Goal: Task Accomplishment & Management: Complete application form

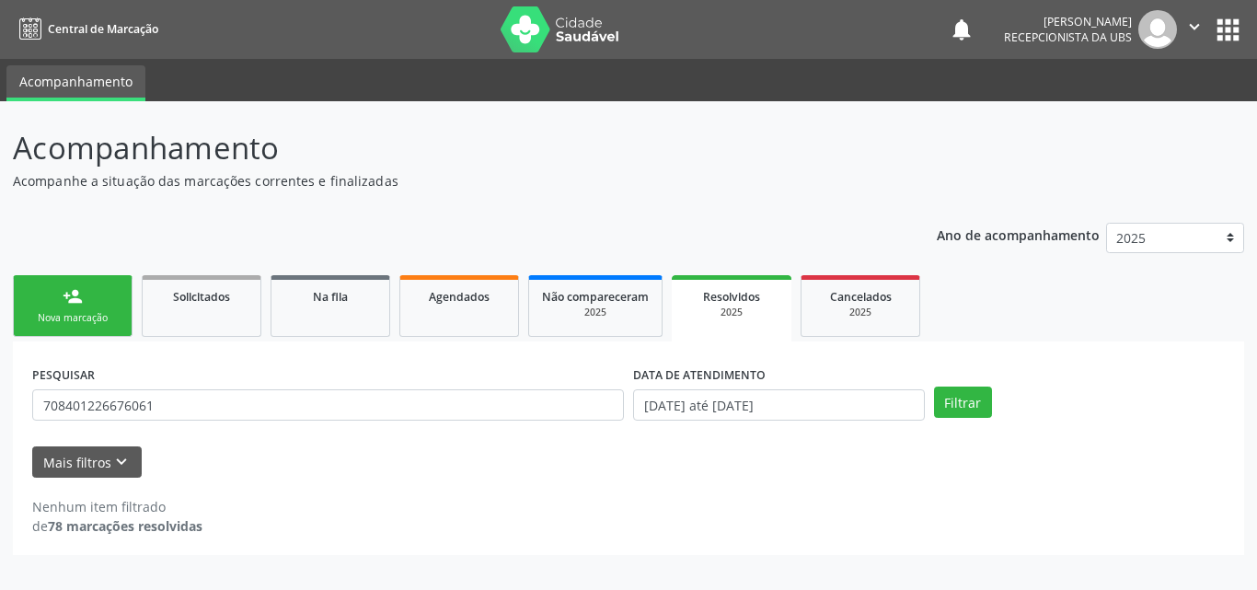
click at [86, 295] on link "person_add Nova marcação" at bounding box center [73, 306] width 120 height 62
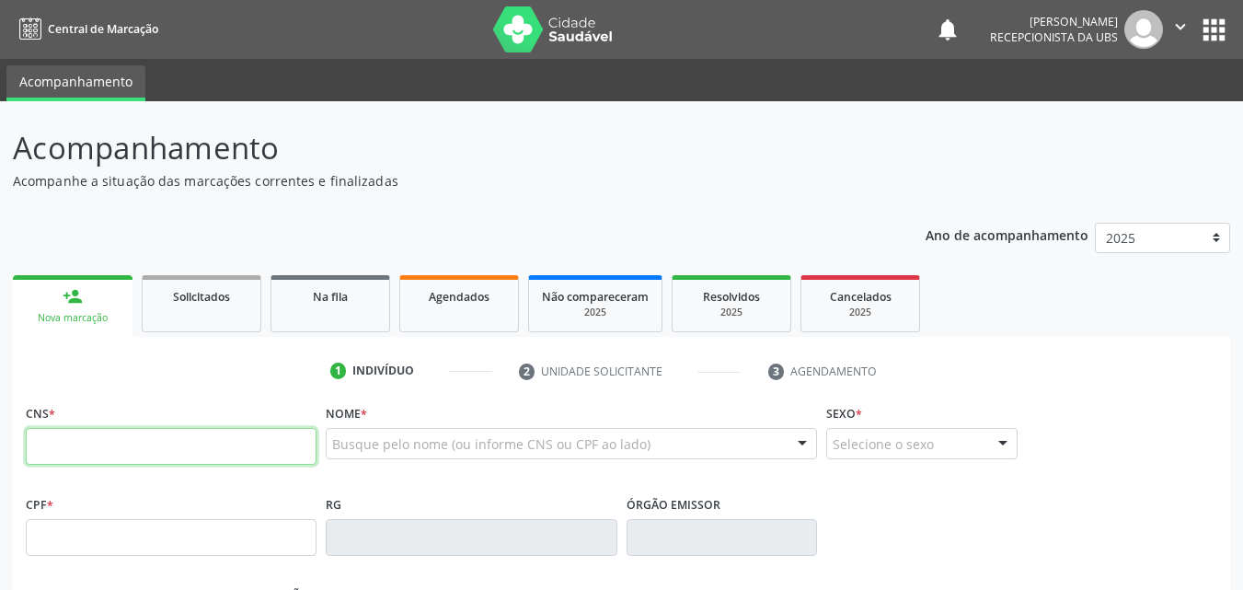
click at [64, 441] on input "text" at bounding box center [171, 446] width 291 height 37
type input "898 0037 1304 7024"
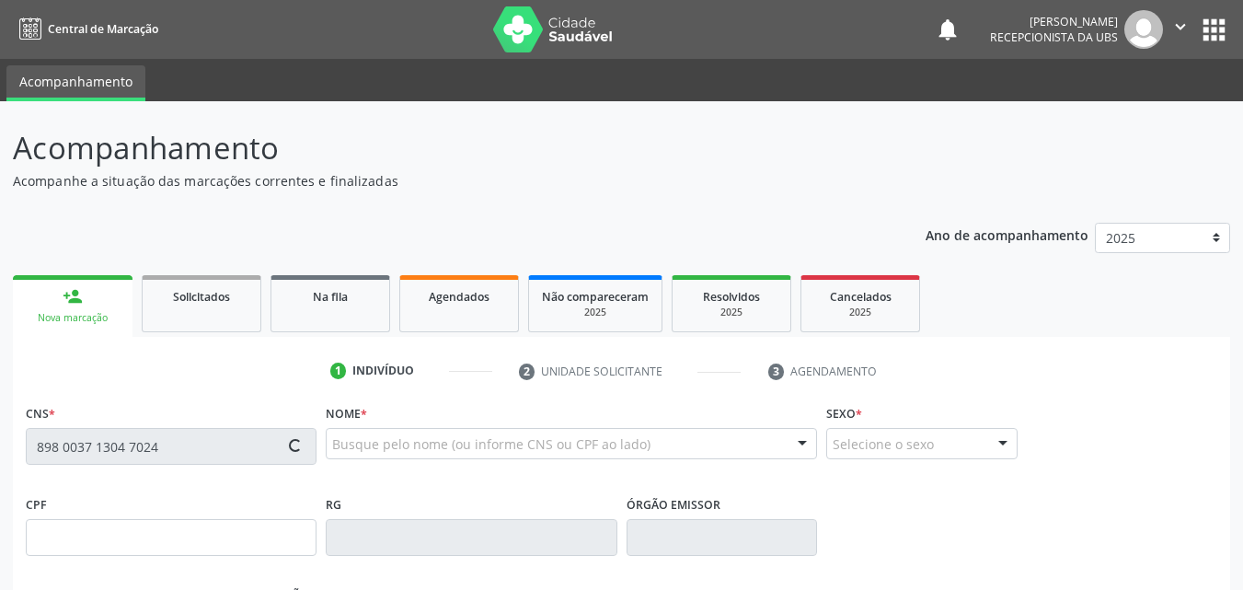
type input "[DATE]"
type input "Cicera Geane da [PERSON_NAME]"
type input "[PHONE_NUMBER]"
type input "S/N"
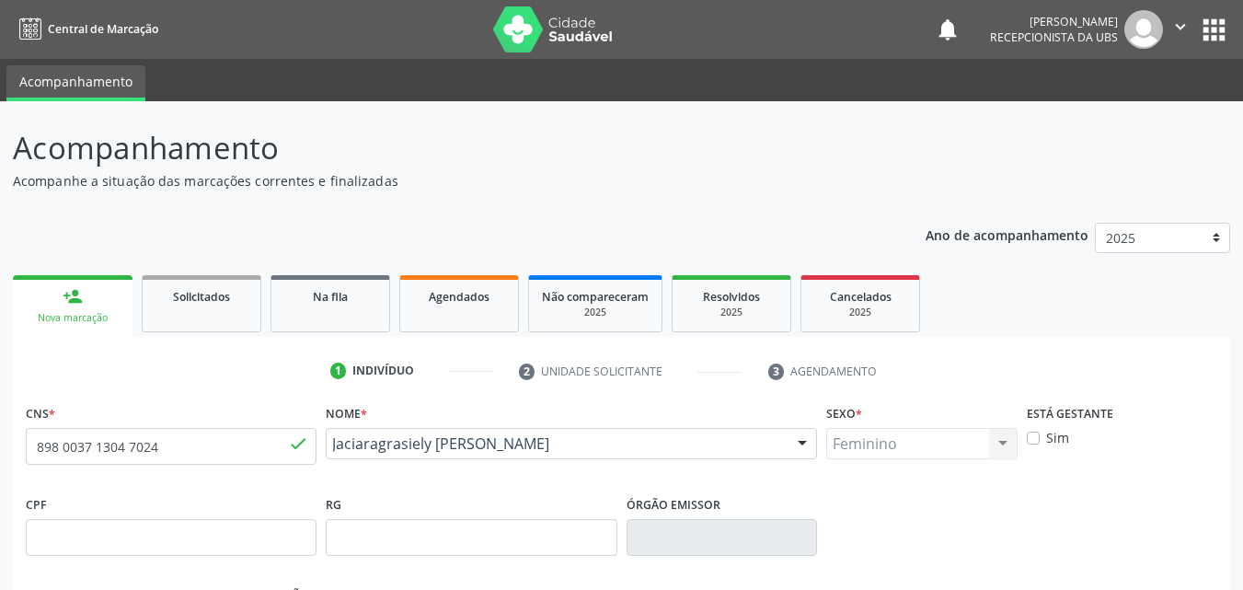
drag, startPoint x: 538, startPoint y: 471, endPoint x: 328, endPoint y: 449, distance: 211.9
click at [328, 449] on div "Nome * Jaciaragrasiely [PERSON_NAME] Jaciaragrasiely [PERSON_NAME] CNS: 898 003…" at bounding box center [571, 444] width 501 height 91
copy span "Jaciaragrasiely [PERSON_NAME]"
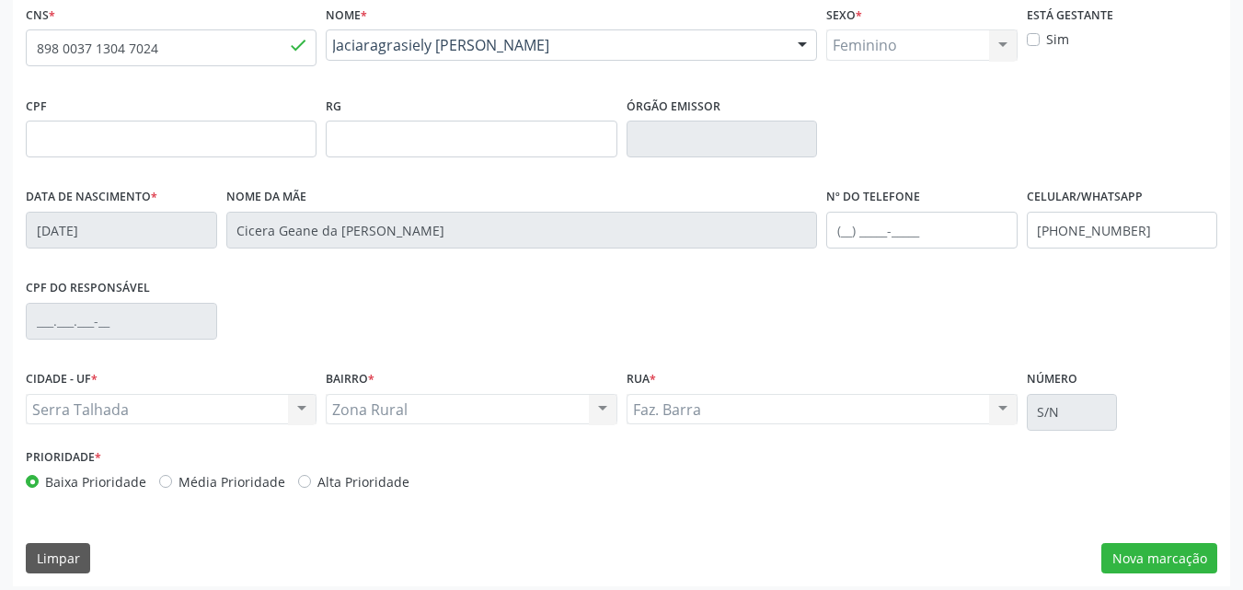
scroll to position [408, 0]
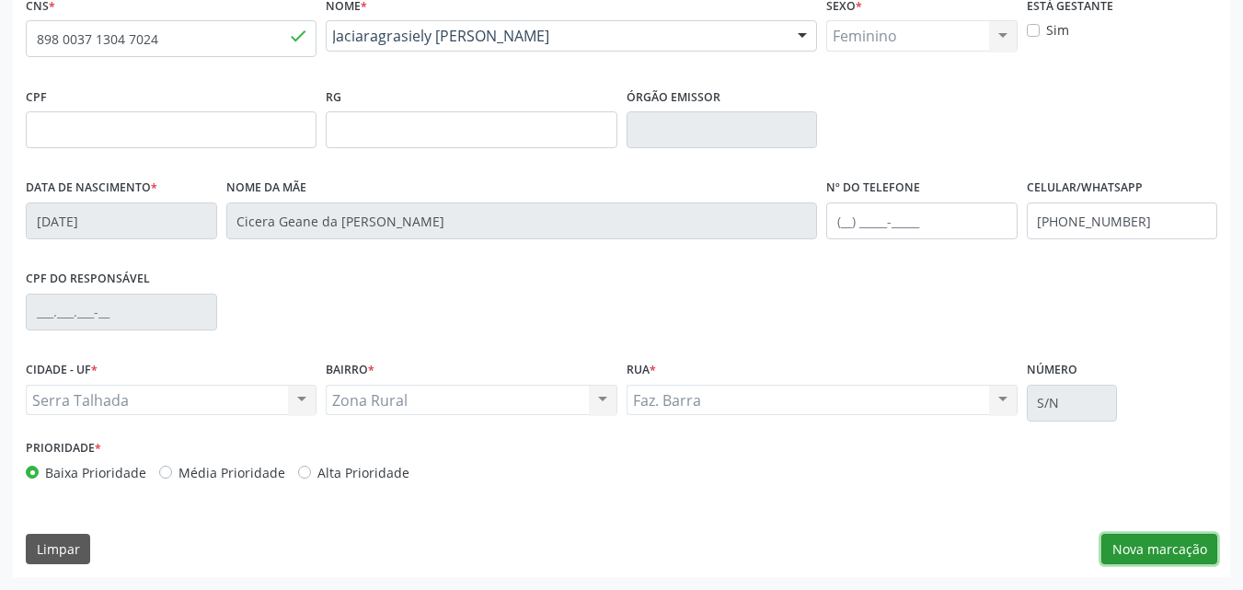
click at [1134, 537] on button "Nova marcação" at bounding box center [1160, 549] width 116 height 31
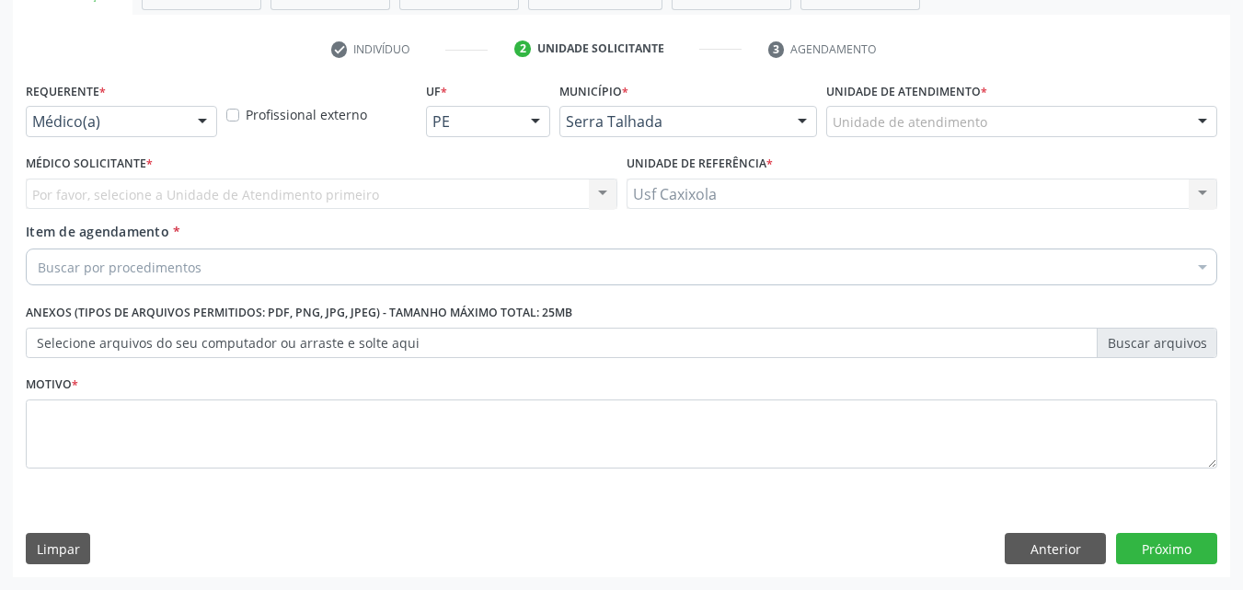
scroll to position [322, 0]
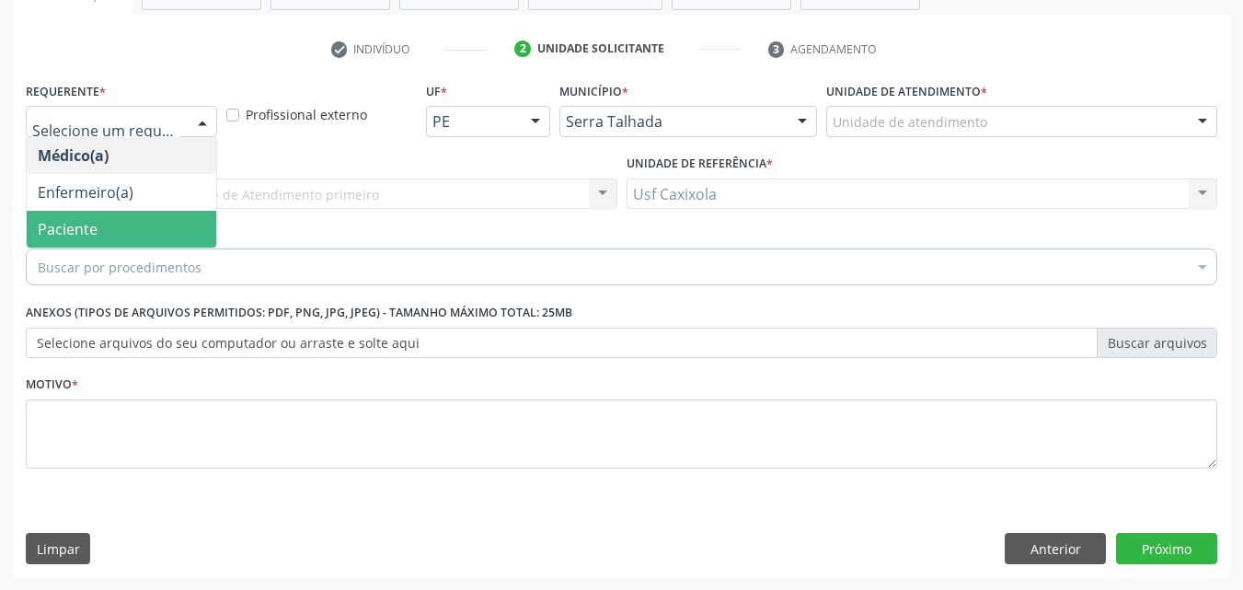
click at [191, 230] on span "Paciente" at bounding box center [122, 229] width 190 height 37
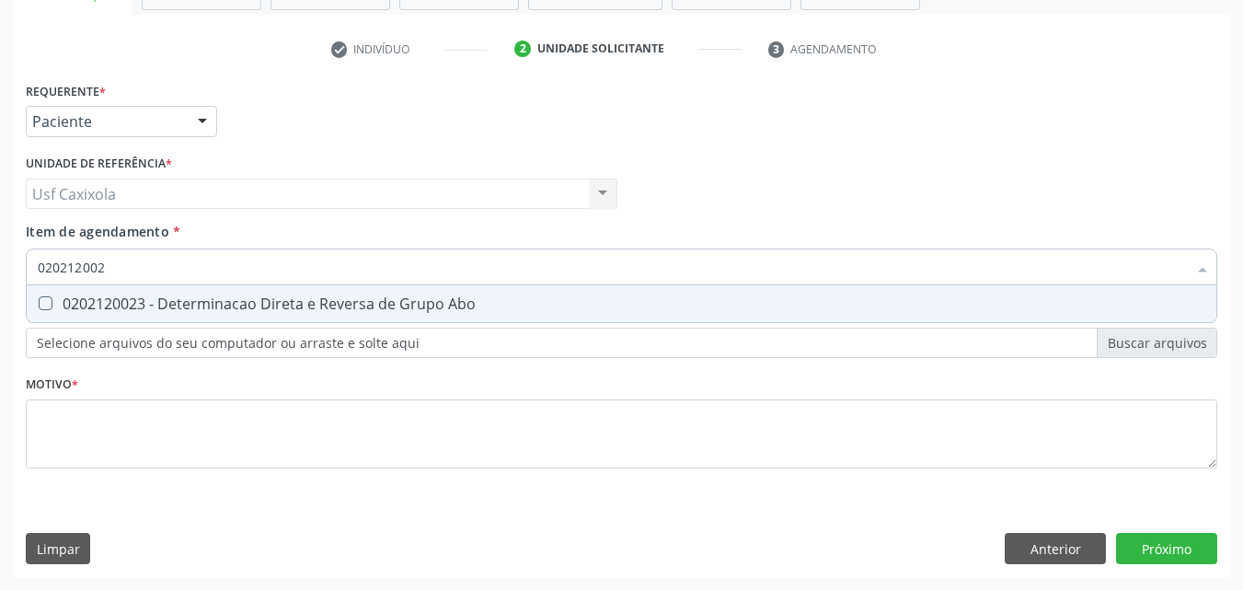
type input "0202120023"
click at [205, 316] on span "0202120023 - Determinacao Direta e Reversa de Grupo Abo" at bounding box center [622, 303] width 1190 height 37
checkbox Abo "true"
drag, startPoint x: 144, startPoint y: 253, endPoint x: 0, endPoint y: 261, distance: 143.8
click at [0, 261] on div "Acompanhamento Acompanhe a situação das marcações correntes e finalizadas Relat…" at bounding box center [621, 184] width 1243 height 811
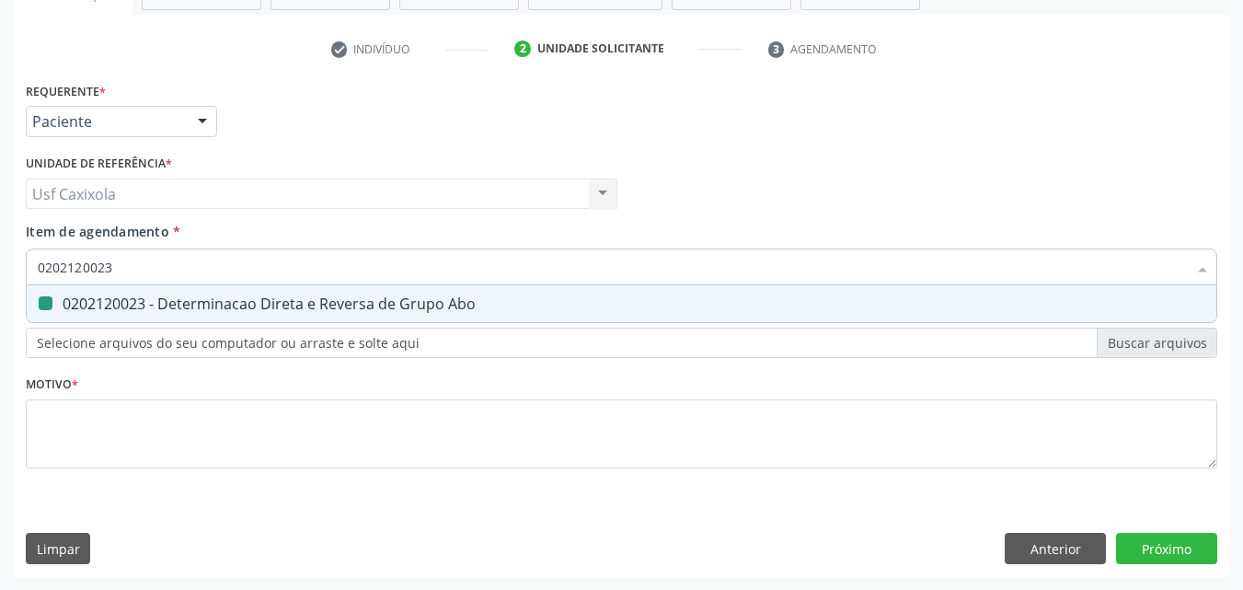
type input "0"
checkbox Abo "false"
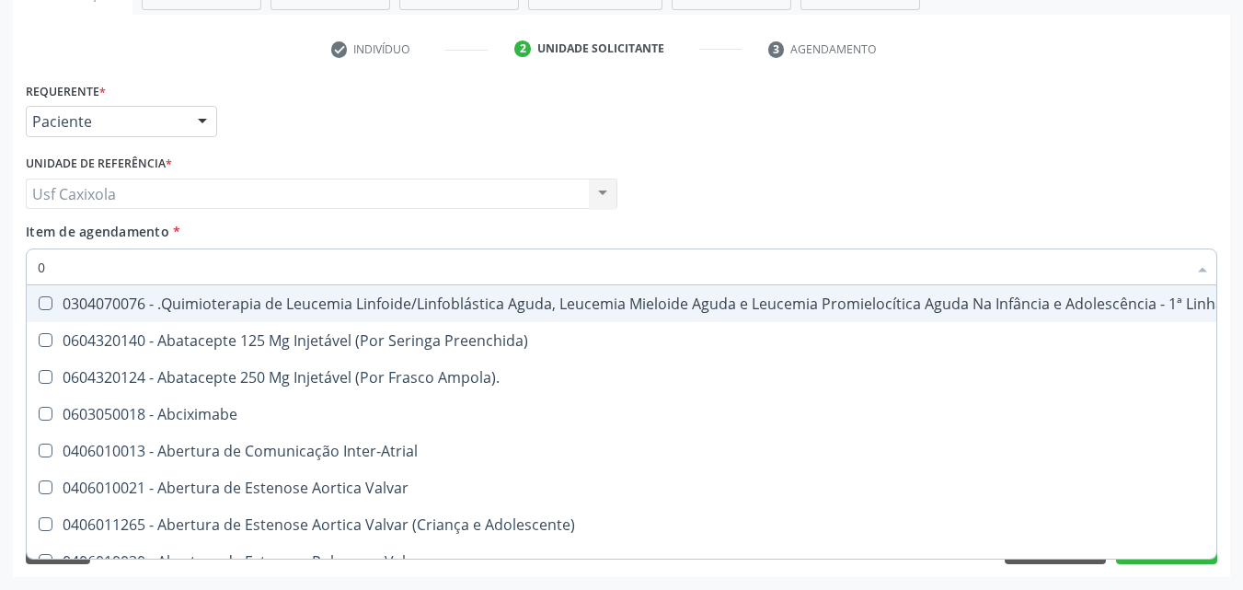
type input "02"
checkbox Vulva "true"
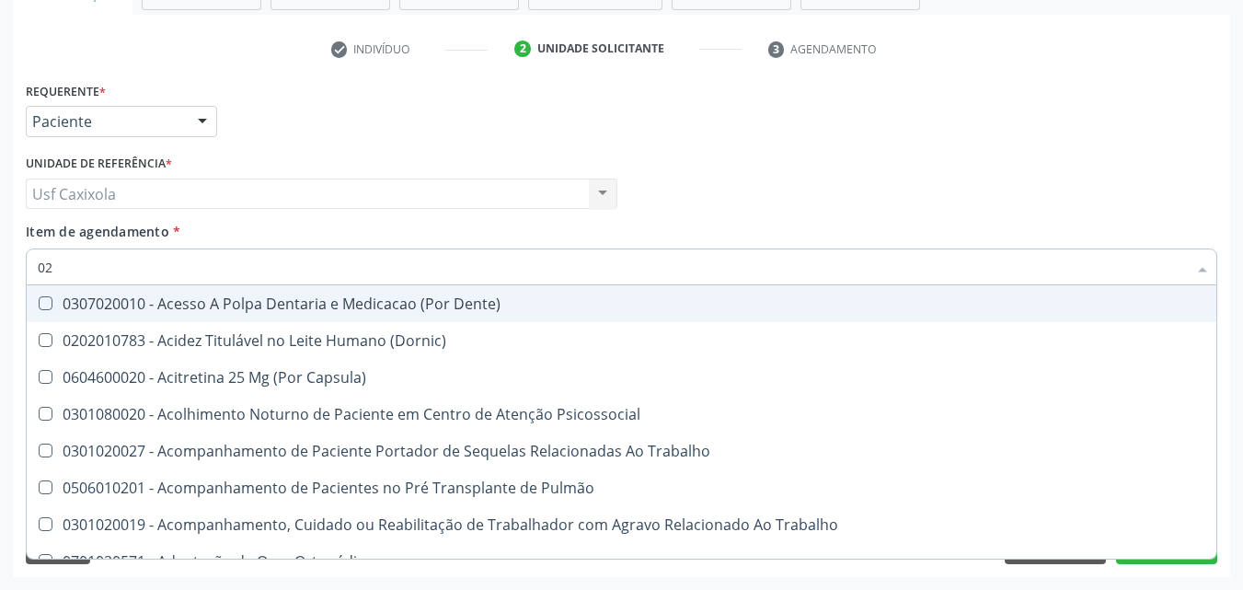
type input "020"
checkbox Abo "true"
checkbox Derrames "false"
type input "0202"
checkbox Coagulação\ "true"
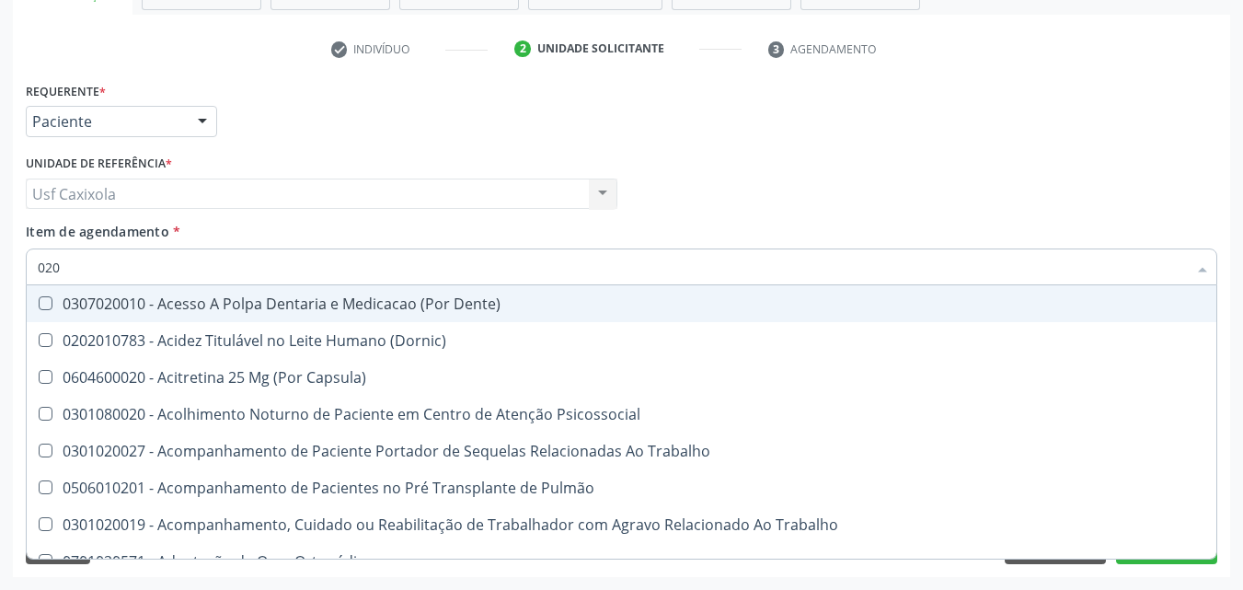
checkbox Abo "false"
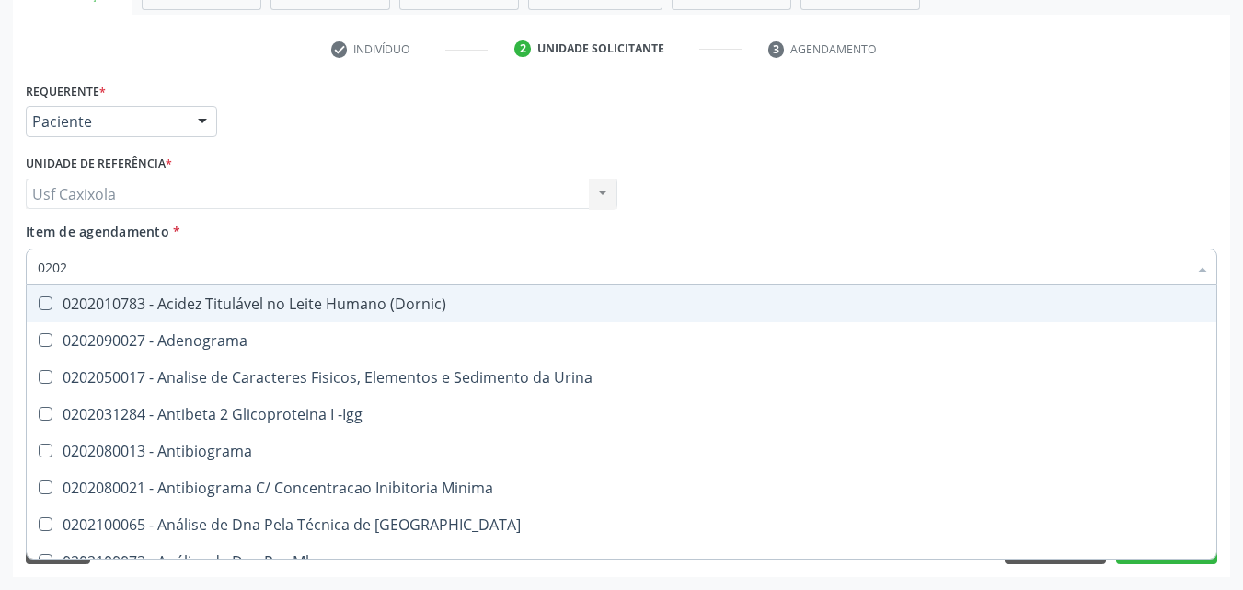
type input "02020"
checkbox Abo "false"
type input "0202"
checkbox Dosagens\) "true"
type input "02021"
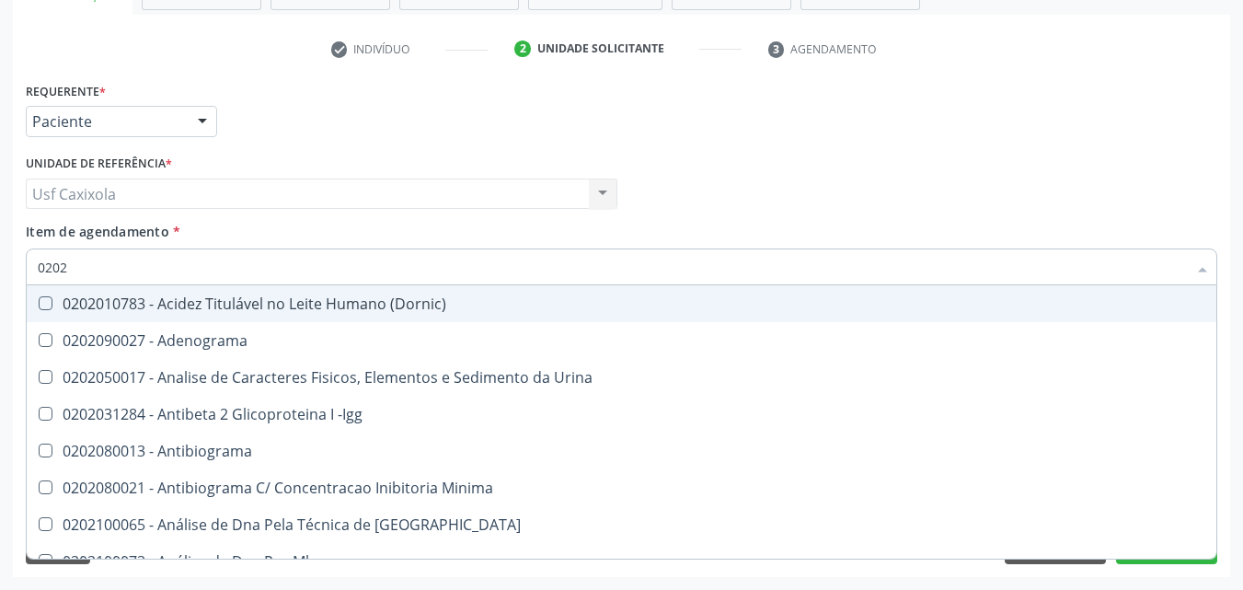
checkbox Ativado "true"
checkbox Abo "false"
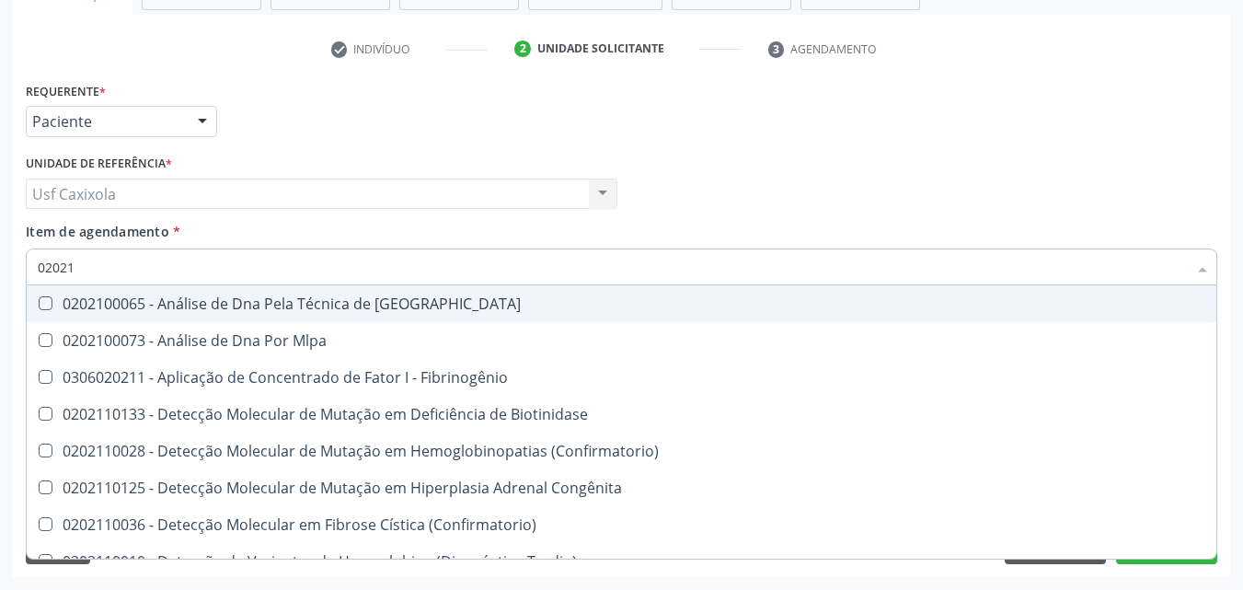
type input "020212"
checkbox Blot "true"
checkbox Abo "false"
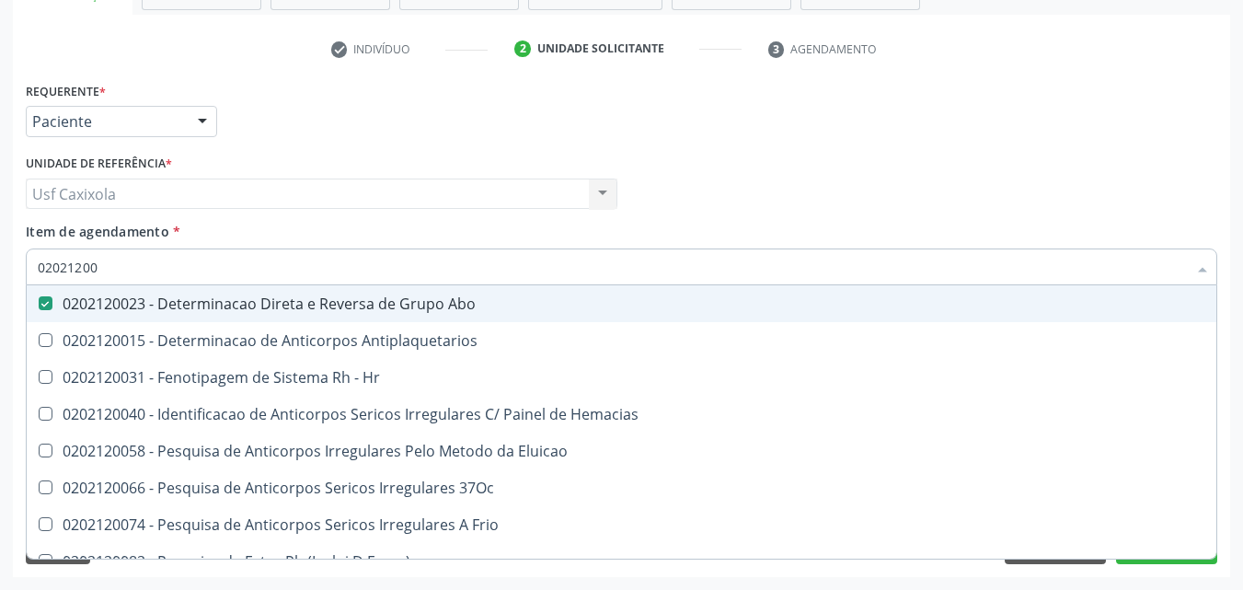
type input "020212008"
checkbox Abo "false"
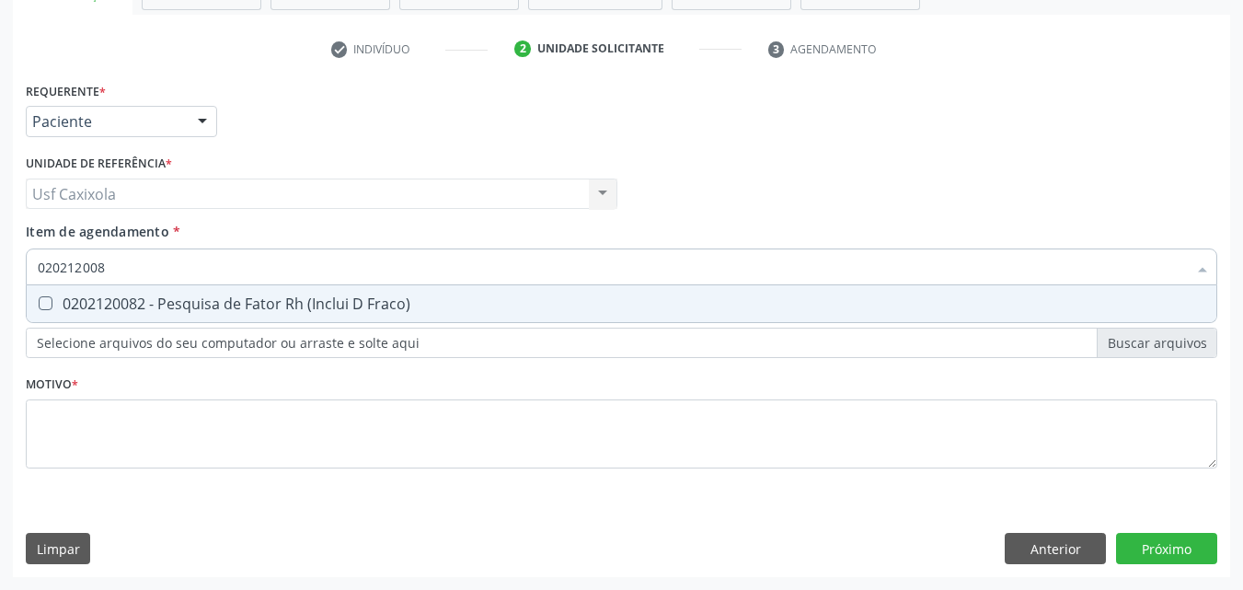
type input "0202120082"
click at [95, 301] on div "0202120082 - Pesquisa de Fator Rh (Inclui D Fraco)" at bounding box center [622, 303] width 1168 height 15
checkbox Fraco\) "true"
drag, startPoint x: 126, startPoint y: 274, endPoint x: 15, endPoint y: 274, distance: 111.4
click at [15, 274] on div "Requerente * Paciente Médico(a) Enfermeiro(a) Paciente Nenhum resultado encontr…" at bounding box center [622, 327] width 1218 height 500
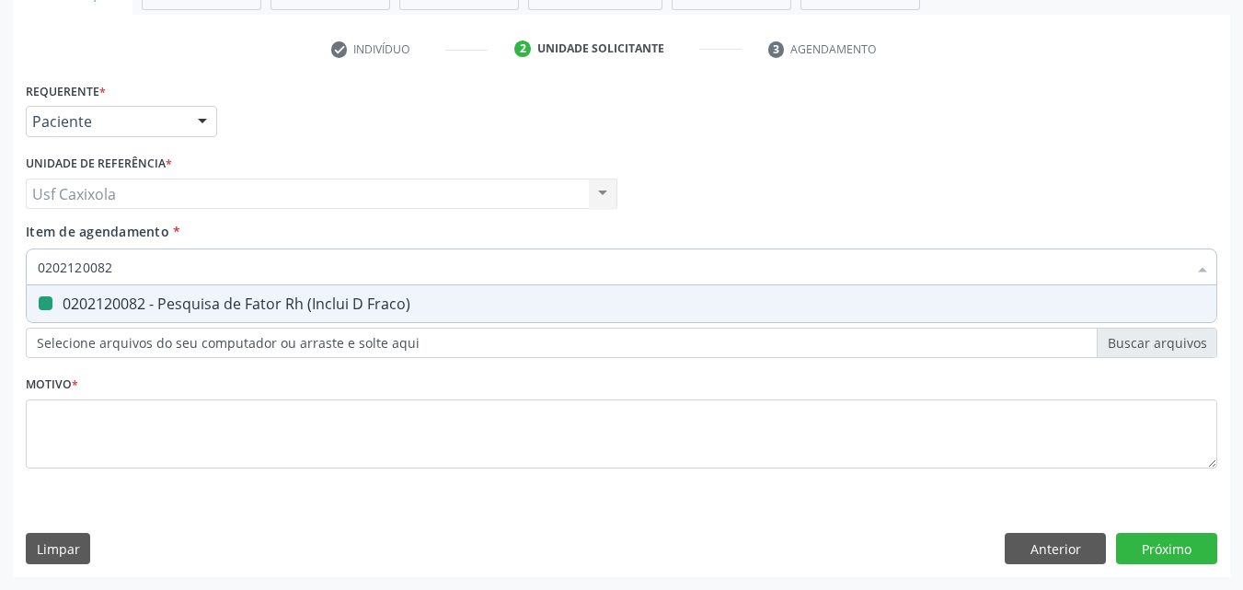
type input "0"
checkbox Fraco\) "false"
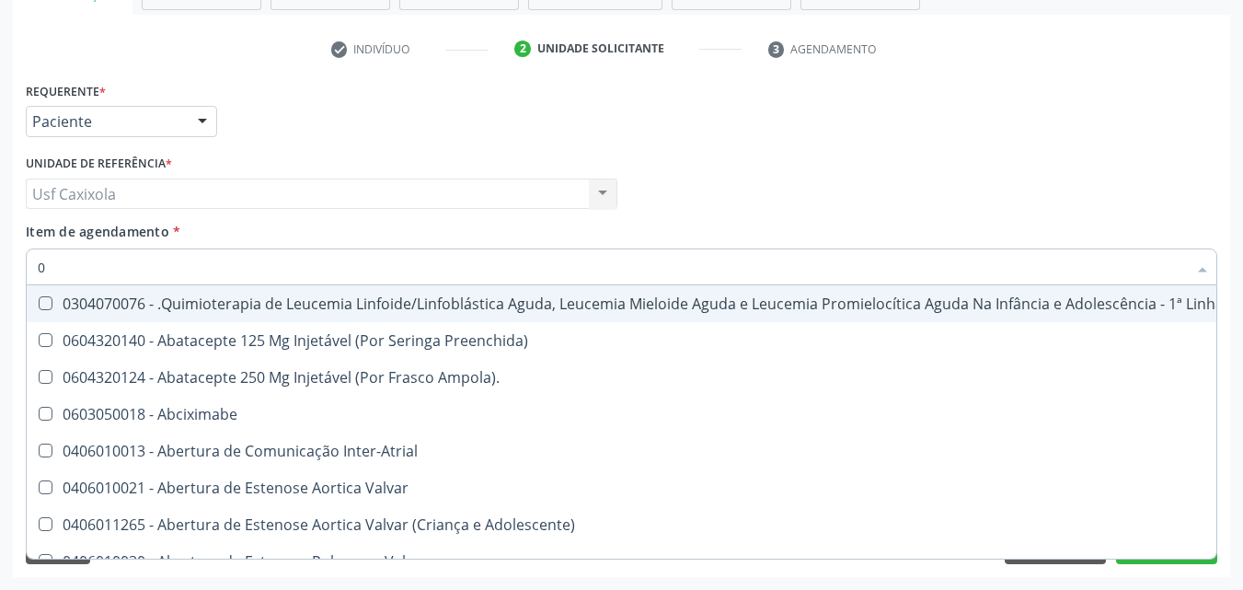
type input "02"
checkbox Vulva "true"
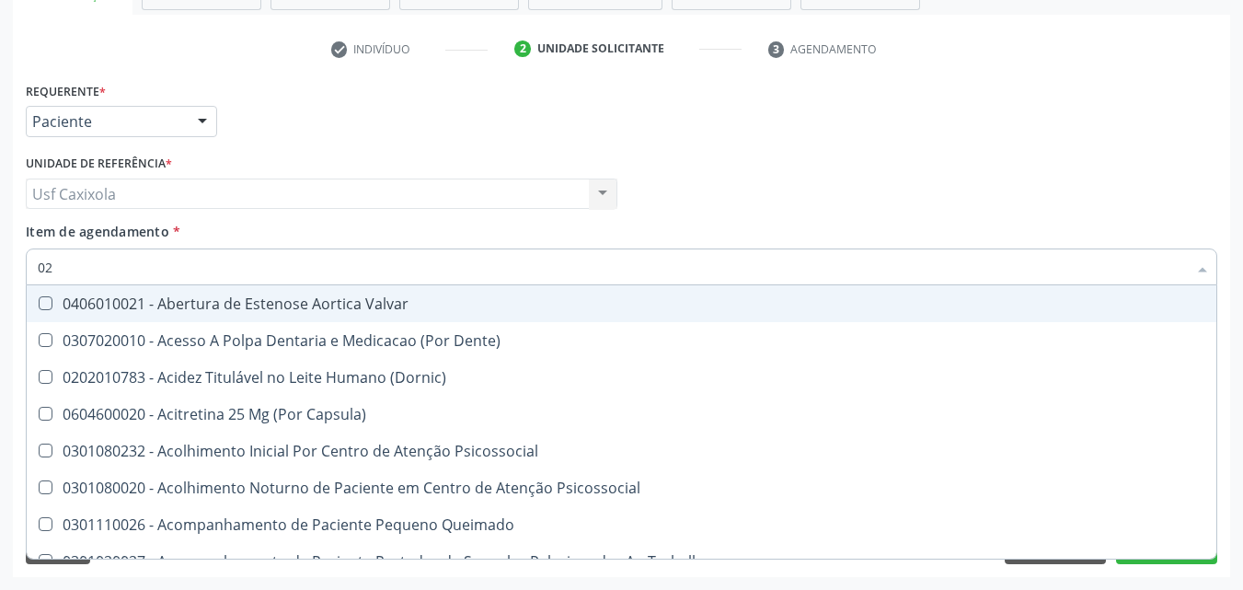
type input "020"
checkbox Projecoes\) "true"
checkbox Abo "false"
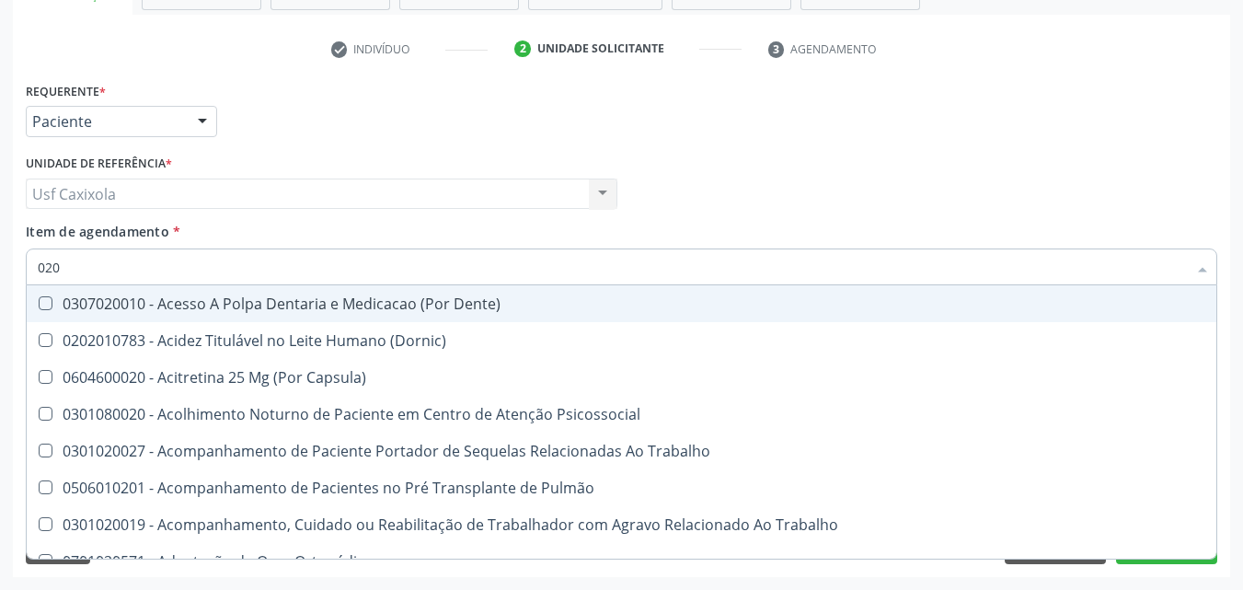
type input "0202"
checkbox Coagulação\ "true"
checkbox Abo "false"
checkbox Bloqueio "true"
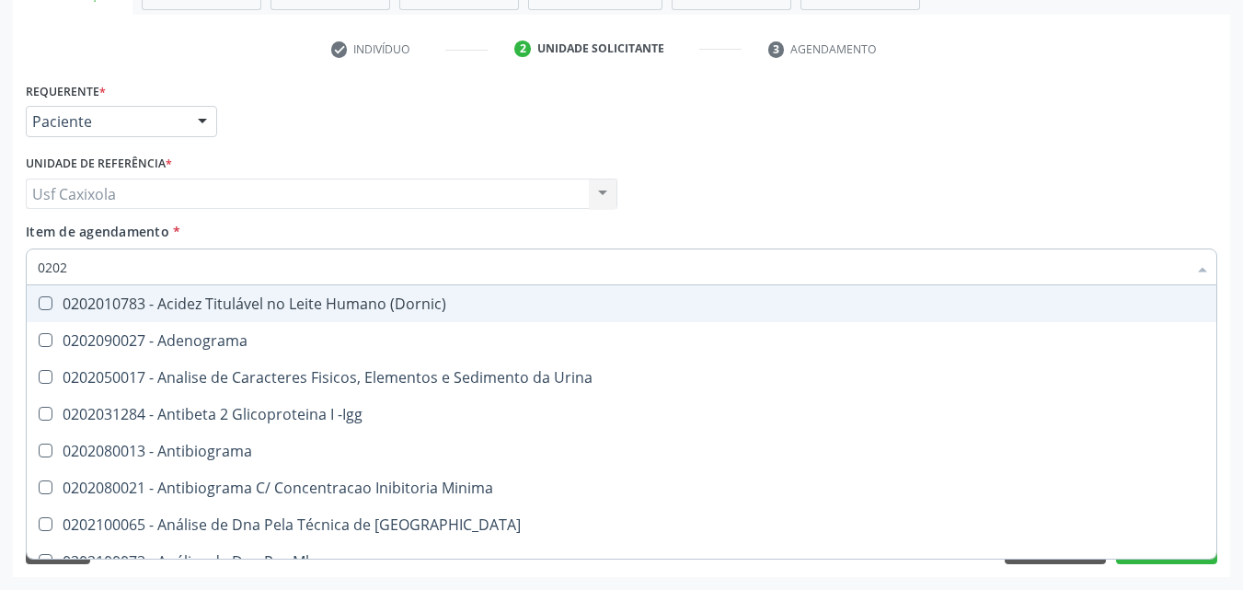
type input "02020"
checkbox Abo "false"
checkbox Fraco\) "false"
type input "0202"
checkbox Dosagens\) "true"
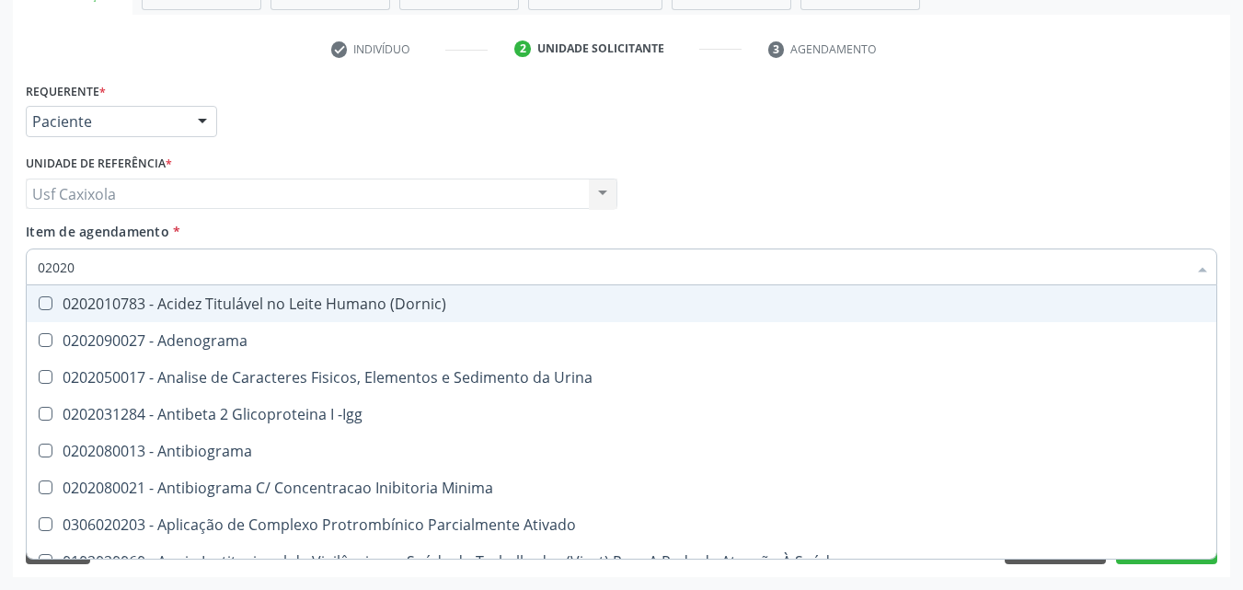
checkbox Gestante "true"
type input "02021"
checkbox Ativado "true"
checkbox Molecular "true"
checkbox Abo "false"
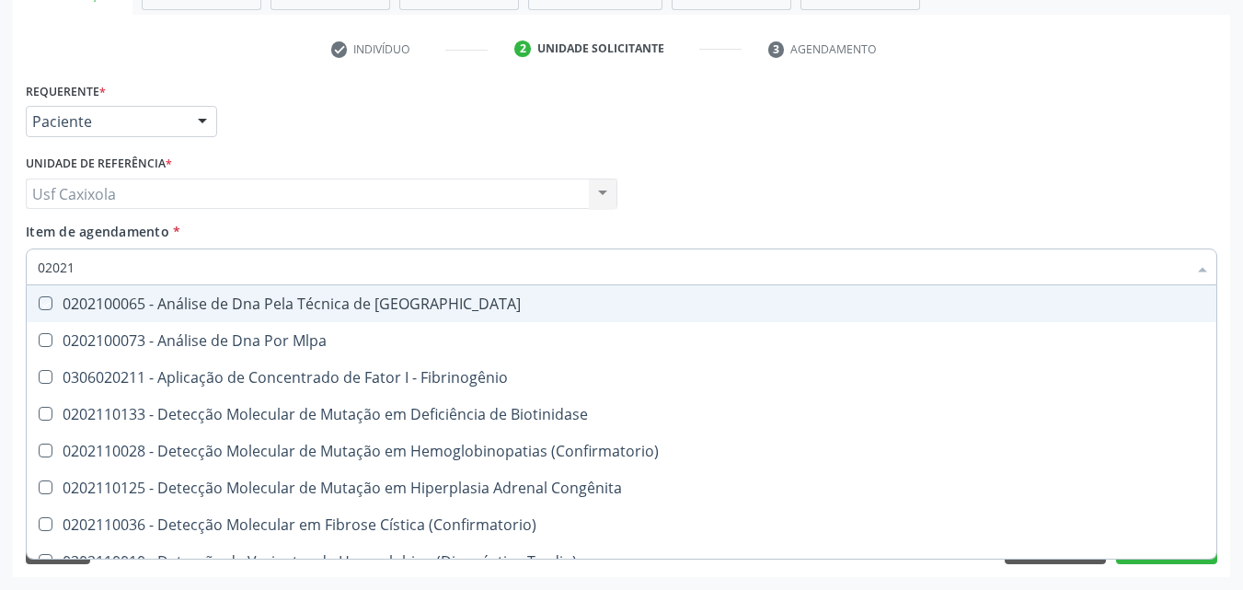
type input "020212"
checkbox Blot "true"
checkbox Tardio\) "true"
checkbox Abo "false"
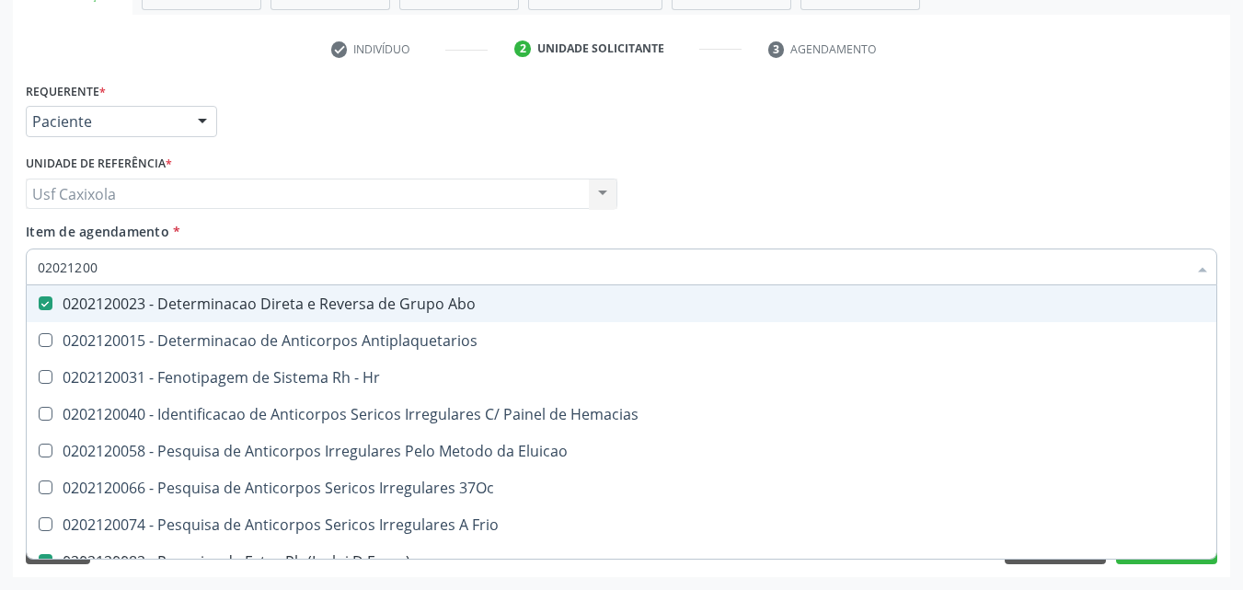
type input "020212009"
checkbox Abo "false"
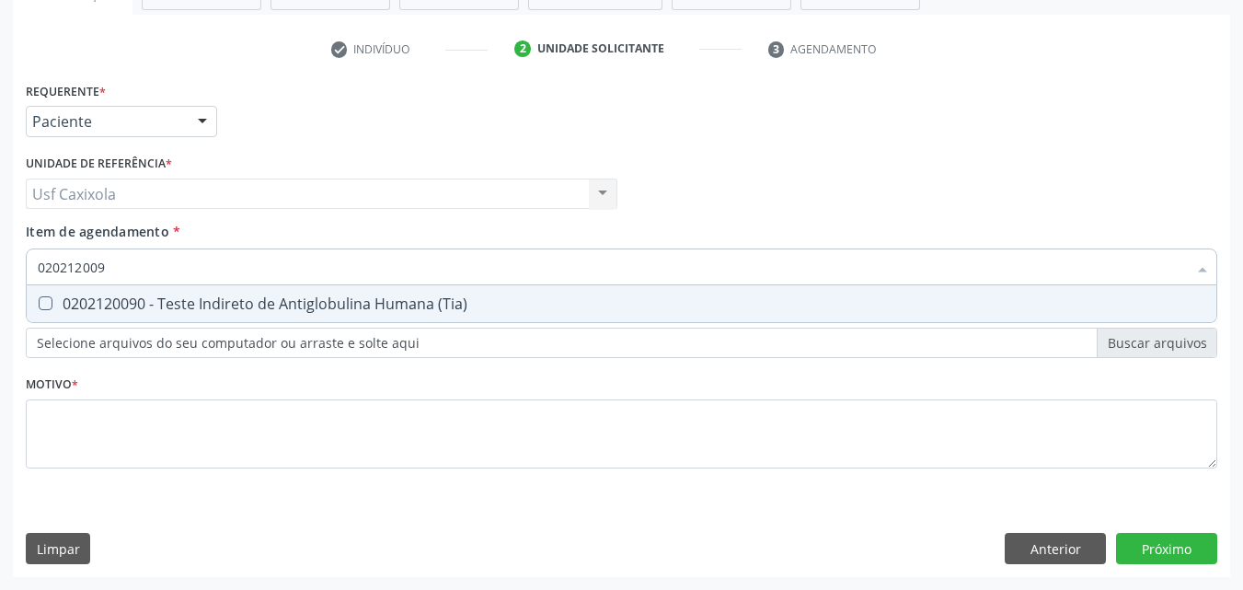
type input "0202120090"
click at [59, 306] on div "0202120090 - Teste Indireto de Antiglobulina Humana (Tia)" at bounding box center [622, 303] width 1168 height 15
checkbox \(Tia\) "true"
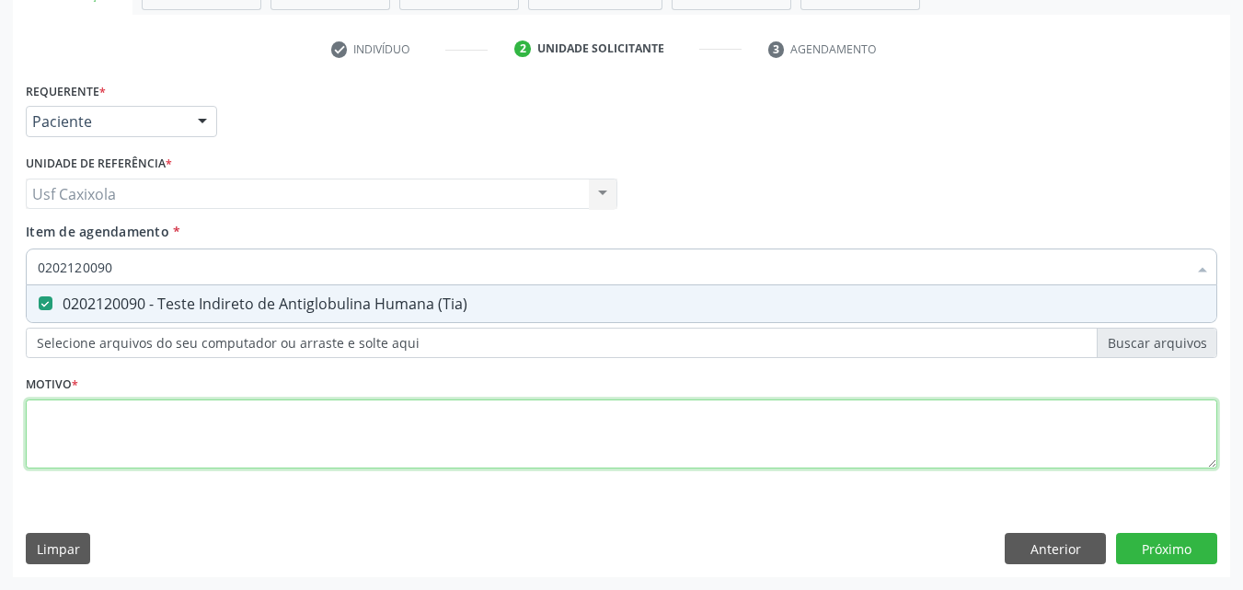
click at [190, 416] on div "Requerente * Paciente Médico(a) Enfermeiro(a) Paciente Nenhum resultado encontr…" at bounding box center [622, 285] width 1192 height 417
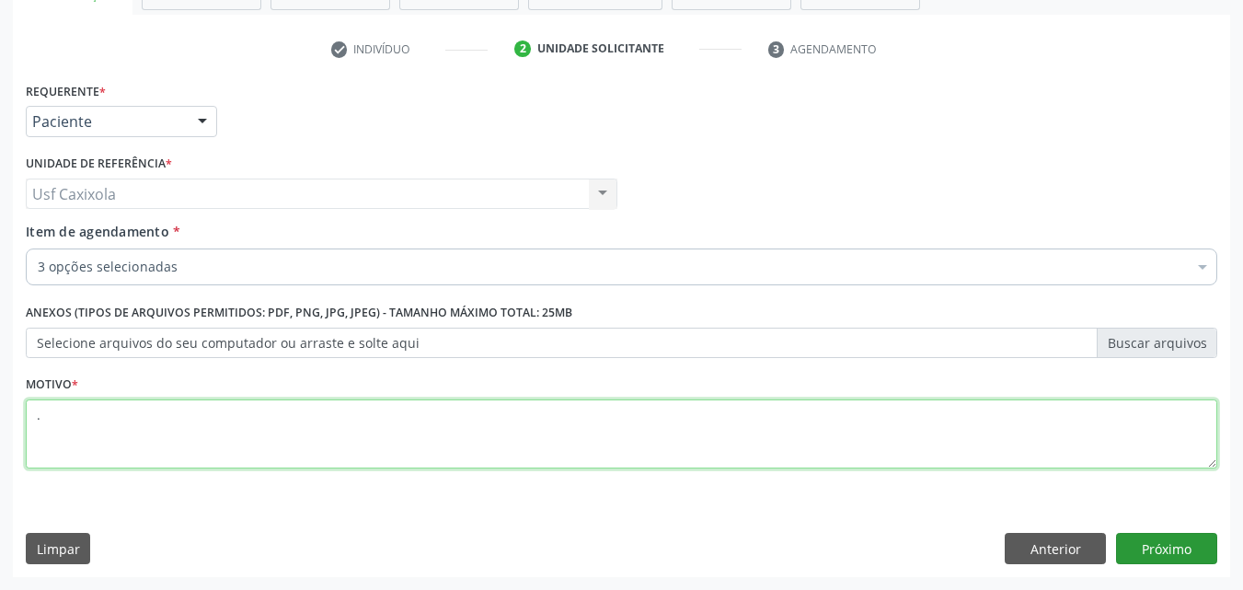
type textarea "."
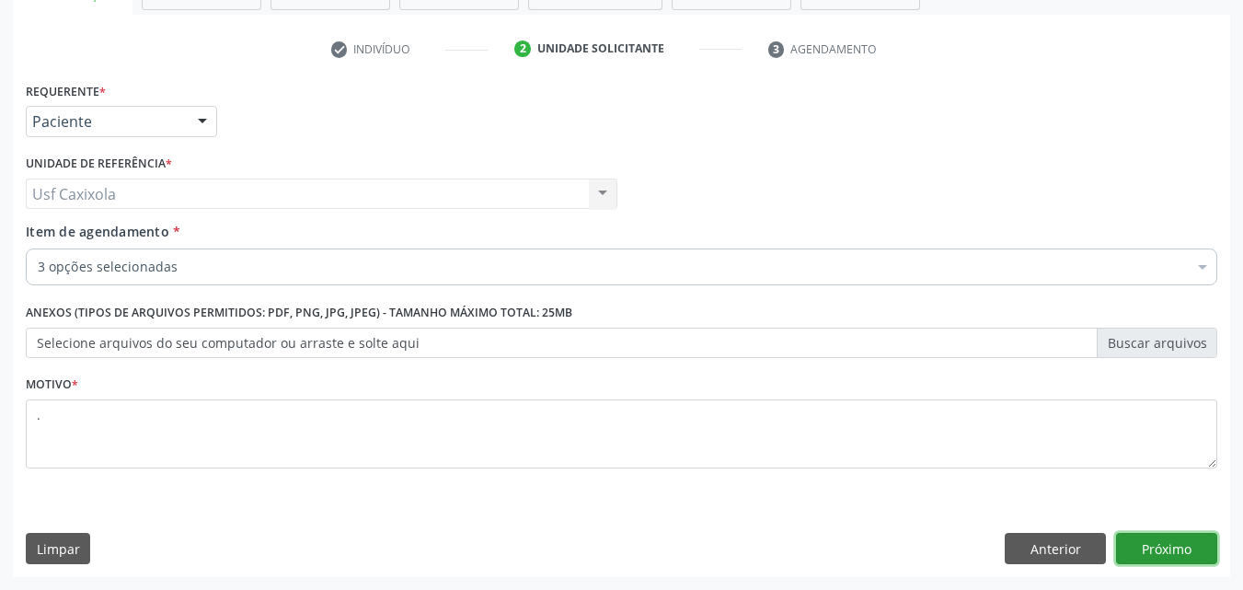
click at [1176, 546] on button "Próximo" at bounding box center [1166, 548] width 101 height 31
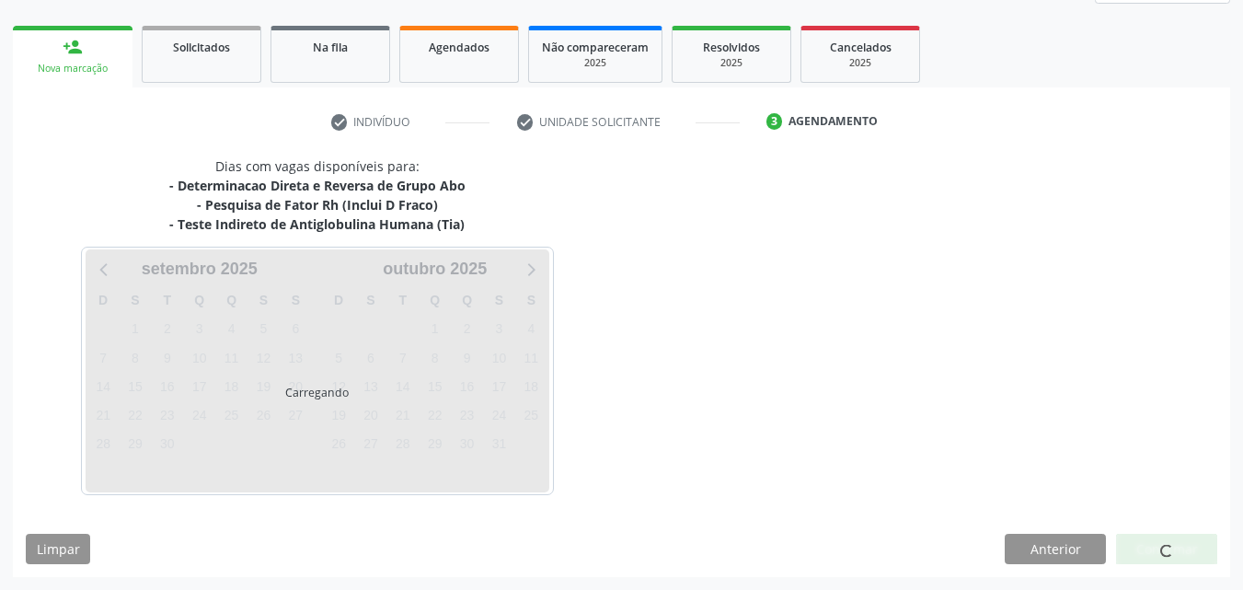
scroll to position [249, 0]
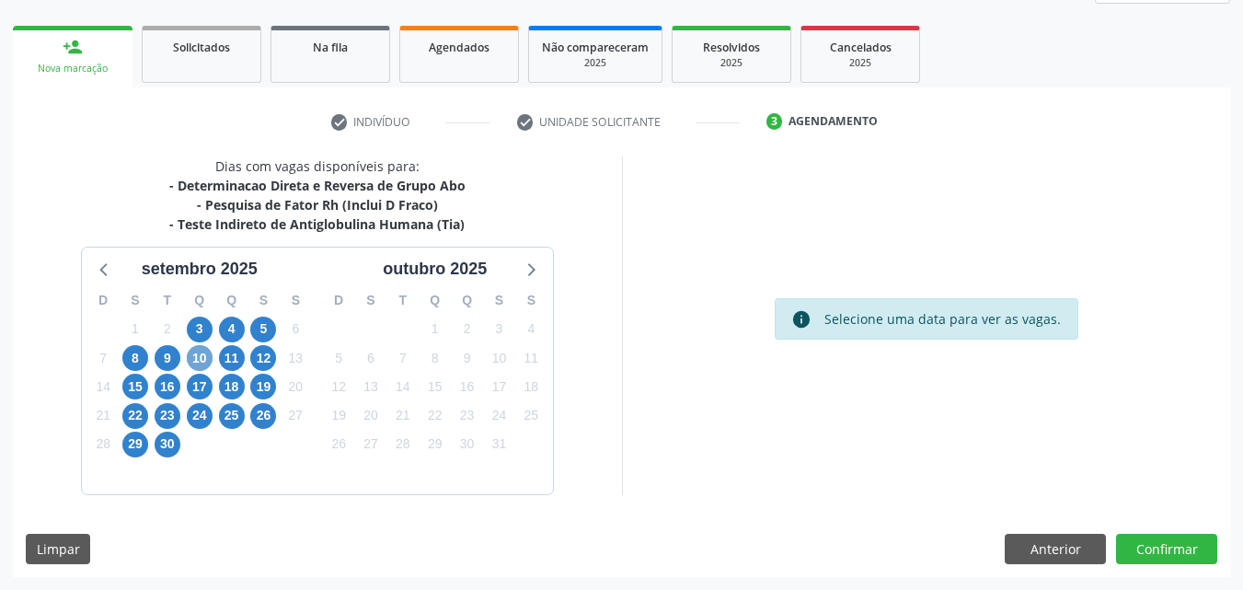
click at [202, 352] on span "10" at bounding box center [200, 358] width 26 height 26
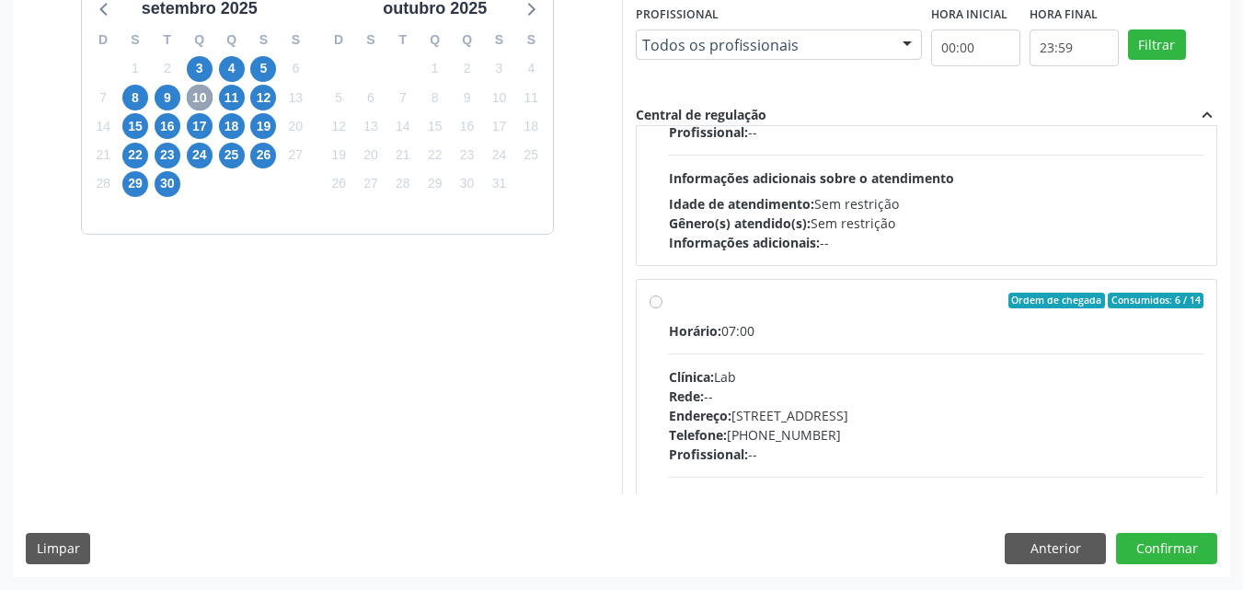
scroll to position [920, 0]
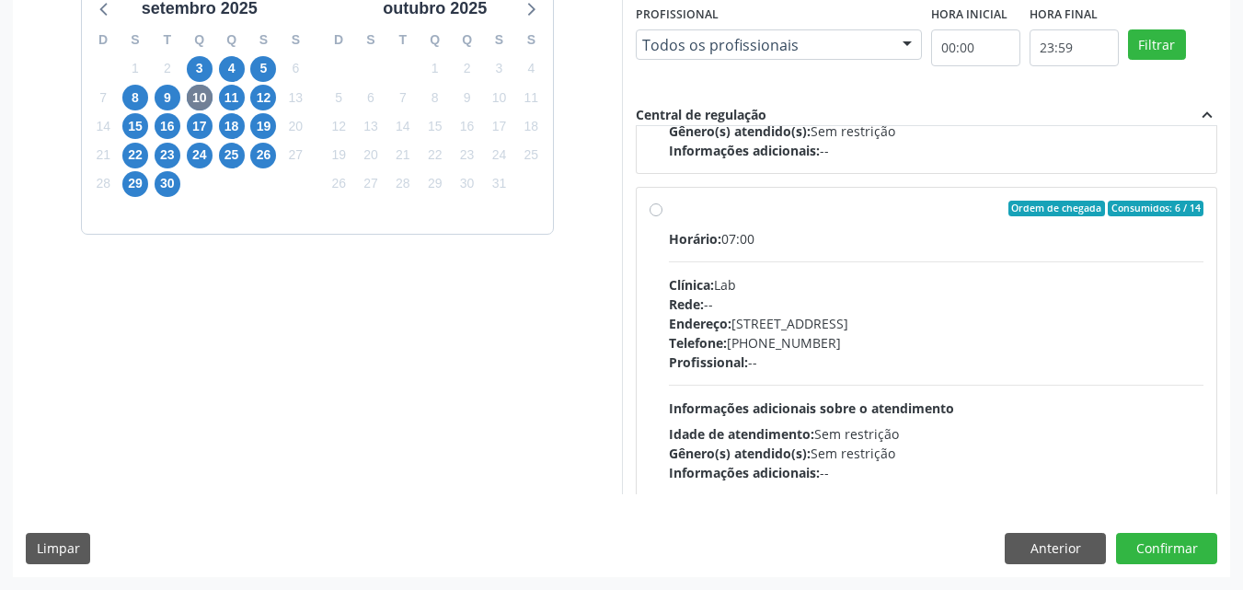
click at [664, 225] on div "Ordem de chegada Consumidos: 6 / 14 Horário: 07:00 Clínica: Lab Rede: -- Endere…" at bounding box center [927, 342] width 555 height 283
radio input "true"
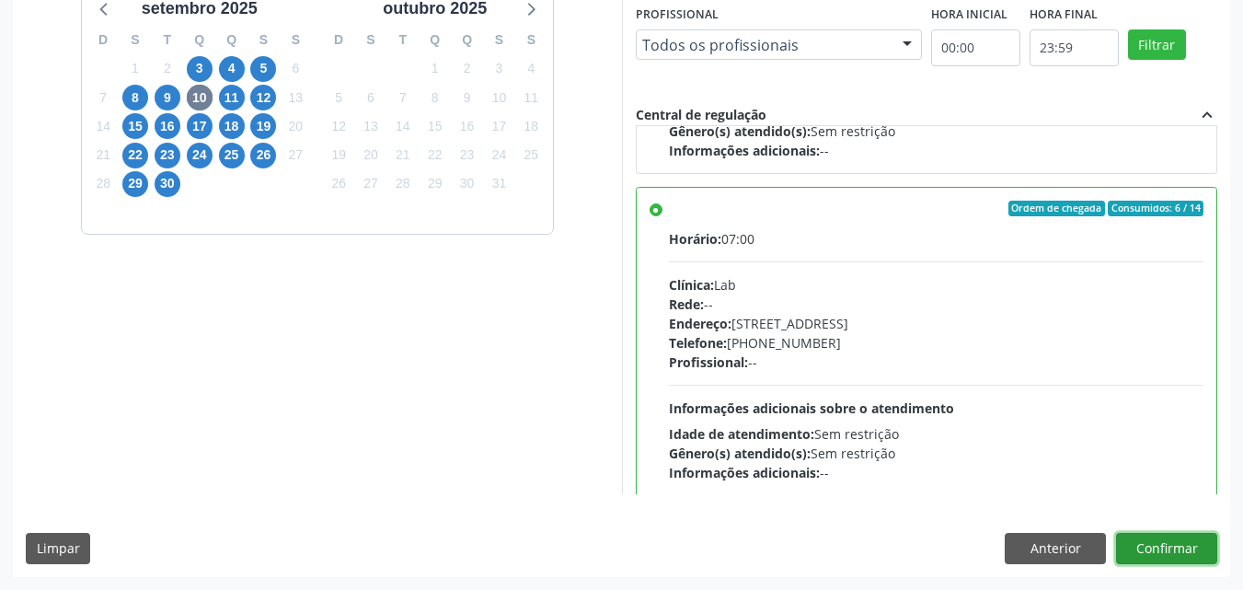
click at [1152, 553] on button "Confirmar" at bounding box center [1166, 548] width 101 height 31
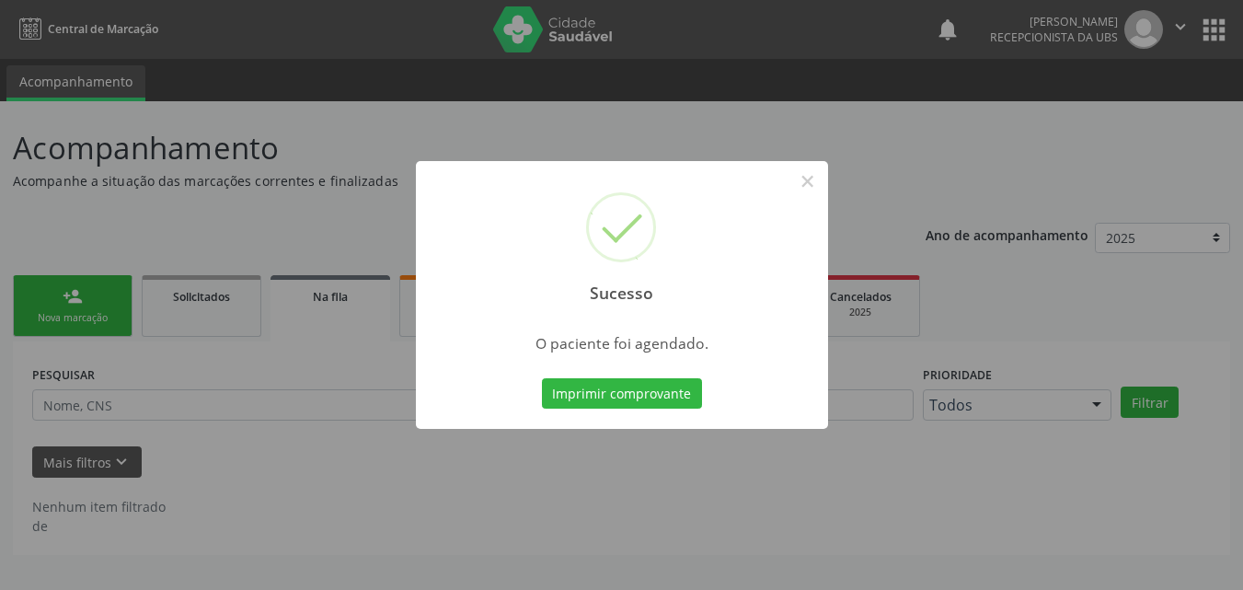
scroll to position [0, 0]
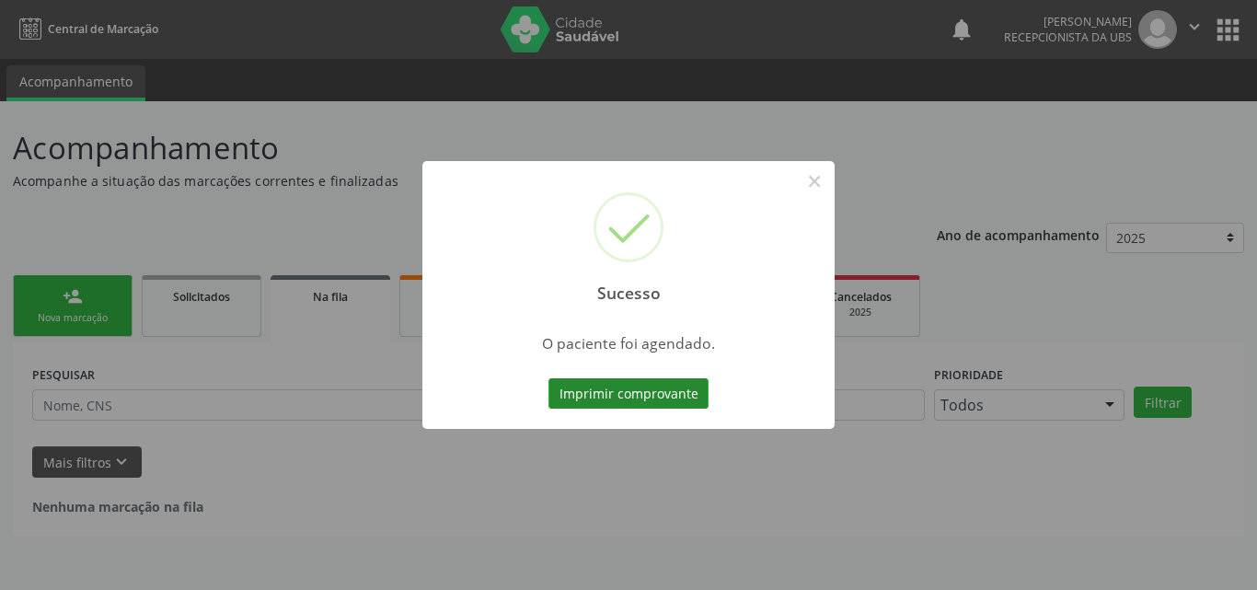
click at [638, 407] on button "Imprimir comprovante" at bounding box center [629, 393] width 160 height 31
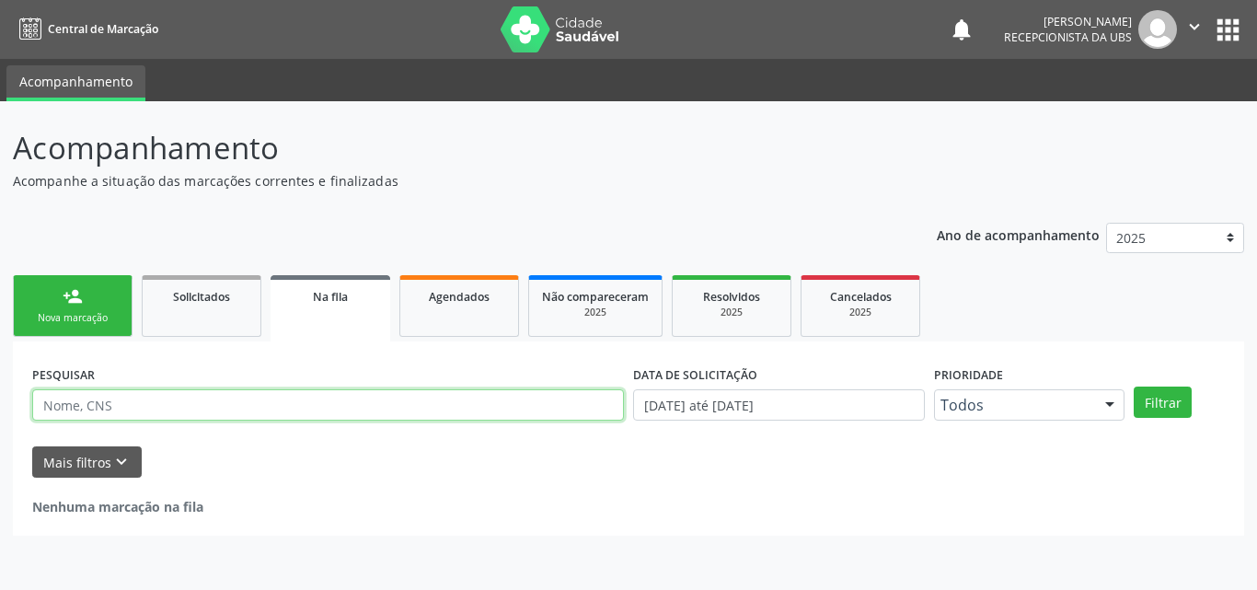
click at [211, 416] on input "text" at bounding box center [328, 404] width 592 height 31
drag, startPoint x: 161, startPoint y: 408, endPoint x: 0, endPoint y: 410, distance: 161.1
click at [0, 410] on div "Acompanhamento Acompanhe a situação das marcações correntes e finalizadas Relat…" at bounding box center [628, 345] width 1257 height 489
type input "702100774284595"
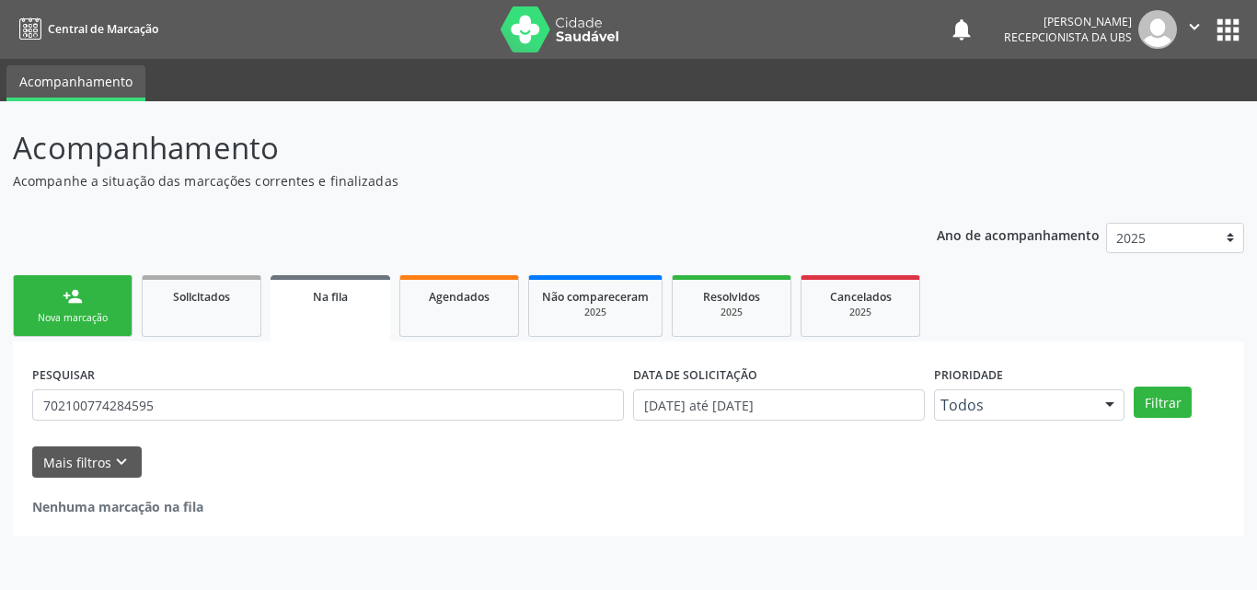
click at [77, 328] on link "person_add Nova marcação" at bounding box center [73, 306] width 120 height 62
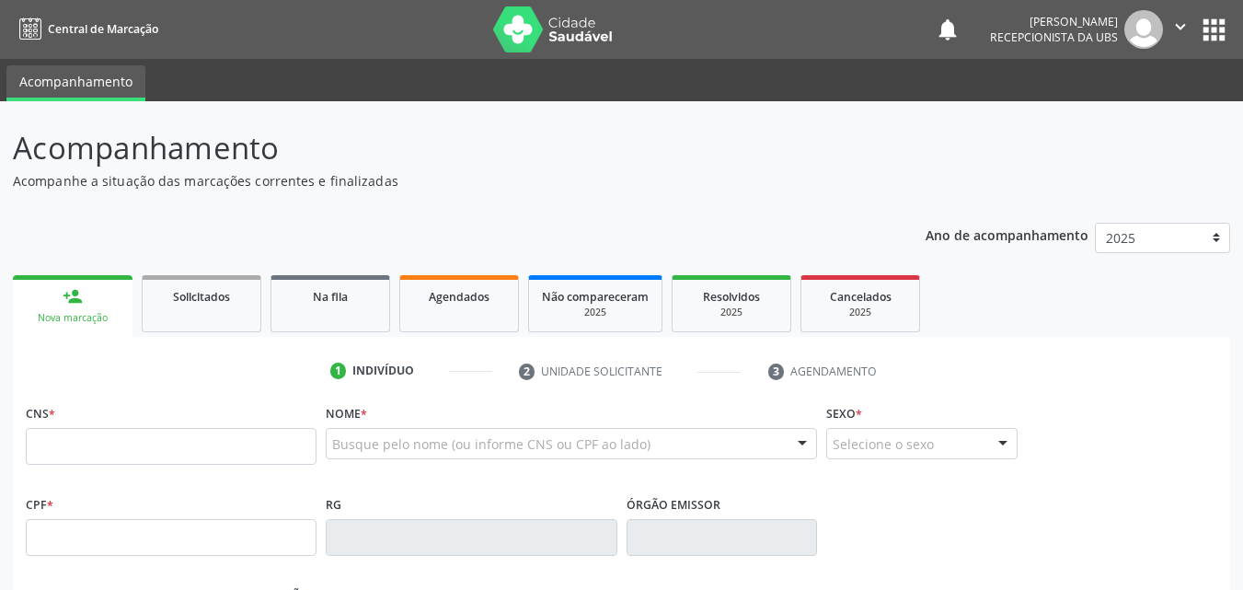
drag, startPoint x: 98, startPoint y: 411, endPoint x: 98, endPoint y: 427, distance: 15.6
click at [98, 418] on div "CNS *" at bounding box center [171, 431] width 291 height 65
click at [103, 430] on input "text" at bounding box center [171, 446] width 291 height 37
paste input "702 1007 7428 4595"
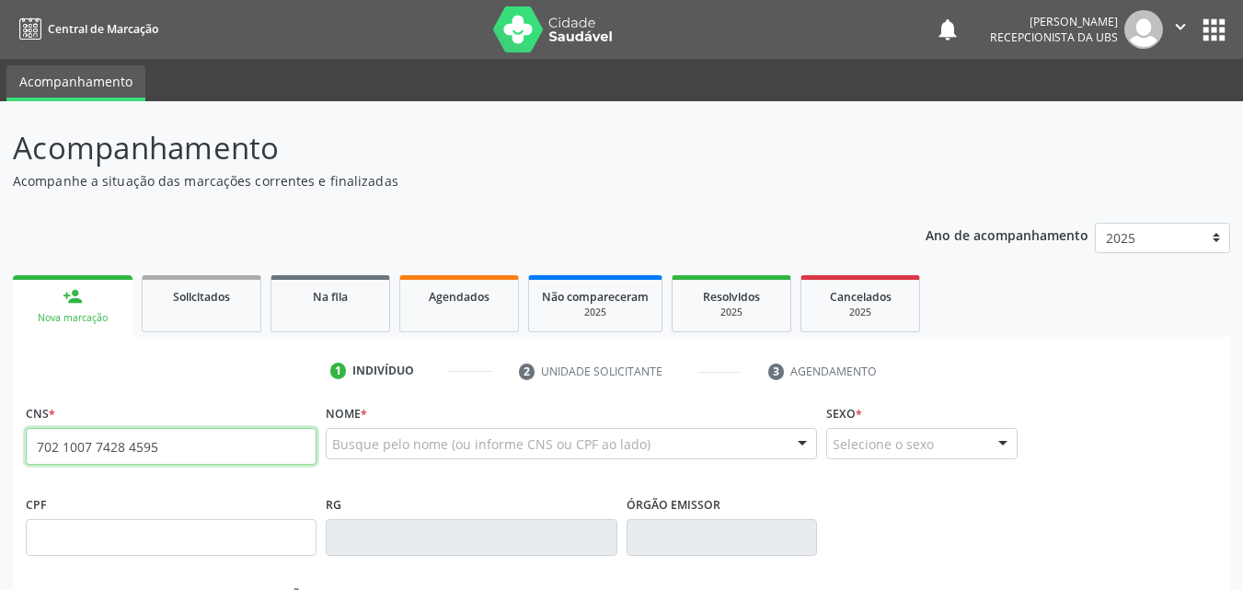
type input "702 1007 7428 4595"
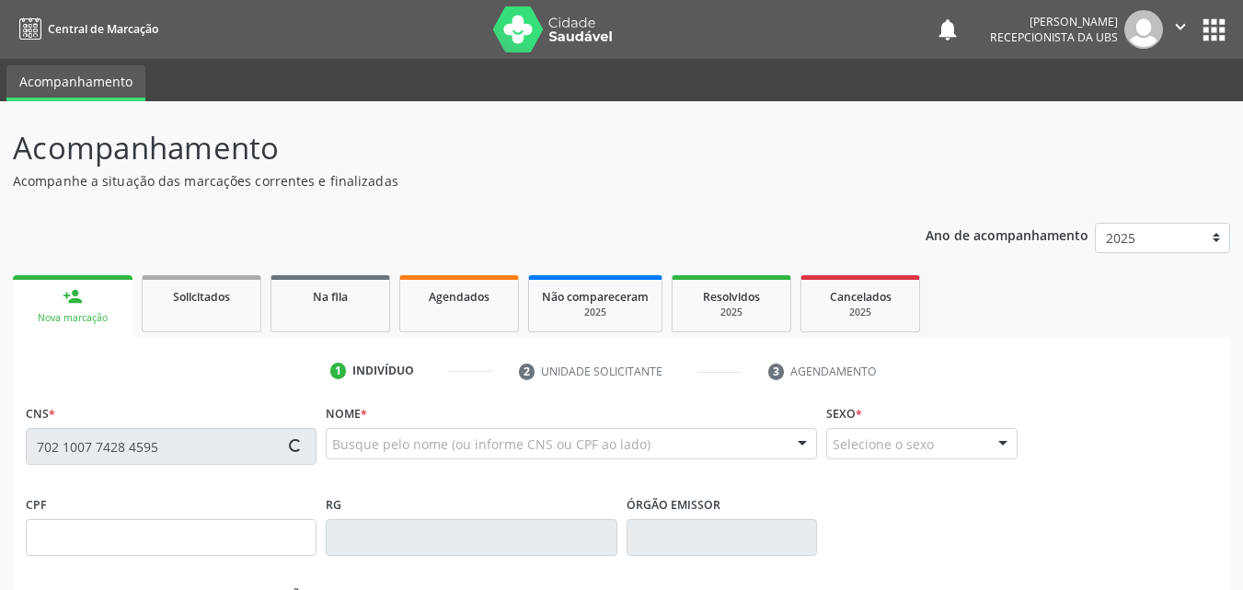
type input "140.314.794-92"
type input "01/04/2003"
type input "Ritamaria Sl Alves Siqueira"
type input "(81) 98158-8317"
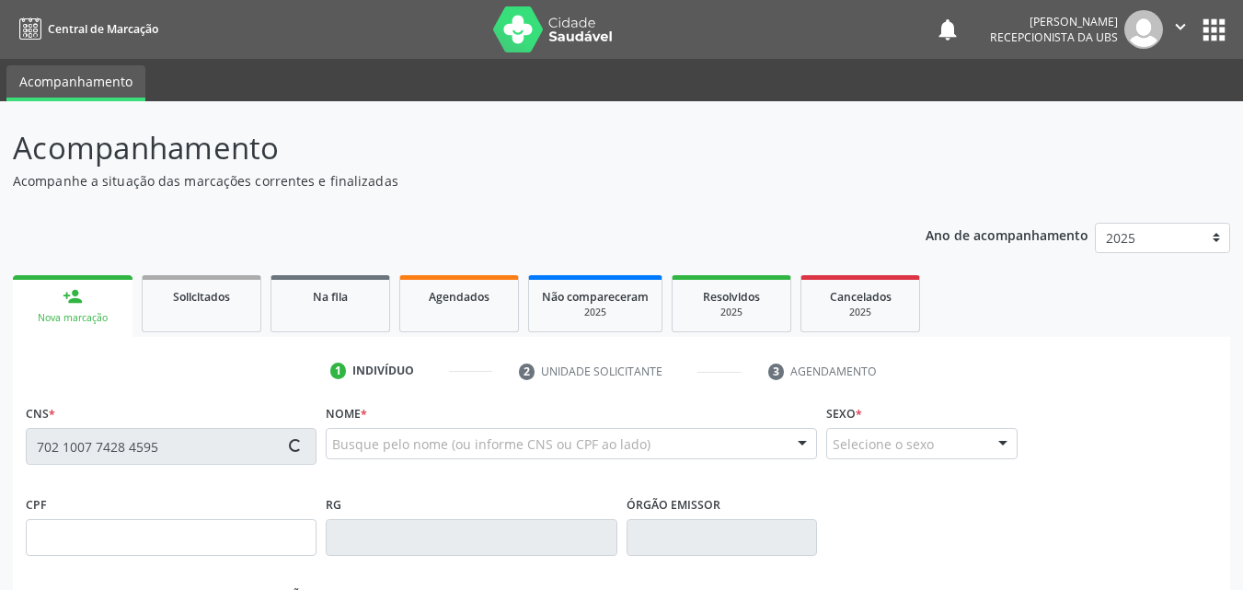
type input "509"
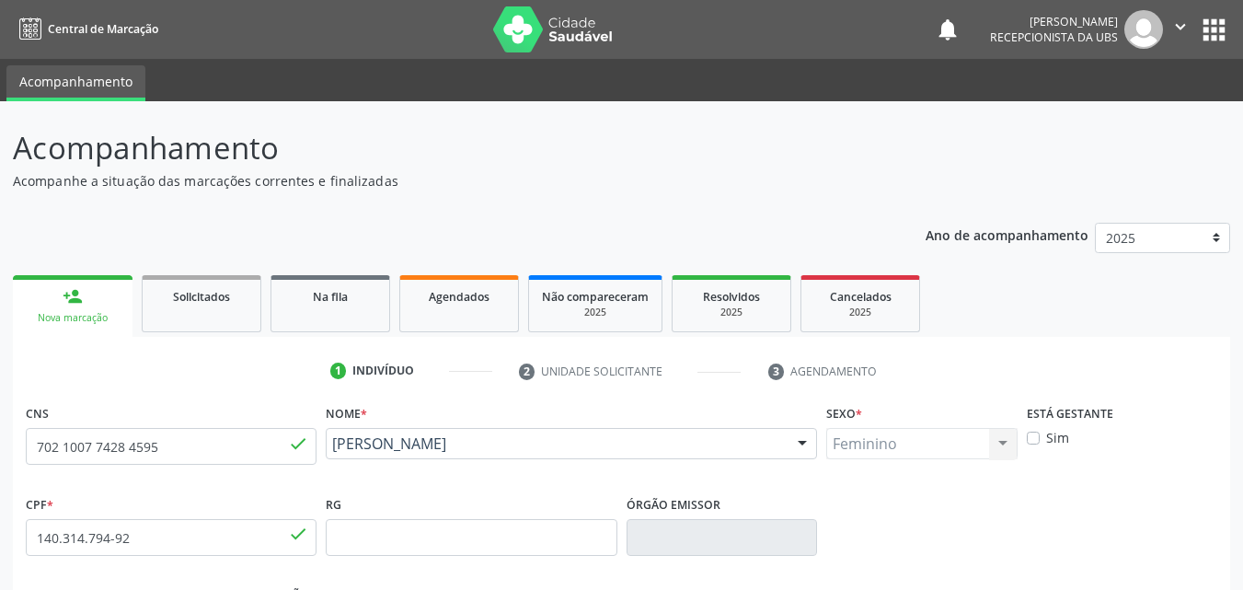
drag, startPoint x: 519, startPoint y: 475, endPoint x: 332, endPoint y: 448, distance: 188.7
click at [332, 448] on div "Nome * Maria Rita Alves Feitosa Maria Rita Alves Feitosa CNS: 702 1007 7428 459…" at bounding box center [571, 444] width 501 height 91
copy span "Maria Rita Alves Feitosa"
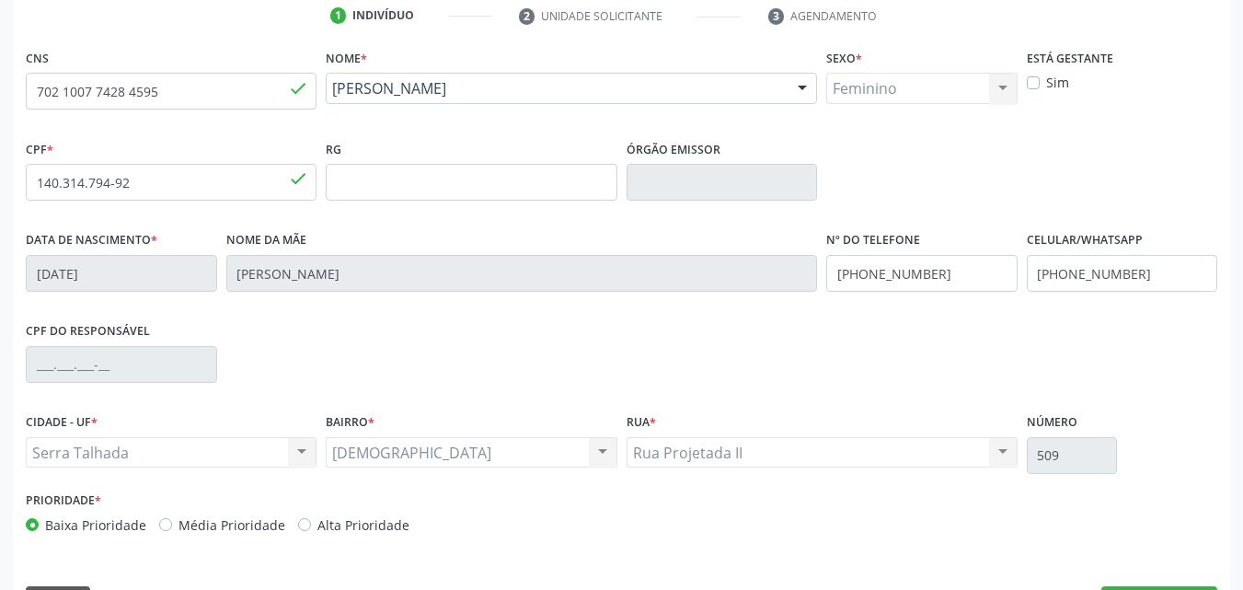
scroll to position [408, 0]
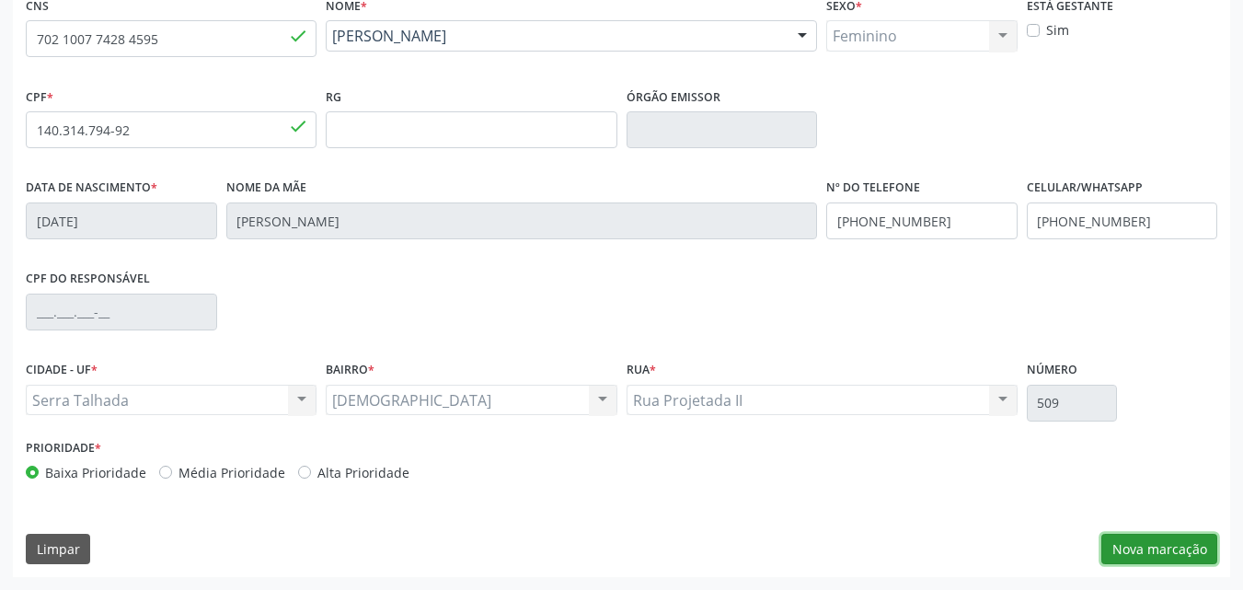
click at [1139, 545] on button "Nova marcação" at bounding box center [1160, 549] width 116 height 31
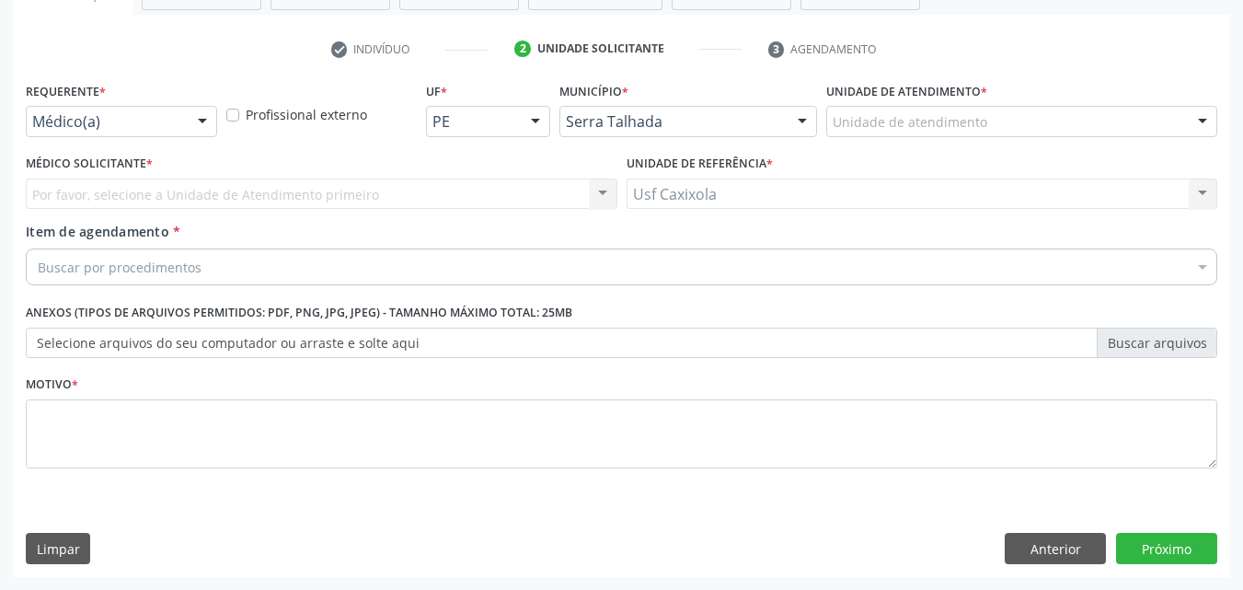
scroll to position [322, 0]
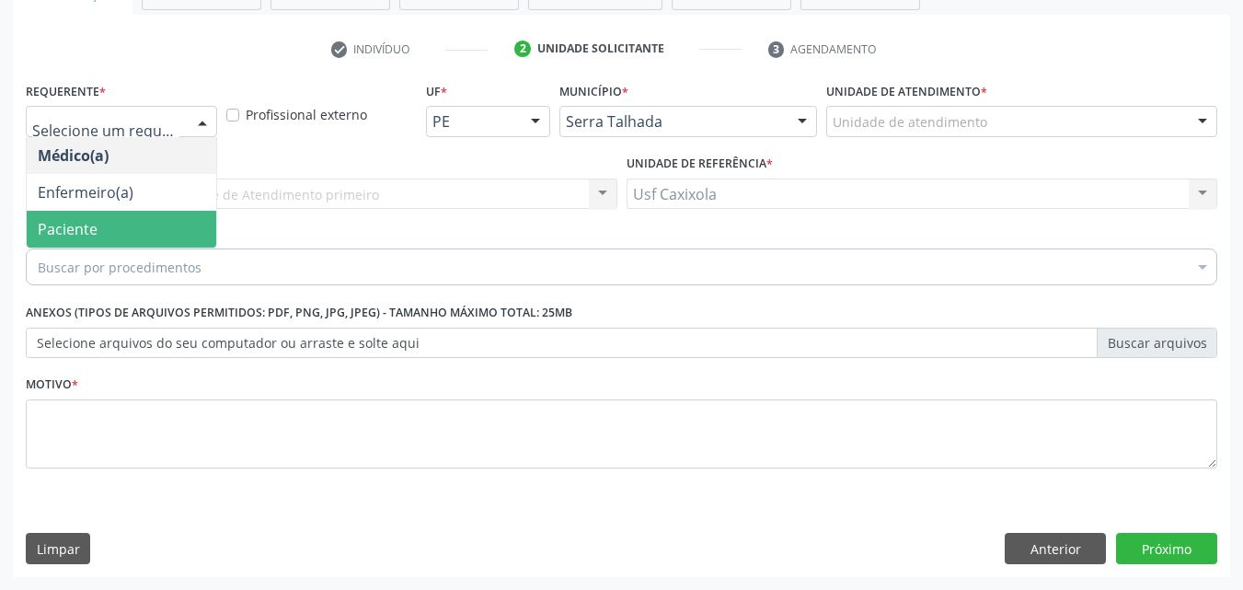
click at [67, 229] on span "Paciente" at bounding box center [68, 229] width 60 height 20
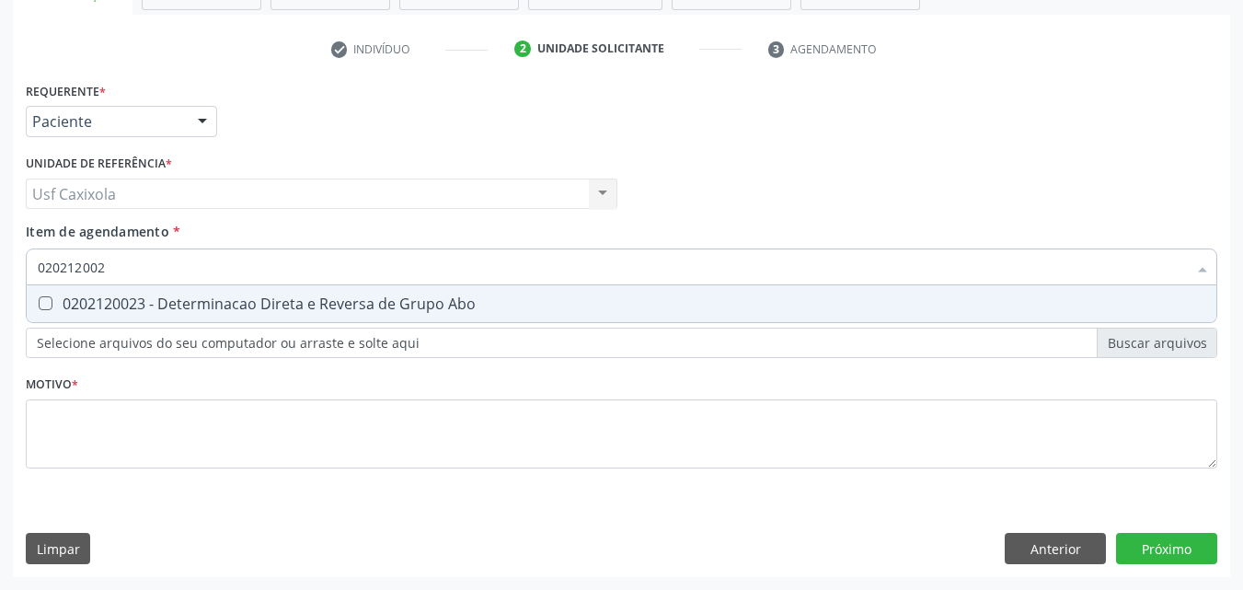
type input "0202120023"
click at [141, 302] on div "0202120023 - Determinacao Direta e Reversa de Grupo Abo" at bounding box center [622, 303] width 1168 height 15
checkbox Abo "true"
drag, startPoint x: 123, startPoint y: 274, endPoint x: 0, endPoint y: 274, distance: 123.3
click at [0, 274] on div "Acompanhamento Acompanhe a situação das marcações correntes e finalizadas Relat…" at bounding box center [621, 184] width 1243 height 811
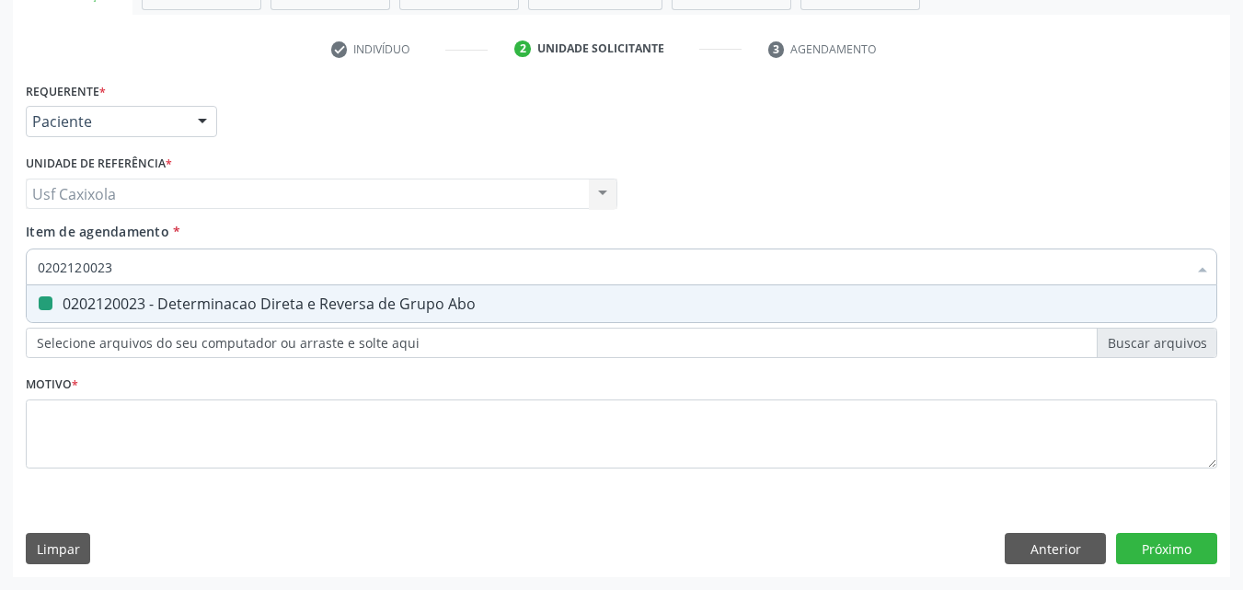
type input "0"
checkbox Abo "false"
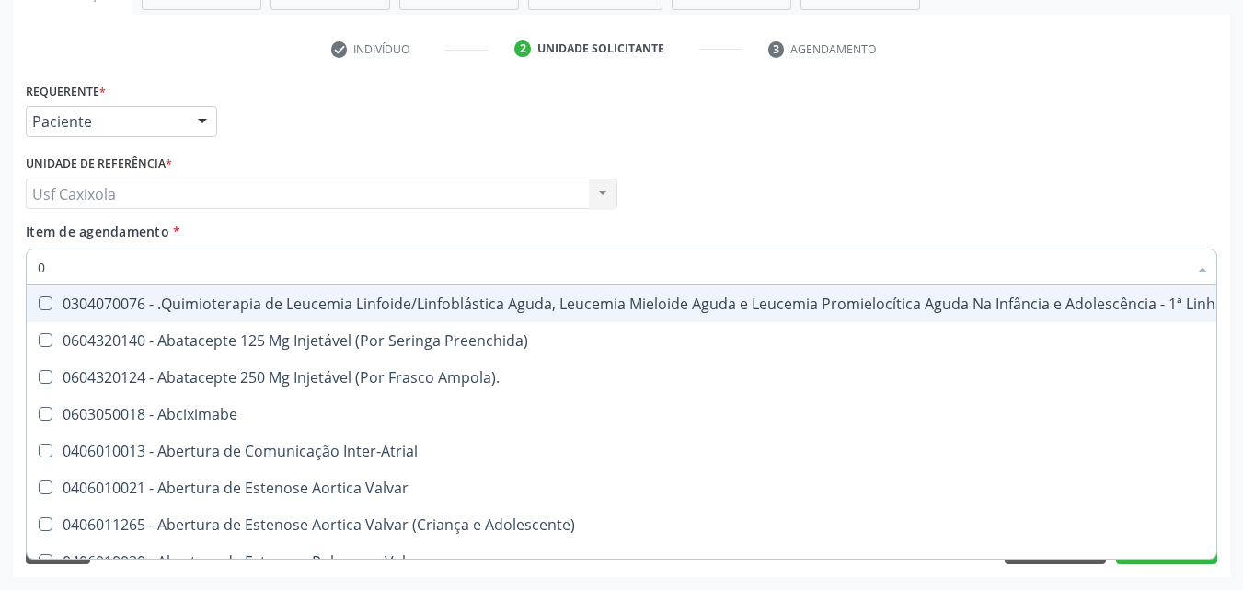
type input "02"
checkbox Vulva "true"
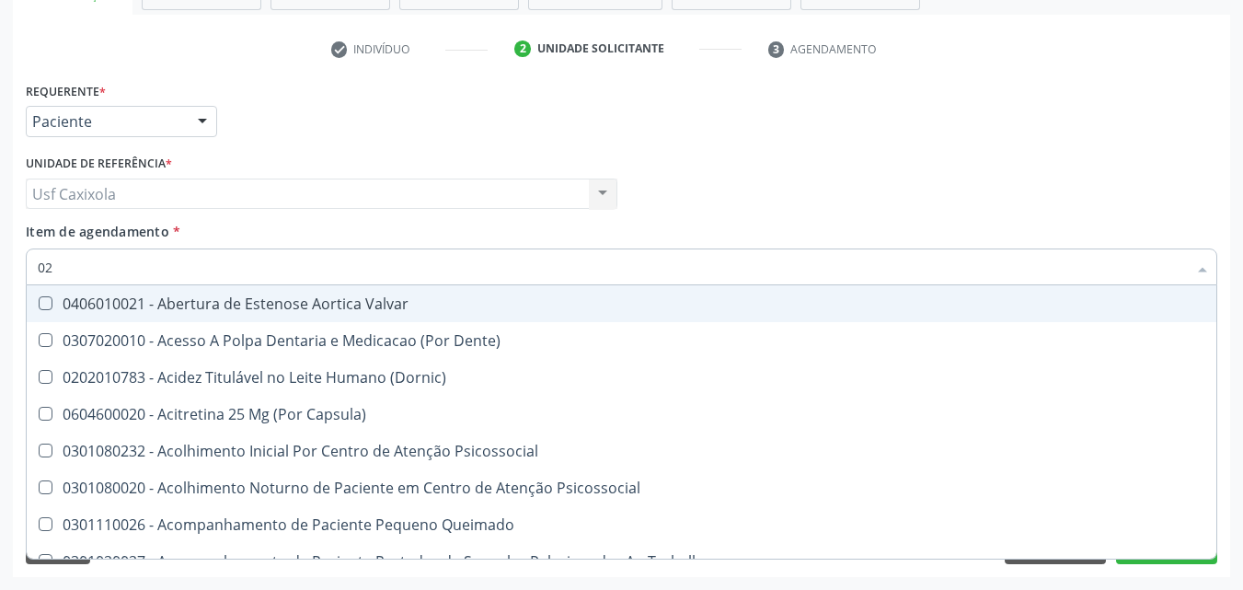
type input "020"
checkbox Projecoes\) "true"
checkbox Abo "false"
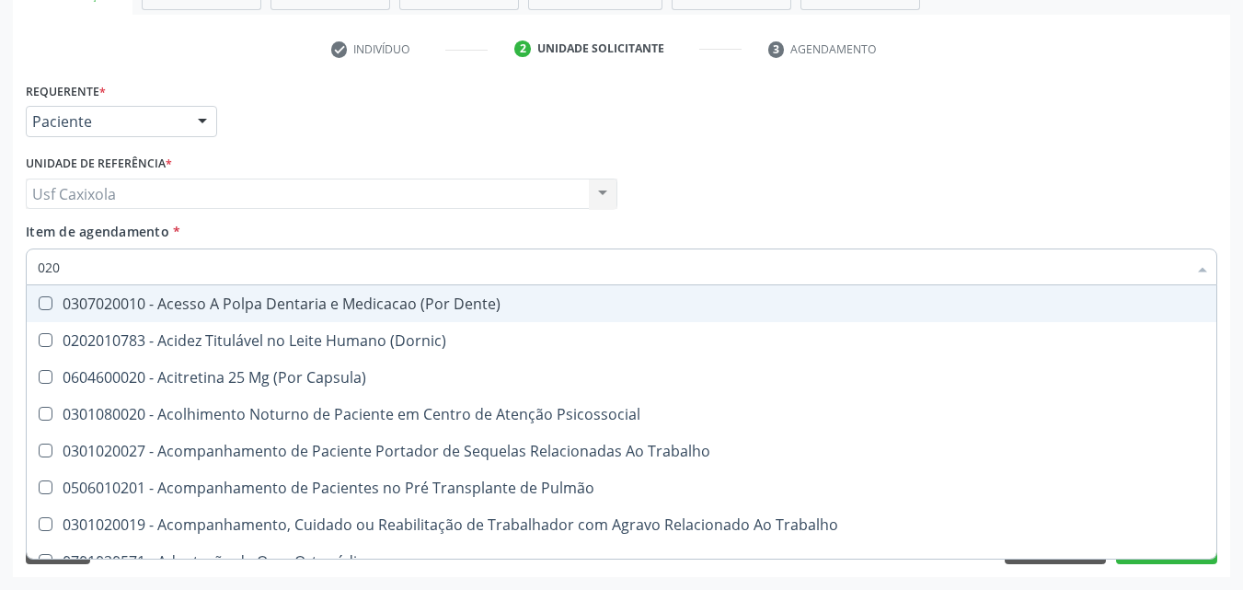
type input "0202"
checkbox Coagulação\ "true"
checkbox Abo "false"
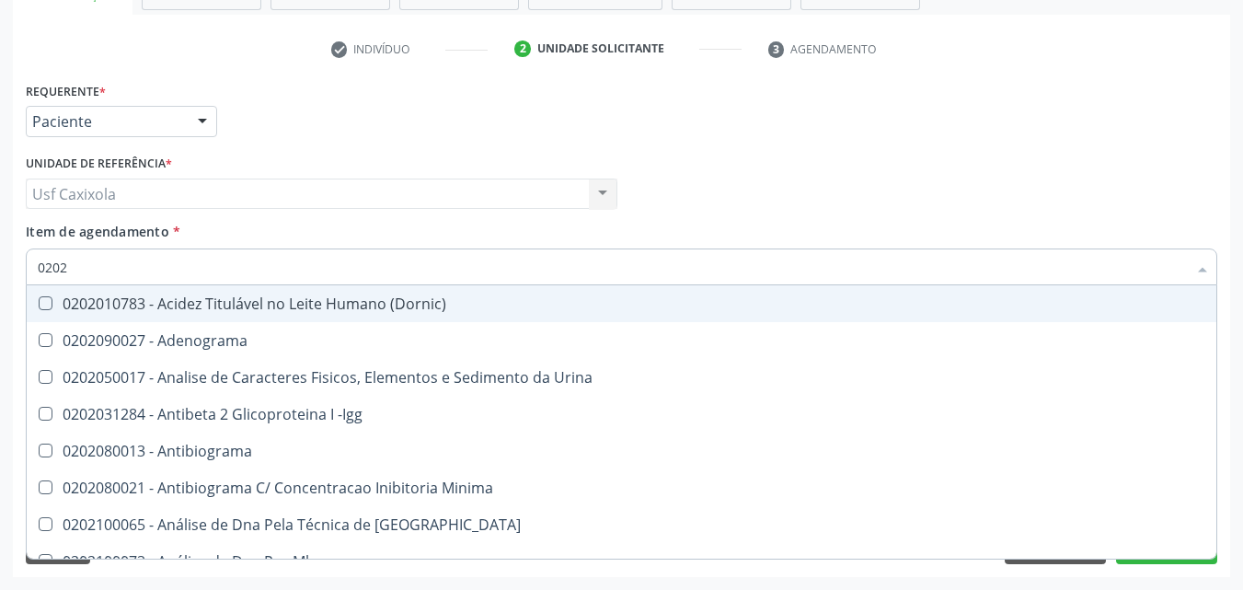
type input "02020"
checkbox Abo "false"
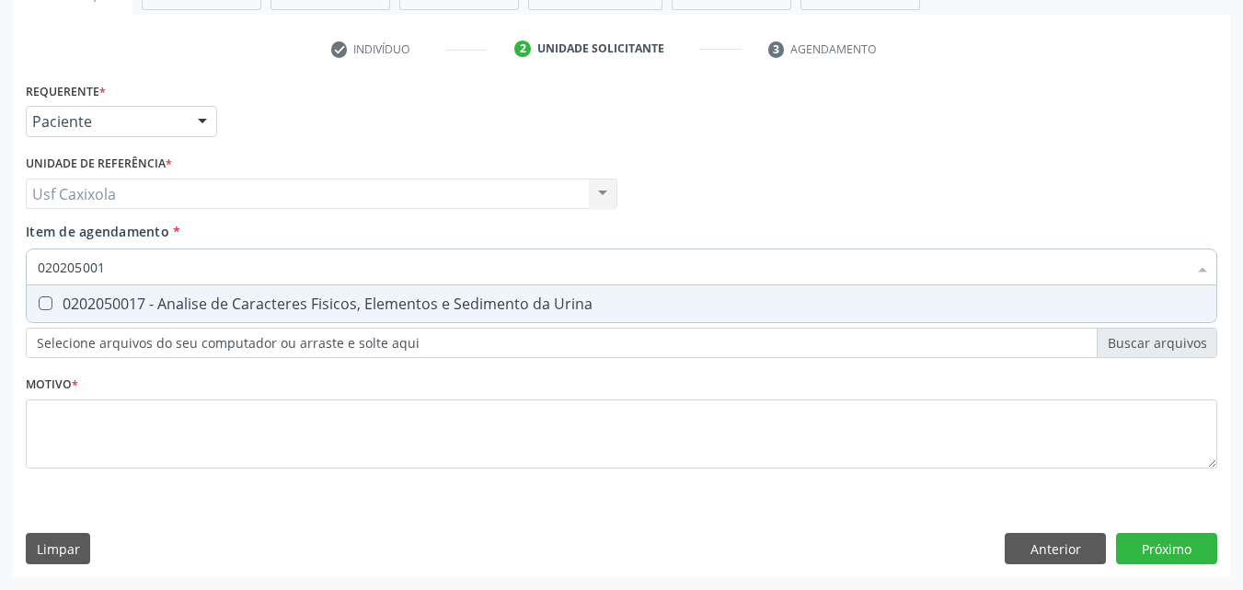
type input "0202050017"
click at [73, 306] on div "0202050017 - Analise de Caracteres Fisicos, Elementos e Sedimento da Urina" at bounding box center [622, 303] width 1168 height 15
checkbox Urina "true"
drag, startPoint x: 41, startPoint y: 264, endPoint x: 0, endPoint y: 263, distance: 41.4
click at [0, 263] on div "Acompanhamento Acompanhe a situação das marcações correntes e finalizadas Relat…" at bounding box center [621, 184] width 1243 height 811
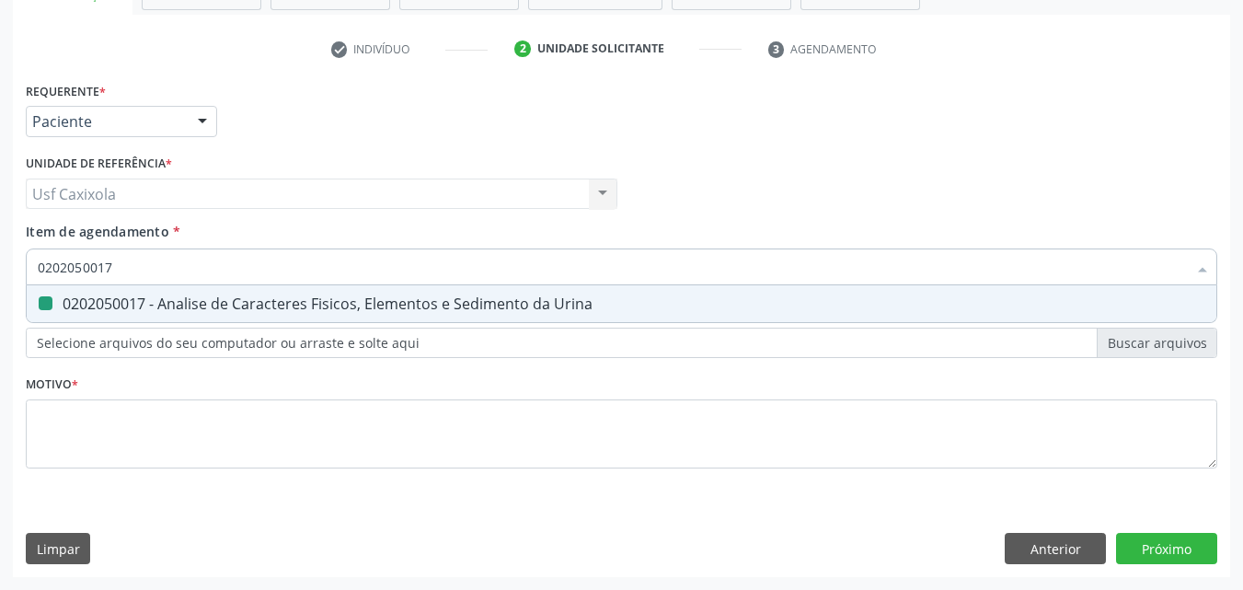
type input "0"
checkbox Urina "false"
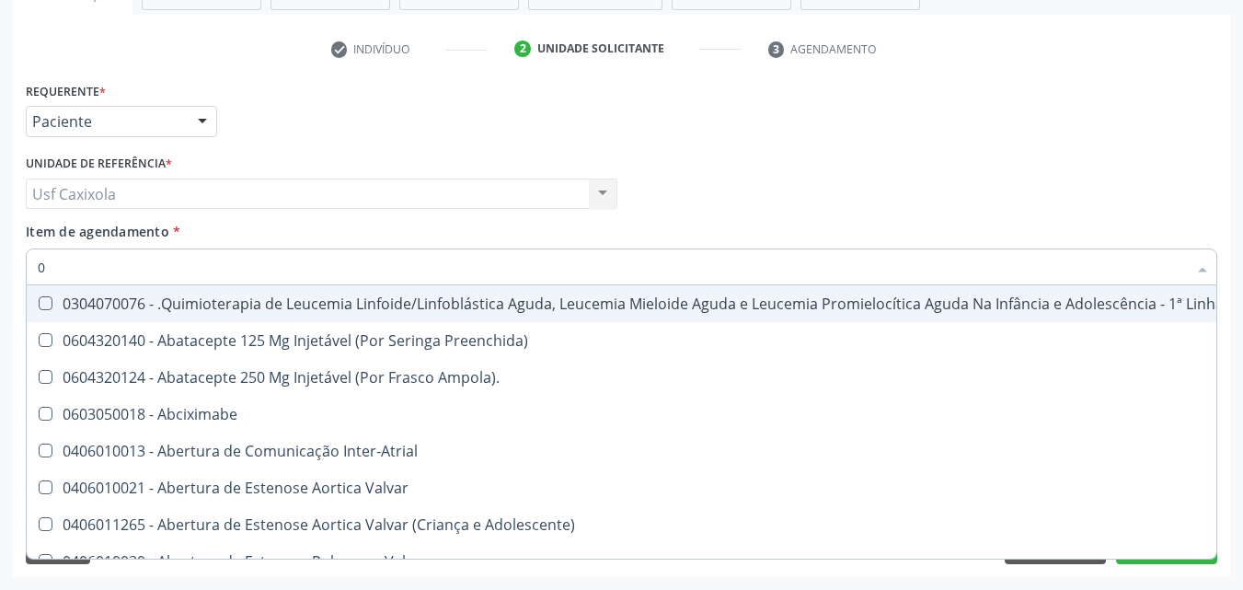
type input "02"
checkbox Coração "true"
checkbox Urina "false"
checkbox Vulva "true"
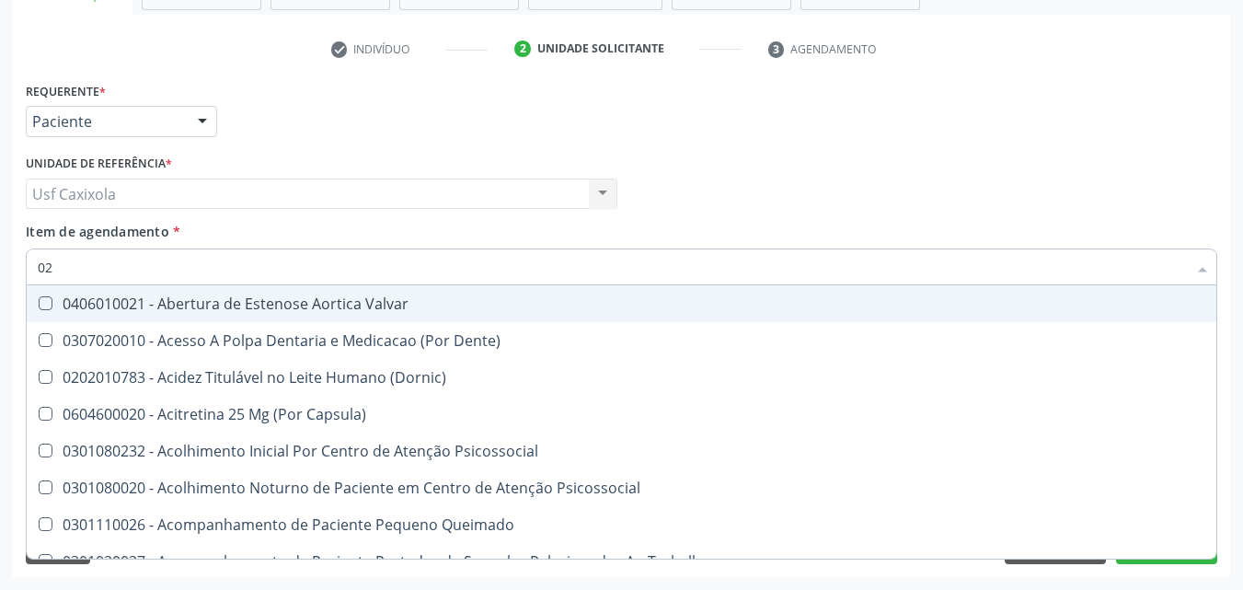
type input "020"
checkbox Terapeutica "true"
checkbox Urina "false"
checkbox Projecoes\) "true"
checkbox Abo "false"
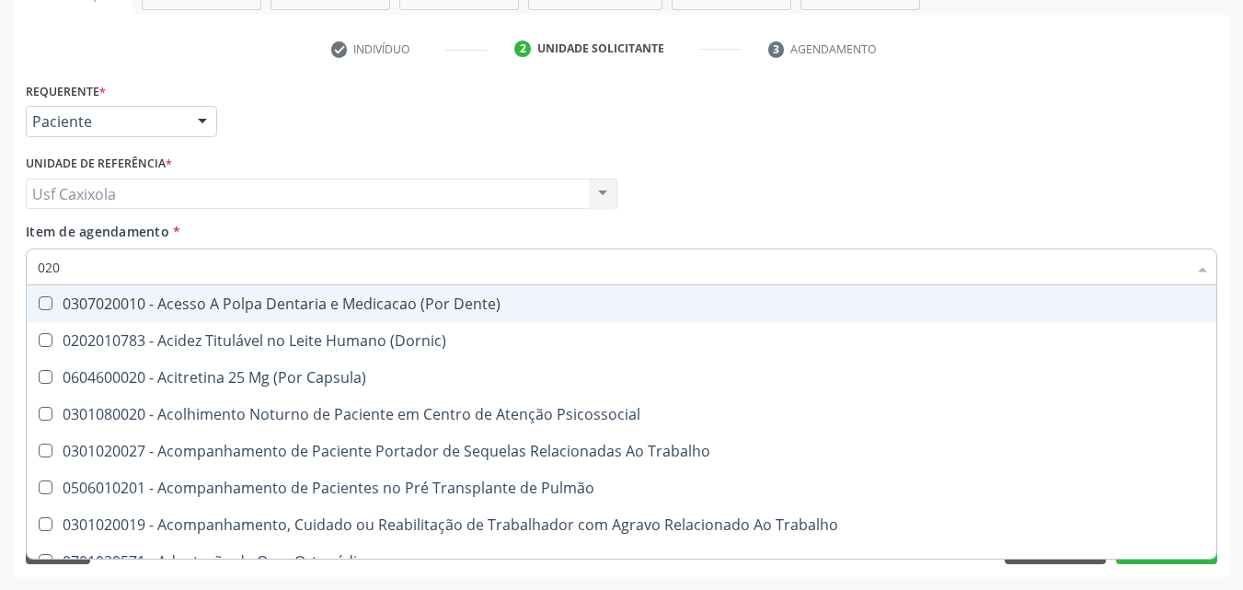
type input "0202"
checkbox Capsula\) "true"
checkbox Urina "false"
checkbox Coagulação\ "true"
checkbox Abo "false"
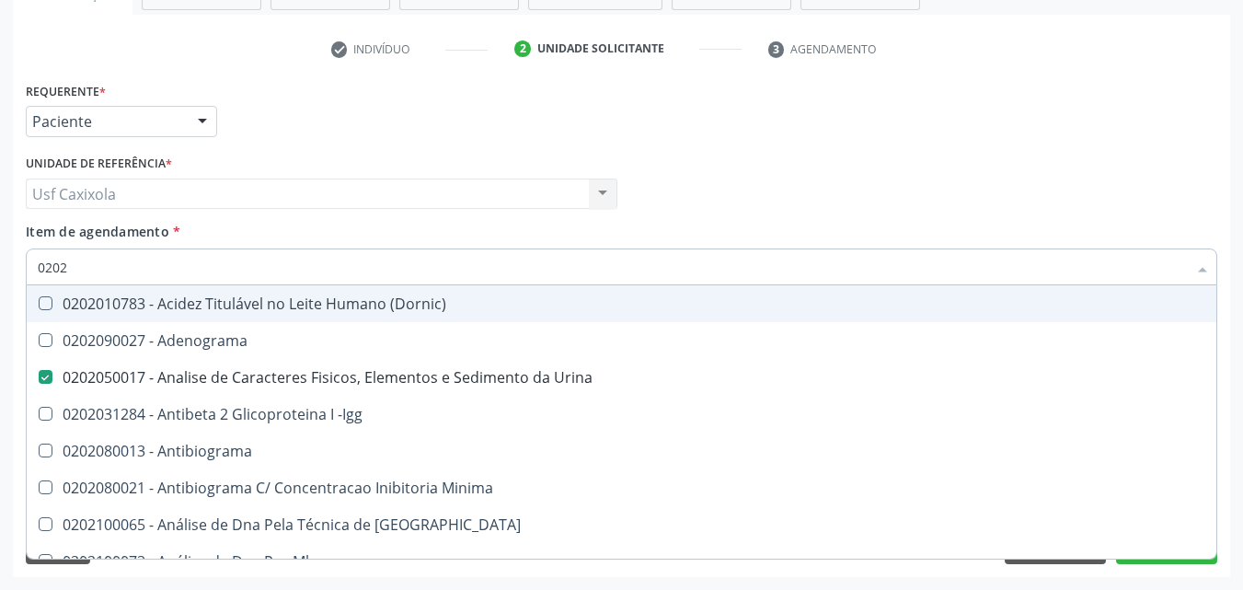
type input "02020"
checkbox Abo "false"
type input "020201"
checkbox Urina "false"
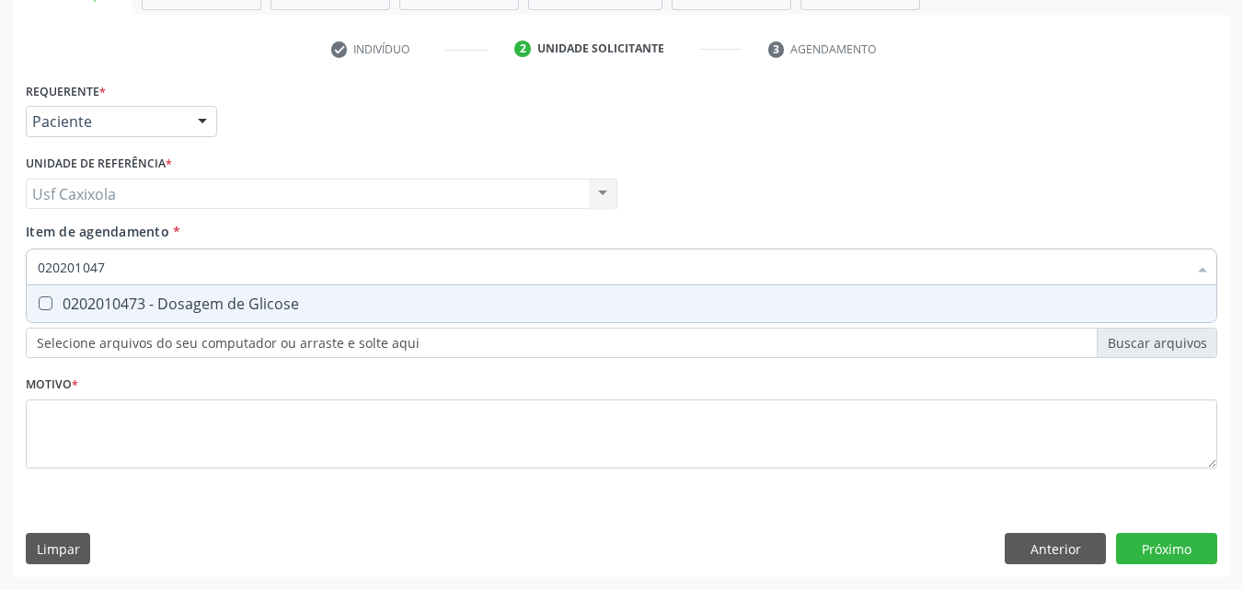
type input "0202010473"
click at [140, 298] on div "0202010473 - Dosagem de Glicose" at bounding box center [622, 303] width 1168 height 15
checkbox Glicose "true"
drag, startPoint x: 69, startPoint y: 264, endPoint x: 29, endPoint y: 254, distance: 41.7
click at [29, 254] on div "0202010473" at bounding box center [622, 266] width 1192 height 37
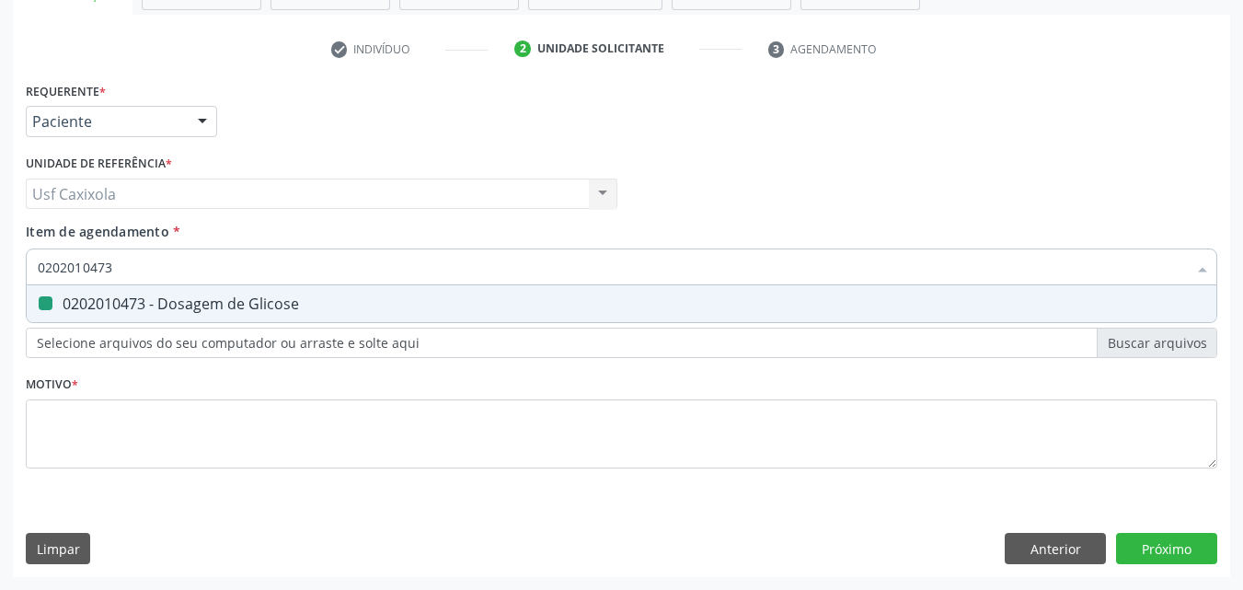
type input "0"
checkbox Glicose "false"
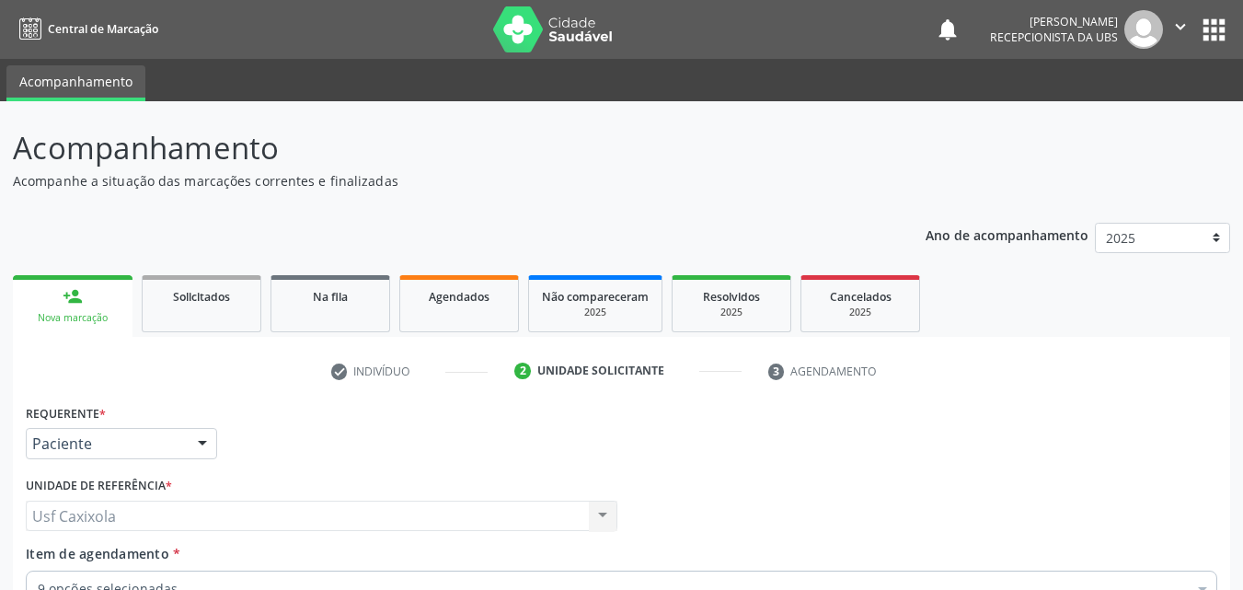
scroll to position [322, 0]
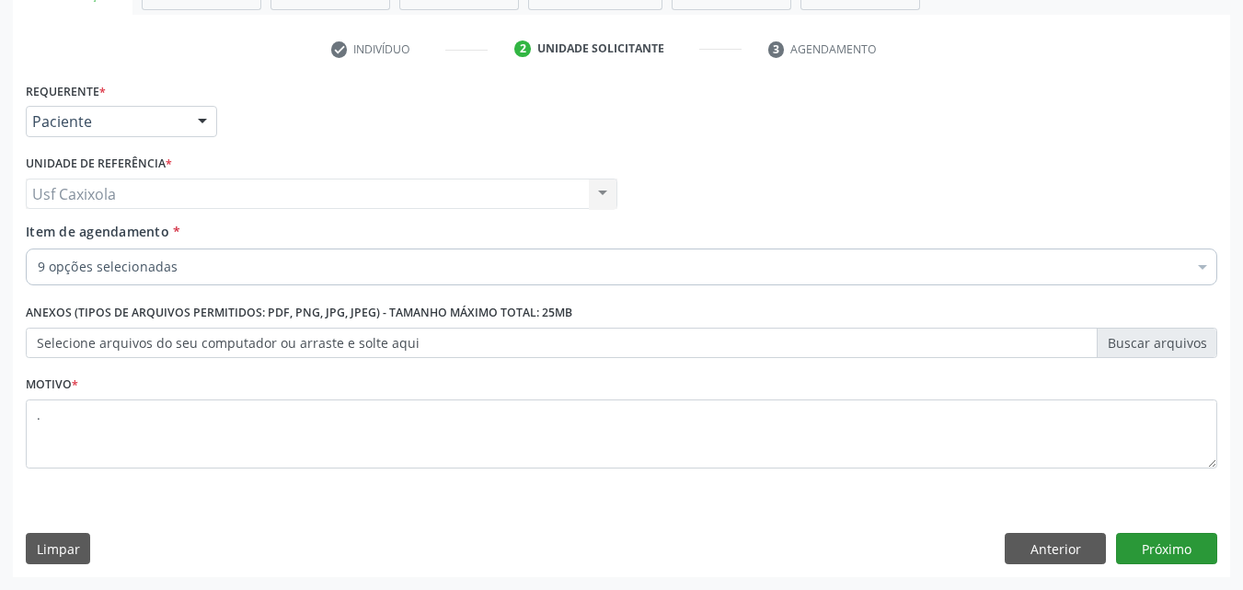
type textarea "."
click at [1189, 548] on button "Próximo" at bounding box center [1166, 548] width 101 height 31
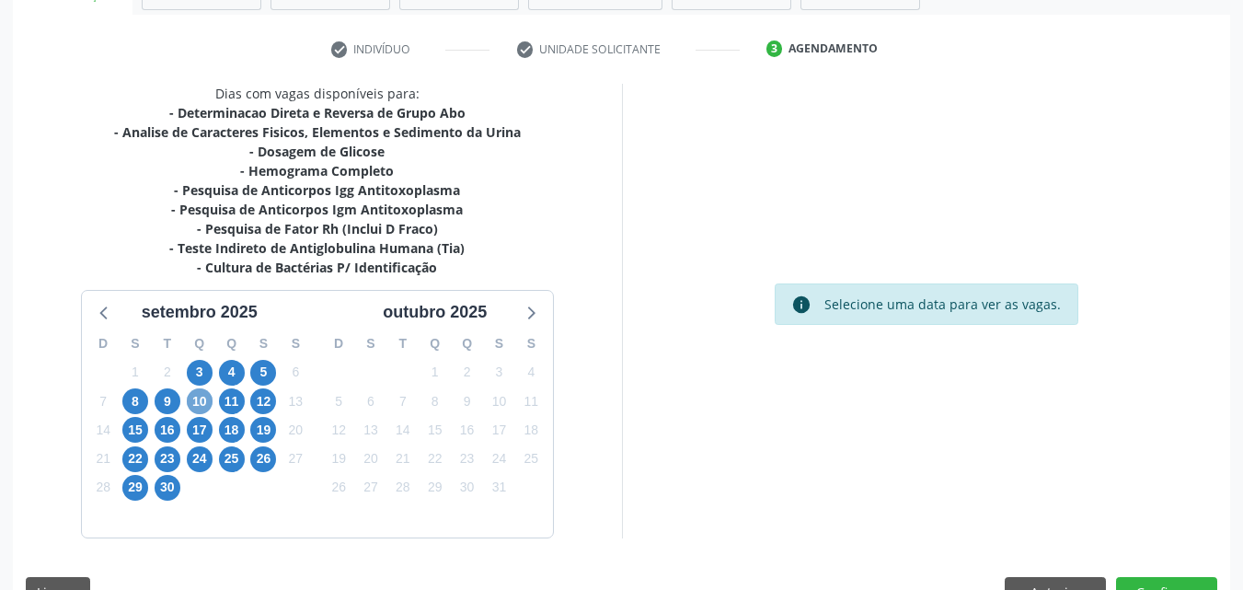
click at [203, 401] on span "10" at bounding box center [200, 401] width 26 height 26
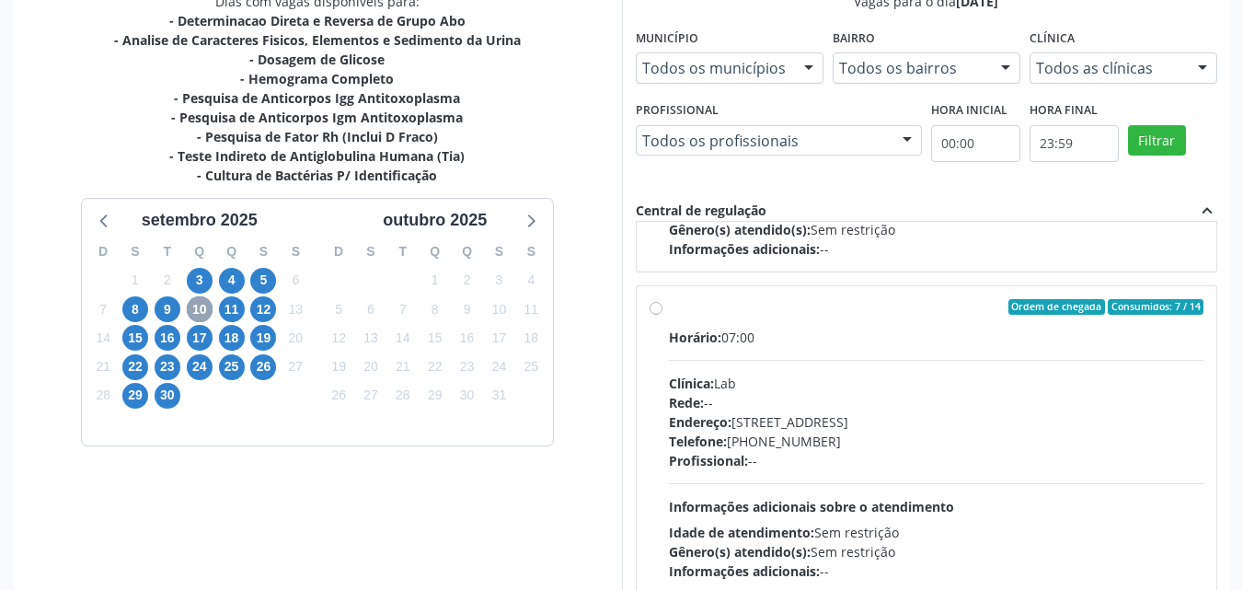
scroll to position [920, 0]
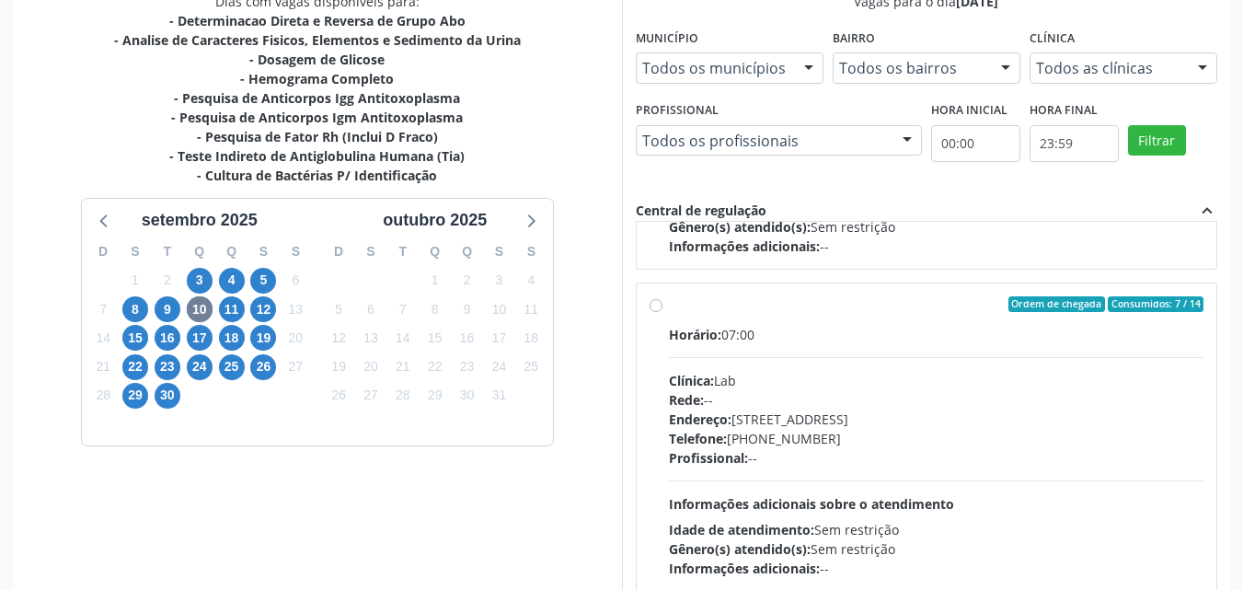
click at [657, 315] on div "Ordem de chegada Consumidos: 7 / 14 Horário: 07:00 Clínica: Lab Rede: -- Endere…" at bounding box center [927, 437] width 555 height 283
radio input "true"
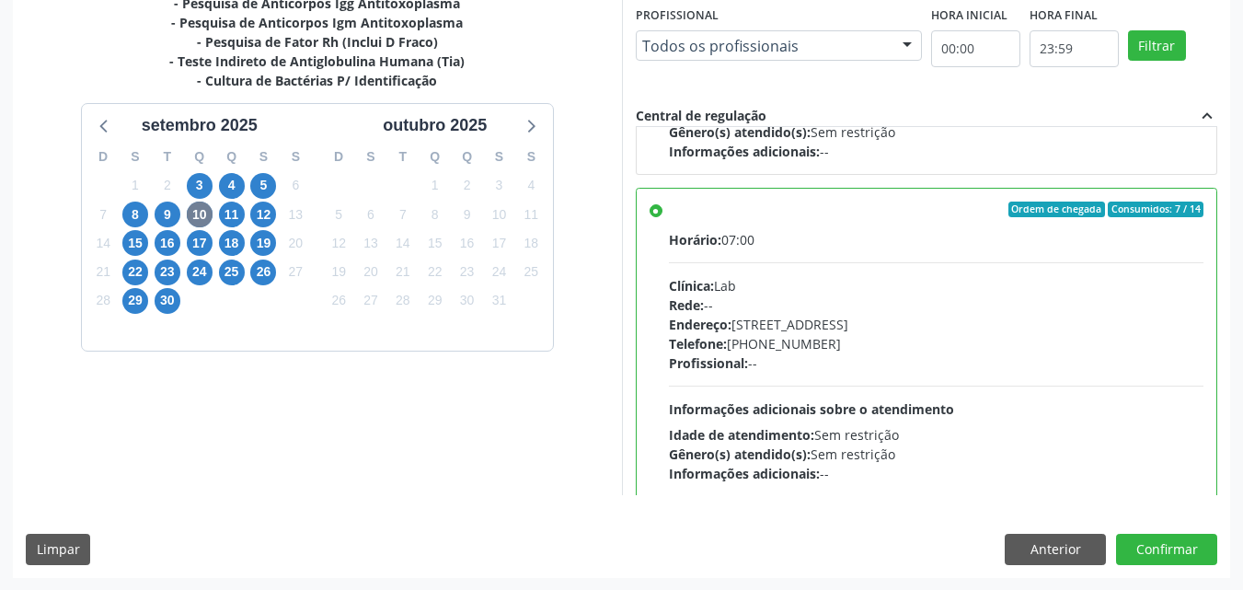
scroll to position [510, 0]
click at [1177, 540] on button "Confirmar" at bounding box center [1166, 548] width 101 height 31
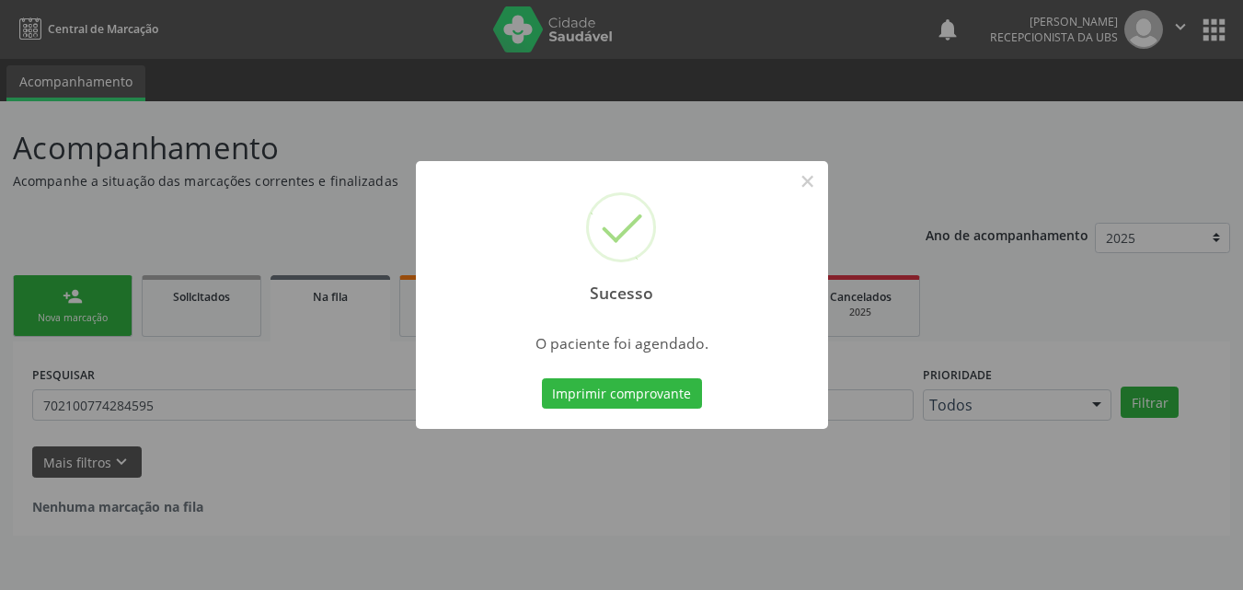
scroll to position [0, 0]
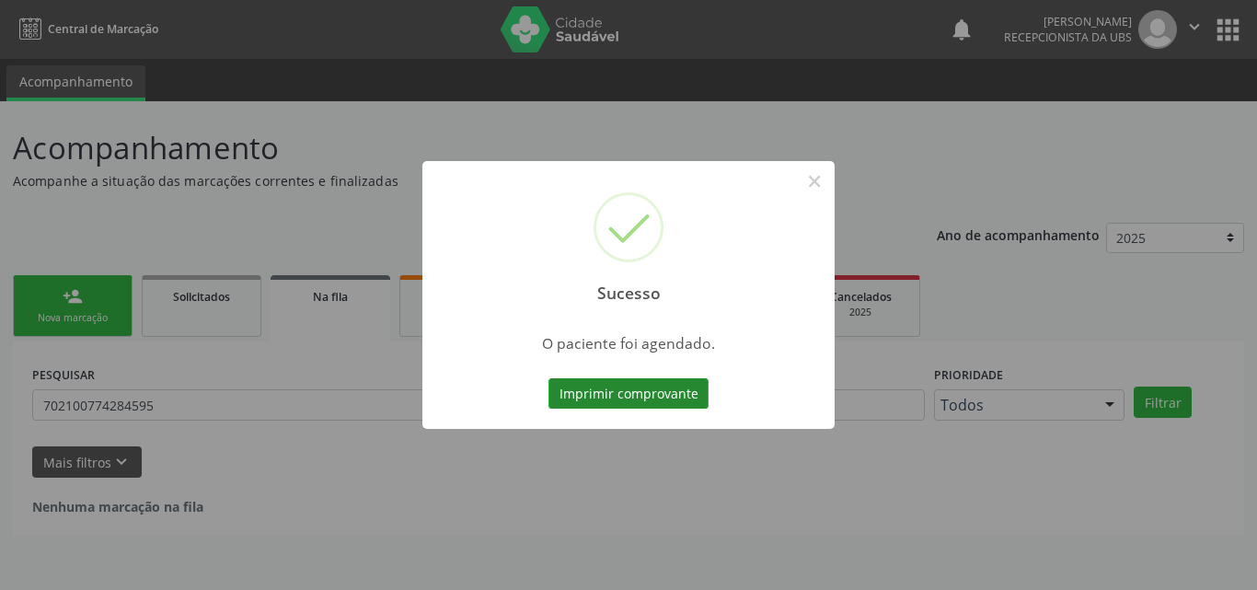
click at [653, 403] on button "Imprimir comprovante" at bounding box center [629, 393] width 160 height 31
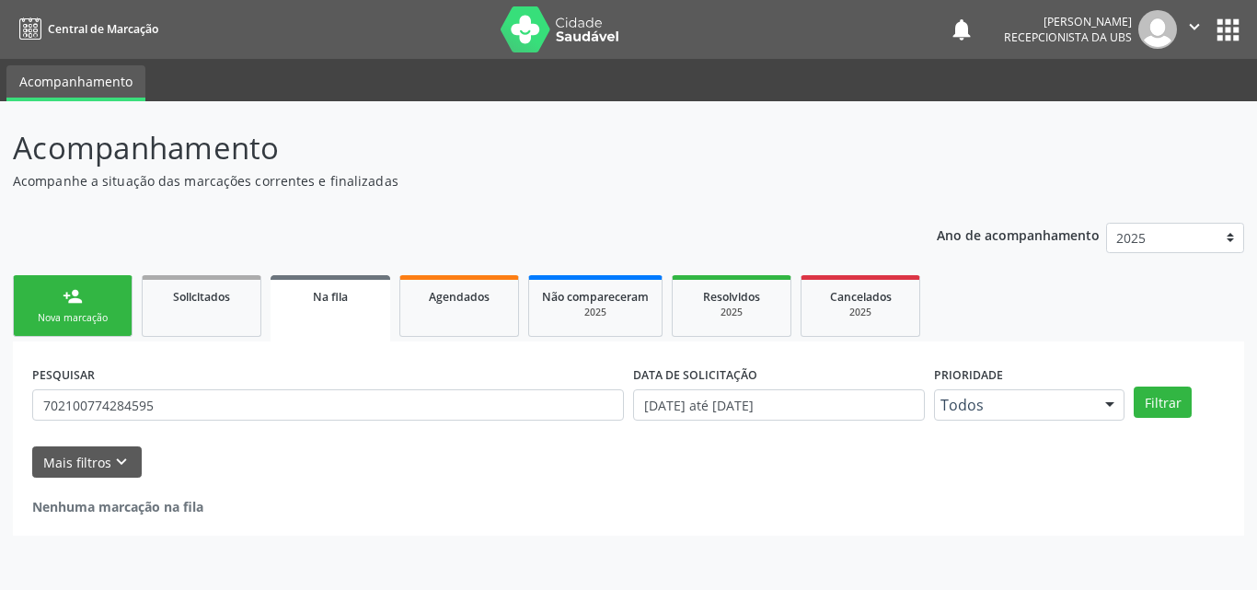
click at [69, 314] on div "Nova marcação" at bounding box center [73, 318] width 92 height 14
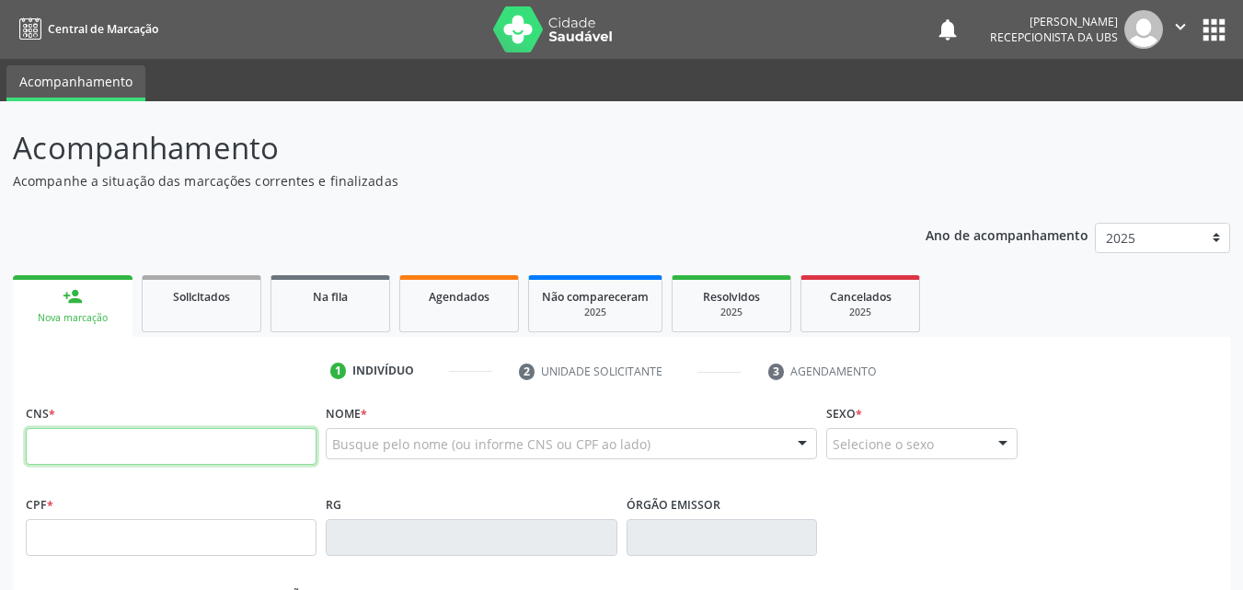
click at [92, 433] on input "text" at bounding box center [171, 446] width 291 height 37
type input "898 0046 0719 2939"
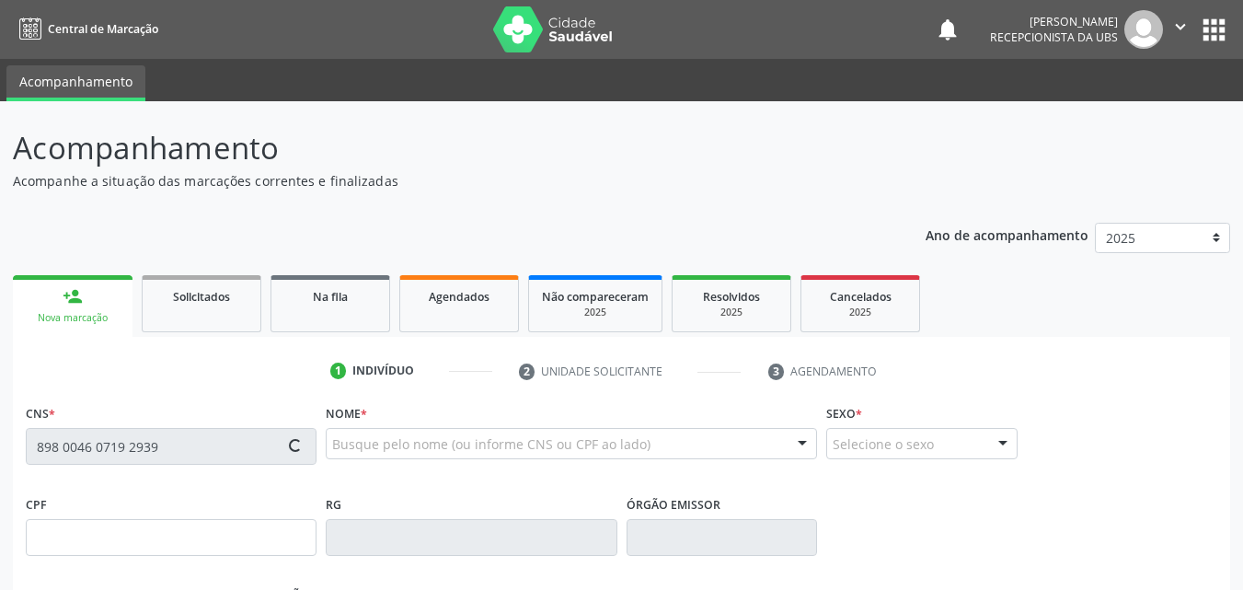
type input "142.161.774-92"
type input "17/03/2015"
type input "Alexsandra Ribeiro e Silva"
type input "(87) 99669-8129"
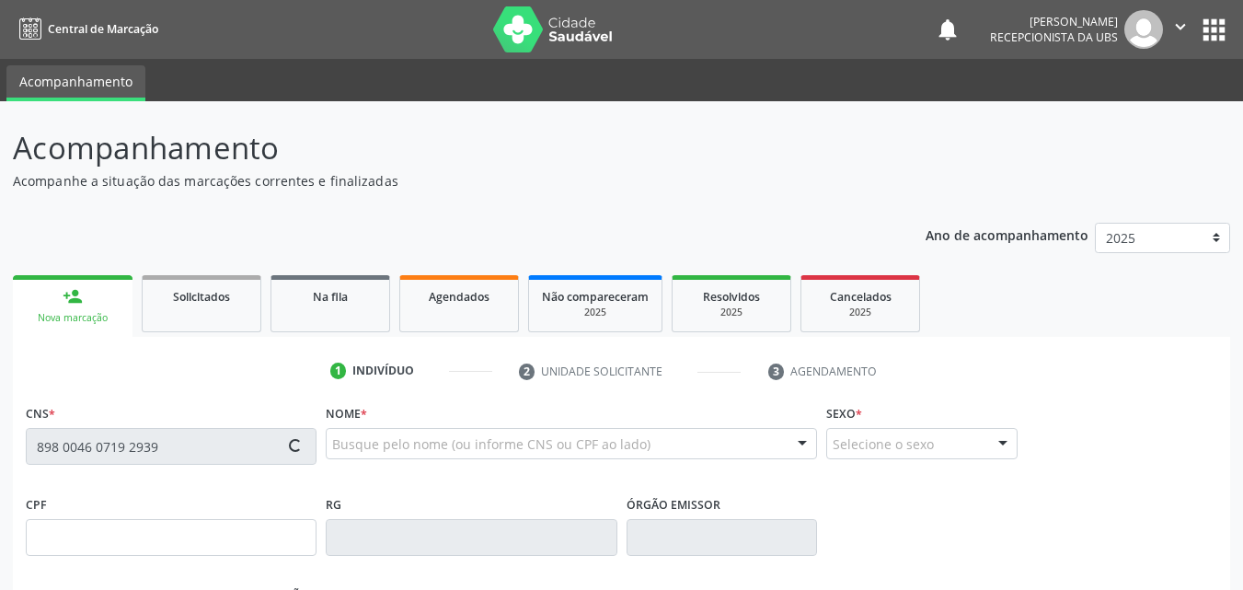
type input "064.127.254-58"
type input "1234"
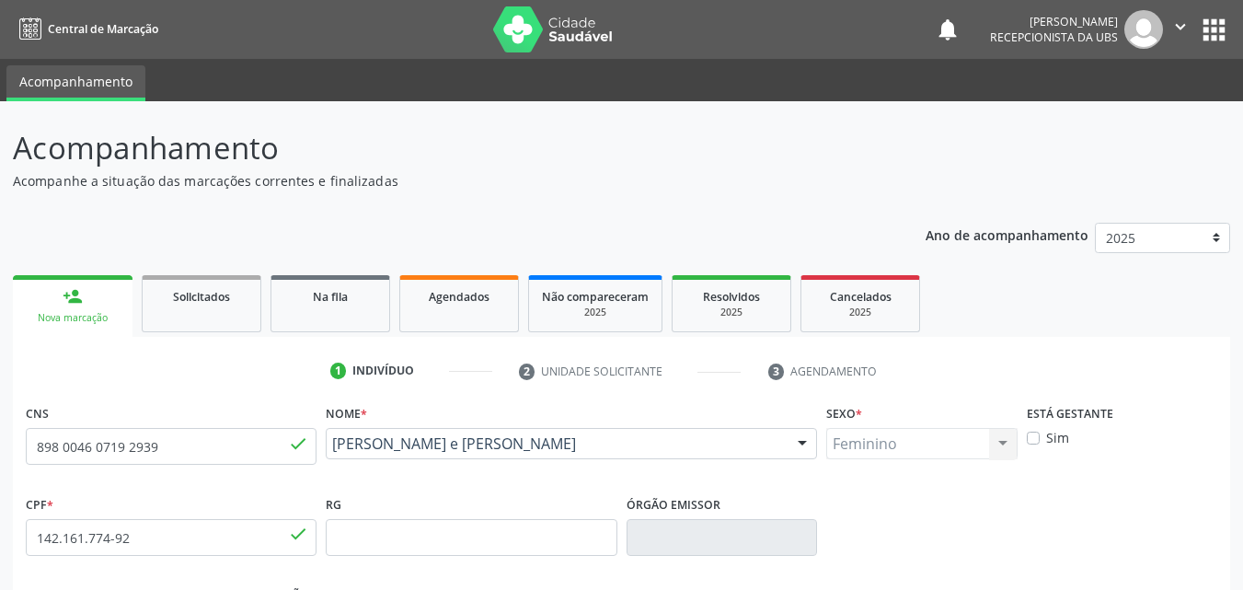
drag, startPoint x: 530, startPoint y: 463, endPoint x: 329, endPoint y: 453, distance: 201.8
click at [329, 453] on div "Ana Livia Alves Ribeiro e Silva Ana Livia Alves Ribeiro e Silva CNS: 898 0046 0…" at bounding box center [571, 450] width 491 height 44
copy span "Ana Livia Alves Ribeiro e Silva"
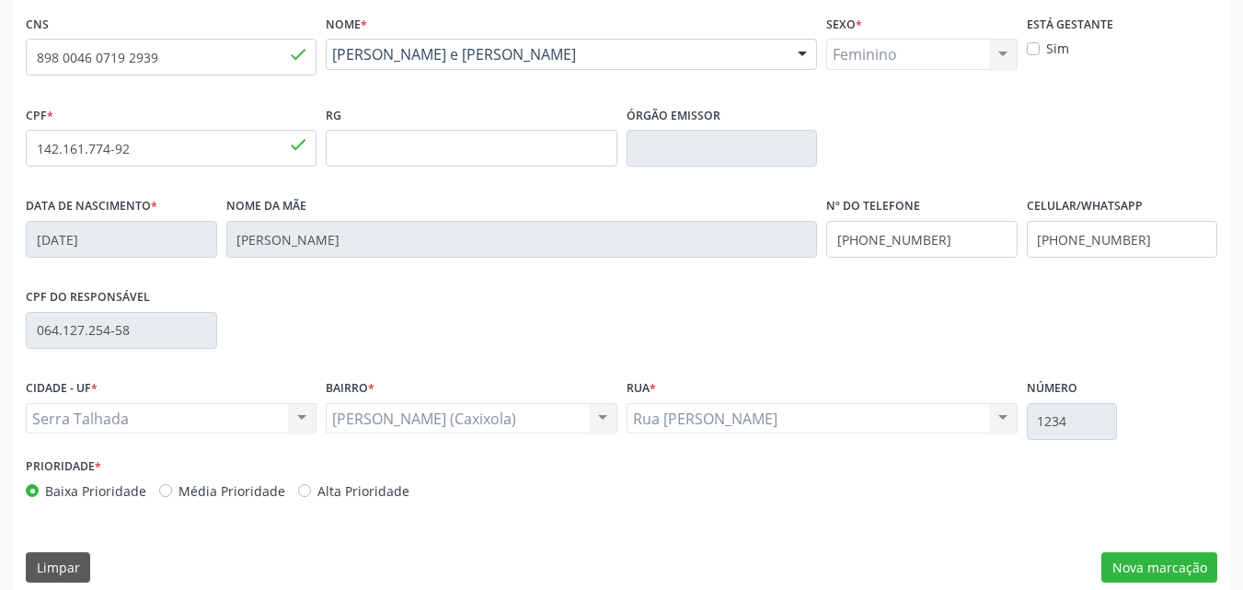
scroll to position [408, 0]
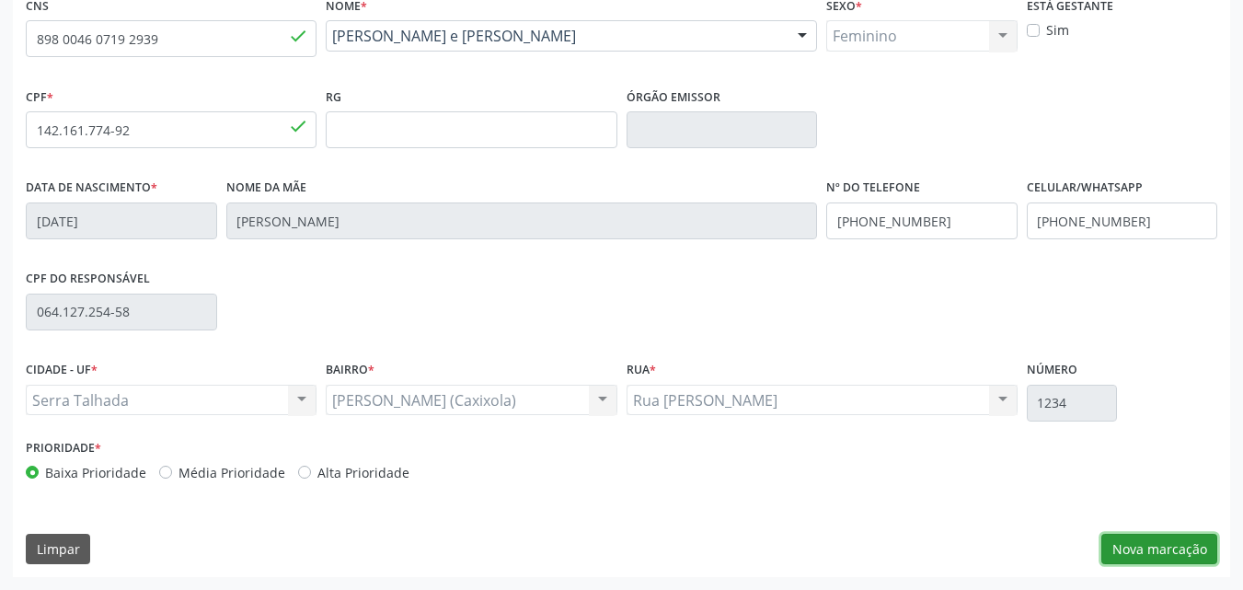
click at [1194, 543] on button "Nova marcação" at bounding box center [1160, 549] width 116 height 31
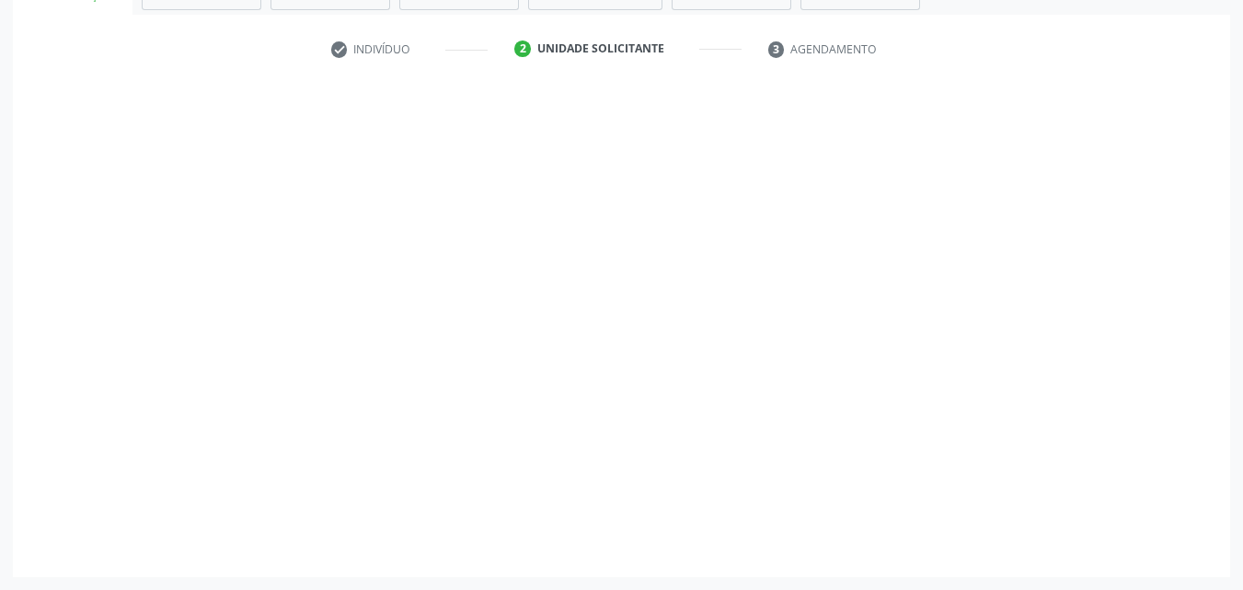
scroll to position [322, 0]
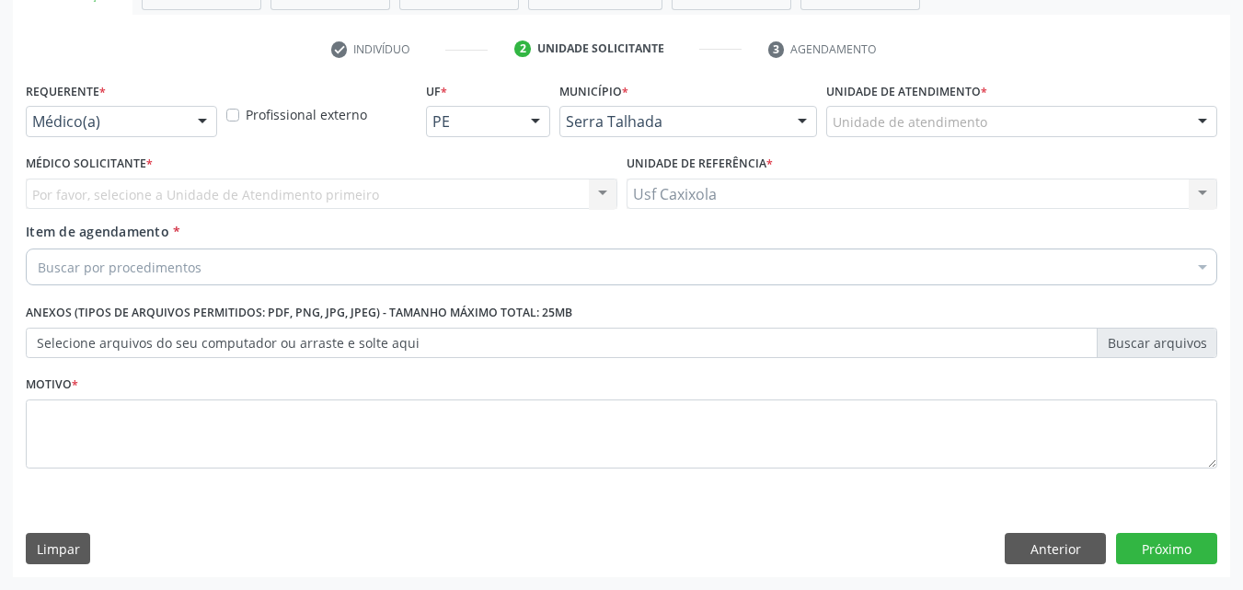
click at [198, 114] on div at bounding box center [203, 122] width 28 height 31
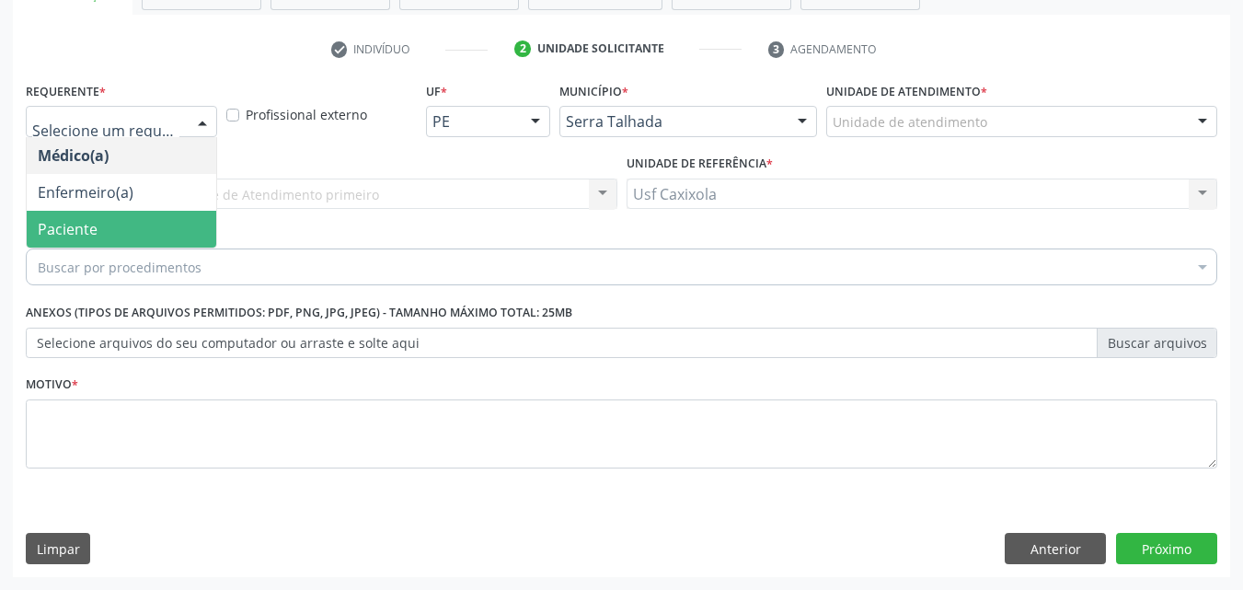
click at [183, 219] on span "Paciente" at bounding box center [122, 229] width 190 height 37
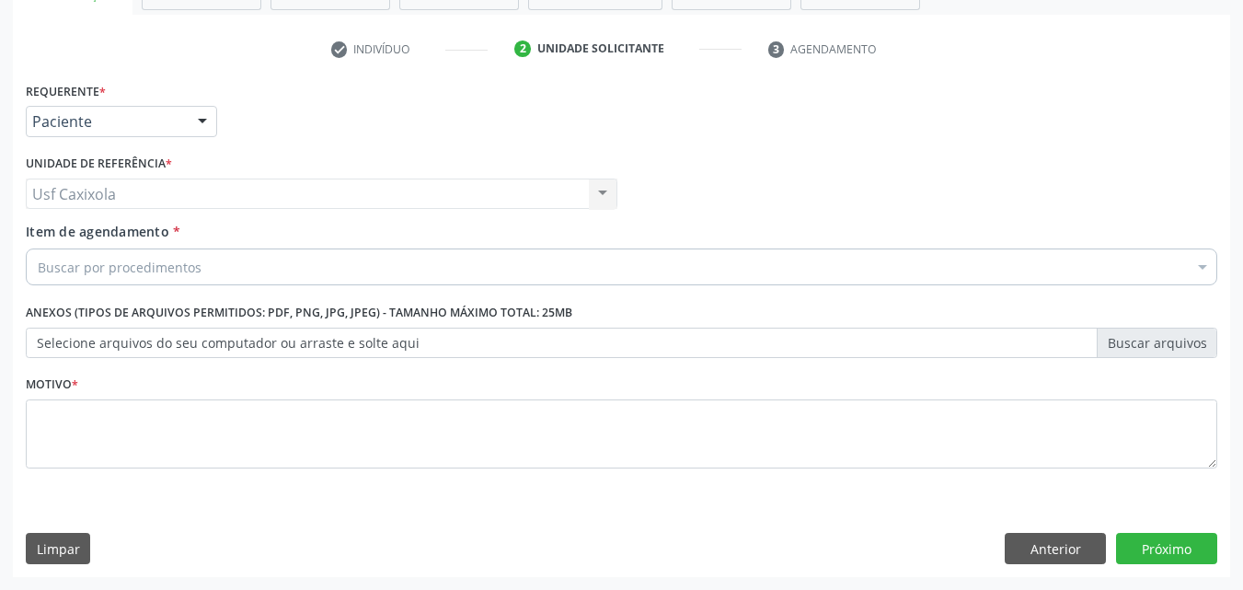
click at [201, 260] on div "Buscar por procedimentos" at bounding box center [622, 266] width 1192 height 37
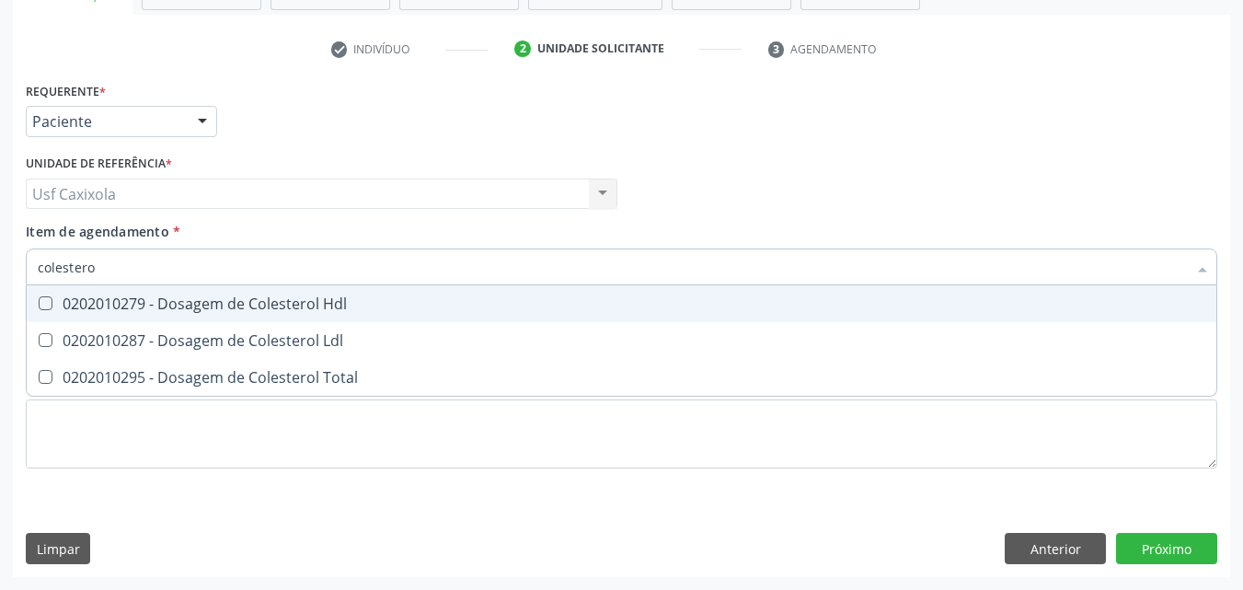
type input "colesterol"
click at [208, 305] on div "0202010279 - Dosagem de Colesterol Hdl" at bounding box center [622, 303] width 1168 height 15
checkbox Hdl "true"
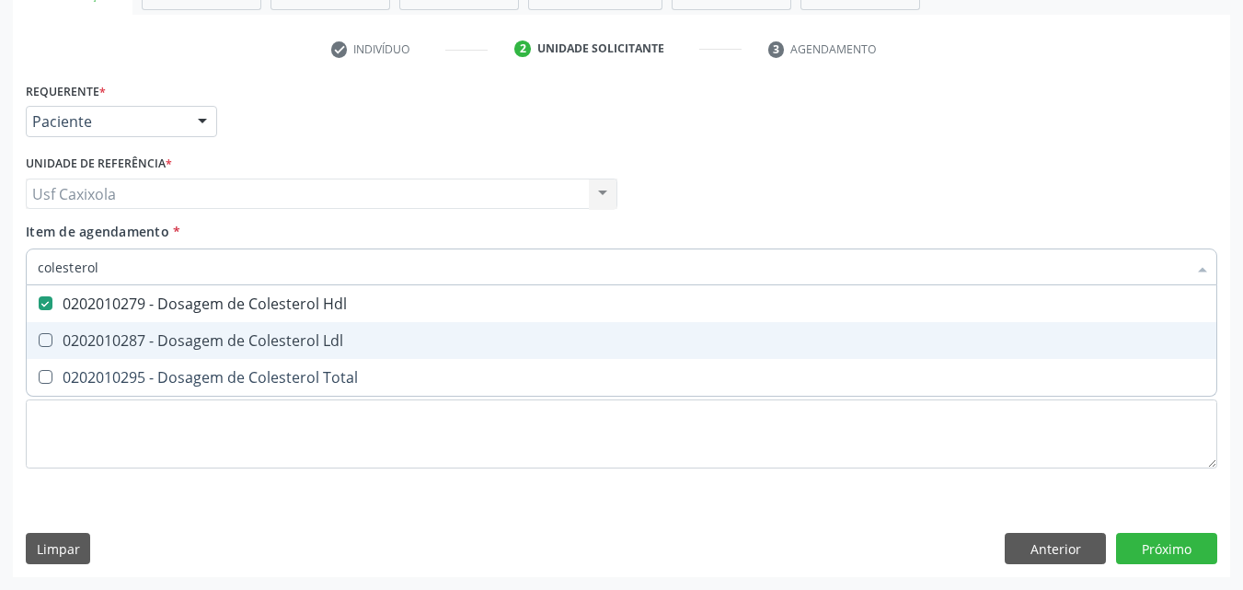
click at [208, 338] on div "0202010287 - Dosagem de Colesterol Ldl" at bounding box center [622, 340] width 1168 height 15
checkbox Ldl "true"
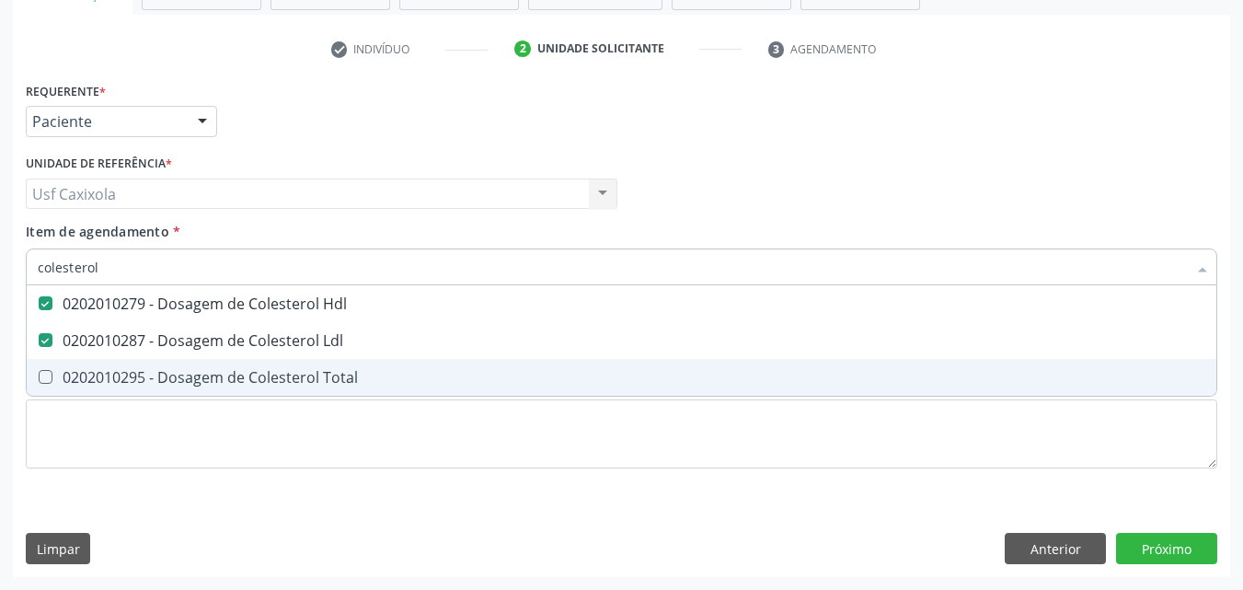
click at [195, 380] on div "0202010295 - Dosagem de Colesterol Total" at bounding box center [622, 377] width 1168 height 15
checkbox Total "true"
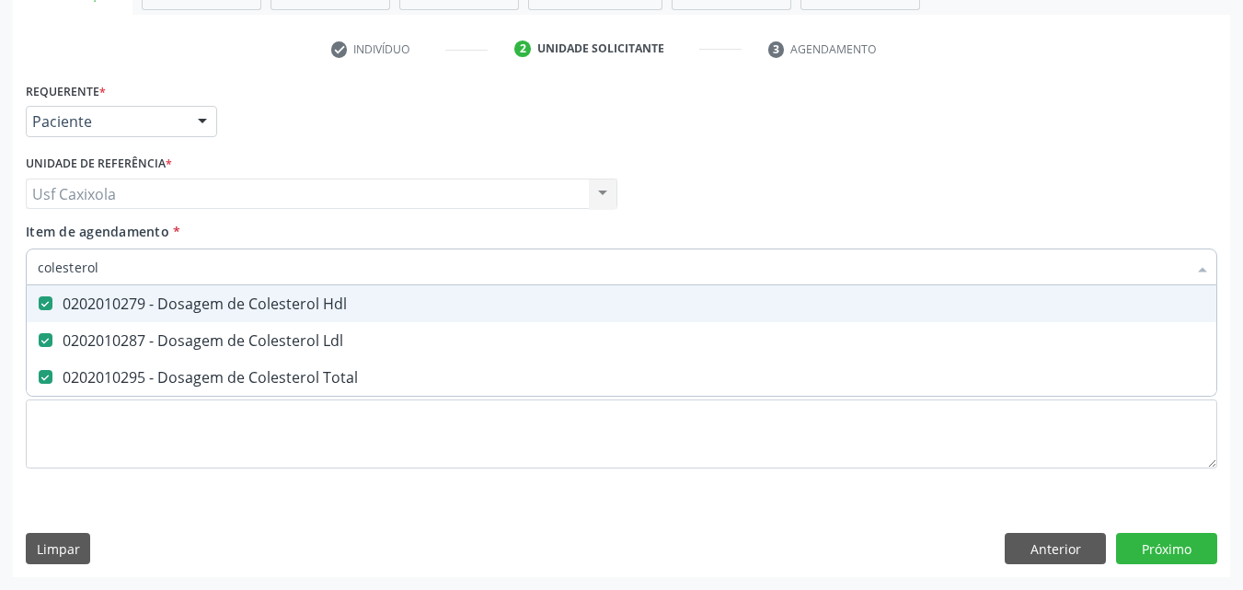
drag, startPoint x: 89, startPoint y: 260, endPoint x: 0, endPoint y: 252, distance: 89.7
click at [0, 252] on div "Acompanhamento Acompanhe a situação das marcações correntes e finalizadas Relat…" at bounding box center [621, 184] width 1243 height 811
type input "0"
checkbox Hdl "false"
checkbox Ldl "false"
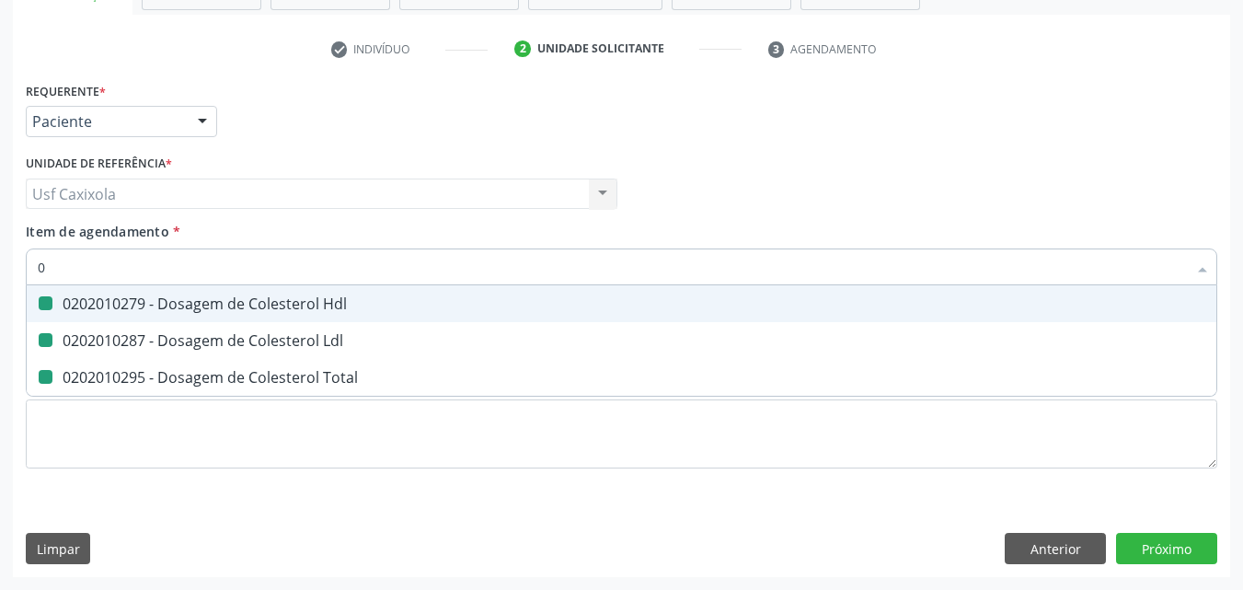
checkbox Total "false"
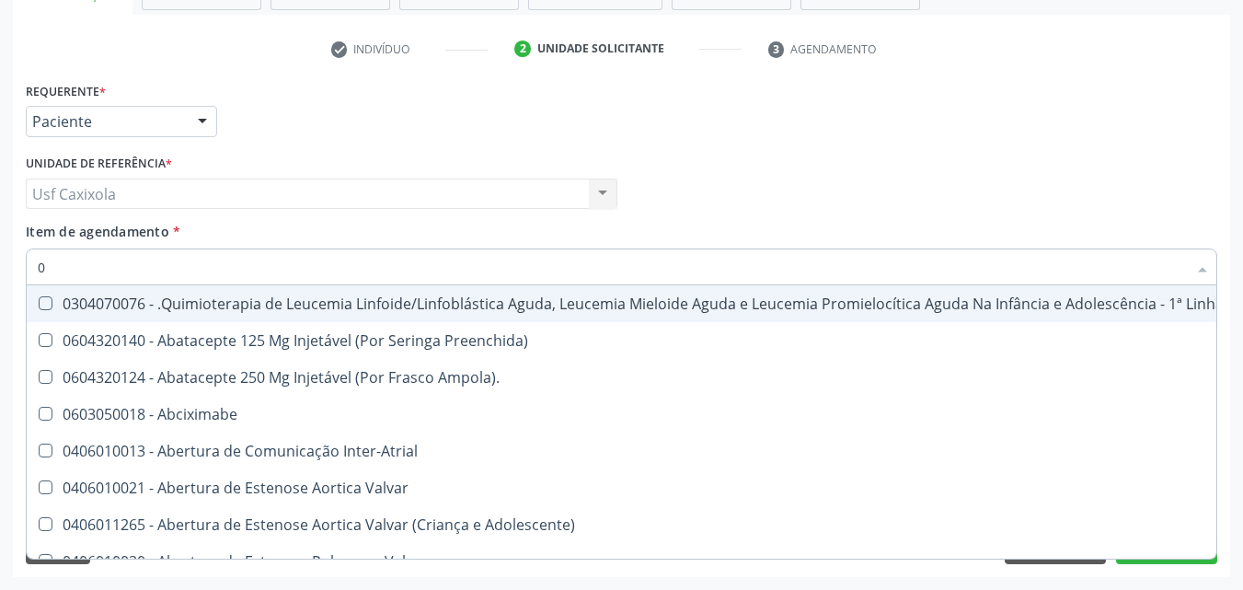
type input "02"
checkbox Comprimido\) "true"
checkbox Transferências "true"
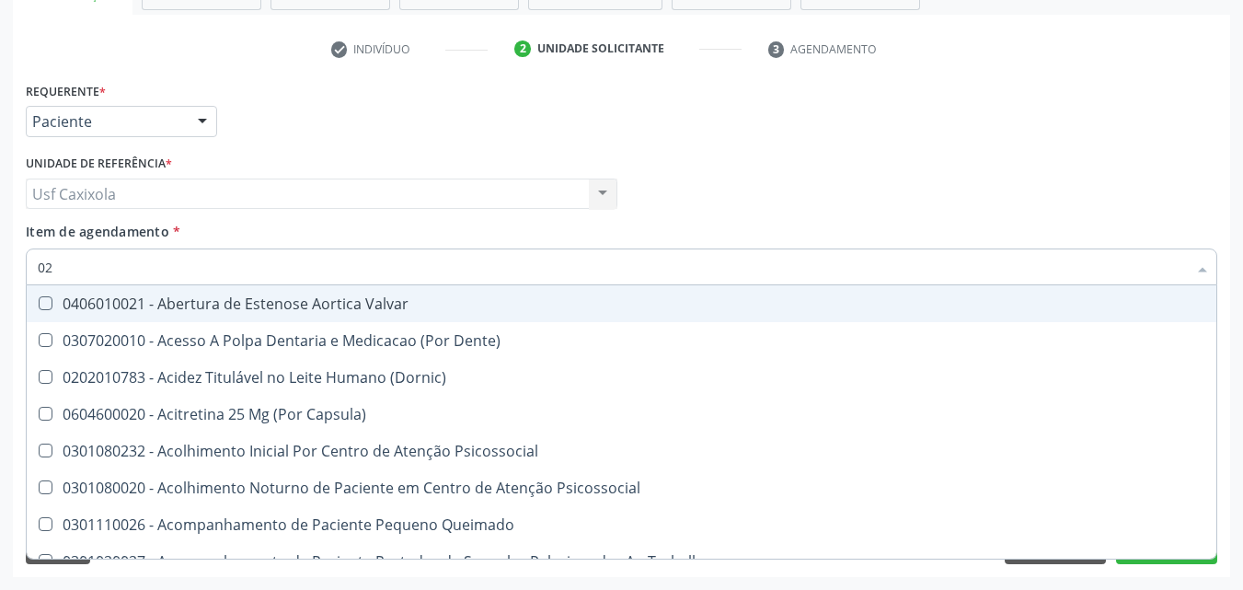
type input "020"
checkbox Epispádia "true"
checkbox Anos\) "true"
checkbox Congênita "true"
checkbox Hdl "false"
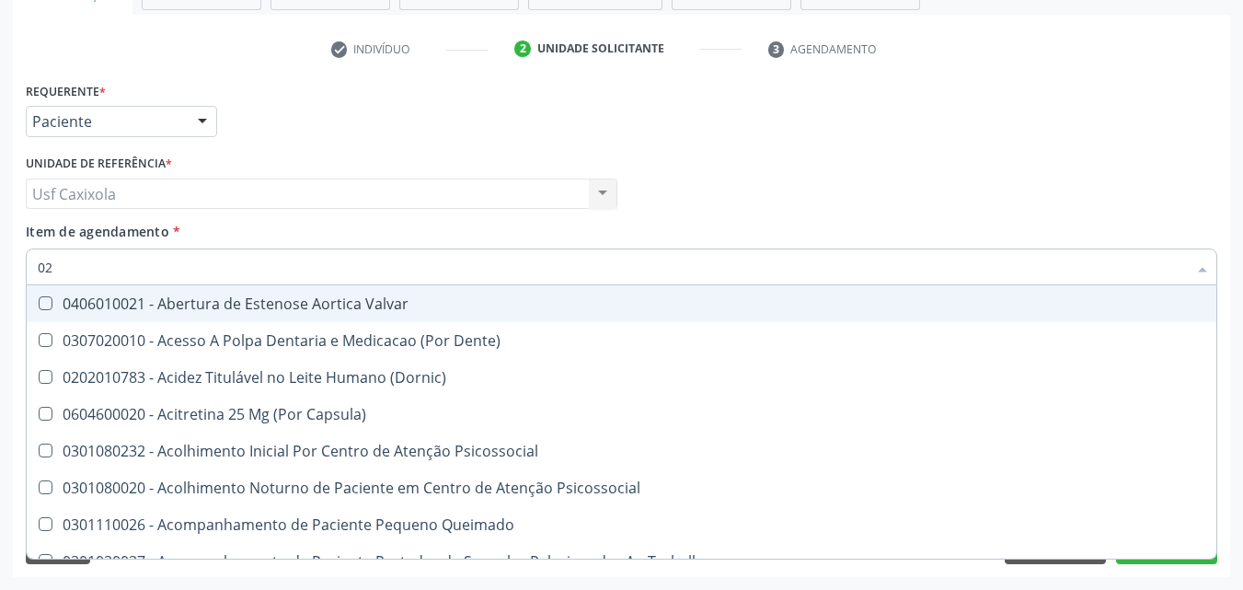
checkbox Ldl "false"
checkbox Total "false"
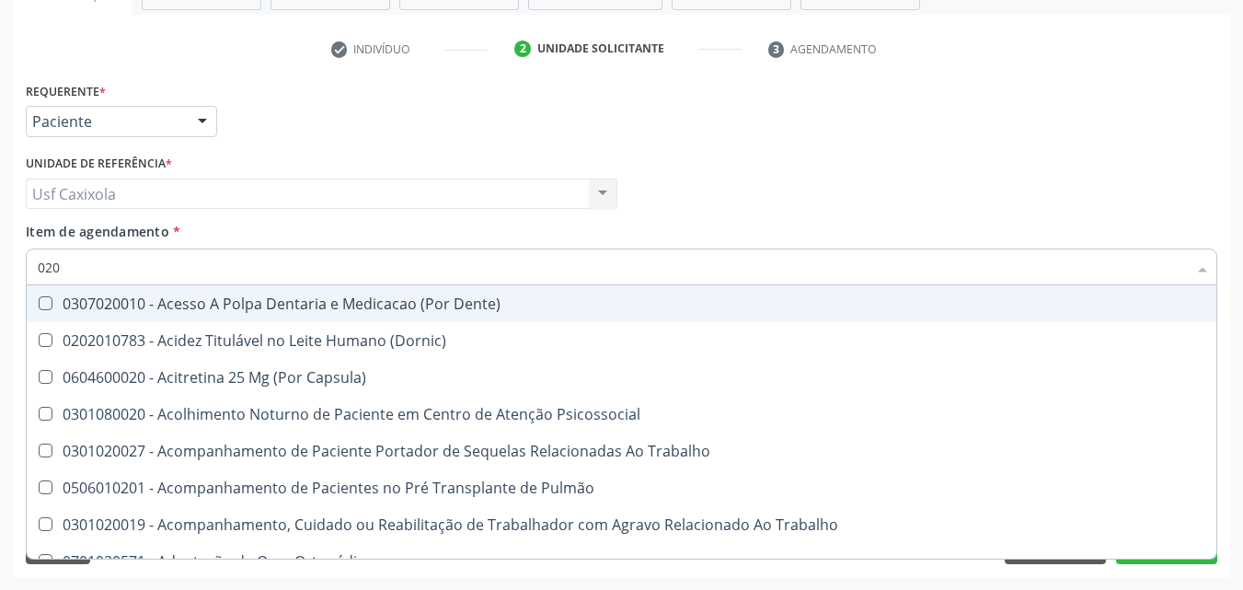
type input "0202"
checkbox Faringe\/Laringe "true"
checkbox Puncao "true"
checkbox Fragmento "true"
checkbox Hdl "false"
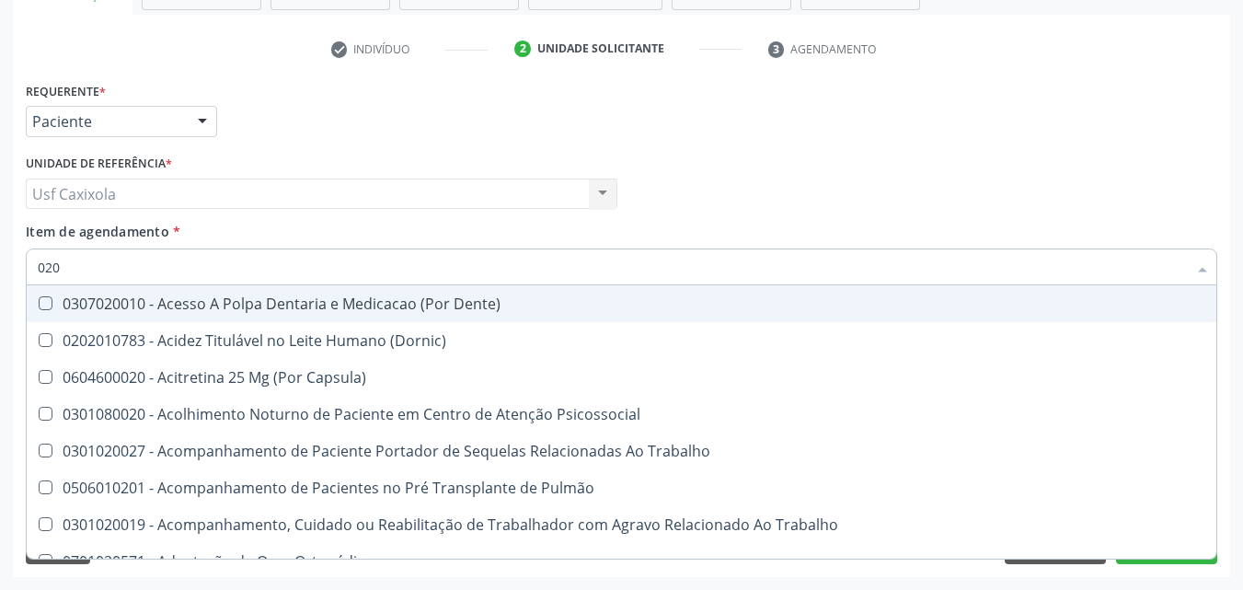
checkbox Ldl "false"
checkbox Total "false"
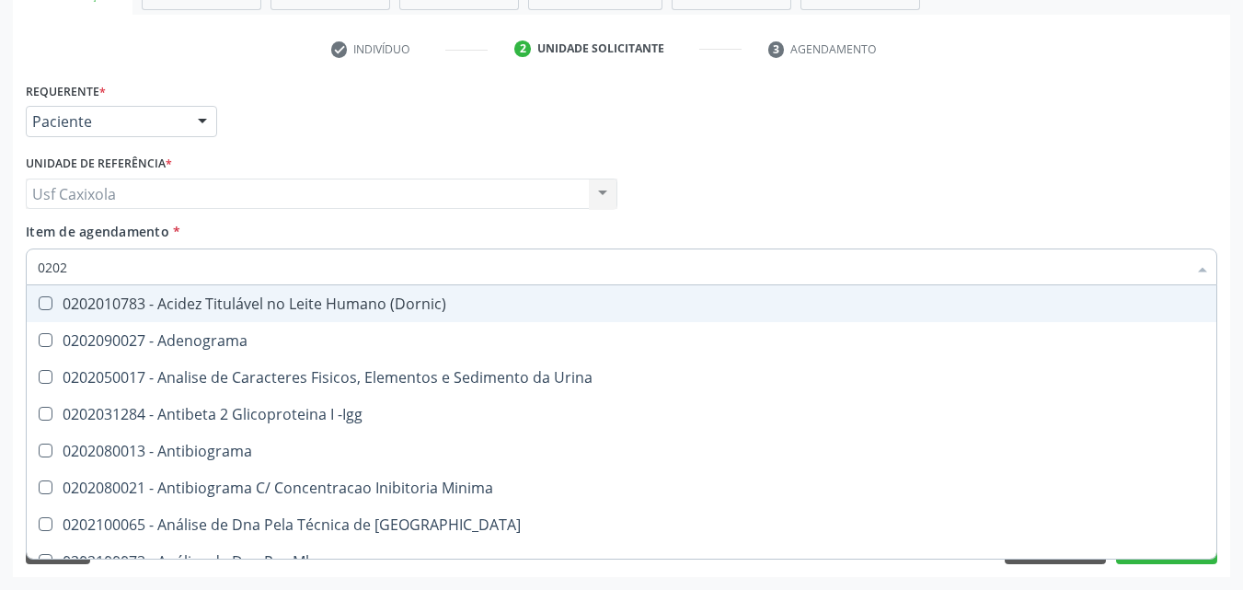
type input "02020"
checkbox \(Psa\) "true"
checkbox III "true"
checkbox Barbituratos "true"
checkbox Hdl "false"
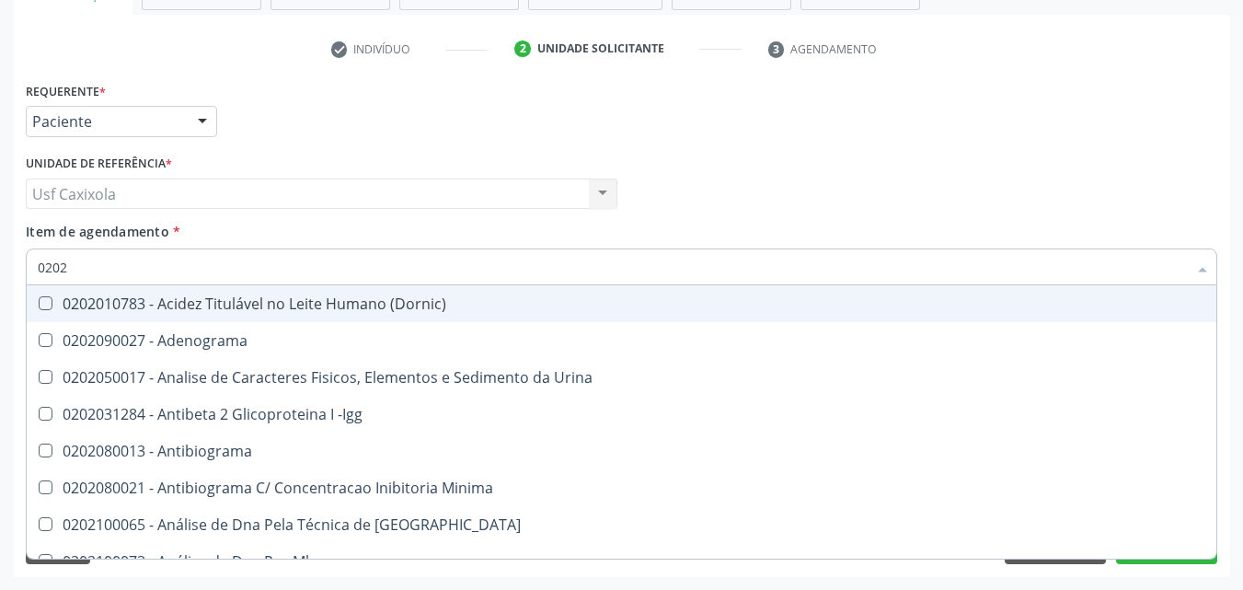
checkbox Ldl "false"
checkbox Total "false"
type input "020201"
checkbox \(Pos-Pasteurização\) "true"
checkbox Molecular "true"
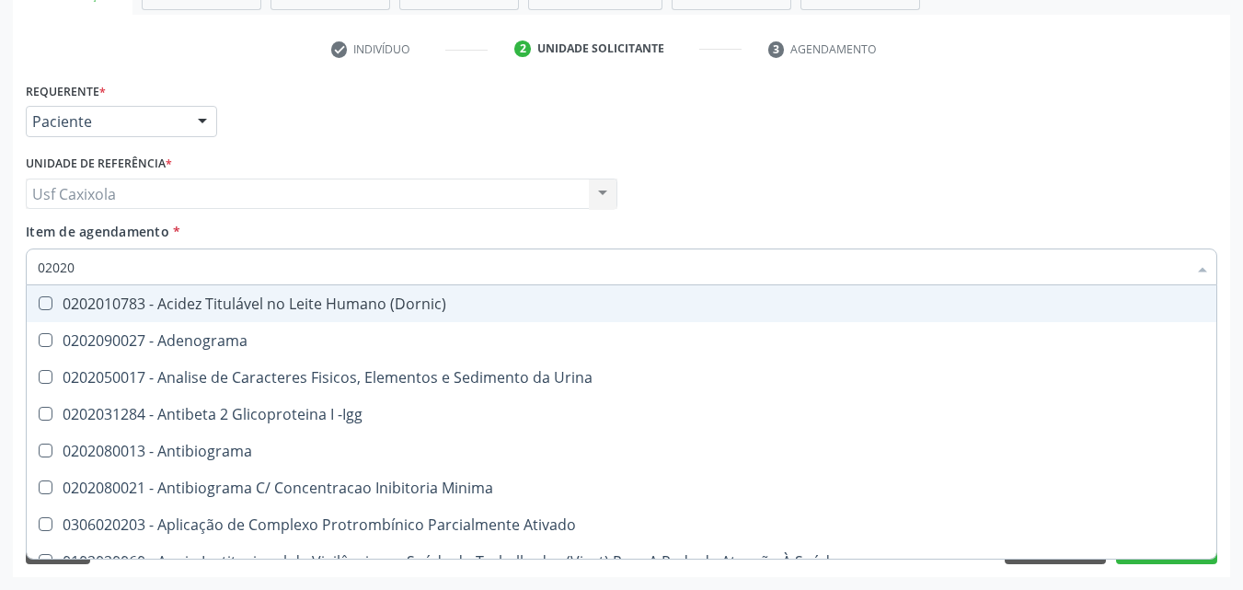
checkbox Parceria\) "true"
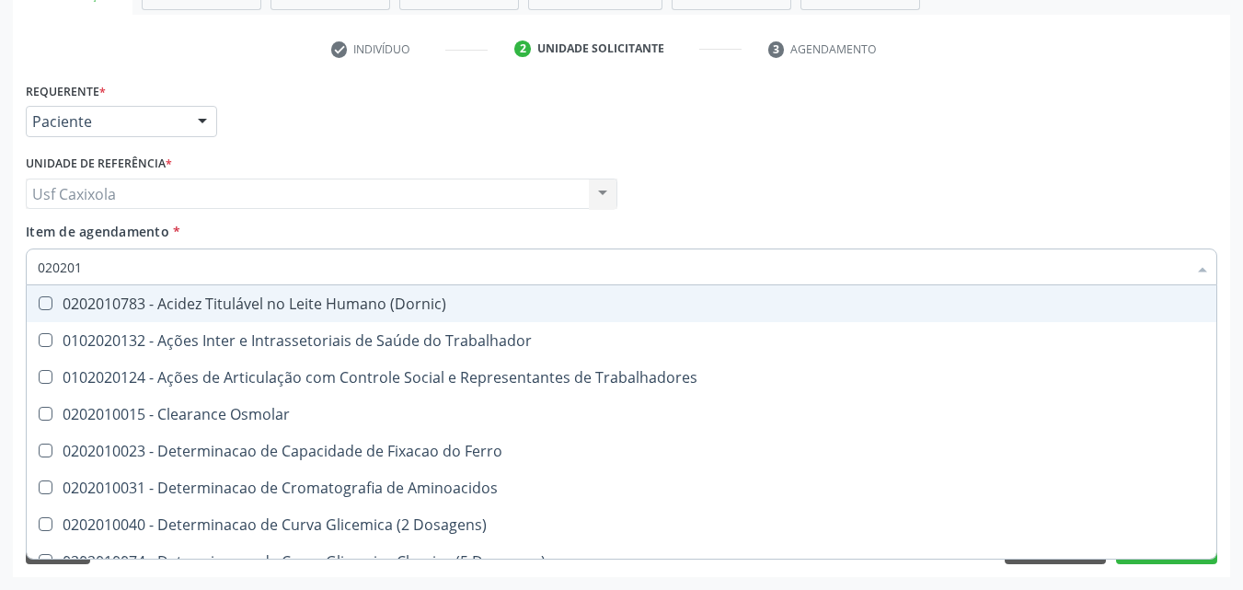
type input "0202010"
checkbox Circulante "true"
checkbox III "true"
checkbox Fracoes "true"
checkbox Hdl "false"
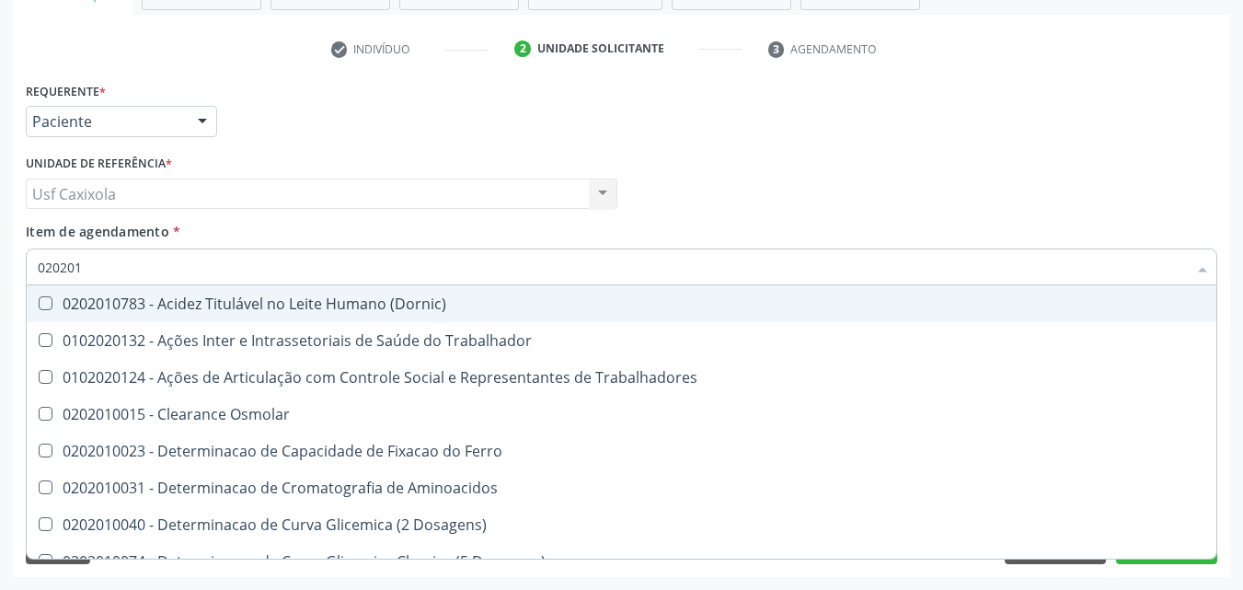
checkbox Ldl "false"
checkbox Total "false"
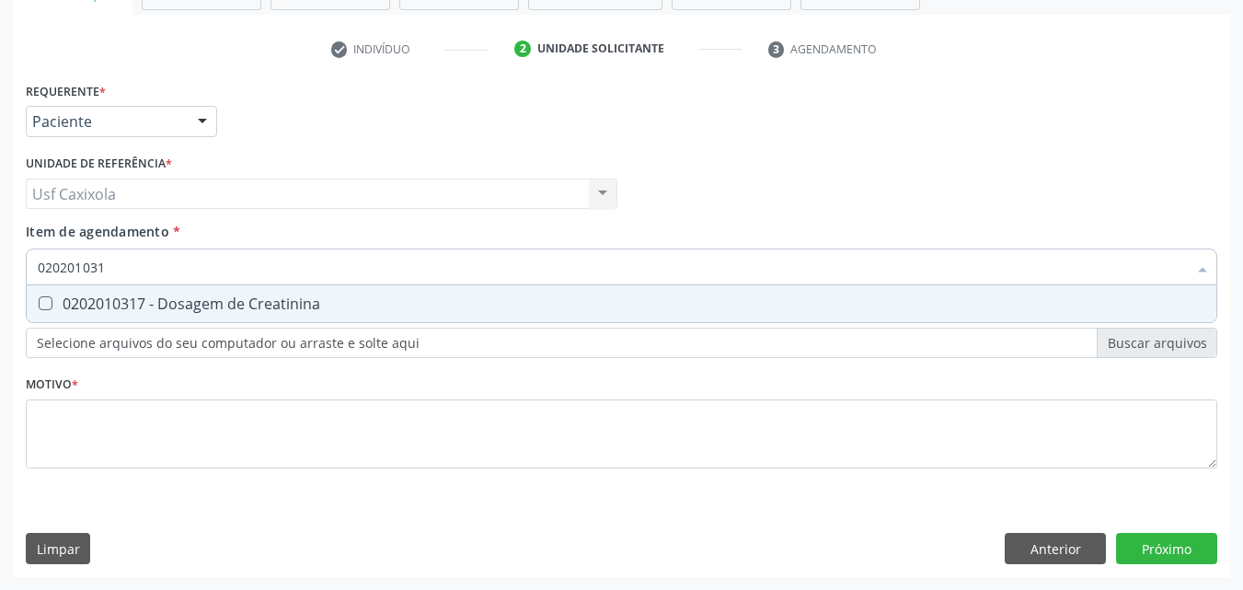
type input "0202010317"
click at [153, 306] on div "0202010317 - Dosagem de Creatinina" at bounding box center [622, 303] width 1168 height 15
checkbox Creatinina "true"
drag, startPoint x: 120, startPoint y: 271, endPoint x: 24, endPoint y: 271, distance: 95.7
click at [24, 271] on div "Item de agendamento * 0202010317 Desfazer seleção 0202010317 - Dosagem de Creat…" at bounding box center [621, 257] width 1201 height 71
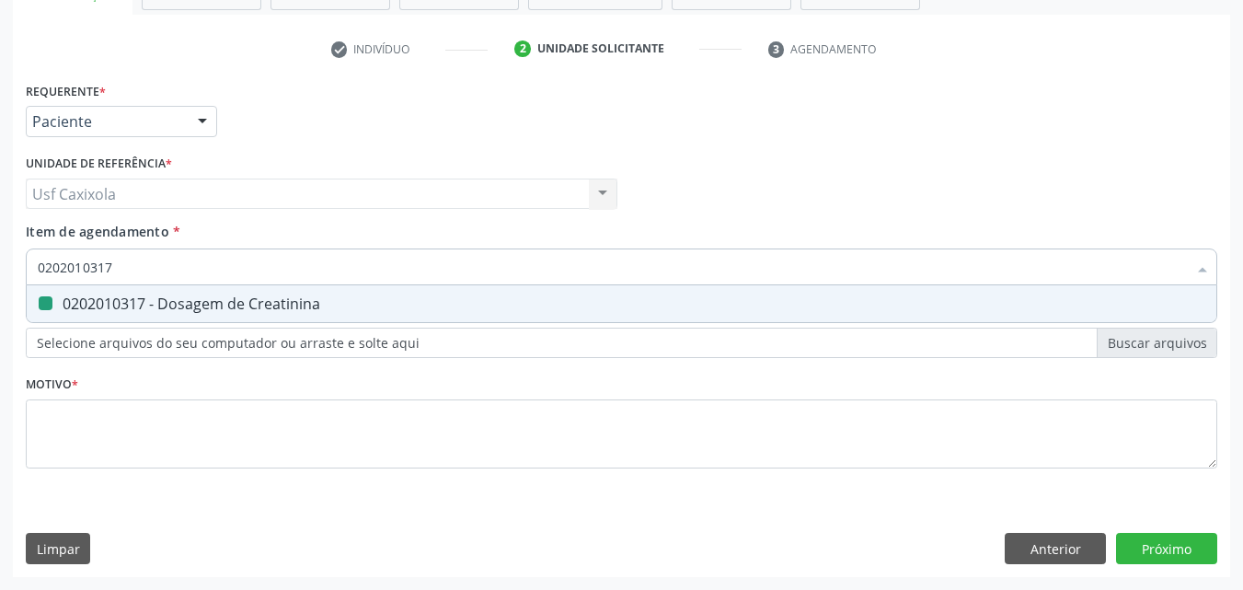
type input "0"
checkbox Creatinina "false"
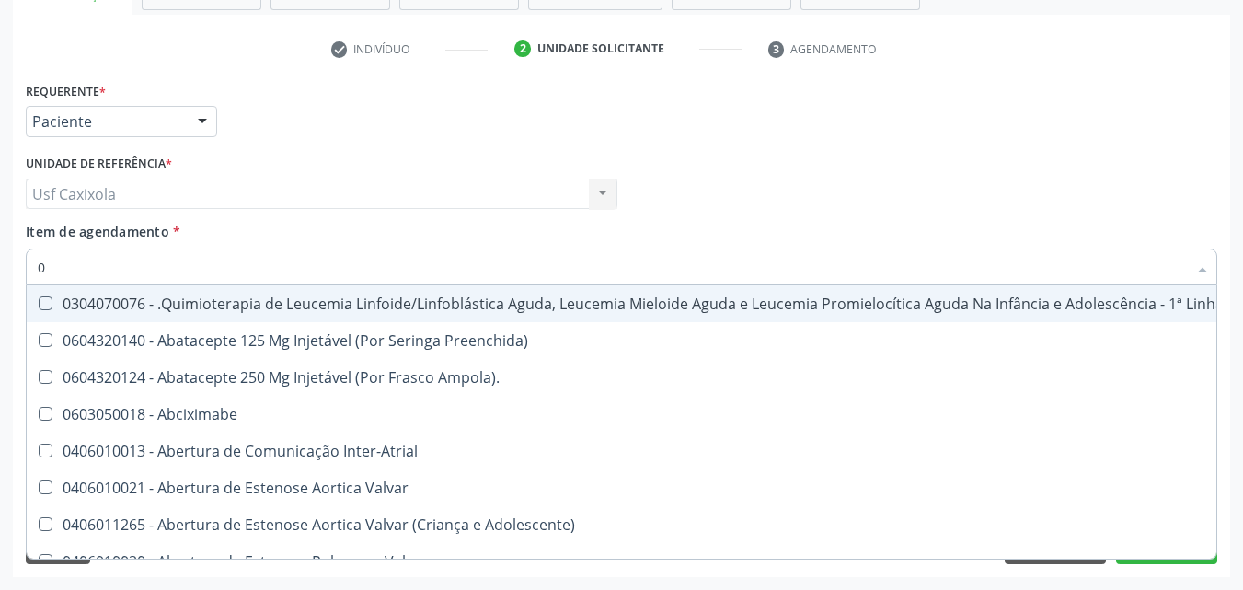
type input "02"
checkbox Comprimido\) "true"
checkbox Transferências "true"
checkbox Meckel "true"
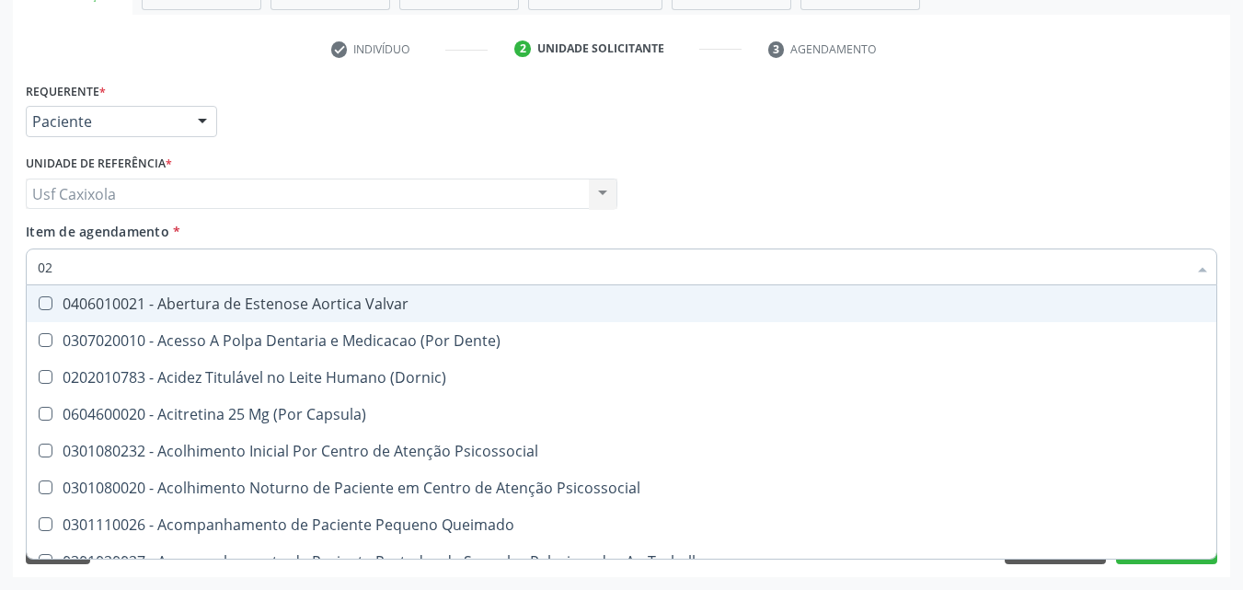
type input "020"
checkbox Epispádia "true"
checkbox Anos\) "true"
checkbox Congênita "true"
checkbox Complementar\) "true"
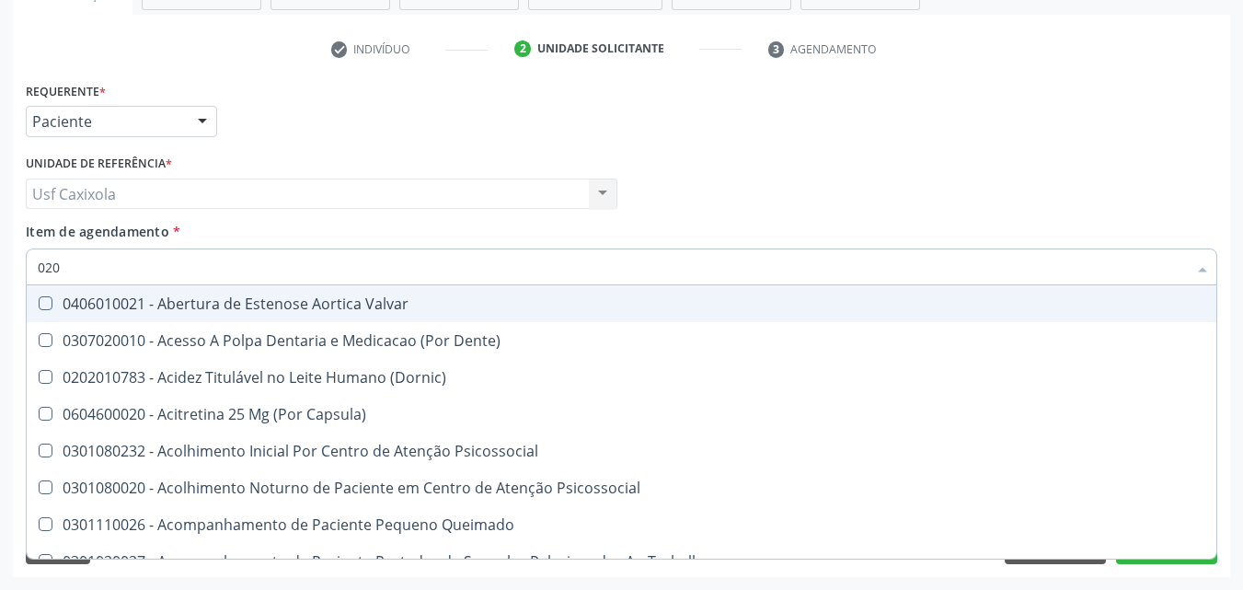
checkbox Hdl "false"
checkbox Ldl "false"
checkbox Total "false"
checkbox Creatinina "false"
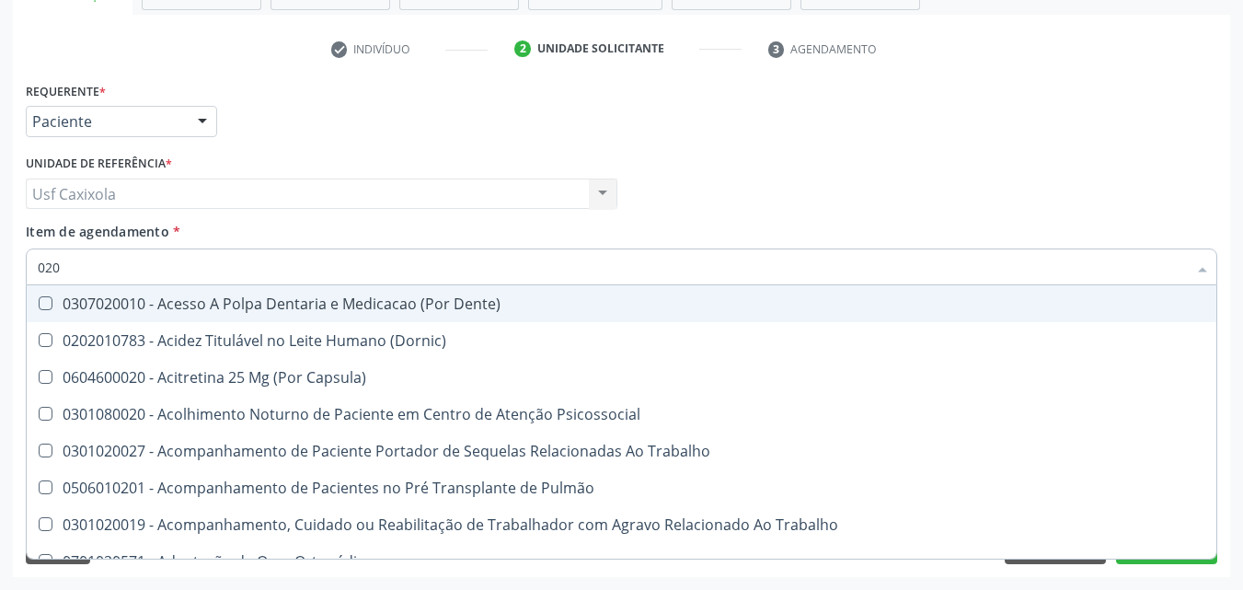
type input "0202"
checkbox Faringe\/Laringe "true"
checkbox Puncao "true"
checkbox Fragmento "true"
checkbox Ossea "true"
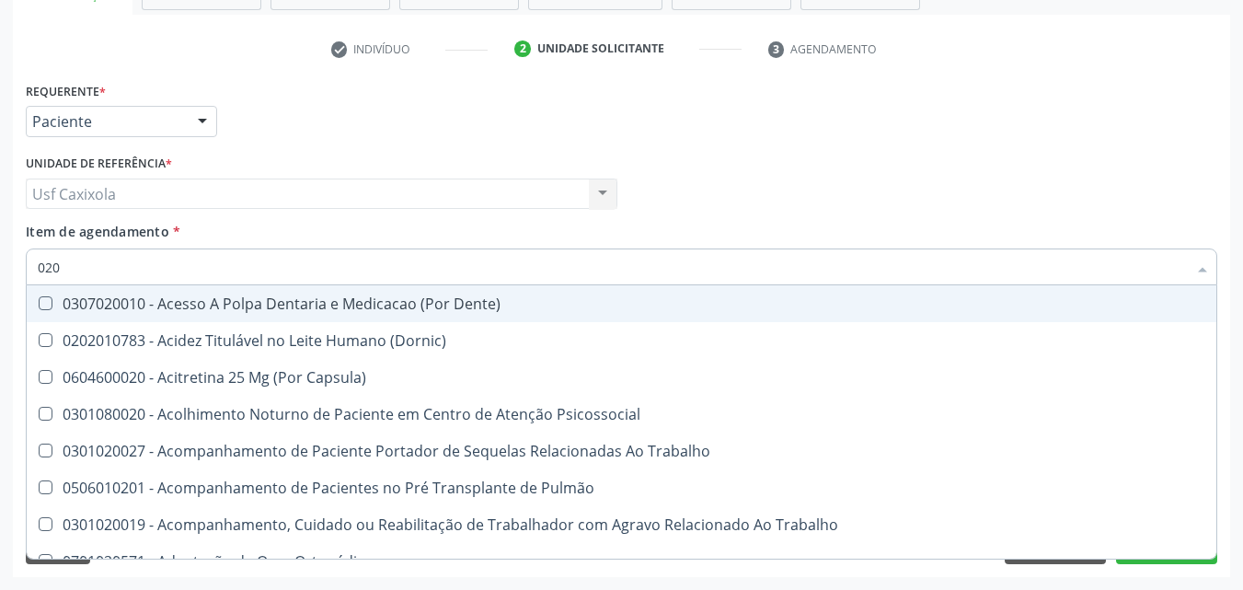
checkbox Hdl "false"
checkbox Ldl "false"
checkbox Total "false"
checkbox Creatinina "false"
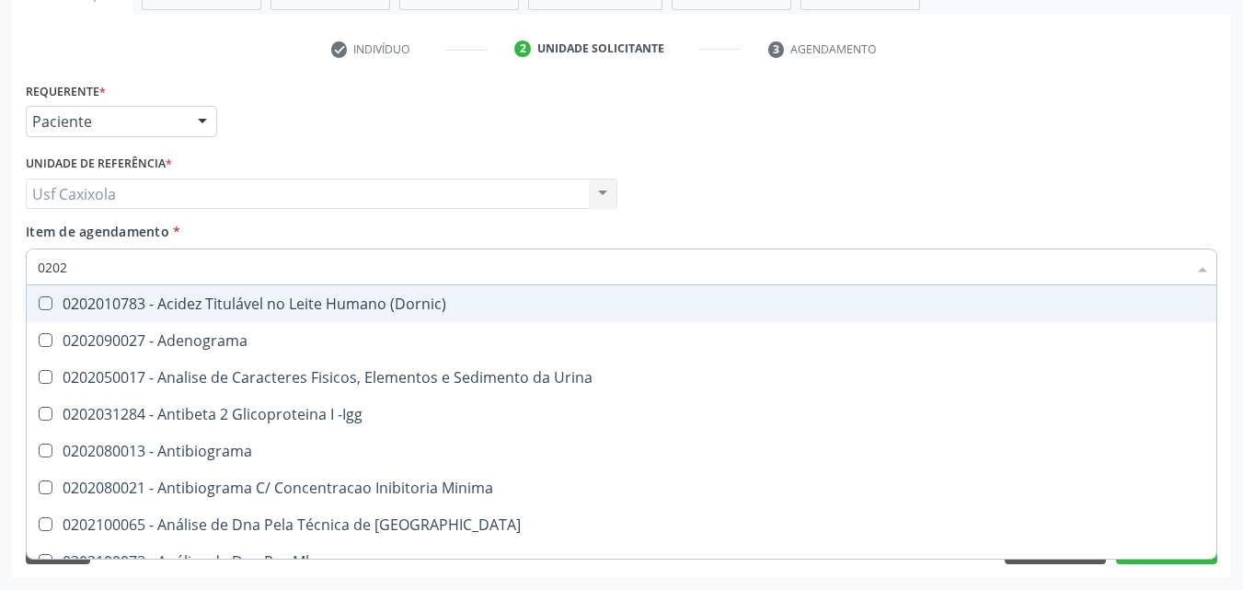
type input "02020"
checkbox \(Psa\) "true"
checkbox III "true"
checkbox Barbituratos "true"
checkbox Calcio "true"
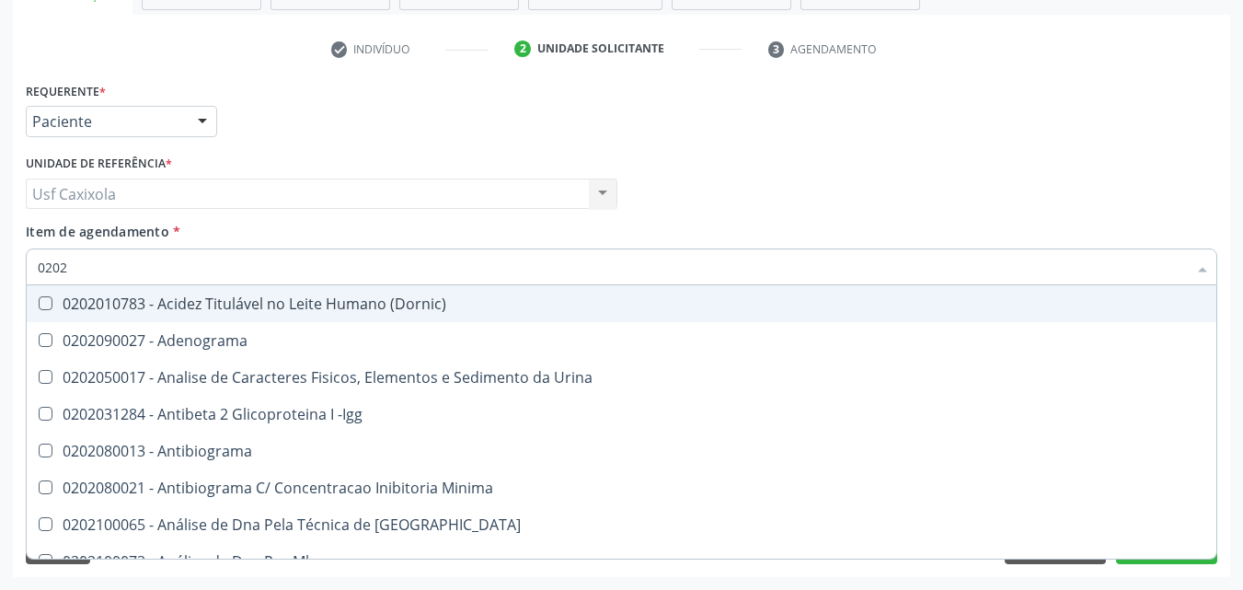
checkbox Hdl "false"
checkbox Ldl "false"
checkbox Total "false"
checkbox Creatinina "false"
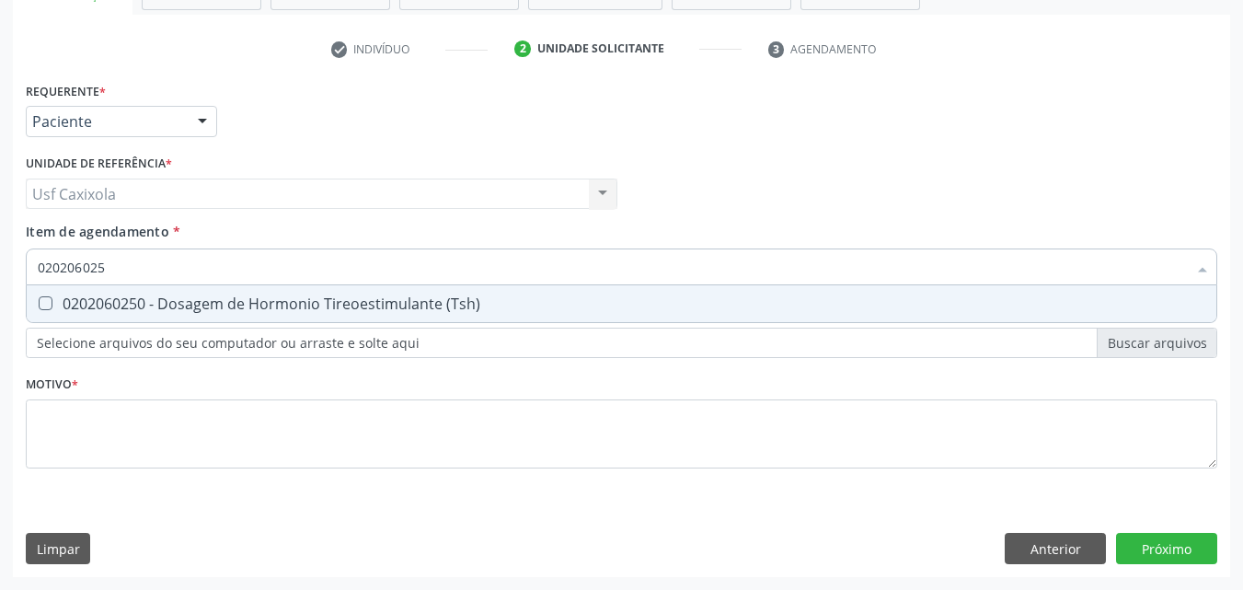
type input "0202060250"
click at [94, 292] on span "0202060250 - Dosagem de Hormonio Tireoestimulante (Tsh)" at bounding box center [622, 303] width 1190 height 37
checkbox \(Tsh\) "true"
drag, startPoint x: 129, startPoint y: 261, endPoint x: 10, endPoint y: 254, distance: 119.0
click at [10, 254] on div "Acompanhamento Acompanhe a situação das marcações correntes e finalizadas Relat…" at bounding box center [621, 184] width 1243 height 811
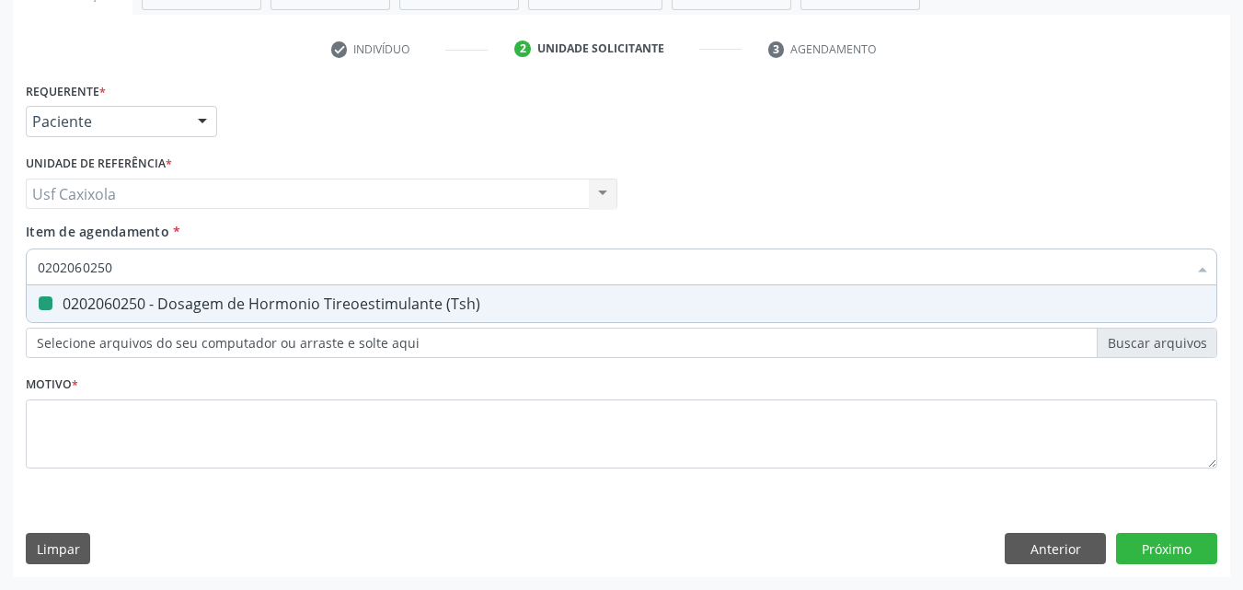
type input "0"
checkbox \(Tsh\) "false"
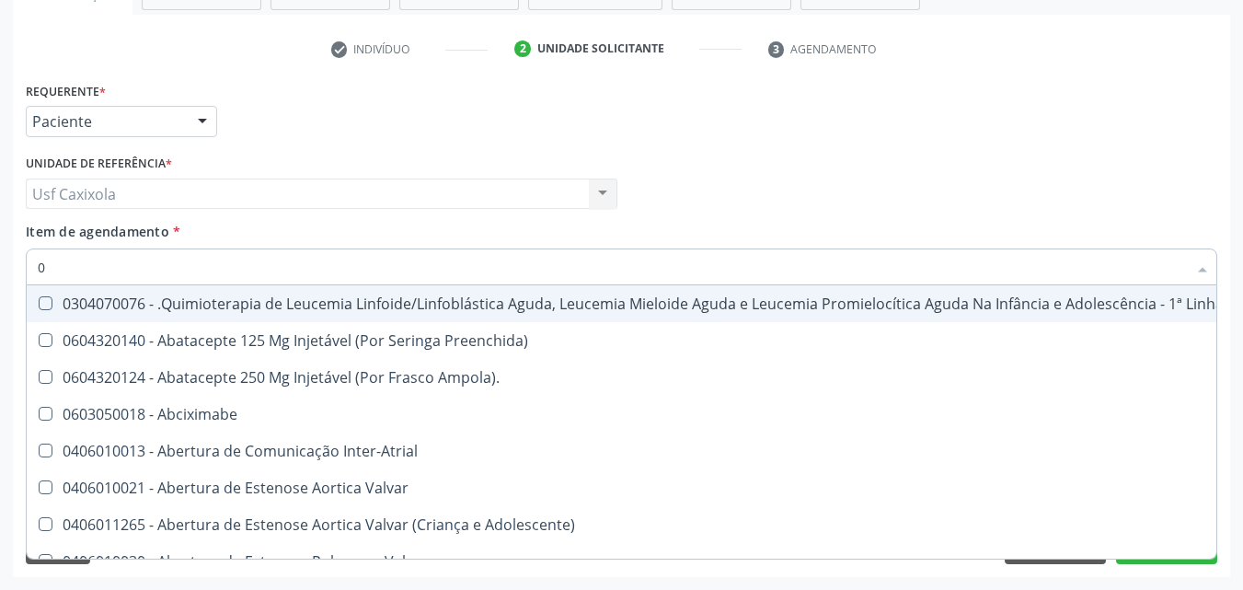
type input "02"
checkbox Comprimido\) "true"
checkbox Transferências "true"
checkbox Meckel "true"
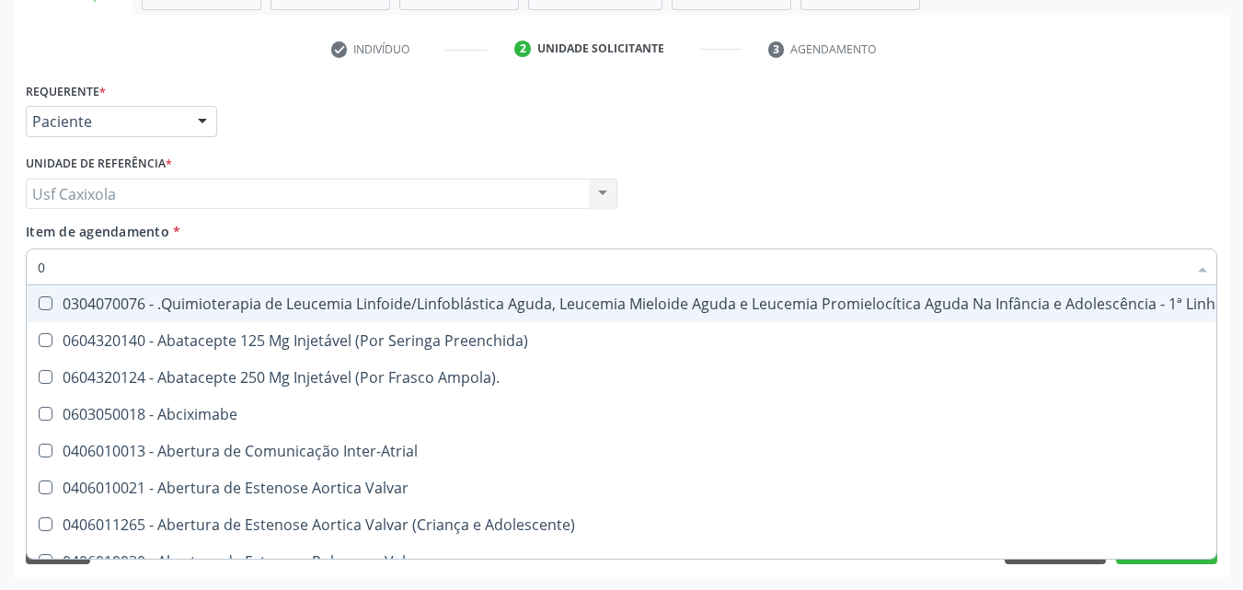
checkbox Simples "true"
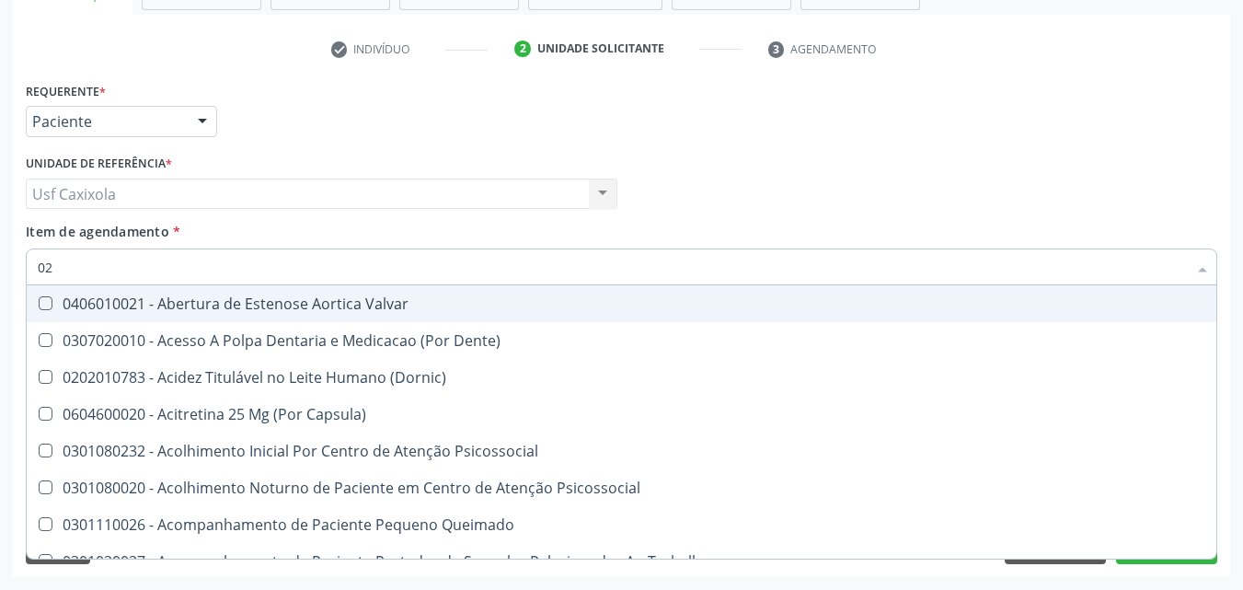
type input "020"
checkbox Epispádia "true"
checkbox Anos\) "true"
checkbox Congênita "true"
checkbox Complementar\) "true"
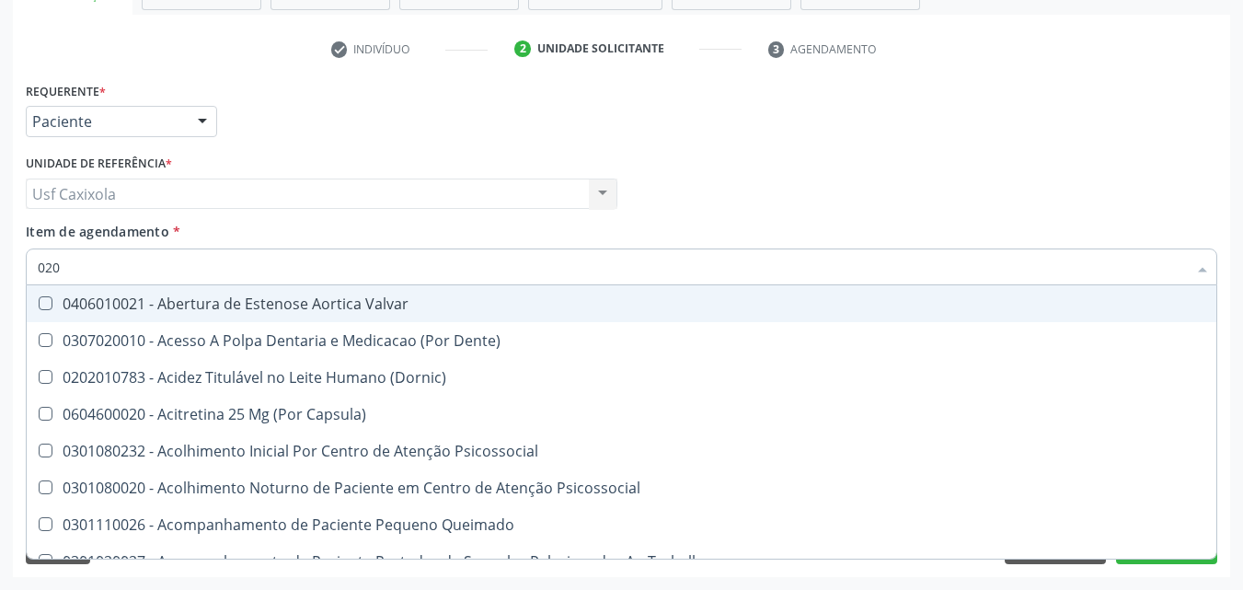
checkbox Hormonais "true"
checkbox Hdl "false"
checkbox Ldl "false"
checkbox Total "false"
checkbox Creatinina "false"
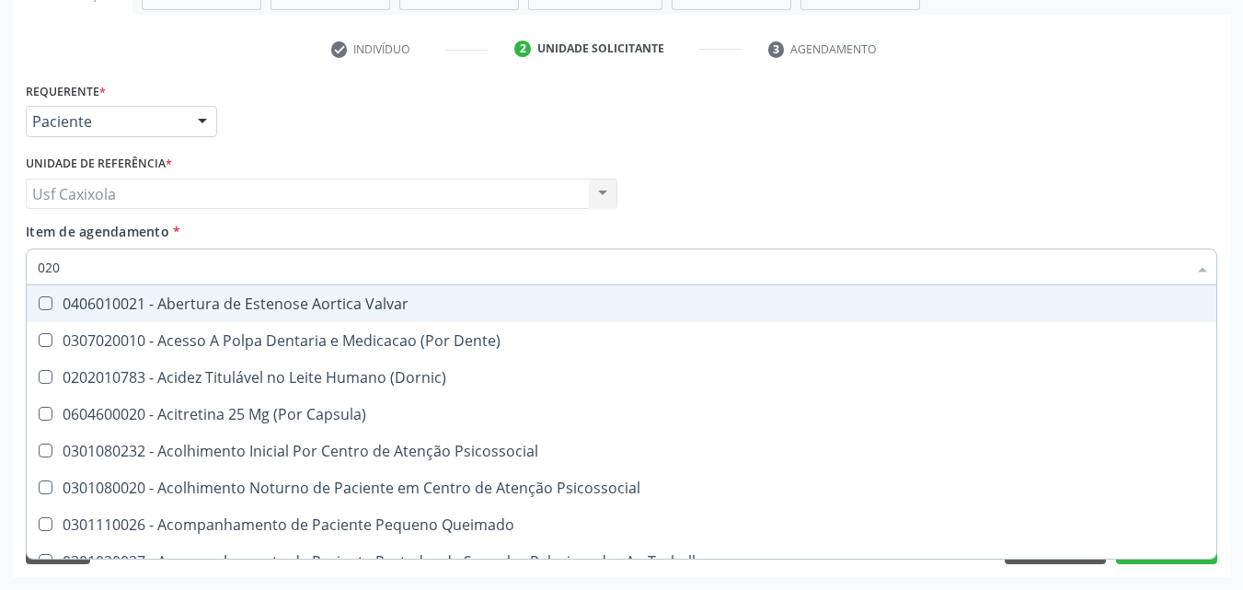
checkbox \(Tsh\) "false"
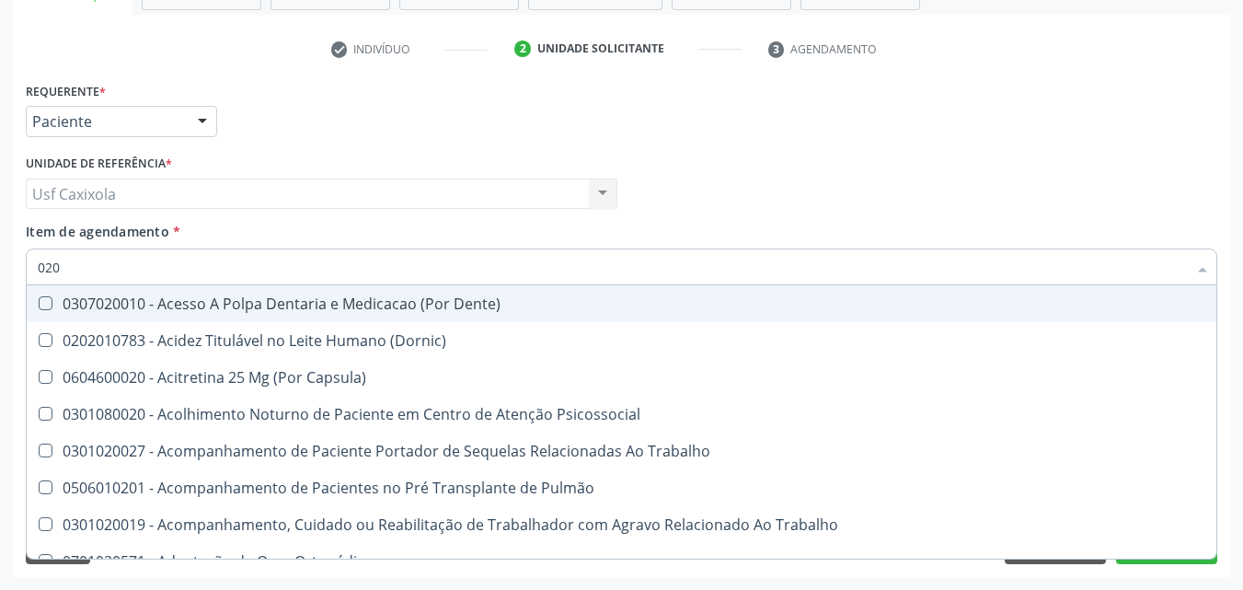
type input "0202"
checkbox Faringe\/Laringe "true"
checkbox Puncao "true"
checkbox Fragmento "true"
checkbox Ossea "true"
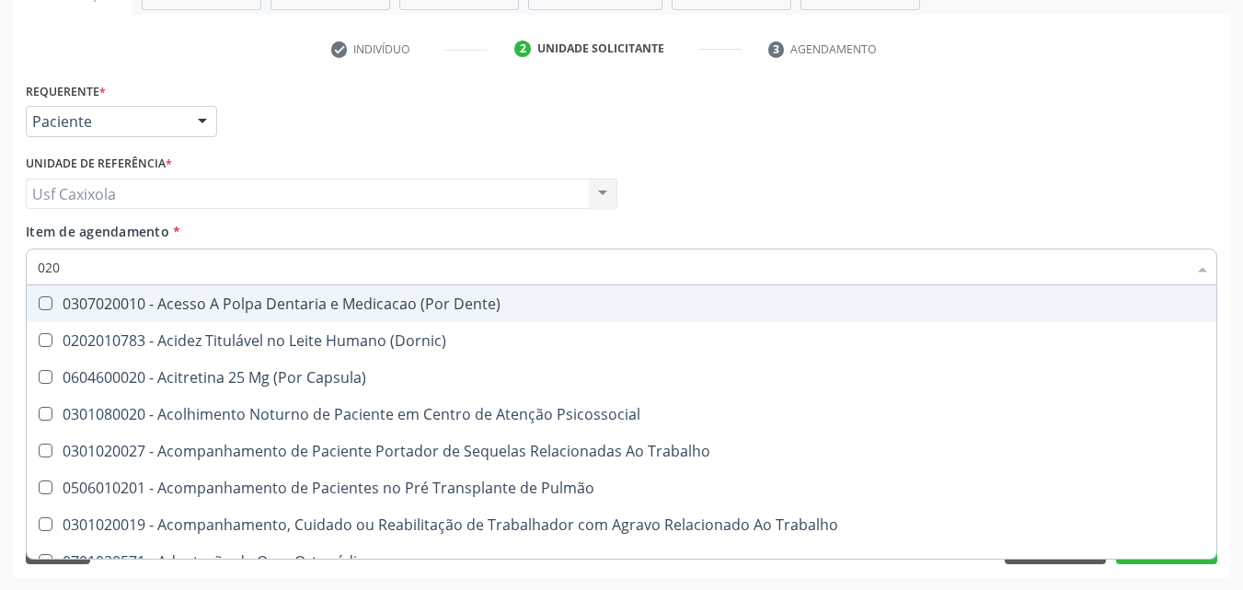
checkbox Drogas "true"
checkbox Hdl "false"
checkbox Ldl "false"
checkbox Total "false"
checkbox Creatinina "false"
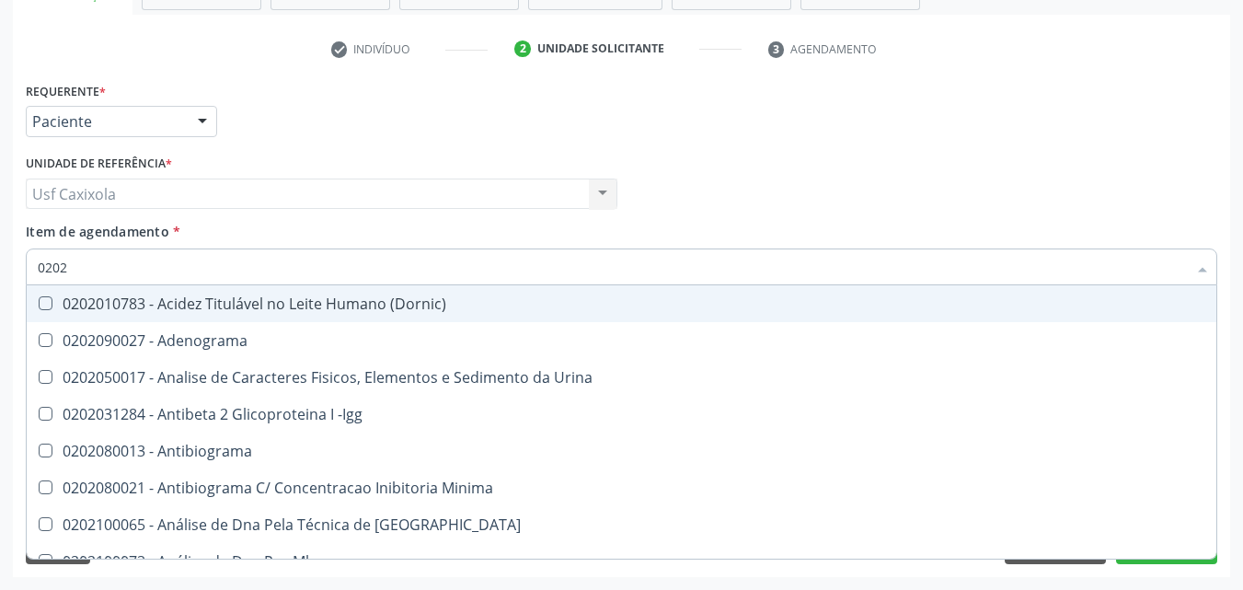
type input "02020"
checkbox \(Psa\) "true"
checkbox III "true"
checkbox Barbituratos "true"
checkbox Calcio "true"
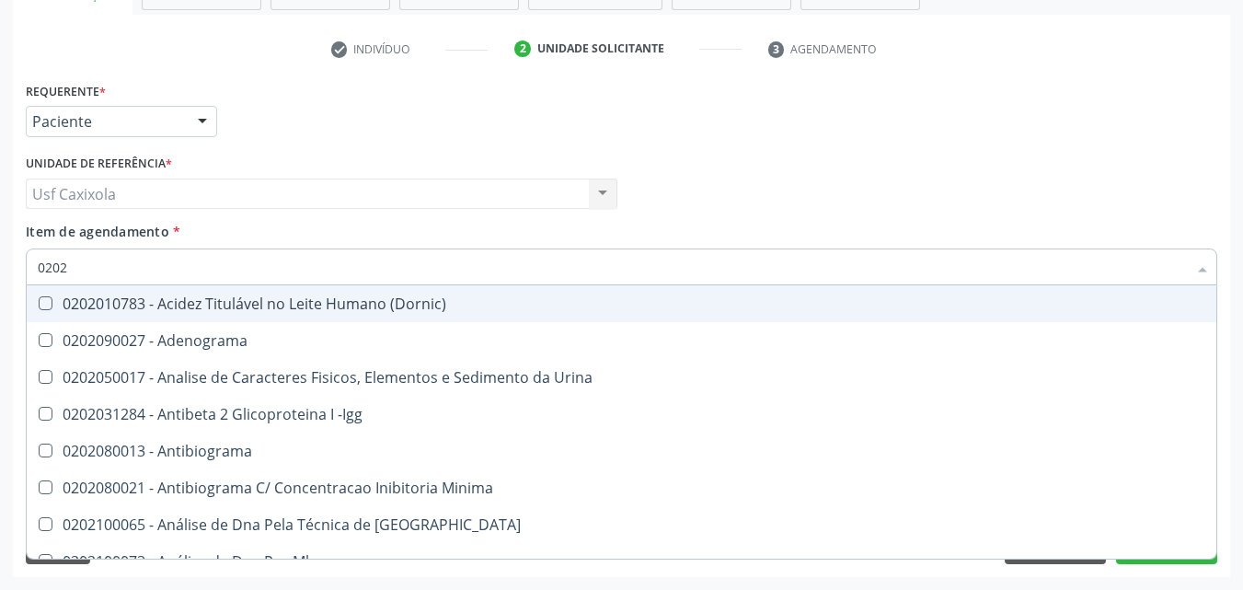
checkbox Hdl "false"
checkbox Ldl "false"
checkbox Total "false"
checkbox Creatinina "false"
checkbox Esperma "true"
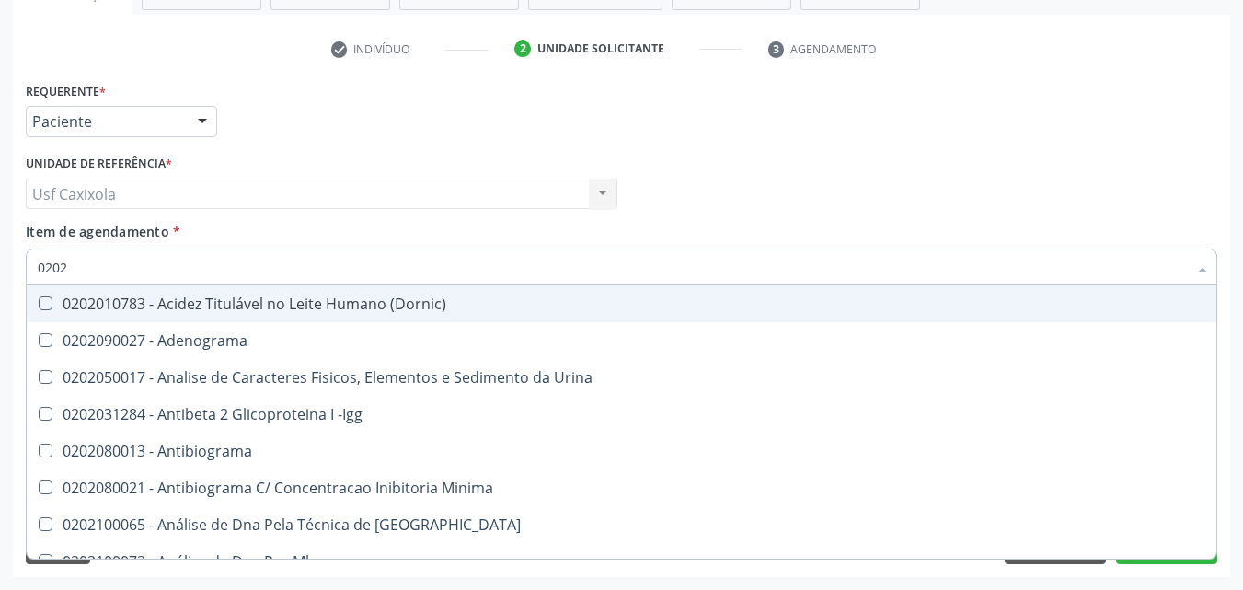
checkbox \(Tsh\) "false"
type input "020206"
checkbox Creatinina "true"
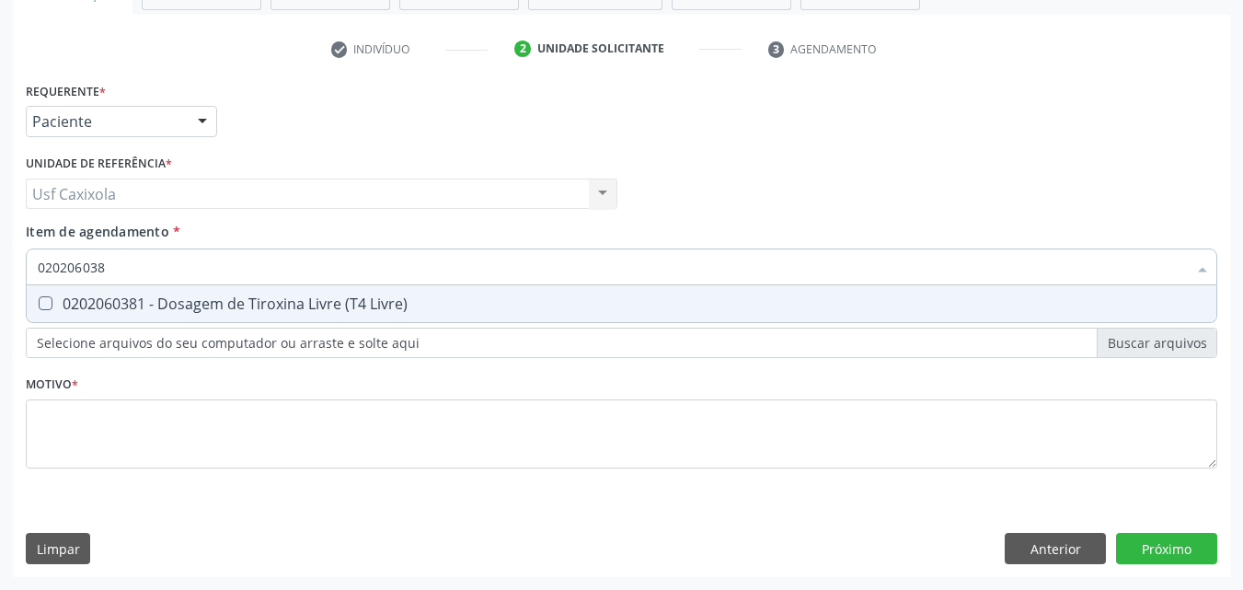
type input "0202060381"
click at [87, 305] on div "0202060381 - Dosagem de Tiroxina Livre (T4 Livre)" at bounding box center [622, 303] width 1168 height 15
checkbox Livre\) "true"
drag, startPoint x: 141, startPoint y: 274, endPoint x: 18, endPoint y: 260, distance: 123.2
click at [18, 260] on div "Requerente * Paciente Médico(a) Enfermeiro(a) Paciente Nenhum resultado encontr…" at bounding box center [622, 327] width 1218 height 500
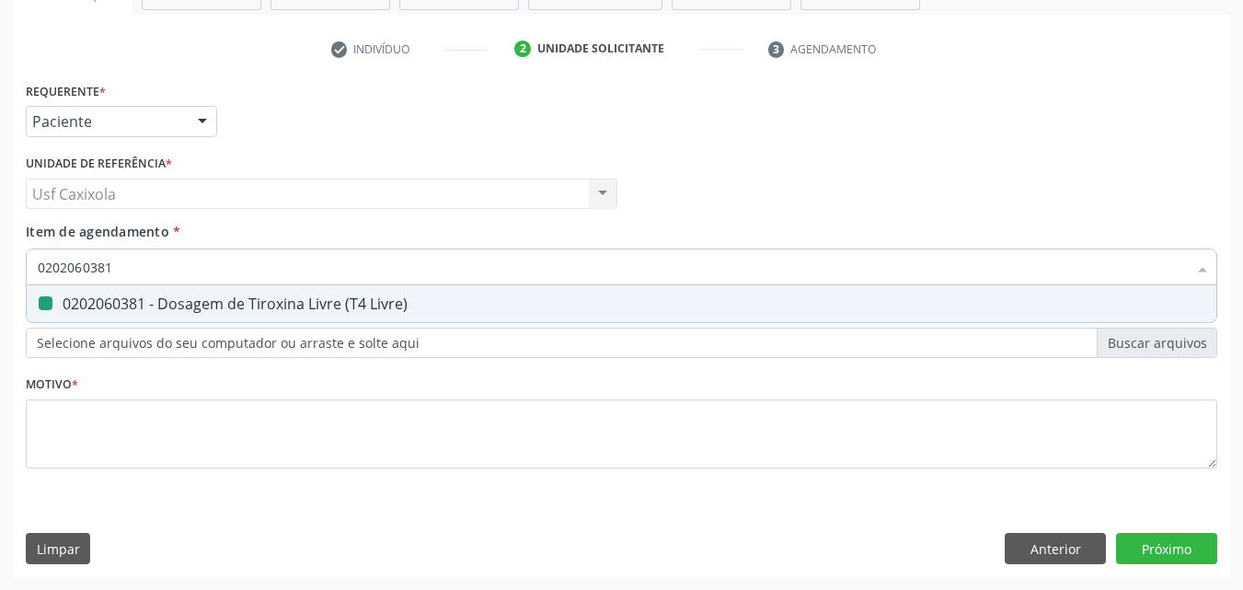
type input "0"
checkbox Livre\) "false"
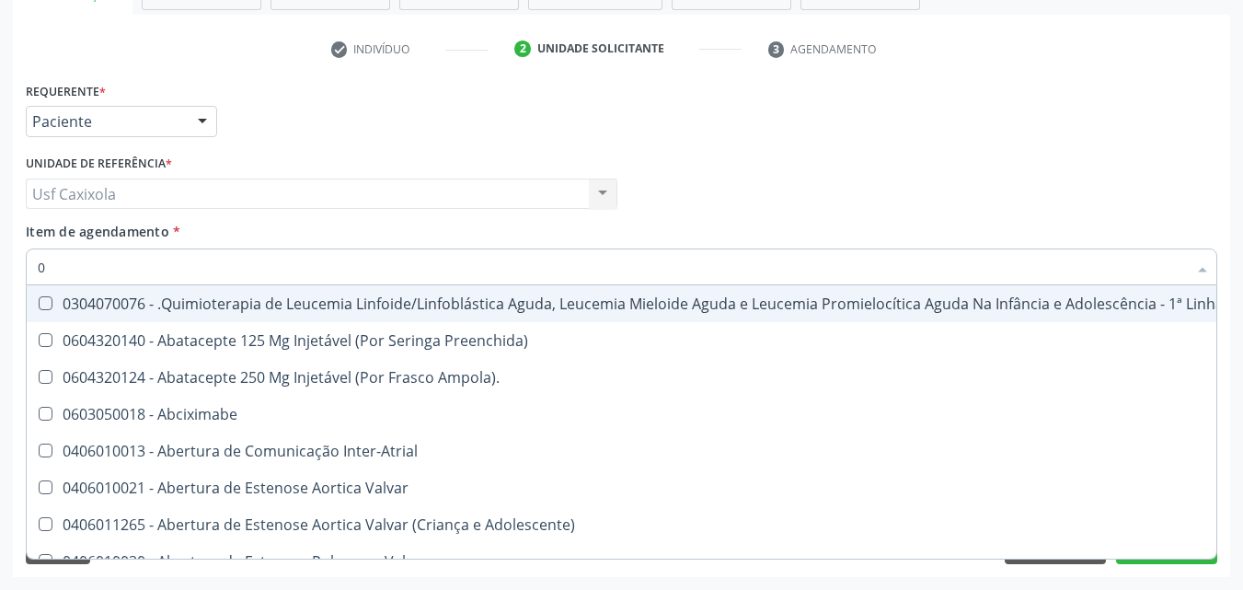
type input "02"
checkbox Comprimido\) "true"
checkbox Transferências "true"
checkbox Meckel "true"
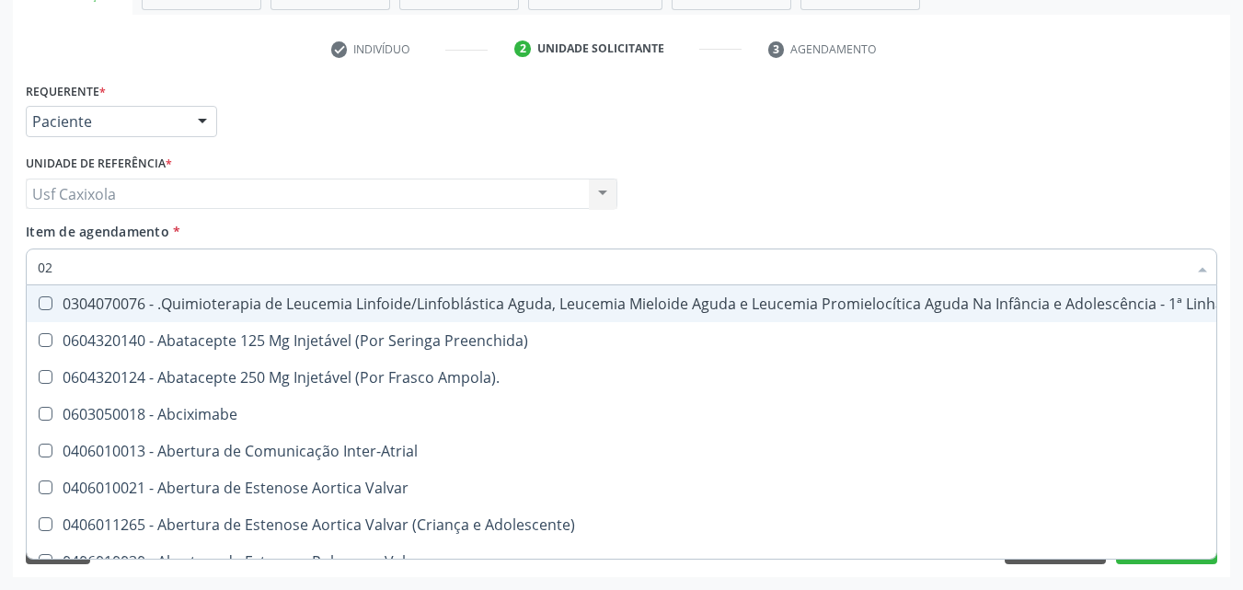
checkbox Simples "true"
checkbox Leprae "true"
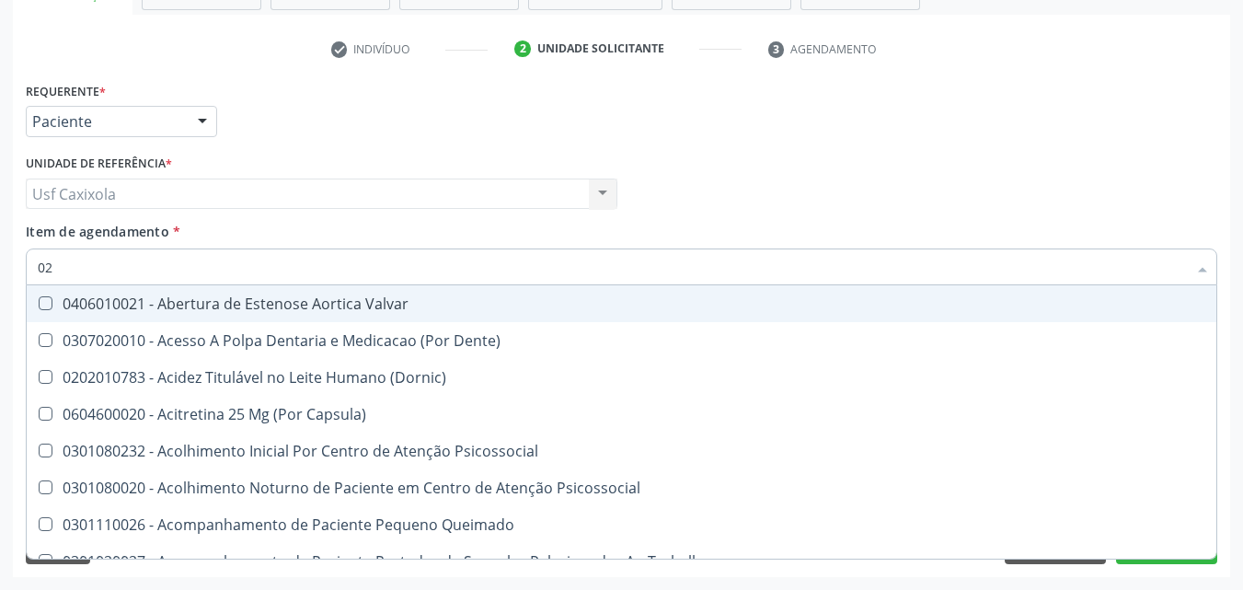
type input "020"
checkbox Epispádia "true"
checkbox Anos\) "true"
checkbox Congênita "true"
checkbox Complementar\) "true"
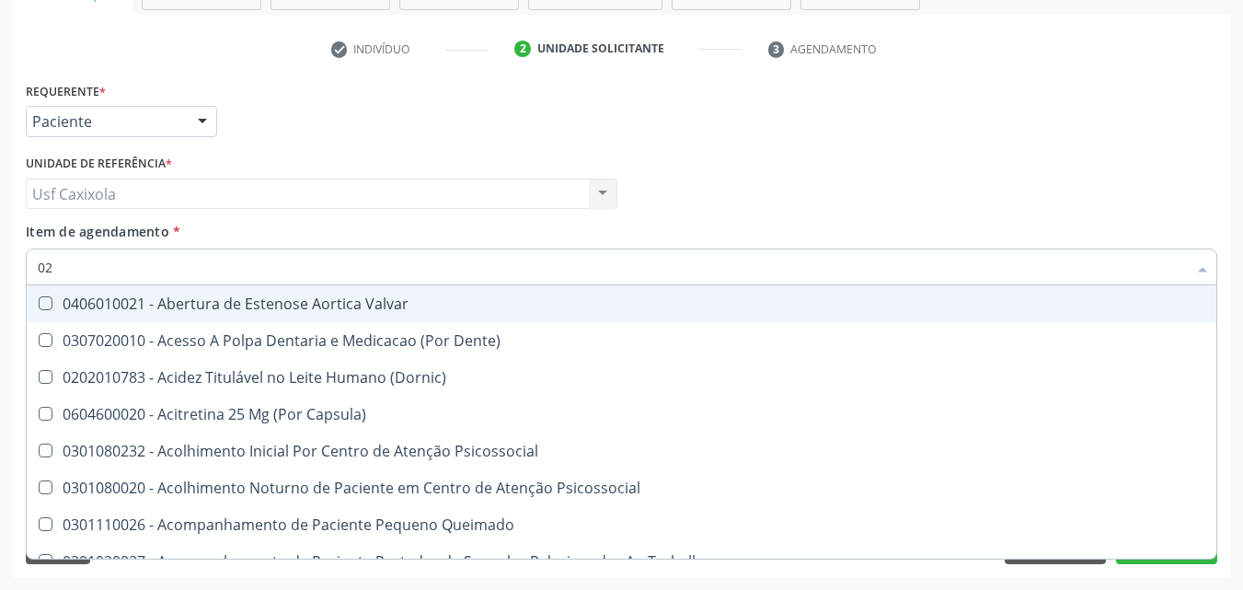
checkbox Hormonais "true"
checkbox Artéria "true"
checkbox Hdl "false"
checkbox Ldl "false"
checkbox Total "false"
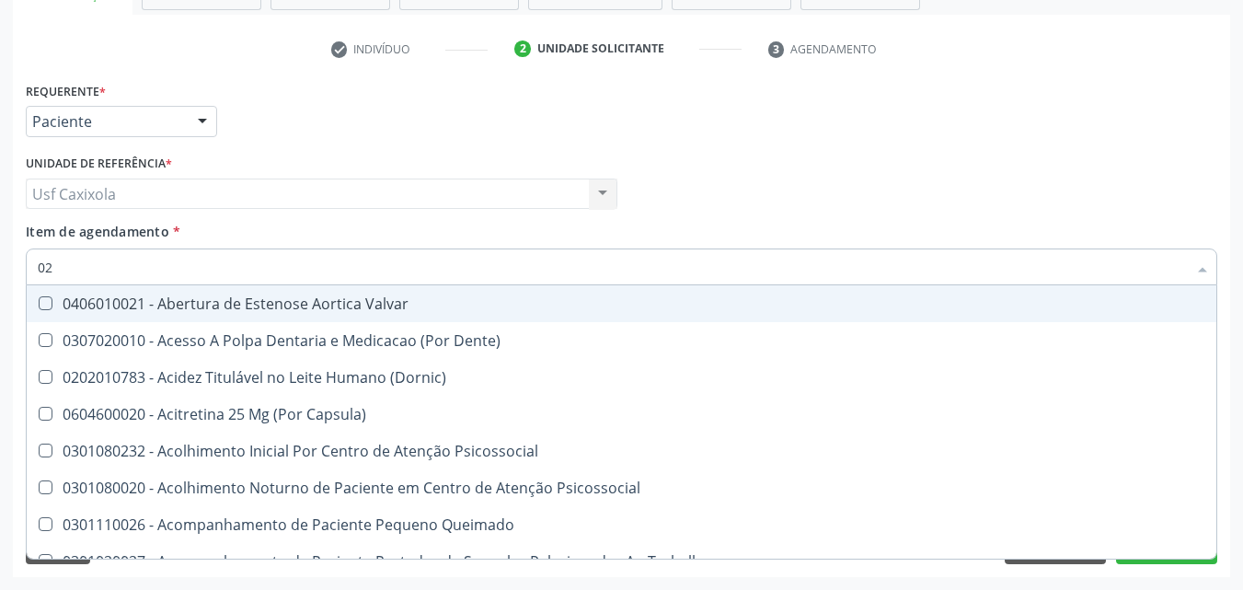
checkbox Creatinina "false"
checkbox \(Tsh\) "false"
checkbox Livre\) "false"
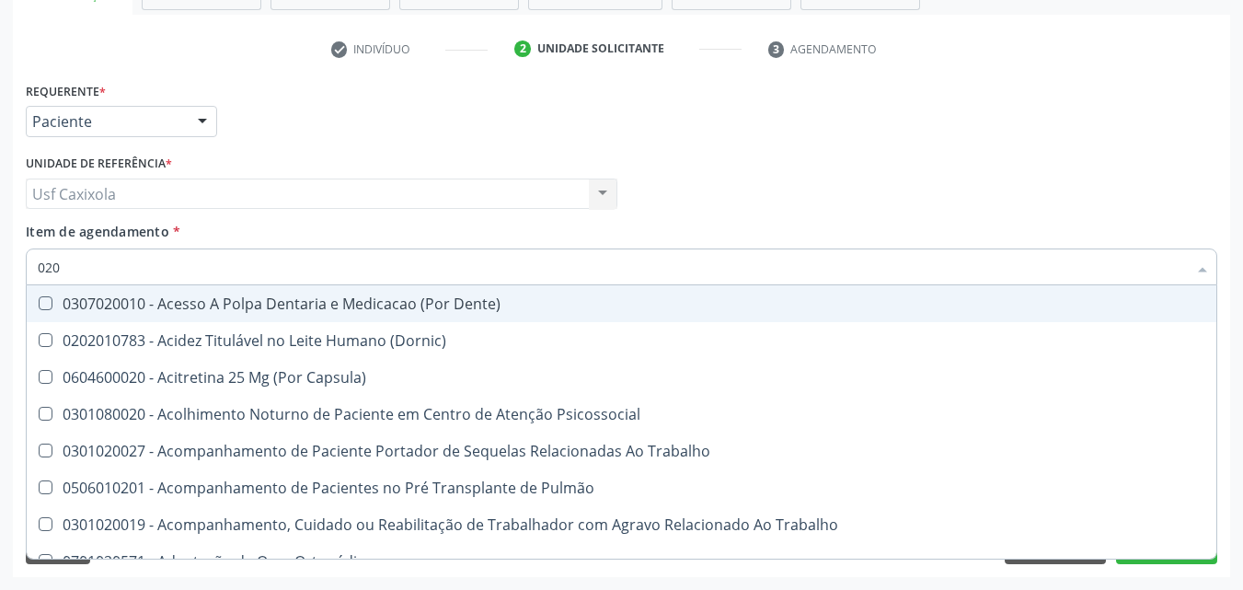
type input "0202"
checkbox Faringe\/Laringe "true"
checkbox Puncao "true"
checkbox Fragmento "true"
checkbox Ossea "true"
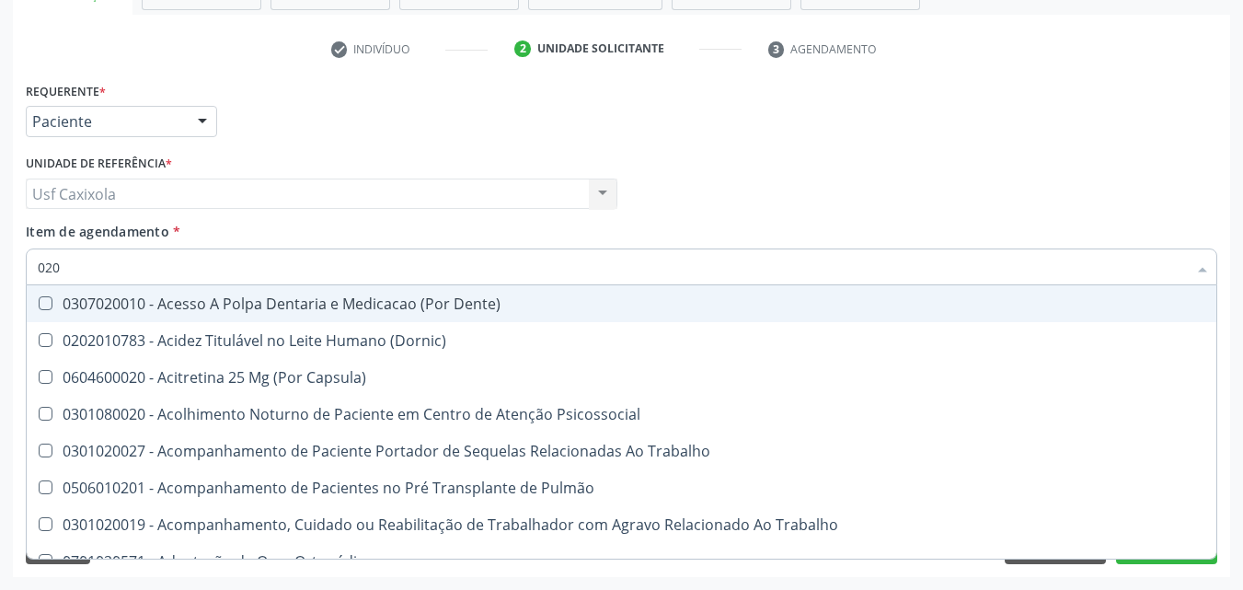
checkbox Drogas "true"
checkbox Paratireoides "true"
checkbox Hdl "false"
checkbox Ldl "false"
checkbox Total "false"
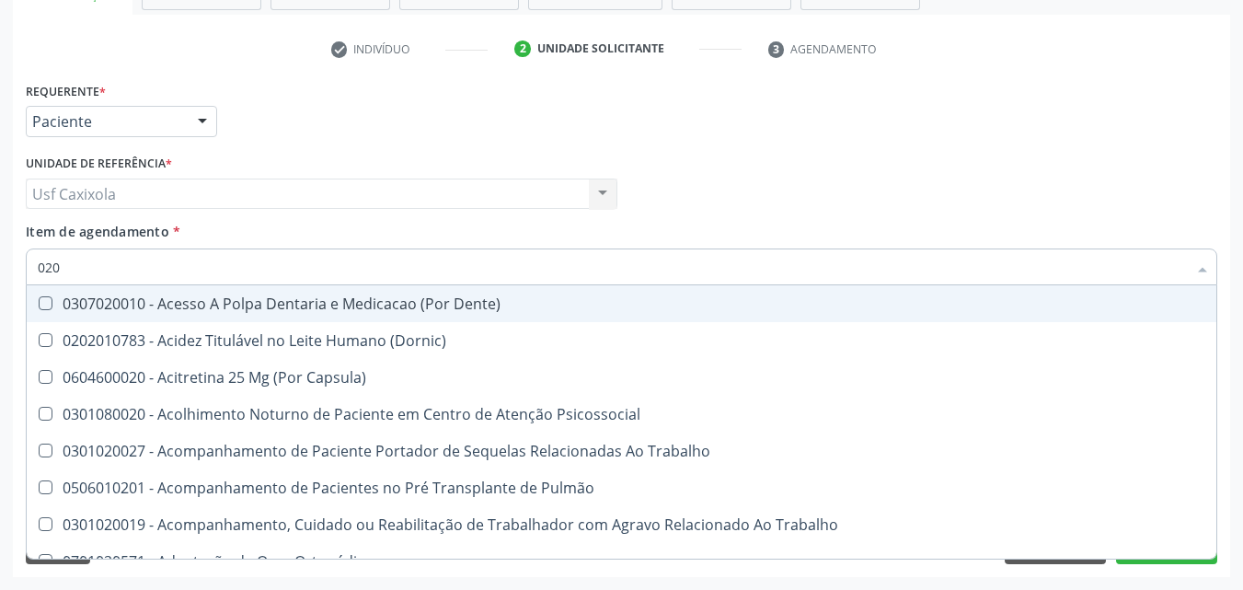
checkbox Creatinina "false"
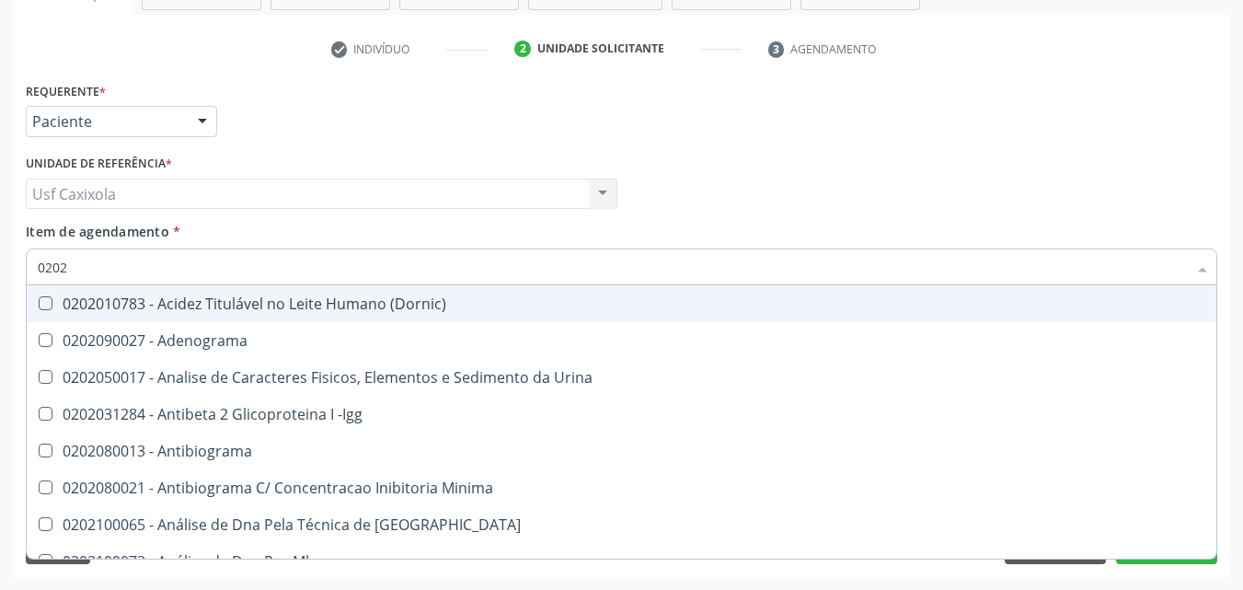
type input "02020"
checkbox \(Psa\) "true"
checkbox III "true"
checkbox Barbituratos "true"
checkbox Calcio "true"
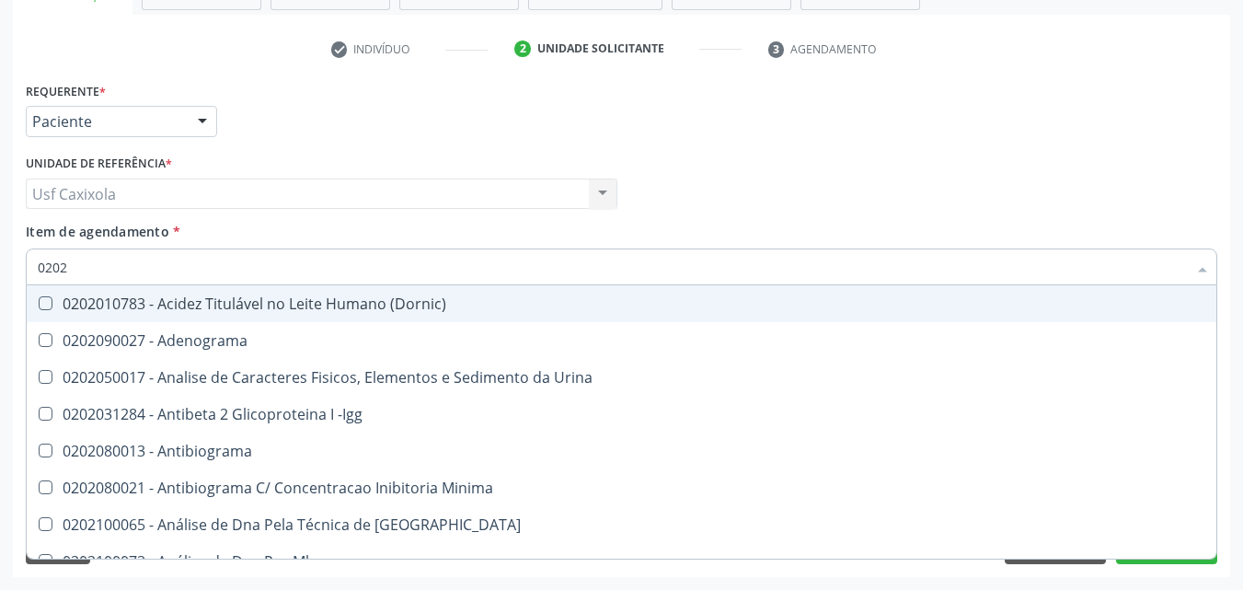
checkbox Hdl "false"
checkbox Ldl "false"
checkbox Total "false"
checkbox Creatinina "false"
checkbox Esperma "true"
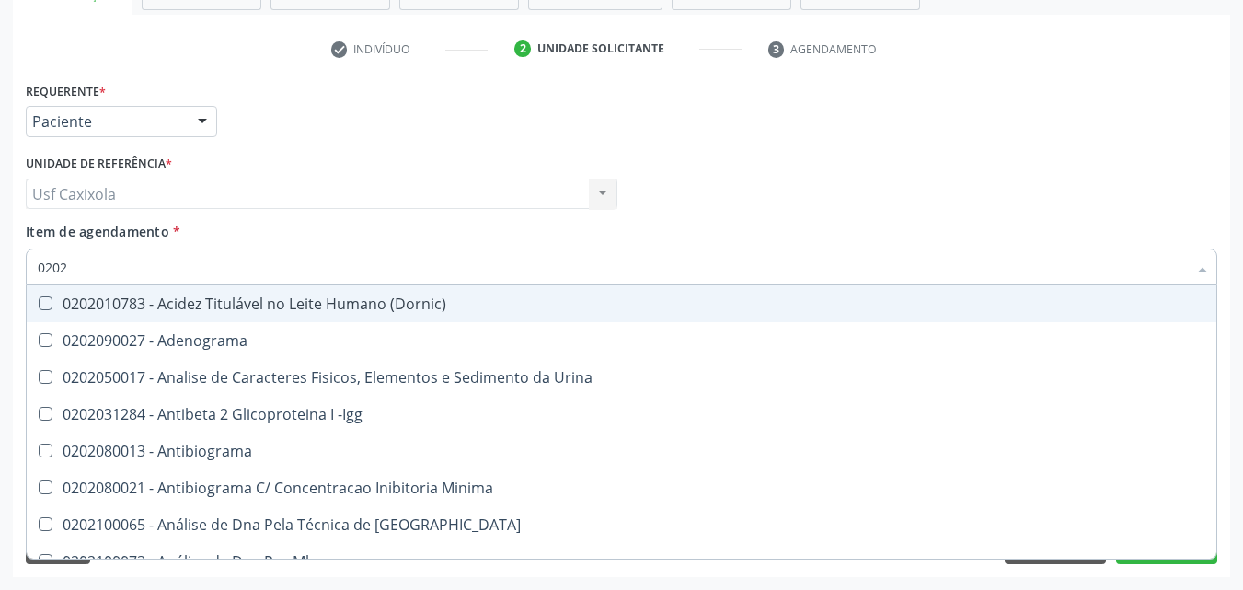
checkbox \(Tsh\) "false"
checkbox Progesterona "true"
checkbox Livre\) "false"
type input "020201"
checkbox \(Pos-Pasteurização\) "true"
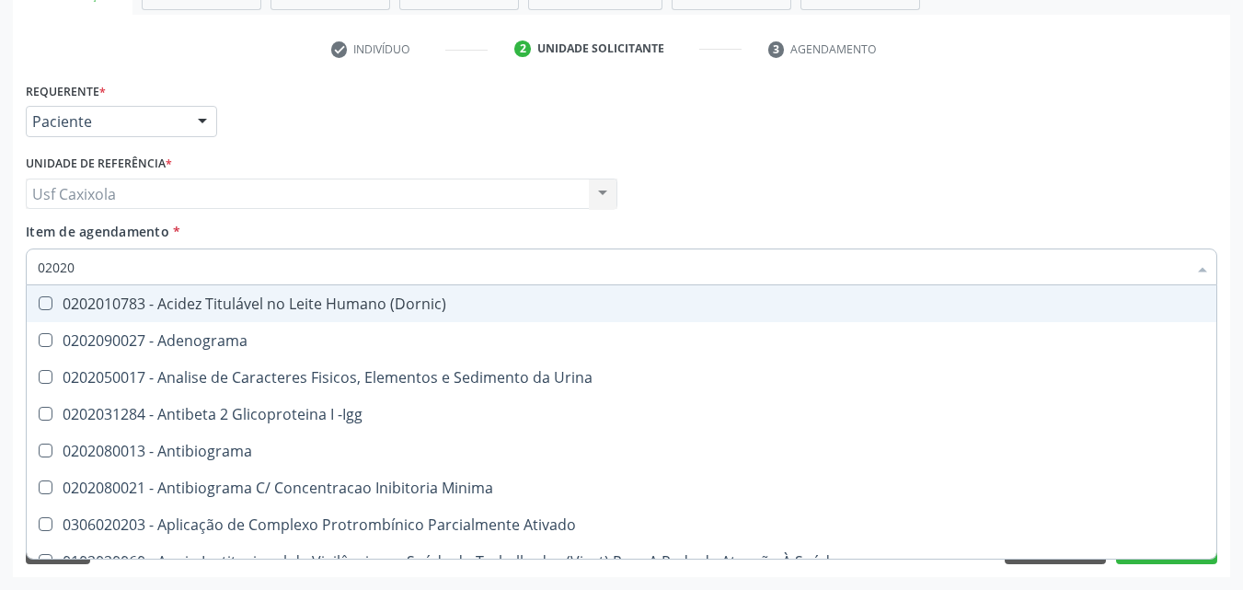
checkbox Molecular "true"
checkbox Parceria\) "true"
checkbox Gestante "true"
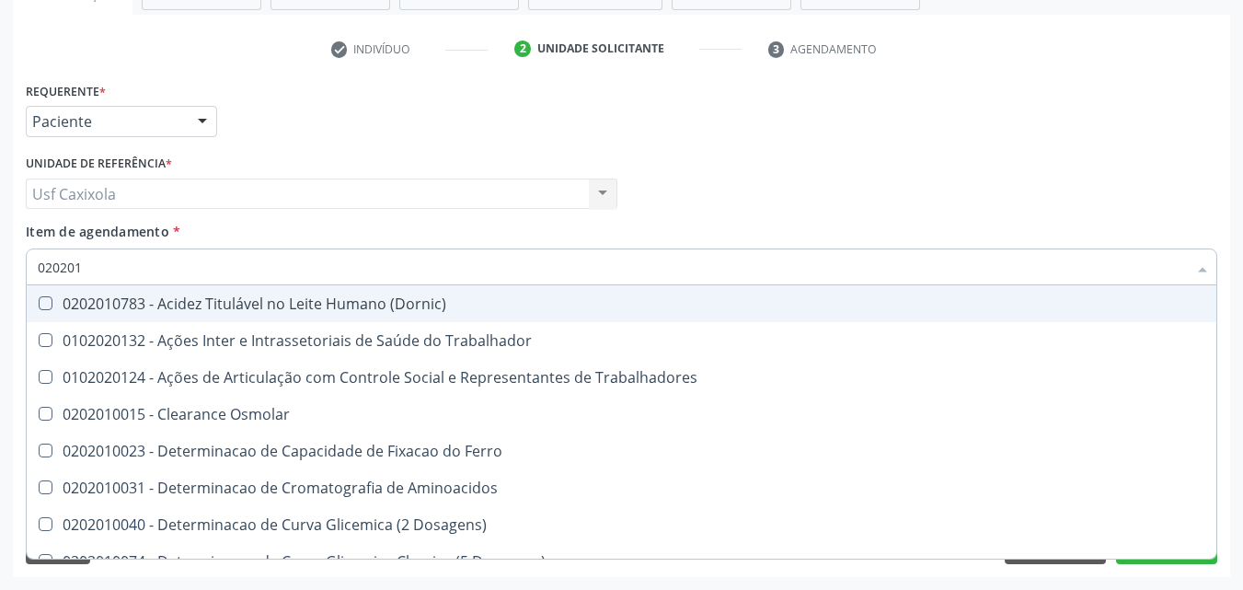
type input "0202010"
checkbox Circulante "true"
checkbox III "true"
checkbox Fracoes "true"
checkbox Ionizavel "true"
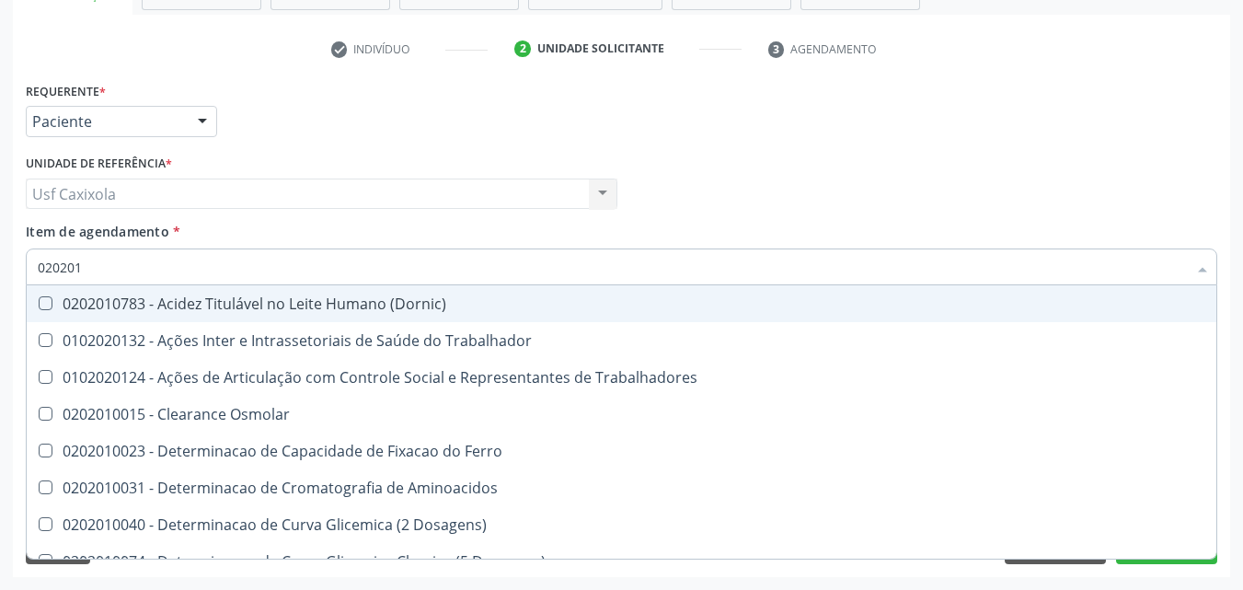
checkbox Hdl "false"
checkbox Ldl "false"
checkbox Total "false"
checkbox Creatinina "false"
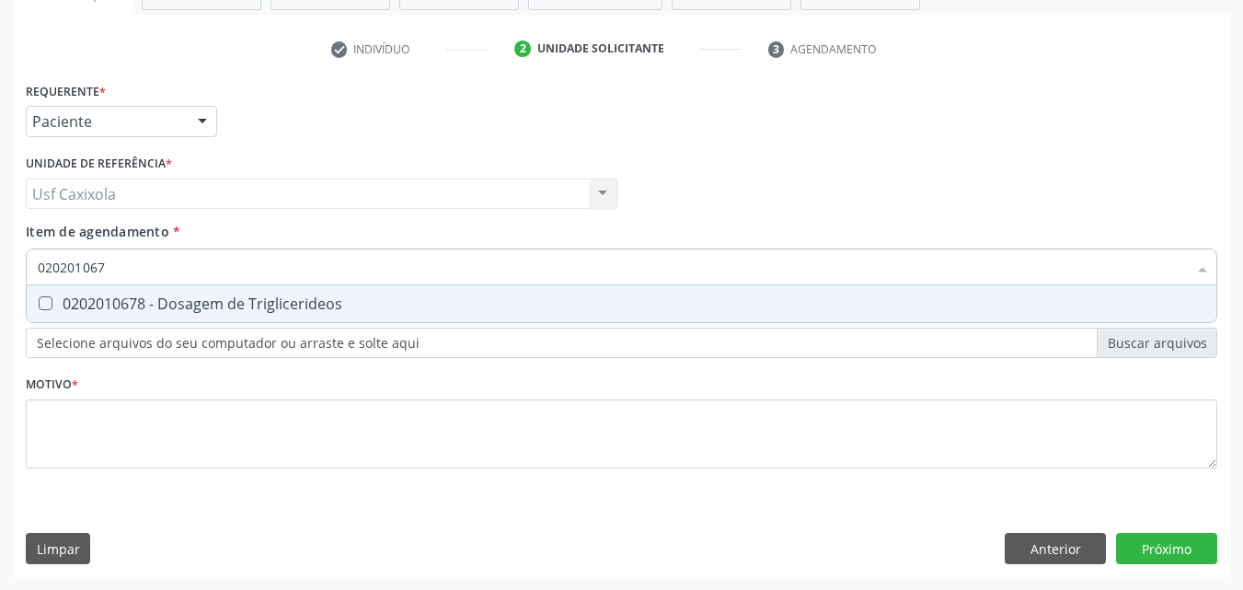
type input "0202010678"
click at [86, 296] on div "0202010678 - Dosagem de Triglicerideos" at bounding box center [622, 303] width 1168 height 15
checkbox Triglicerideos "true"
drag, startPoint x: 59, startPoint y: 273, endPoint x: 10, endPoint y: 276, distance: 48.9
click at [10, 276] on div "Acompanhamento Acompanhe a situação das marcações correntes e finalizadas Relat…" at bounding box center [621, 184] width 1243 height 811
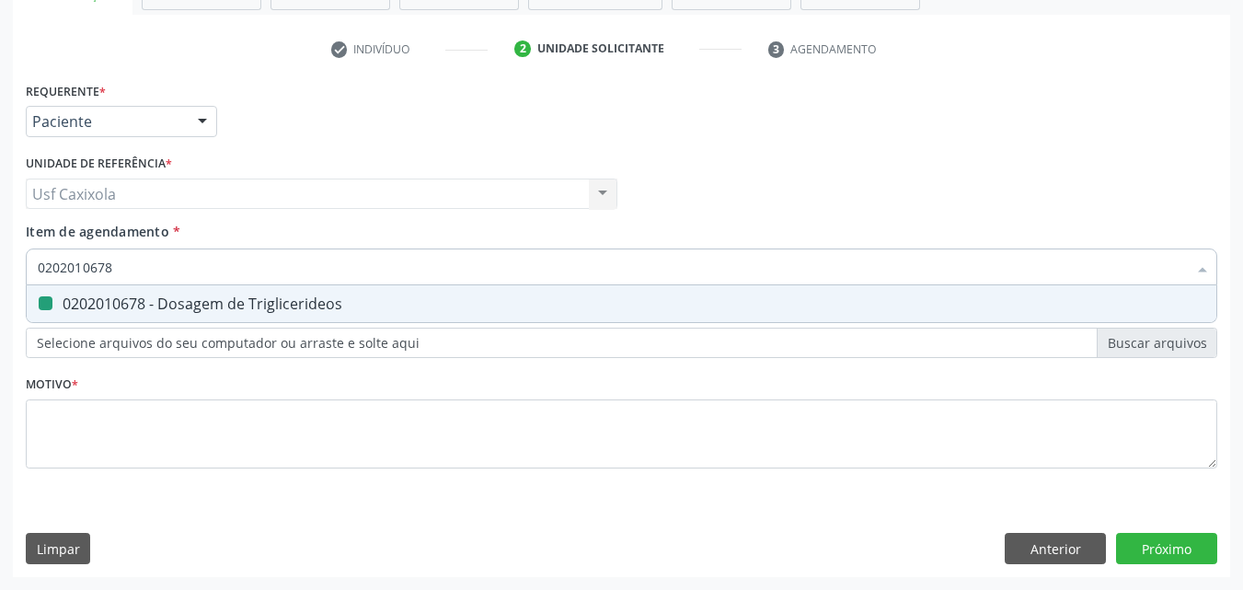
type input "0"
checkbox Triglicerideos "false"
click at [57, 304] on div "0202010694 - Dosagem de Ureia" at bounding box center [622, 303] width 1168 height 15
drag, startPoint x: 66, startPoint y: 263, endPoint x: 30, endPoint y: 263, distance: 35.9
click at [30, 263] on div "0202010694" at bounding box center [622, 266] width 1192 height 37
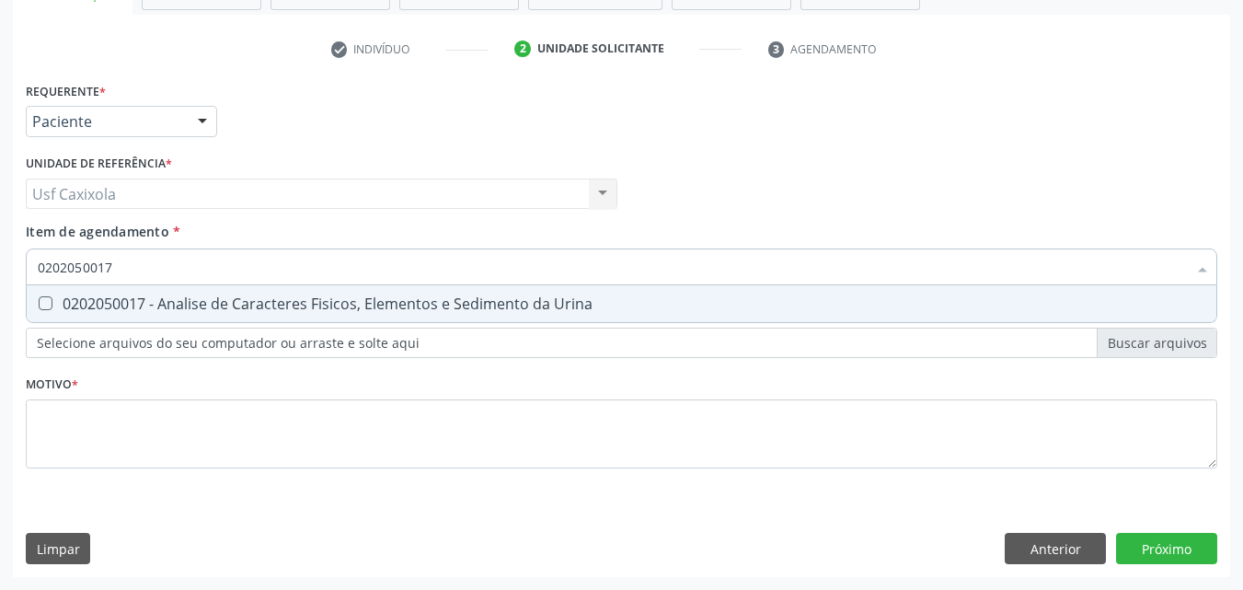
click at [98, 304] on div "0202050017 - Analise de Caracteres Fisicos, Elementos e Sedimento da Urina" at bounding box center [622, 303] width 1168 height 15
drag, startPoint x: 126, startPoint y: 272, endPoint x: 15, endPoint y: 265, distance: 111.5
click at [15, 265] on div "Requerente * Paciente Médico(a) Enfermeiro(a) Paciente Nenhum resultado encontr…" at bounding box center [622, 327] width 1218 height 500
click at [63, 311] on div "0202010473 - Dosagem de Glicose" at bounding box center [622, 303] width 1168 height 15
drag, startPoint x: 119, startPoint y: 275, endPoint x: 1, endPoint y: 287, distance: 118.4
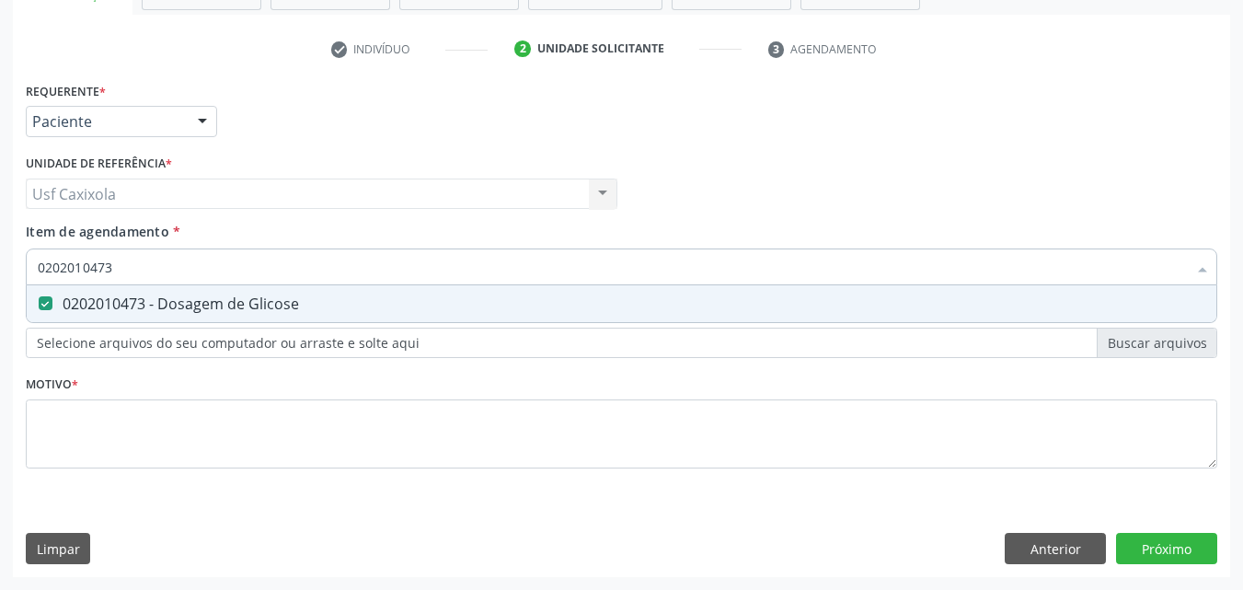
click at [1, 287] on div "Acompanhamento Acompanhe a situação das marcações correntes e finalizadas Relat…" at bounding box center [621, 184] width 1243 height 811
drag, startPoint x: 46, startPoint y: 304, endPoint x: 88, endPoint y: 284, distance: 46.5
click at [47, 304] on Glicosilada at bounding box center [46, 303] width 14 height 14
click at [39, 304] on Glicosilada "checkbox" at bounding box center [33, 303] width 12 height 12
drag, startPoint x: 121, startPoint y: 281, endPoint x: 0, endPoint y: 272, distance: 120.8
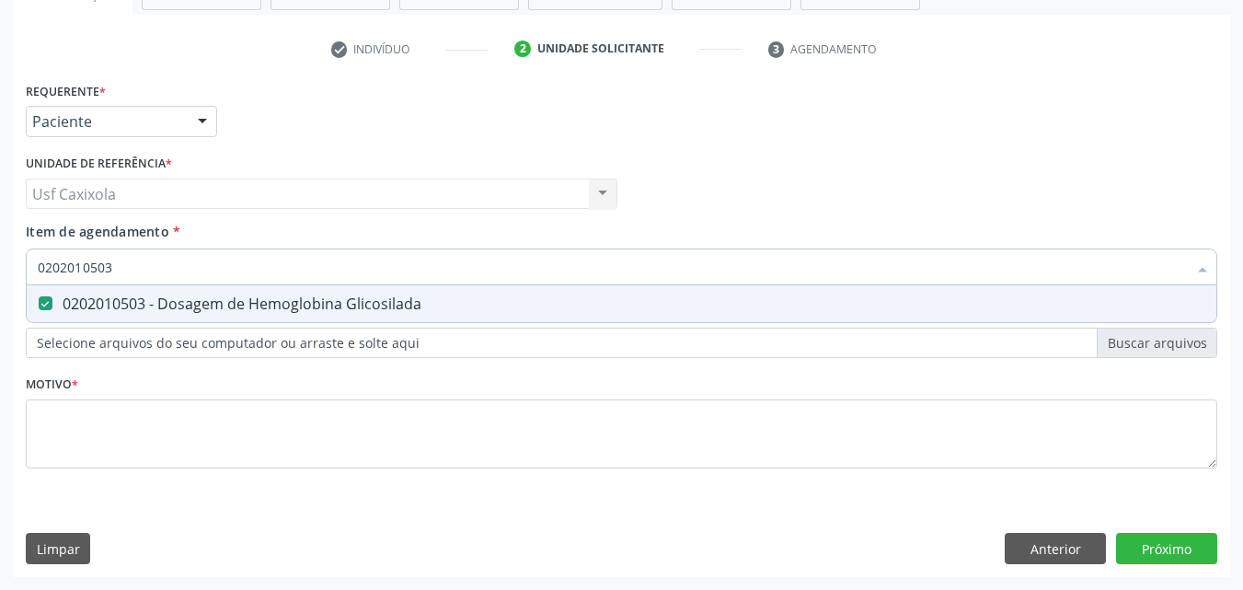
click at [0, 272] on div "Acompanhamento Acompanhe a situação das marcações correntes e finalizadas Relat…" at bounding box center [621, 184] width 1243 height 811
click at [70, 297] on div "0202020380 - Hemograma Completo" at bounding box center [622, 303] width 1168 height 15
drag, startPoint x: 129, startPoint y: 270, endPoint x: 0, endPoint y: 283, distance: 129.6
click at [0, 283] on div "Acompanhamento Acompanhe a situação das marcações correntes e finalizadas Relat…" at bounding box center [621, 184] width 1243 height 811
click at [64, 311] on div "0202030202 - Dosagem de Proteina C Reativa" at bounding box center [622, 303] width 1168 height 15
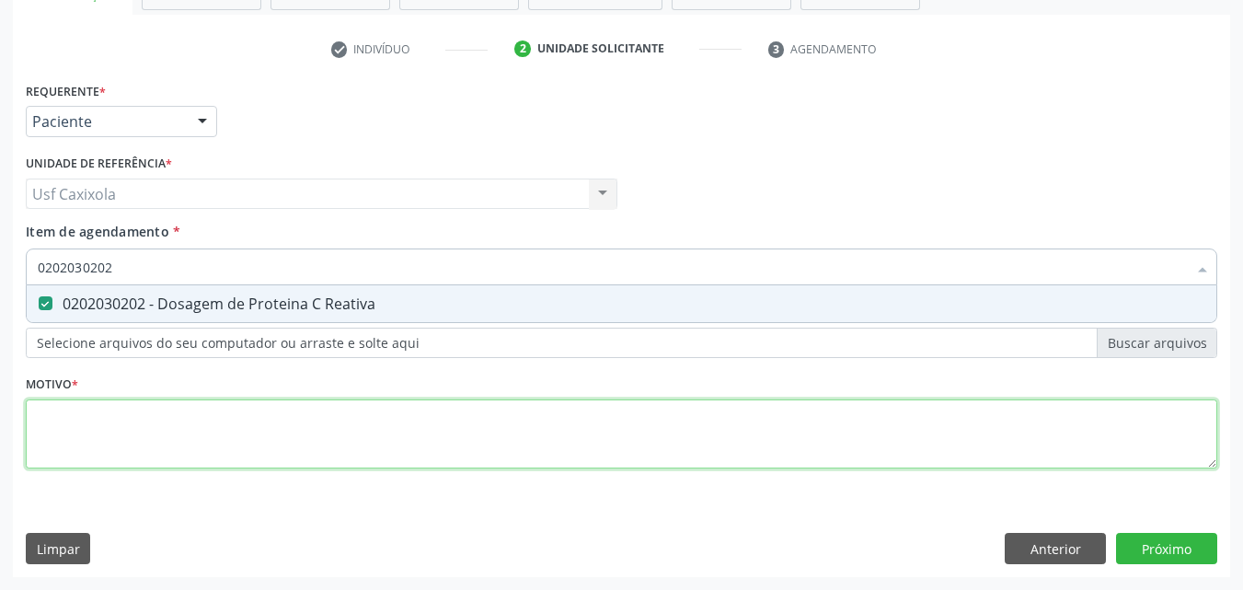
click at [128, 420] on div "Requerente * Paciente Médico(a) Enfermeiro(a) Paciente Nenhum resultado encontr…" at bounding box center [622, 285] width 1192 height 417
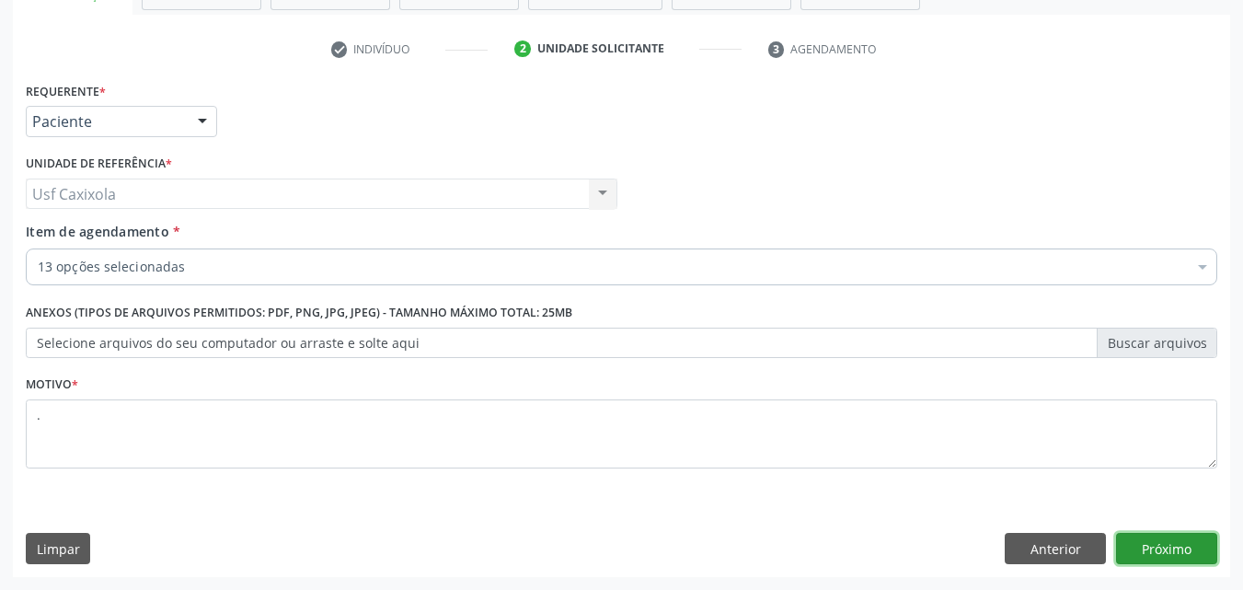
click at [1175, 545] on button "Próximo" at bounding box center [1166, 548] width 101 height 31
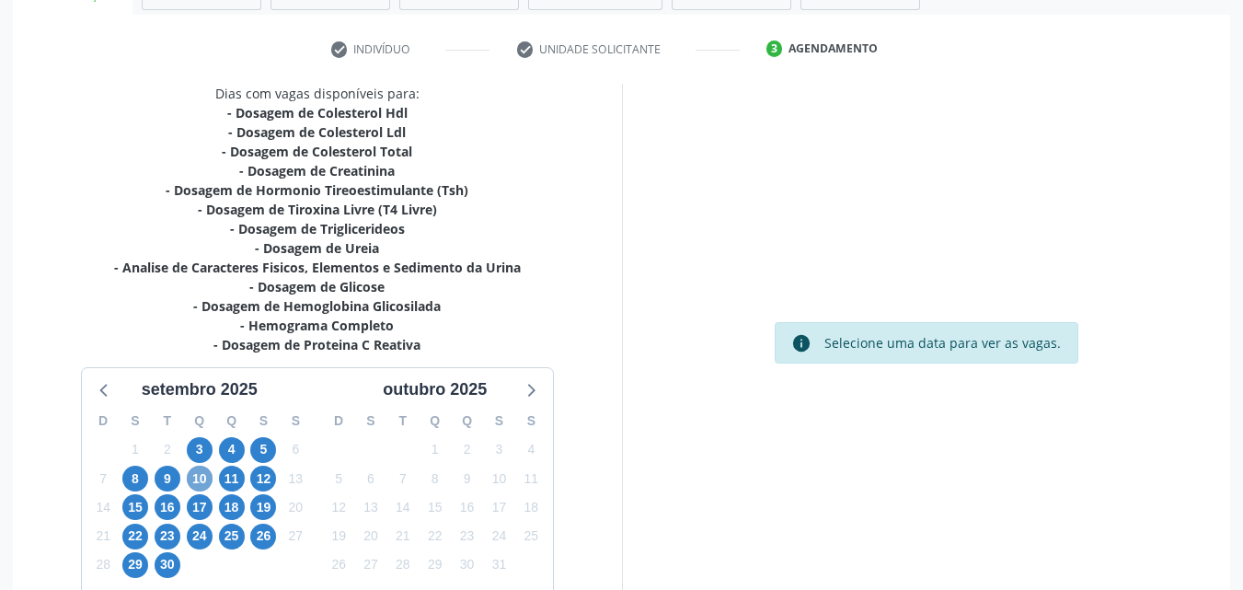
click at [198, 482] on span "10" at bounding box center [200, 479] width 26 height 26
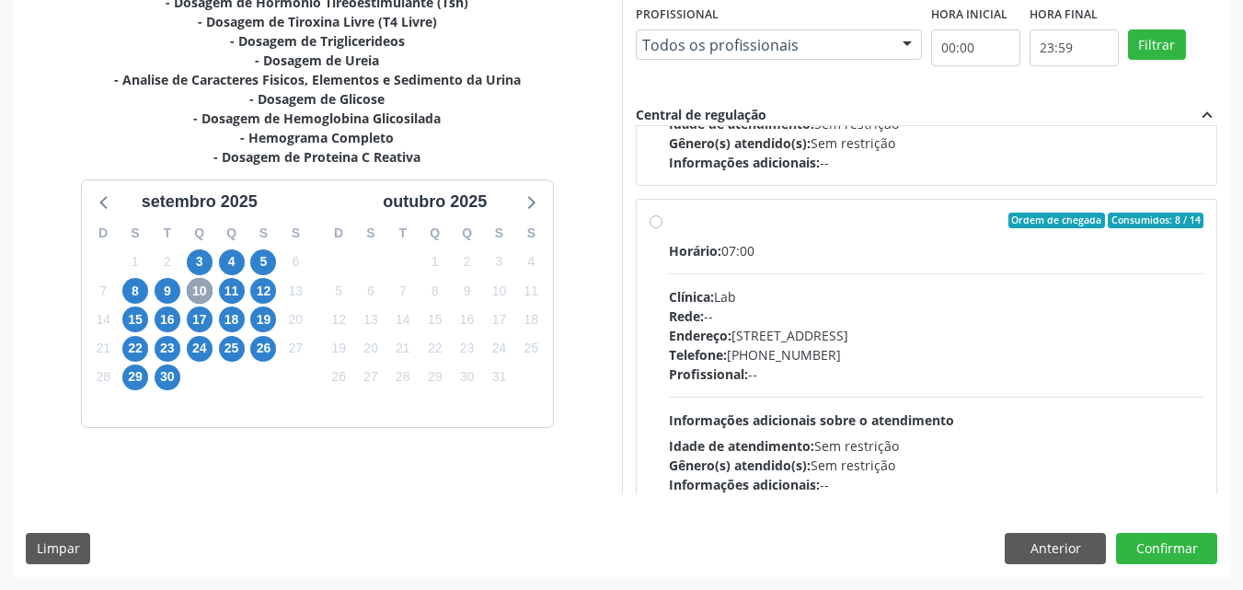
scroll to position [935, 0]
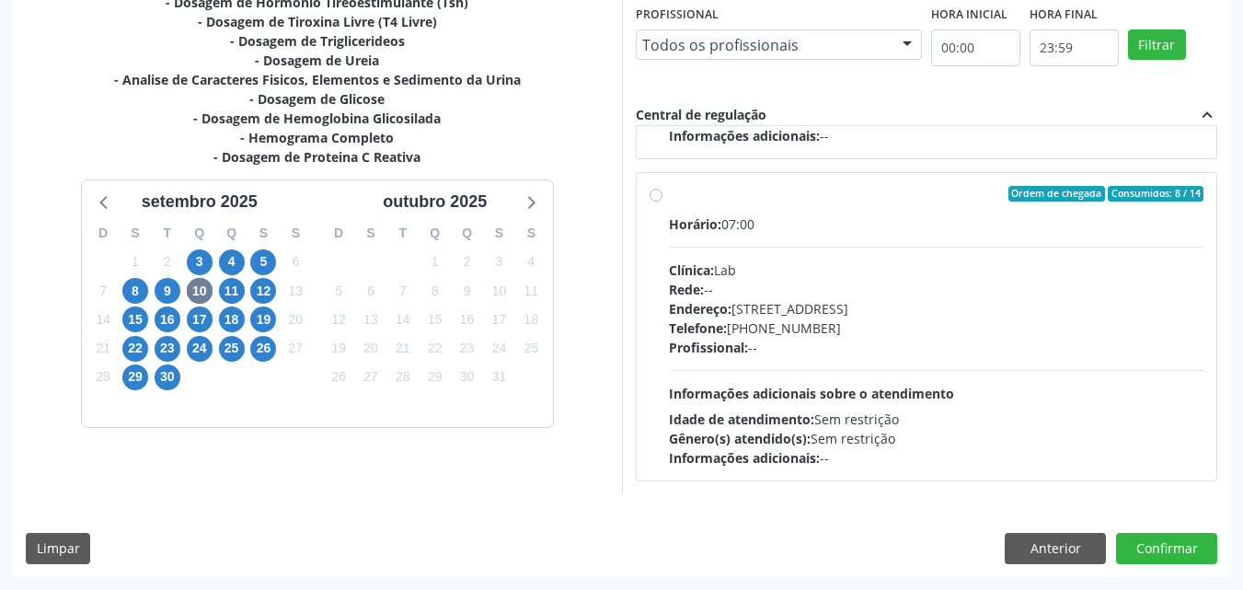
click at [669, 200] on label "Ordem de chegada Consumidos: 8 / 14 Horário: 07:00 Clínica: Lab Rede: -- Endere…" at bounding box center [937, 327] width 536 height 283
click at [653, 200] on input "Ordem de chegada Consumidos: 8 / 14 Horário: 07:00 Clínica: Lab Rede: -- Endere…" at bounding box center [656, 194] width 13 height 17
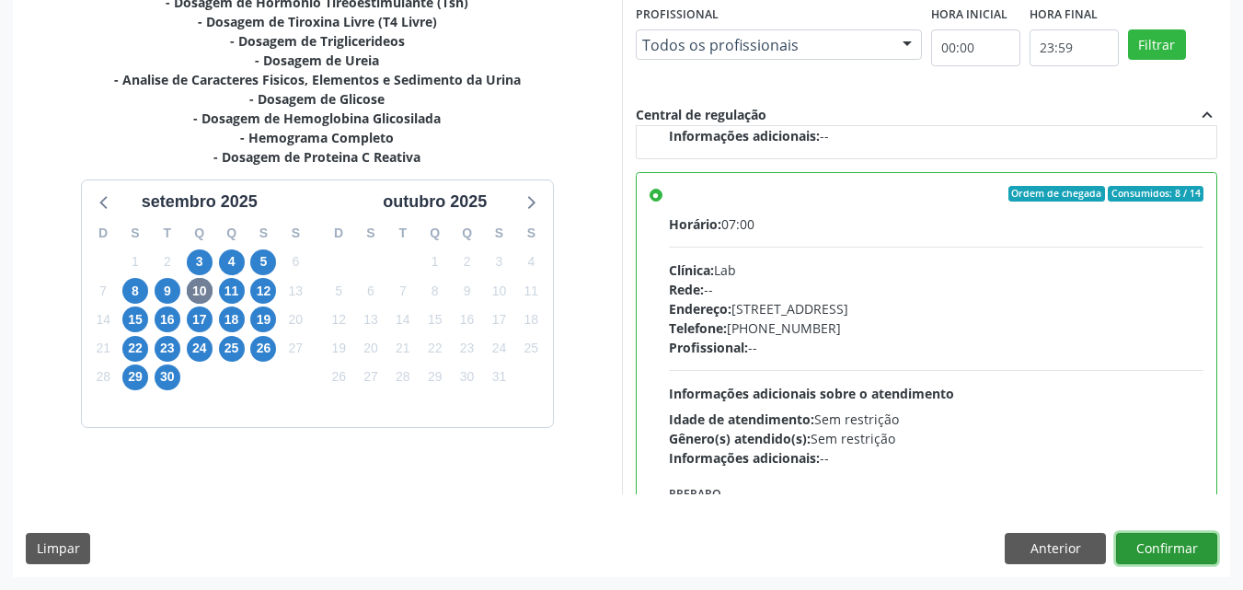
click at [1140, 548] on button "Confirmar" at bounding box center [1166, 548] width 101 height 31
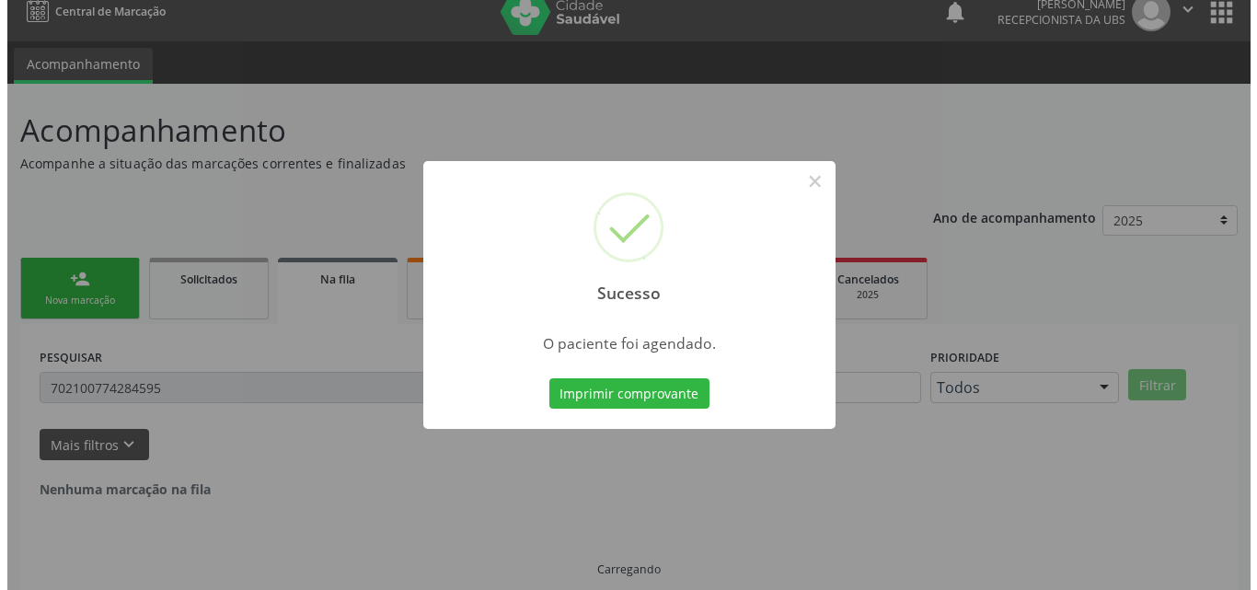
scroll to position [0, 0]
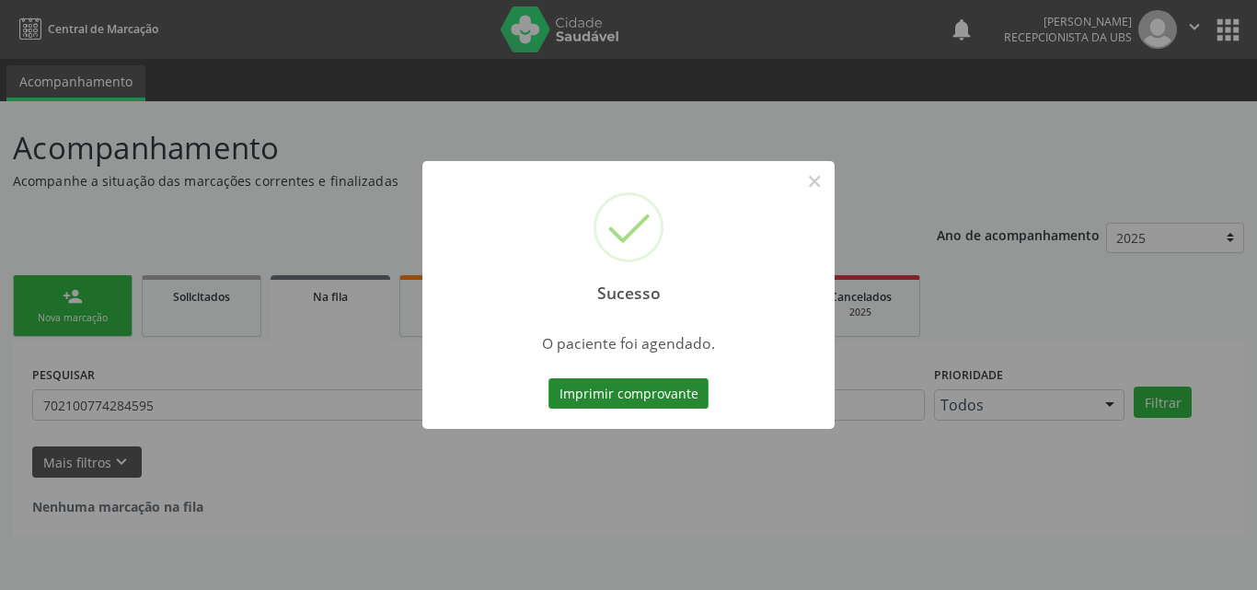
click at [685, 395] on button "Imprimir comprovante" at bounding box center [629, 393] width 160 height 31
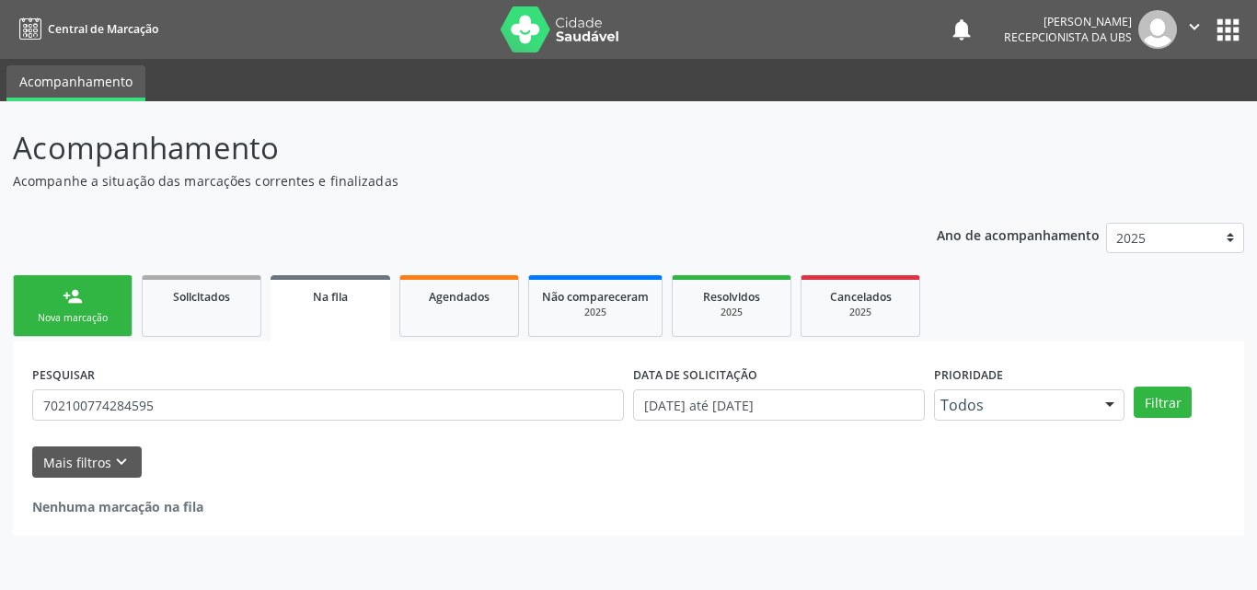
click at [99, 324] on div "Nova marcação" at bounding box center [73, 318] width 92 height 14
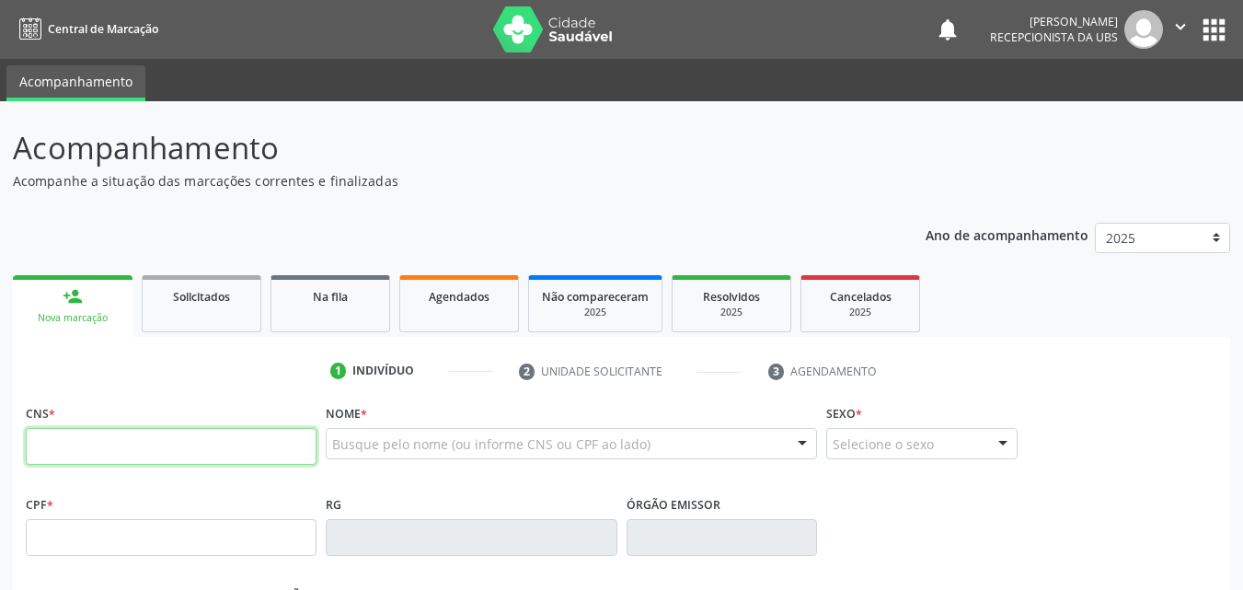
click at [184, 457] on input "text" at bounding box center [171, 446] width 291 height 37
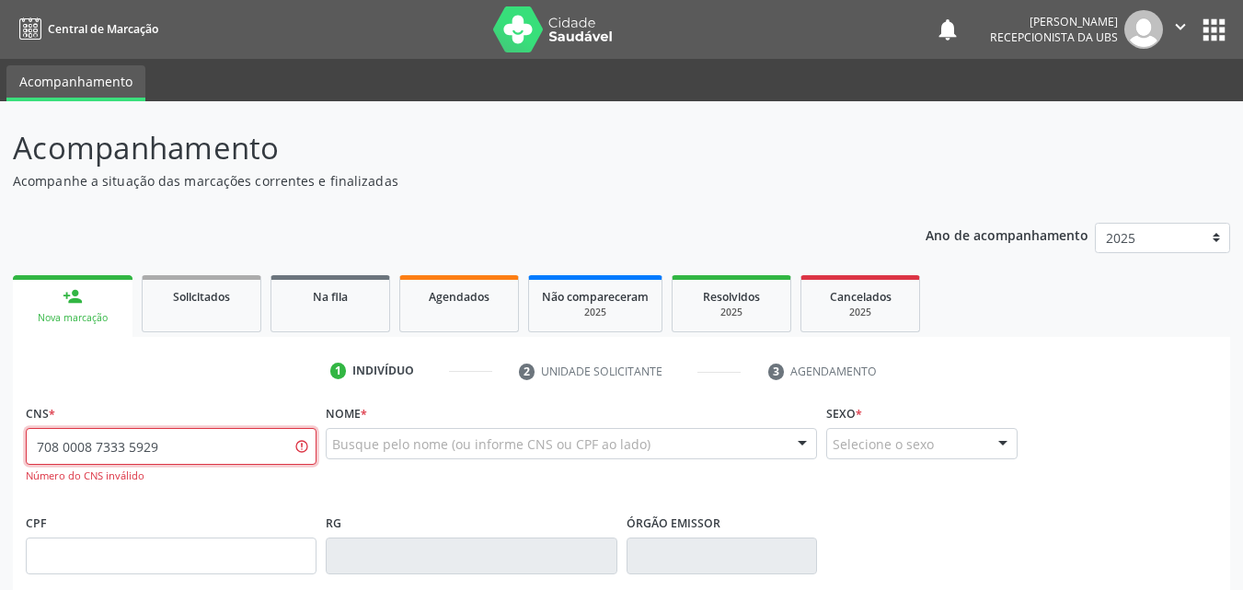
type input "708 0008 7333 5929"
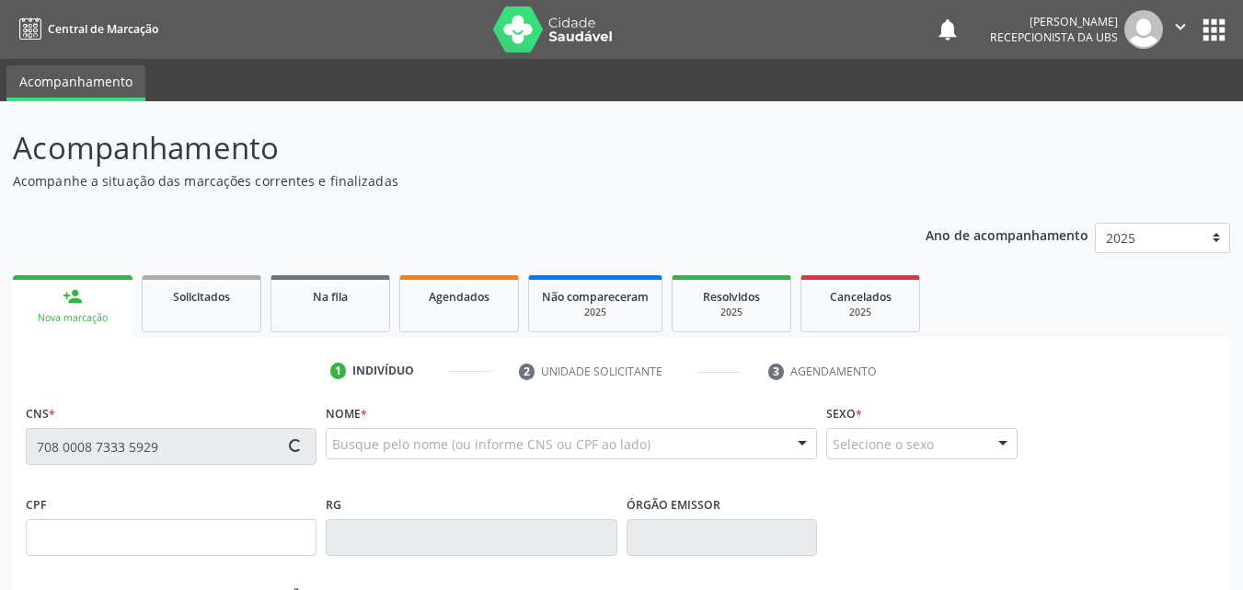
type input "901.518.874-20"
type input "29/09/1959"
type input "Luiza Olimpia de Moraes"
type input "(87) 99804-7108"
type input "15"
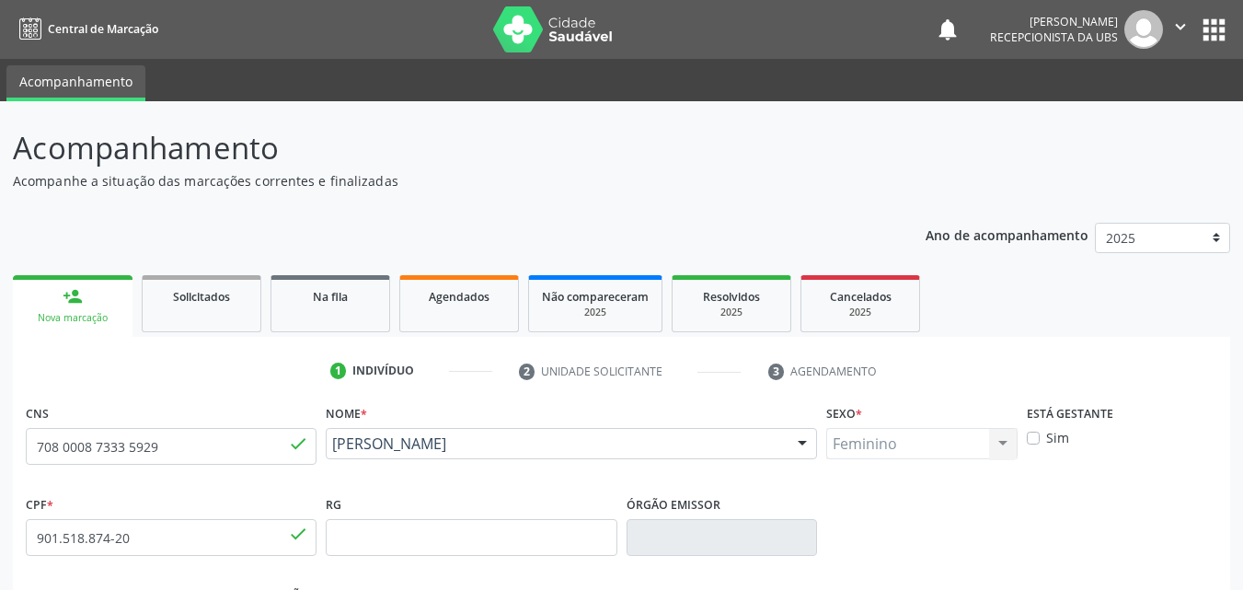
drag, startPoint x: 516, startPoint y: 470, endPoint x: 332, endPoint y: 449, distance: 185.3
click at [332, 449] on div "Maria Auxiliadora Santos Maria Auxiliadora Santos CNS: 708 0008 7333 5929 CPF: …" at bounding box center [571, 450] width 491 height 44
copy span "Maria Auxiliadora Santos"
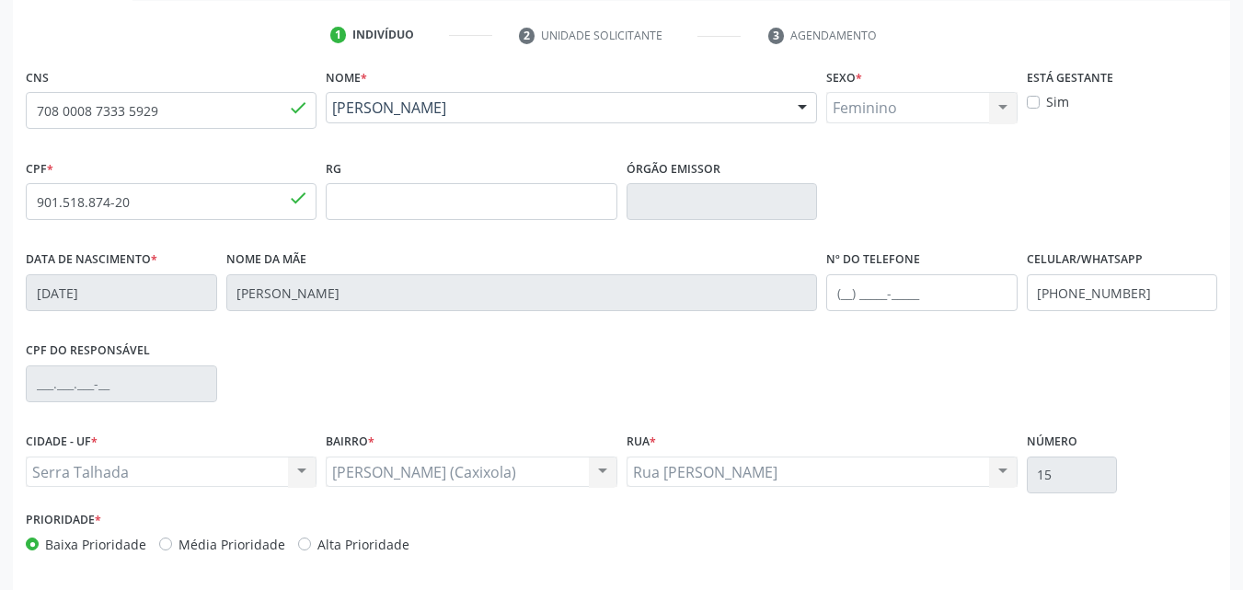
scroll to position [408, 0]
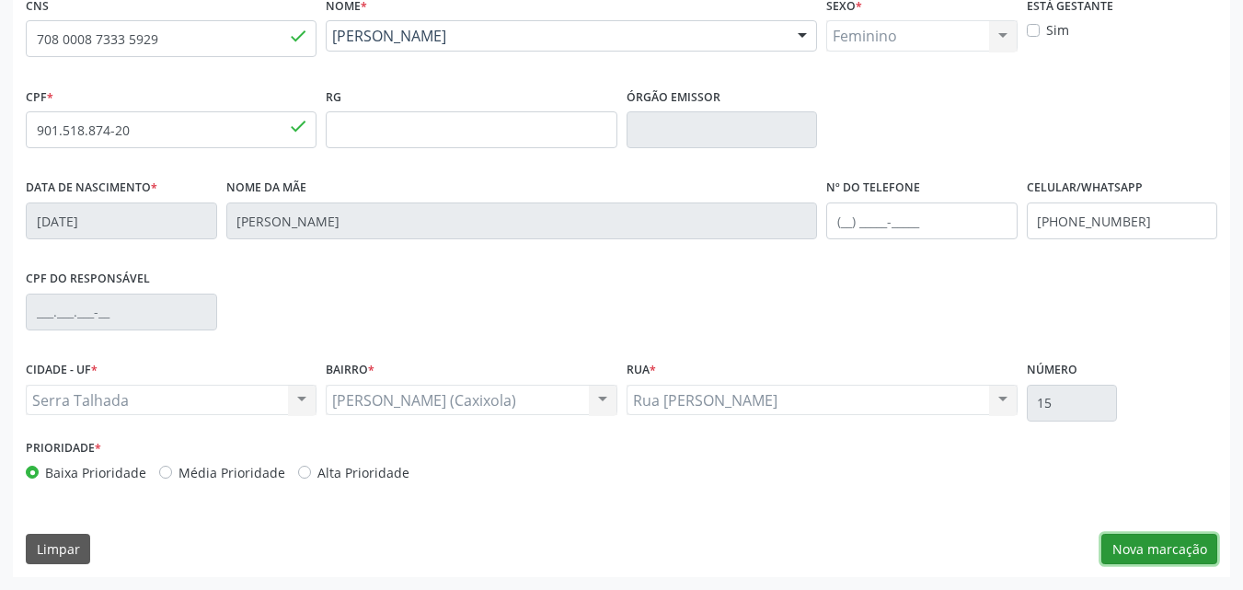
click at [1198, 545] on button "Nova marcação" at bounding box center [1160, 549] width 116 height 31
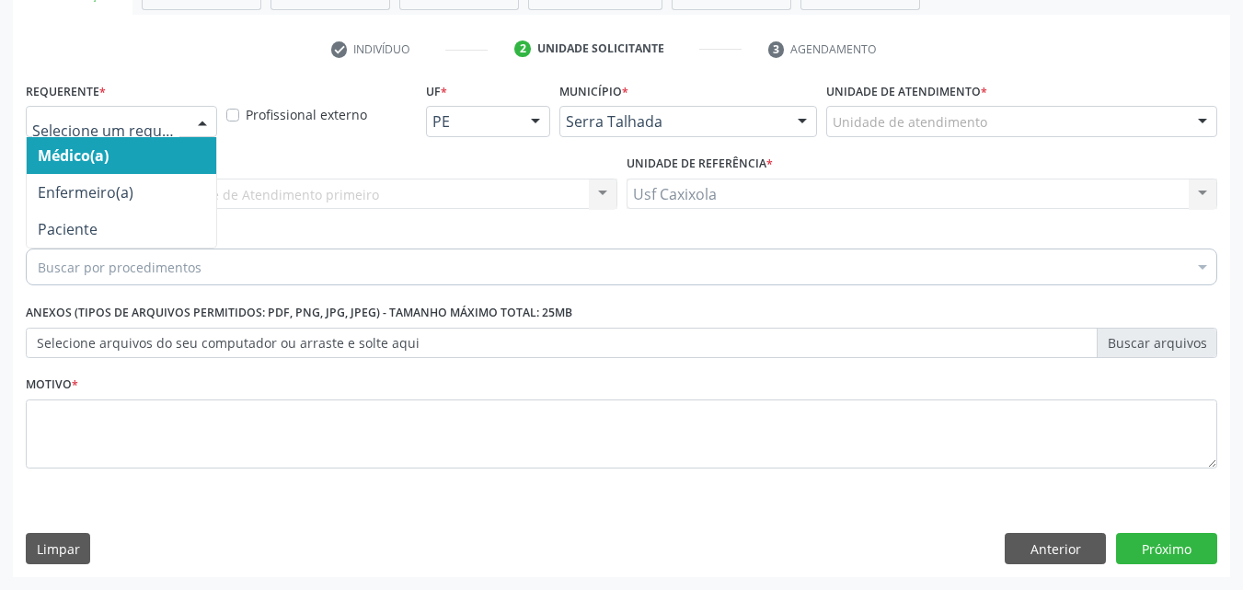
click at [202, 122] on div at bounding box center [203, 122] width 28 height 31
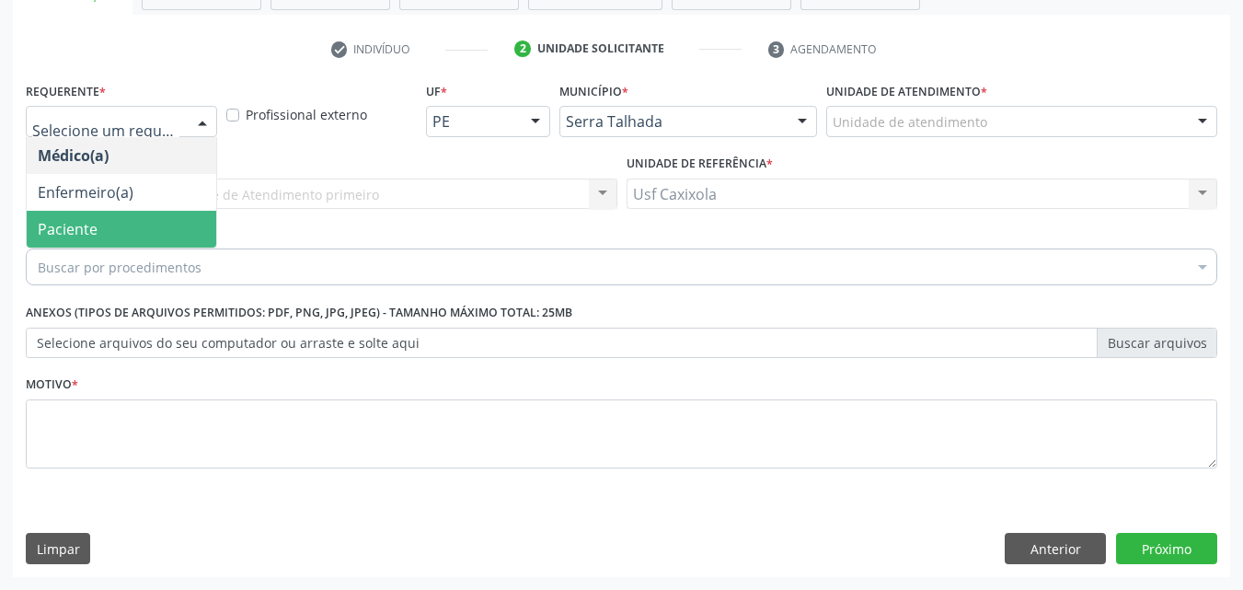
click at [171, 229] on span "Paciente" at bounding box center [122, 229] width 190 height 37
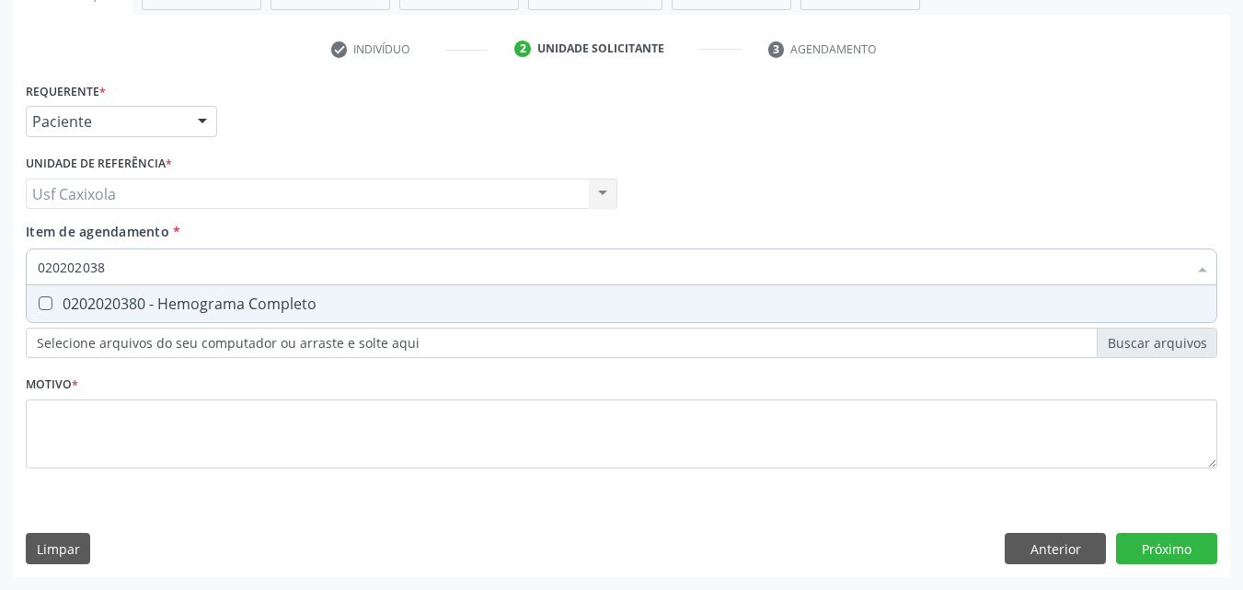
type input "0202020380"
click at [175, 318] on span "0202020380 - Hemograma Completo" at bounding box center [622, 303] width 1190 height 37
checkbox Completo "true"
drag, startPoint x: 58, startPoint y: 281, endPoint x: 22, endPoint y: 283, distance: 35.9
click at [22, 283] on div "Item de agendamento * 0202020380 Desfazer seleção 0202020380 - Hemograma Comple…" at bounding box center [621, 257] width 1201 height 71
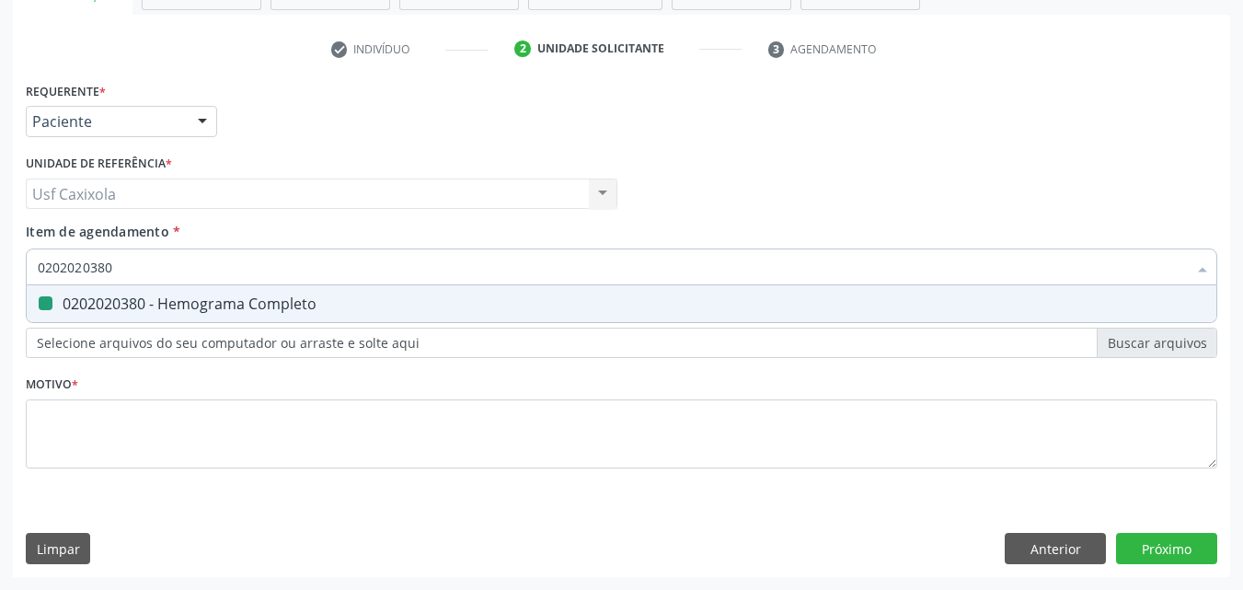
type input "0"
checkbox Completo "false"
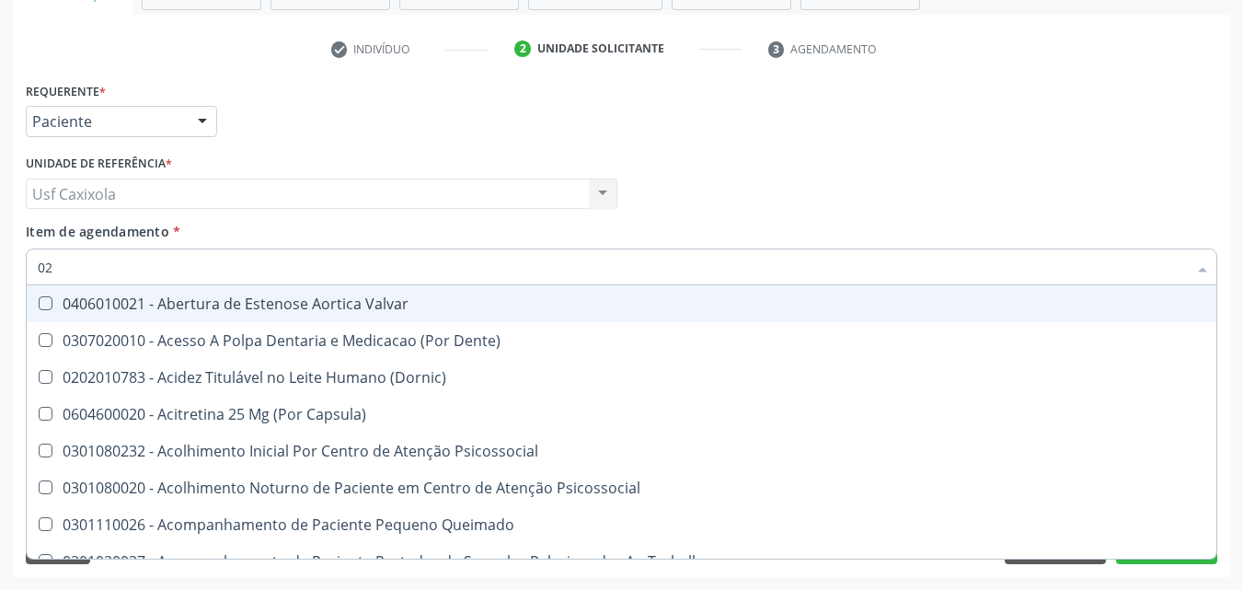
type input "020"
checkbox \(T3\) "true"
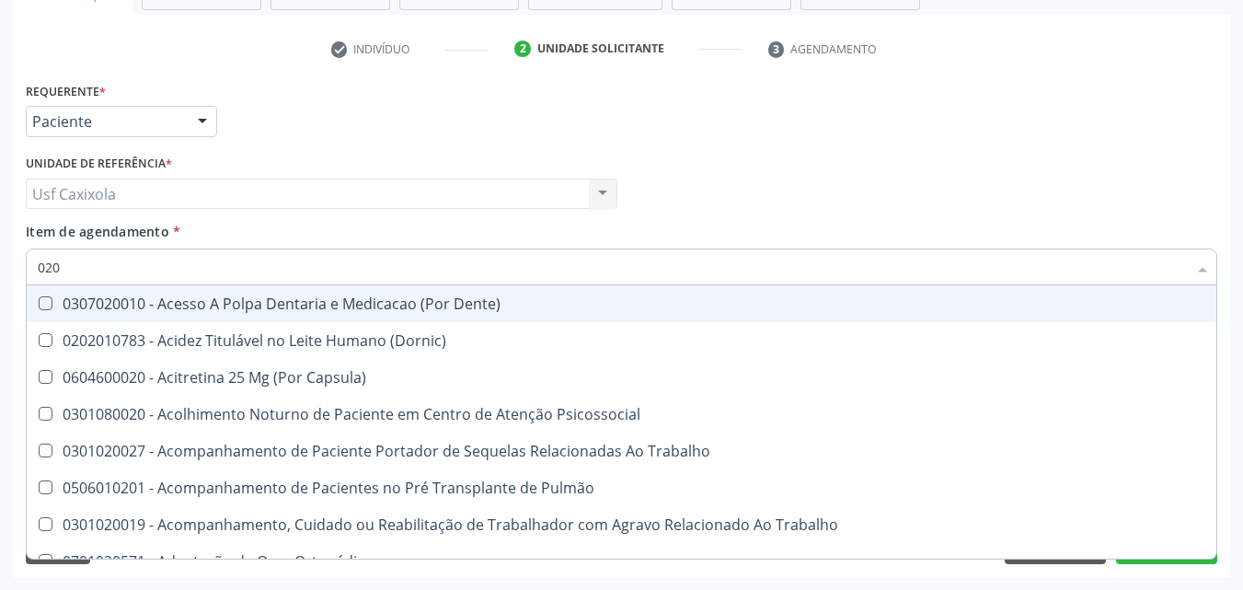
type input "0202"
checkbox Biologica "true"
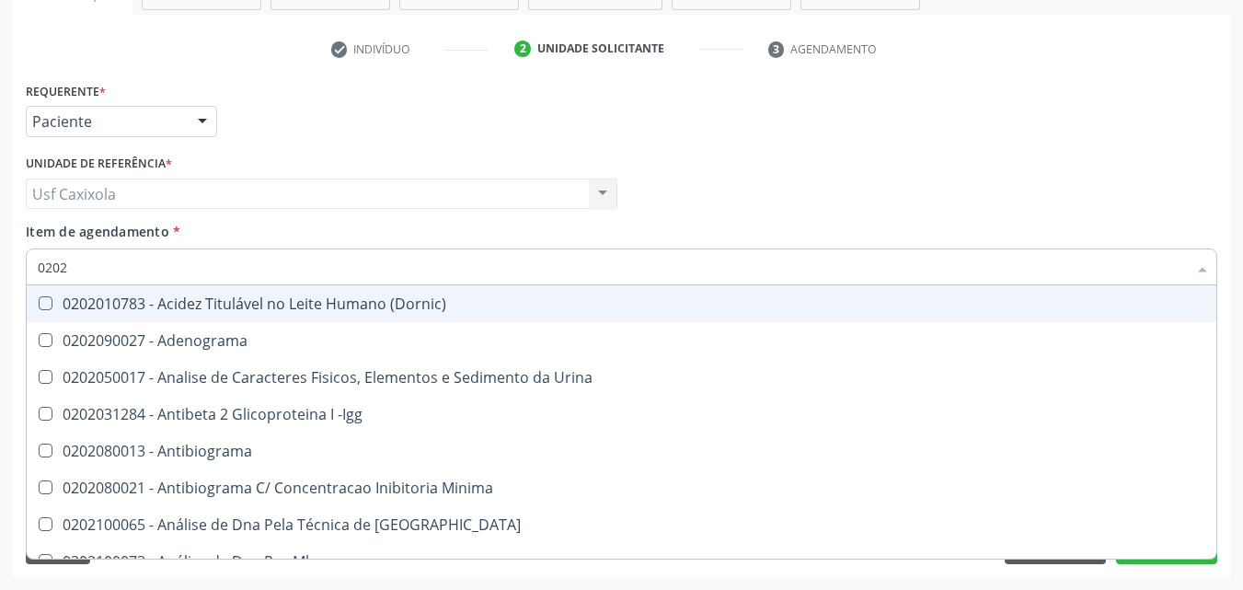
type input "02020"
checkbox Zinco "true"
checkbox Completo "false"
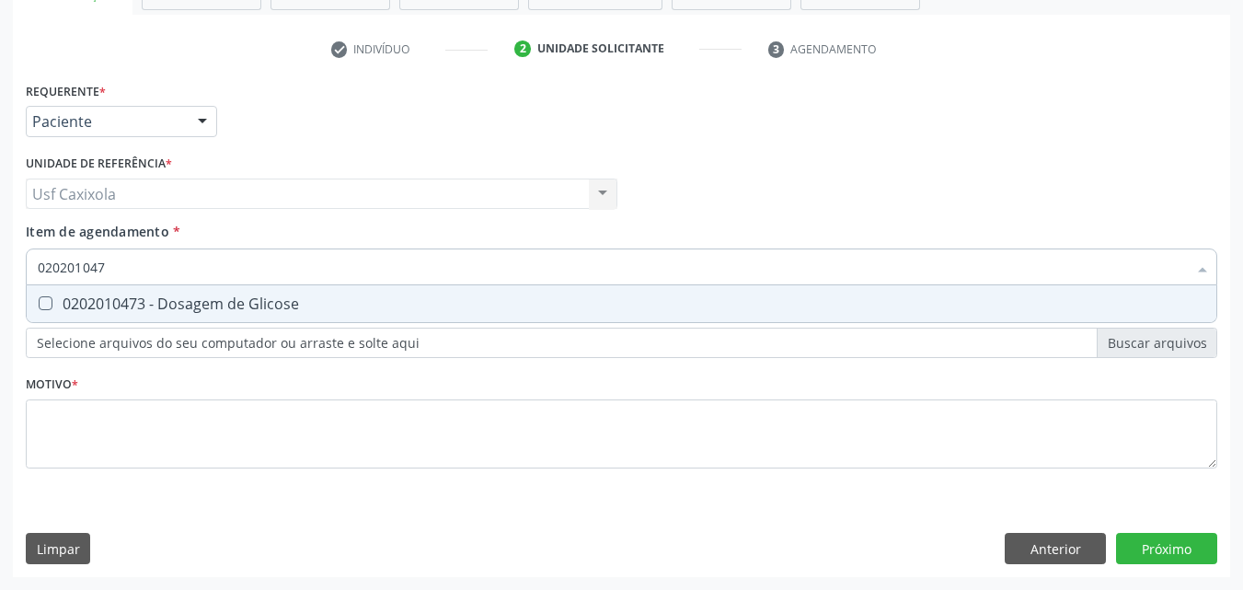
type input "0202010473"
click at [90, 296] on div "0202010473 - Dosagem de Glicose" at bounding box center [622, 303] width 1168 height 15
checkbox Glicose "true"
drag, startPoint x: 64, startPoint y: 272, endPoint x: 0, endPoint y: 274, distance: 64.5
click at [0, 274] on div "Acompanhamento Acompanhe a situação das marcações correntes e finalizadas Relat…" at bounding box center [621, 184] width 1243 height 811
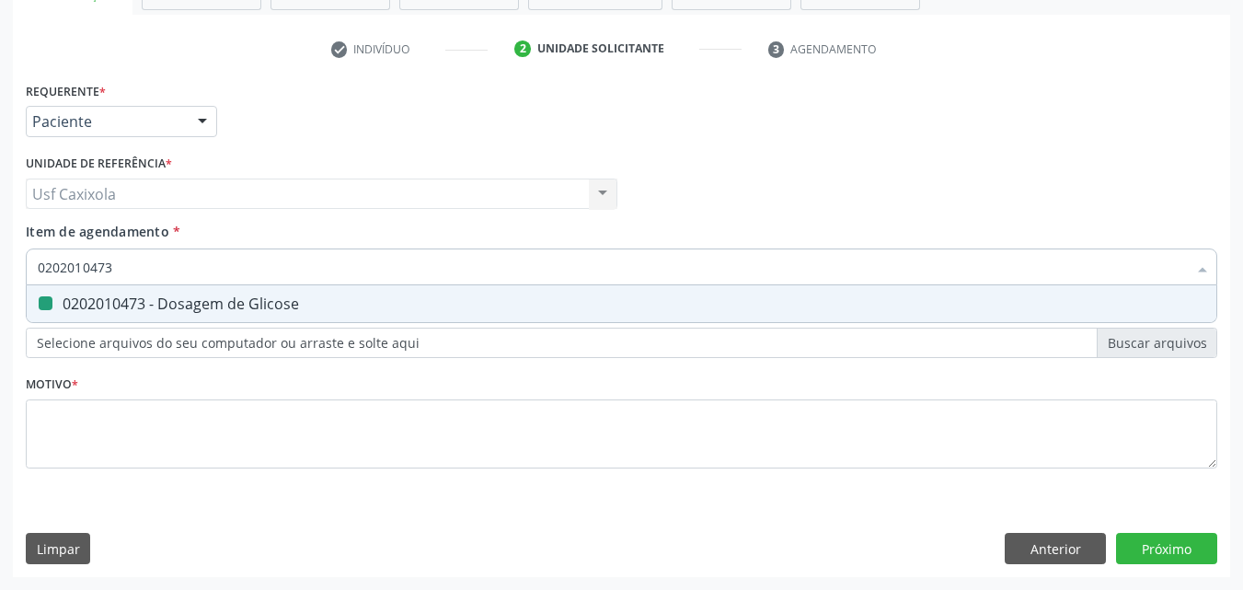
type input "0"
checkbox Glicose "false"
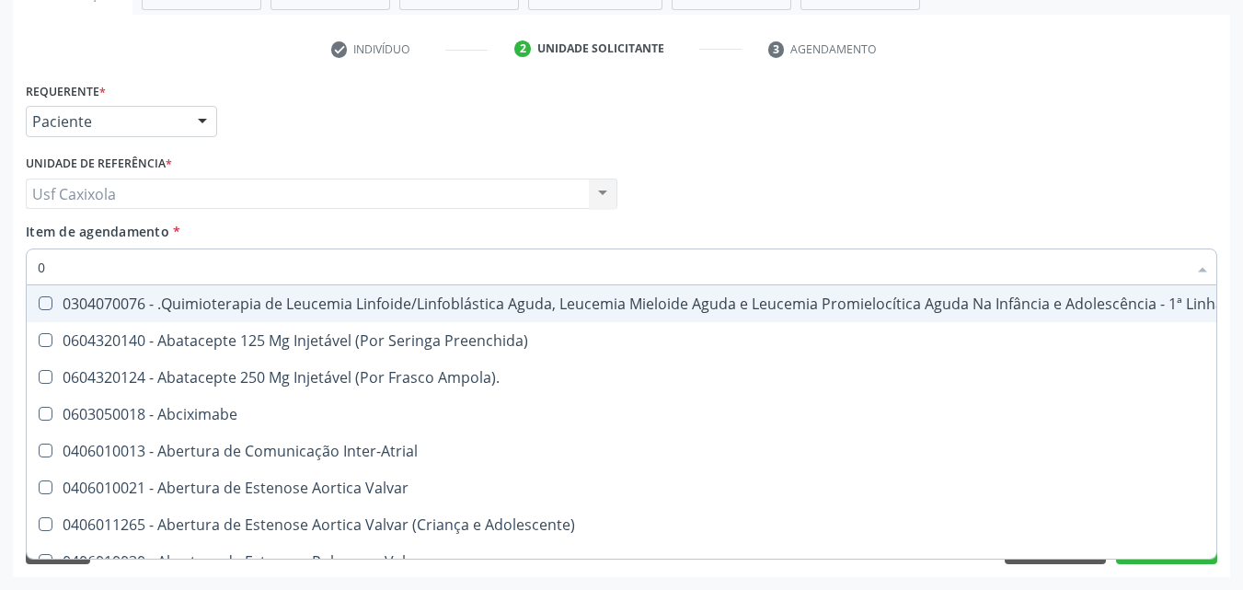
type input "02"
checkbox Bilateral "true"
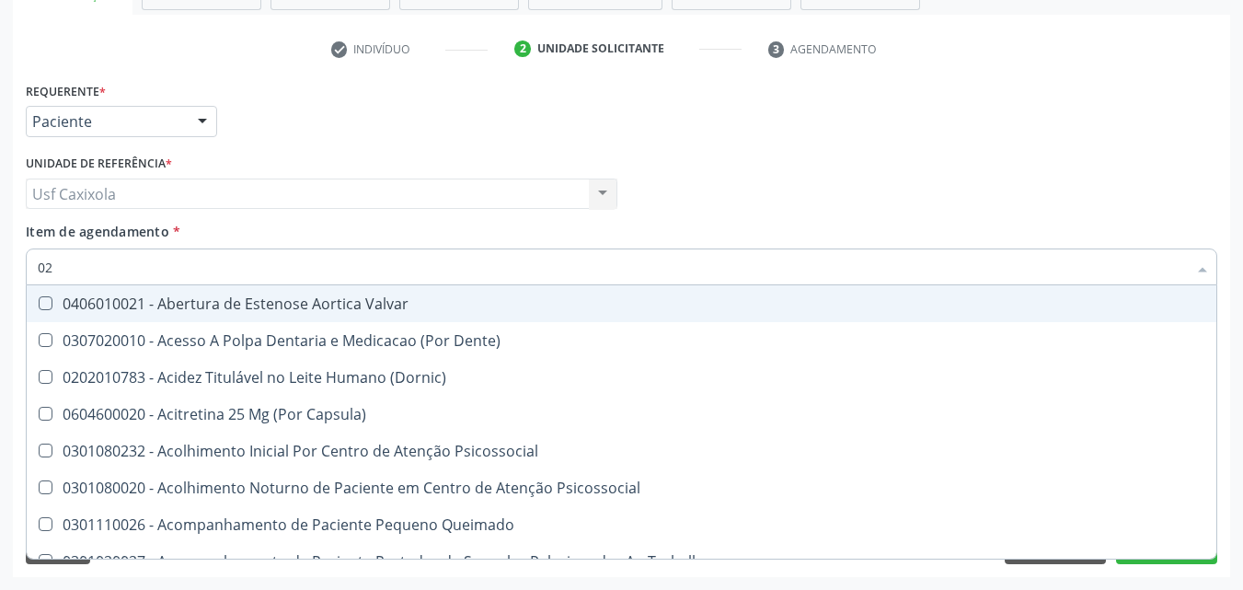
type input "020"
checkbox \(Qualitativo\) "true"
checkbox Glicose "false"
checkbox \(T3\) "true"
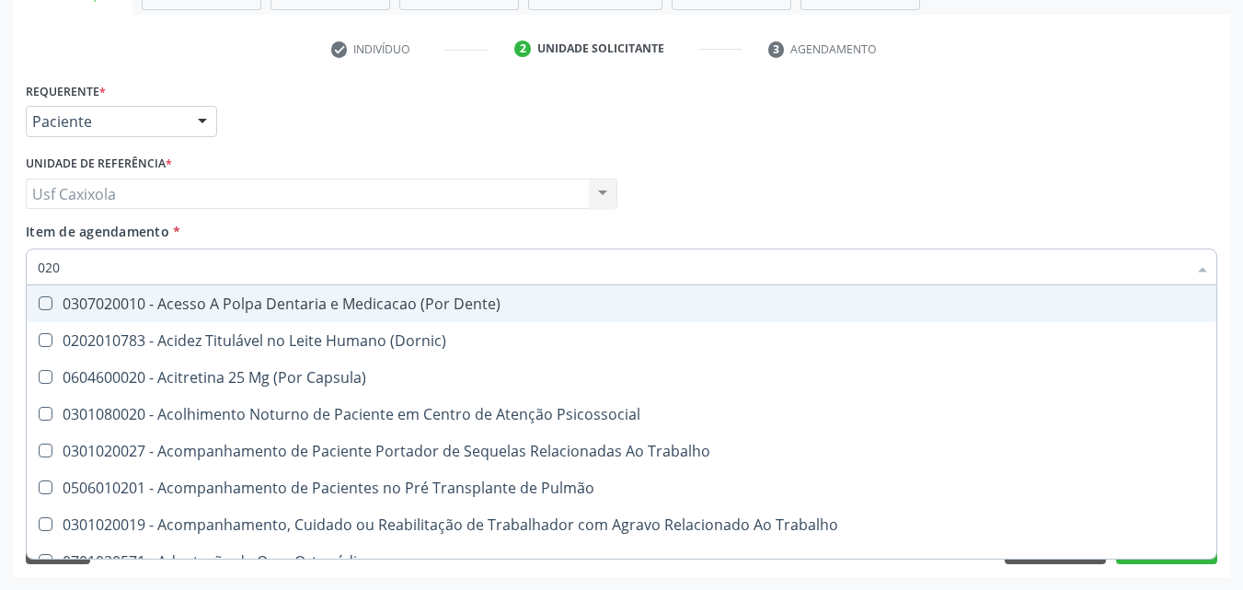
type input "0202"
checkbox Laser "true"
checkbox Biologica "true"
checkbox Glicose "false"
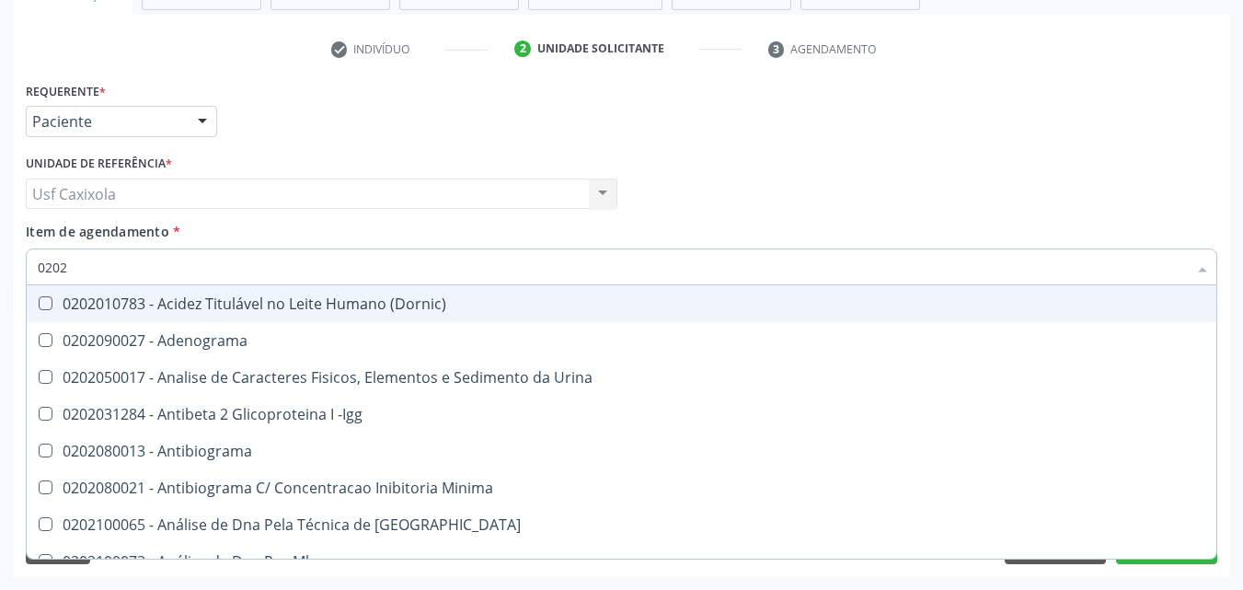
type input "02020"
checkbox Xi "true"
checkbox Glicose "false"
checkbox Zinco "true"
checkbox Completo "false"
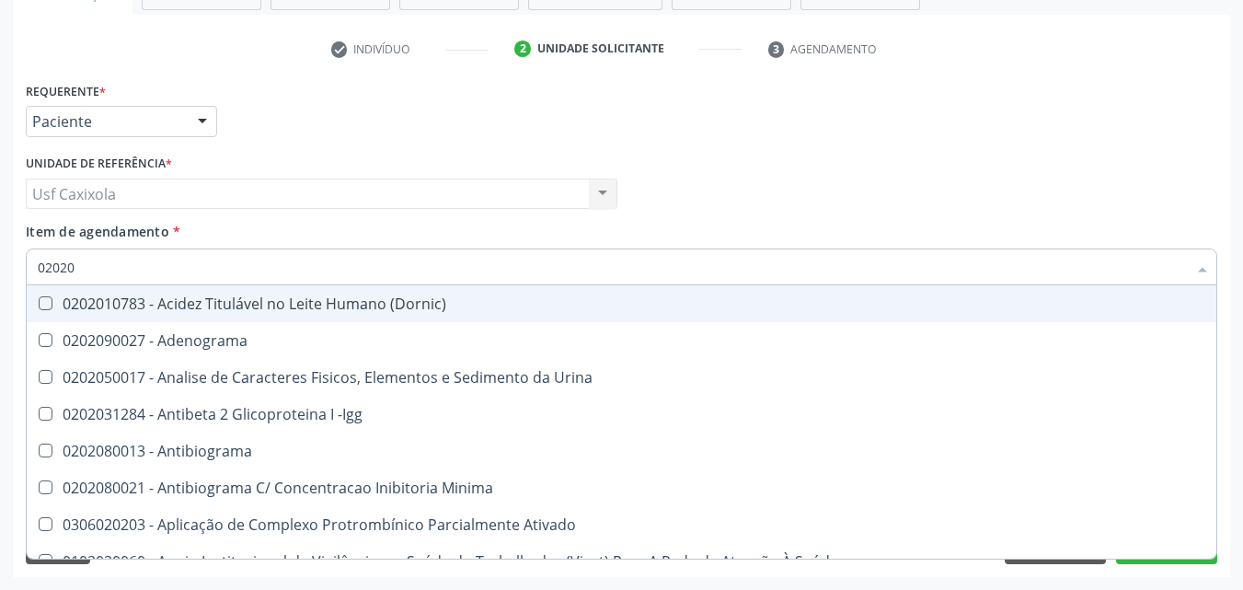
type input "020201"
checkbox T3 "true"
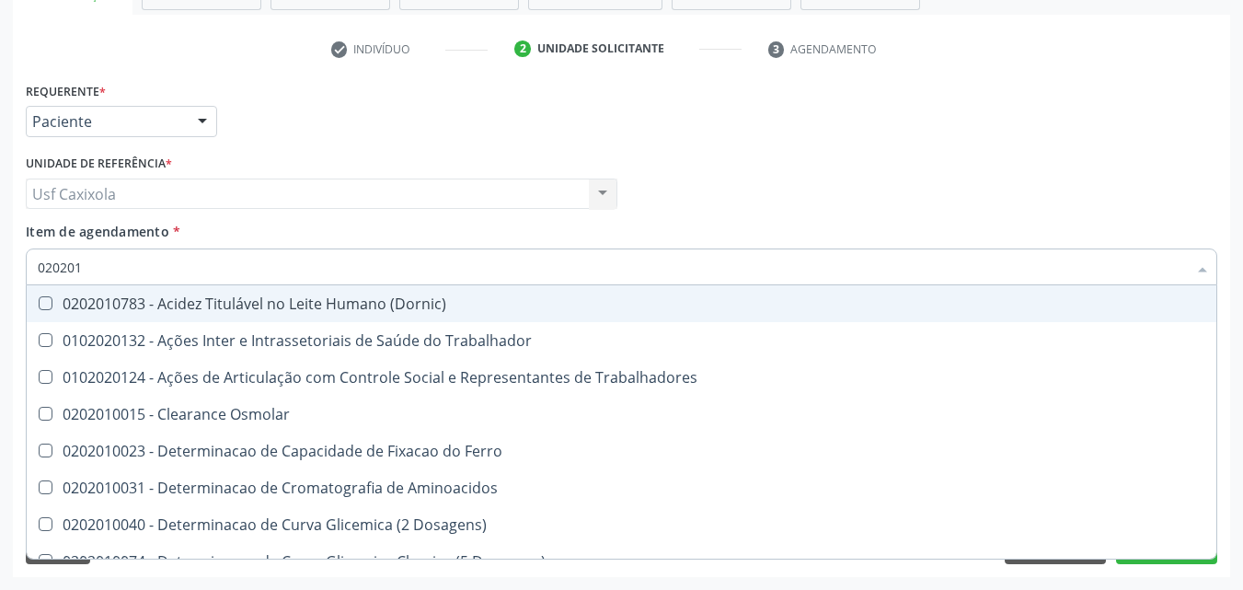
type input "0202010"
checkbox II "true"
checkbox Glicose "false"
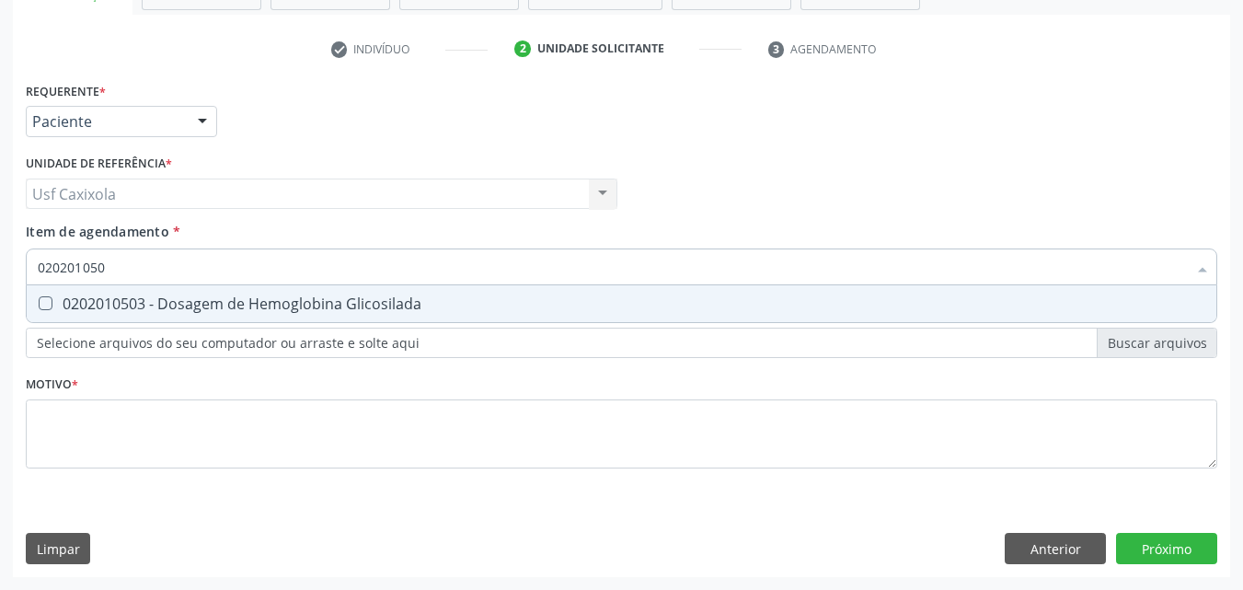
type input "0202010503"
click at [44, 306] on Glicosilada at bounding box center [46, 303] width 14 height 14
click at [39, 306] on Glicosilada "checkbox" at bounding box center [33, 303] width 12 height 12
checkbox Glicosilada "true"
drag, startPoint x: 133, startPoint y: 266, endPoint x: 17, endPoint y: 274, distance: 116.3
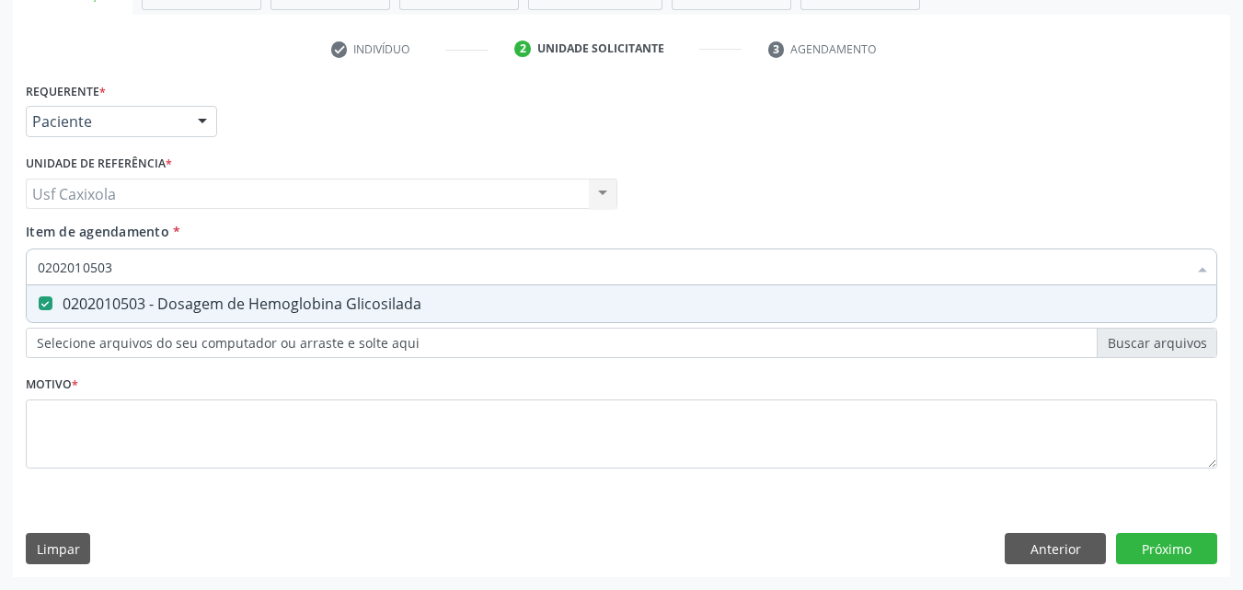
click at [17, 274] on div "Requerente * Paciente Médico(a) Enfermeiro(a) Paciente Nenhum resultado encontr…" at bounding box center [622, 327] width 1218 height 500
type input "0"
checkbox Glicosilada "false"
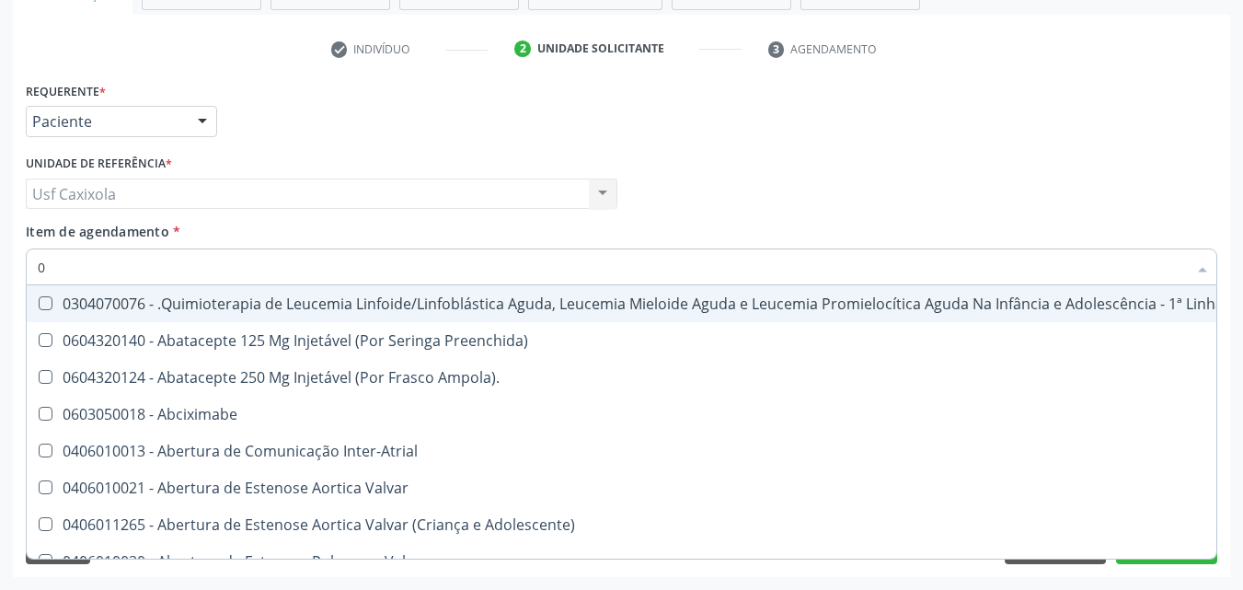
type input "02"
checkbox Bilateral "true"
checkbox Indireta "true"
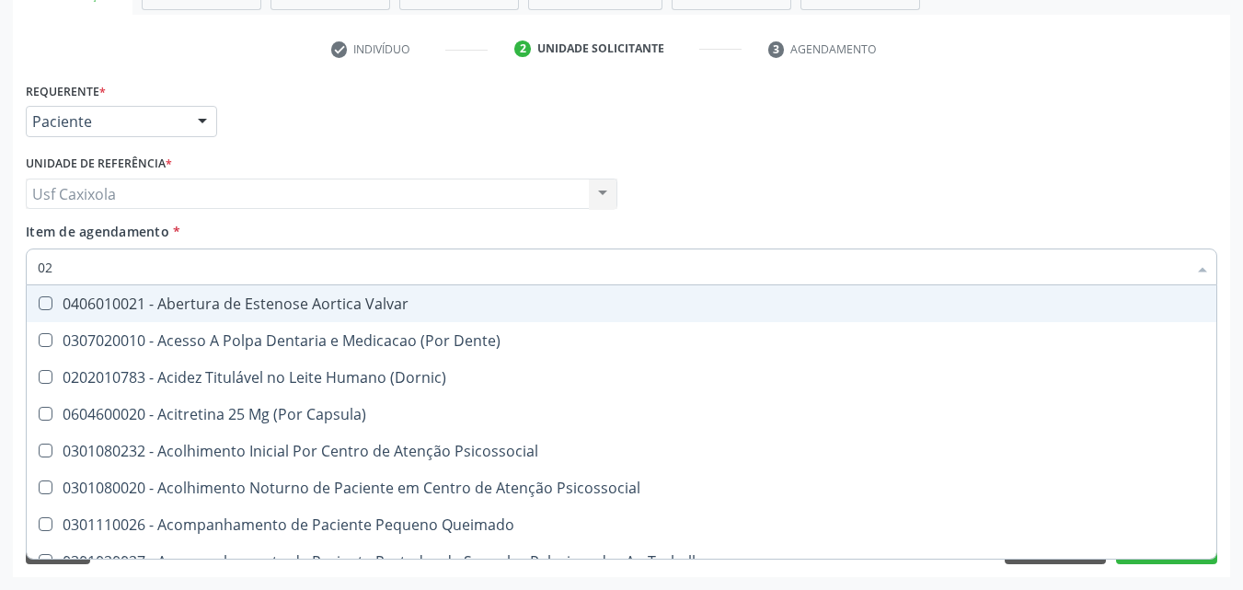
type input "020"
checkbox \(Qualitativo\) "true"
checkbox Glomerular "true"
checkbox Glicose "false"
checkbox Glicosilada "false"
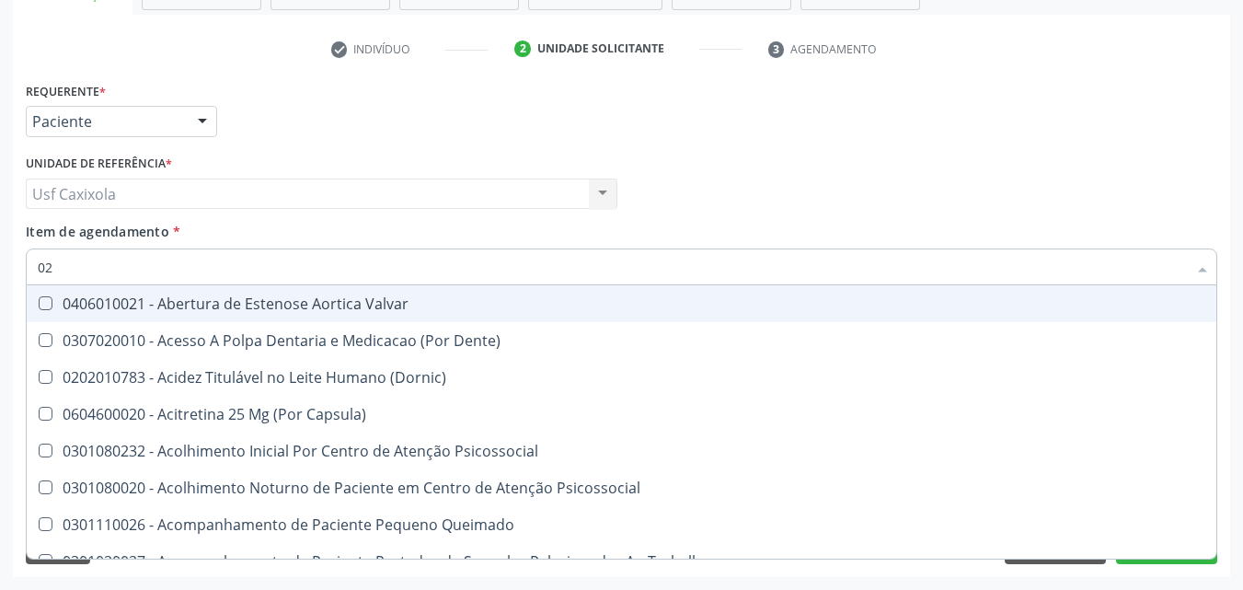
checkbox \(T3\) "true"
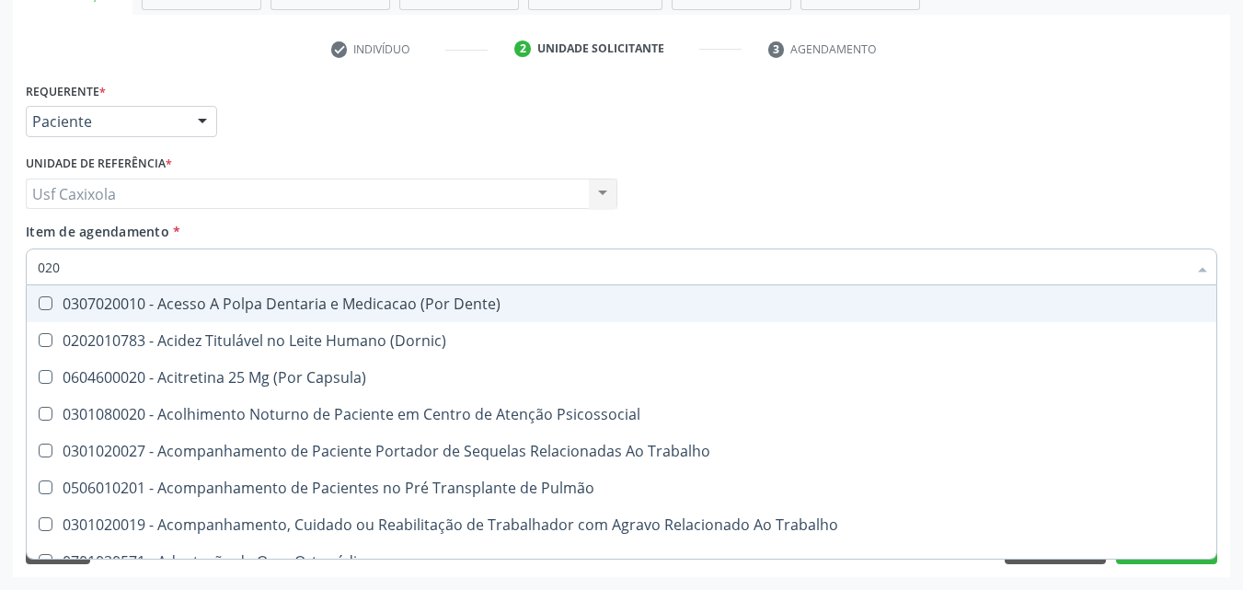
type input "0202"
checkbox Laser "true"
checkbox Septostomia "true"
checkbox Biologica "true"
checkbox Glicose "false"
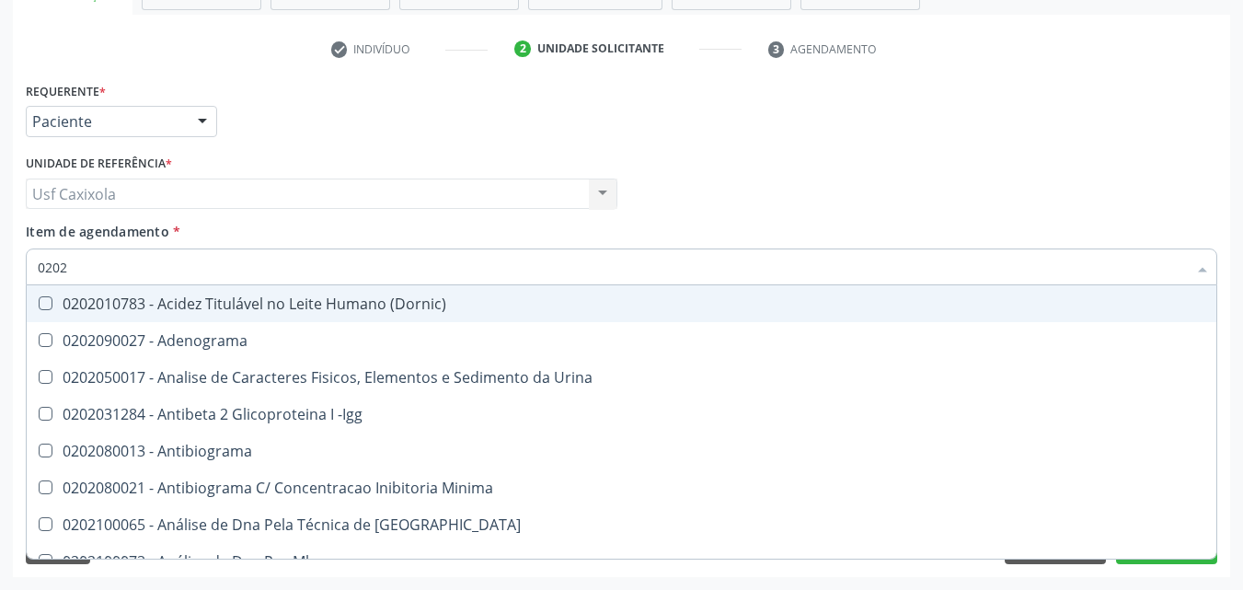
type input "02020"
checkbox Xi "true"
checkbox Fibrinogenio "true"
checkbox Glicose "false"
checkbox Glicosilada "false"
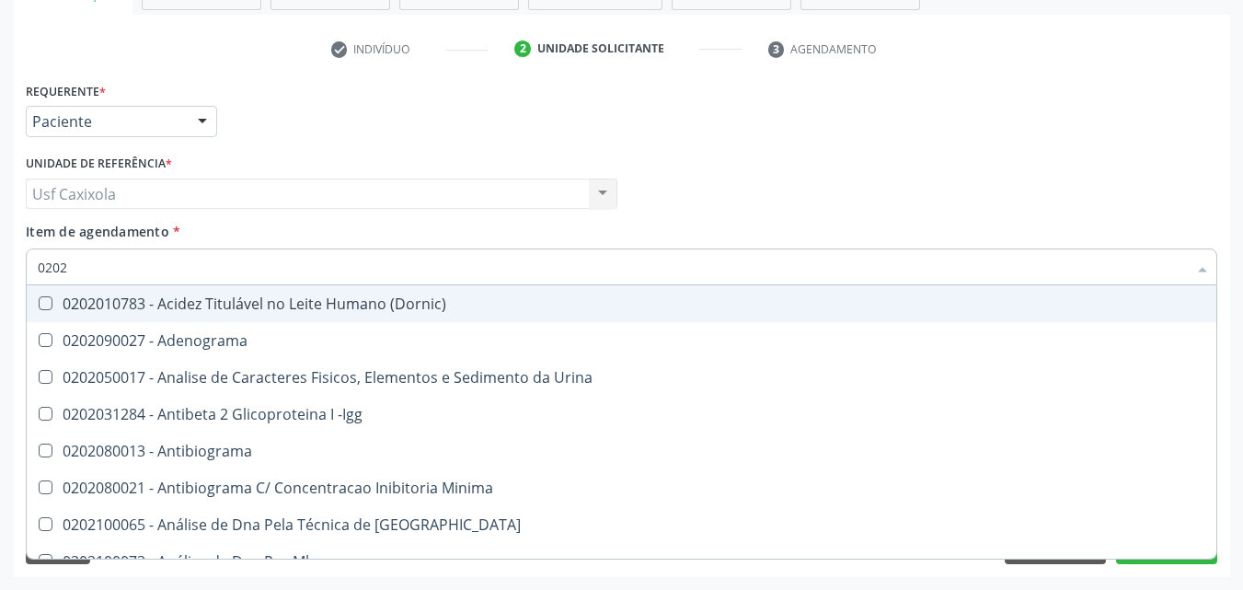
checkbox Zinco "true"
checkbox Completo "false"
type input "020202"
checkbox Molecular "true"
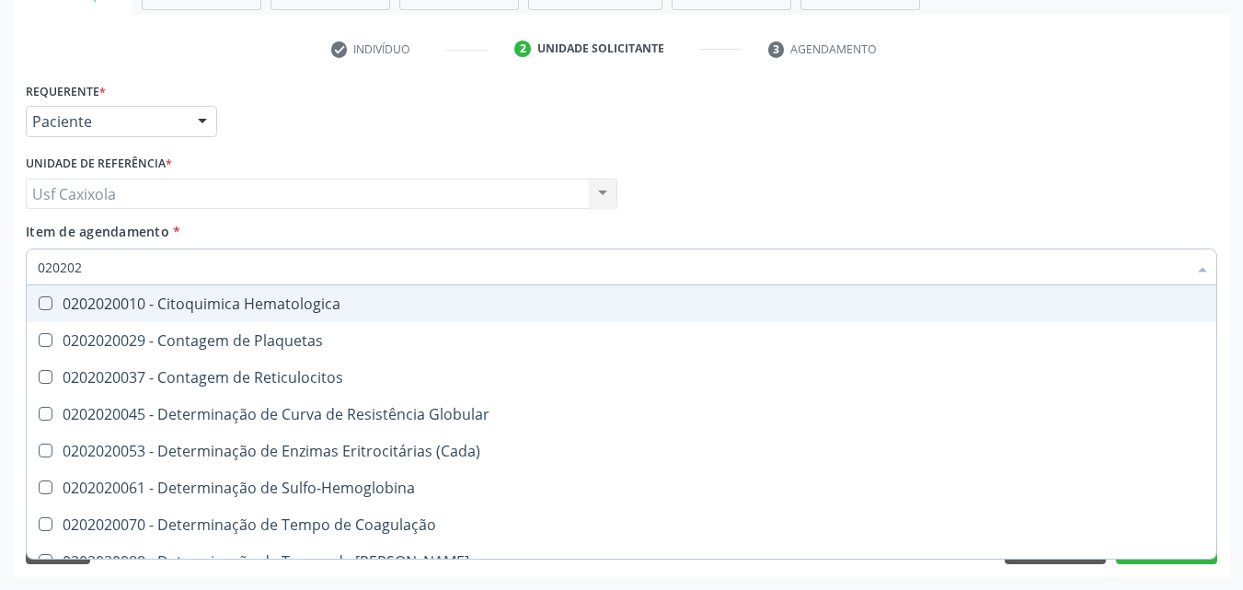
type input "0202020"
checkbox Hematocrito "true"
checkbox Completo "false"
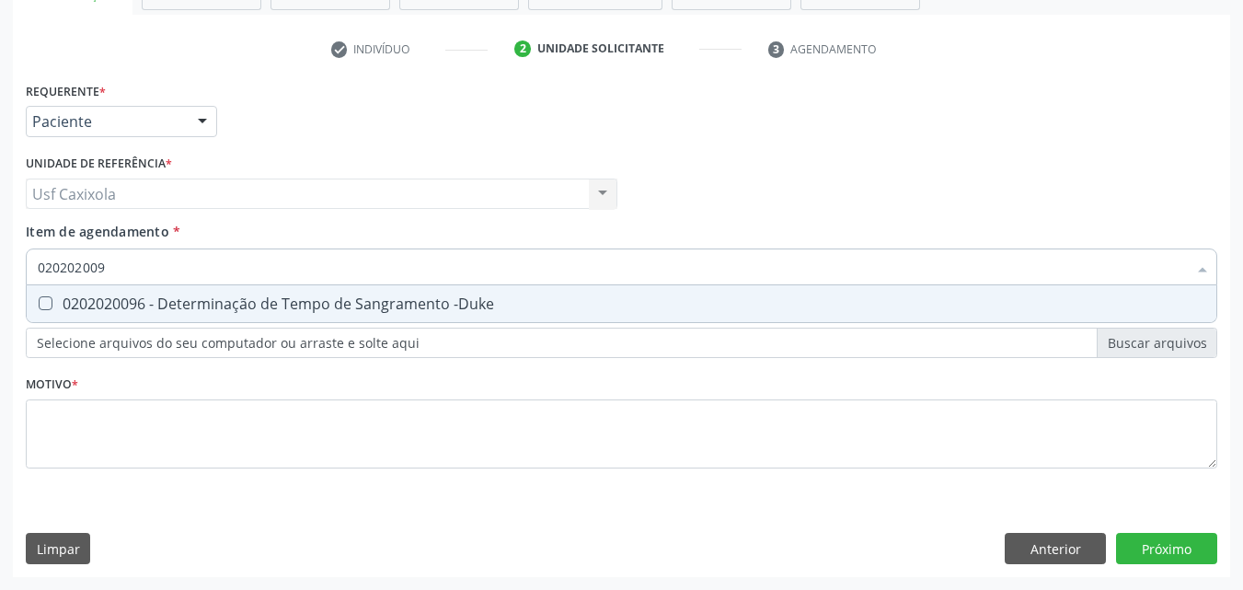
type input "0202020096"
click at [58, 298] on div "0202020096 - Determinação de Tempo de Sangramento -Duke" at bounding box center [622, 303] width 1168 height 15
checkbox -Duke "true"
drag, startPoint x: 66, startPoint y: 279, endPoint x: 0, endPoint y: 285, distance: 66.6
click at [0, 285] on div "Acompanhamento Acompanhe a situação das marcações correntes e finalizadas Relat…" at bounding box center [621, 184] width 1243 height 811
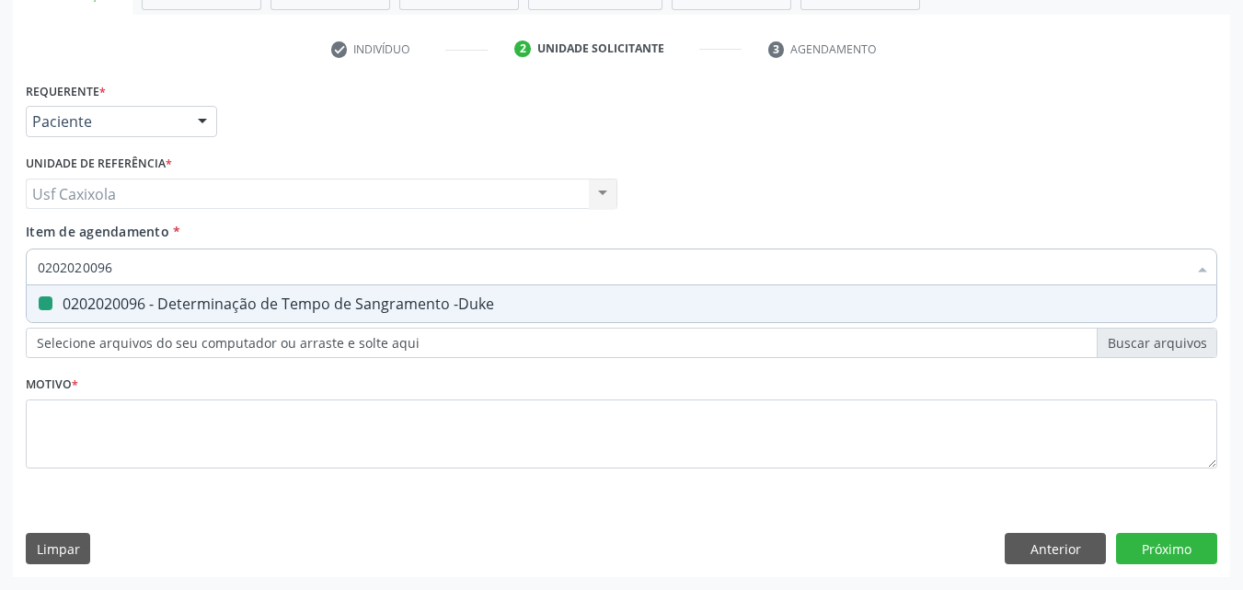
type input "0"
checkbox -Duke "false"
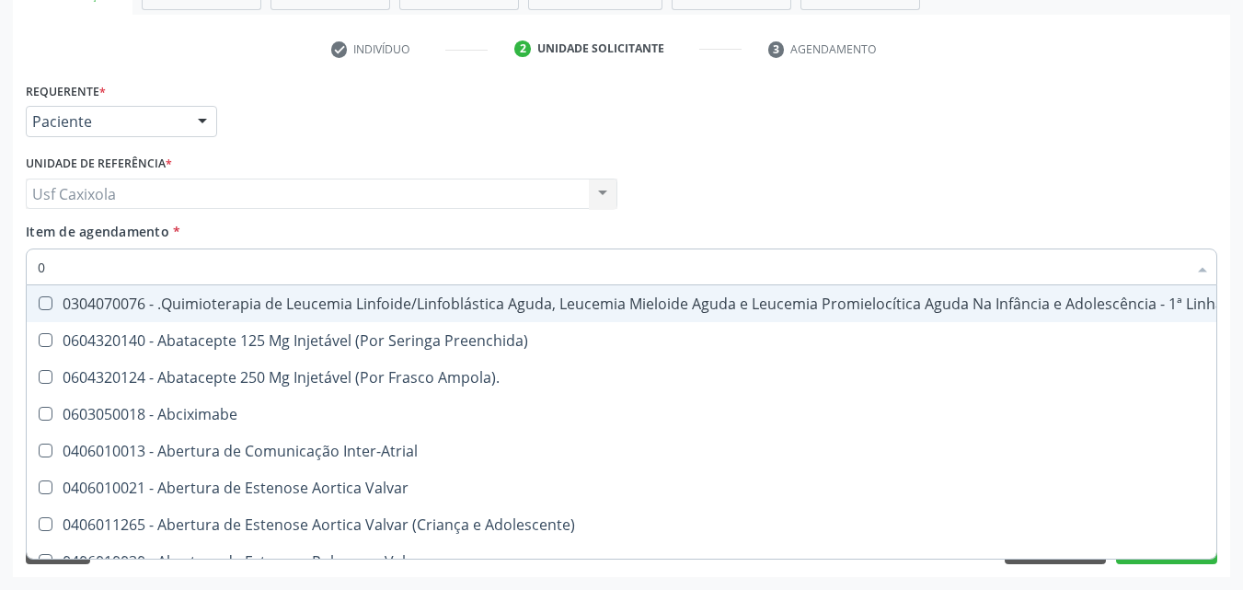
type input "02"
checkbox \(Frasco-Ampola\) "true"
checkbox Bilateral "true"
checkbox Indireta "true"
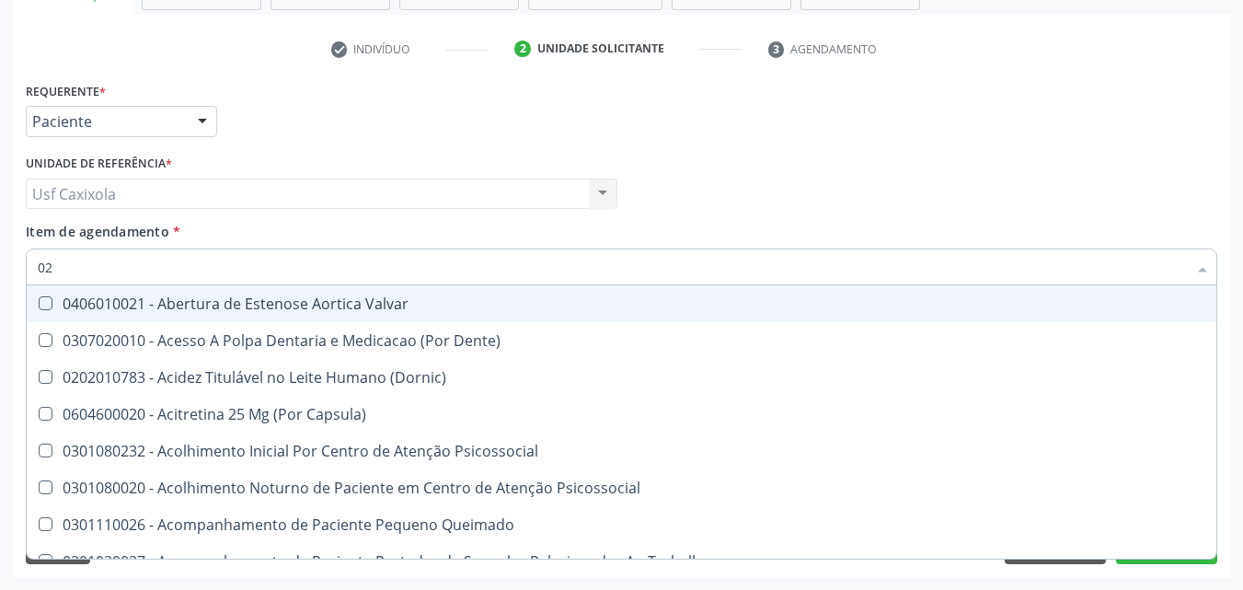
type input "020"
checkbox Comprimido\) "true"
checkbox \(Qualitativo\) "true"
checkbox Glomerular "true"
checkbox -Duke "false"
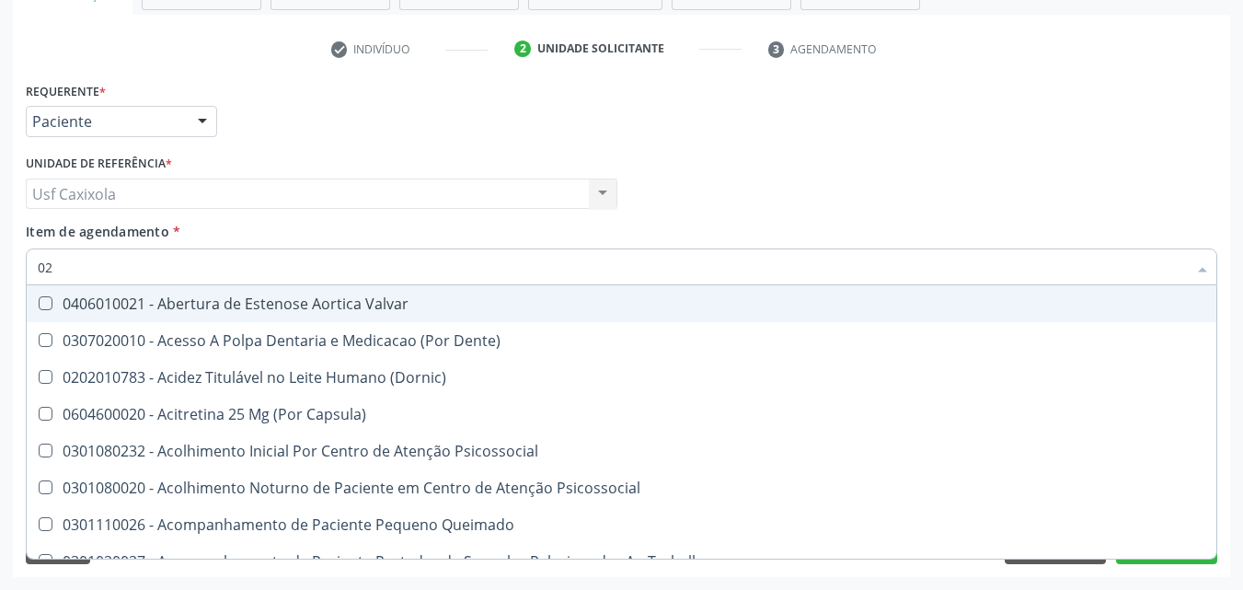
checkbox Glicose "false"
checkbox Glicosilada "false"
checkbox \(T3\) "true"
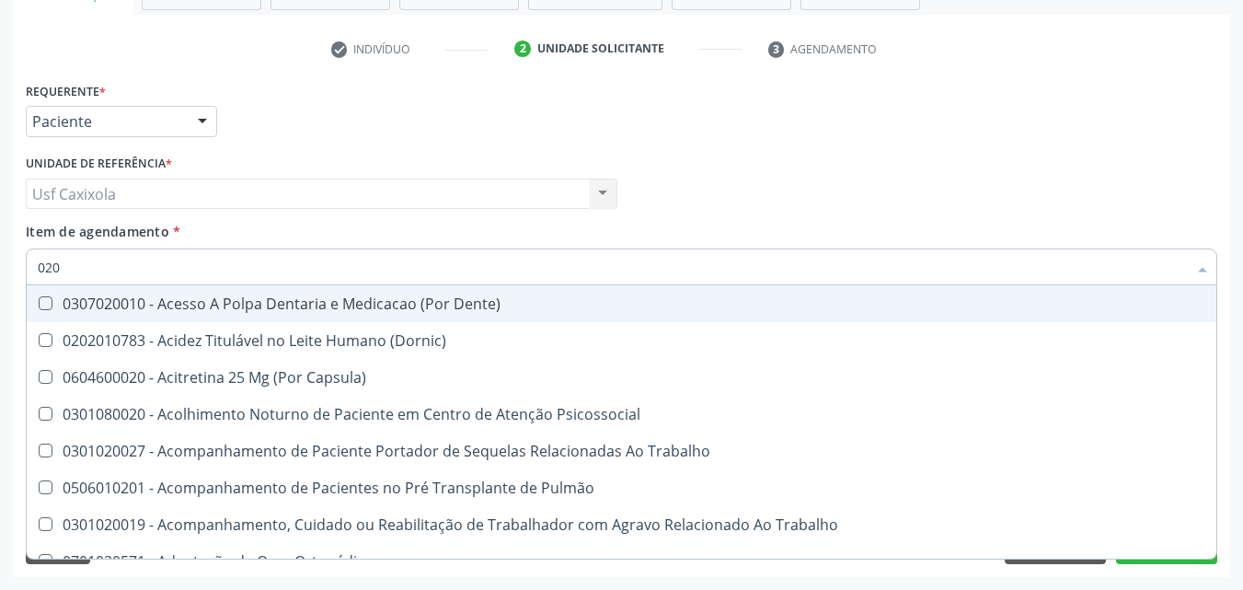
type input "0202"
checkbox Cognitivo "true"
checkbox Laser "true"
checkbox Septostomia "true"
checkbox Biologica "true"
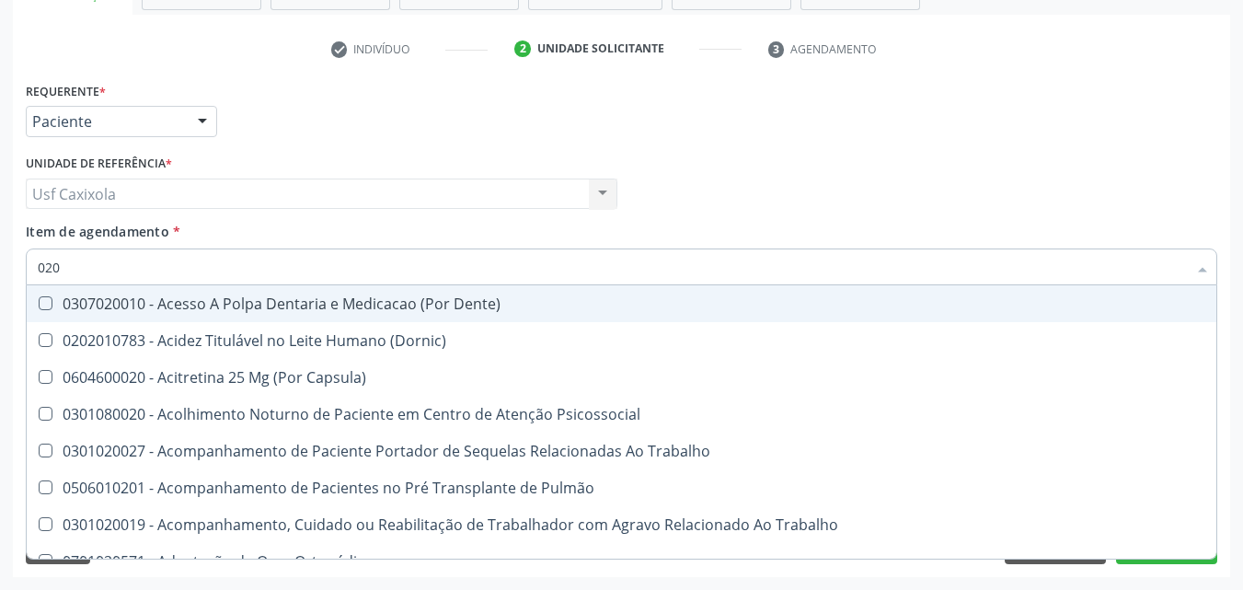
checkbox -Duke "false"
checkbox Glicose "false"
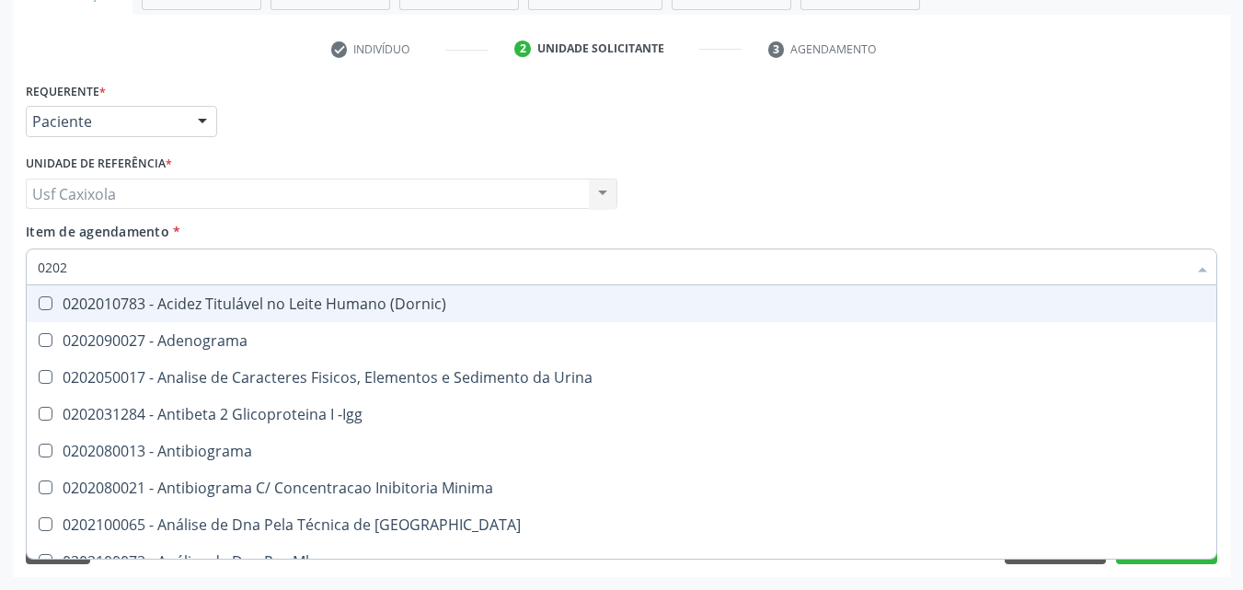
type input "02020"
checkbox Ordenhado "true"
checkbox -Duke "false"
checkbox Xi "true"
checkbox Fibrinogenio "true"
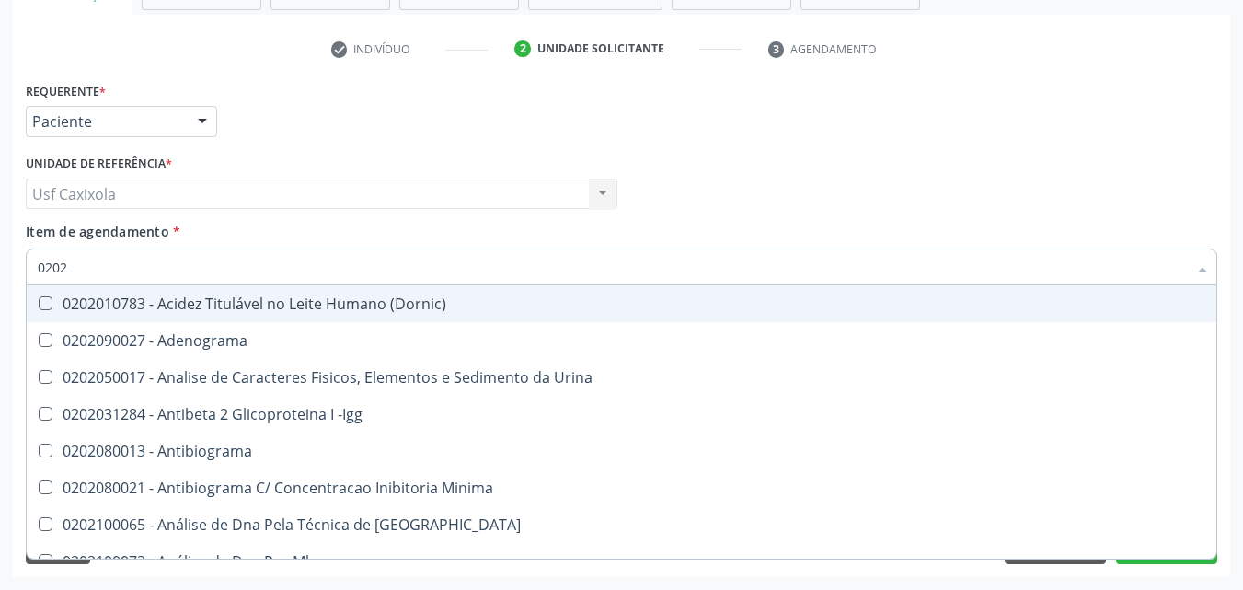
checkbox Glicose "false"
checkbox Glicosilada "false"
checkbox Zinco "true"
checkbox Completo "false"
type input "020202"
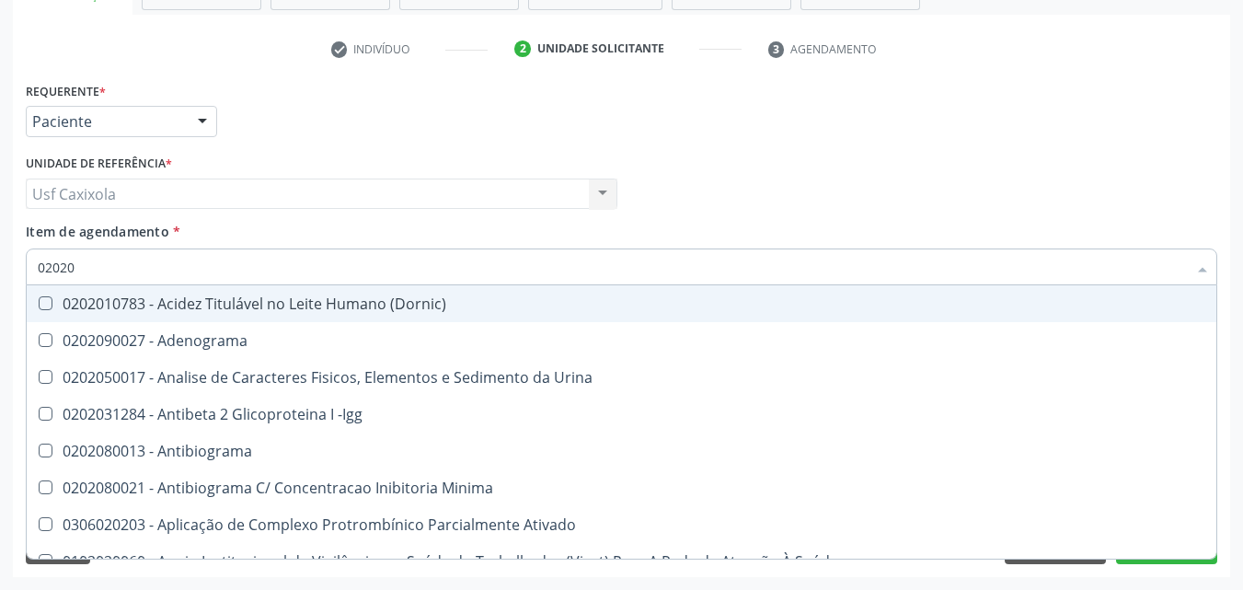
checkbox Clínico "true"
checkbox Molecular "true"
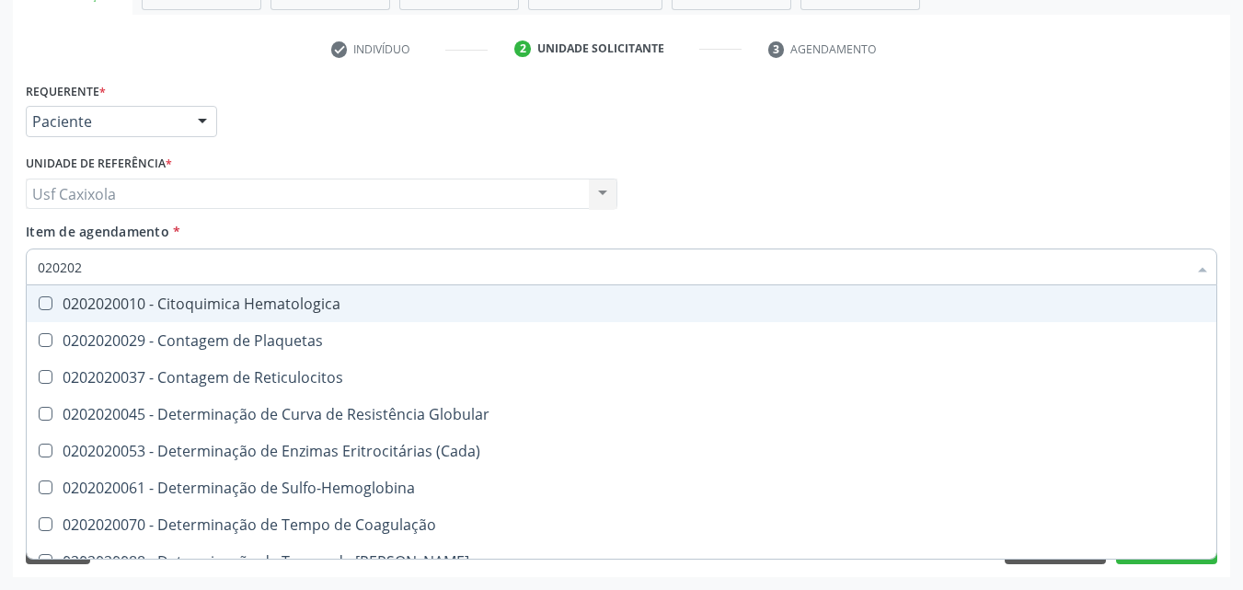
type input "0202020"
checkbox Hematocrito "true"
checkbox Completo "false"
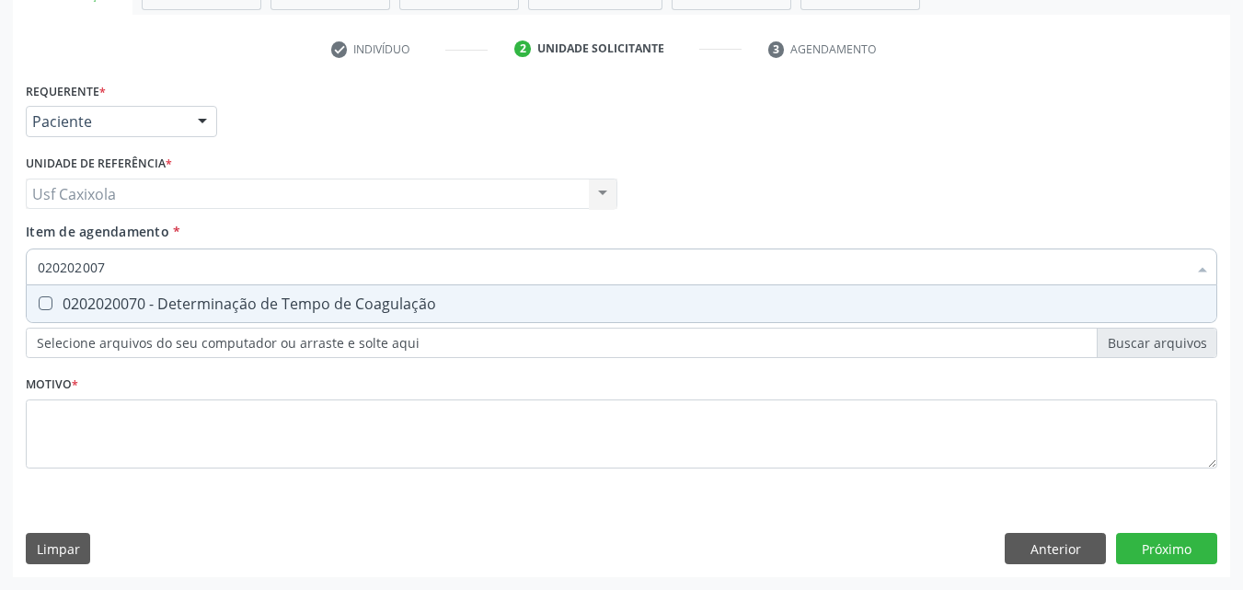
type input "0202020070"
click at [72, 306] on div "0202020070 - Determinação de Tempo de Coagulação" at bounding box center [622, 303] width 1168 height 15
checkbox Coagulação "true"
drag, startPoint x: 138, startPoint y: 276, endPoint x: 16, endPoint y: 275, distance: 122.4
click at [16, 275] on div "Requerente * Paciente Médico(a) Enfermeiro(a) Paciente Nenhum resultado encontr…" at bounding box center [622, 327] width 1218 height 500
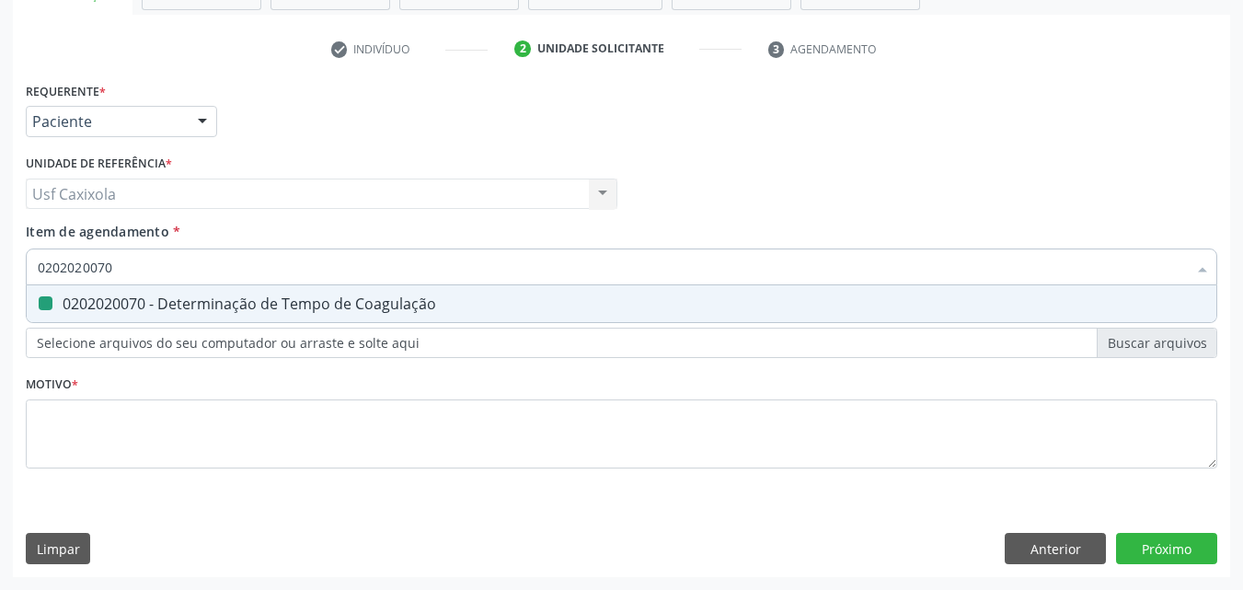
type input "0"
checkbox Coagulação "false"
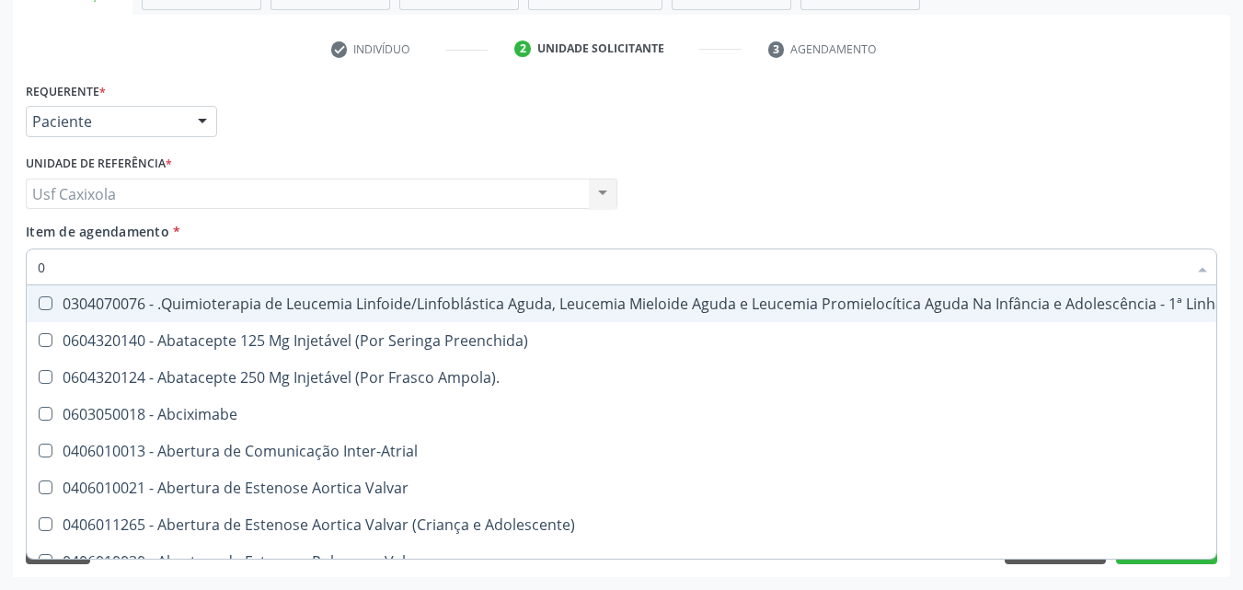
type input "02"
checkbox Inalante\) "true"
checkbox \(Frasco-Ampola\) "true"
checkbox Bilateral "true"
checkbox Indireta "true"
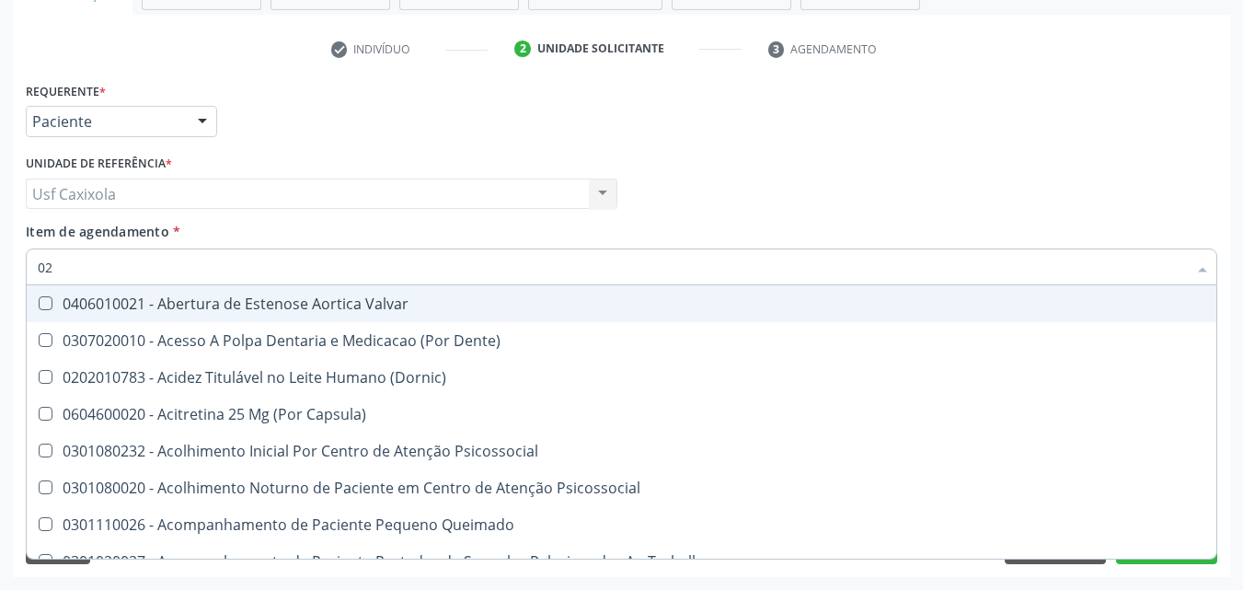
type input "020"
checkbox Comprimido\) "true"
checkbox \(Qualitativo\) "true"
checkbox Glomerular "true"
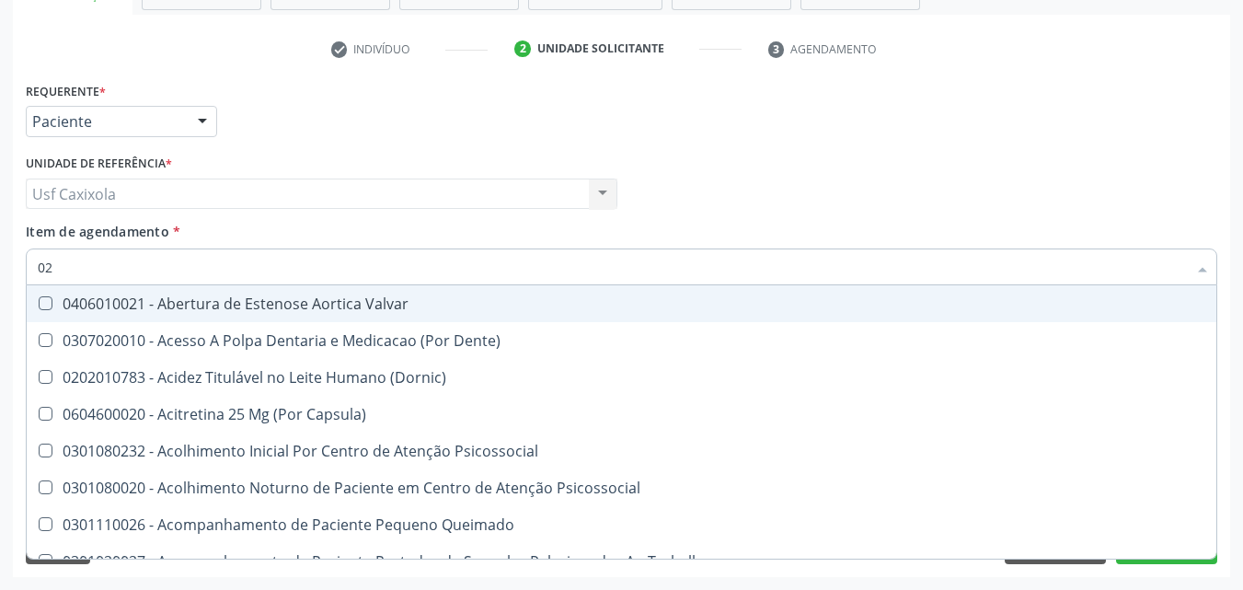
checkbox Coagulação "false"
checkbox -Duke "false"
checkbox Glicose "false"
checkbox Glicosilada "false"
checkbox \(T3\) "true"
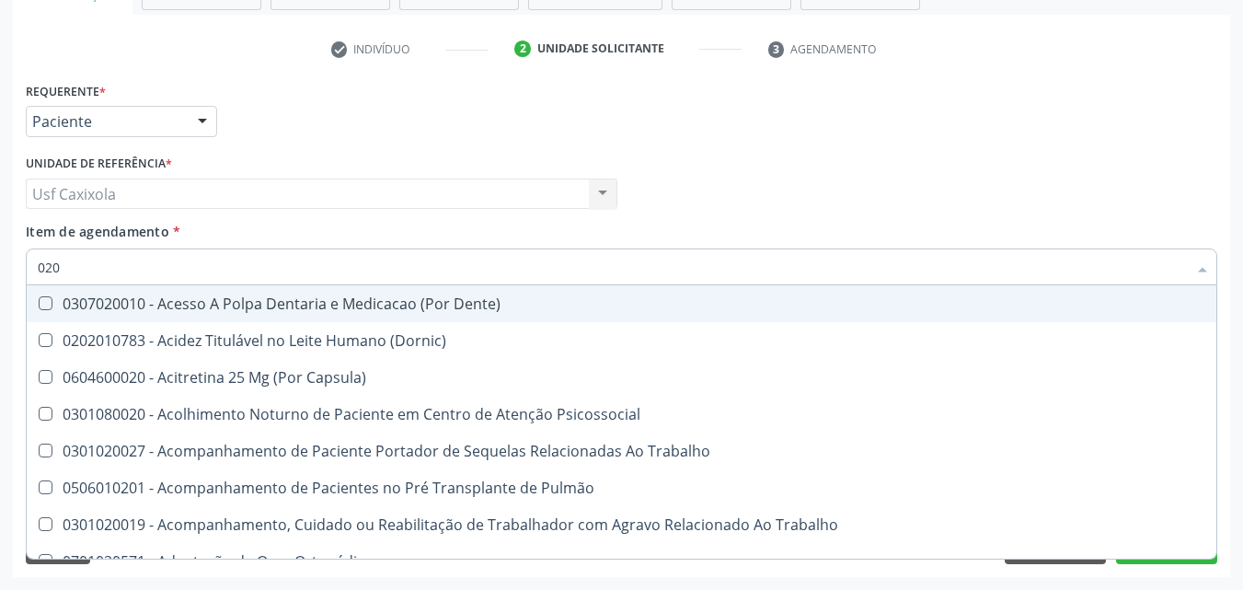
type input "0202"
checkbox Motor "true"
checkbox Cognitivo "true"
checkbox Laser "true"
checkbox Septostomia "true"
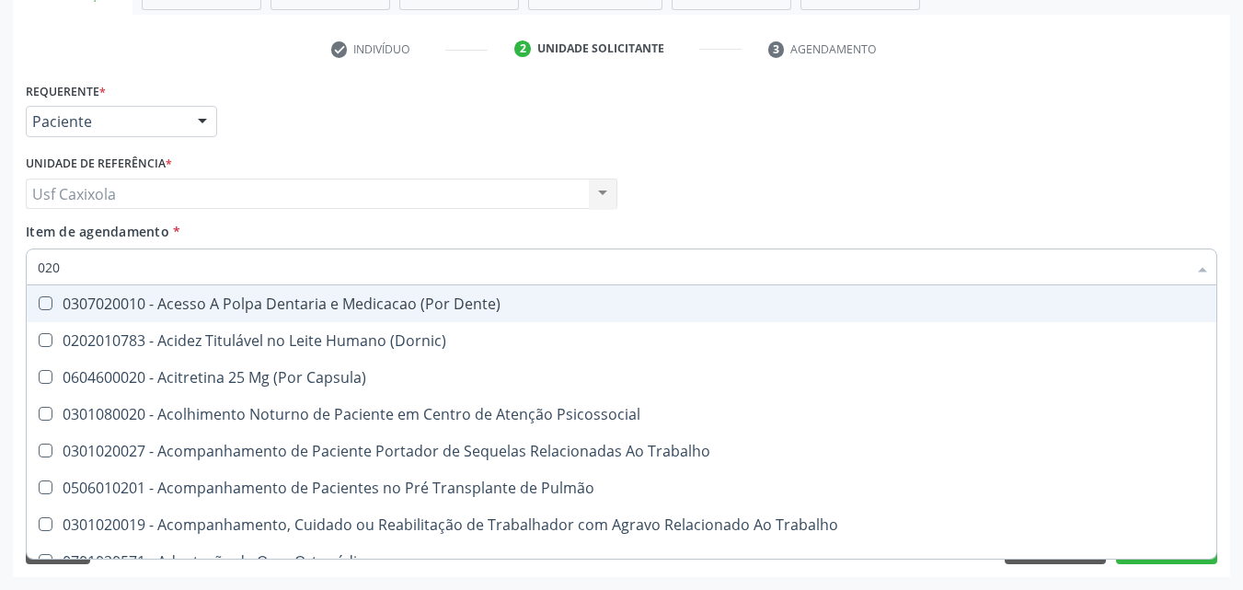
checkbox Biologica "true"
checkbox Coagulação "false"
checkbox -Duke "false"
checkbox Glicose "false"
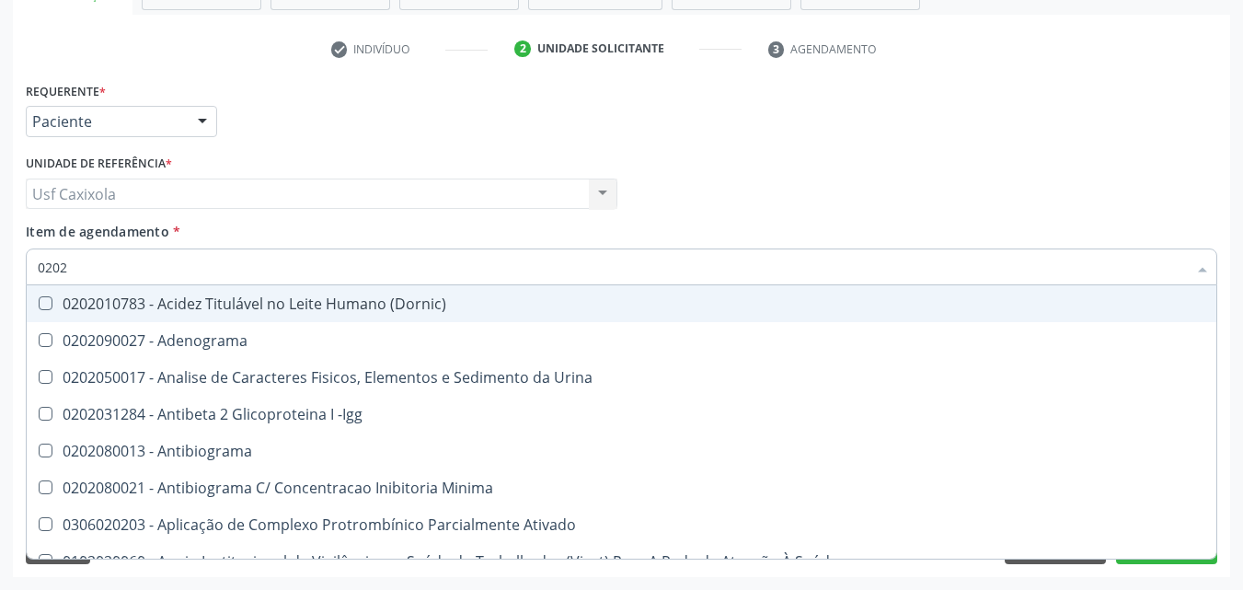
type input "02020"
checkbox Coagulação "true"
checkbox -Duke "true"
checkbox 17-Alfa-Hidroxiprogesterona "false"
checkbox 17-Hidroxicorticosteroides "false"
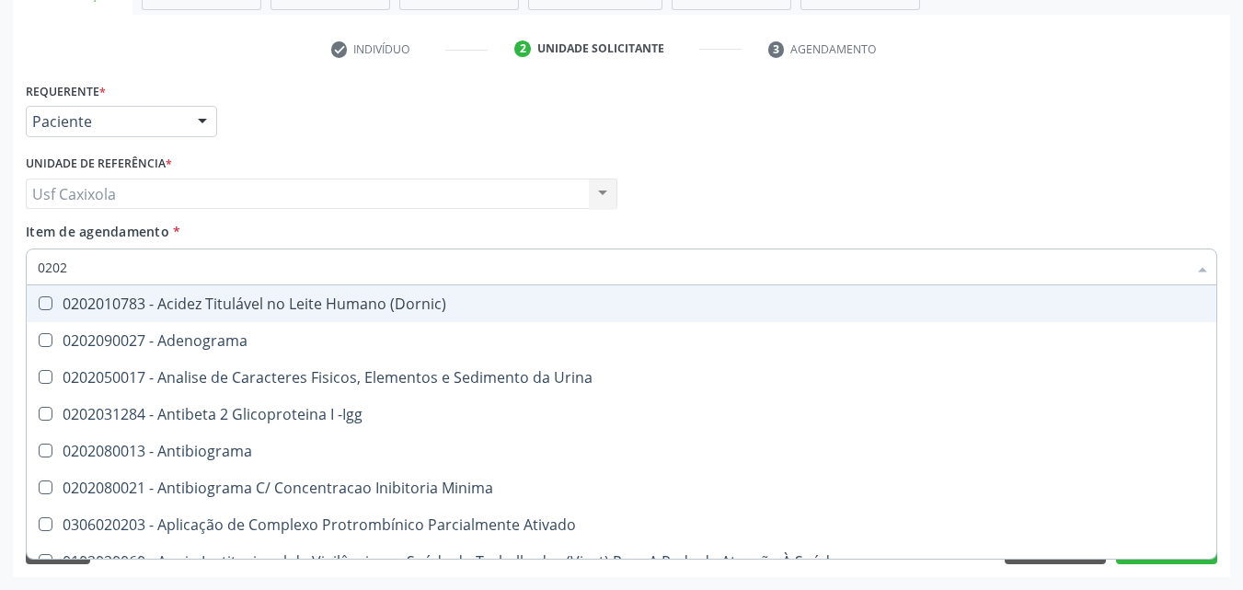
checkbox Glicose "true"
checkbox Glicosilada "true"
checkbox Lactato "false"
checkbox Muco-Proteinas "false"
checkbox Completo "true"
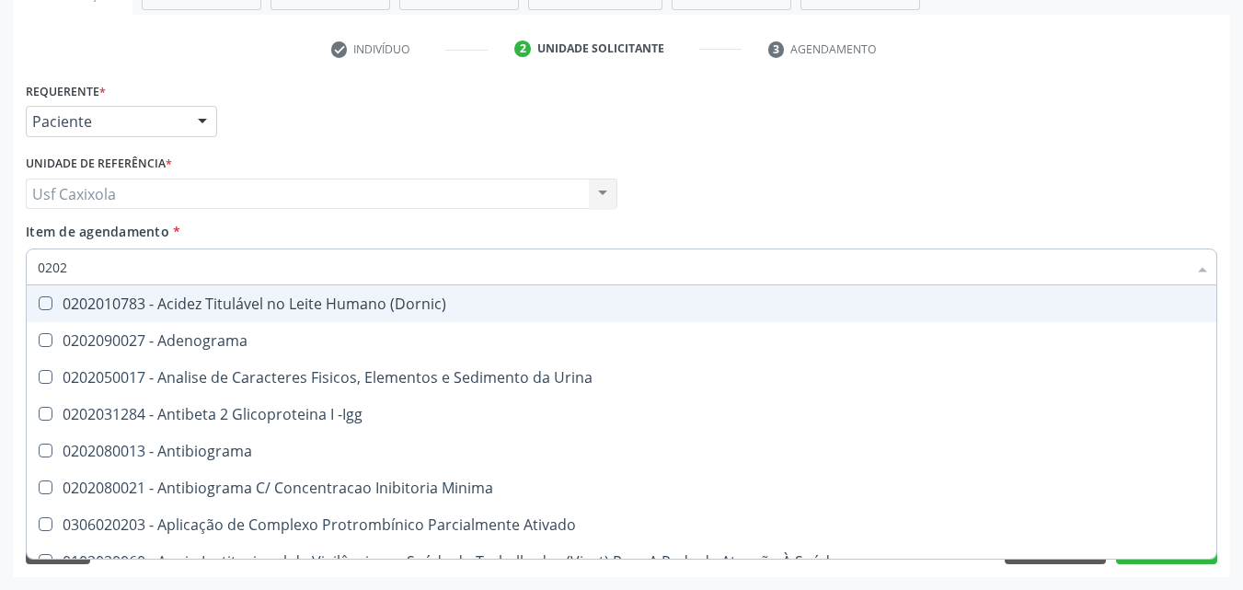
checkbox Pylori "false"
type input "020202"
checkbox Ativado "true"
checkbox Clínico "true"
checkbox Molecular "true"
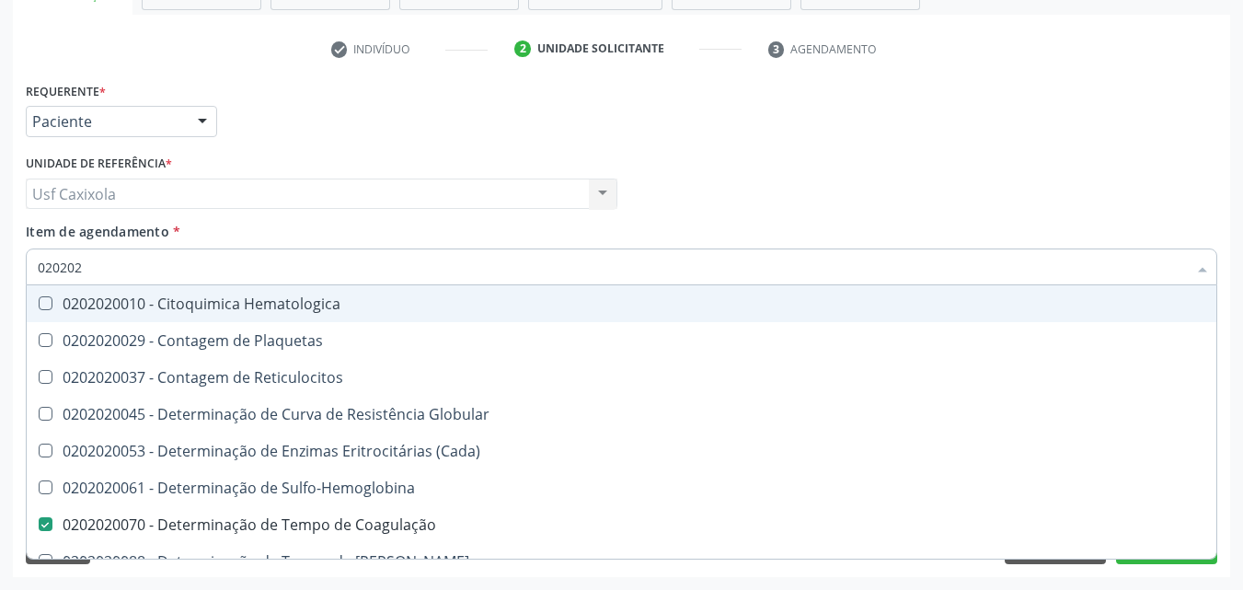
type input "0202020"
checkbox Hematocrito "true"
checkbox Completo "false"
type input "02020201"
checkbox Coagulação "false"
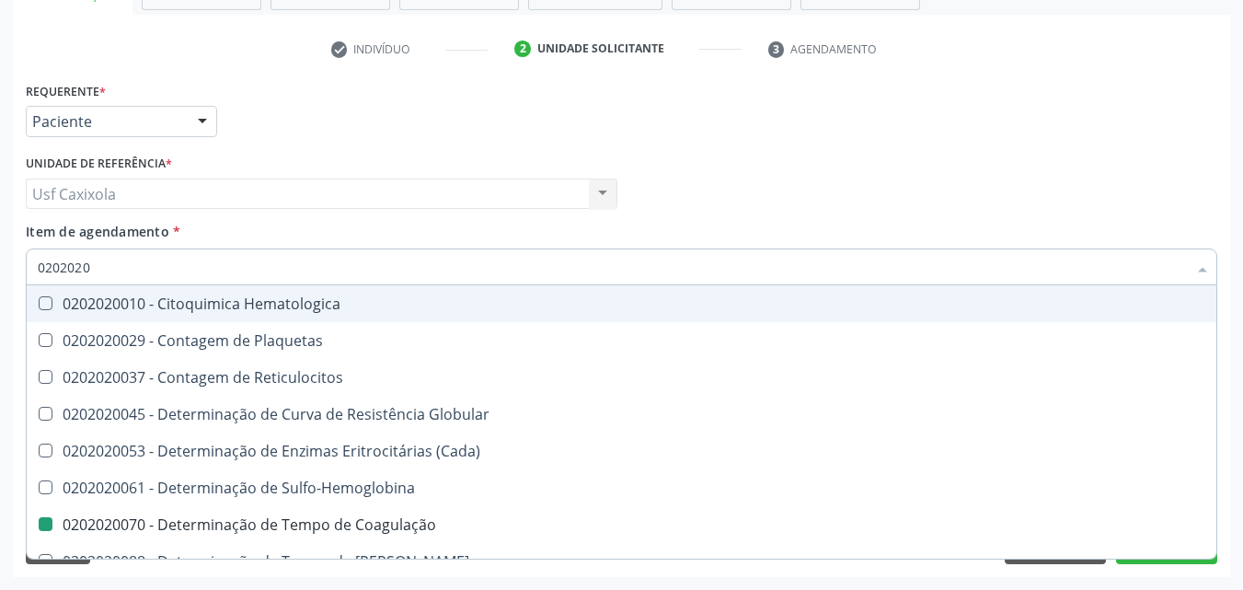
checkbox -Duke "false"
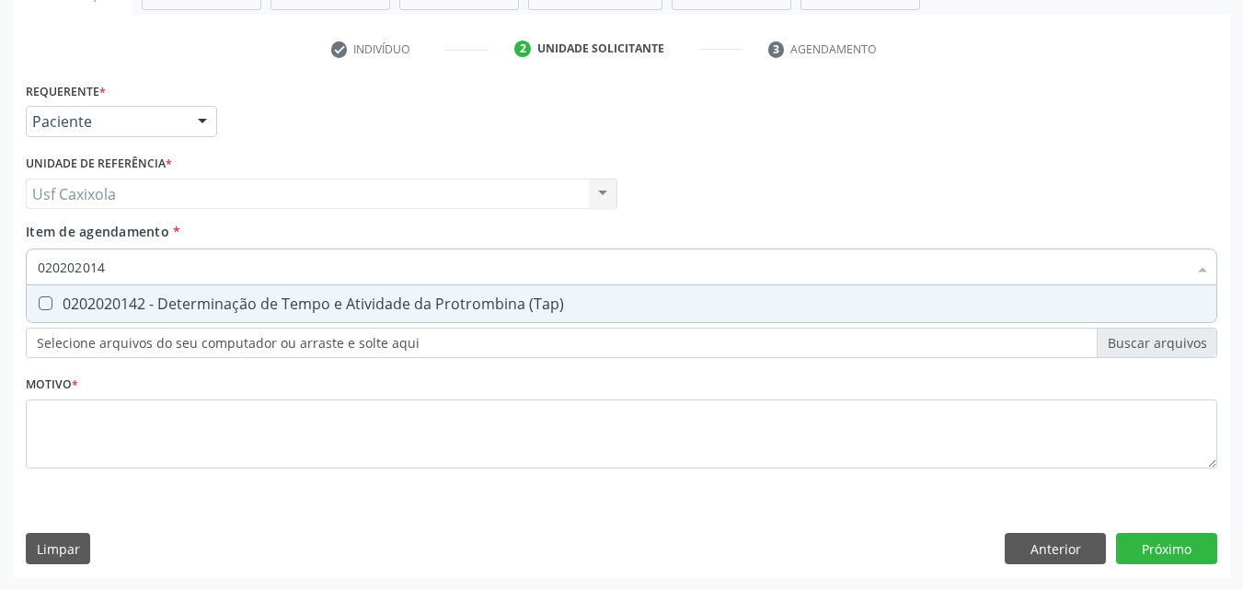
type input "0202020142"
click at [89, 311] on div "0202020142 - Determinação de Tempo e Atividade da Protrombina (Tap)" at bounding box center [622, 303] width 1168 height 15
checkbox \(Tap\) "true"
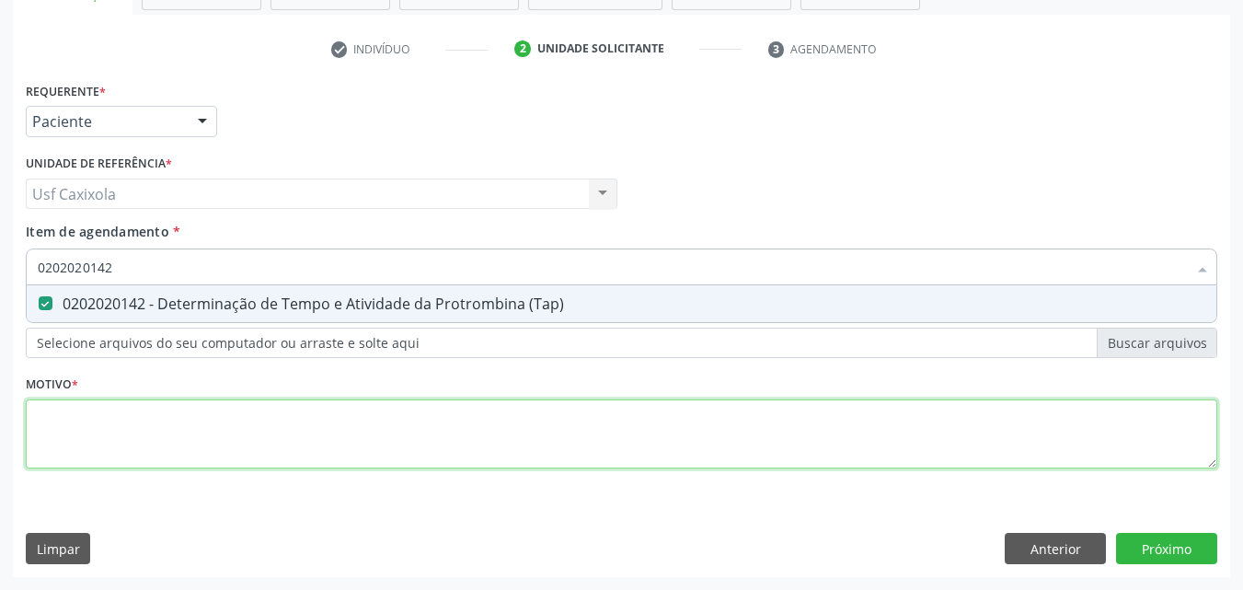
click at [113, 414] on div "Requerente * Paciente Médico(a) Enfermeiro(a) Paciente Nenhum resultado encontr…" at bounding box center [622, 285] width 1192 height 417
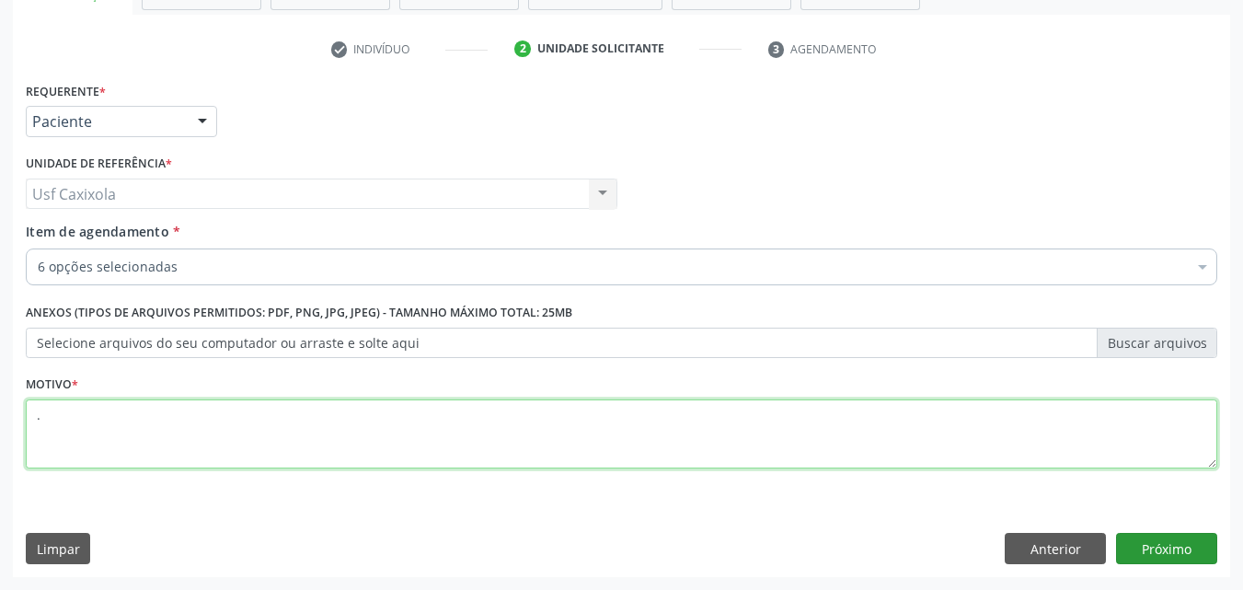
type textarea "."
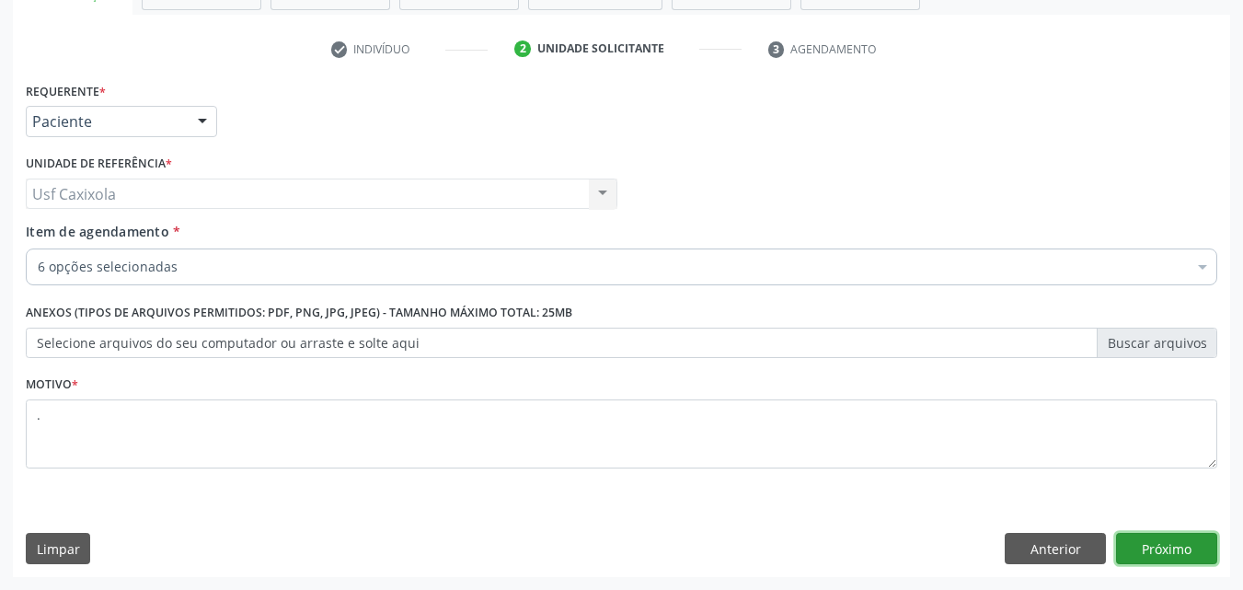
click at [1179, 547] on button "Próximo" at bounding box center [1166, 548] width 101 height 31
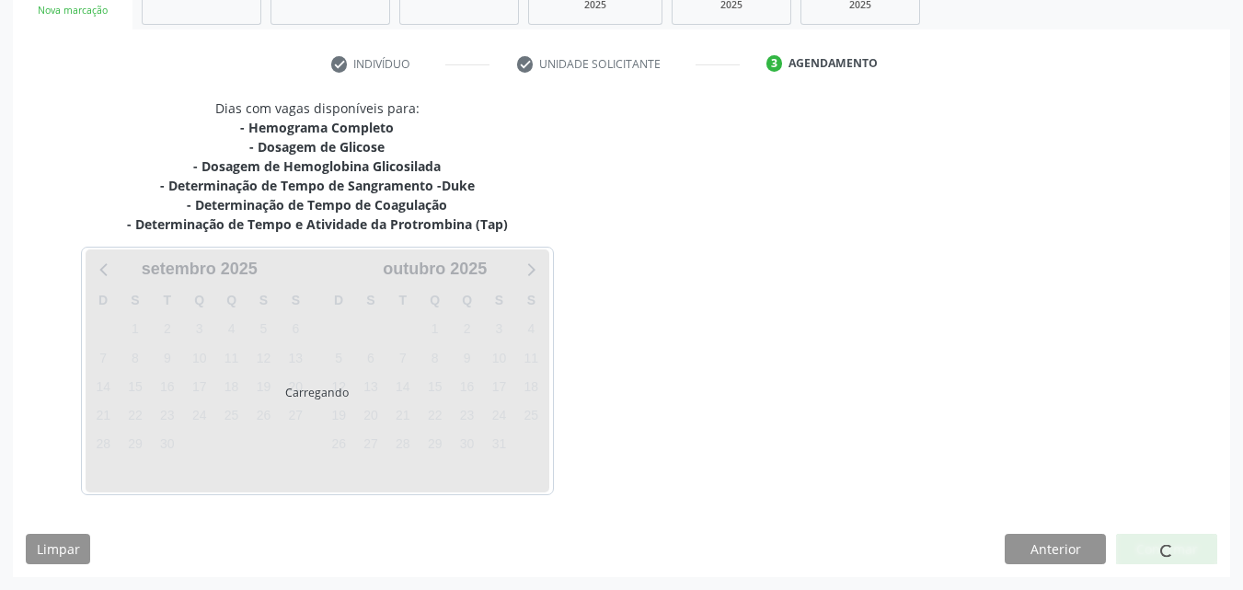
scroll to position [307, 0]
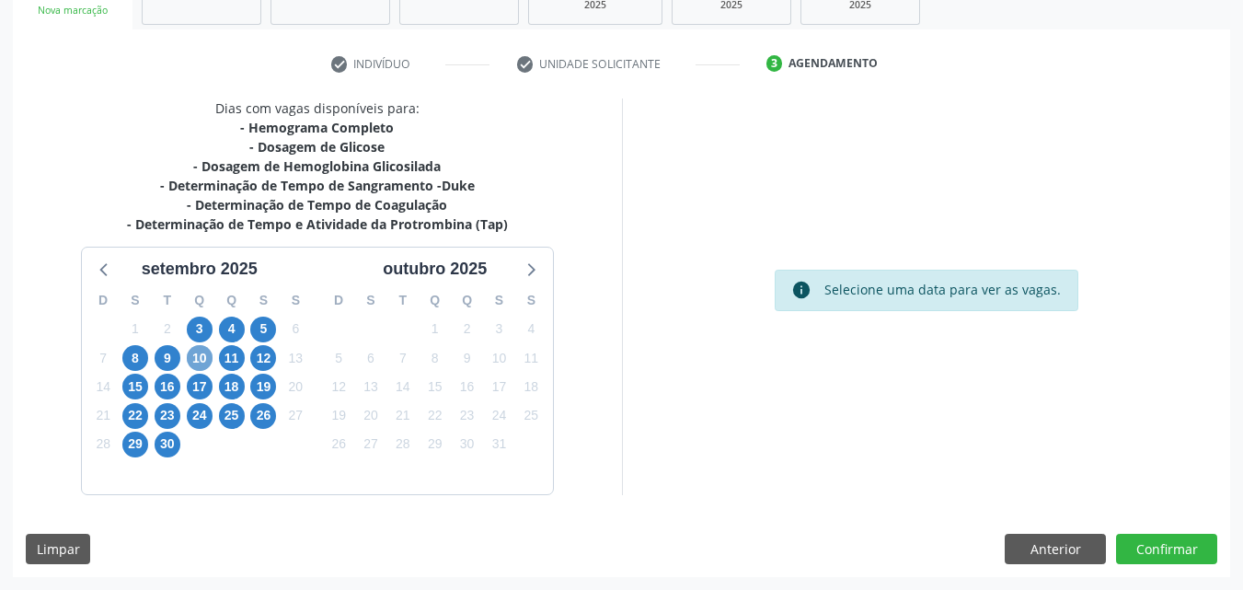
click at [199, 363] on span "10" at bounding box center [200, 358] width 26 height 26
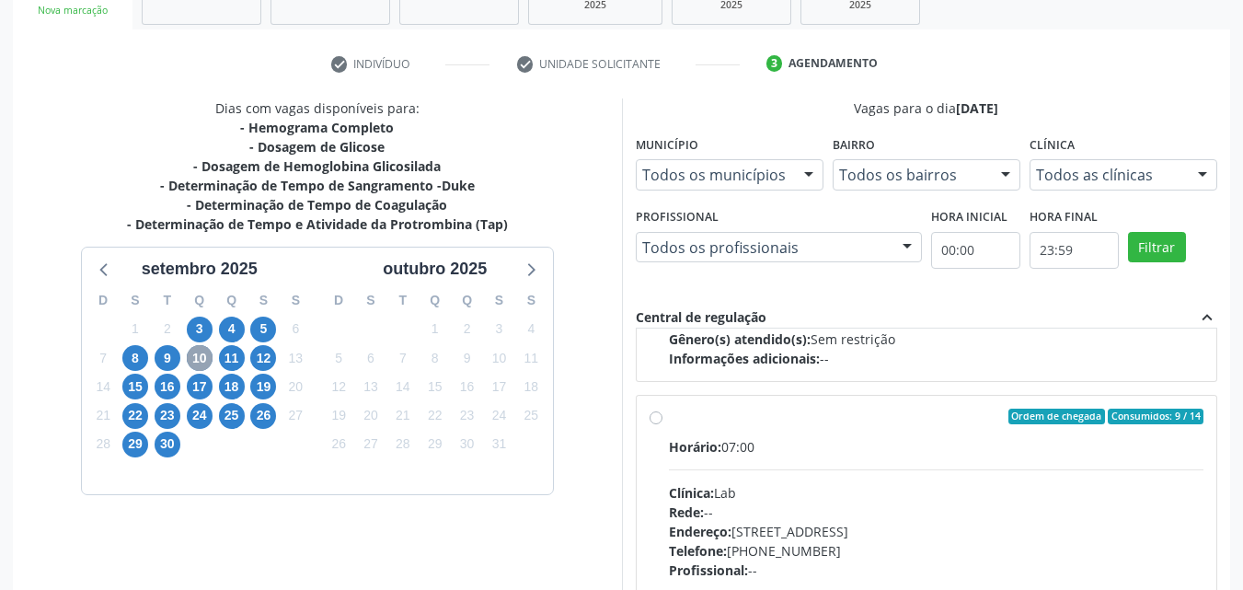
scroll to position [935, 0]
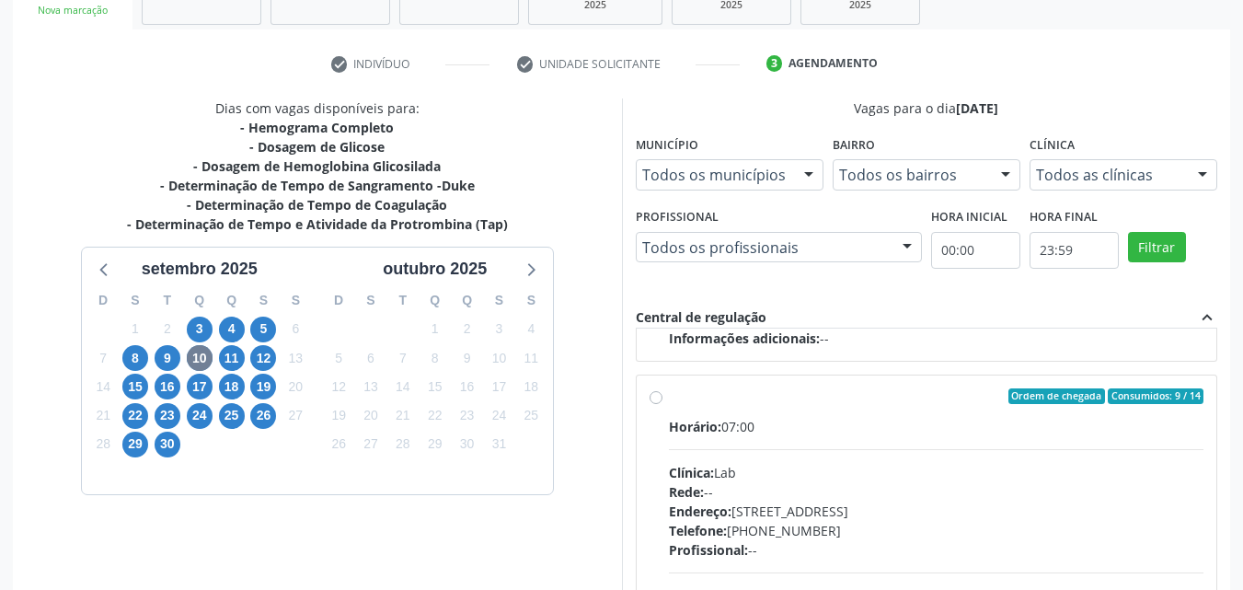
click at [669, 397] on label "Ordem de chegada Consumidos: 9 / 14 Horário: 07:00 Clínica: Lab Rede: -- Endere…" at bounding box center [937, 529] width 536 height 283
click at [656, 397] on input "Ordem de chegada Consumidos: 9 / 14 Horário: 07:00 Clínica: Lab Rede: -- Endere…" at bounding box center [656, 396] width 13 height 17
radio input "true"
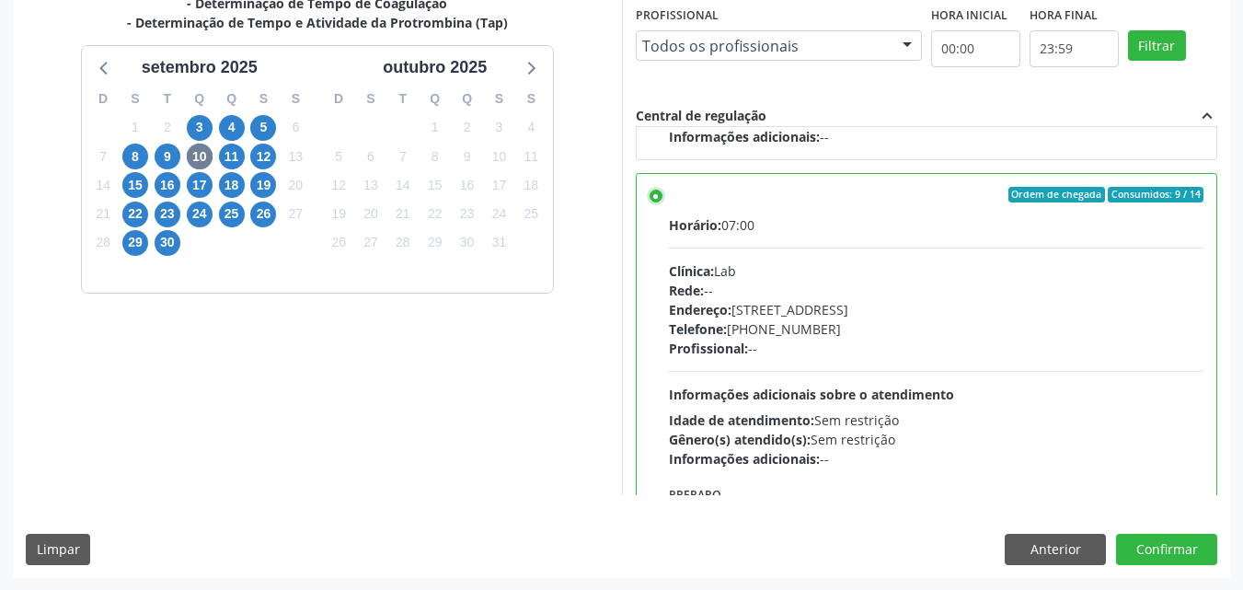
scroll to position [510, 0]
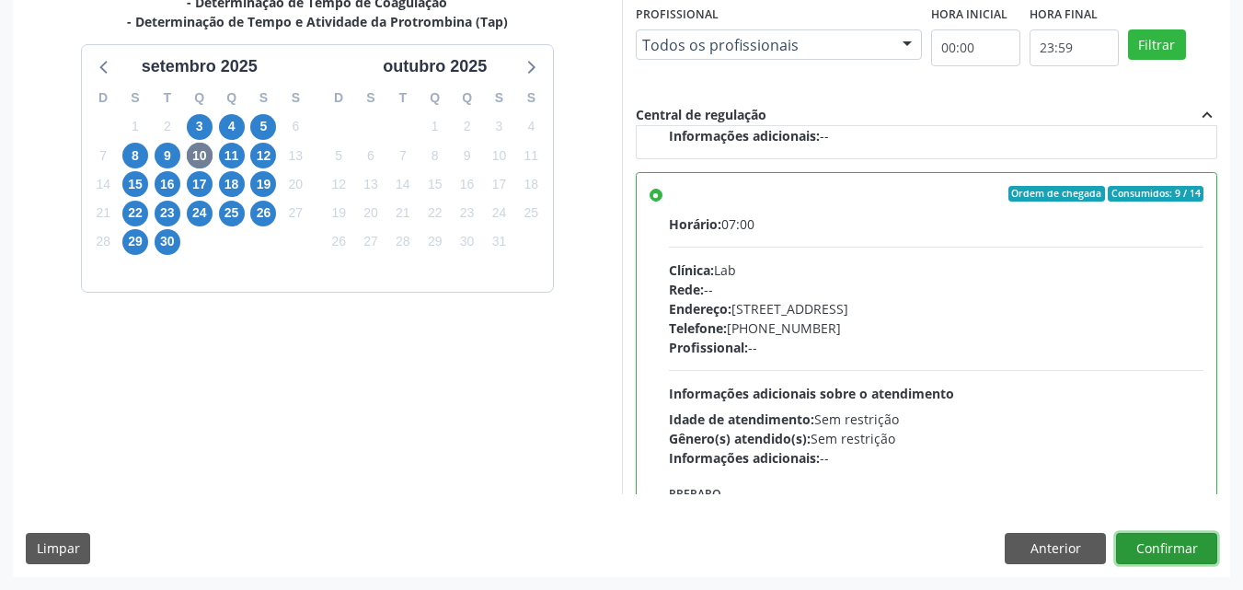
click at [1191, 549] on button "Confirmar" at bounding box center [1166, 548] width 101 height 31
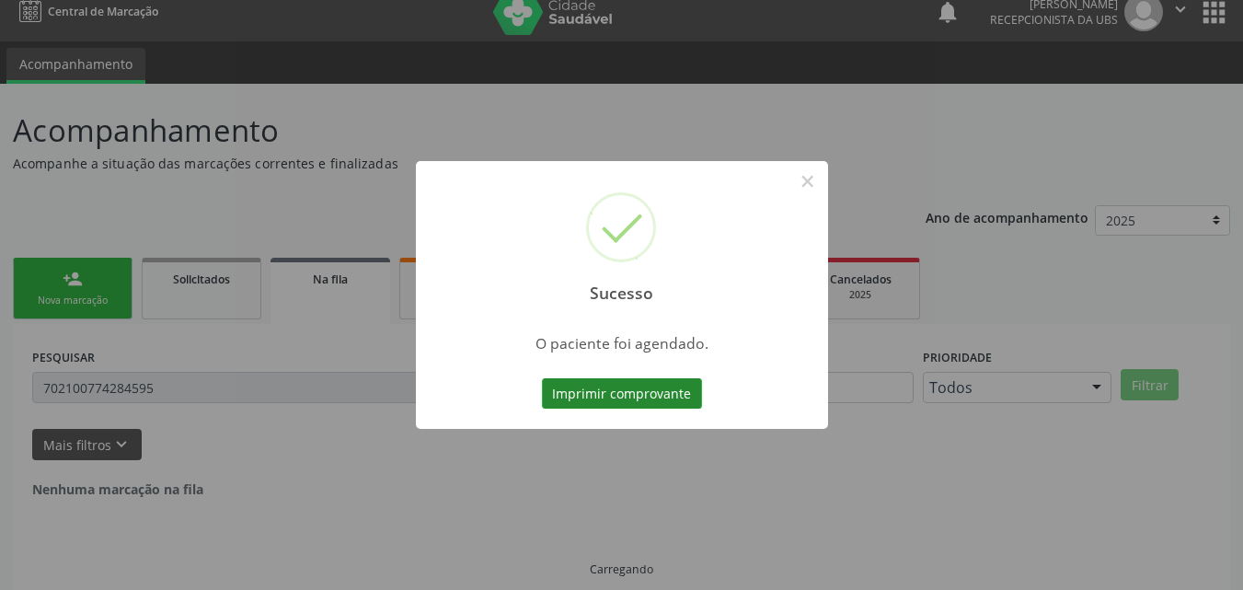
scroll to position [0, 0]
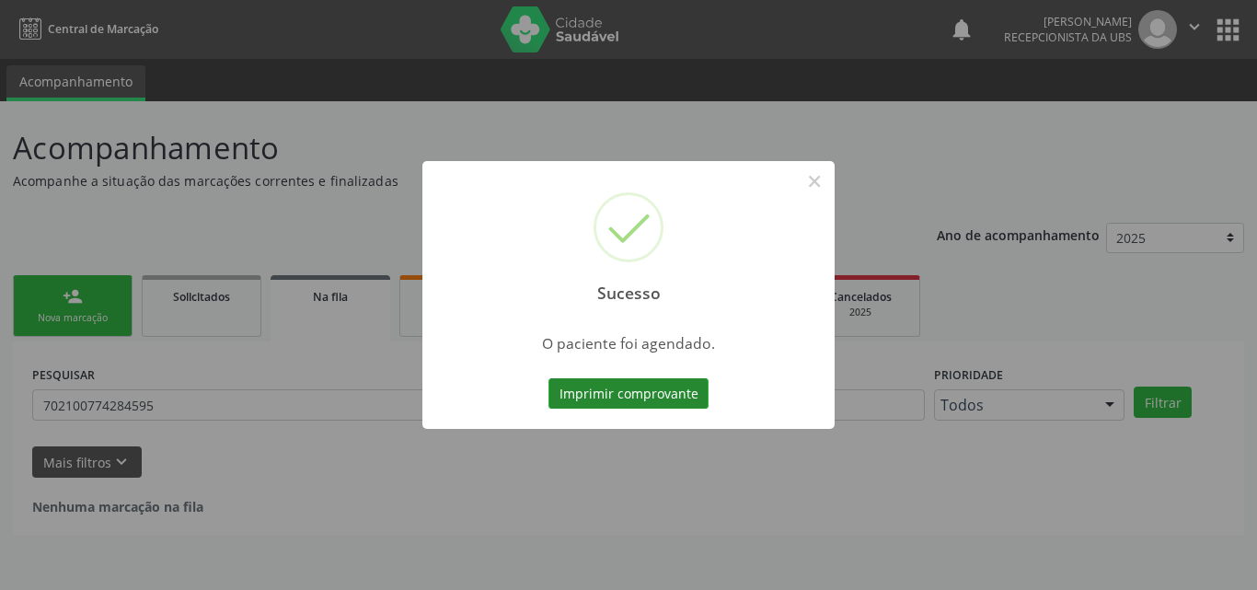
click at [640, 397] on button "Imprimir comprovante" at bounding box center [629, 393] width 160 height 31
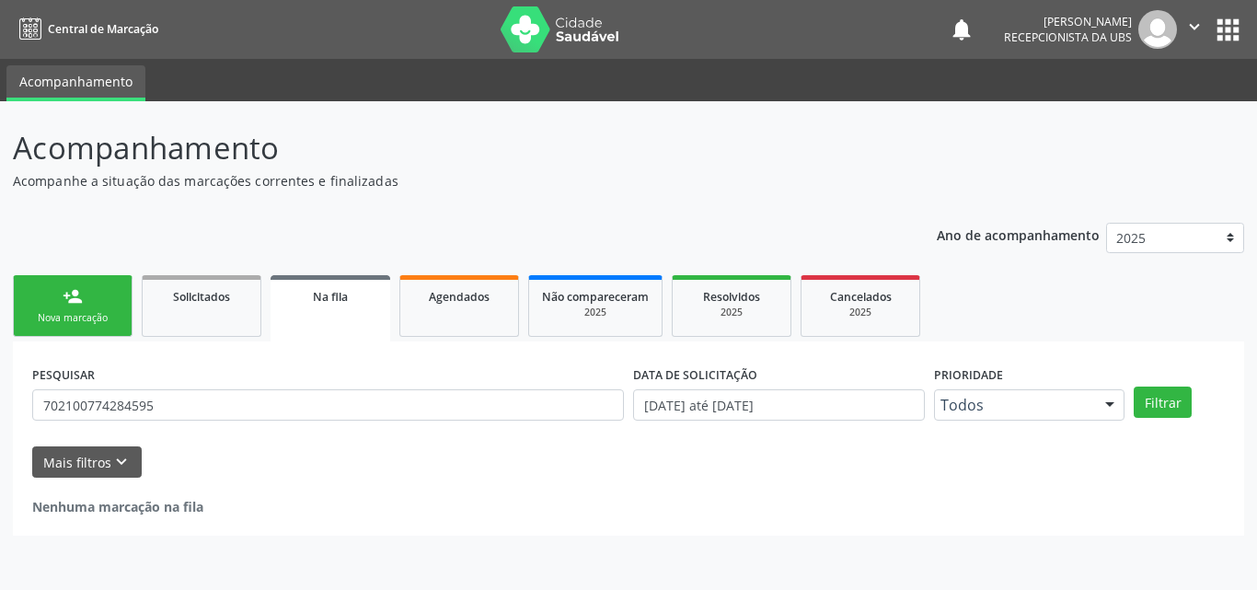
click at [72, 309] on link "person_add Nova marcação" at bounding box center [73, 306] width 120 height 62
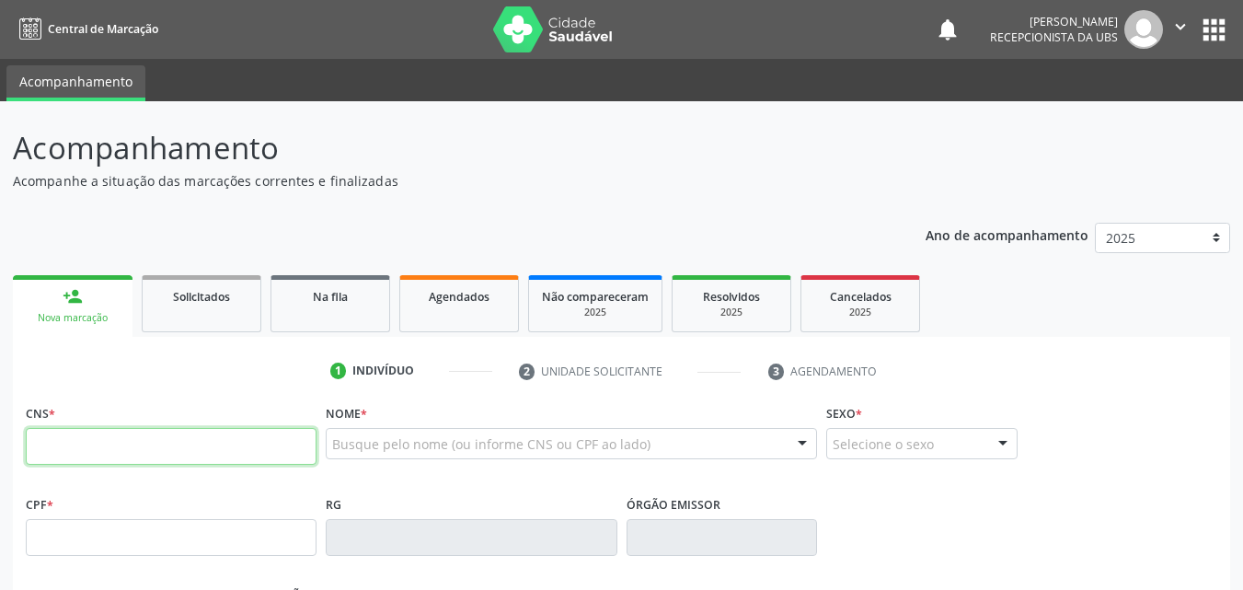
click at [128, 444] on input "text" at bounding box center [171, 446] width 291 height 37
type input "898 0037 4197 9718"
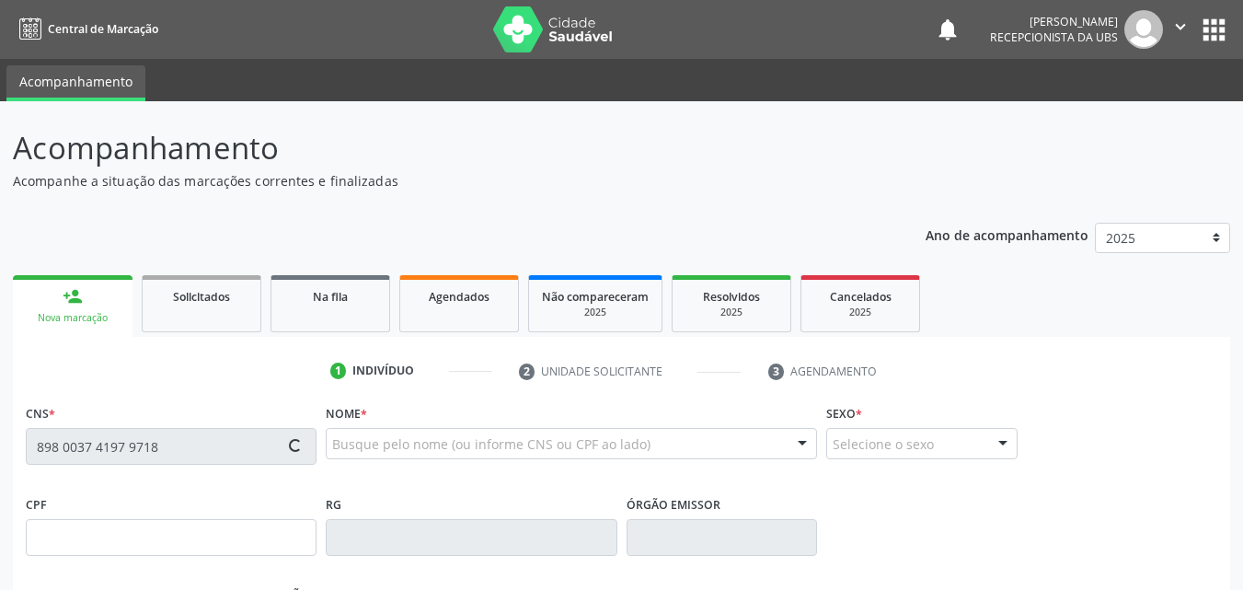
type input "10/04/2008"
type input "Lidijane de Lima Gomes dos Santos"
type input "(87) 99677-5505"
type input "712"
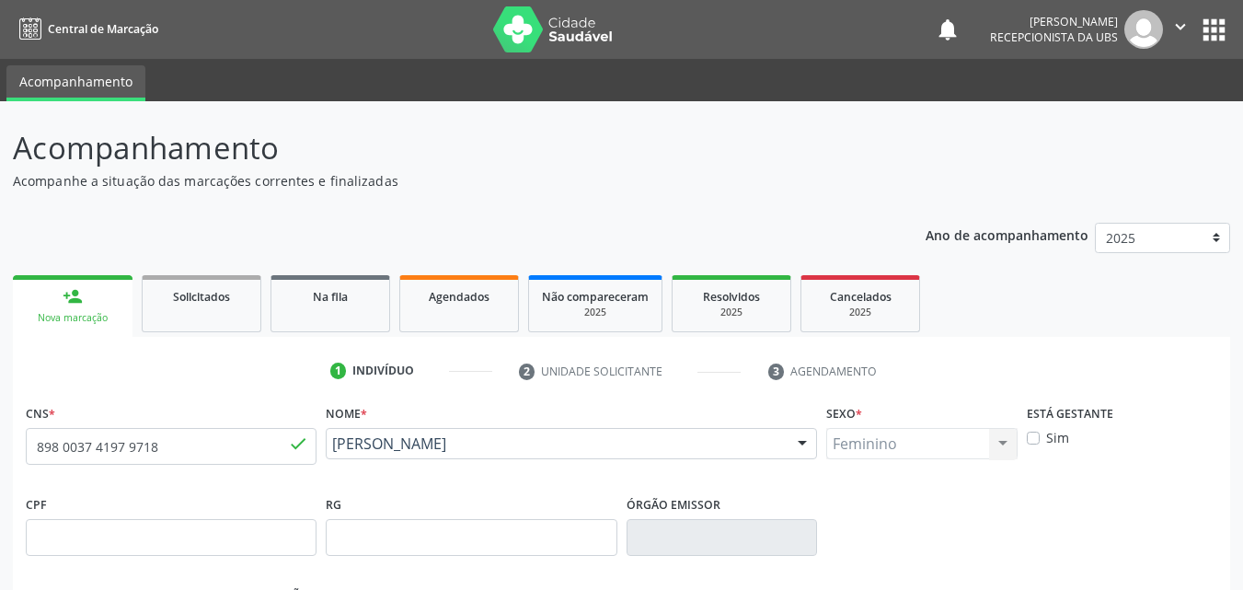
drag, startPoint x: 564, startPoint y: 473, endPoint x: 334, endPoint y: 451, distance: 231.1
click at [334, 451] on div "Leticia Nogueira dos Santos Leticia Nogueira dos Santos CNS: 898 0037 4197 9718…" at bounding box center [571, 450] width 491 height 44
copy span "Leticia Nogueira dos Santos"
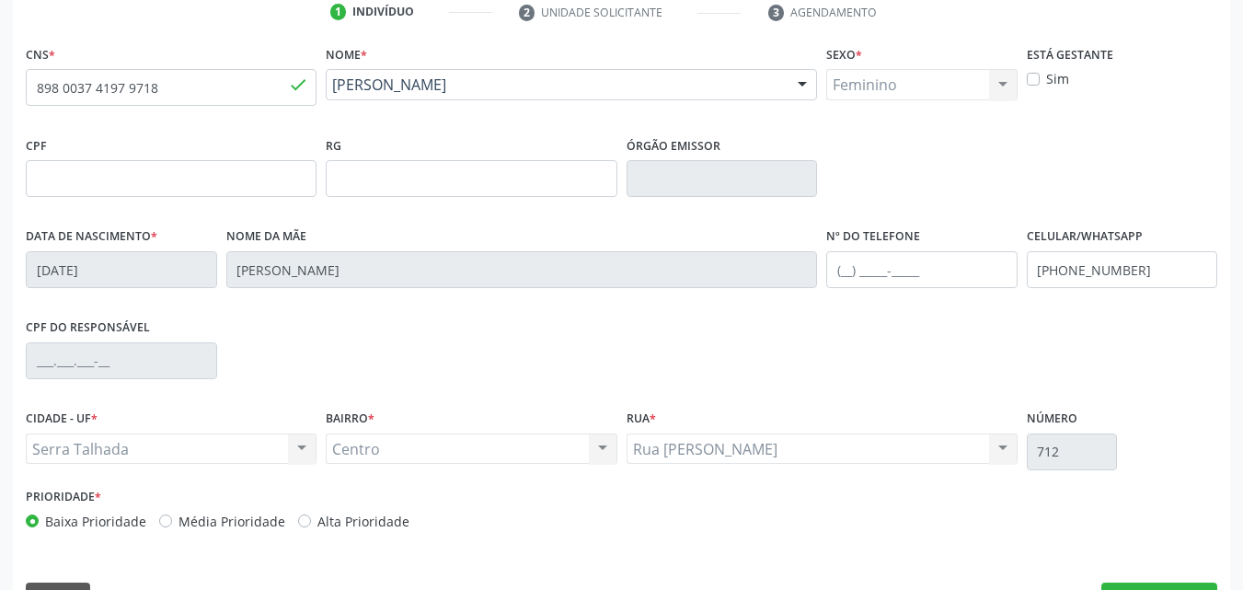
scroll to position [368, 0]
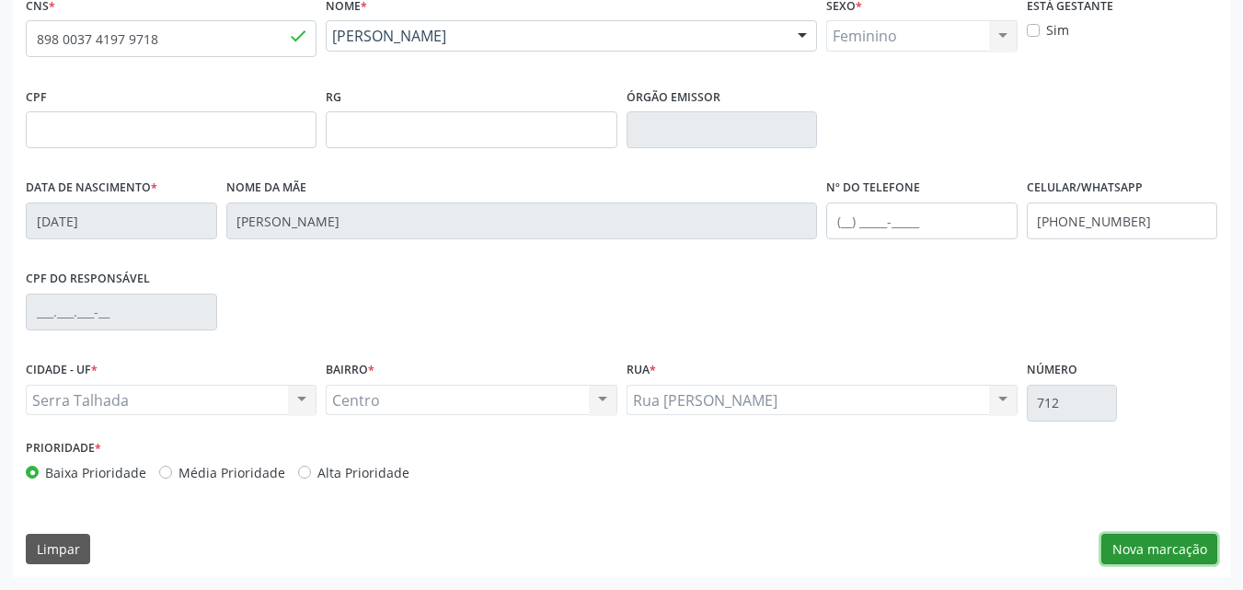
click at [1127, 550] on button "Nova marcação" at bounding box center [1160, 549] width 116 height 31
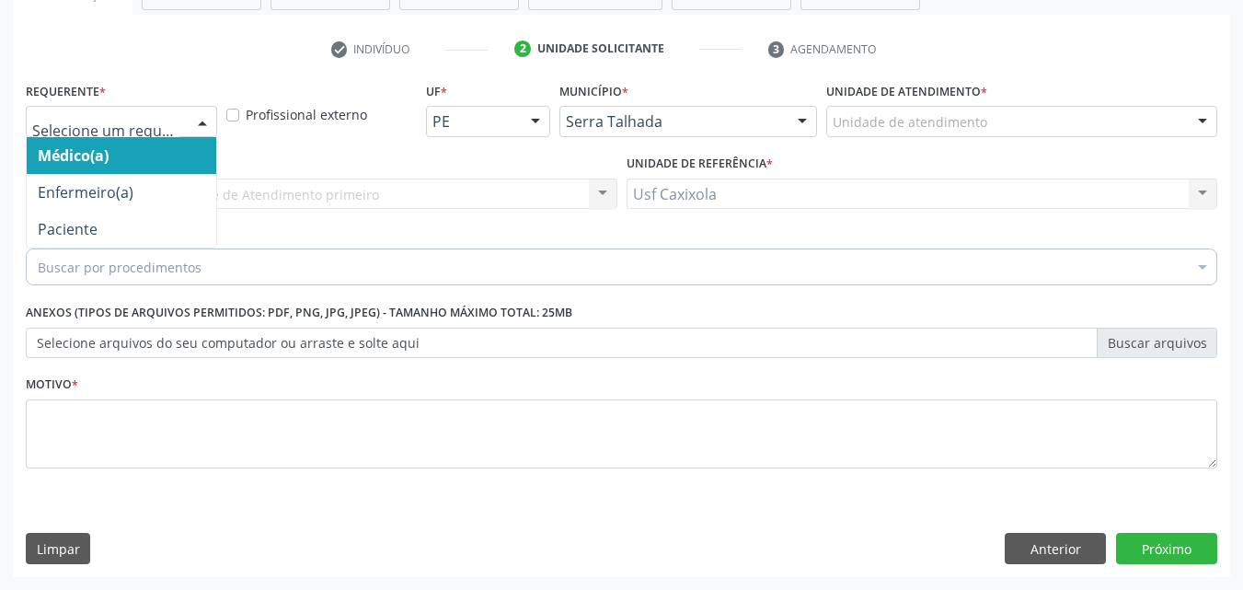
click at [180, 113] on div at bounding box center [121, 121] width 191 height 31
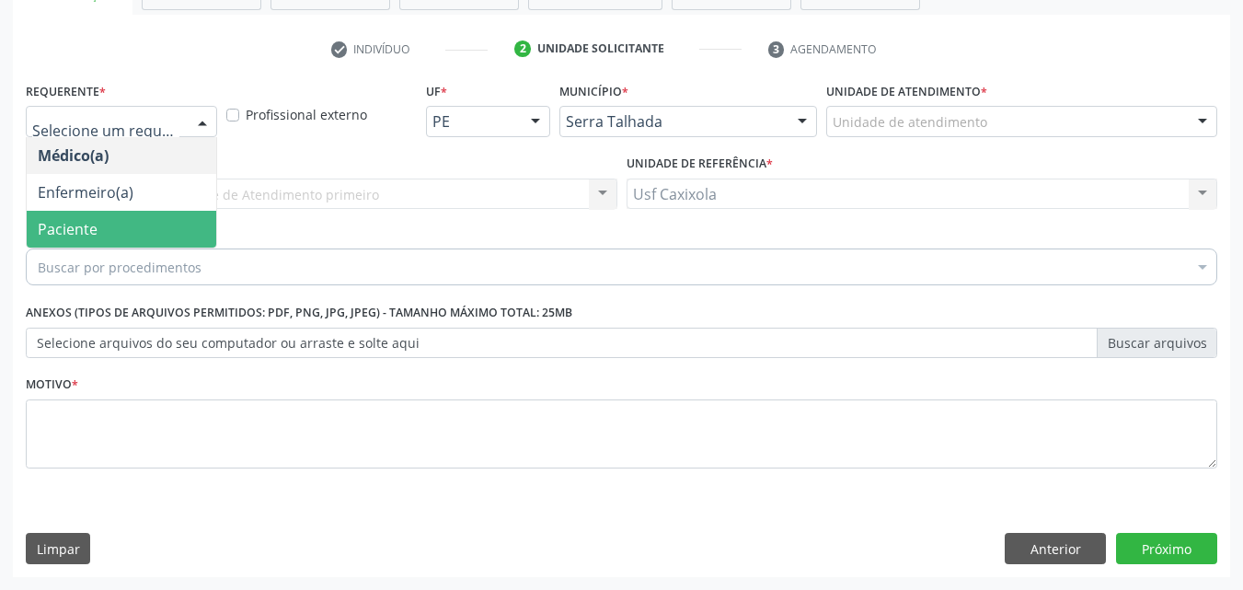
click at [159, 256] on div "Buscar por procedimentos" at bounding box center [622, 266] width 1192 height 37
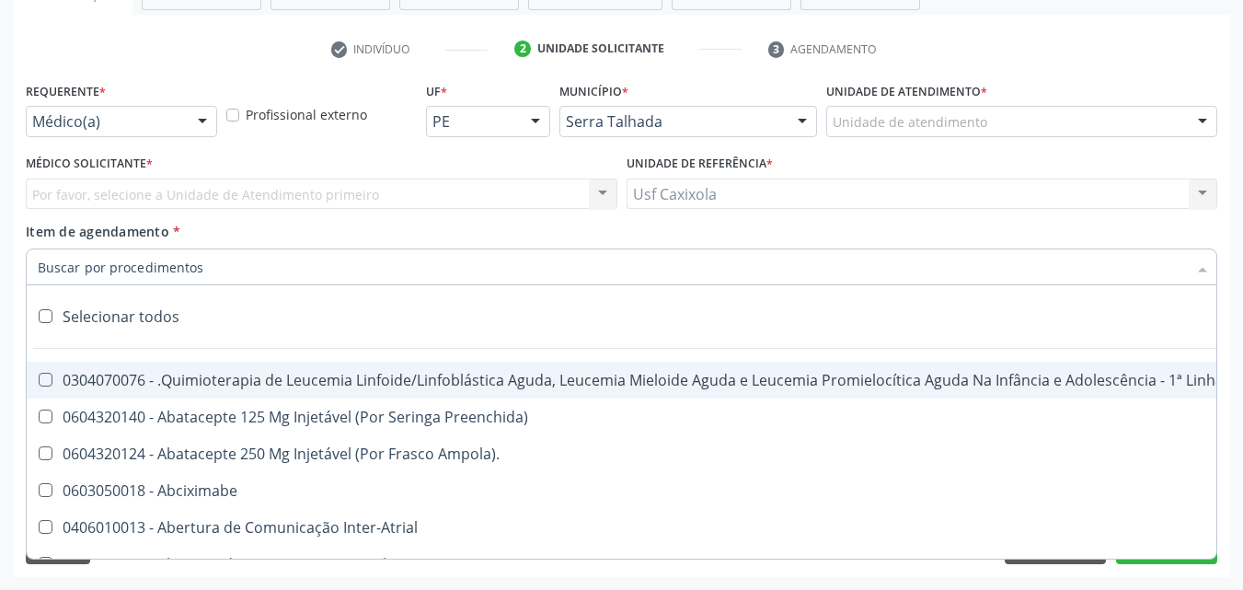
click at [192, 122] on div at bounding box center [203, 122] width 28 height 31
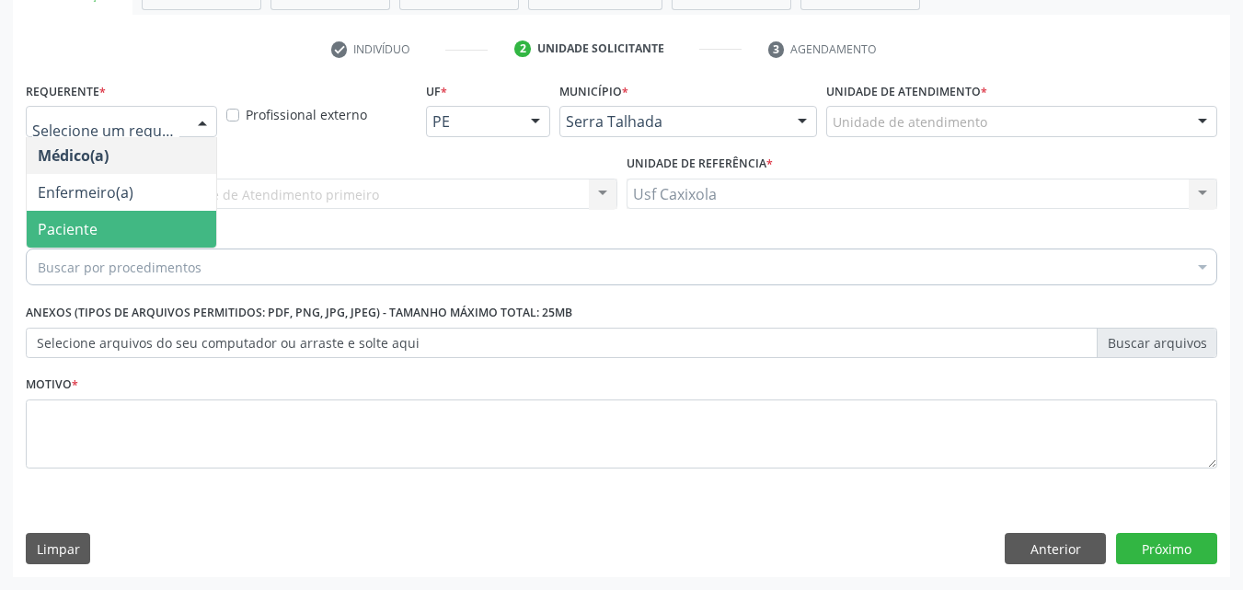
click at [140, 219] on span "Paciente" at bounding box center [122, 229] width 190 height 37
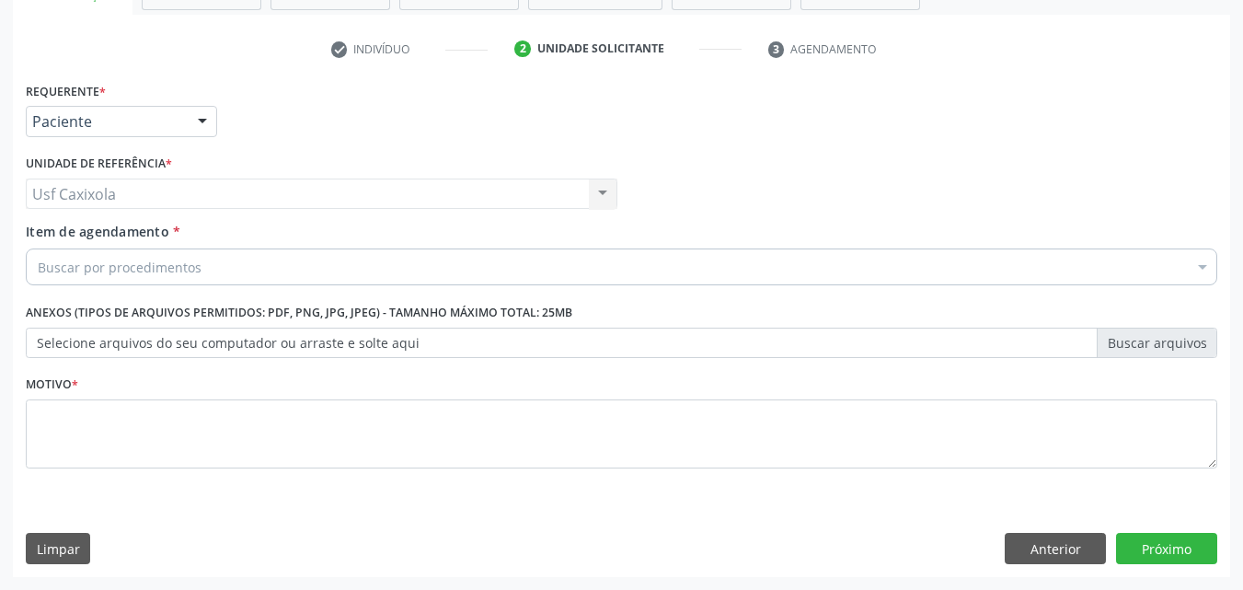
click at [272, 266] on div "Buscar por procedimentos" at bounding box center [622, 266] width 1192 height 37
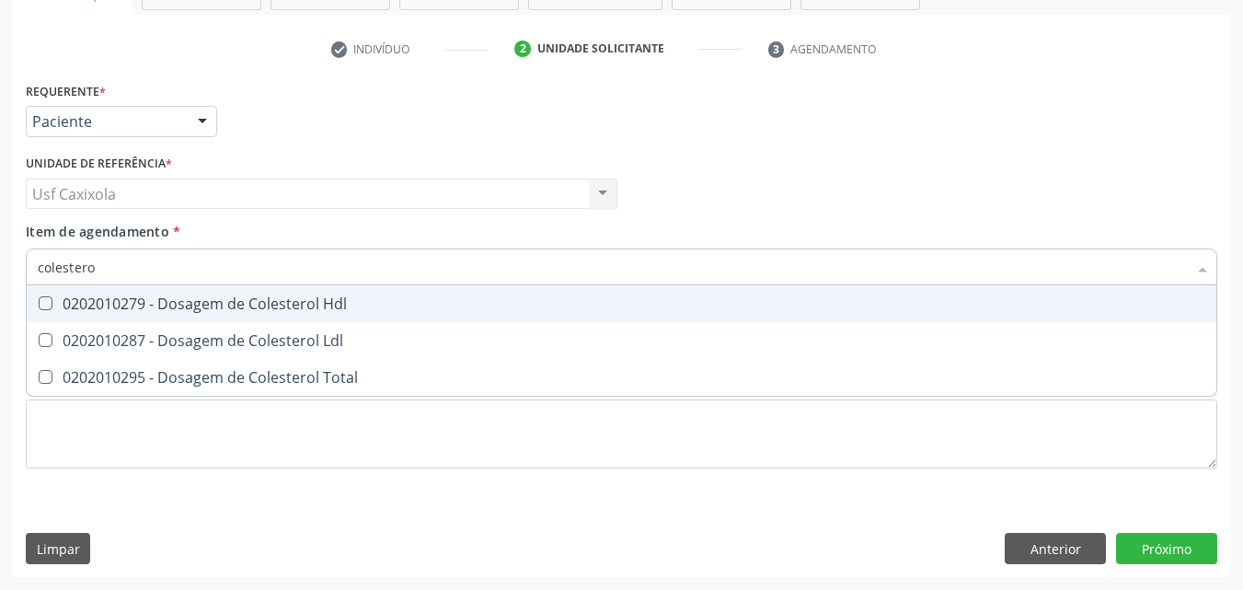
type input "colesterol"
click at [259, 308] on div "0202010279 - Dosagem de Colesterol Hdl" at bounding box center [622, 303] width 1168 height 15
checkbox Hdl "true"
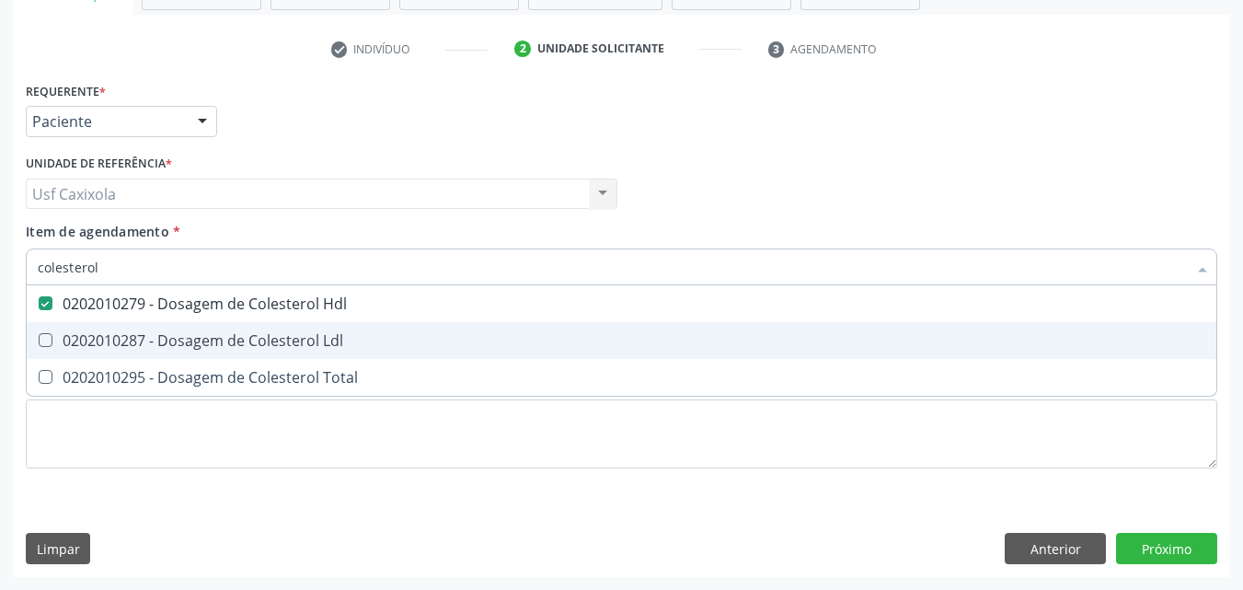
click at [262, 329] on span "0202010287 - Dosagem de Colesterol Ldl" at bounding box center [622, 340] width 1190 height 37
checkbox Ldl "true"
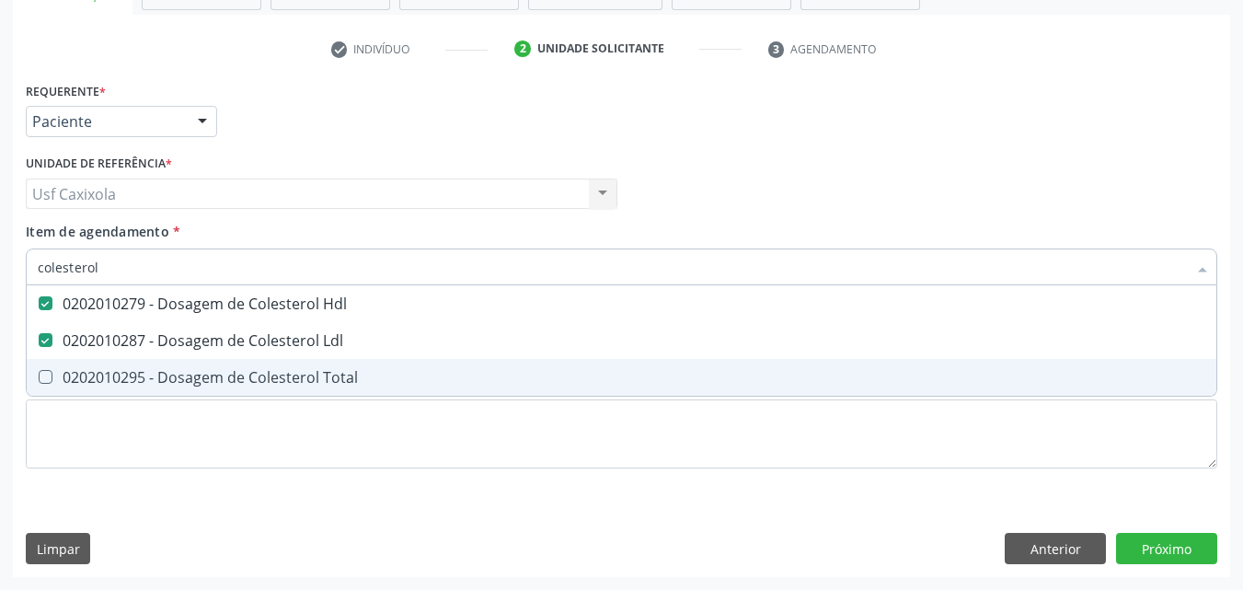
click at [250, 376] on div "0202010295 - Dosagem de Colesterol Total" at bounding box center [622, 377] width 1168 height 15
checkbox Total "true"
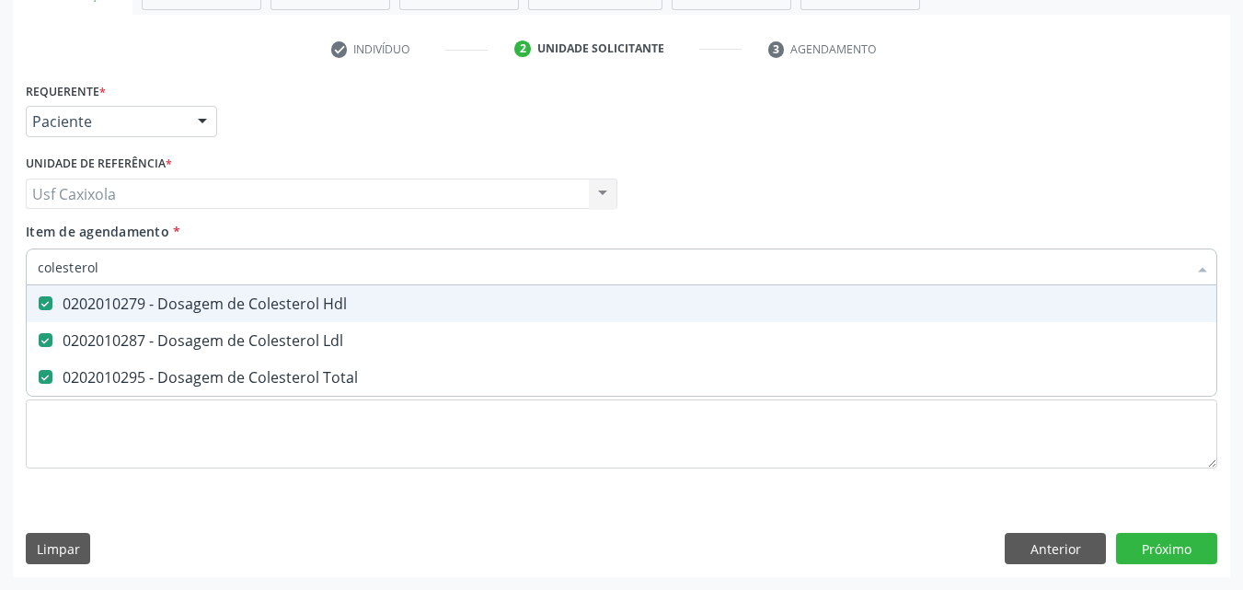
drag, startPoint x: 75, startPoint y: 275, endPoint x: 43, endPoint y: 272, distance: 32.4
click at [39, 272] on input "colesterol" at bounding box center [613, 266] width 1150 height 37
drag, startPoint x: 70, startPoint y: 260, endPoint x: 0, endPoint y: 268, distance: 70.4
click at [0, 268] on div "Acompanhamento Acompanhe a situação das marcações correntes e finalizadas Relat…" at bounding box center [621, 184] width 1243 height 811
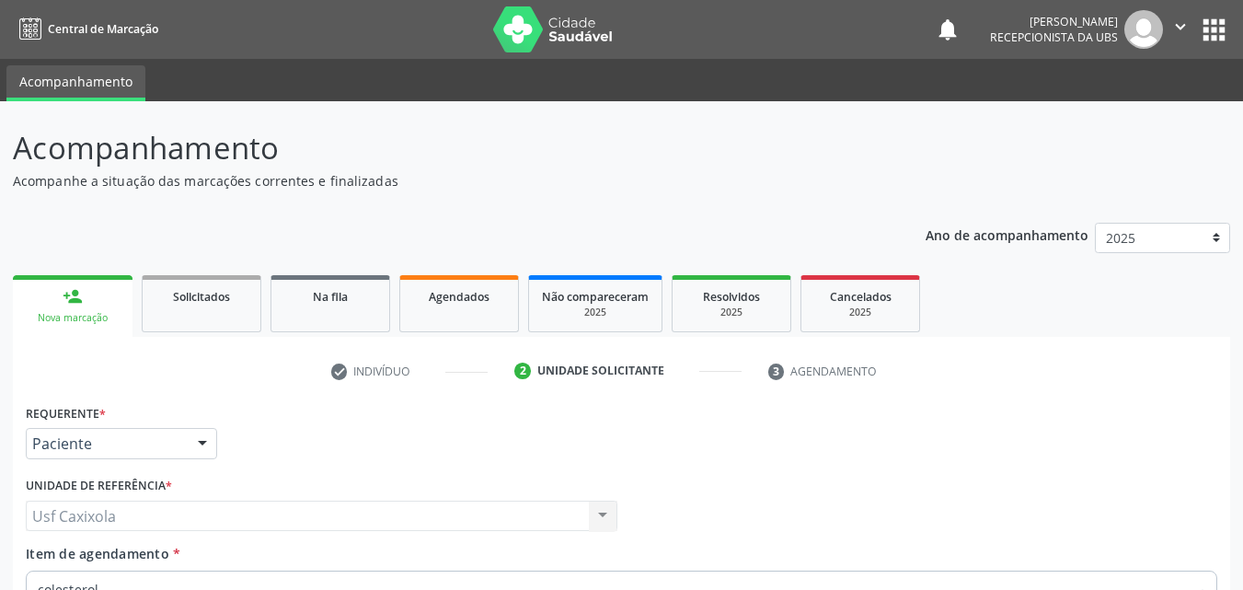
scroll to position [322, 0]
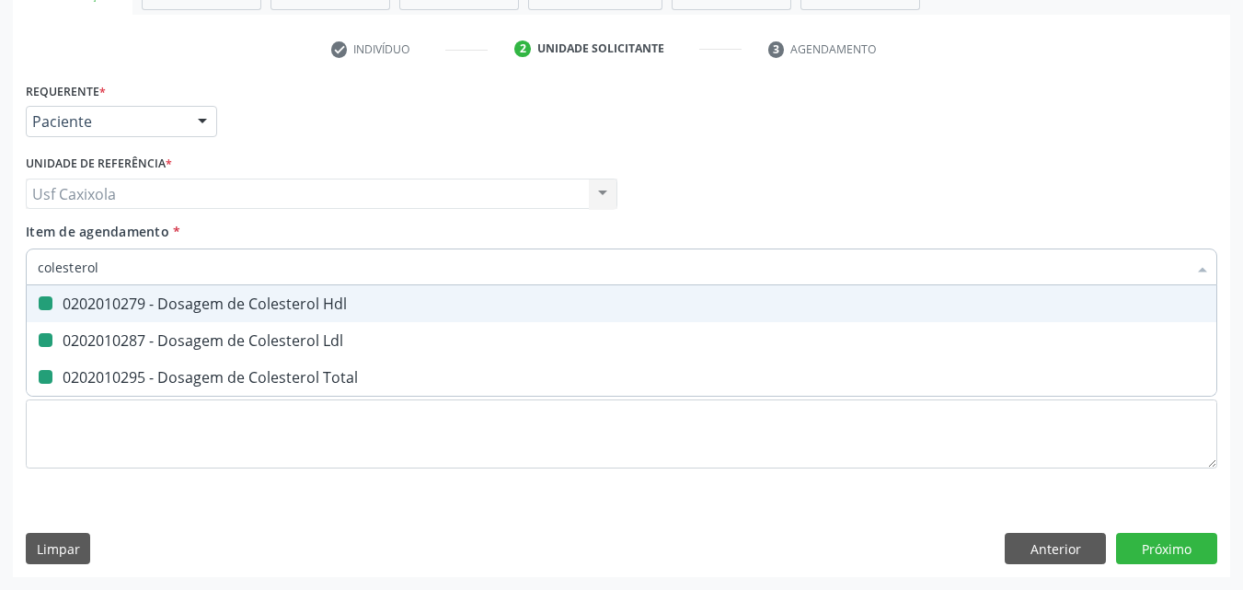
type input "0"
checkbox Hdl "false"
checkbox Ldl "false"
checkbox Total "false"
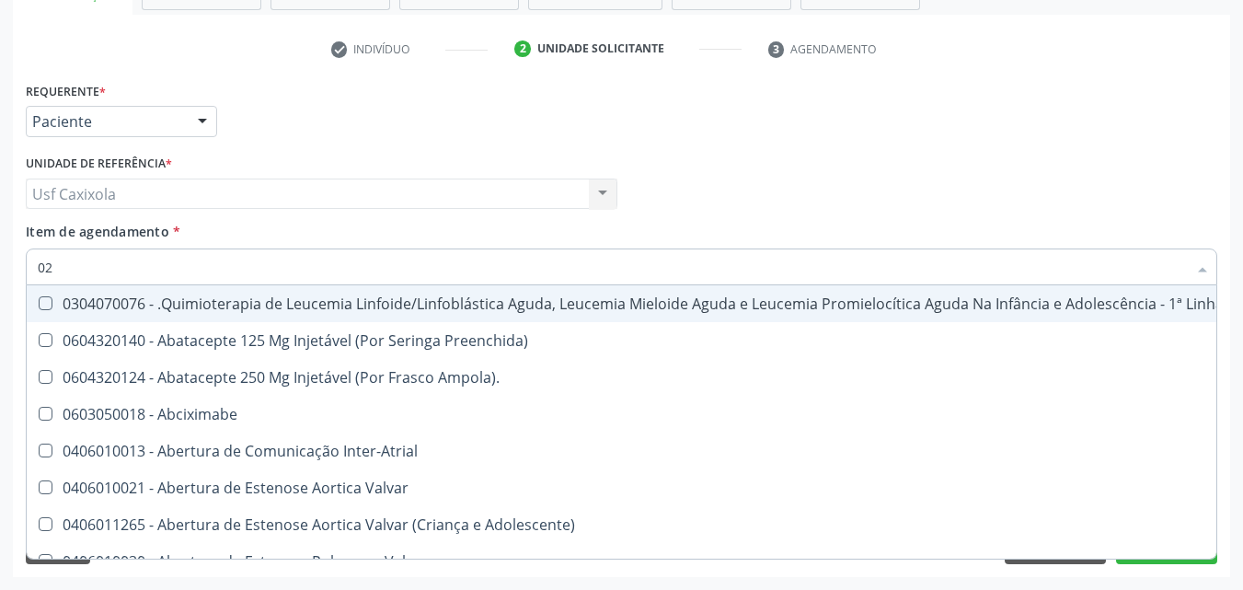
type input "020"
checkbox Lenta\) "true"
checkbox Ml\) "true"
checkbox \(Monocular\) "true"
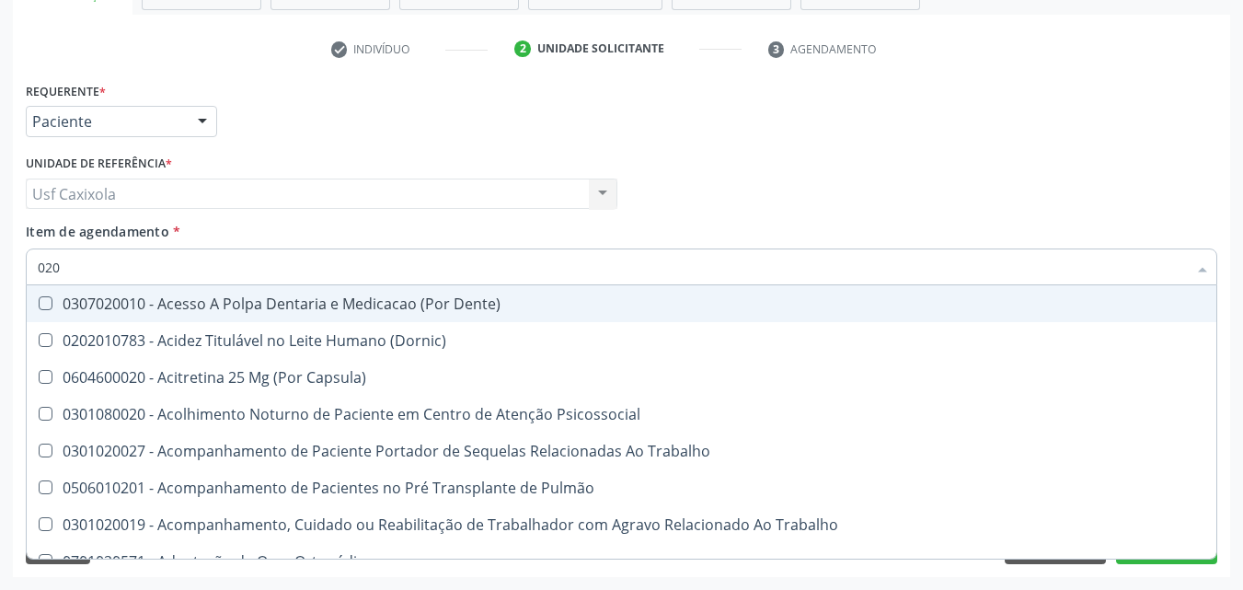
type input "0202"
checkbox Faringe\/Laringe "true"
checkbox Puncao "true"
checkbox Fragmento "true"
checkbox Hdl "false"
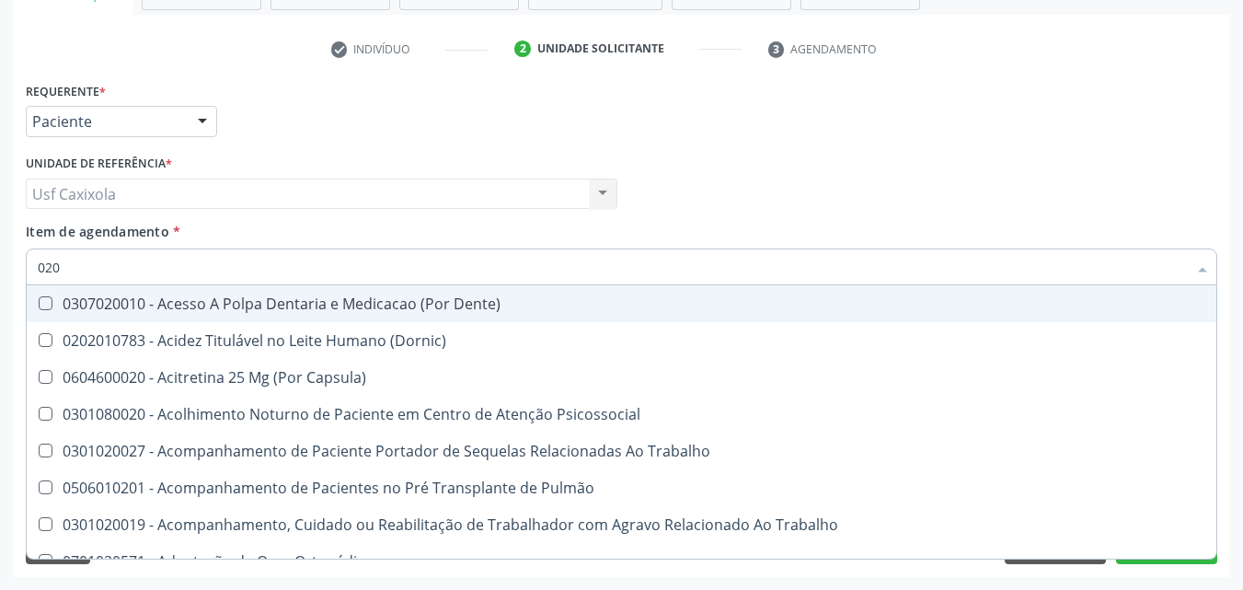
checkbox Ldl "false"
checkbox Total "false"
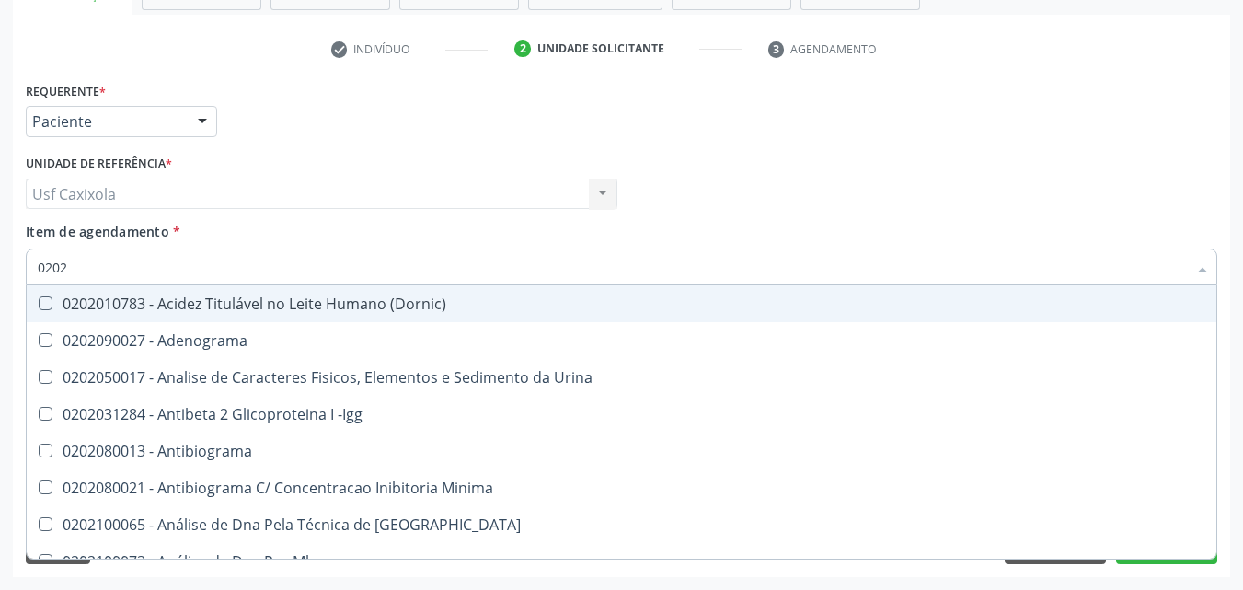
type input "02020"
checkbox \(Psa\) "true"
checkbox III "true"
checkbox Barbituratos "true"
checkbox Hdl "false"
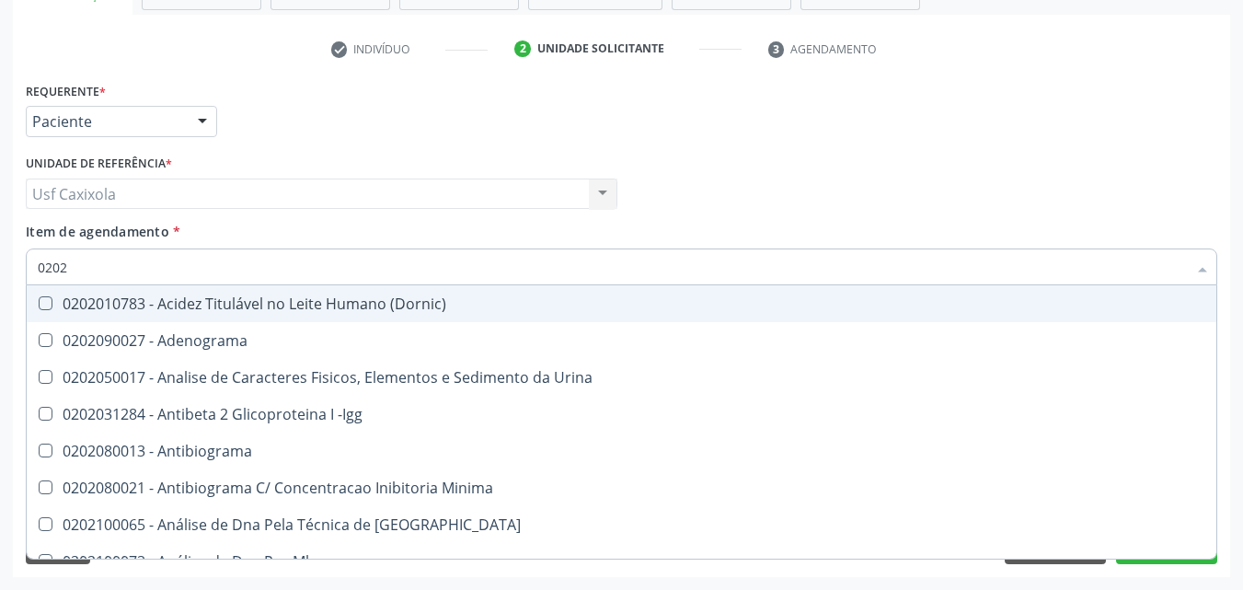
checkbox Ldl "false"
checkbox Total "false"
type input "020201"
checkbox \(Pos-Pasteurização\) "true"
checkbox Molecular "true"
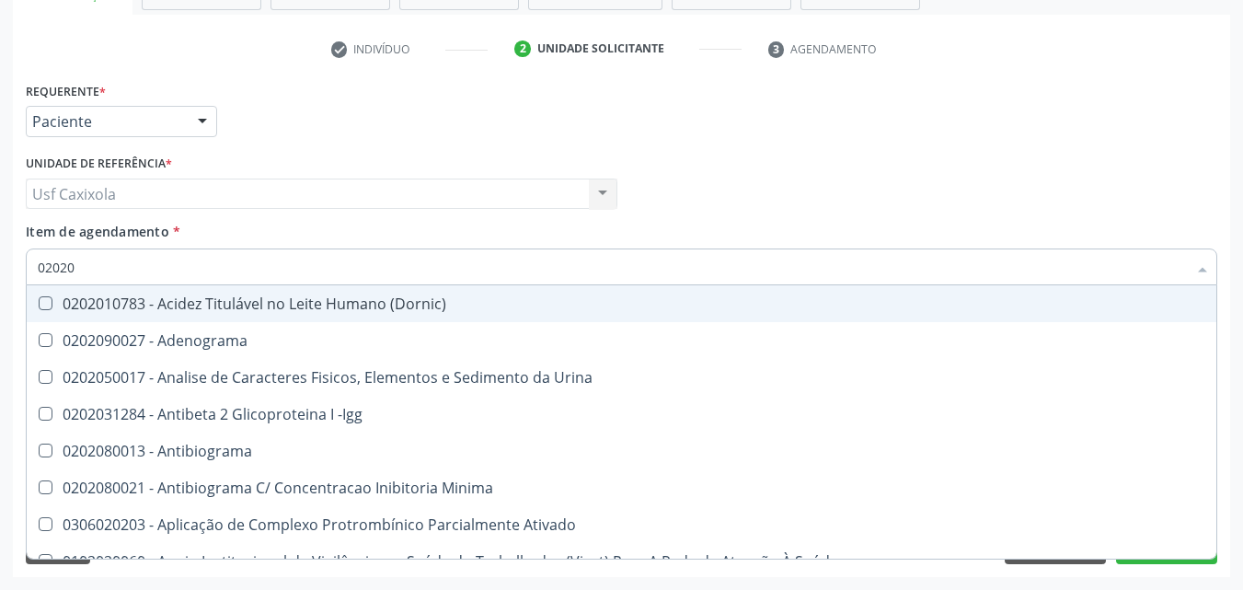
checkbox Parceria\) "true"
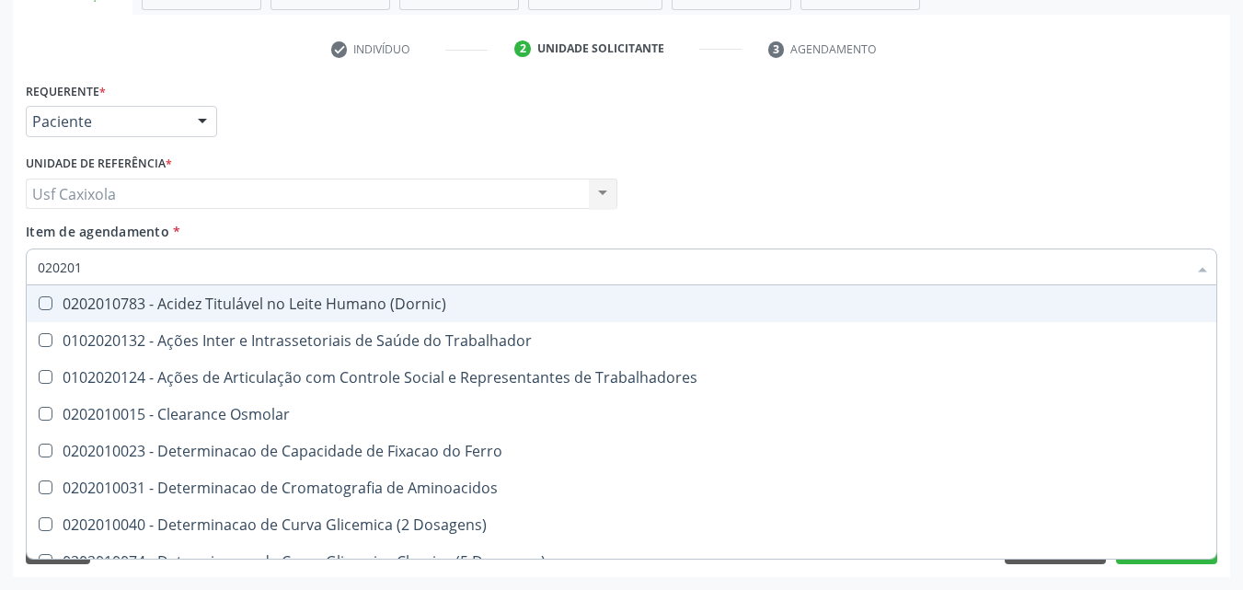
type input "0202010"
checkbox Circulante "true"
checkbox III "true"
checkbox Fracoes "true"
checkbox Hdl "false"
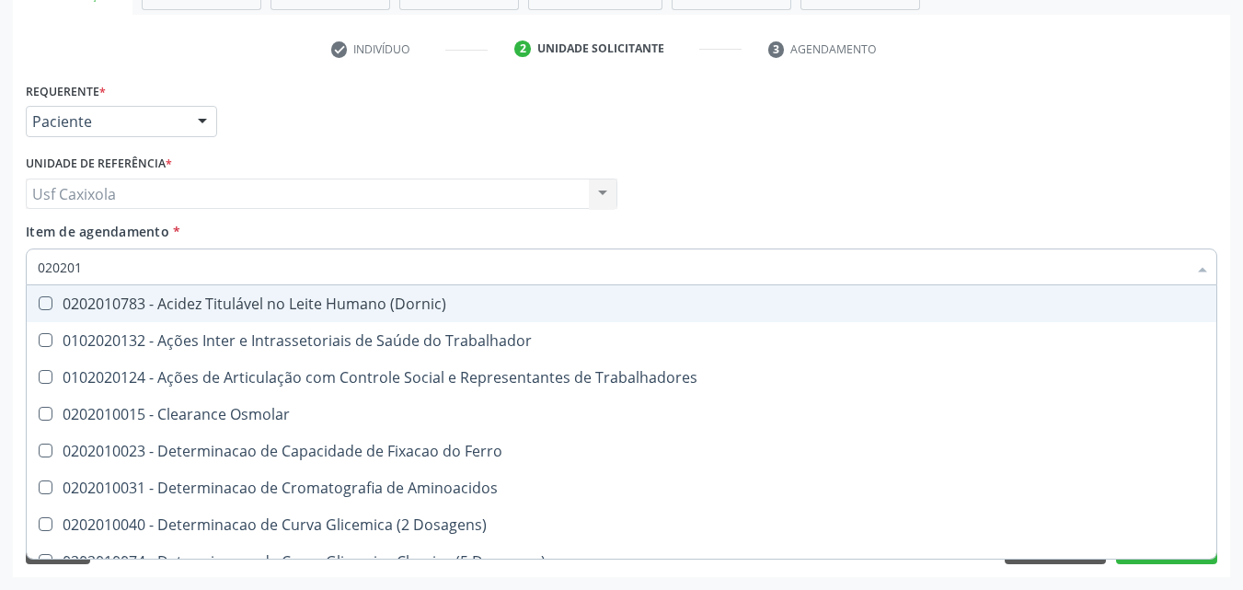
checkbox Ldl "false"
checkbox Total "false"
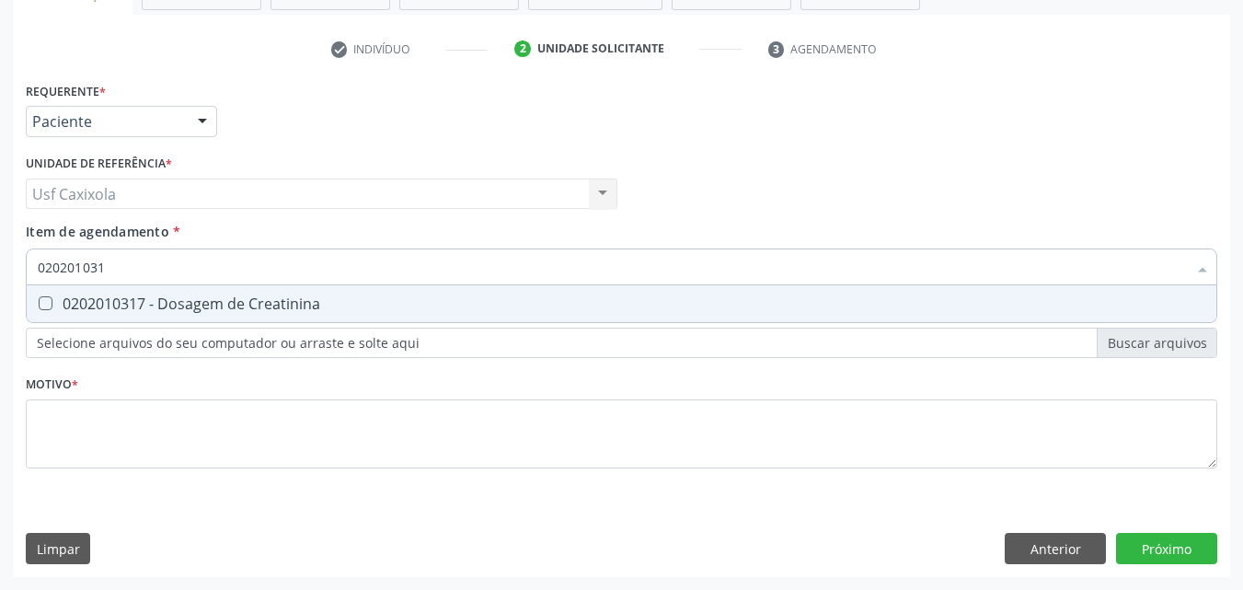
type input "0202010317"
click at [62, 296] on div "0202010317 - Dosagem de Creatinina" at bounding box center [622, 303] width 1168 height 15
checkbox Creatinina "true"
drag, startPoint x: 121, startPoint y: 272, endPoint x: 19, endPoint y: 272, distance: 102.2
click at [19, 272] on div "Requerente * Paciente Médico(a) Enfermeiro(a) Paciente Nenhum resultado encontr…" at bounding box center [622, 327] width 1218 height 500
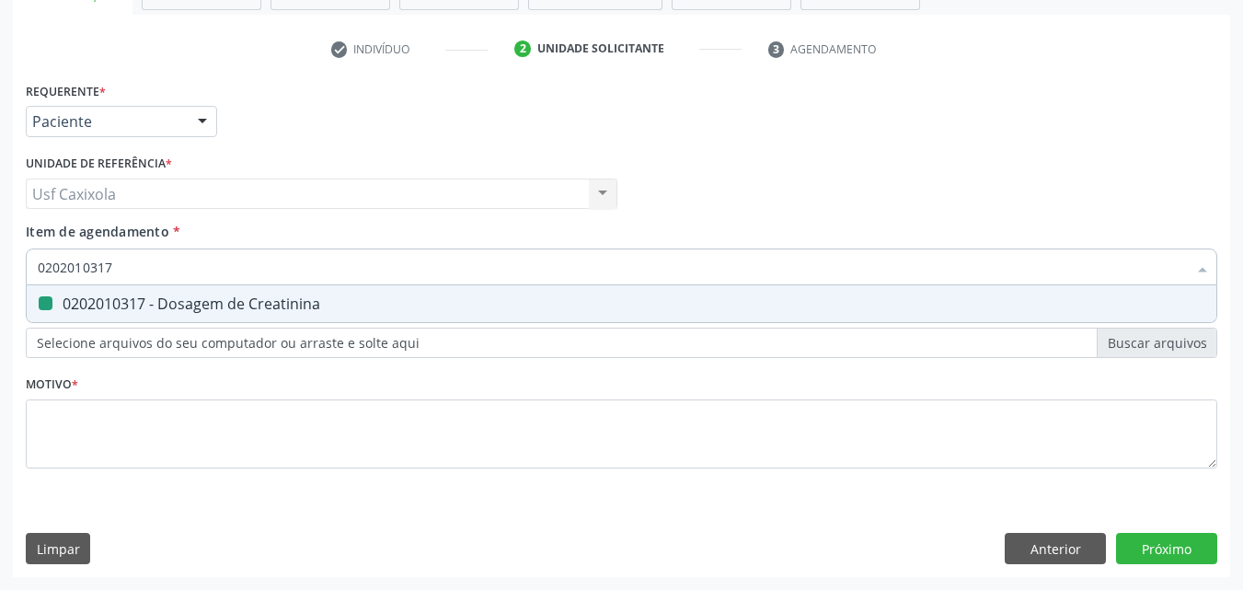
type input "0"
checkbox Creatinina "false"
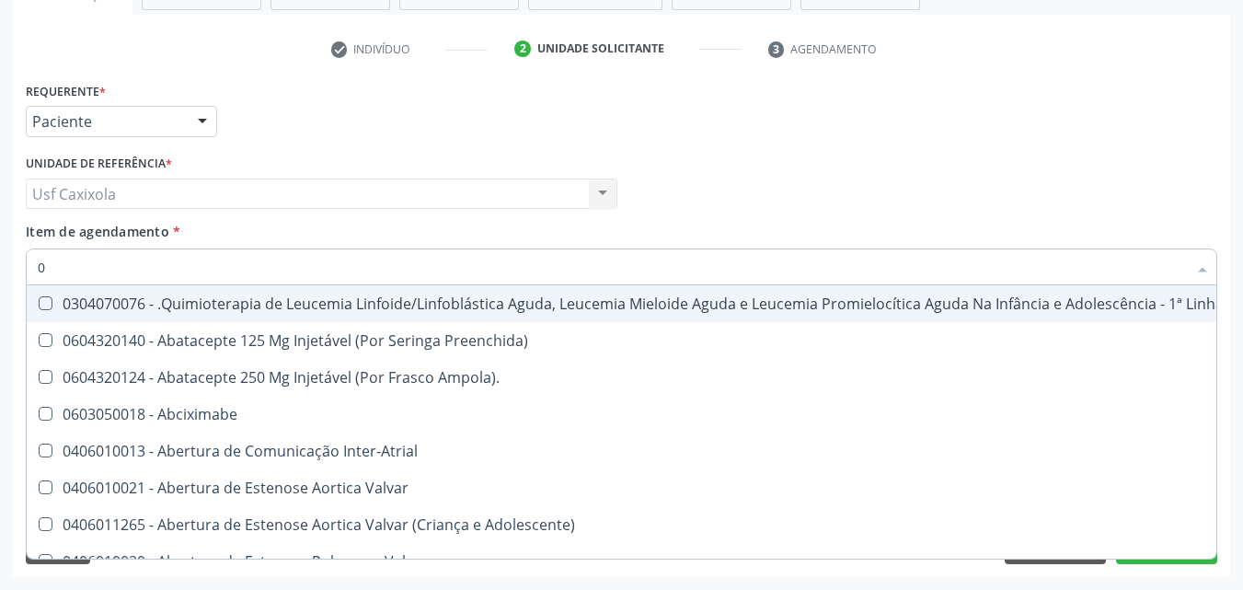
type input "02"
checkbox Comprimido\) "true"
checkbox Transferências "true"
checkbox Meckel "true"
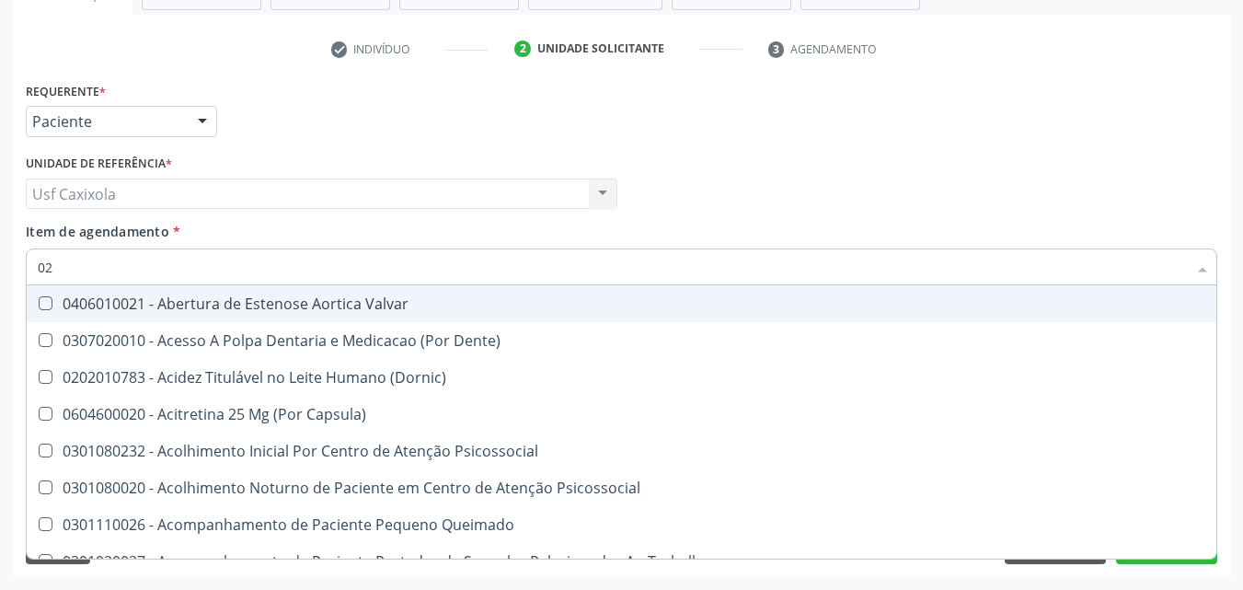
type input "020"
checkbox Epispádia "true"
checkbox Anos\) "true"
checkbox Congênita "true"
checkbox Complementar\) "true"
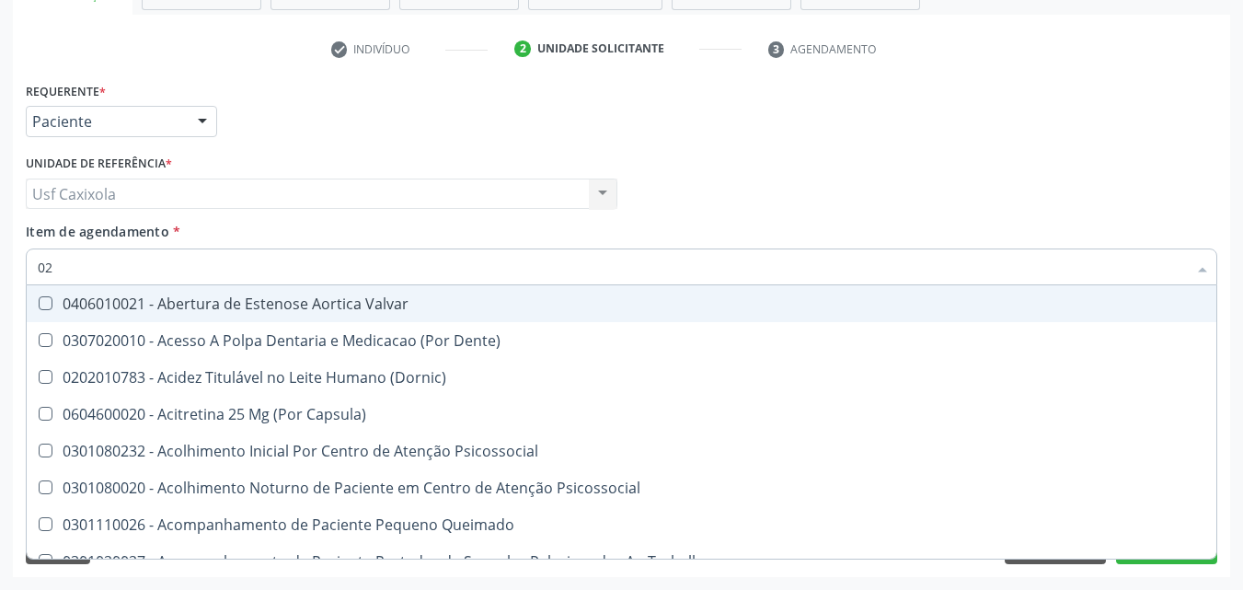
checkbox Hdl "false"
checkbox Ldl "false"
checkbox Total "false"
checkbox Creatinina "false"
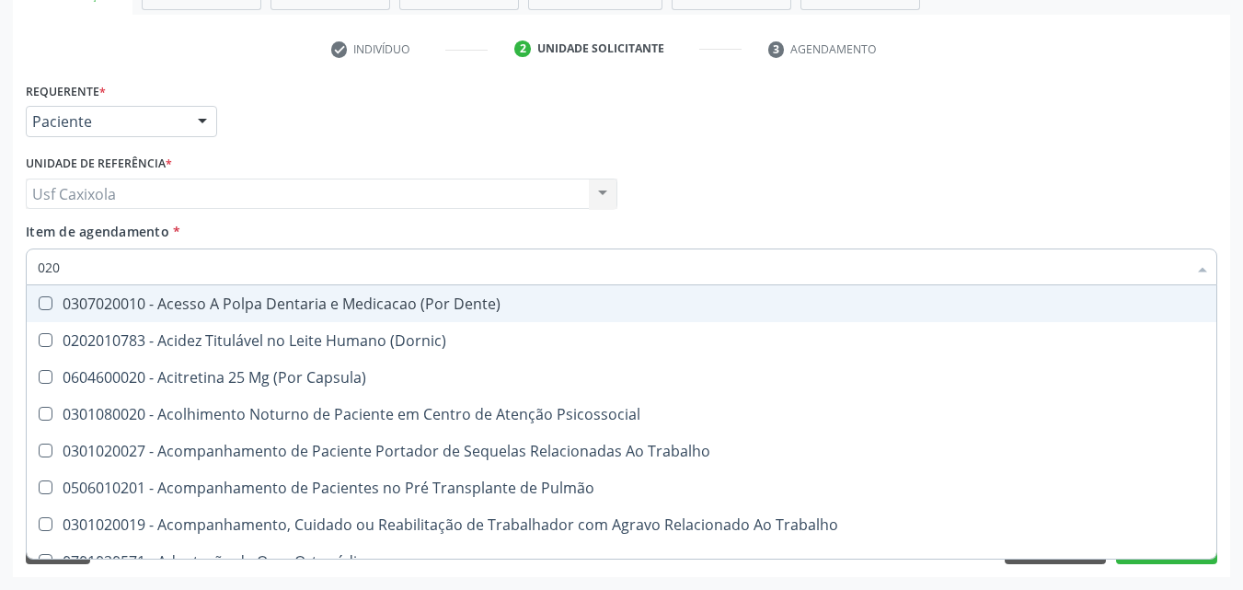
type input "0202"
checkbox Faringe\/Laringe "true"
checkbox Puncao "true"
checkbox Fragmento "true"
checkbox Ossea "true"
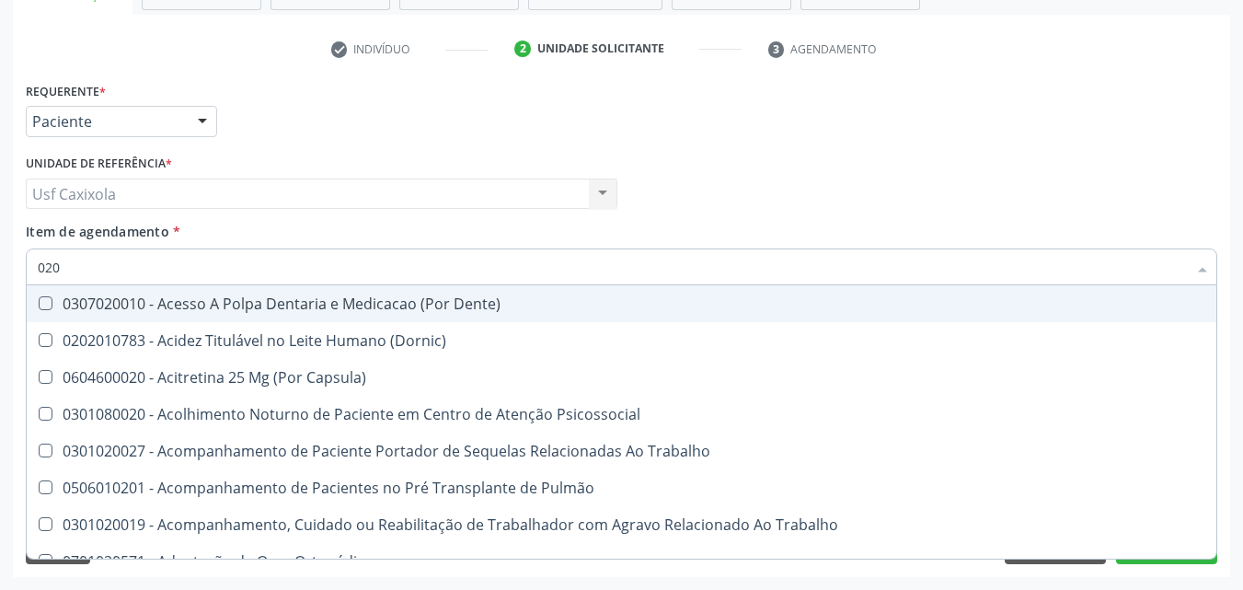
checkbox Hdl "false"
checkbox Ldl "false"
checkbox Total "false"
checkbox Creatinina "false"
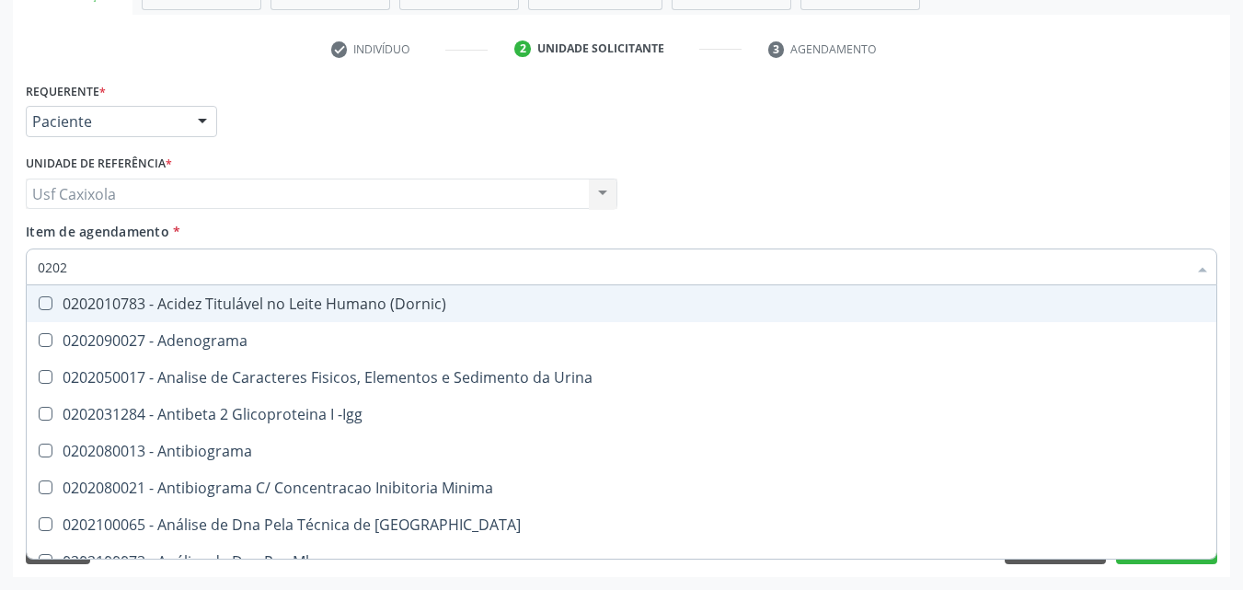
type input "02020"
checkbox \(Psa\) "true"
checkbox III "true"
checkbox Barbituratos "true"
checkbox Calcio "true"
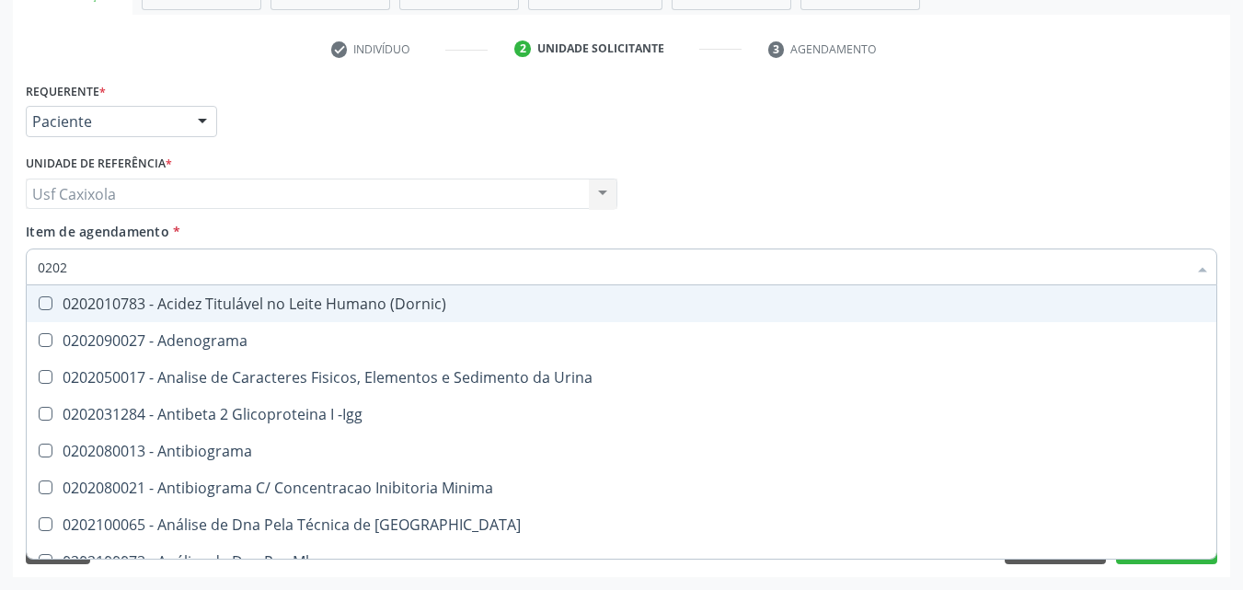
checkbox Hdl "false"
checkbox Ldl "false"
checkbox Total "false"
checkbox Creatinina "false"
type input "020201"
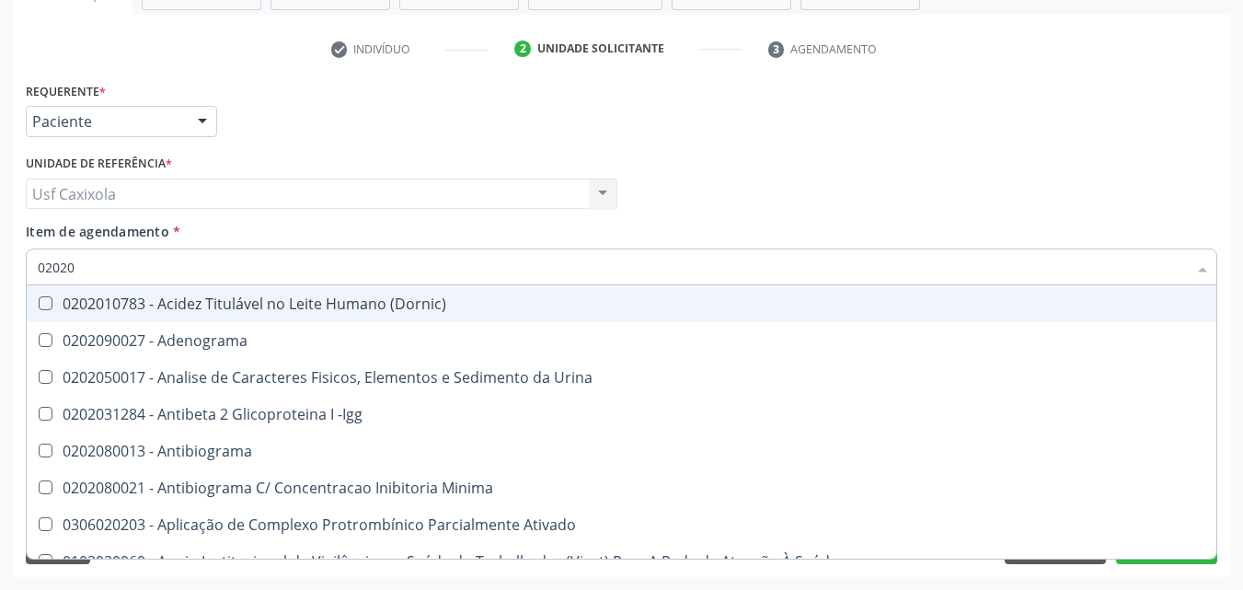
checkbox \(Pos-Pasteurização\) "true"
checkbox Molecular "true"
checkbox Parceria\) "true"
checkbox Gestante "true"
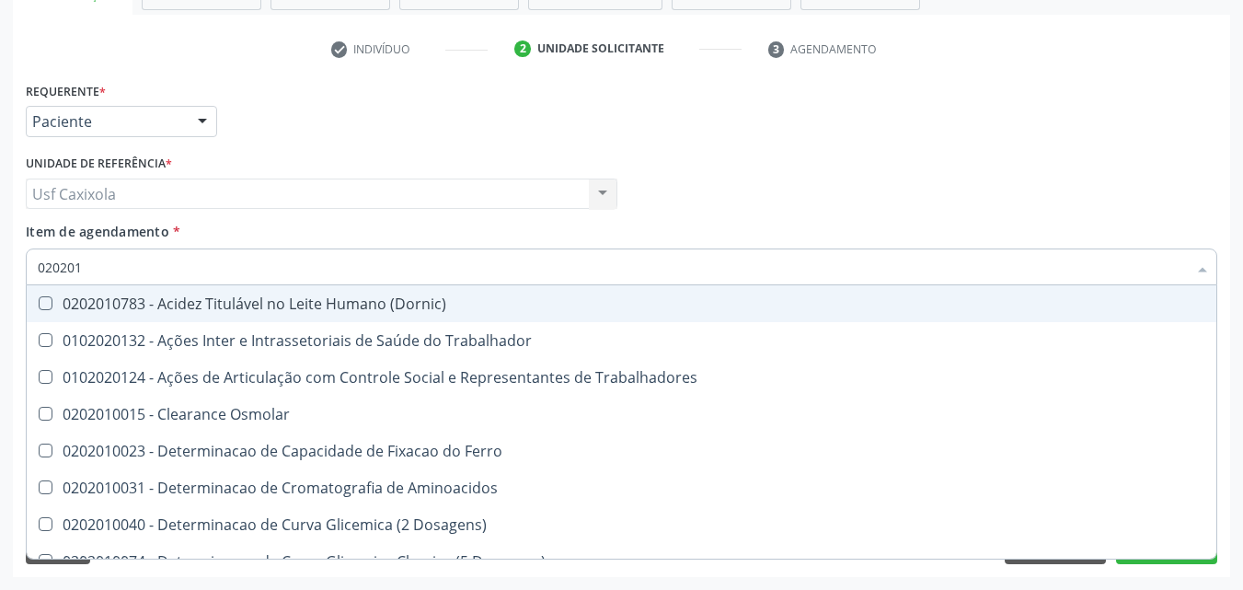
type input "0202010"
checkbox Circulante "true"
checkbox III "true"
checkbox Fracoes "true"
checkbox Ionizavel "true"
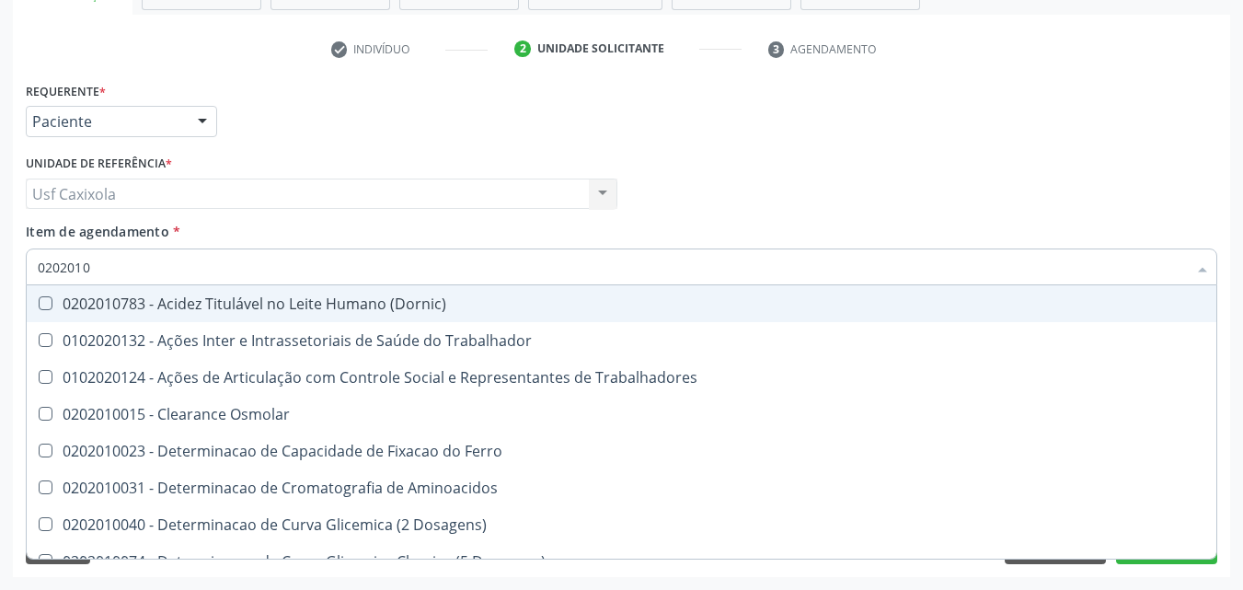
checkbox Hdl "false"
checkbox Ldl "false"
checkbox Total "false"
checkbox Creatinina "false"
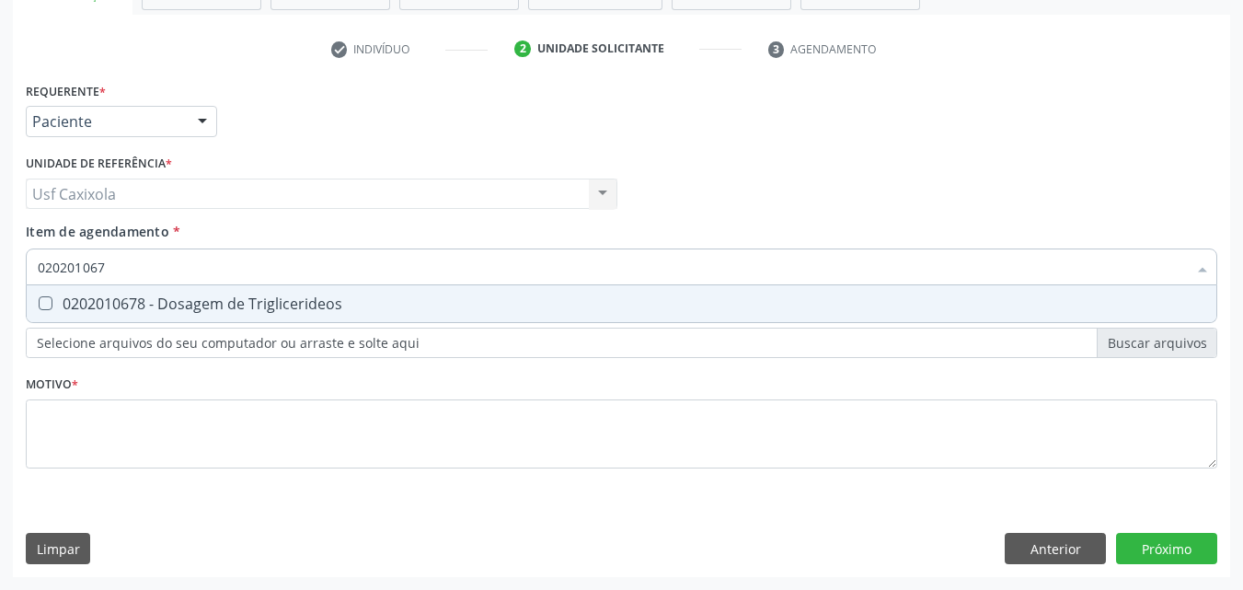
type input "0202010678"
click at [84, 297] on div "0202010678 - Dosagem de Triglicerideos" at bounding box center [622, 303] width 1168 height 15
checkbox Triglicerideos "true"
drag, startPoint x: 52, startPoint y: 260, endPoint x: 5, endPoint y: 260, distance: 47.9
click at [5, 260] on div "Acompanhamento Acompanhe a situação das marcações correntes e finalizadas Relat…" at bounding box center [621, 184] width 1243 height 811
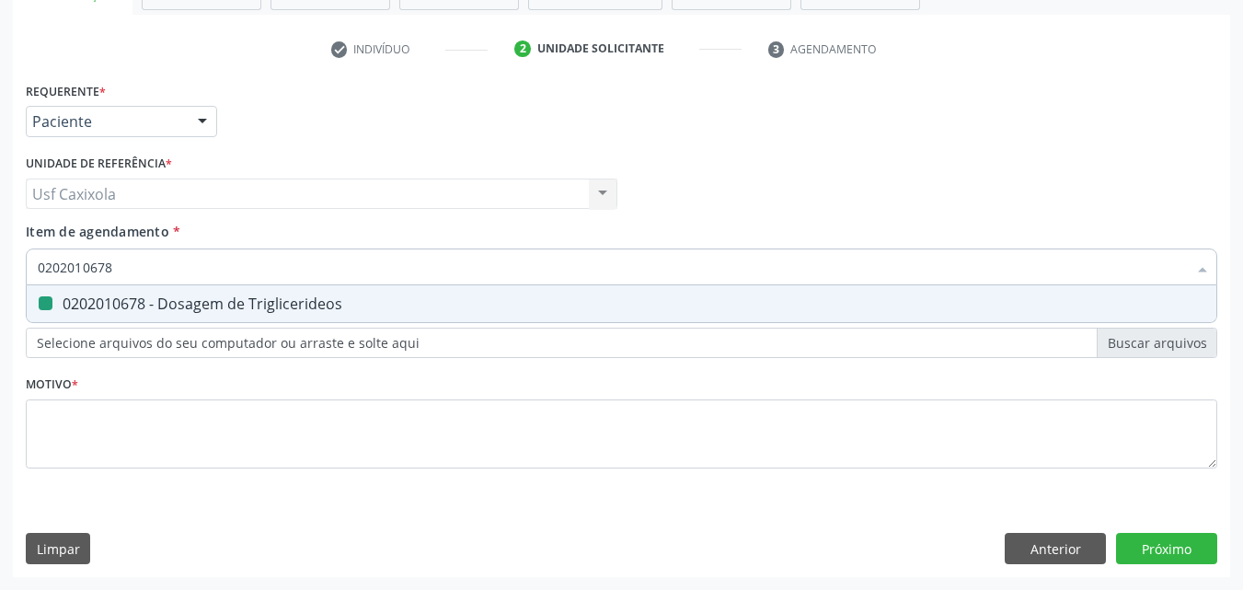
type input "0"
checkbox Triglicerideos "false"
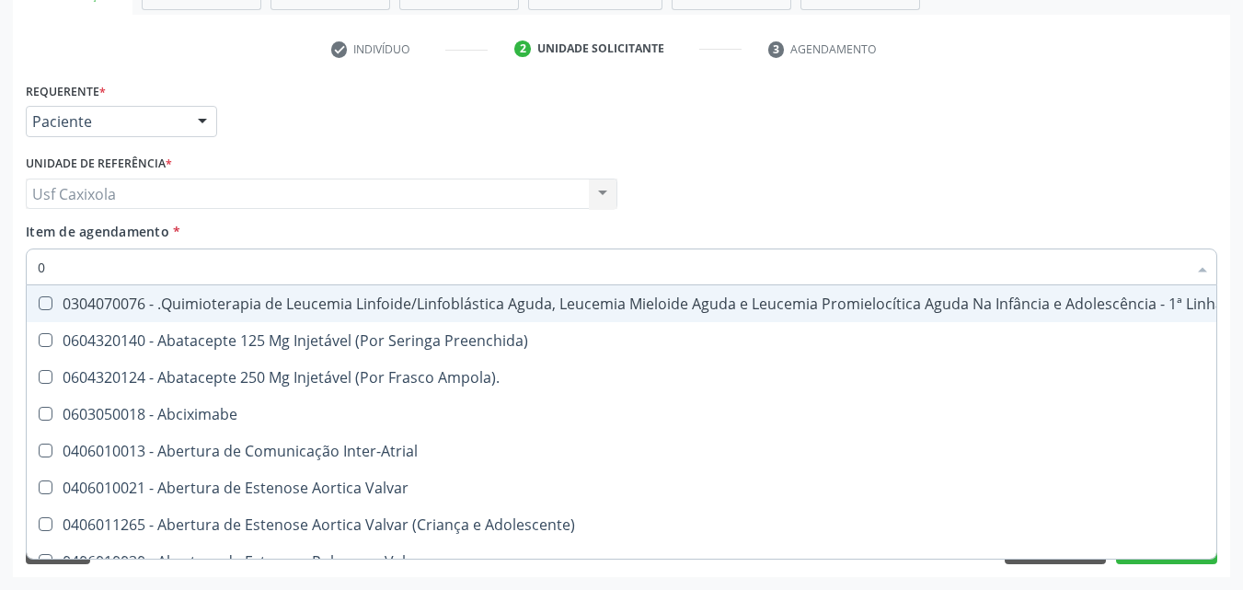
type input "02"
checkbox Comprimido\) "true"
checkbox Transferências "true"
checkbox Meckel "true"
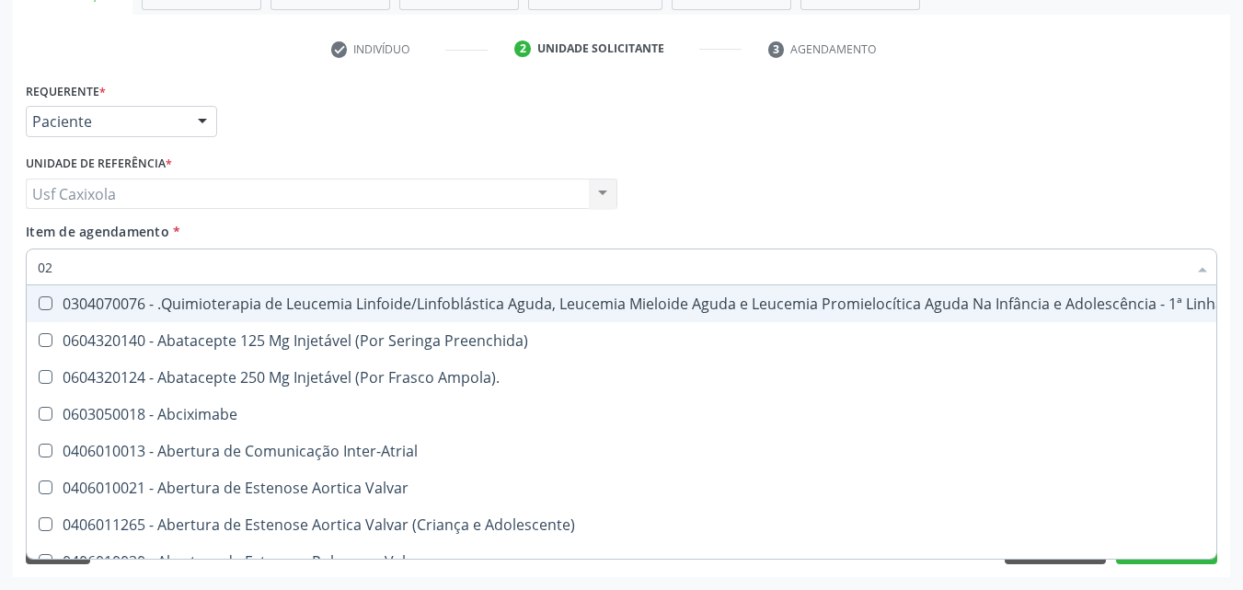
checkbox Transfusao "true"
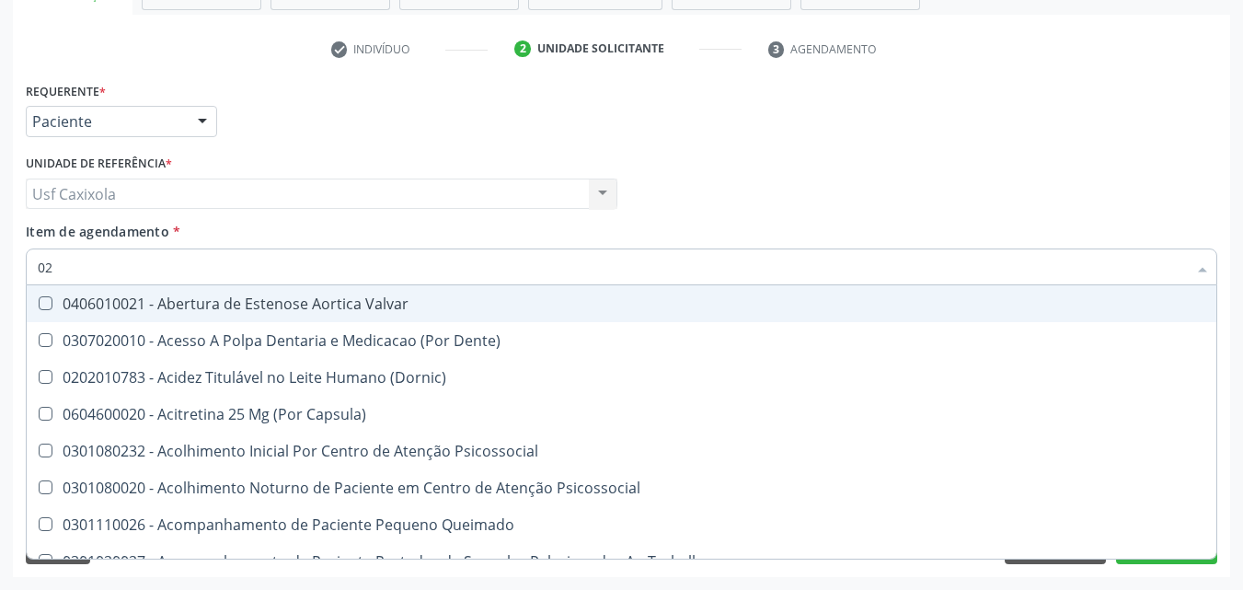
type input "020"
checkbox Epispádia "true"
checkbox Anos\) "true"
checkbox Congênita "true"
checkbox Complementar\) "true"
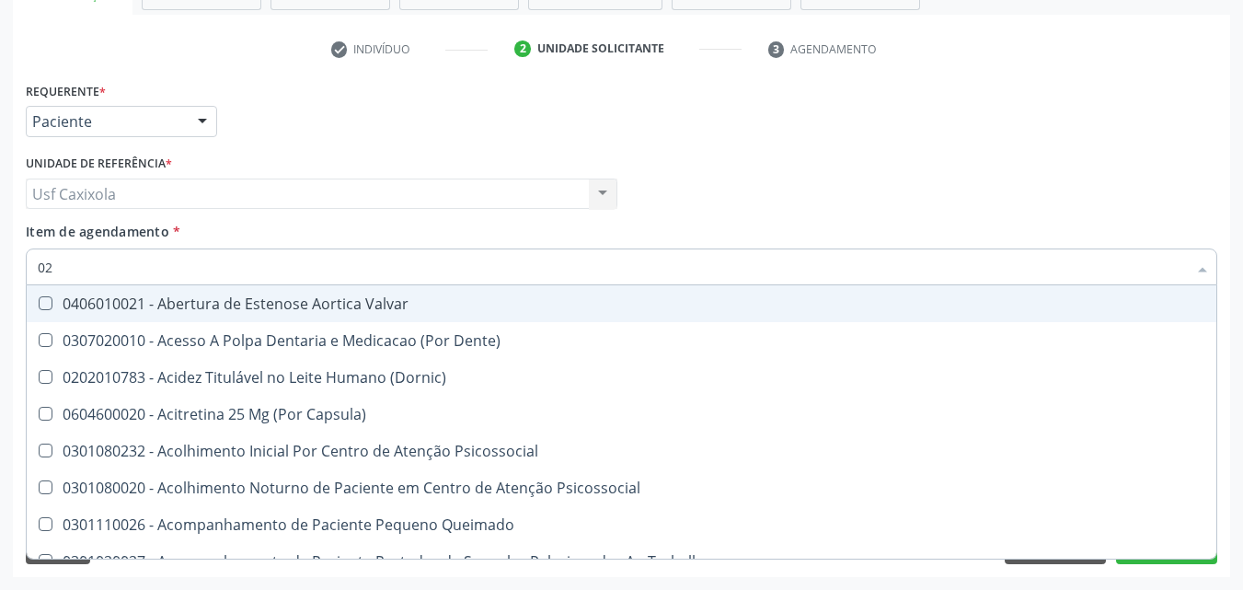
checkbox Dias "true"
checkbox Hdl "false"
checkbox Ldl "false"
checkbox Total "false"
checkbox Creatinina "false"
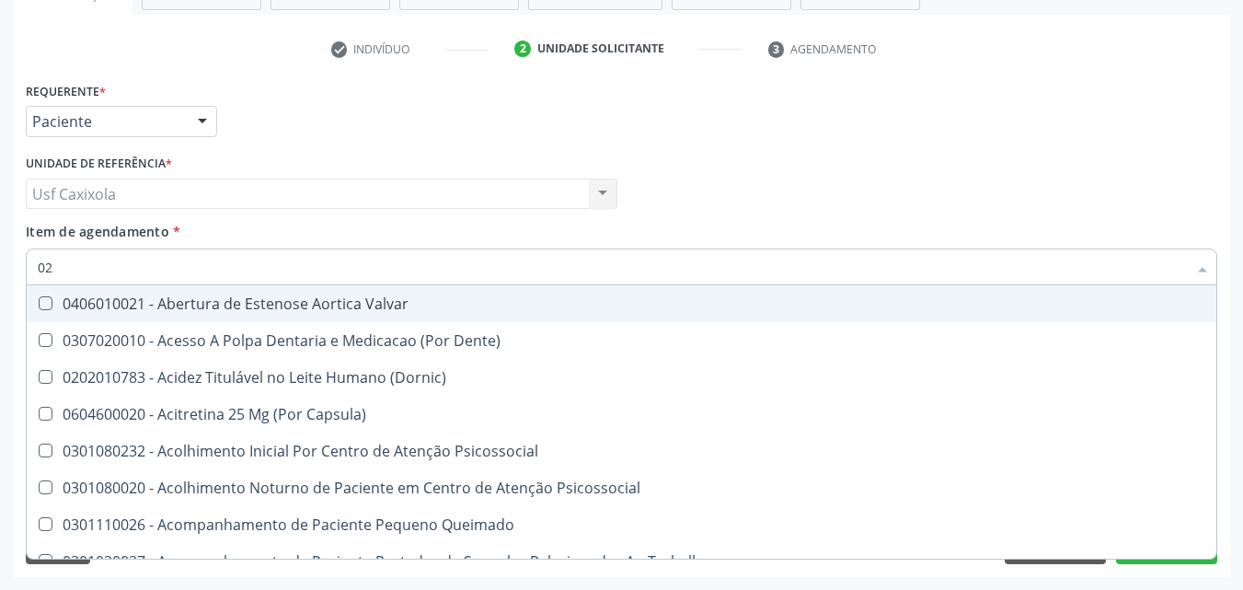
checkbox Triglicerideos "false"
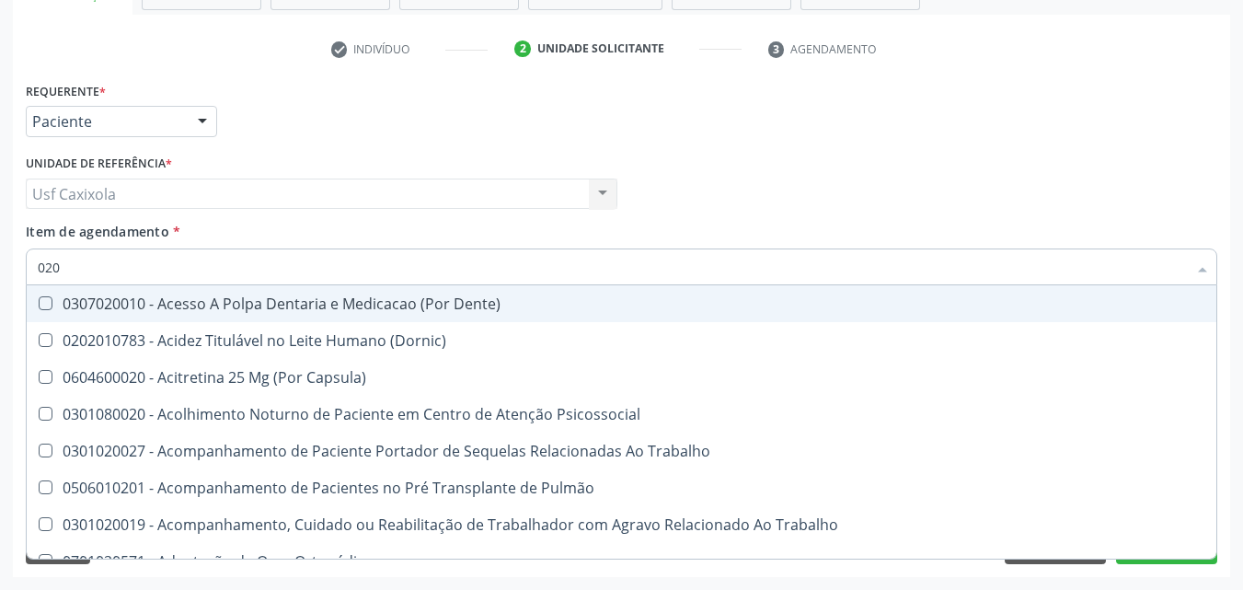
type input "0202"
checkbox Faringe\/Laringe "true"
checkbox Puncao "true"
checkbox Fragmento "true"
checkbox Ossea "true"
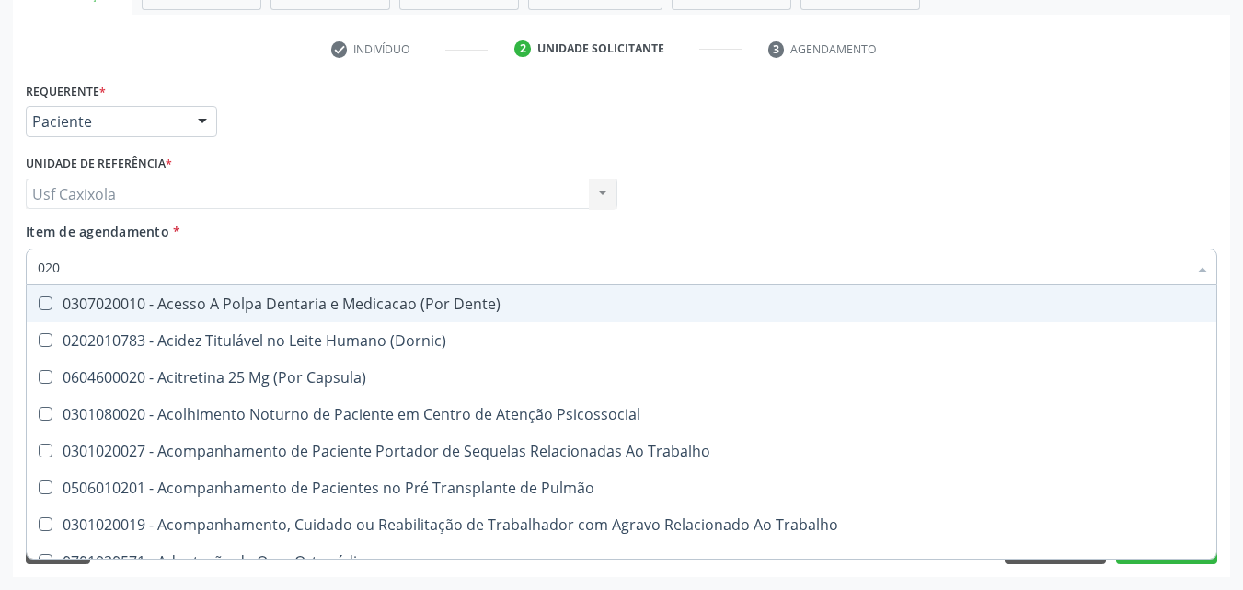
checkbox Projecoes\) "true"
checkbox Hdl "false"
checkbox Ldl "false"
checkbox Total "false"
checkbox Creatinina "false"
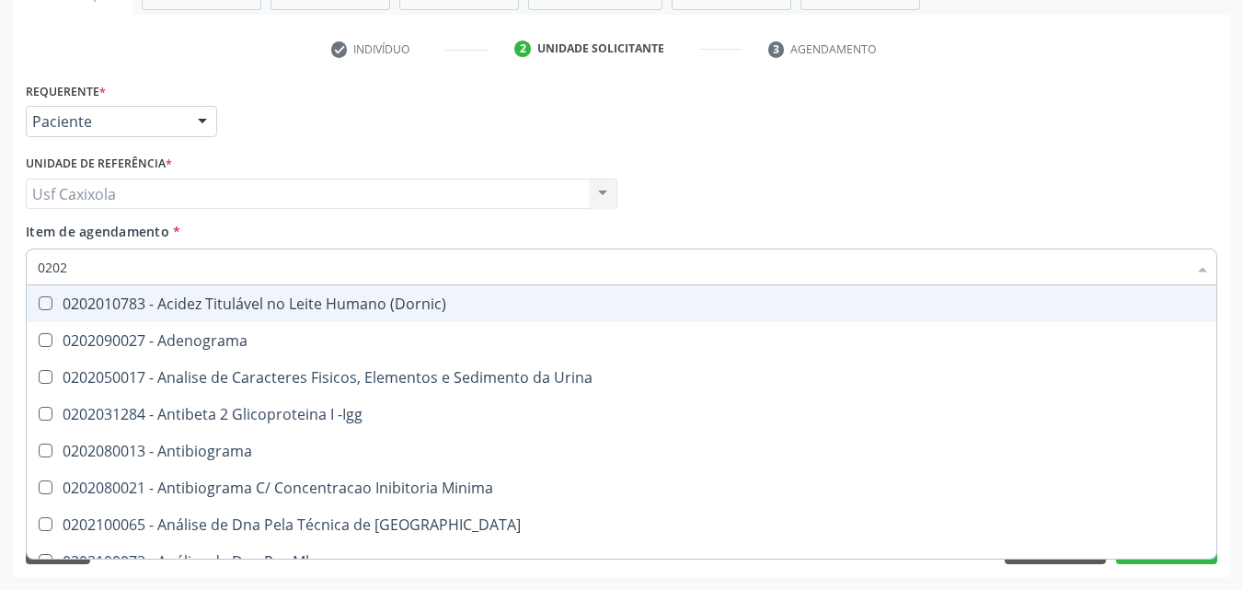
type input "02020"
checkbox \(Psa\) "true"
checkbox III "true"
checkbox Barbituratos "true"
checkbox Calcio "true"
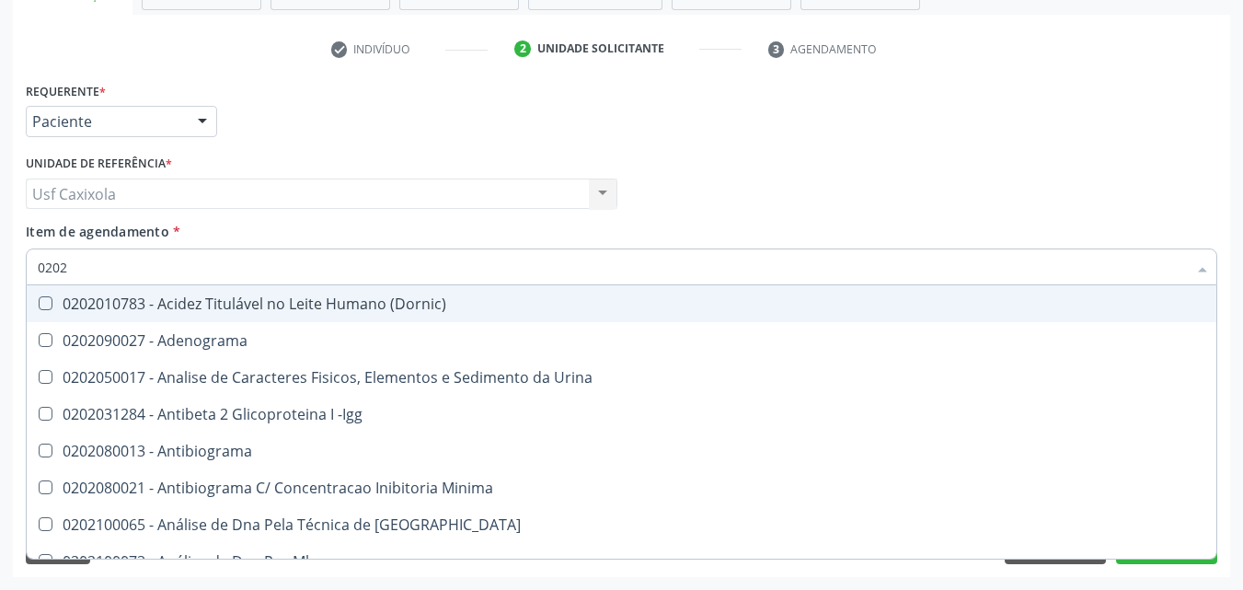
checkbox Hdl "false"
checkbox Ldl "false"
checkbox Total "false"
checkbox Creatinina "false"
checkbox Funcional "true"
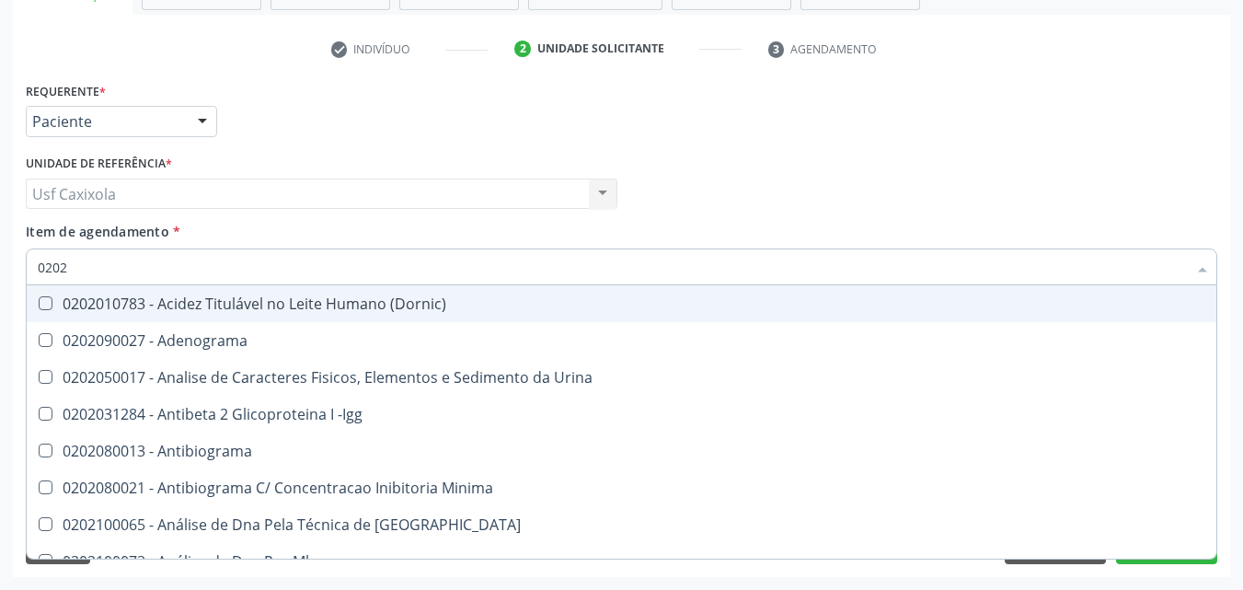
checkbox Triglicerideos "false"
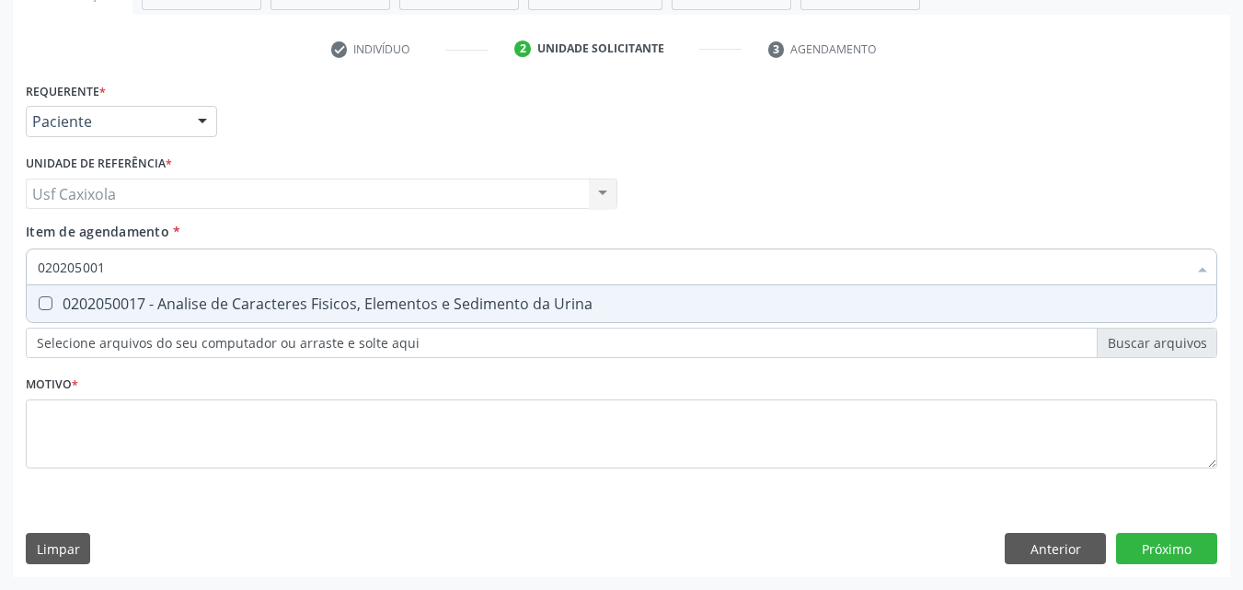
type input "0202050017"
drag, startPoint x: 71, startPoint y: 309, endPoint x: 71, endPoint y: 296, distance: 12.9
click at [70, 309] on div "0202050017 - Analise de Caracteres Fisicos, Elementos e Sedimento da Urina" at bounding box center [622, 303] width 1168 height 15
checkbox Urina "true"
drag, startPoint x: 132, startPoint y: 261, endPoint x: 9, endPoint y: 268, distance: 122.6
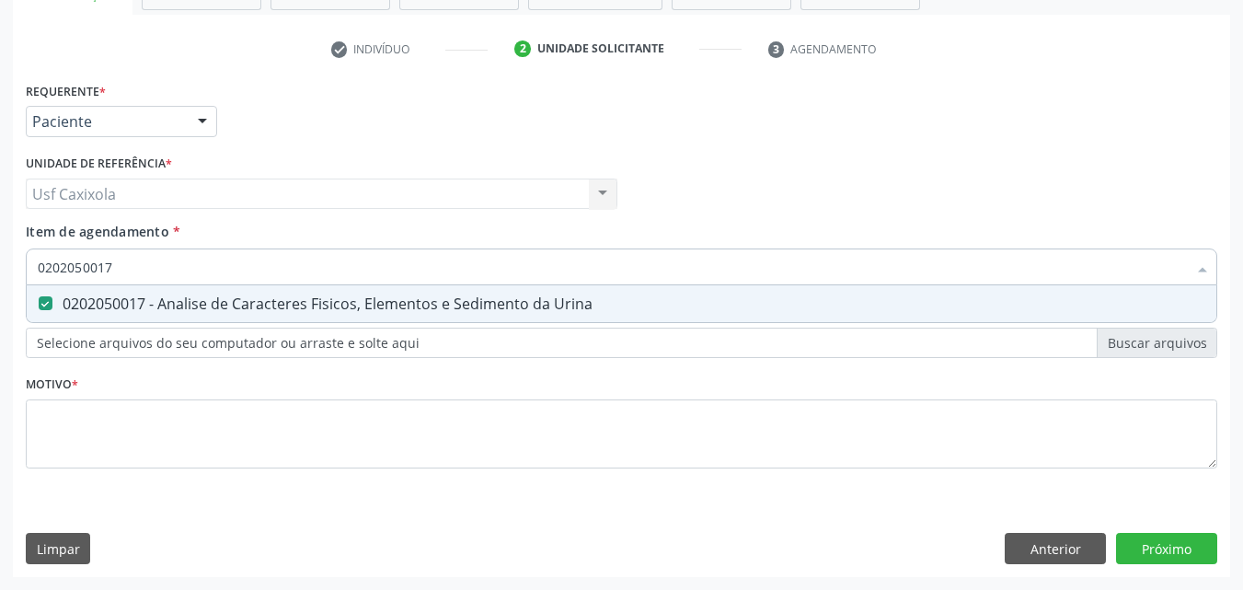
click at [9, 268] on div "Acompanhamento Acompanhe a situação das marcações correntes e finalizadas Relat…" at bounding box center [621, 184] width 1243 height 811
type input "0"
checkbox Urina "false"
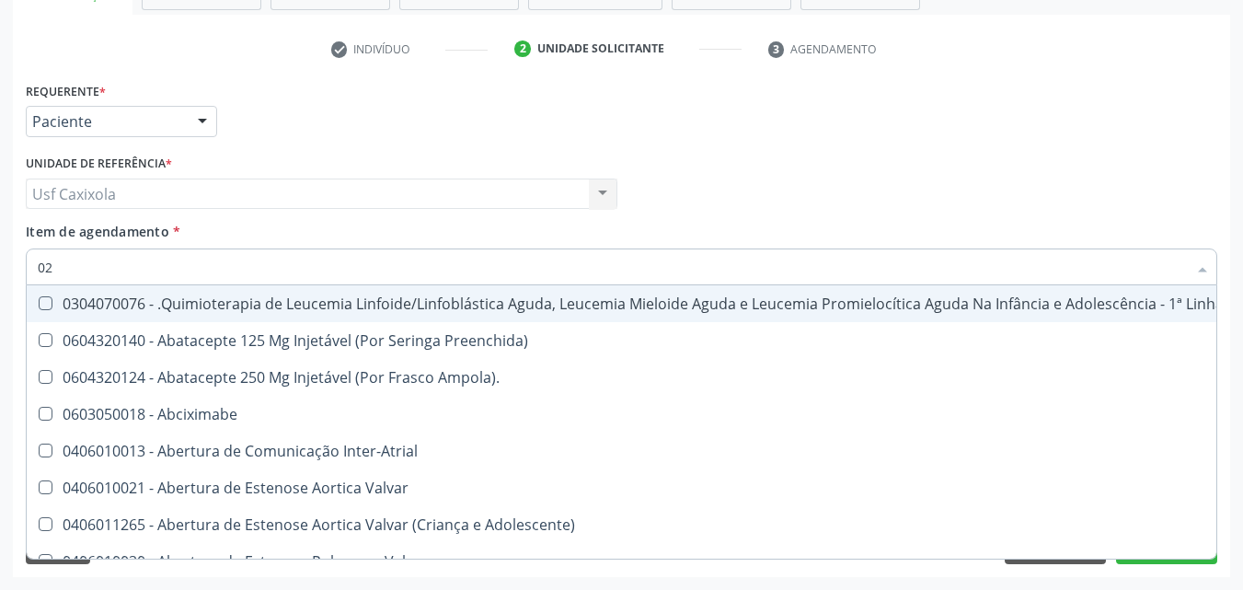
type input "020"
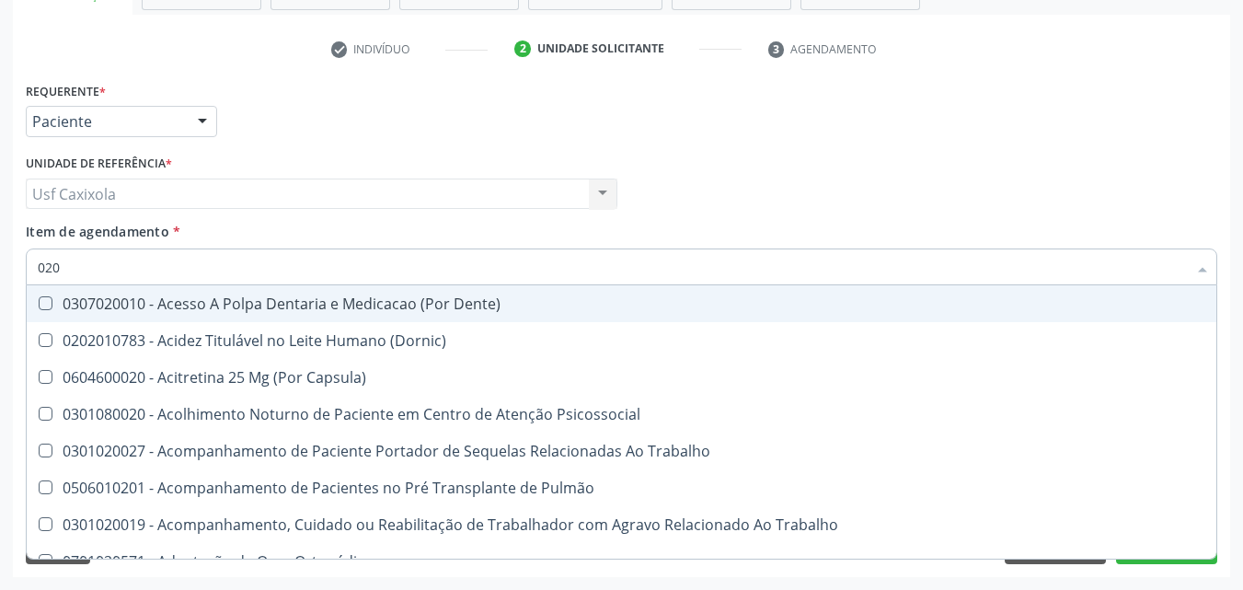
checkbox Urina "true"
checkbox Recombinante "false"
checkbox Paranasal "false"
checkbox Hdl "true"
checkbox Ldl "true"
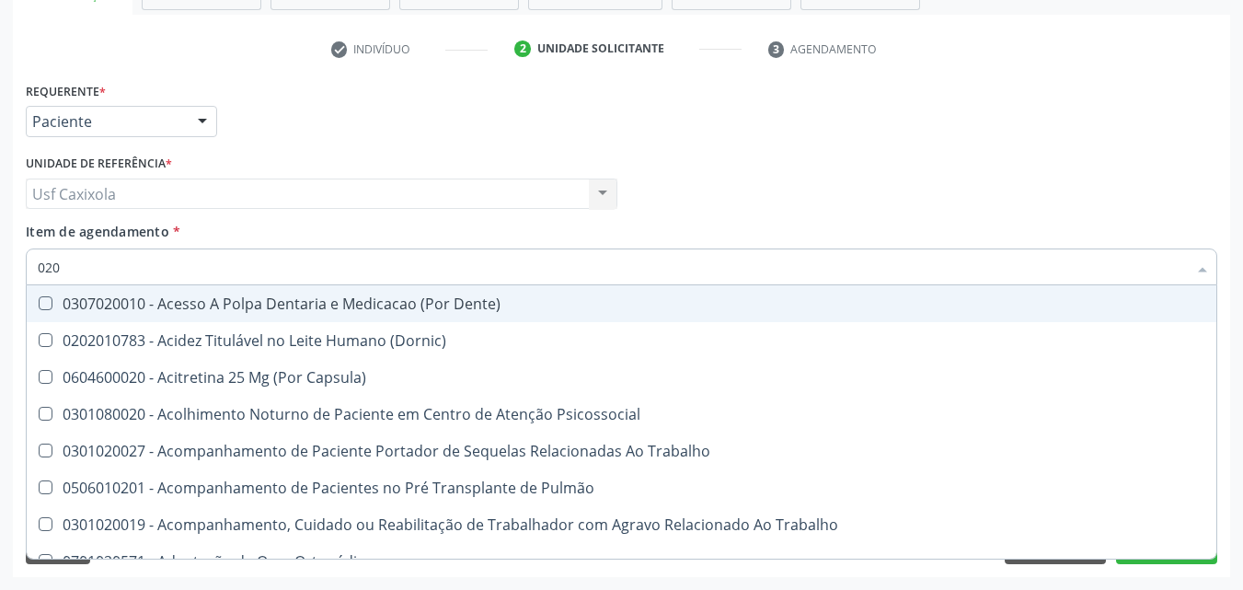
checkbox Total "true"
checkbox Creatinina "true"
type input "0202"
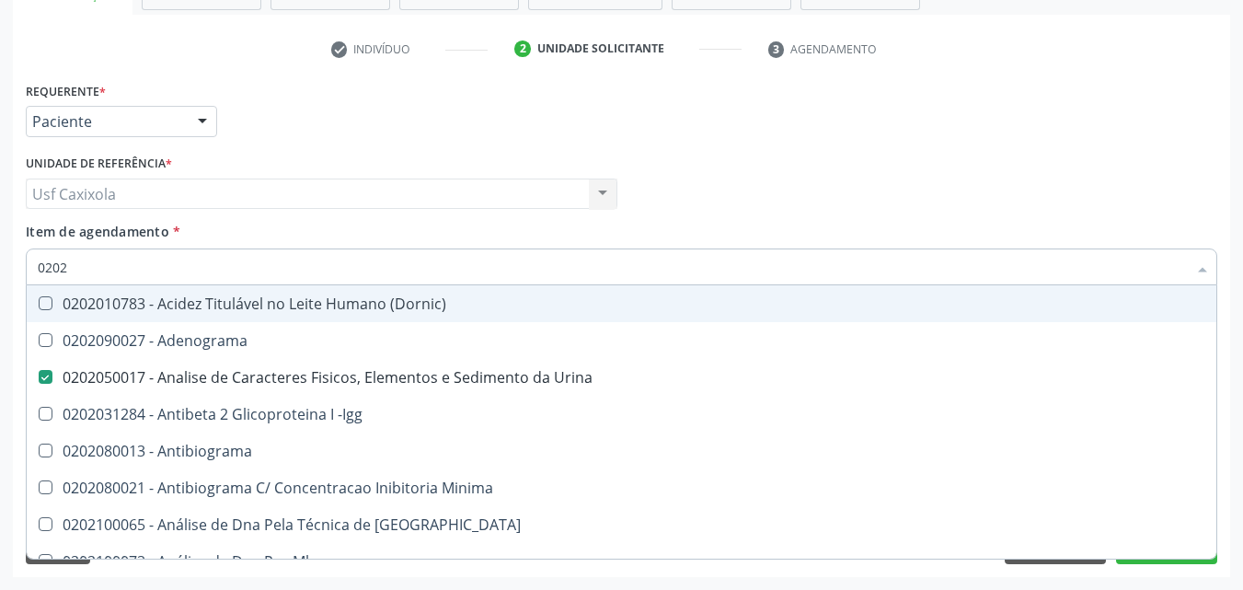
checkbox Urina "true"
checkbox Creatinina "false"
checkbox Hdl "true"
checkbox Ldl "true"
checkbox Total "true"
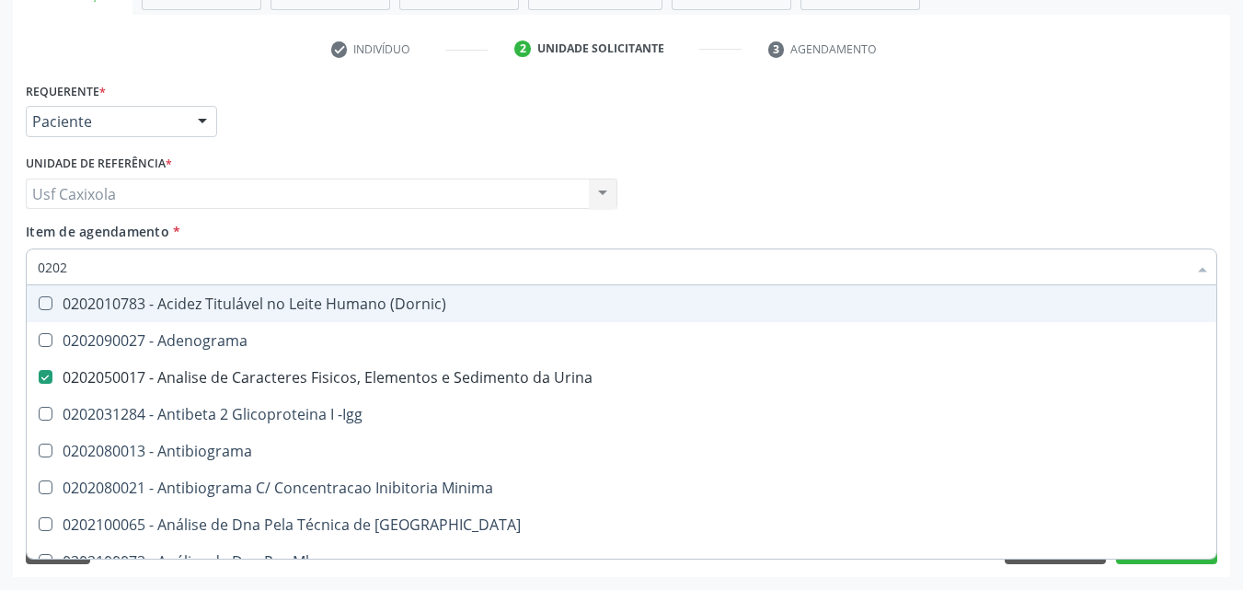
checkbox Creatinina "true"
checkbox Triglicerideos "true"
checkbox Impactado\) "false"
checkbox Exostoses "false"
checkbox Bucomaxilofacial "false"
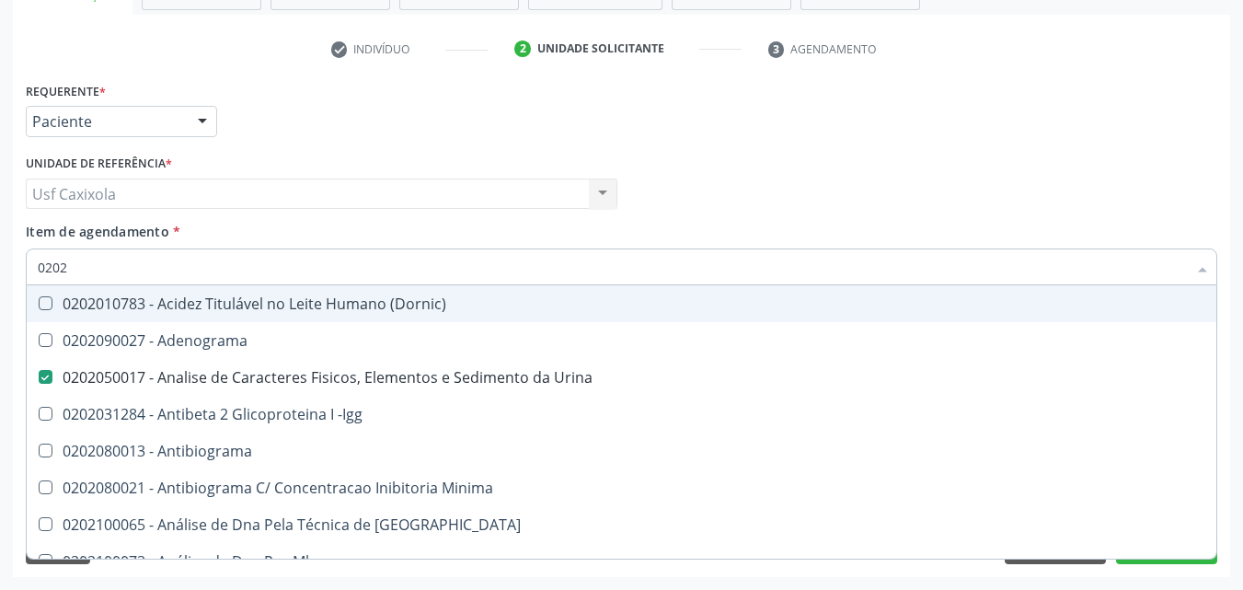
checkbox Bilateral "false"
type input "02020"
checkbox \(Psa\) "true"
checkbox III "true"
checkbox Barbituratos "true"
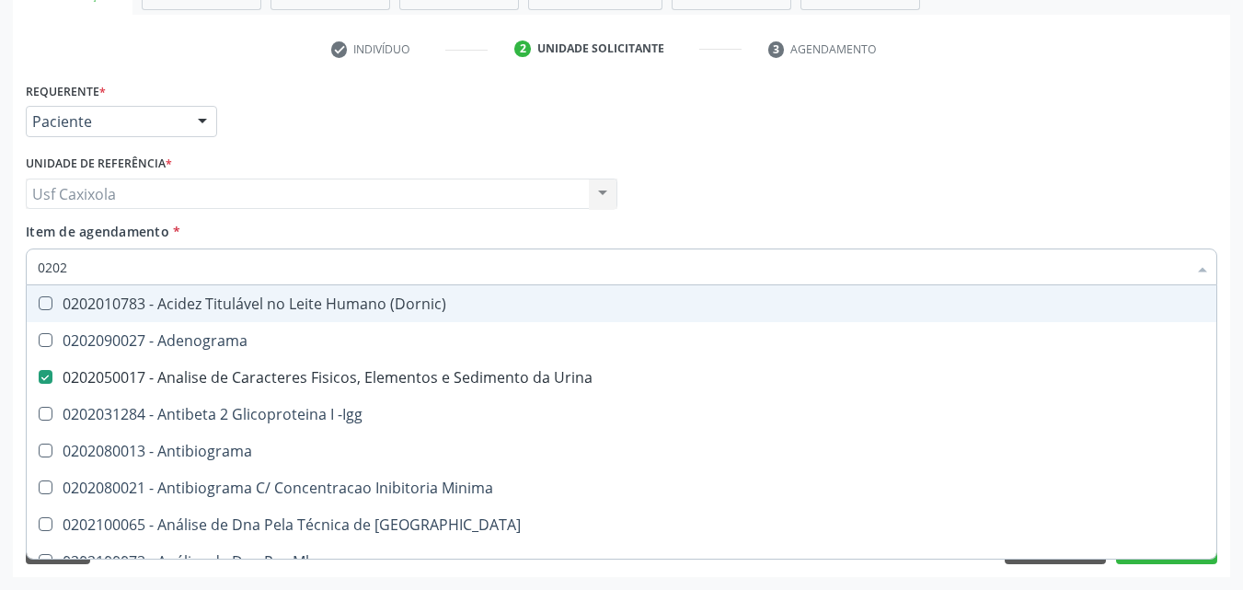
checkbox Calcio "true"
checkbox Hdl "false"
checkbox Ldl "false"
checkbox Total "false"
checkbox Creatinina "false"
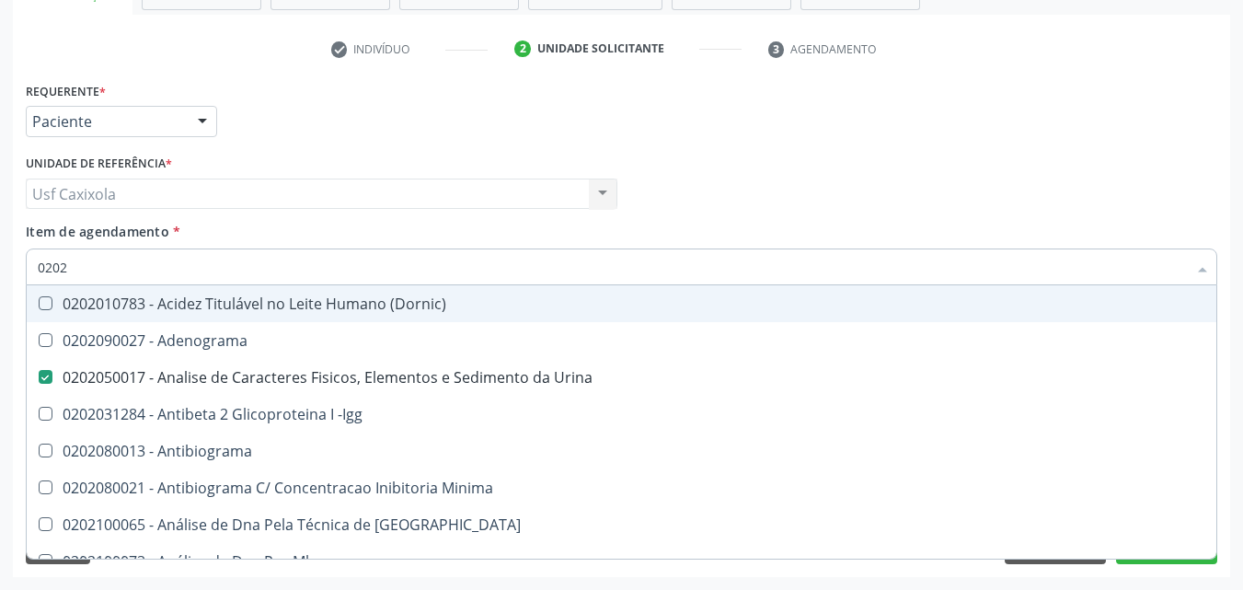
checkbox Funcional "true"
checkbox Triglicerideos "false"
type input "020201"
checkbox Urina "false"
checkbox \(Pos-Pasteurização\) "true"
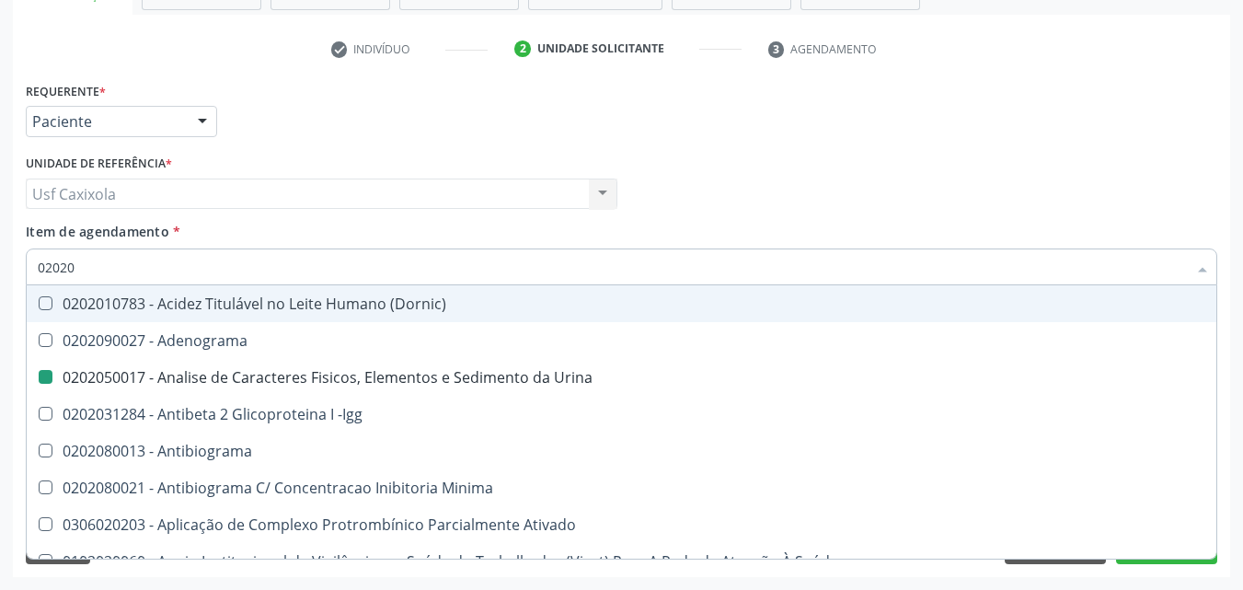
checkbox Molecular "true"
checkbox Parceria\) "true"
checkbox Gestante "true"
checkbox Acetona "true"
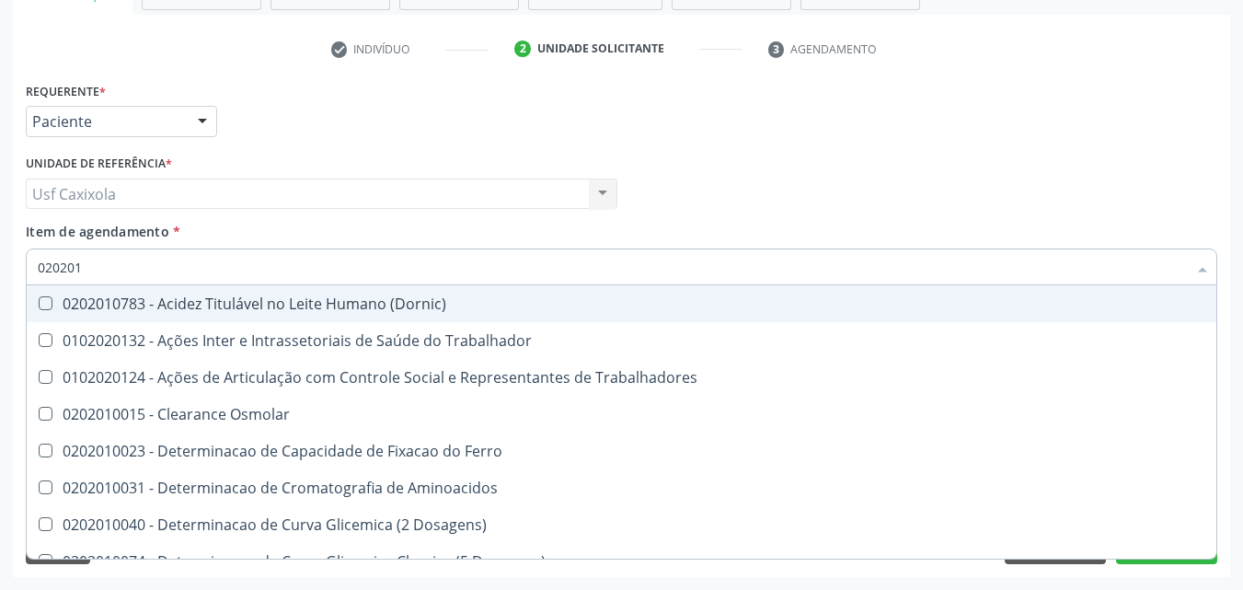
type input "0202010"
checkbox Circulante "true"
checkbox III "true"
checkbox Fracoes "true"
checkbox Ionizavel "true"
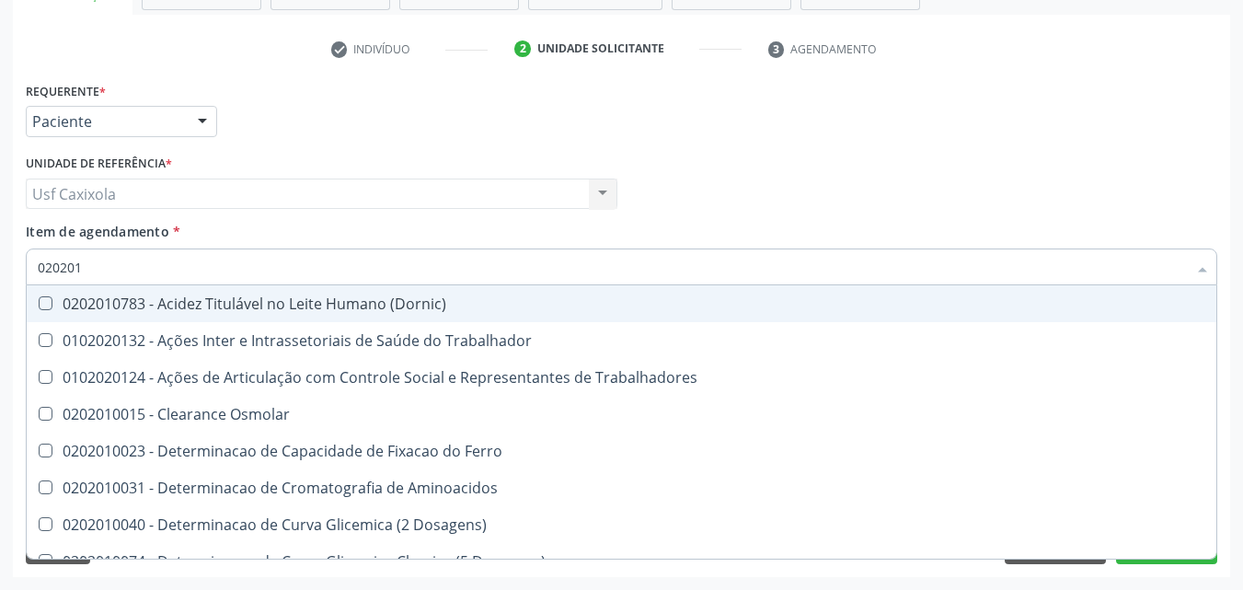
checkbox Hdl "false"
checkbox Ldl "false"
checkbox Total "false"
checkbox Creatinina "false"
checkbox Muco-Proteinas "true"
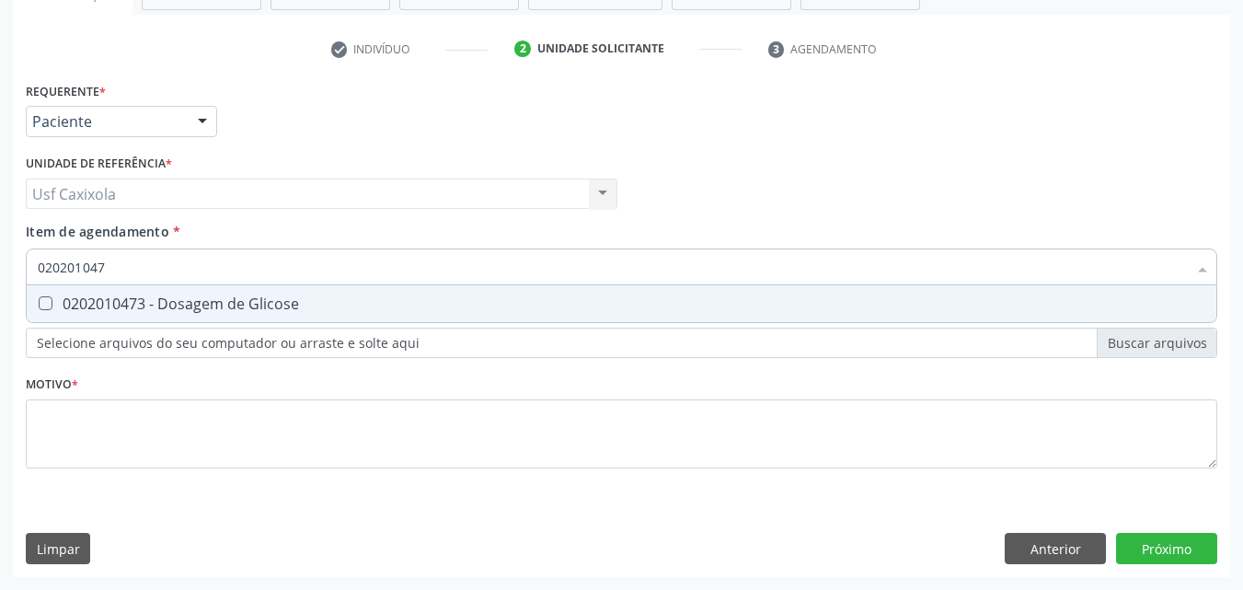
type input "0202010473"
drag, startPoint x: 49, startPoint y: 302, endPoint x: 77, endPoint y: 296, distance: 29.1
click at [50, 302] on Glicose at bounding box center [46, 303] width 14 height 14
click at [39, 302] on Glicose "checkbox" at bounding box center [33, 303] width 12 height 12
checkbox Glicose "true"
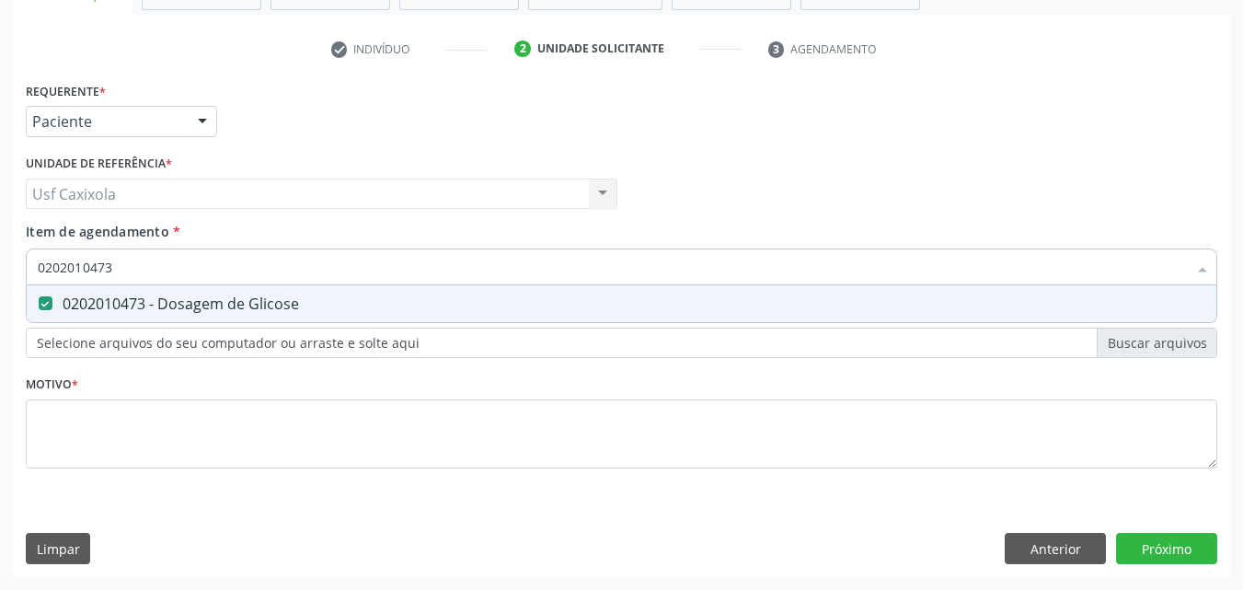
drag, startPoint x: 95, startPoint y: 281, endPoint x: 29, endPoint y: 284, distance: 65.4
click at [29, 284] on div "0202010473" at bounding box center [622, 266] width 1192 height 37
type input "0"
checkbox Glicose "false"
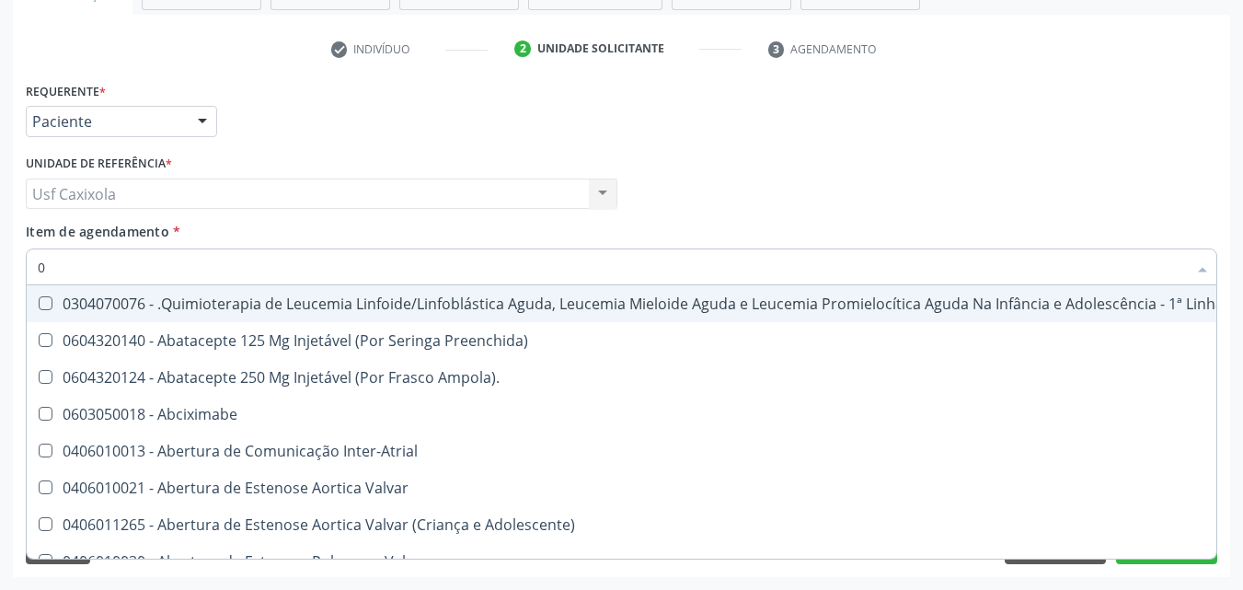
type input "02"
checkbox Coração "true"
checkbox Urina "false"
checkbox Comprimido\) "true"
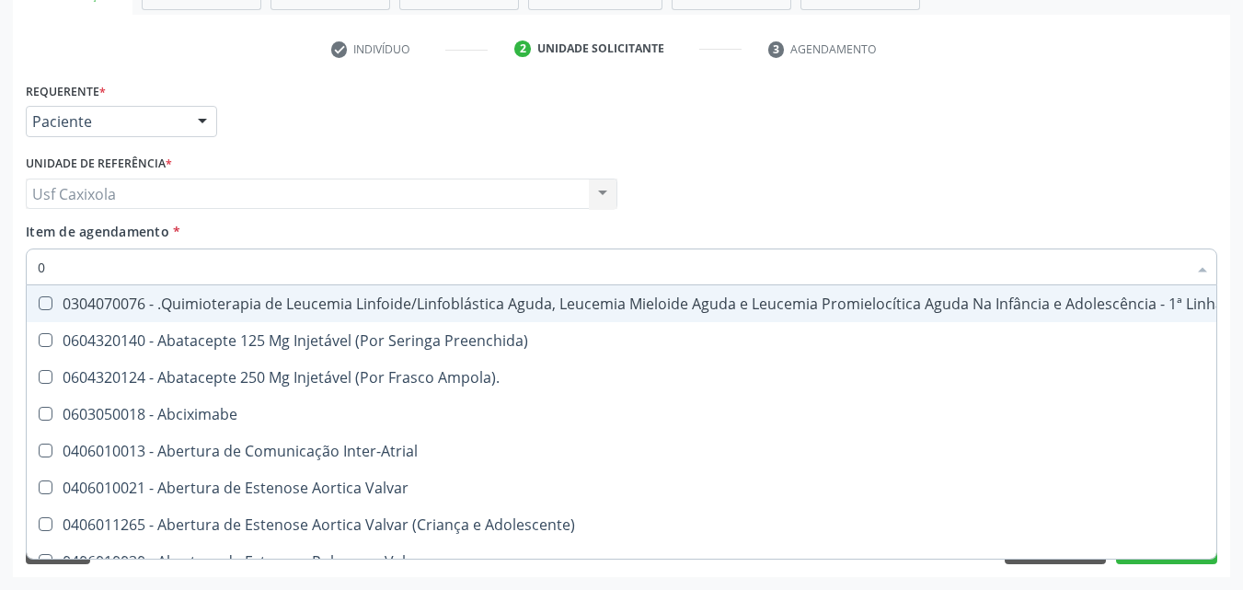
checkbox Transferências "true"
checkbox Meckel "true"
checkbox Bilateral "true"
checkbox Transfusao "true"
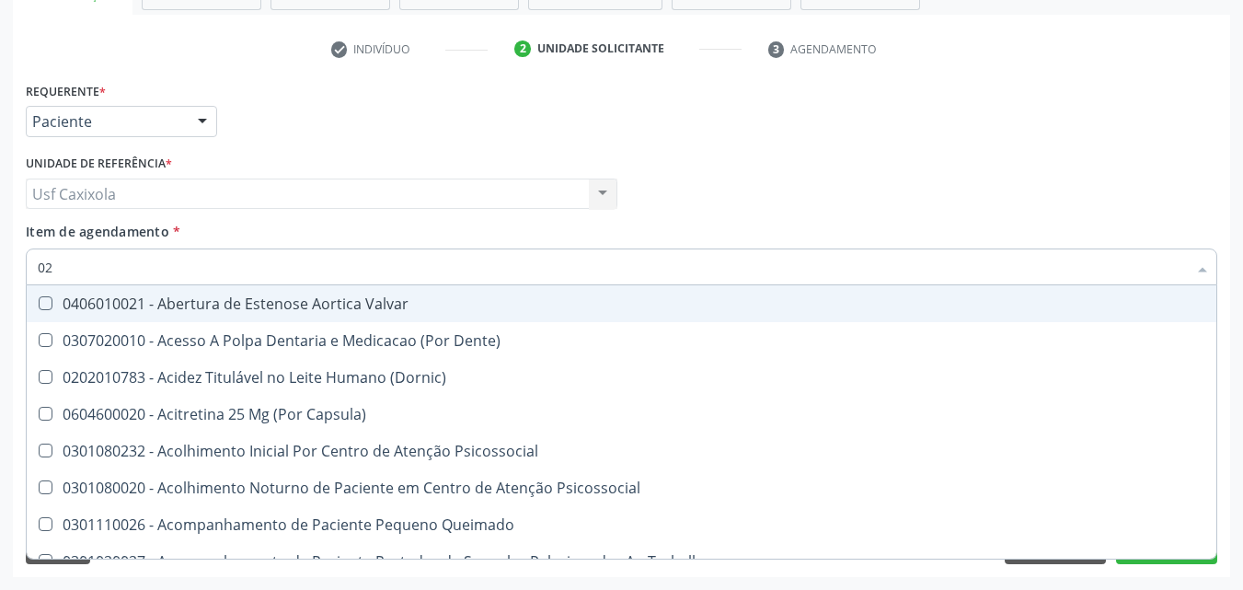
type input "020"
checkbox Terapeutica "true"
checkbox Urina "false"
checkbox Epispádia "true"
checkbox Anos\) "true"
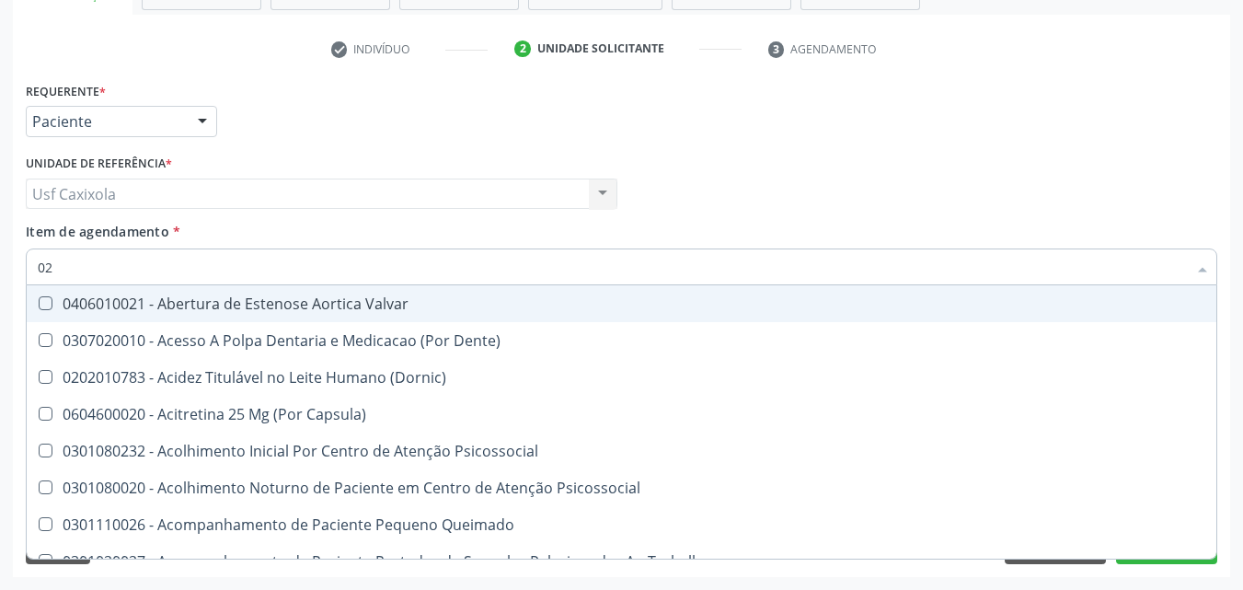
checkbox Congênita "true"
checkbox Complementar\) "true"
checkbox \(Qualitativo\) "true"
checkbox Dias "true"
checkbox Hdl "false"
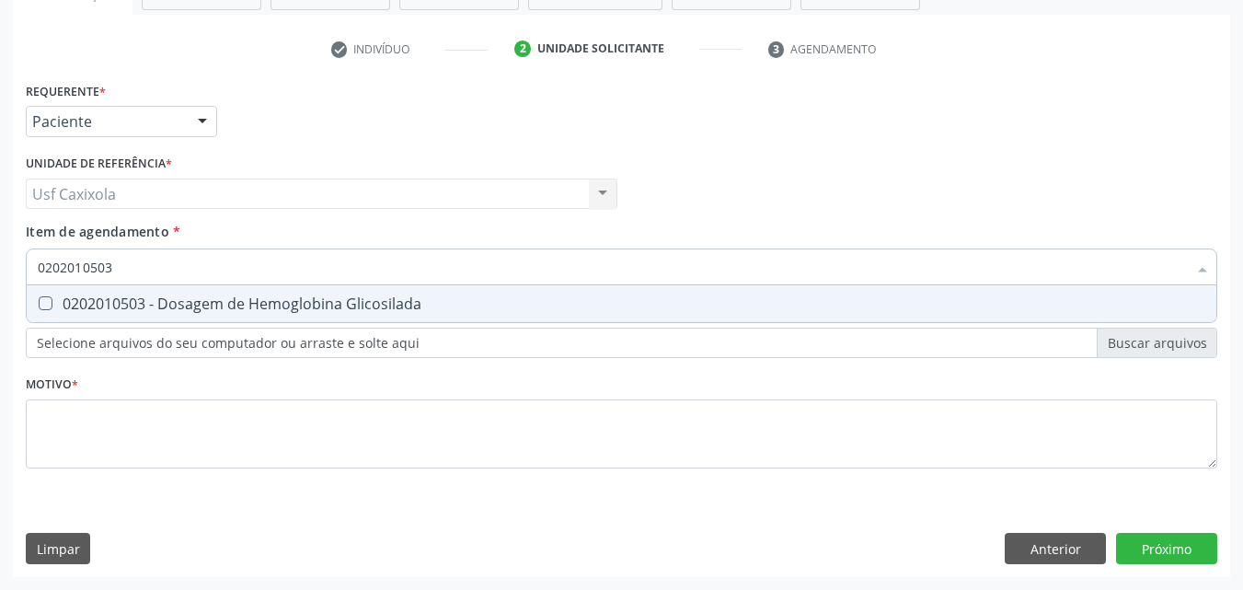
click at [74, 307] on div "0202010503 - Dosagem de Hemoglobina Glicosilada" at bounding box center [622, 303] width 1168 height 15
drag, startPoint x: 125, startPoint y: 272, endPoint x: 21, endPoint y: 272, distance: 104.0
click at [21, 272] on div "Item de agendamento * 0202010503 Desfazer seleção 0202010503 - Dosagem de Hemog…" at bounding box center [621, 257] width 1201 height 71
click at [58, 304] on div "0202020380 - Hemograma Completo" at bounding box center [622, 303] width 1168 height 15
drag, startPoint x: 111, startPoint y: 273, endPoint x: 0, endPoint y: 284, distance: 111.9
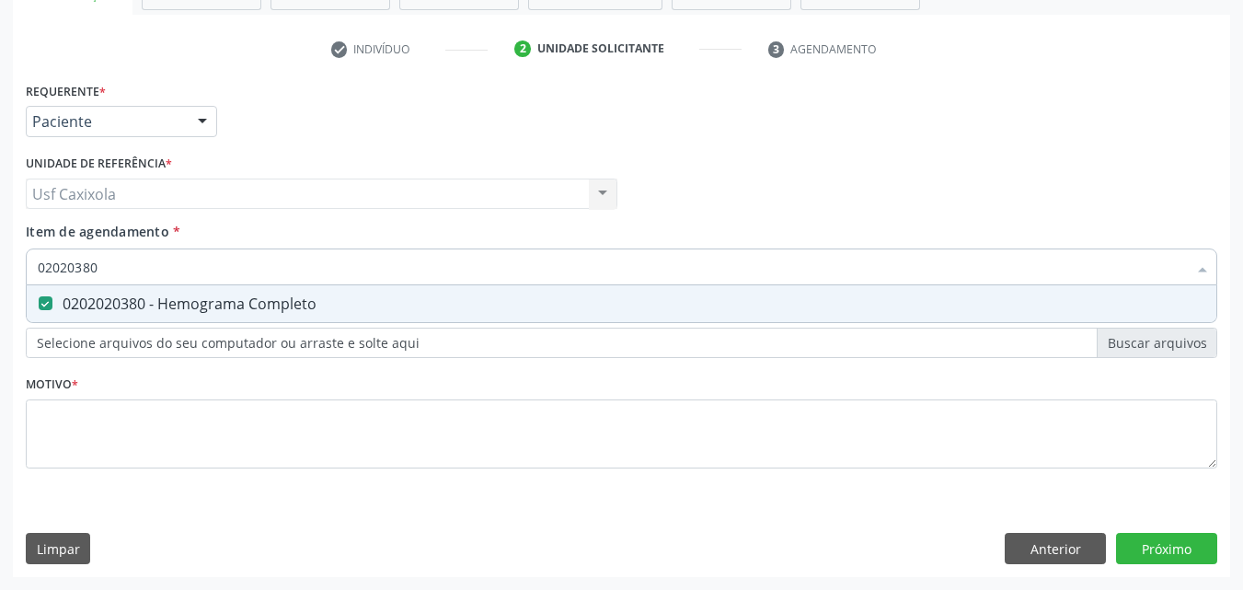
click at [0, 284] on div "Acompanhamento Acompanhe a situação das marcações correntes e finalizadas Relat…" at bounding box center [621, 184] width 1243 height 811
click at [86, 297] on div "0202080080 - Cultura de Bactérias P/ Identificação" at bounding box center [622, 303] width 1168 height 15
drag, startPoint x: 87, startPoint y: 276, endPoint x: 7, endPoint y: 274, distance: 79.2
click at [7, 274] on div "Acompanhamento Acompanhe a situação das marcações correntes e finalizadas Relat…" at bounding box center [621, 184] width 1243 height 811
click at [87, 299] on div "0202060250 - Dosagem de Hormonio Tireoestimulante (Tsh)" at bounding box center [622, 303] width 1168 height 15
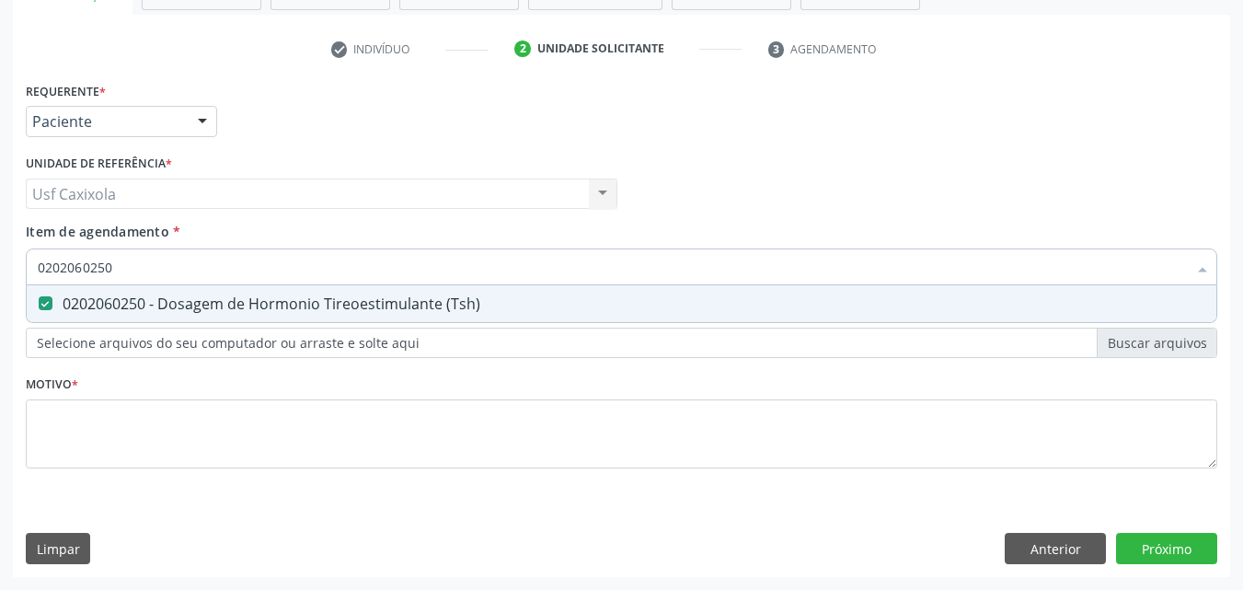
drag, startPoint x: 111, startPoint y: 273, endPoint x: 25, endPoint y: 270, distance: 86.6
click at [25, 270] on div "Item de agendamento * 0202060250 Desfazer seleção 0202060250 - Dosagem de Hormo…" at bounding box center [621, 257] width 1201 height 71
click at [85, 301] on div "0202060381 - Dosagem de Tiroxina Livre (T4 Livre)" at bounding box center [622, 303] width 1168 height 15
drag, startPoint x: 129, startPoint y: 272, endPoint x: 33, endPoint y: 278, distance: 95.9
click at [33, 278] on div "0202060381" at bounding box center [622, 266] width 1192 height 37
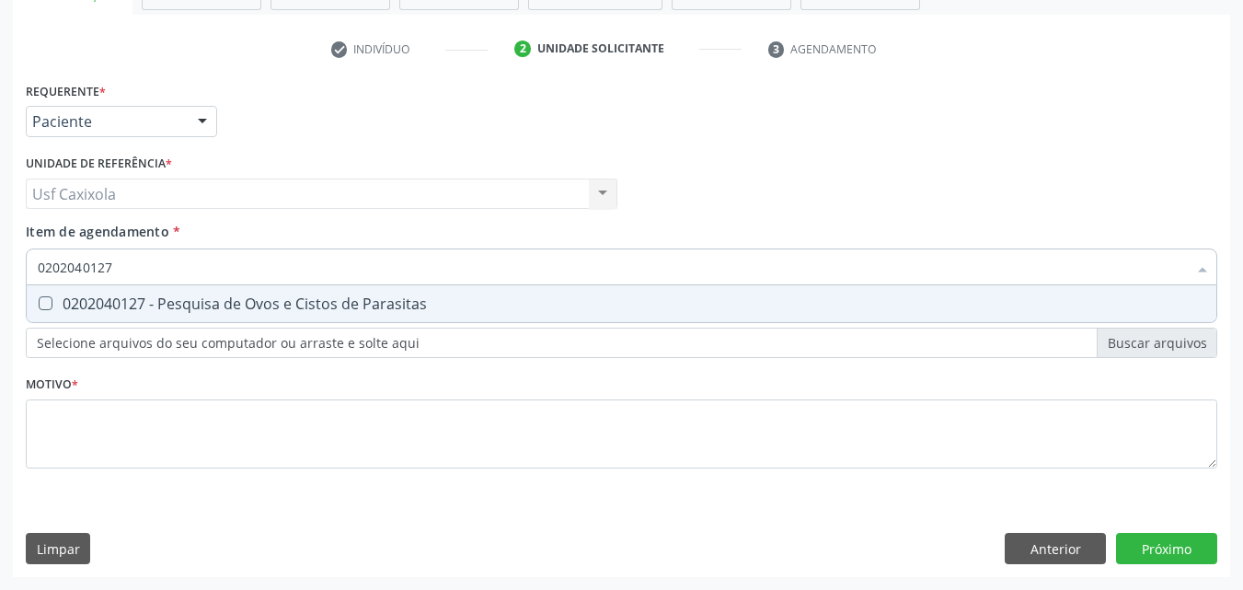
click at [84, 298] on div "0202040127 - Pesquisa de Ovos e Cistos de Parasitas" at bounding box center [622, 303] width 1168 height 15
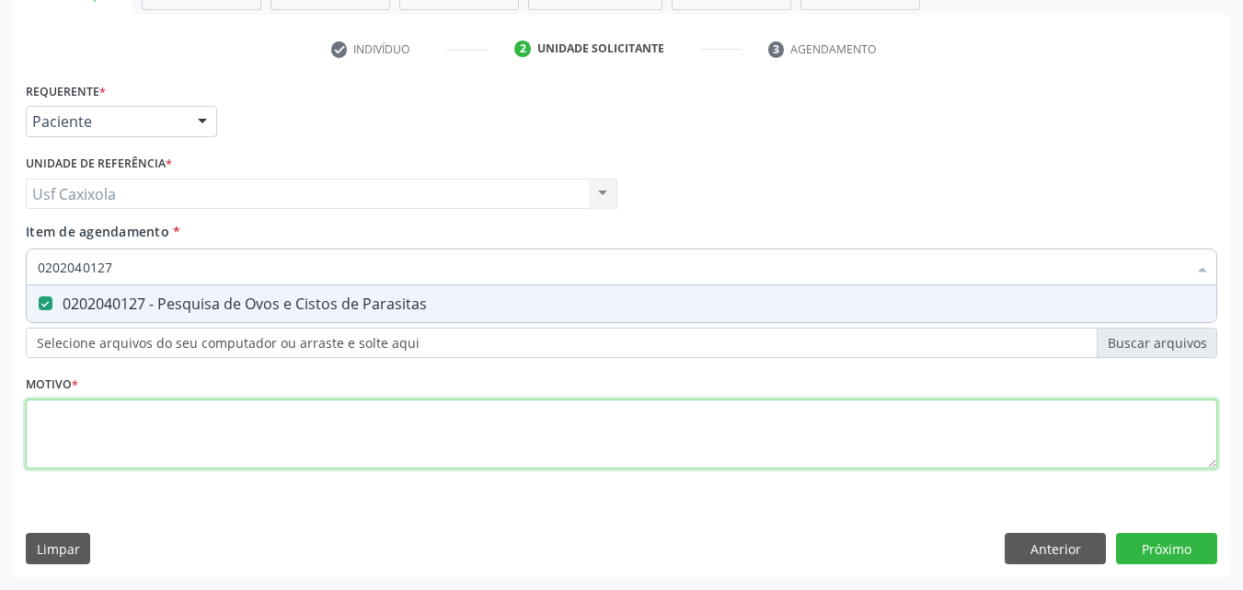
click at [79, 453] on div "Requerente * Paciente Médico(a) Enfermeiro(a) Paciente Nenhum resultado encontr…" at bounding box center [622, 285] width 1192 height 417
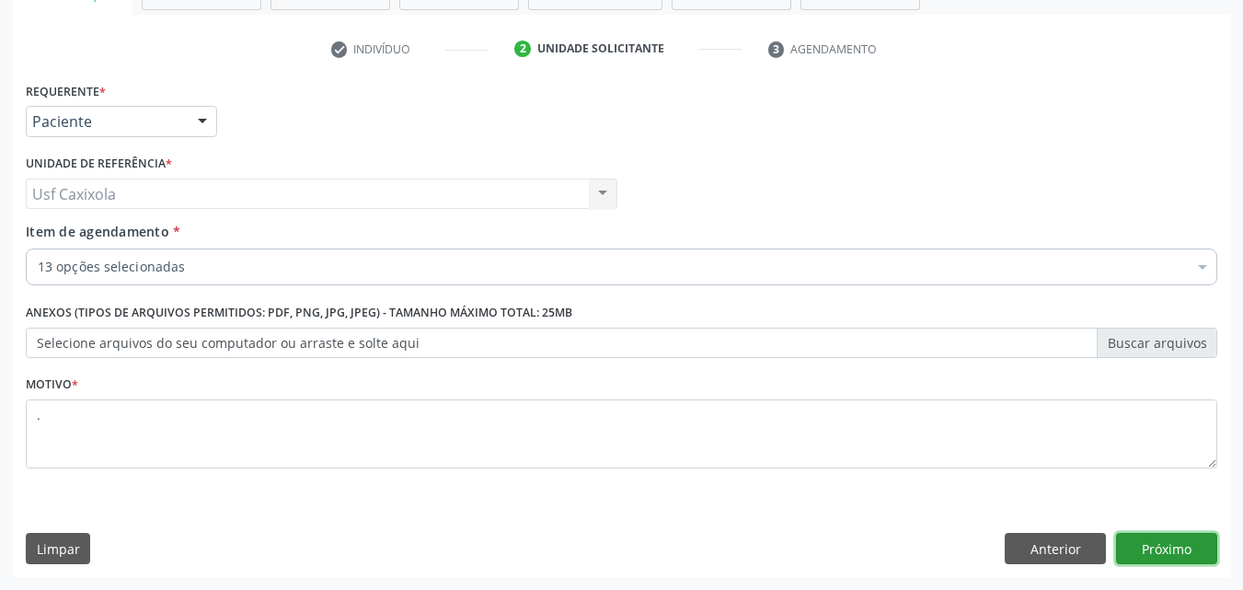
click at [1143, 536] on button "Próximo" at bounding box center [1166, 548] width 101 height 31
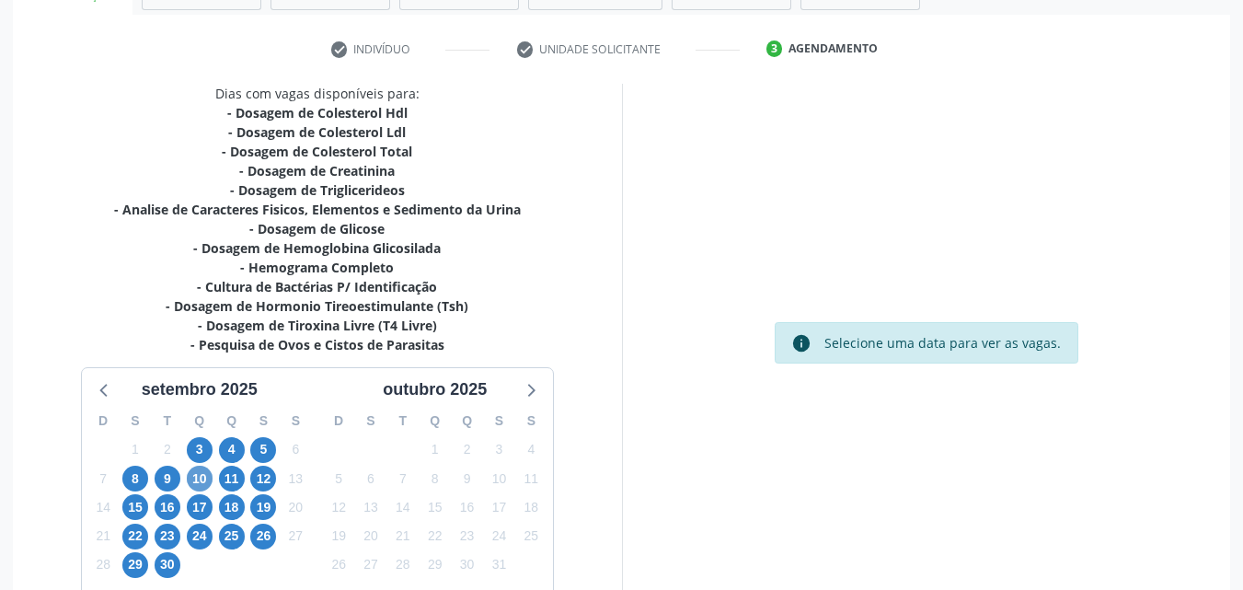
click at [211, 475] on div "10" at bounding box center [199, 479] width 32 height 29
click at [204, 475] on span "10" at bounding box center [200, 479] width 26 height 26
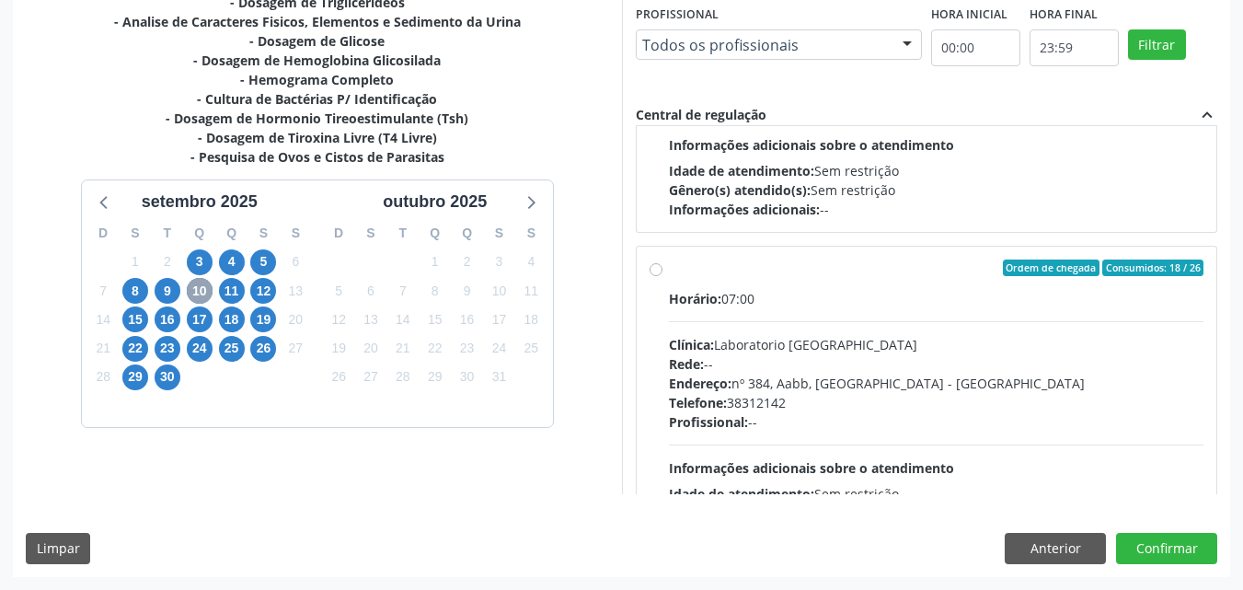
scroll to position [920, 0]
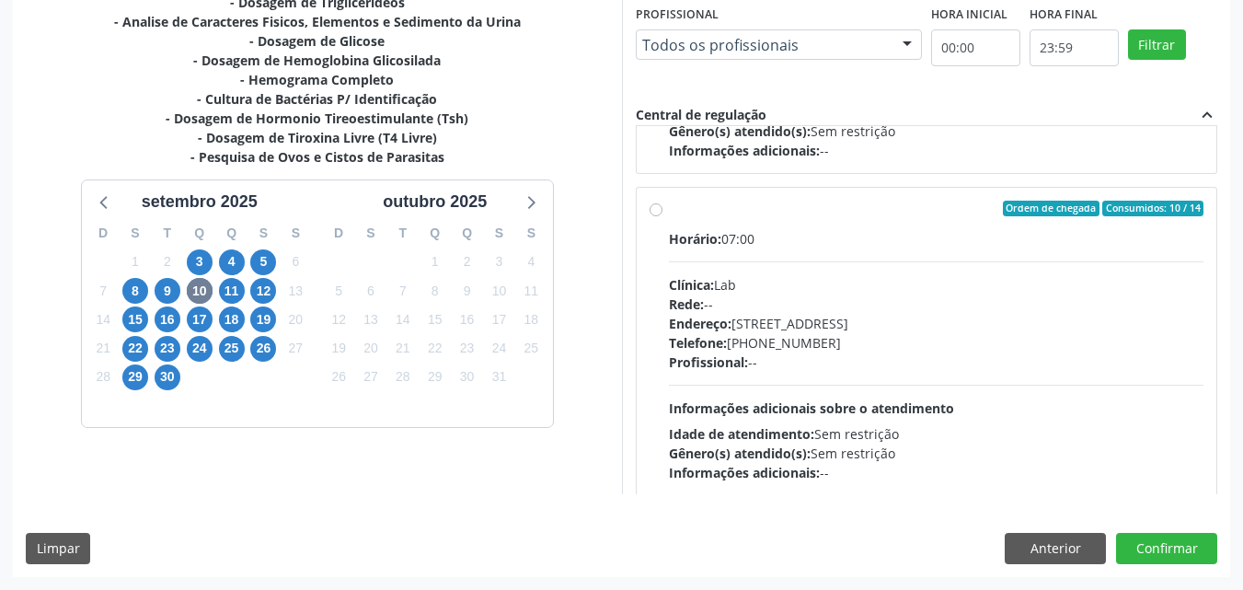
click at [665, 201] on div "Ordem de chegada Consumidos: 10 / 14 Horário: 07:00 Clínica: Lab Rede: -- Ender…" at bounding box center [927, 342] width 555 height 283
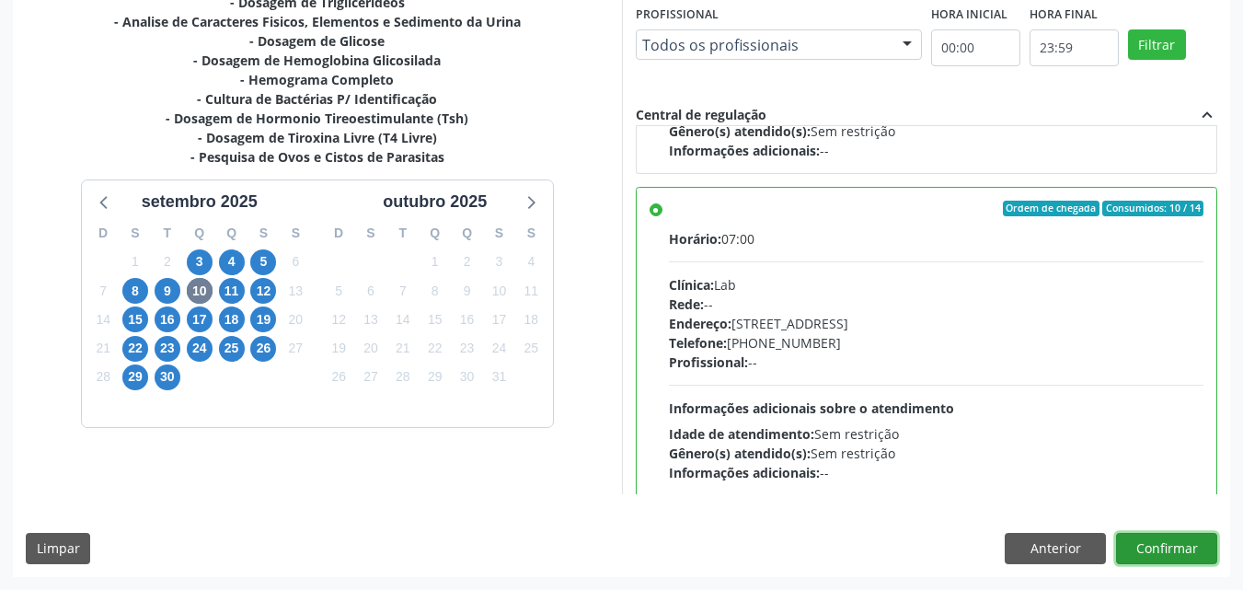
click at [1161, 543] on button "Confirmar" at bounding box center [1166, 548] width 101 height 31
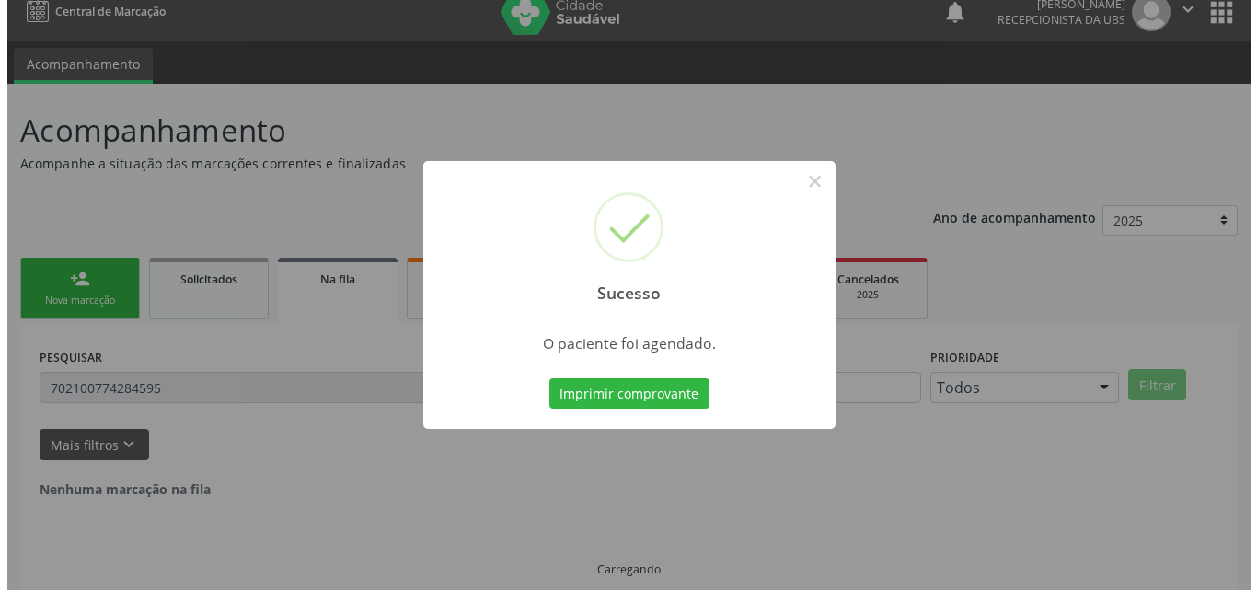
scroll to position [0, 0]
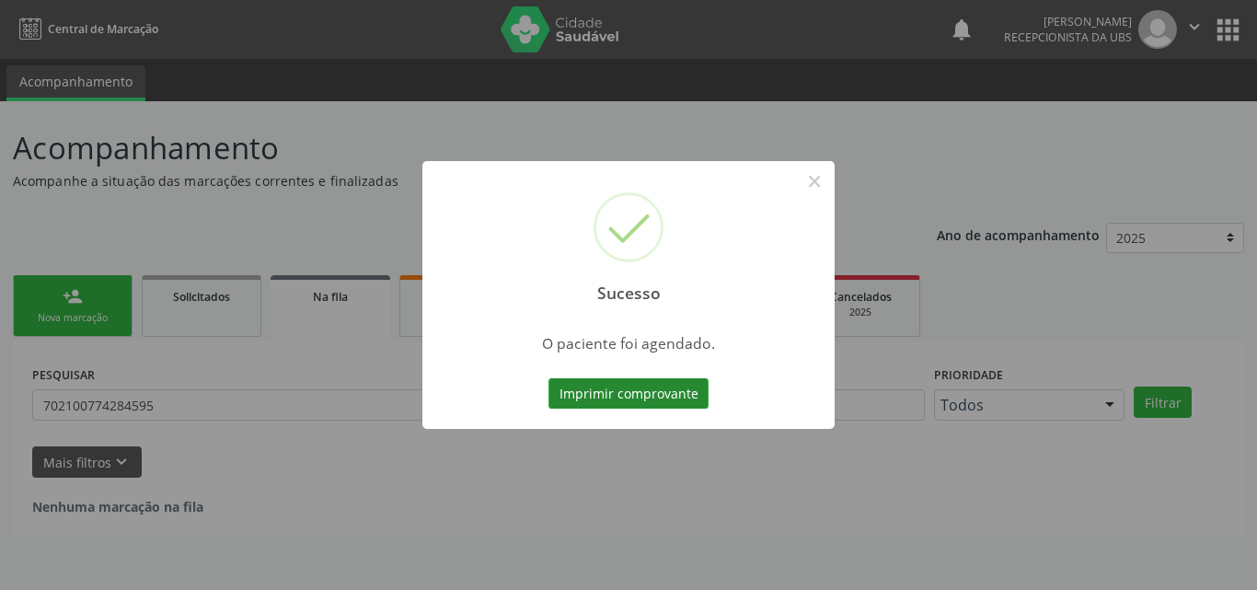
click at [673, 396] on button "Imprimir comprovante" at bounding box center [629, 393] width 160 height 31
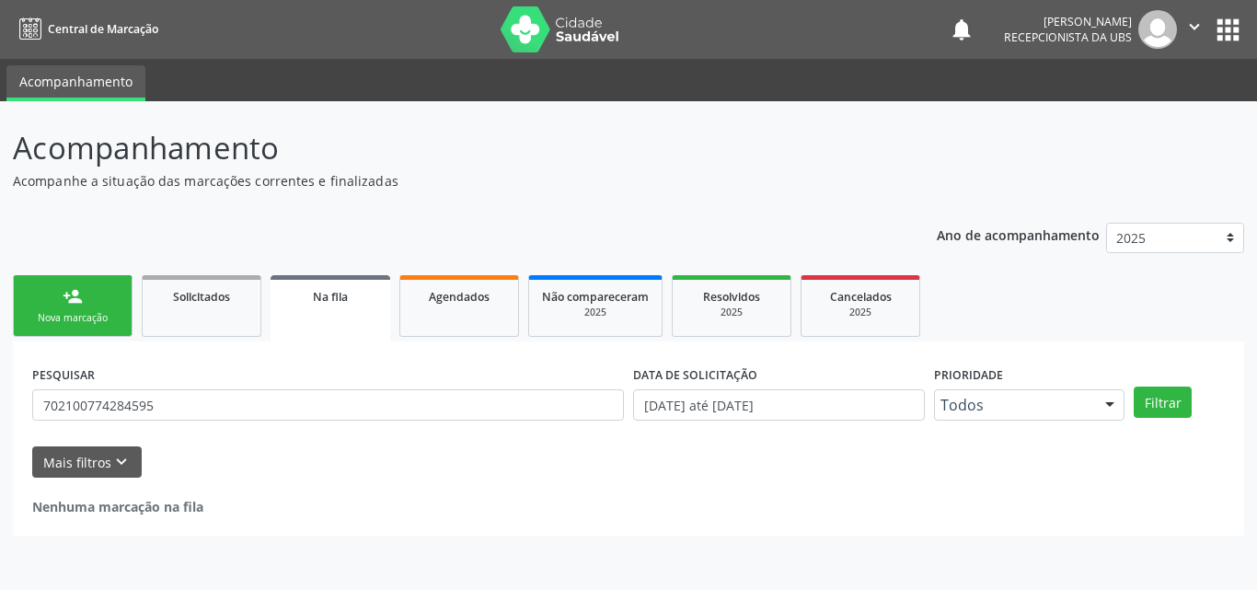
click at [87, 300] on link "person_add Nova marcação" at bounding box center [73, 306] width 120 height 62
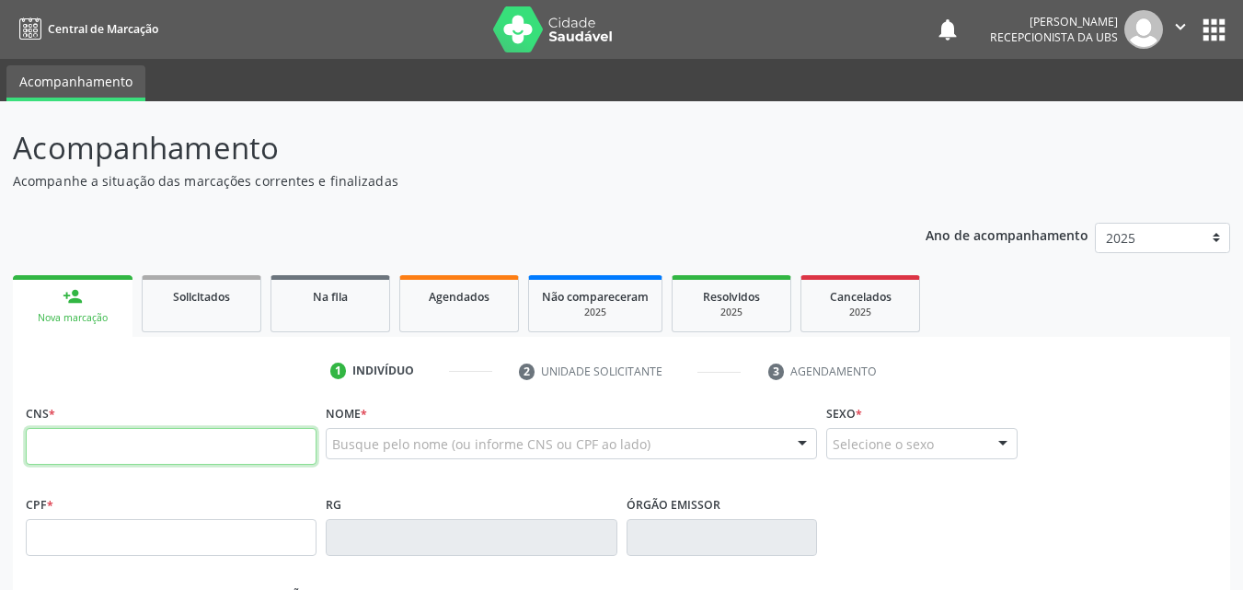
click at [115, 433] on input "text" at bounding box center [171, 446] width 291 height 37
type input "700 3019 4026 8240"
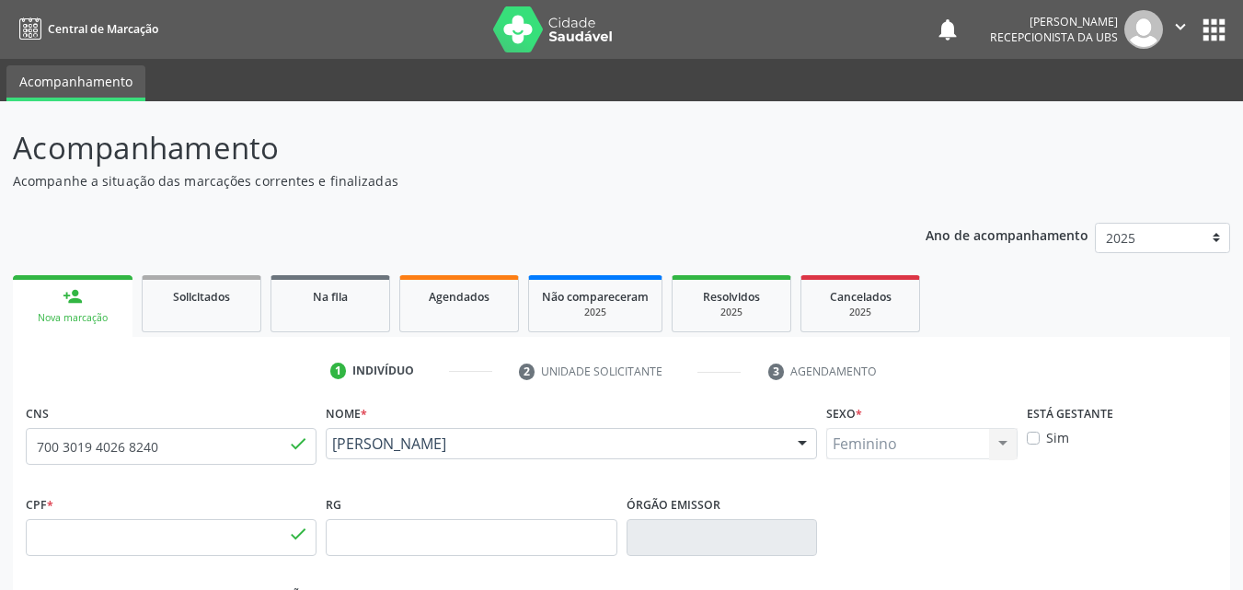
type input "133.427.314-60"
type input "[DATE]"
type input "[PERSON_NAME]"
type input "[PHONE_NUMBER]"
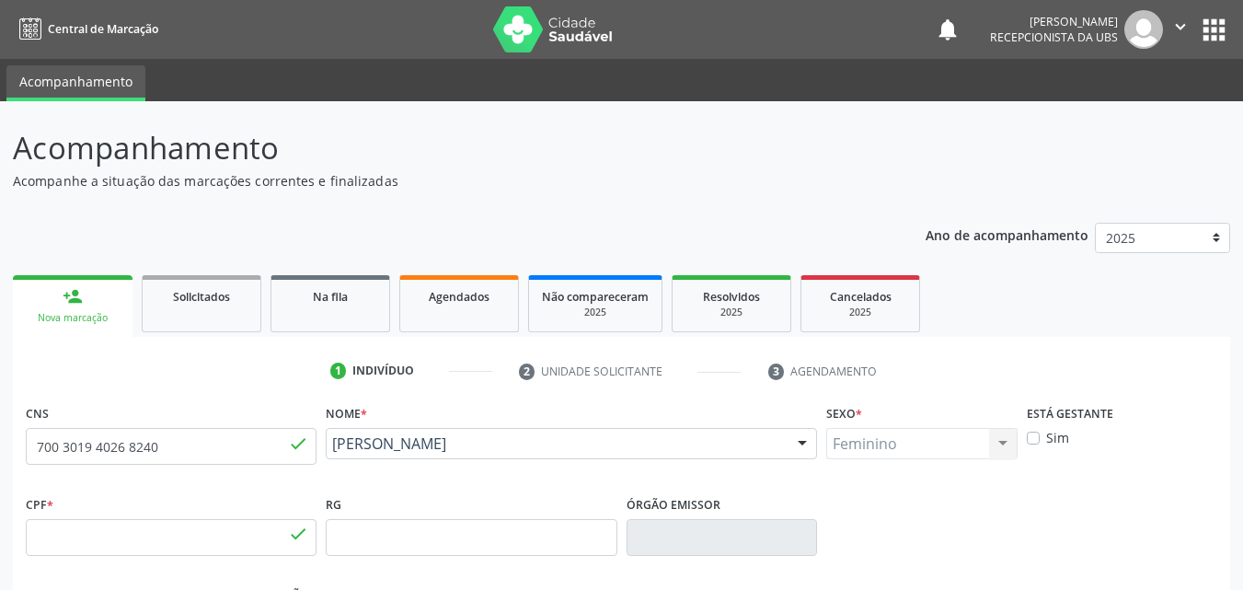
type input "063.710.084-04"
type input "22"
drag, startPoint x: 549, startPoint y: 468, endPoint x: 330, endPoint y: 445, distance: 219.3
click at [330, 445] on div "Emily Micaelly da Silva Santos Emily Micaelly da Silva Santos CNS: 700 3019 402…" at bounding box center [571, 450] width 491 height 44
copy span "[PERSON_NAME]"
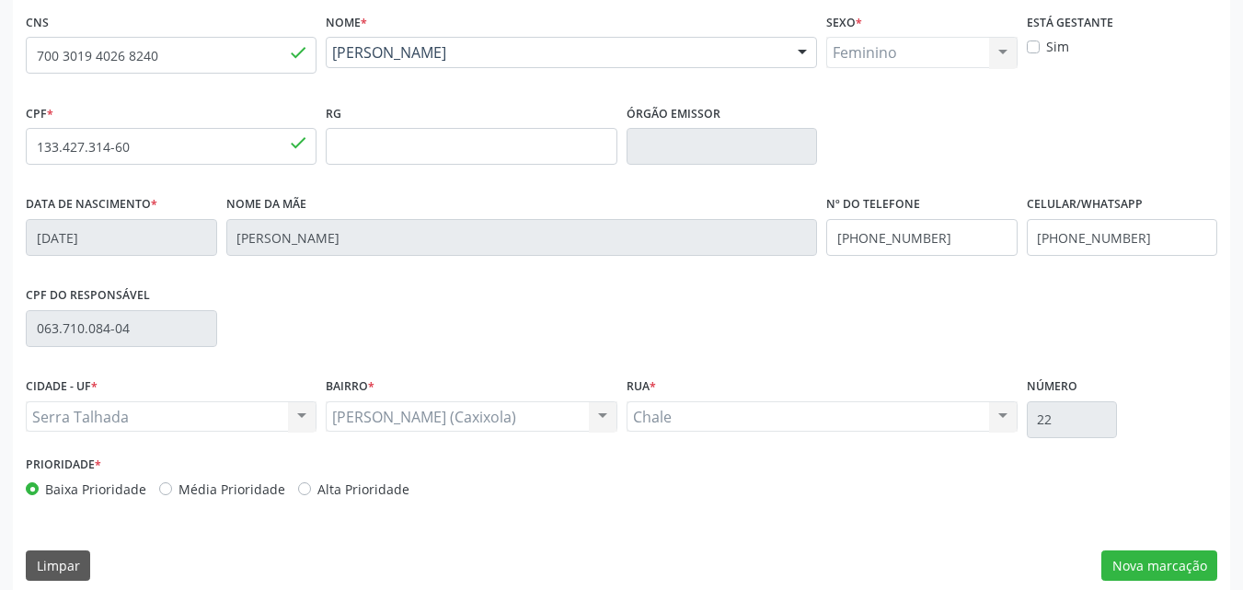
scroll to position [408, 0]
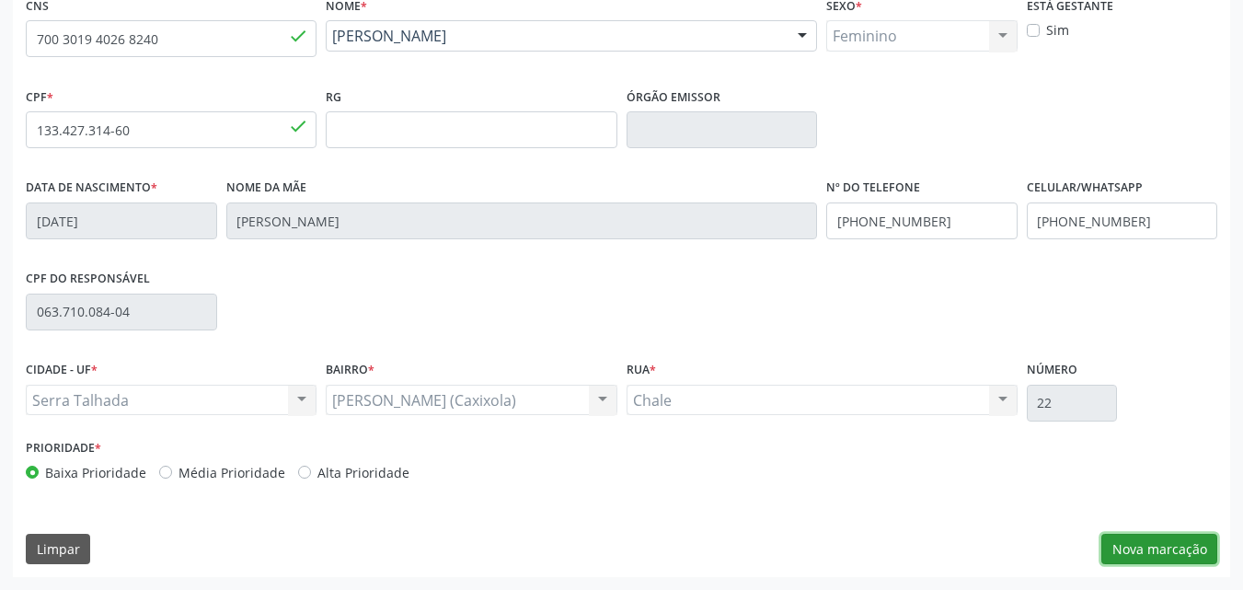
click at [1143, 541] on button "Nova marcação" at bounding box center [1160, 549] width 116 height 31
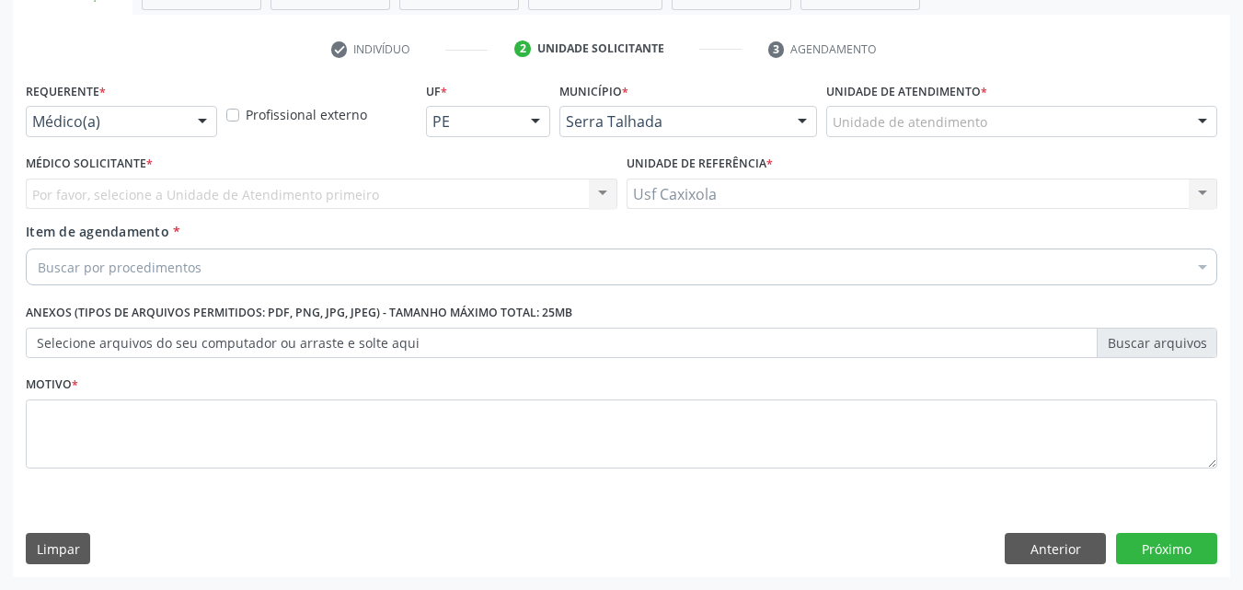
scroll to position [322, 0]
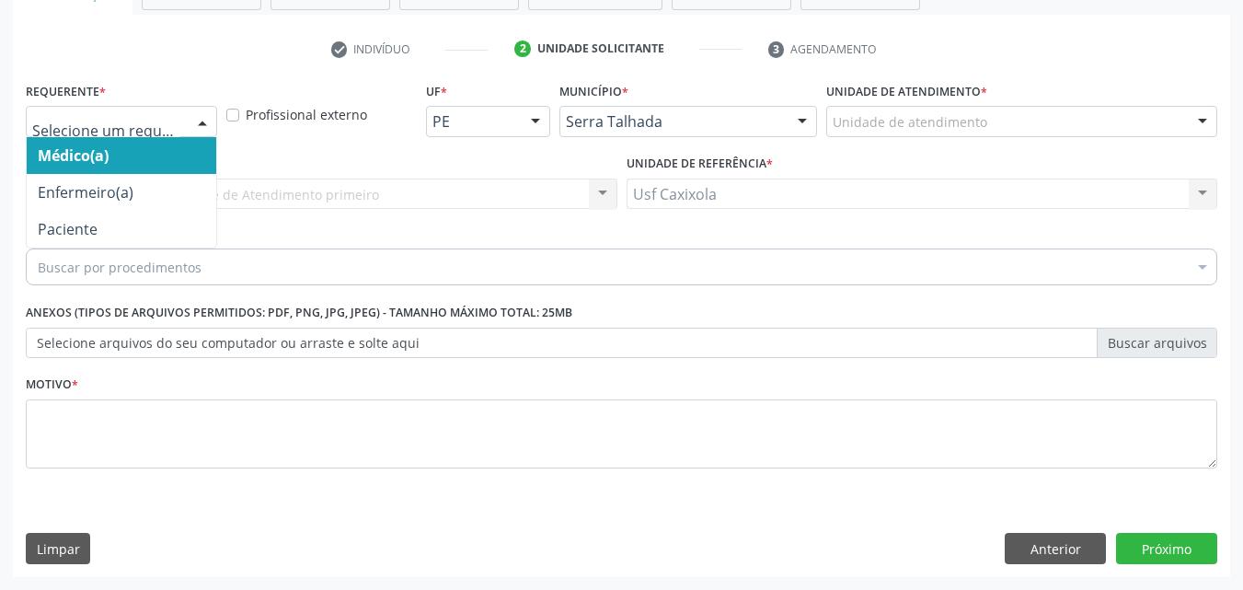
click at [210, 122] on div at bounding box center [203, 122] width 28 height 31
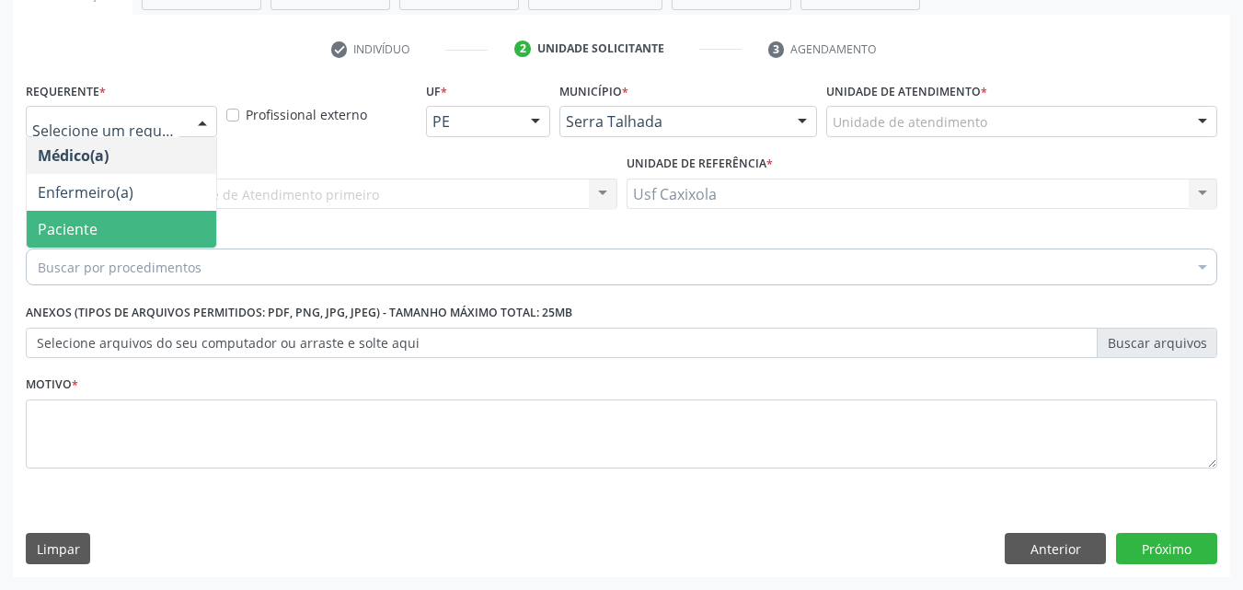
click at [166, 225] on span "Paciente" at bounding box center [122, 229] width 190 height 37
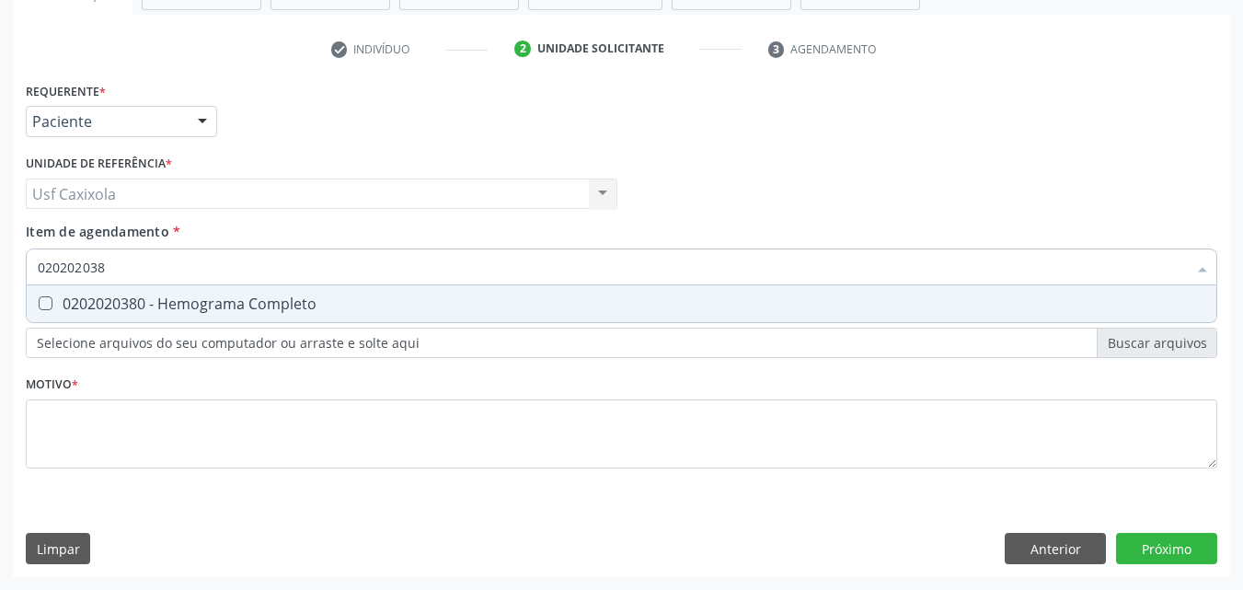
type input "0202020380"
click at [193, 302] on div "0202020380 - Hemograma Completo" at bounding box center [622, 303] width 1168 height 15
checkbox Completo "true"
drag, startPoint x: 157, startPoint y: 268, endPoint x: 32, endPoint y: 272, distance: 125.2
click at [32, 272] on div "0202020380" at bounding box center [622, 266] width 1192 height 37
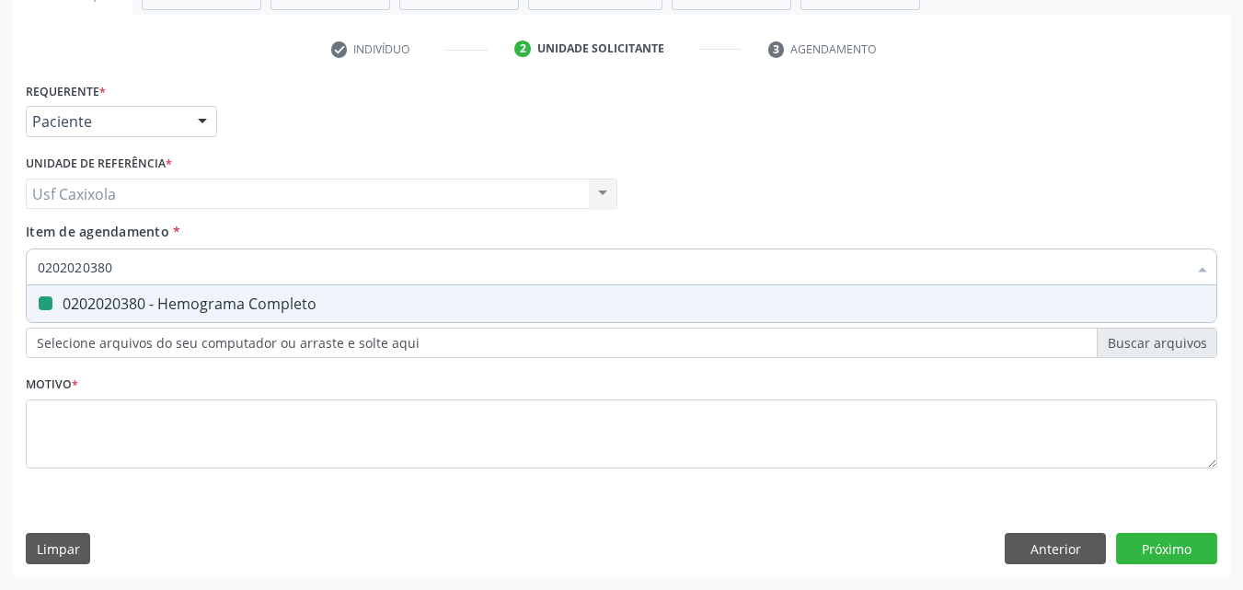
type input "c"
checkbox Completo "false"
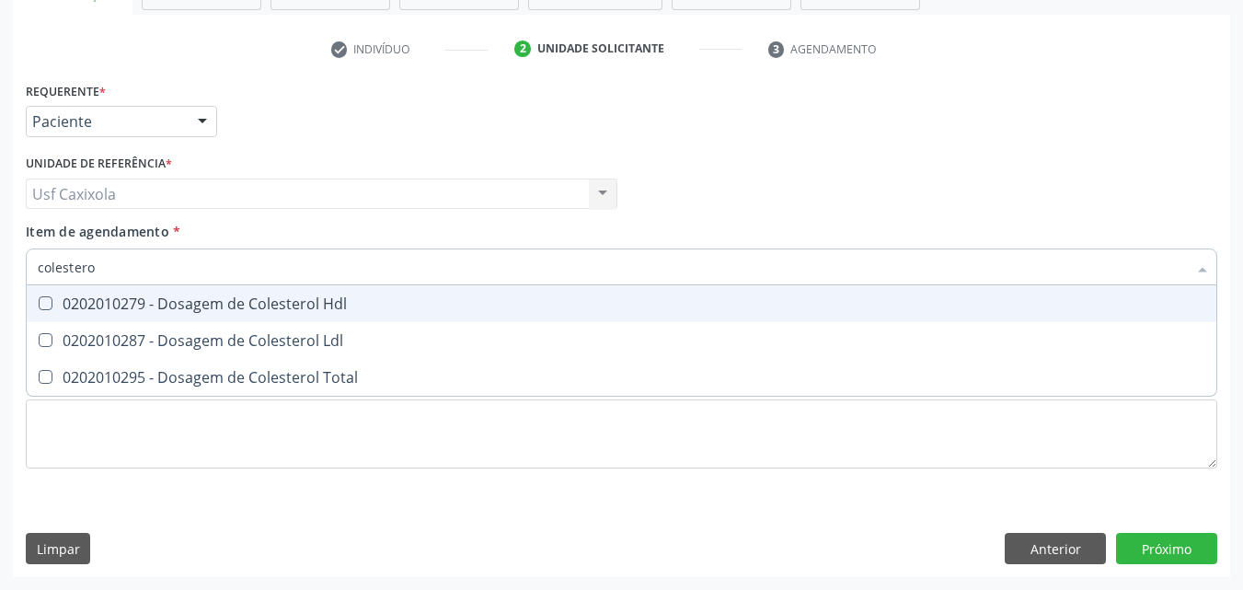
type input "colesterol"
click at [55, 304] on div "0202010279 - Dosagem de Colesterol Hdl" at bounding box center [622, 303] width 1168 height 15
checkbox Hdl "true"
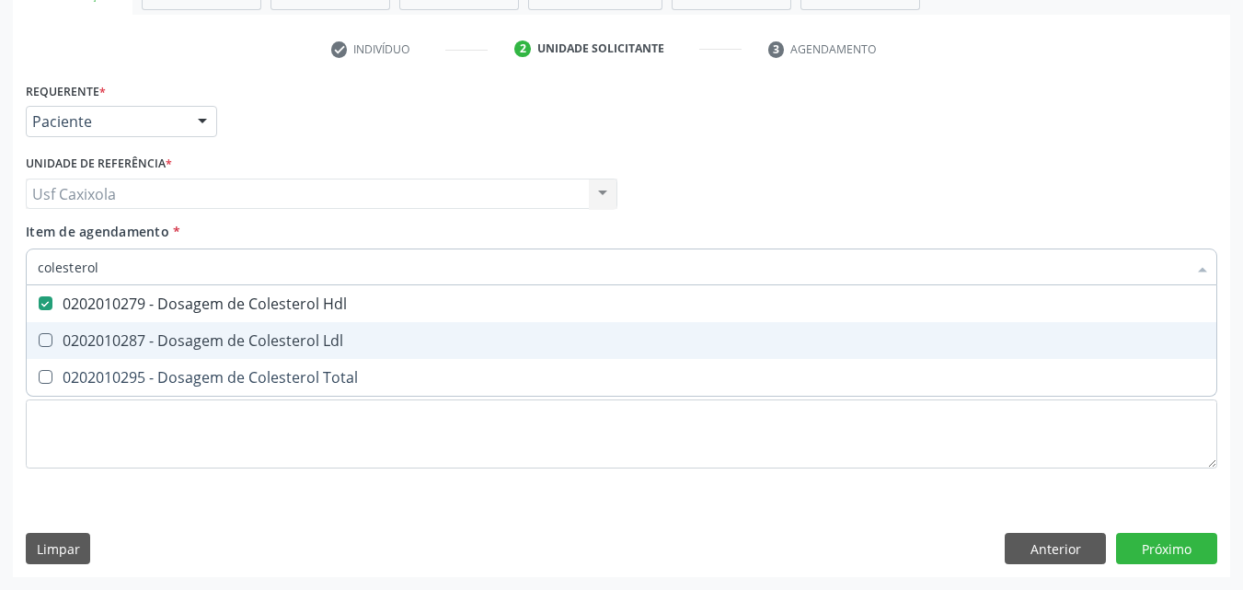
drag, startPoint x: 52, startPoint y: 325, endPoint x: 56, endPoint y: 335, distance: 10.8
click at [53, 325] on span "0202010287 - Dosagem de Colesterol Ldl" at bounding box center [622, 340] width 1190 height 37
checkbox Ldl "true"
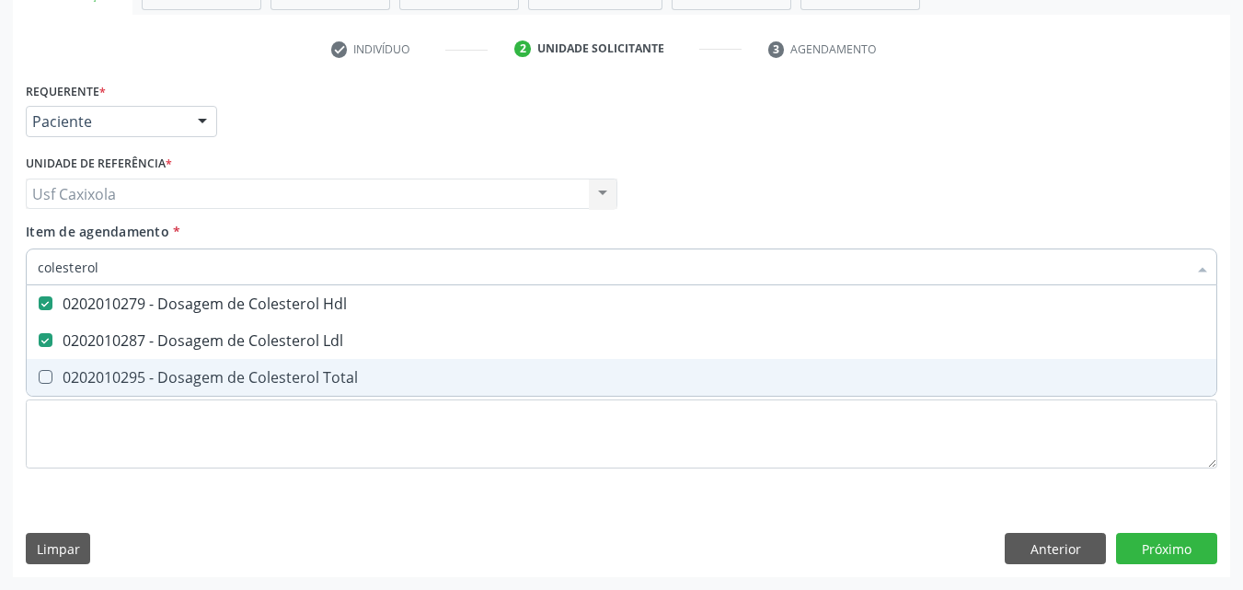
click at [64, 374] on div "0202010295 - Dosagem de Colesterol Total" at bounding box center [622, 377] width 1168 height 15
checkbox Total "true"
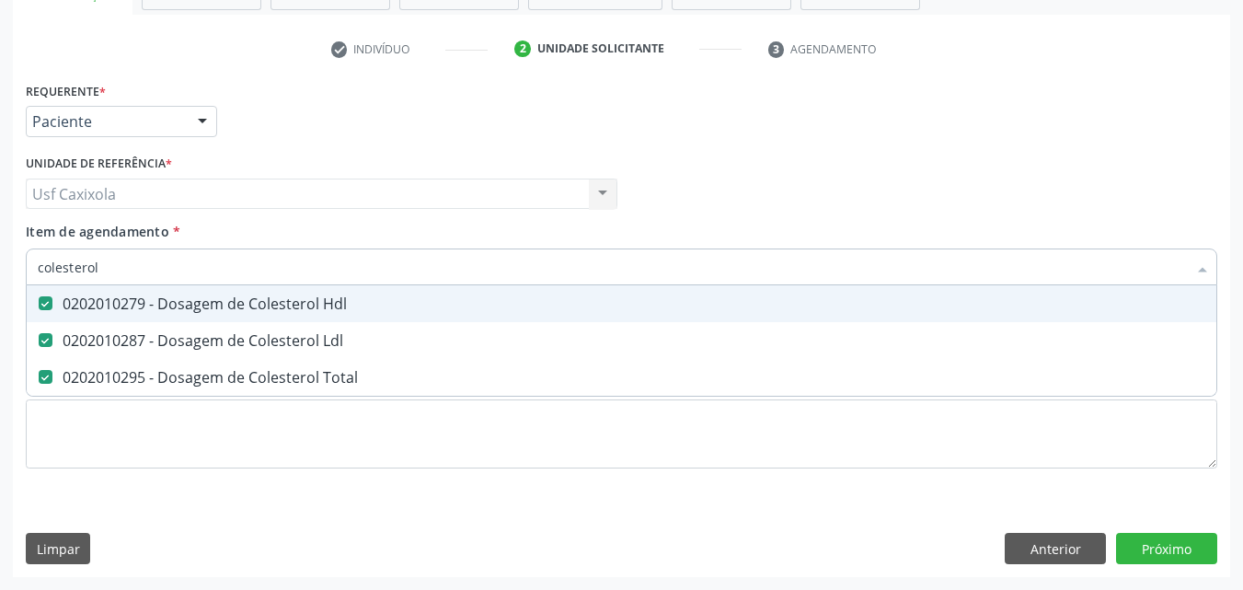
drag, startPoint x: 100, startPoint y: 269, endPoint x: 6, endPoint y: 279, distance: 94.4
click at [6, 279] on div "Acompanhamento Acompanhe a situação das marcações correntes e finalizadas Relat…" at bounding box center [621, 184] width 1243 height 811
type input "0"
checkbox Hdl "false"
checkbox Ldl "false"
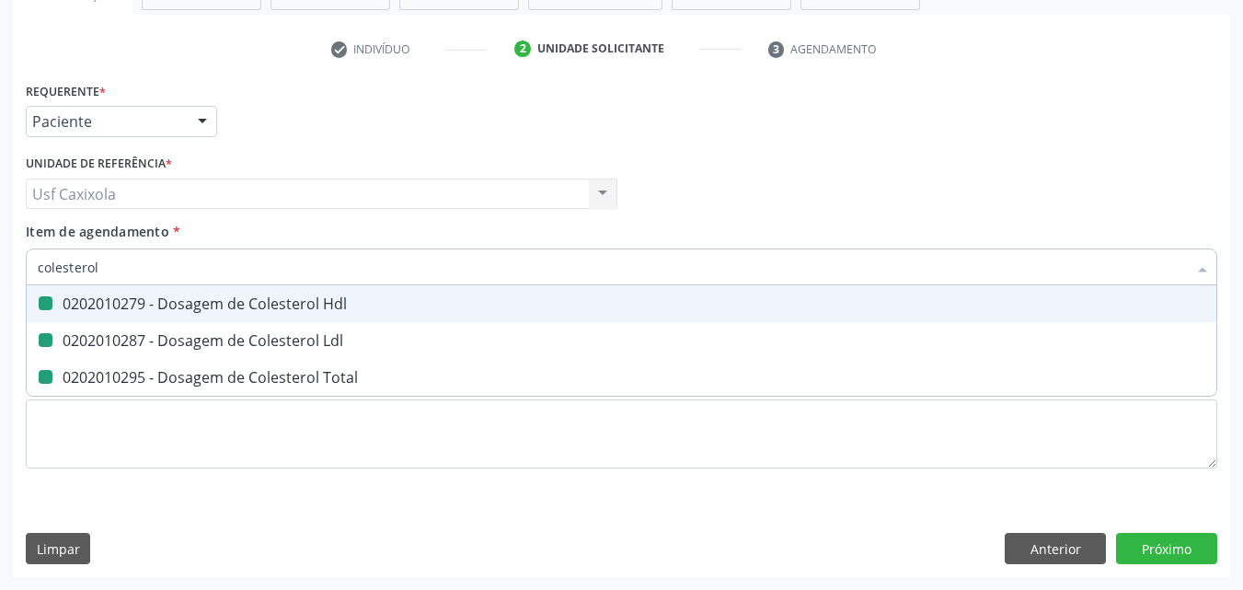
checkbox Total "false"
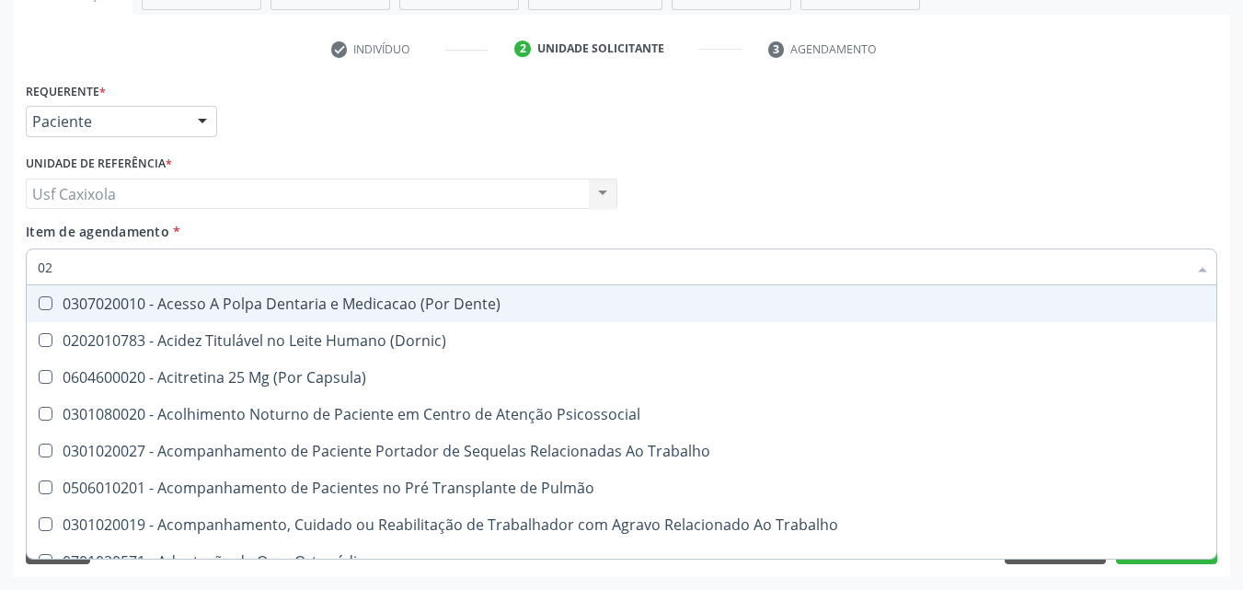
type input "020"
checkbox Hdl "true"
checkbox Ldl "true"
checkbox Total "true"
checkbox Tendao "false"
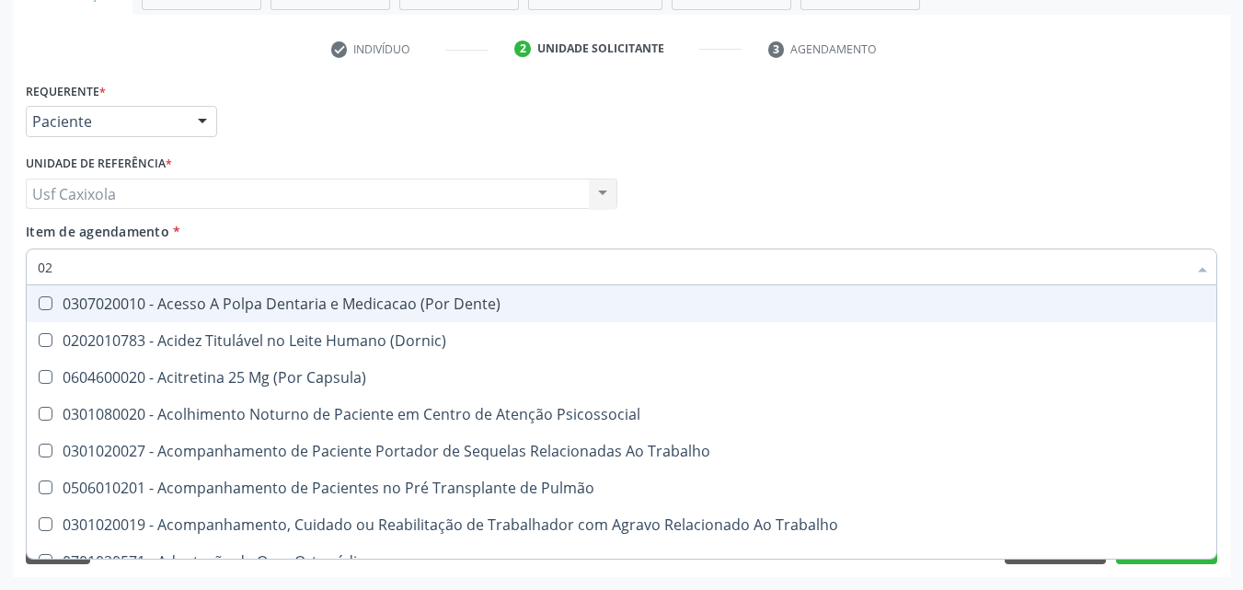
checkbox Amniótico "false"
checkbox Espermograma "false"
checkbox Completo "true"
type input "0202"
checkbox Faringe\/Laringe "true"
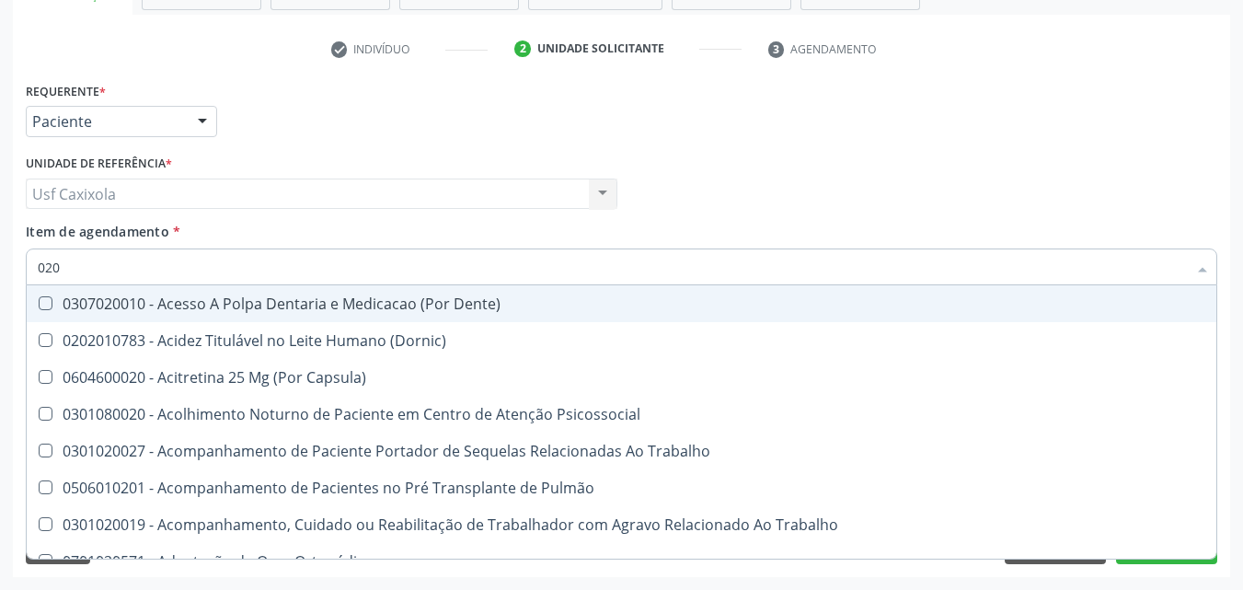
checkbox Puncao "true"
checkbox Fragmento "true"
checkbox Biologica "true"
checkbox Hdl "false"
checkbox Ldl "false"
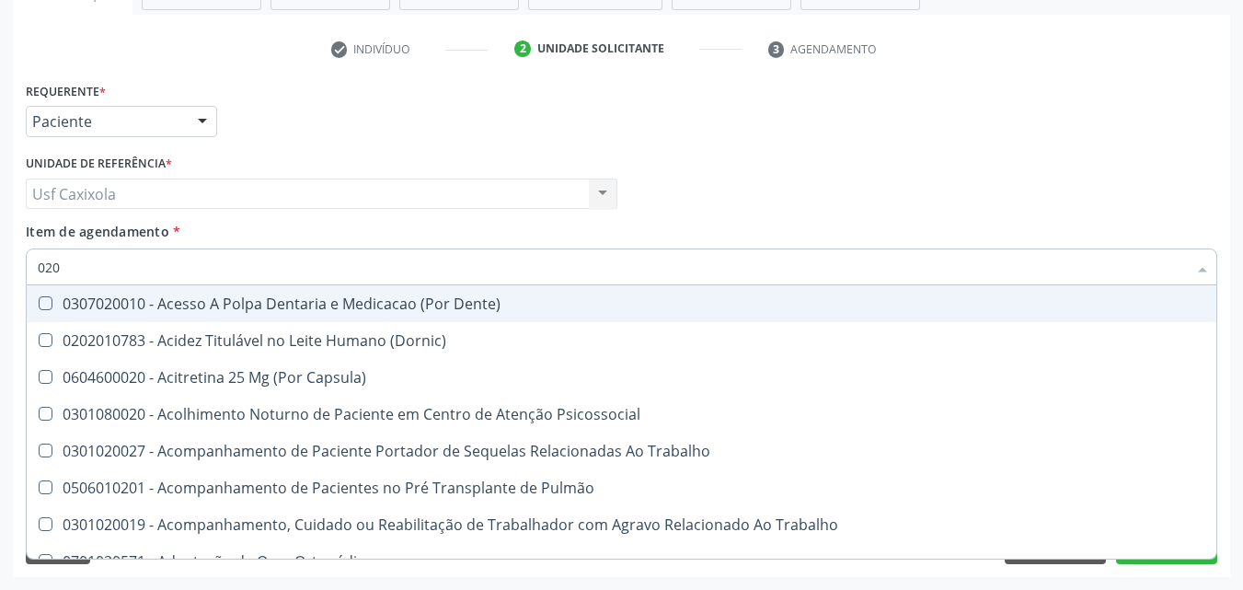
checkbox Total "false"
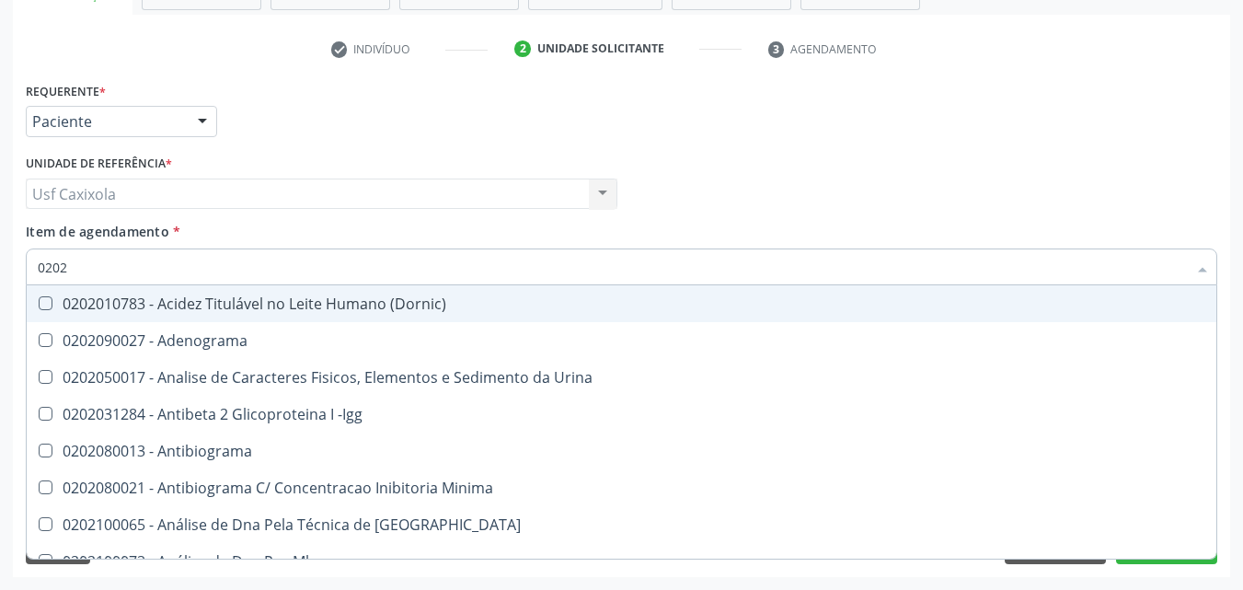
type input "02020"
checkbox \(Psa\) "true"
checkbox III "true"
checkbox Barbituratos "true"
checkbox Hdl "false"
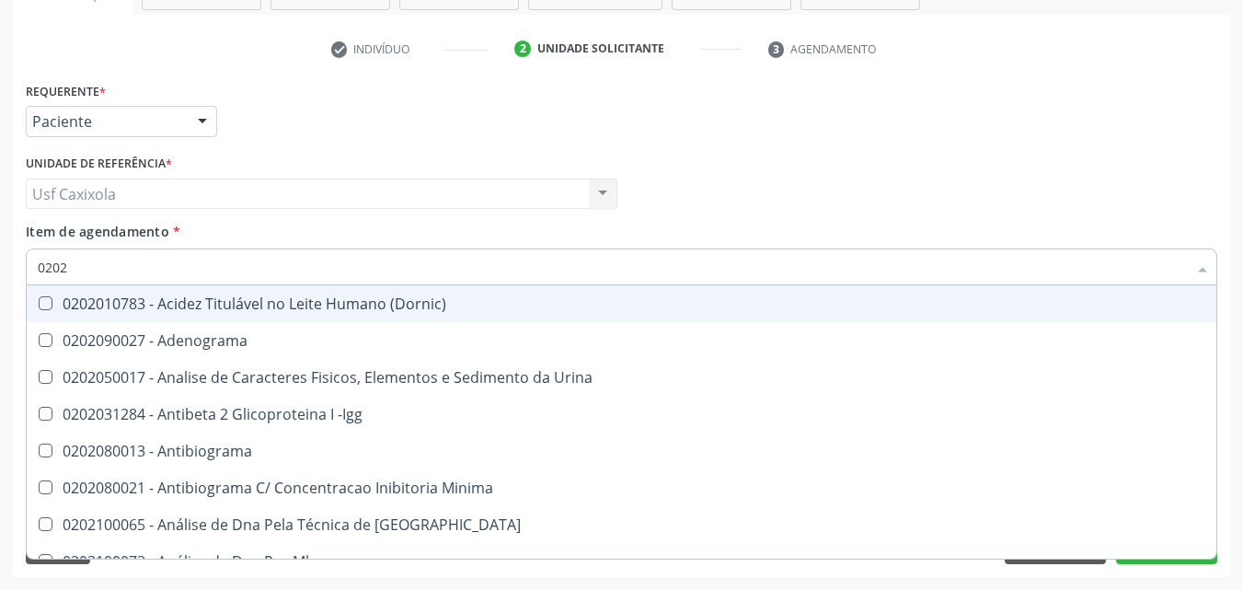
checkbox Ldl "false"
checkbox Total "false"
checkbox Zinco "true"
checkbox Completo "false"
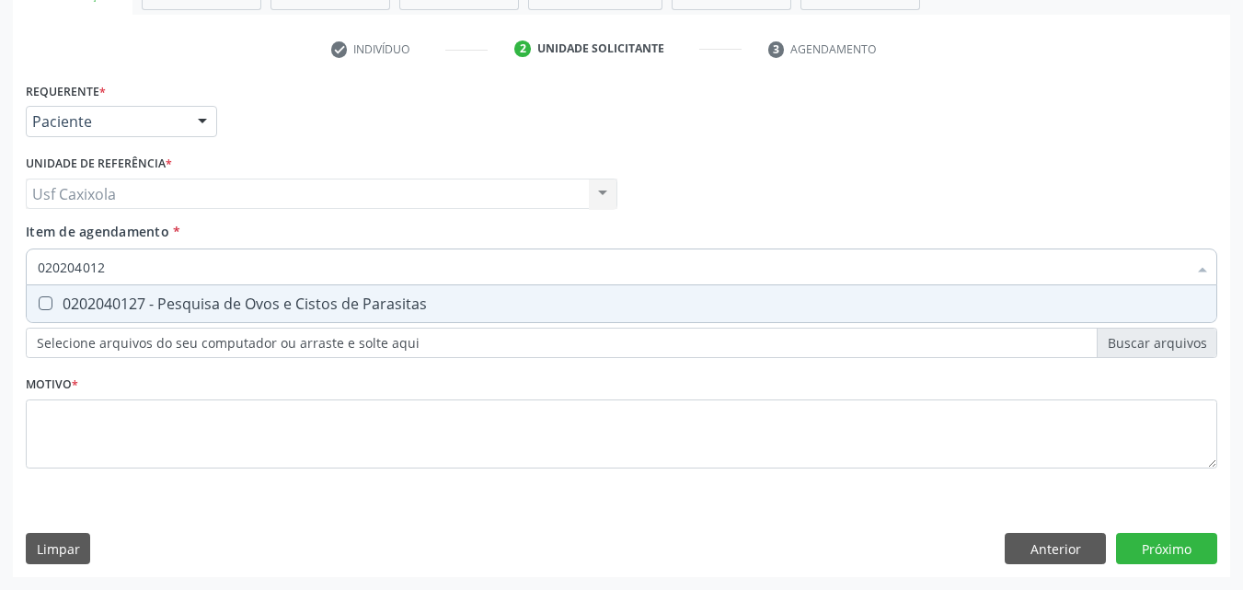
type input "0202040127"
click at [69, 308] on div "0202040127 - Pesquisa de Ovos e Cistos de Parasitas" at bounding box center [622, 303] width 1168 height 15
checkbox Parasitas "true"
drag, startPoint x: 124, startPoint y: 268, endPoint x: 6, endPoint y: 286, distance: 120.1
click at [6, 286] on div "Acompanhamento Acompanhe a situação das marcações correntes e finalizadas Relat…" at bounding box center [621, 184] width 1243 height 811
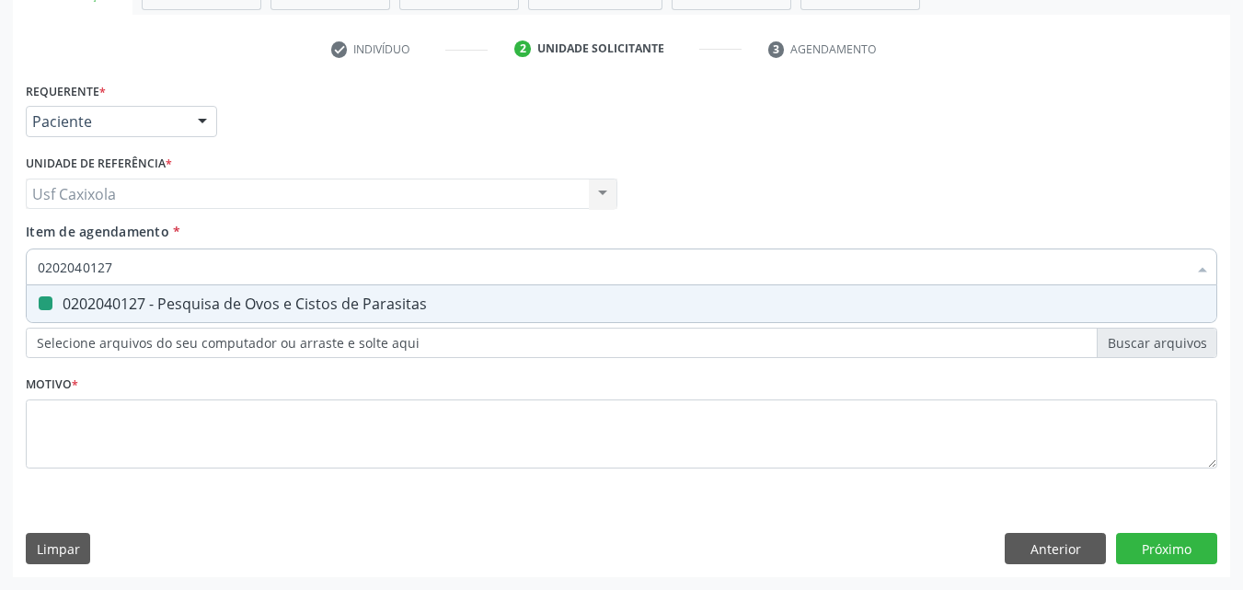
type input "0"
checkbox Parasitas "false"
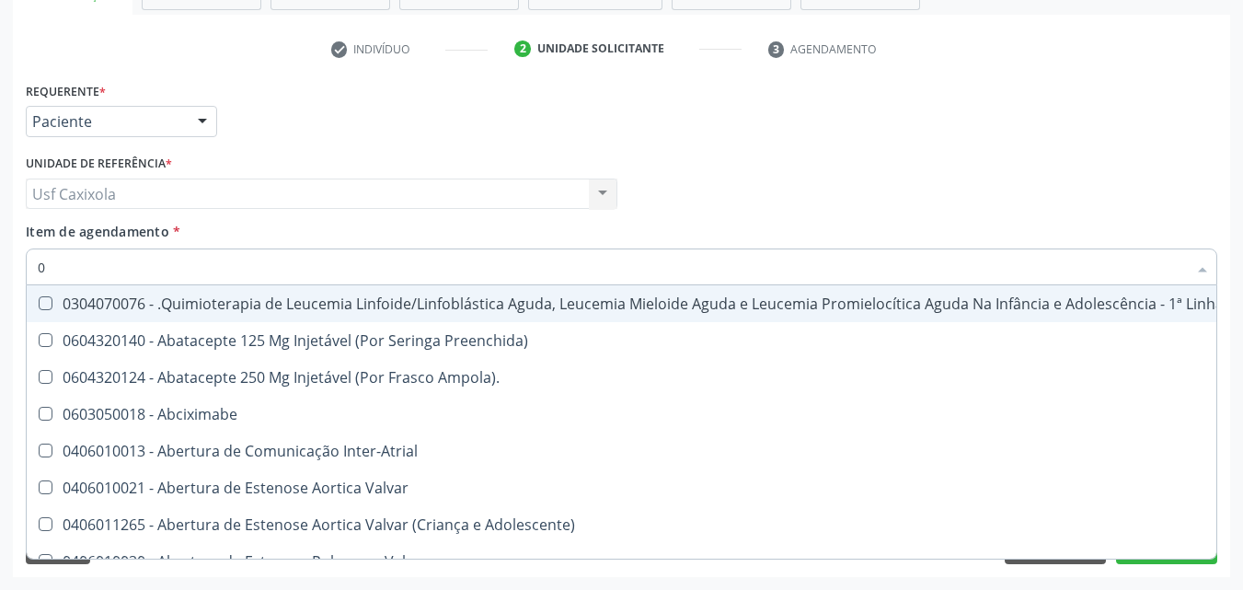
type input "02"
checkbox Comprimido\) "true"
checkbox Transferências "true"
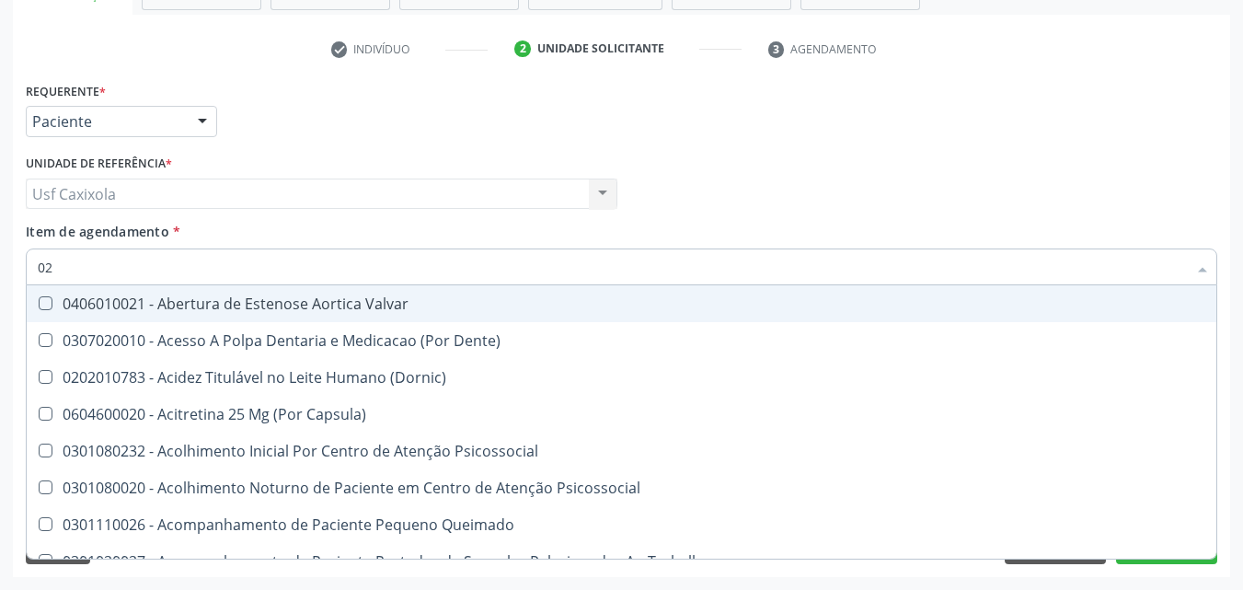
type input "020"
checkbox Epispádia "true"
checkbox Anos\) "true"
checkbox Congênita "true"
checkbox Hdl "false"
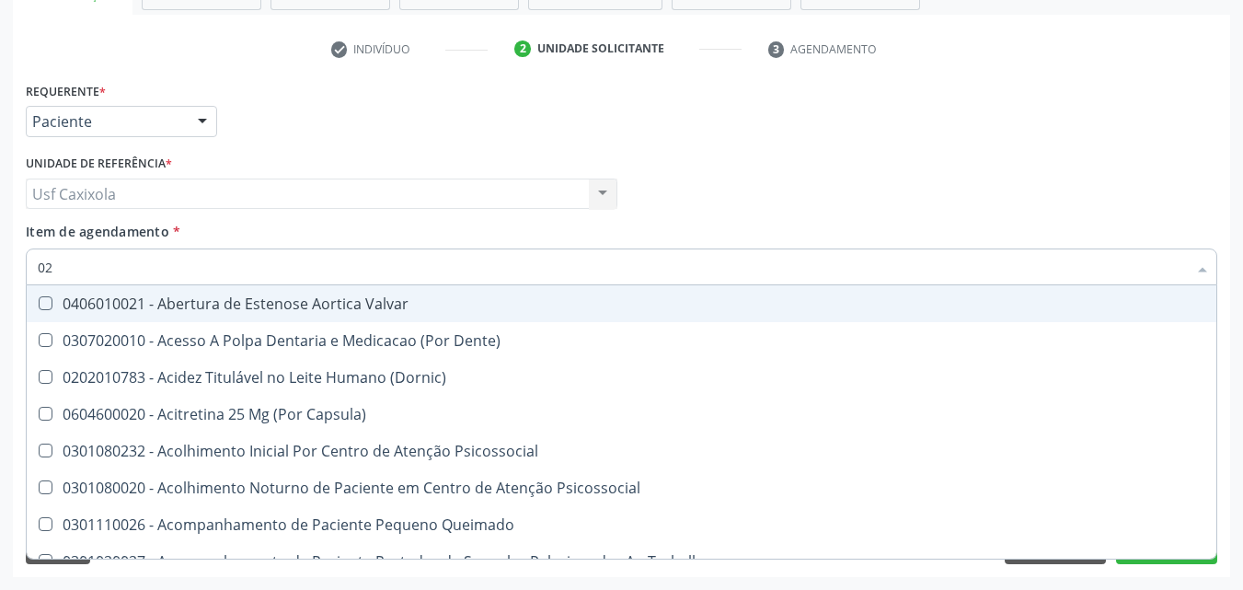
checkbox Ldl "false"
checkbox Total "false"
checkbox \(T3\) "true"
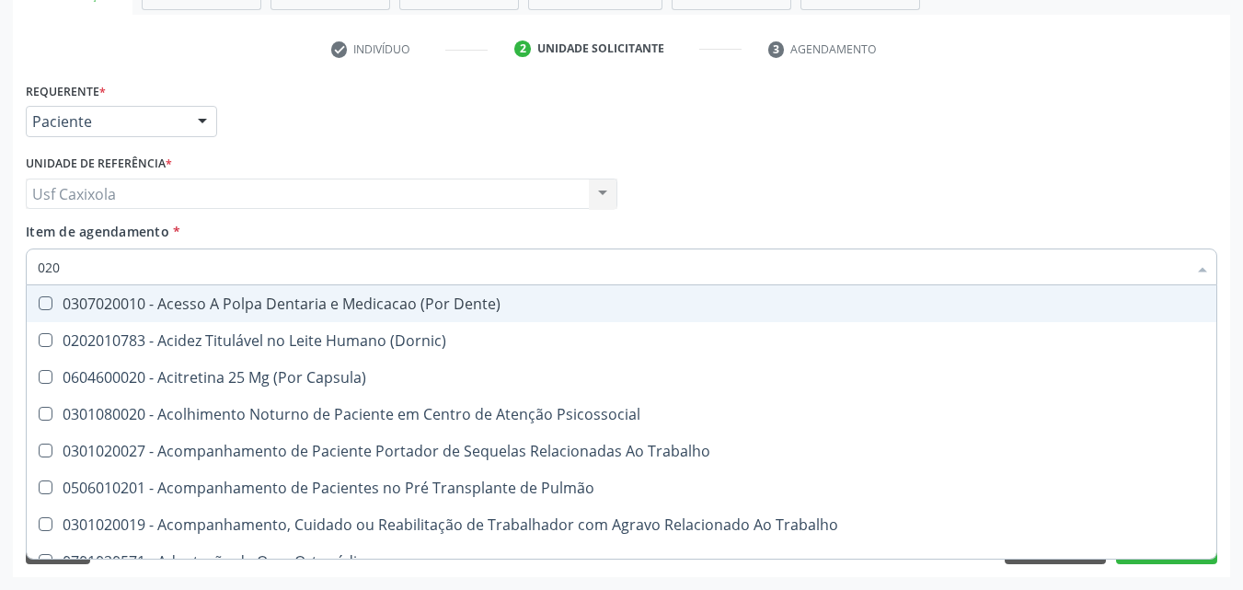
type input "0202"
checkbox Faringe\/Laringe "true"
checkbox Puncao "true"
checkbox Fragmento "true"
checkbox Biologica "true"
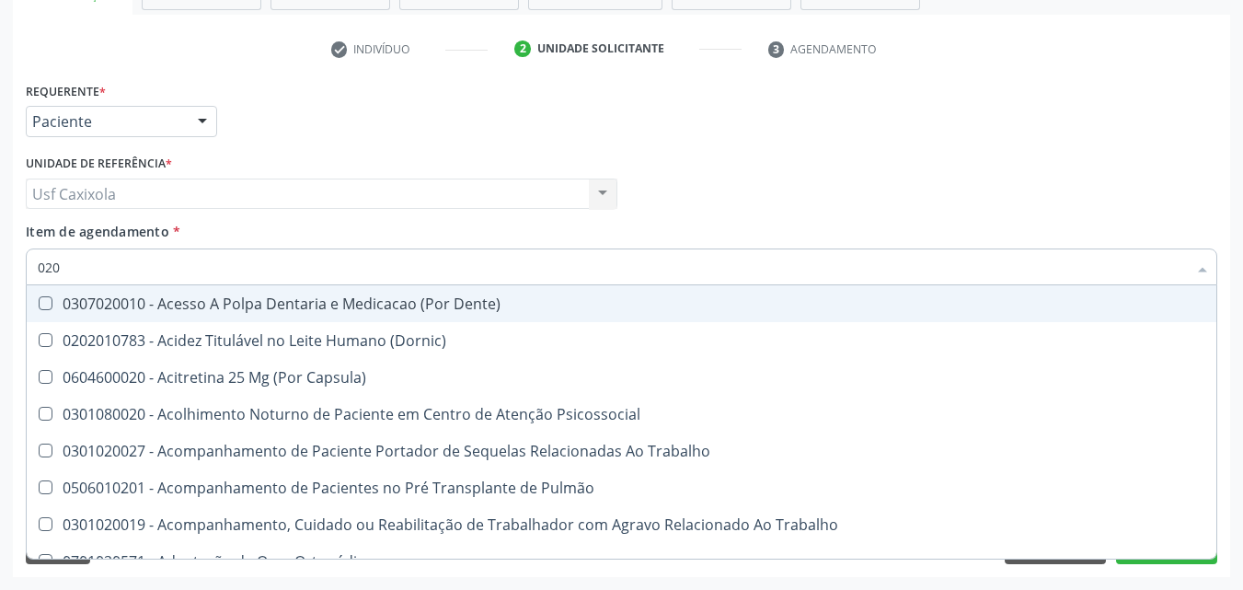
checkbox 17-Hidroxicorticosteroides "true"
checkbox Hdl "false"
checkbox Ldl "false"
checkbox Total "false"
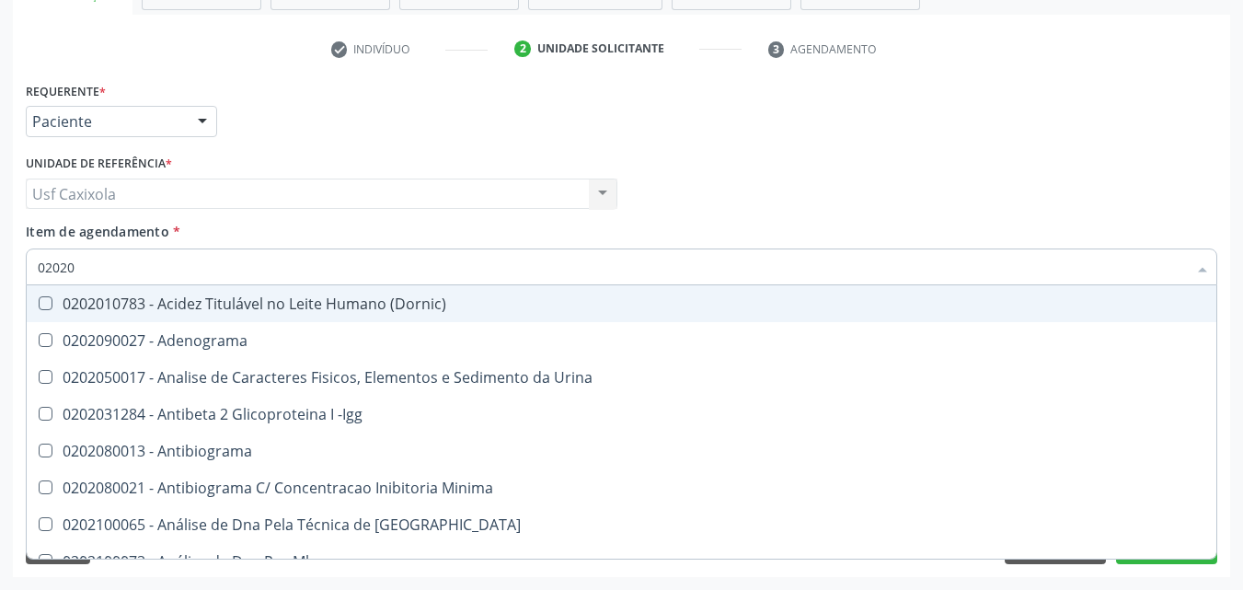
type input "020201"
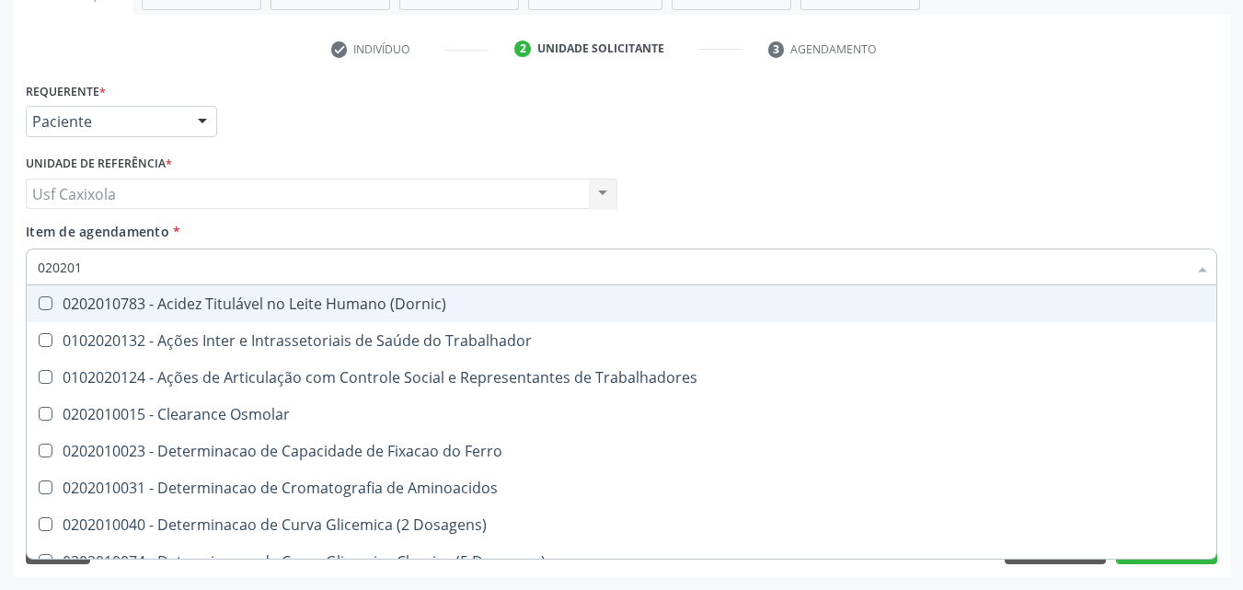
checkbox Hdl "true"
checkbox Ldl "true"
checkbox Total "true"
type input "0202010"
checkbox Circulante "true"
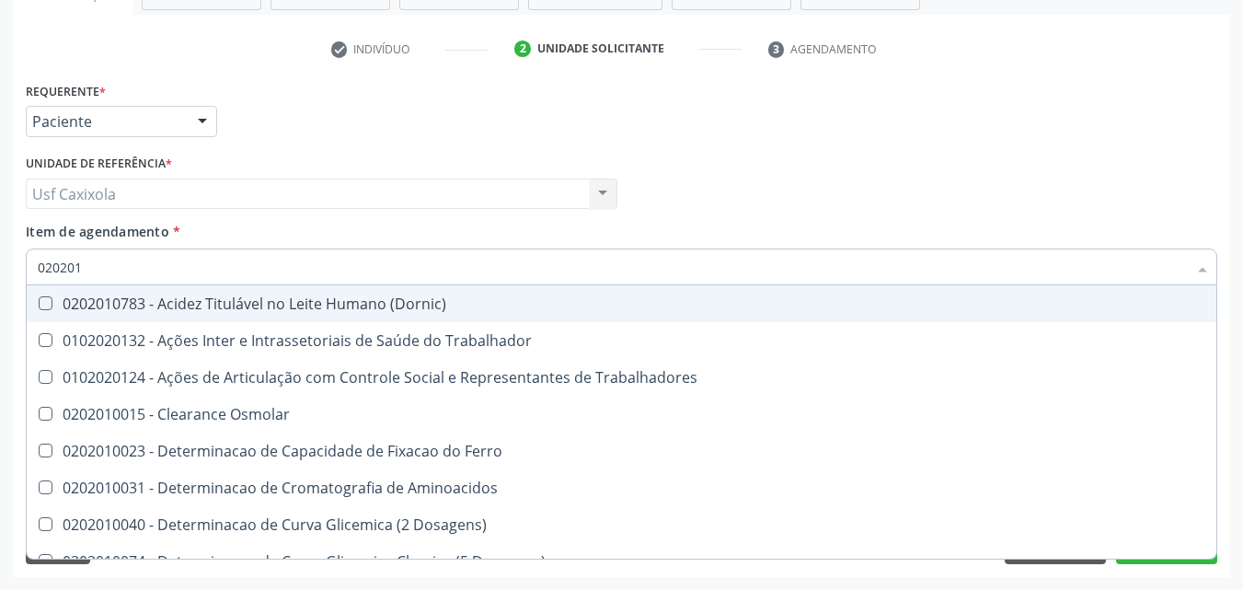
checkbox III "true"
checkbox Fracoes "true"
checkbox Hdl "false"
checkbox Ldl "false"
checkbox Total "false"
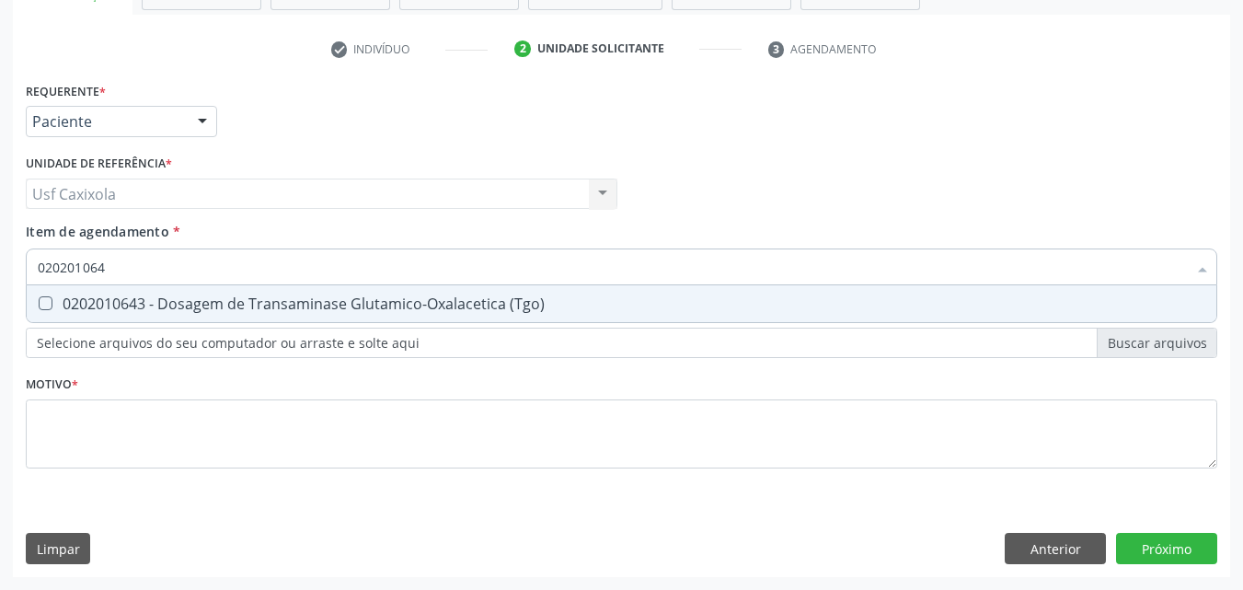
type input "0202010643"
click at [141, 311] on div "0202010643 - Dosagem de Transaminase Glutamico-Oxalacetica (Tgo)" at bounding box center [622, 303] width 1168 height 15
checkbox \(Tgo\) "true"
drag, startPoint x: 58, startPoint y: 279, endPoint x: 29, endPoint y: 283, distance: 28.9
click at [29, 283] on div "0202010643" at bounding box center [622, 266] width 1192 height 37
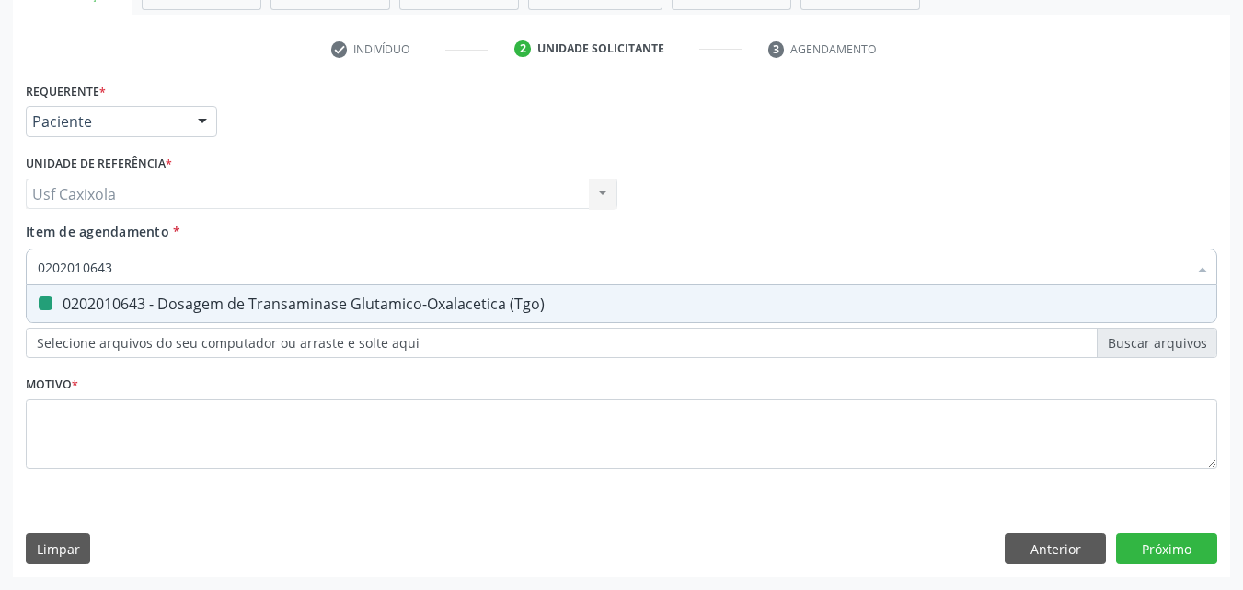
type input "0"
checkbox \(Tgo\) "false"
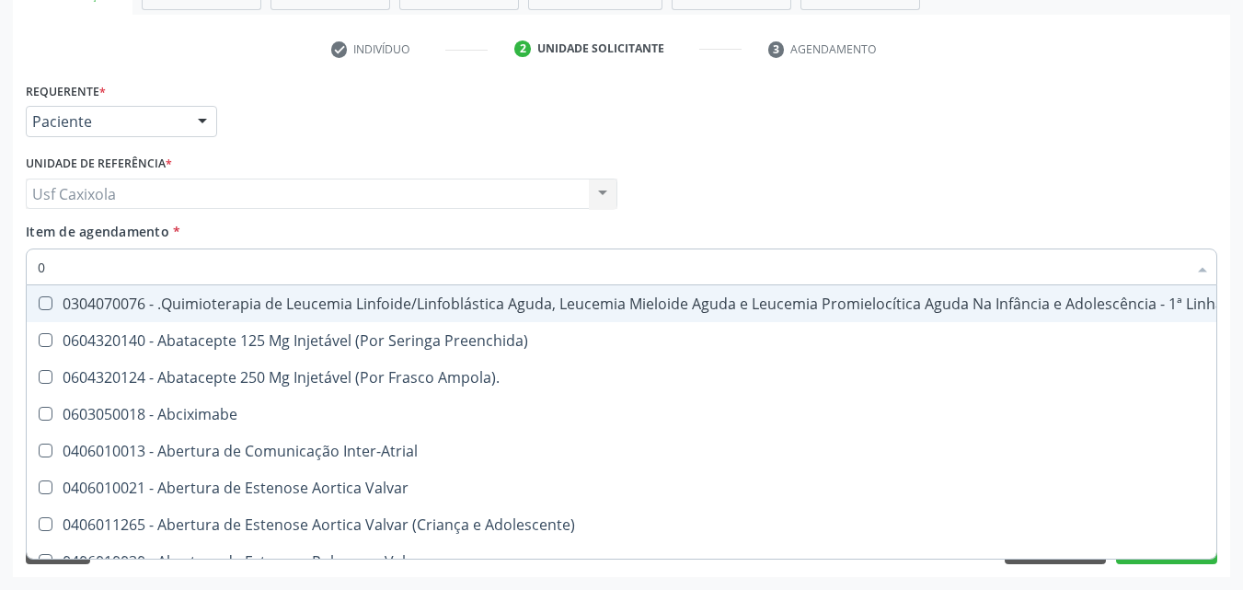
type input "02"
checkbox Comprimido\) "true"
checkbox Transferências "true"
checkbox Laboratorial "true"
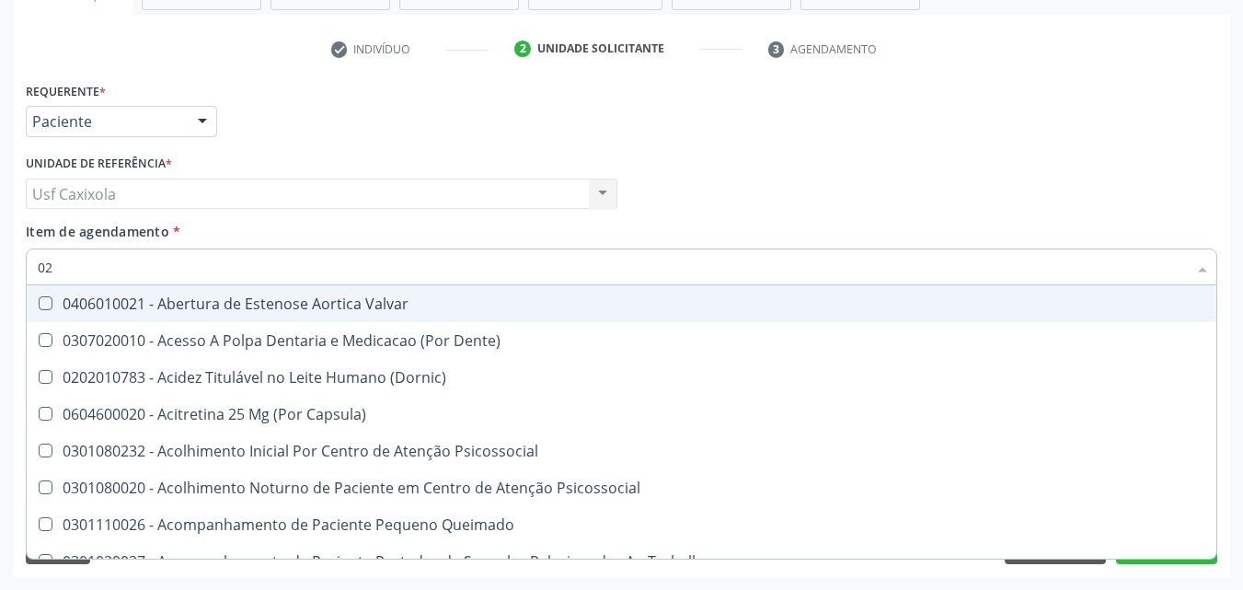
type input "020"
checkbox Epispádia "true"
checkbox Anos\) "true"
checkbox Congênita "true"
checkbox Semana\) "true"
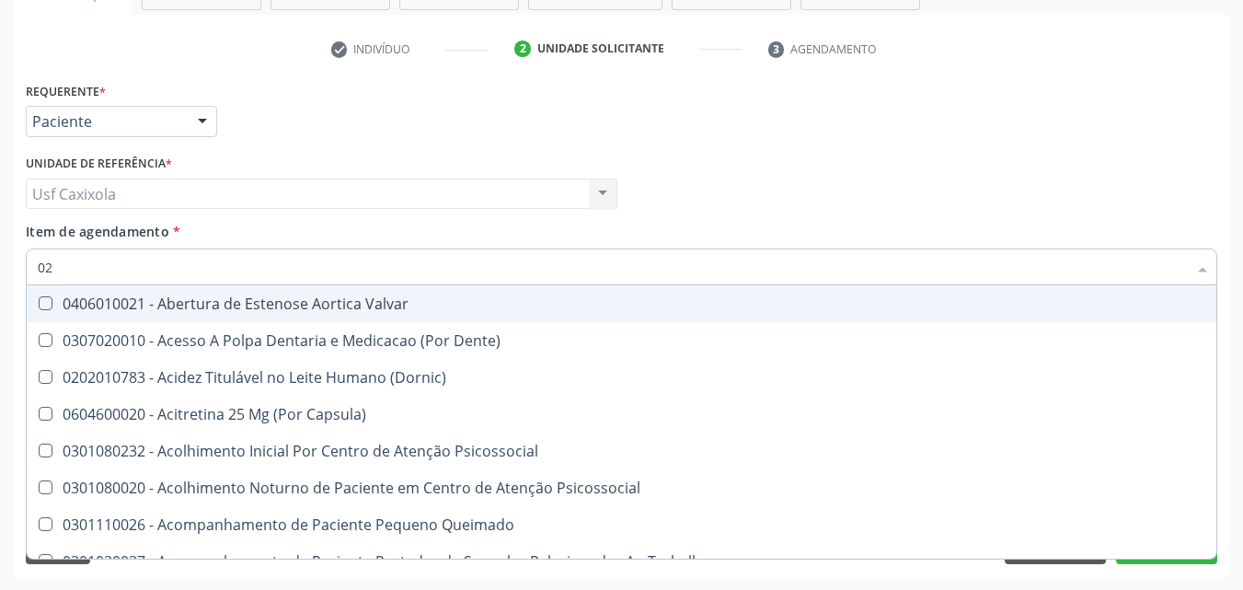
checkbox Hdl "false"
checkbox Ldl "false"
checkbox Total "false"
checkbox \(Tgo\) "false"
checkbox \(T3\) "true"
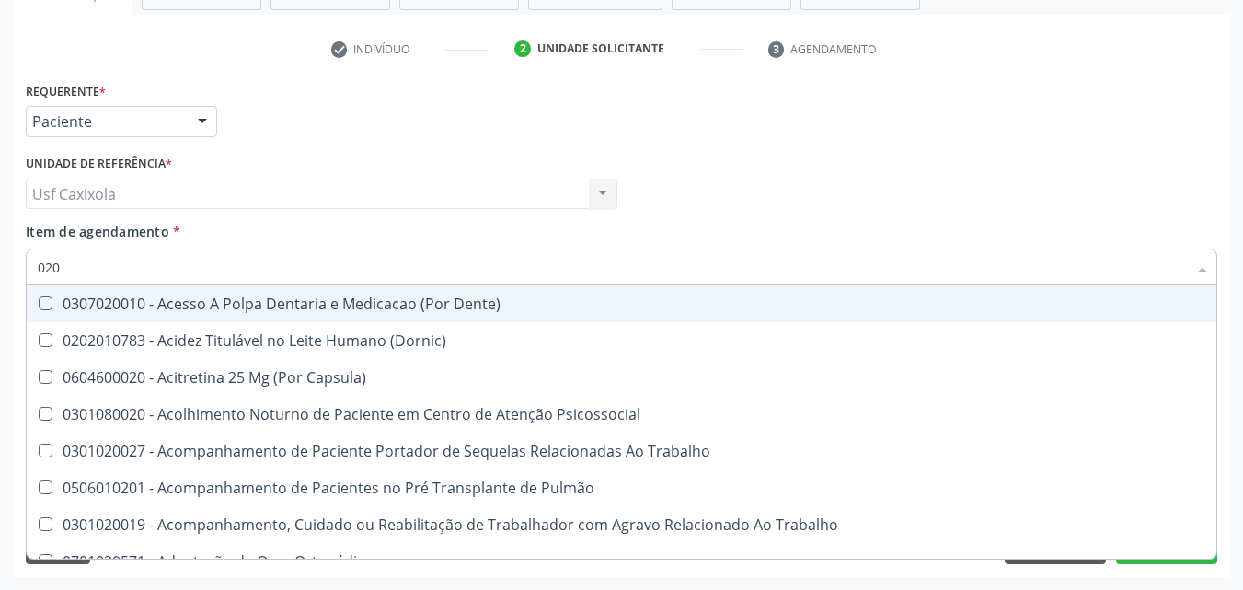
type input "0202"
checkbox Faringe\/Laringe "true"
checkbox Puncao "true"
checkbox Fragmento "true"
checkbox \(Spcto\) "true"
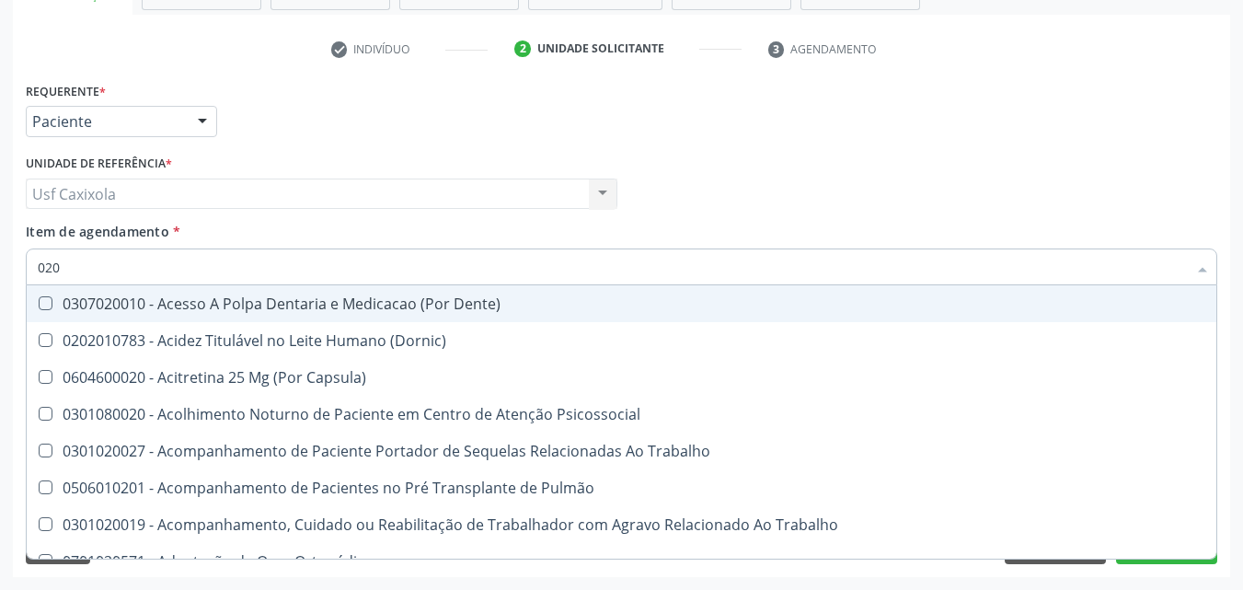
checkbox Biologica "true"
checkbox 17-Hidroxicorticosteroides "true"
checkbox Hdl "false"
checkbox Ldl "false"
checkbox Total "false"
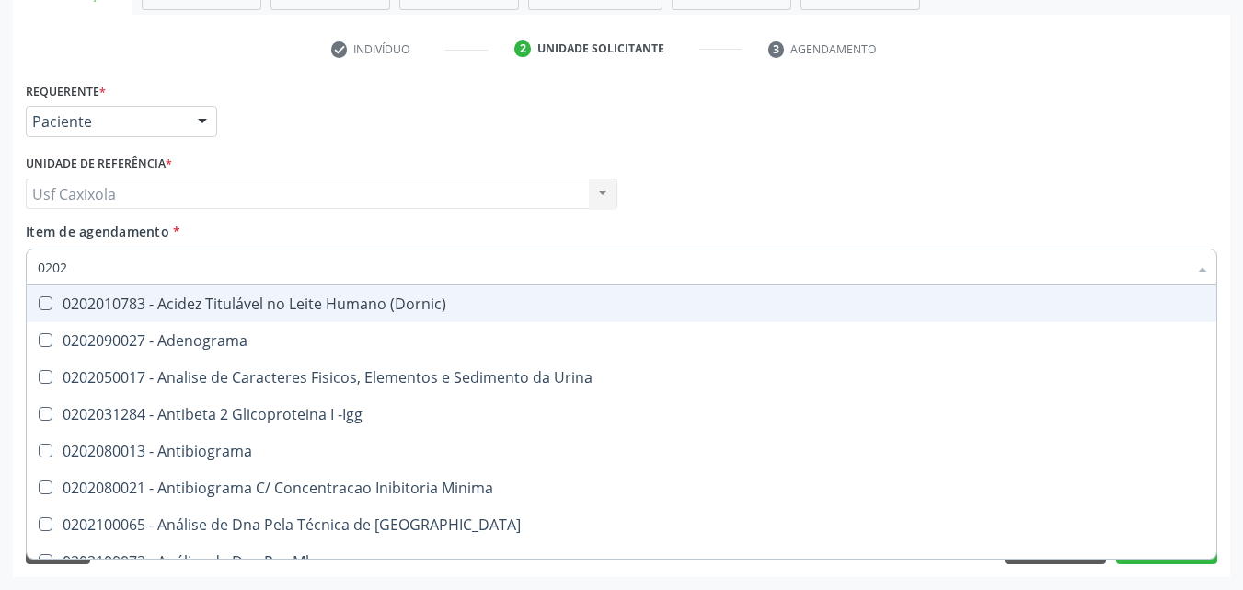
type input "02020"
checkbox \(Psa\) "true"
checkbox III "true"
checkbox Barbituratos "true"
checkbox Hdl "false"
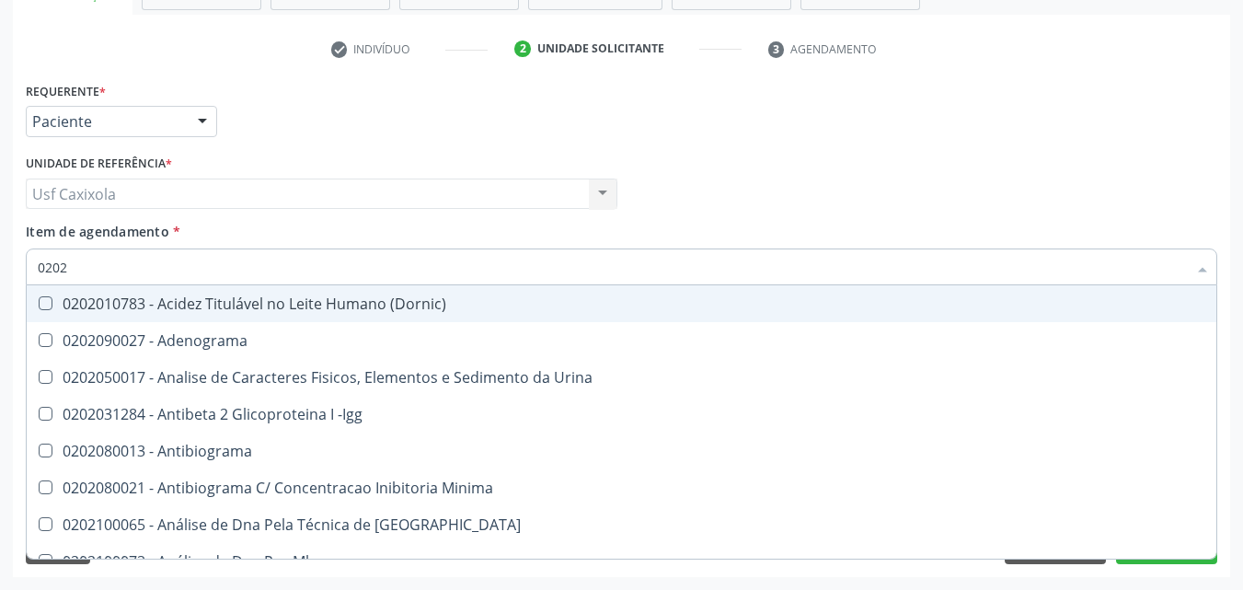
checkbox Ldl "false"
checkbox Total "false"
checkbox Prolactina "true"
checkbox \(Tgo\) "false"
checkbox Zinco "true"
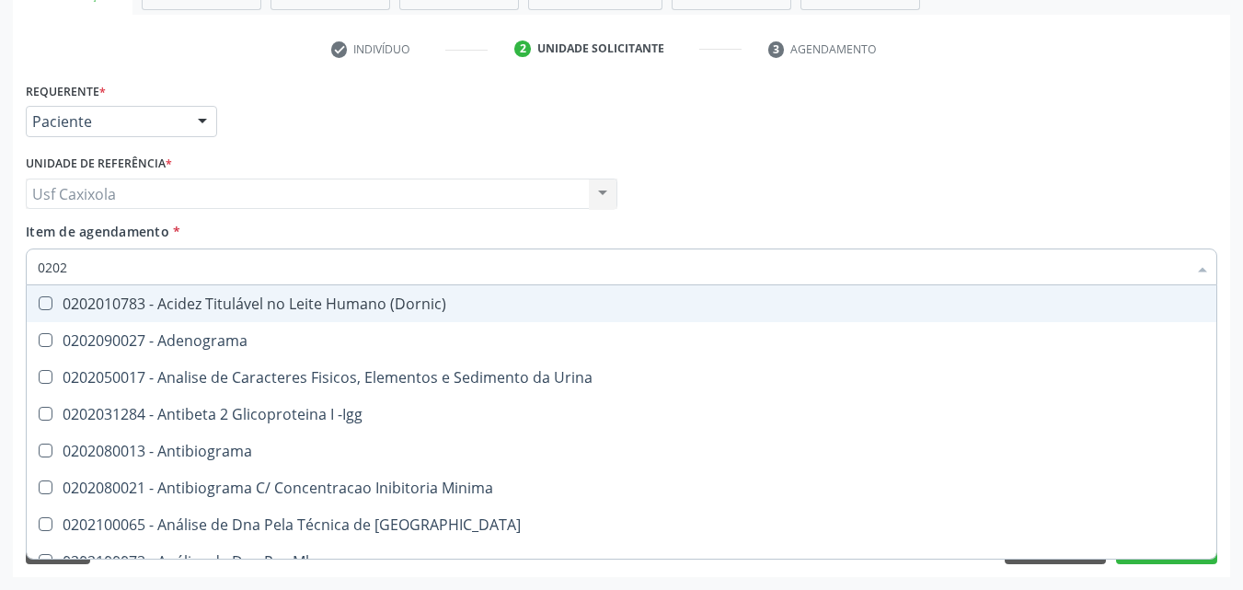
checkbox Completo "false"
checkbox \(Anti-Hdv\) "true"
checkbox Parasitas "false"
type input "020201"
checkbox \(Pos-Pasteurização\) "true"
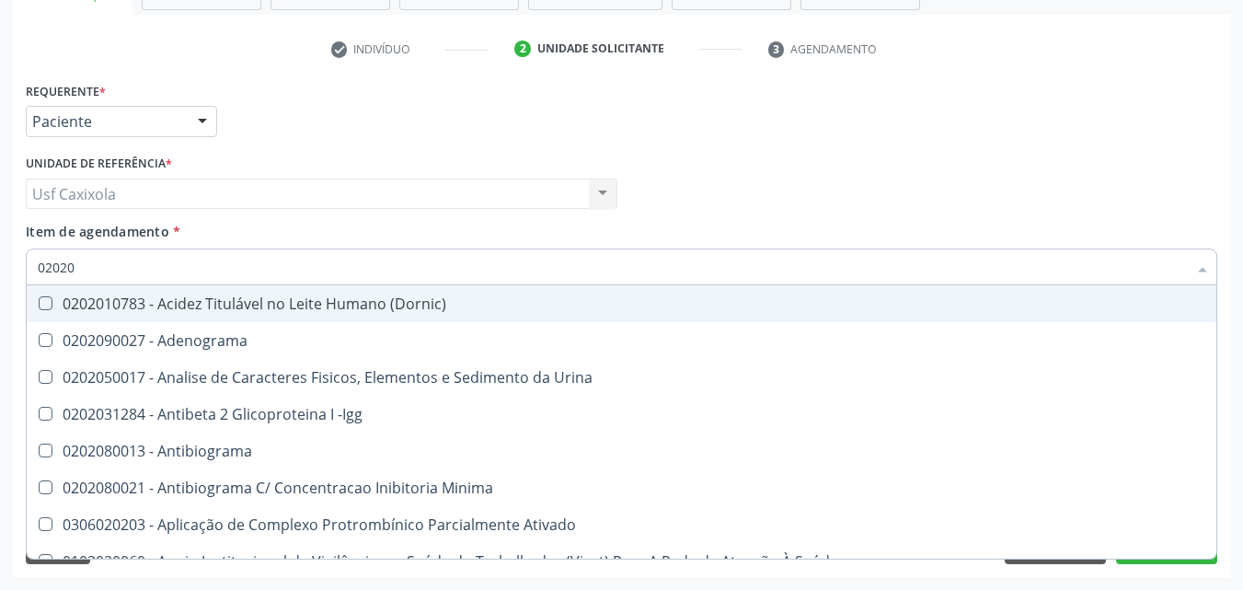
checkbox Molecular "true"
checkbox Parceria\) "true"
checkbox 17-Hidroxicorticosteroides "true"
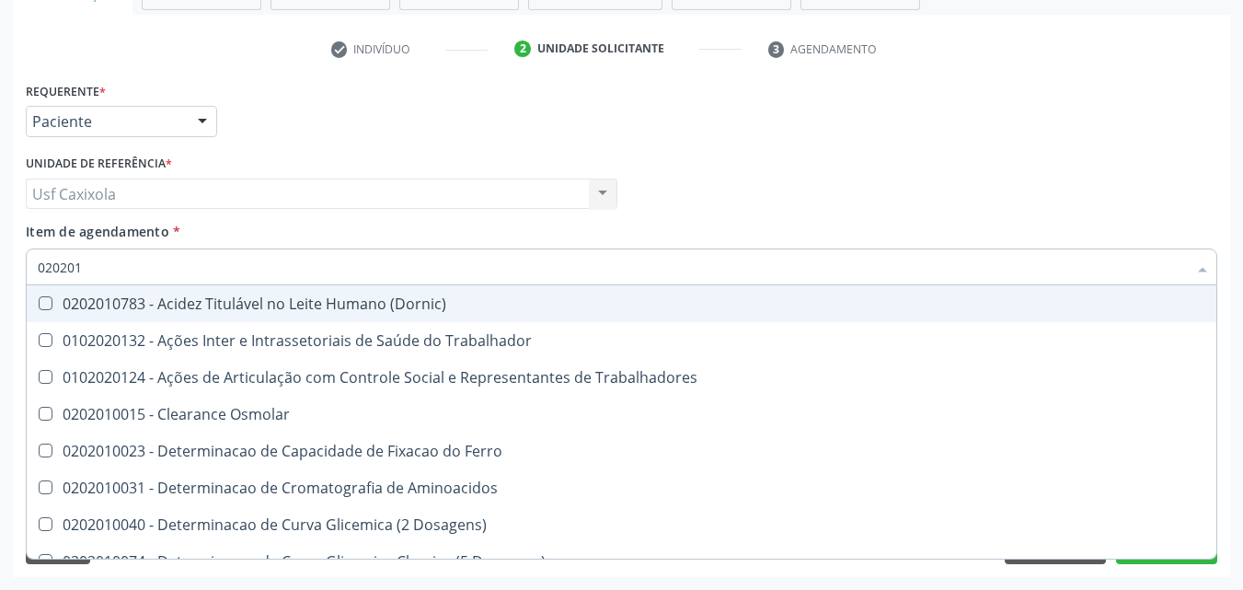
type input "0202010"
checkbox Circulante "true"
checkbox III "true"
checkbox Fracoes "true"
checkbox Hdl "false"
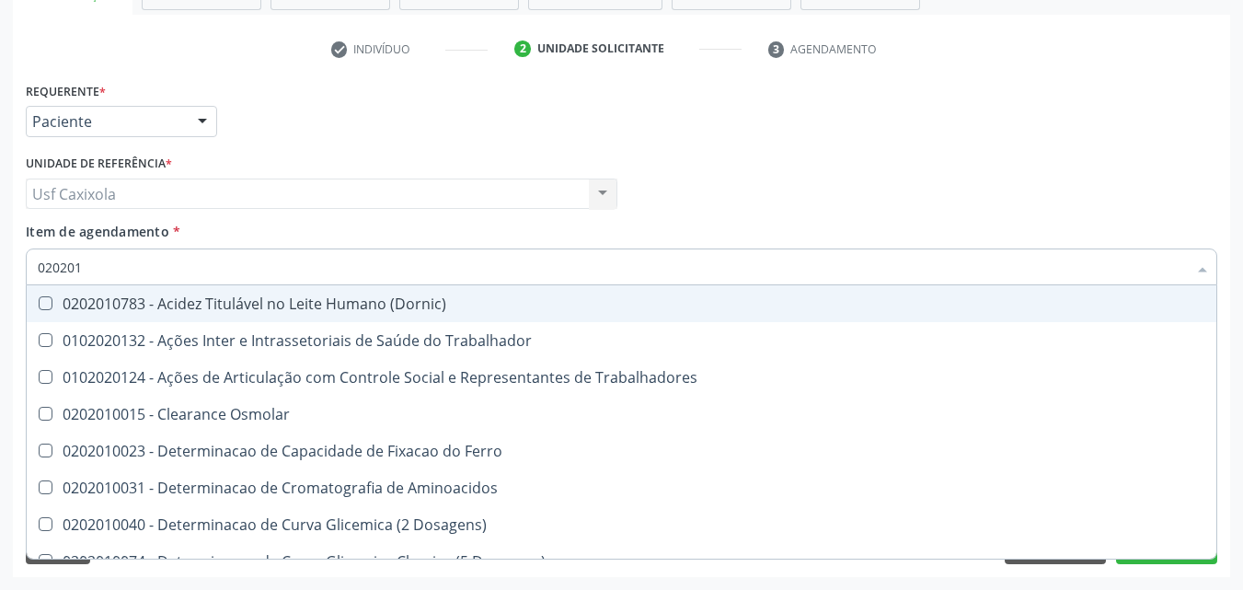
checkbox Ldl "false"
checkbox Total "false"
checkbox Leucino-Aminopeptidase "true"
checkbox \(Tgo\) "false"
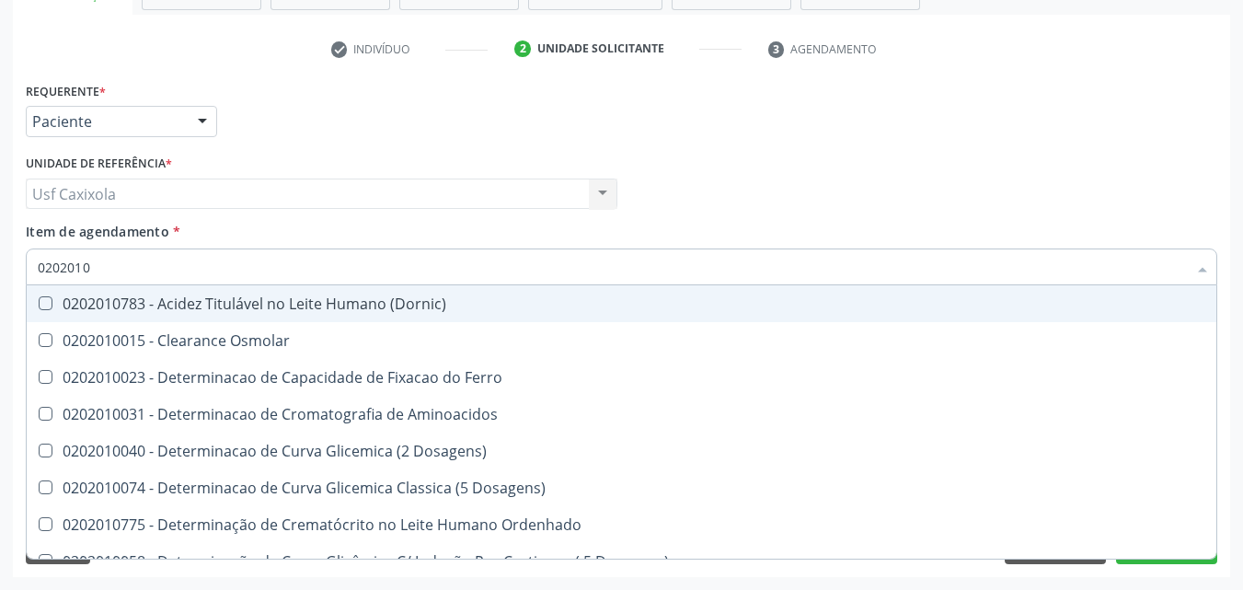
type input "02020106"
checkbox Dosagens\) "true"
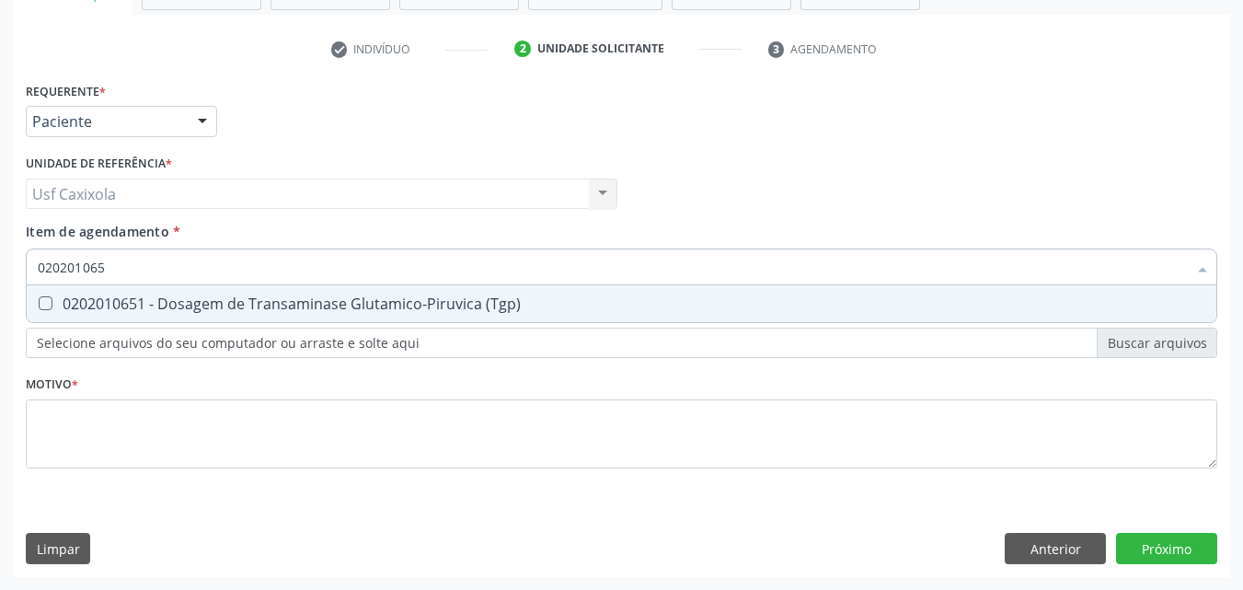
type input "0202010651"
click at [61, 296] on div "0202010651 - Dosagem de Transaminase Glutamico-Piruvica (Tgp)" at bounding box center [622, 303] width 1168 height 15
checkbox \(Tgp\) "true"
drag, startPoint x: 124, startPoint y: 260, endPoint x: 6, endPoint y: 273, distance: 119.5
click at [12, 277] on div "Acompanhamento Acompanhe a situação das marcações correntes e finalizadas Relat…" at bounding box center [621, 184] width 1243 height 811
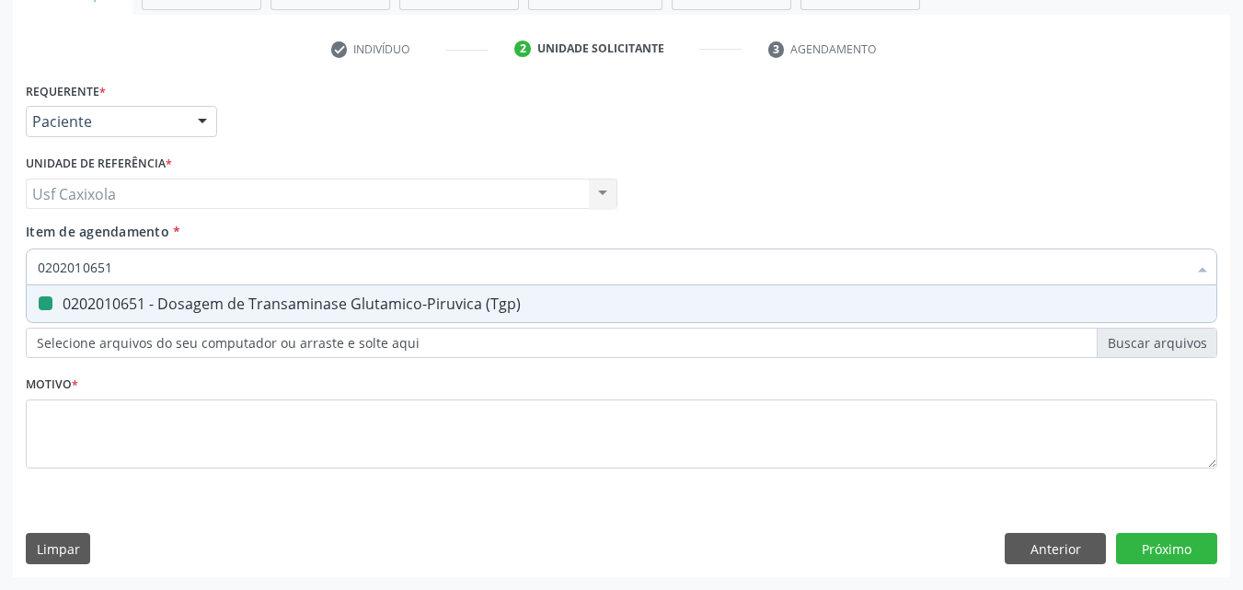
type input "0"
checkbox \(Tgp\) "false"
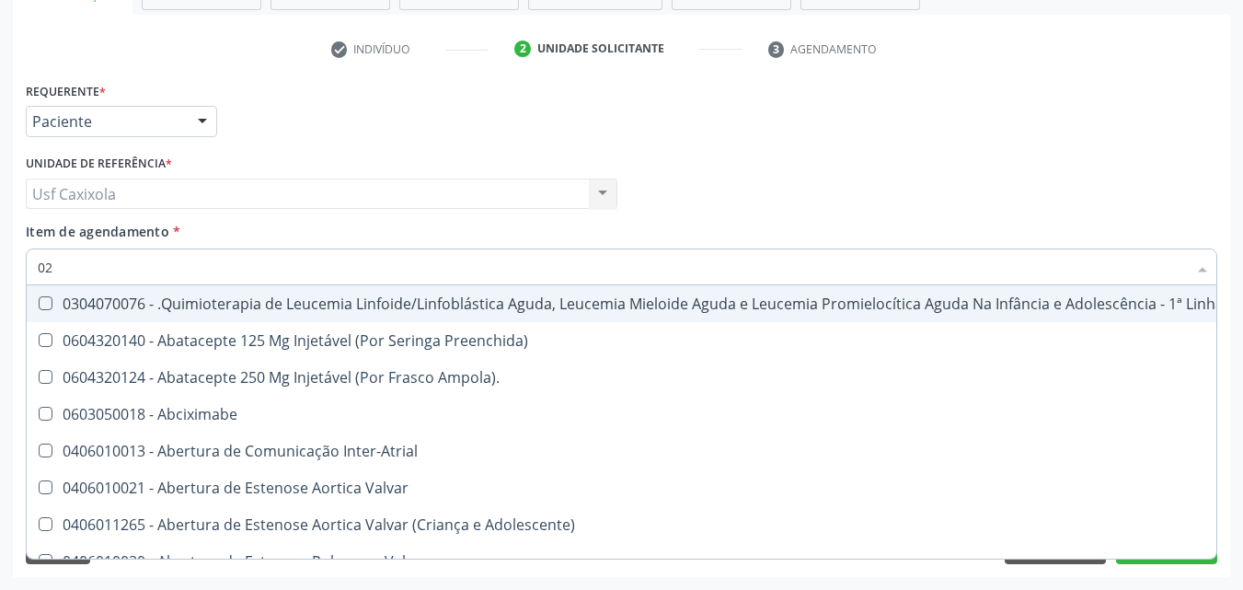
type input "020"
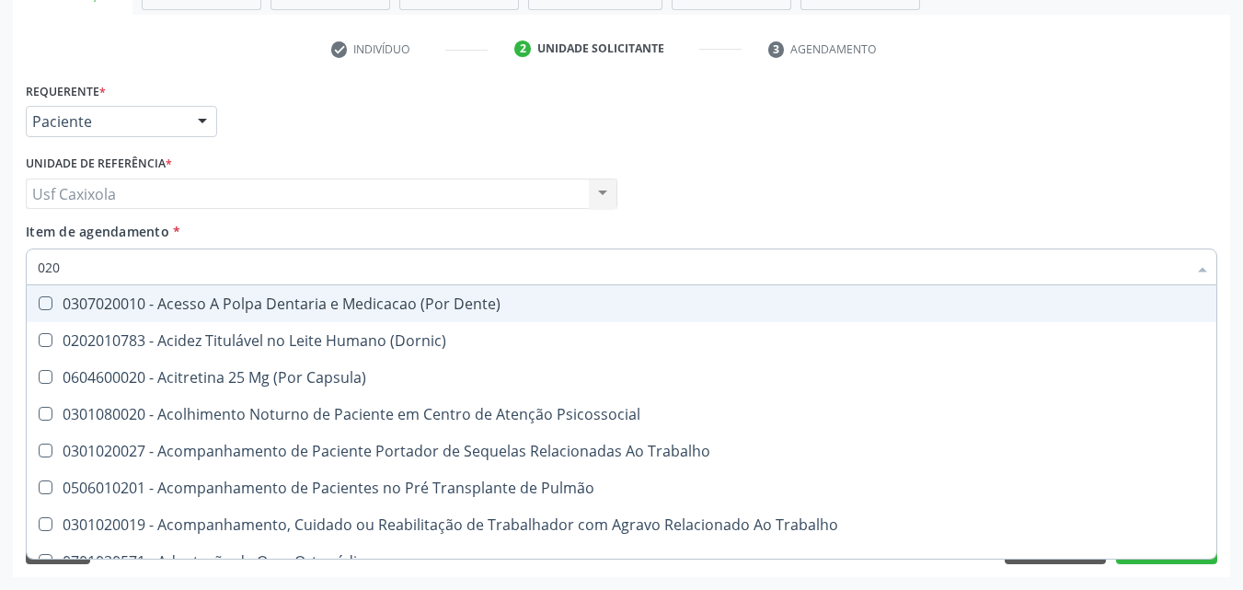
checkbox Hdl "true"
checkbox Ldl "true"
checkbox Total "true"
checkbox \(Tgo\) "true"
checkbox \(Tgp\) "true"
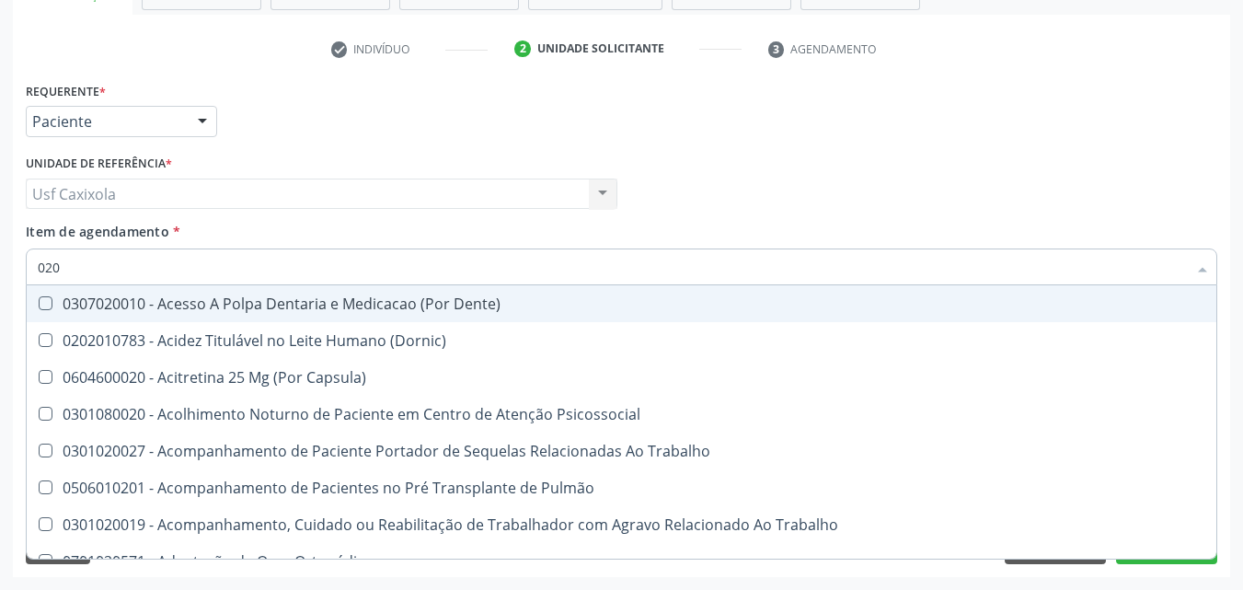
checkbox Tendao "false"
checkbox Amniótico "false"
checkbox Espermograma "false"
checkbox Hematocrito "false"
checkbox Hemocultura "false"
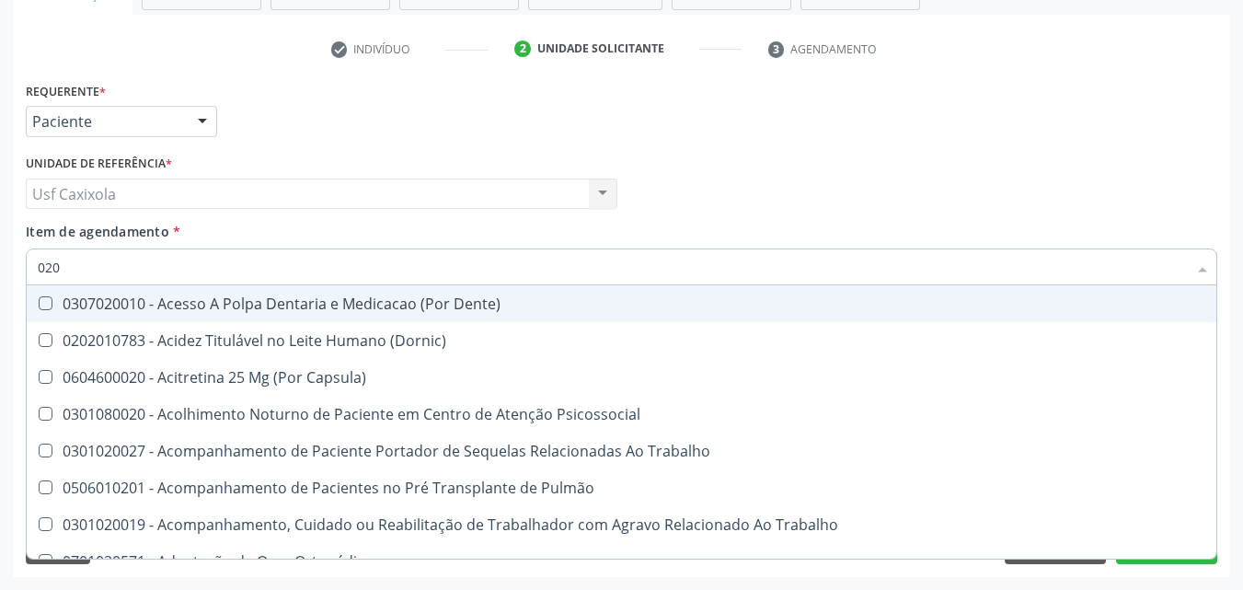
checkbox Completo "true"
type input "0202"
checkbox Faringe\/Laringe "true"
checkbox Puncao "true"
checkbox Fragmento "true"
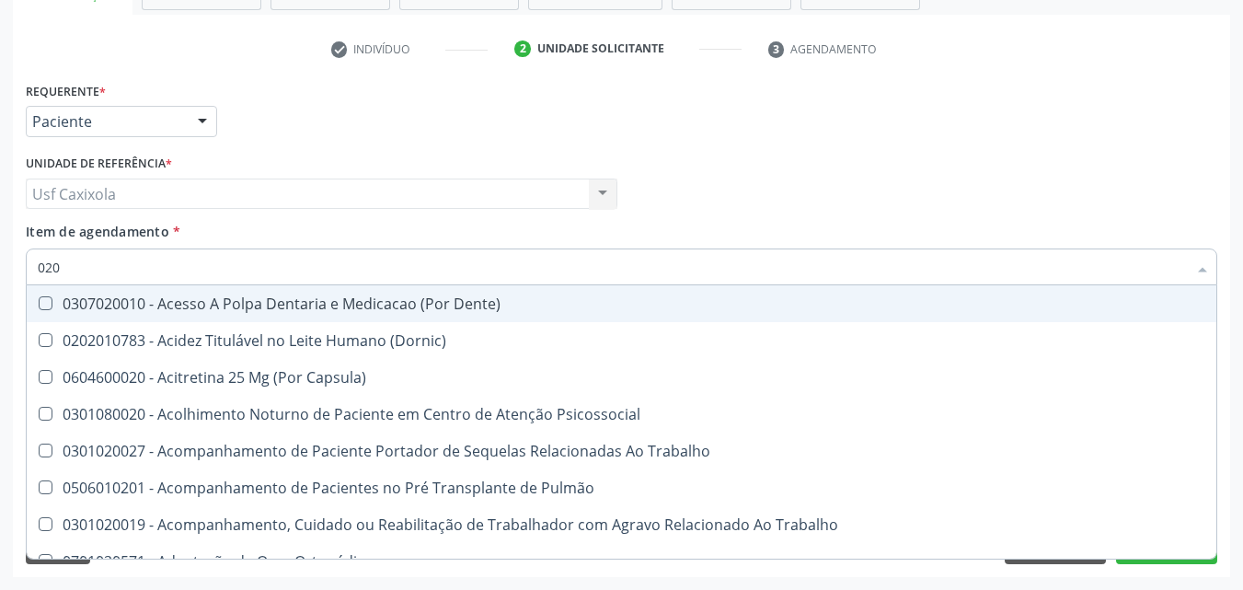
checkbox \(Spcto\) "true"
checkbox 67 "true"
checkbox Biologica "true"
checkbox 17-Hidroxicorticosteroides "true"
checkbox Hdl "false"
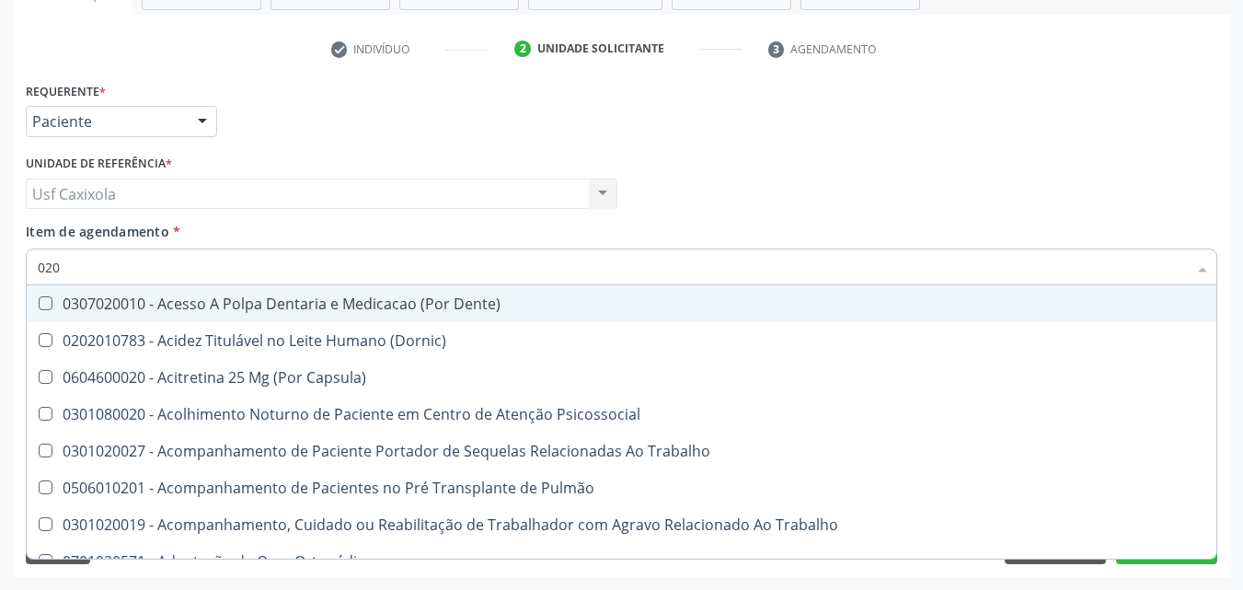
checkbox Ldl "false"
checkbox Total "false"
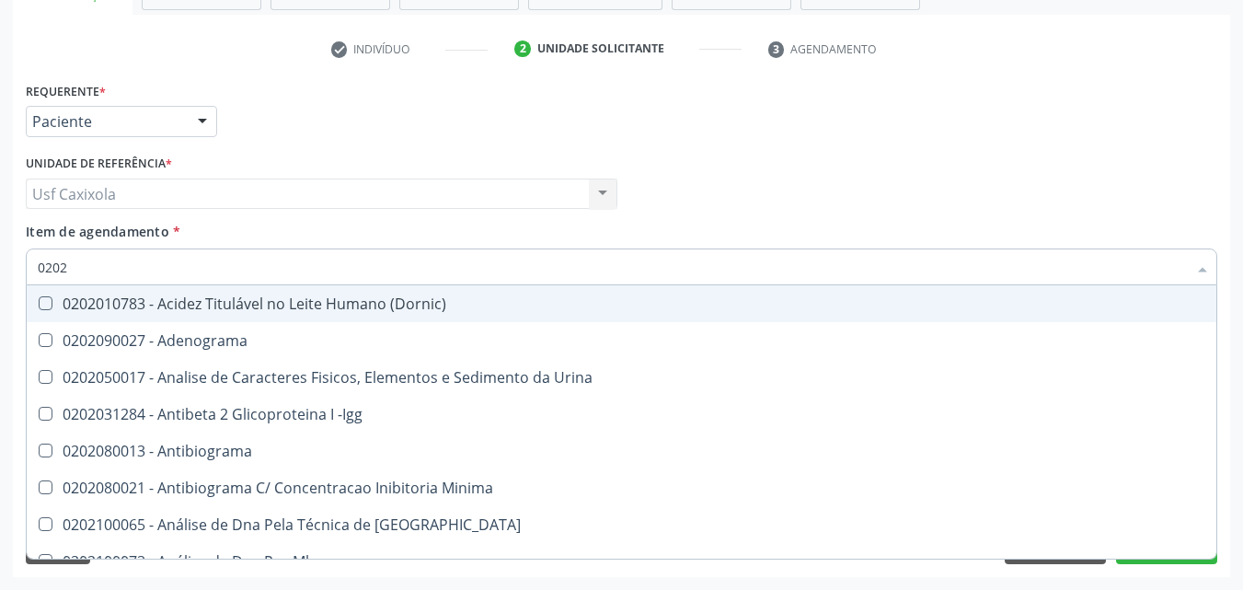
type input "02020"
checkbox \(Psa\) "true"
checkbox III "true"
checkbox Barbituratos "true"
checkbox Hdl "false"
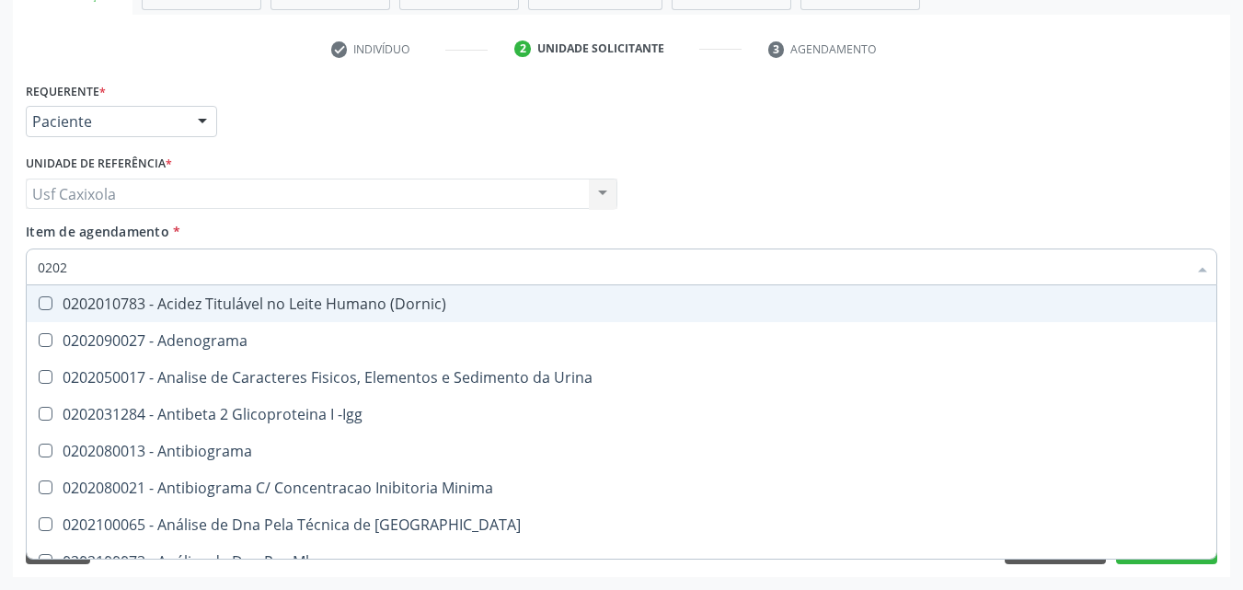
checkbox Ldl "false"
checkbox Total "false"
checkbox Prolactina "true"
checkbox Funcional "true"
checkbox \(Tgo\) "false"
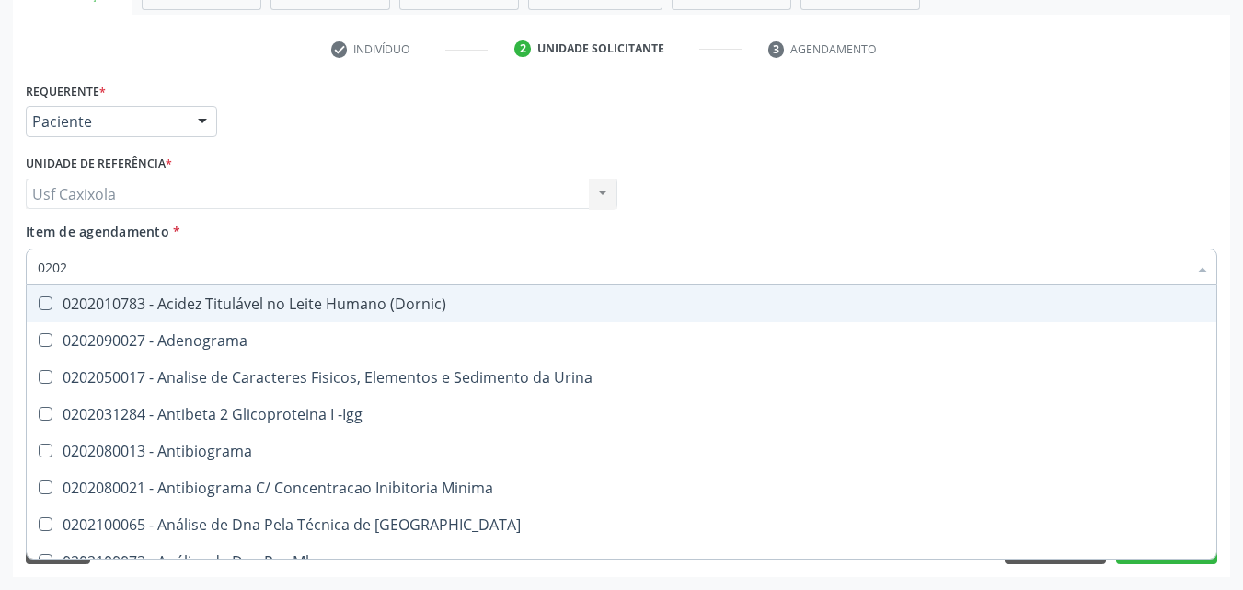
checkbox \(Tgp\) "false"
checkbox Zinco "true"
checkbox Completo "false"
checkbox \(Anti-Hdv\) "true"
checkbox Parasitas "false"
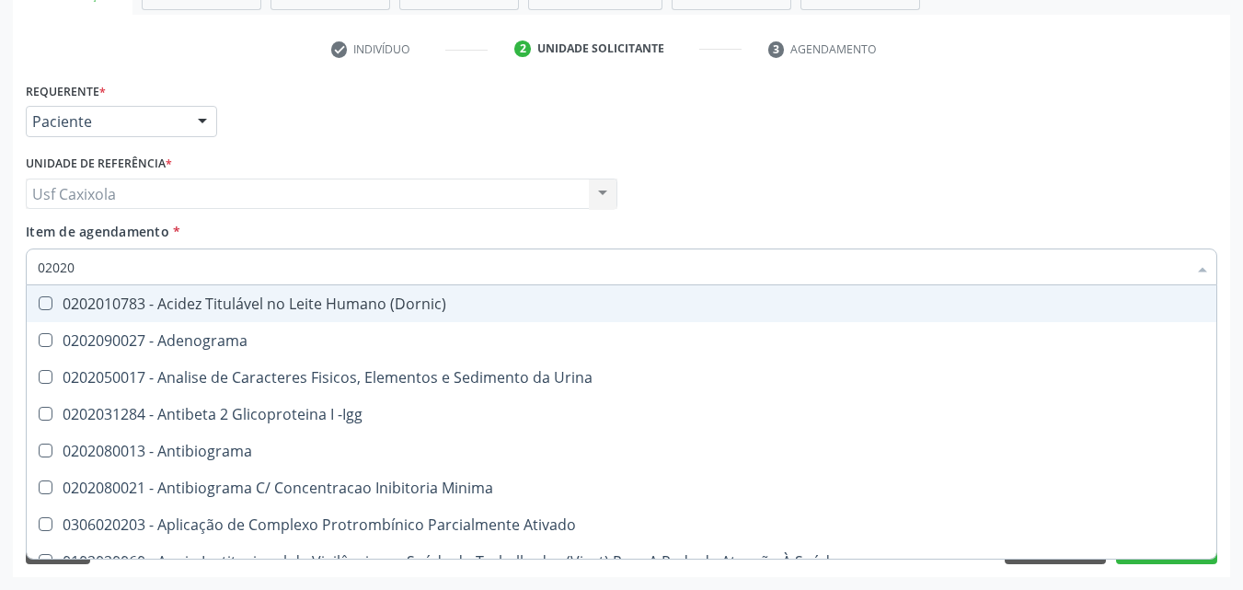
type input "020201"
checkbox \(Pos-Pasteurização\) "true"
checkbox Molecular "true"
checkbox Parceria\) "true"
checkbox 17-Hidroxicorticosteroides "true"
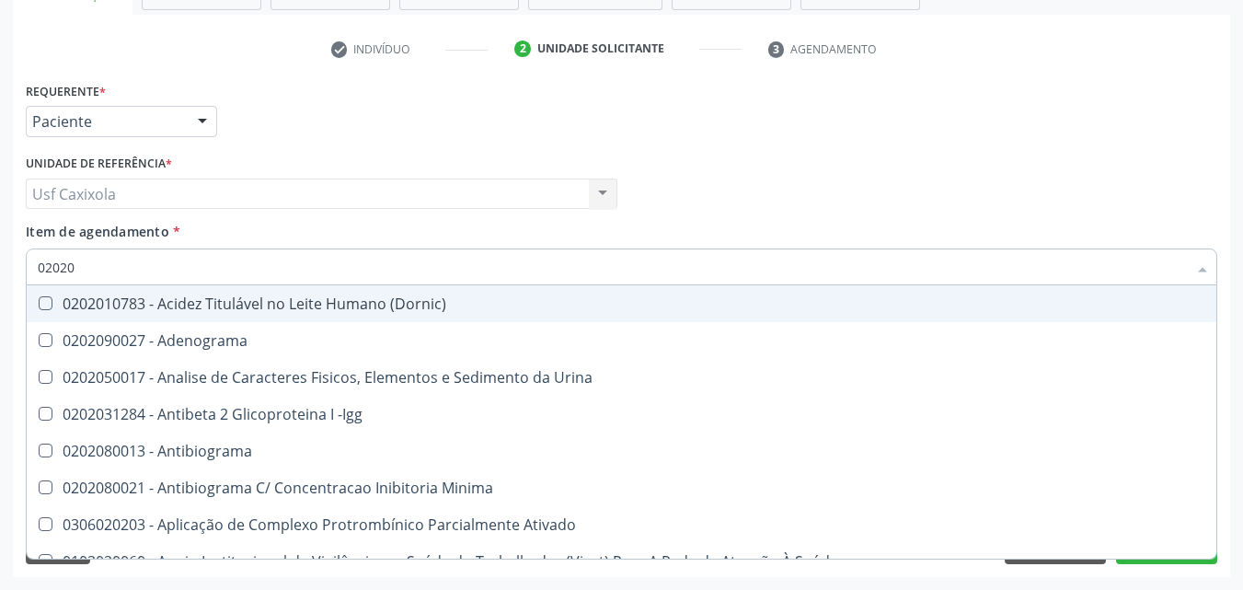
checkbox D "true"
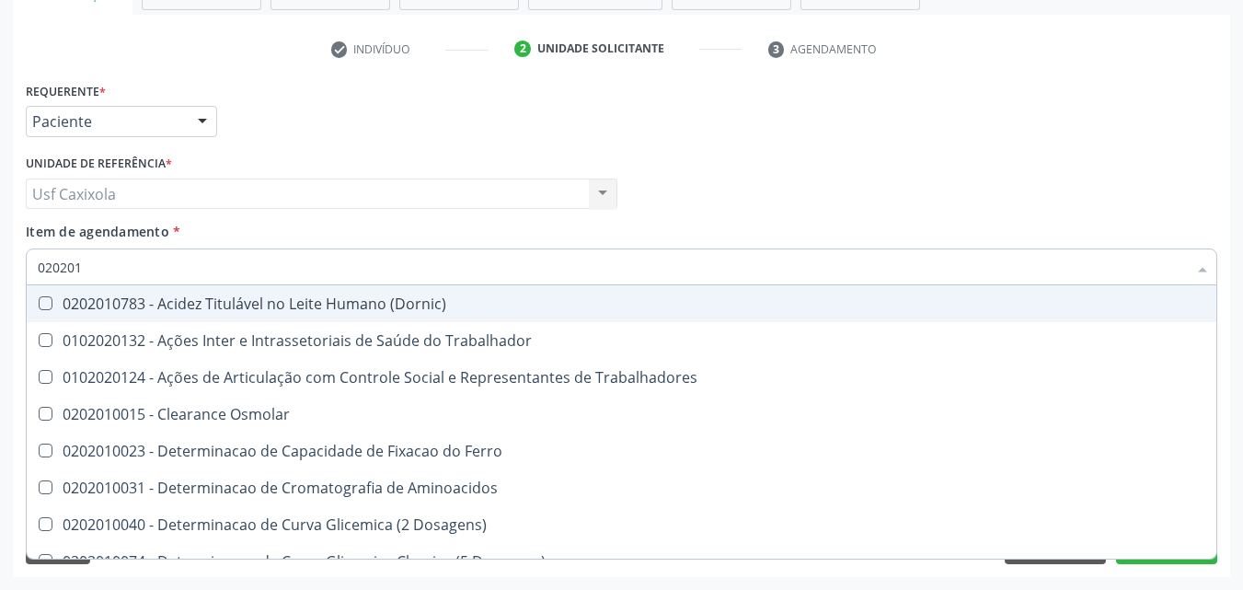
type input "0202010"
checkbox Circulante "true"
checkbox III "true"
checkbox Fracoes "true"
checkbox Hdl "false"
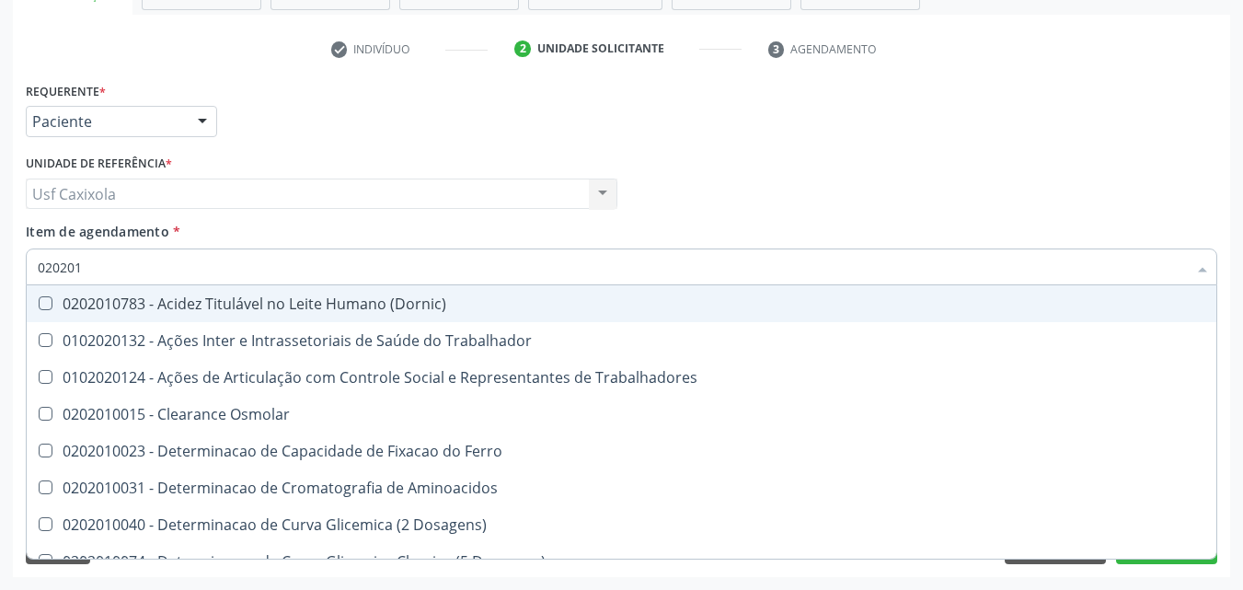
checkbox Ldl "false"
checkbox Total "false"
checkbox Leucino-Aminopeptidase "true"
checkbox Lipase "true"
checkbox \(Tgo\) "false"
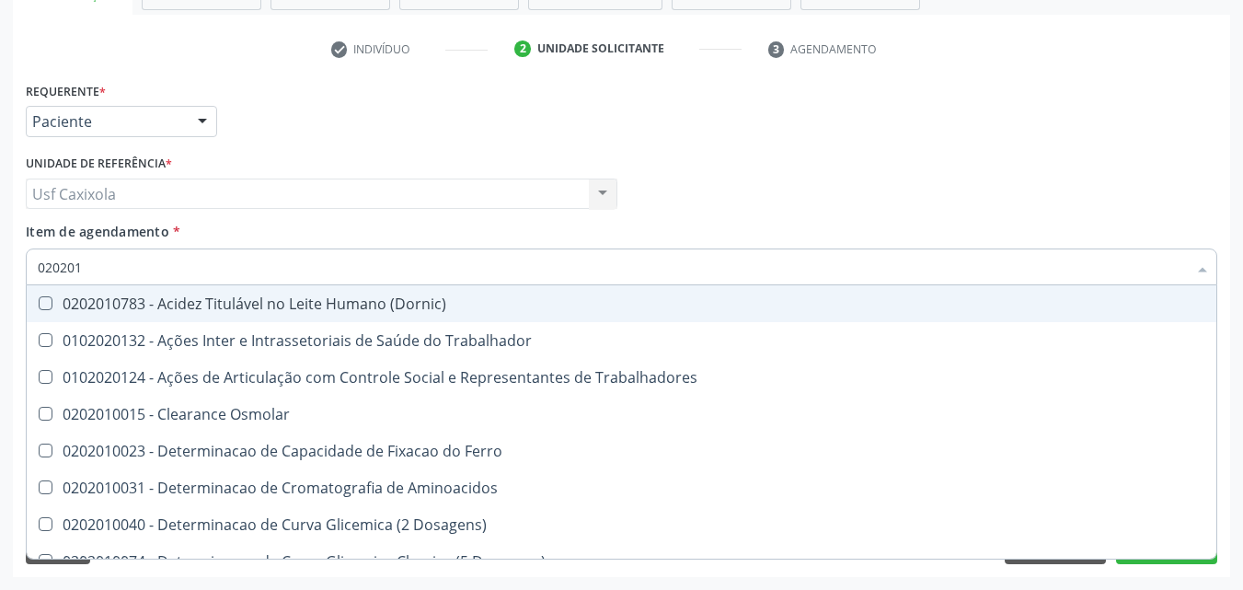
checkbox \(Tgp\) "false"
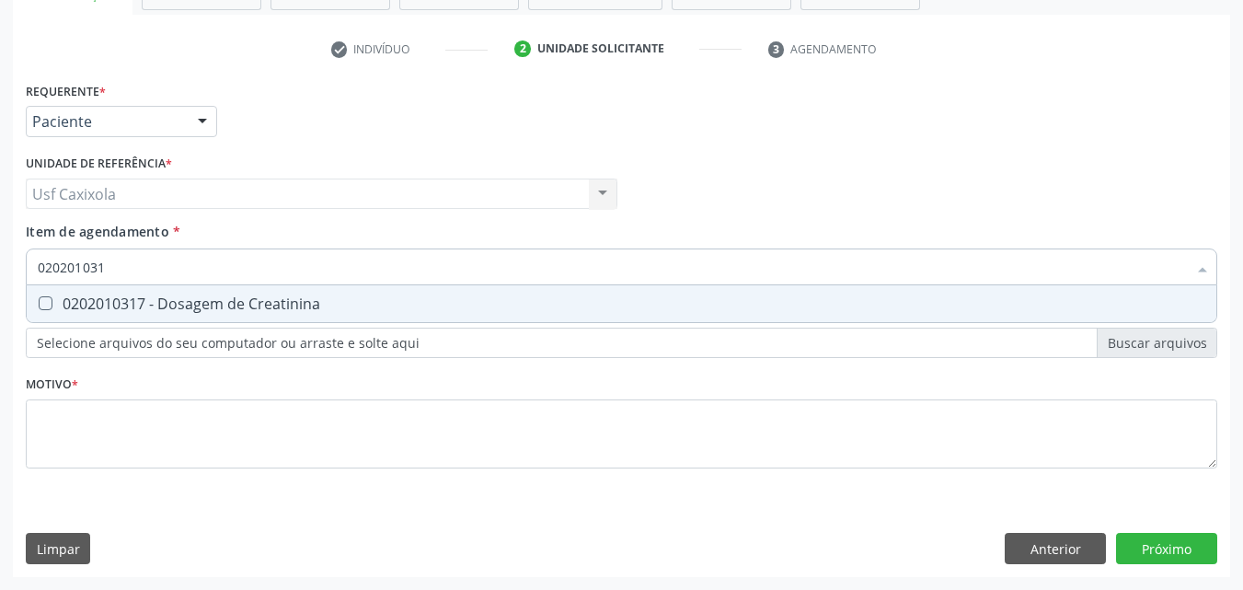
type input "0202010317"
click at [119, 296] on div "0202010317 - Dosagem de Creatinina" at bounding box center [622, 303] width 1168 height 15
checkbox Creatinina "true"
drag, startPoint x: 63, startPoint y: 279, endPoint x: 10, endPoint y: 284, distance: 52.7
click at [10, 284] on div "Acompanhamento Acompanhe a situação das marcações correntes e finalizadas Relat…" at bounding box center [621, 184] width 1243 height 811
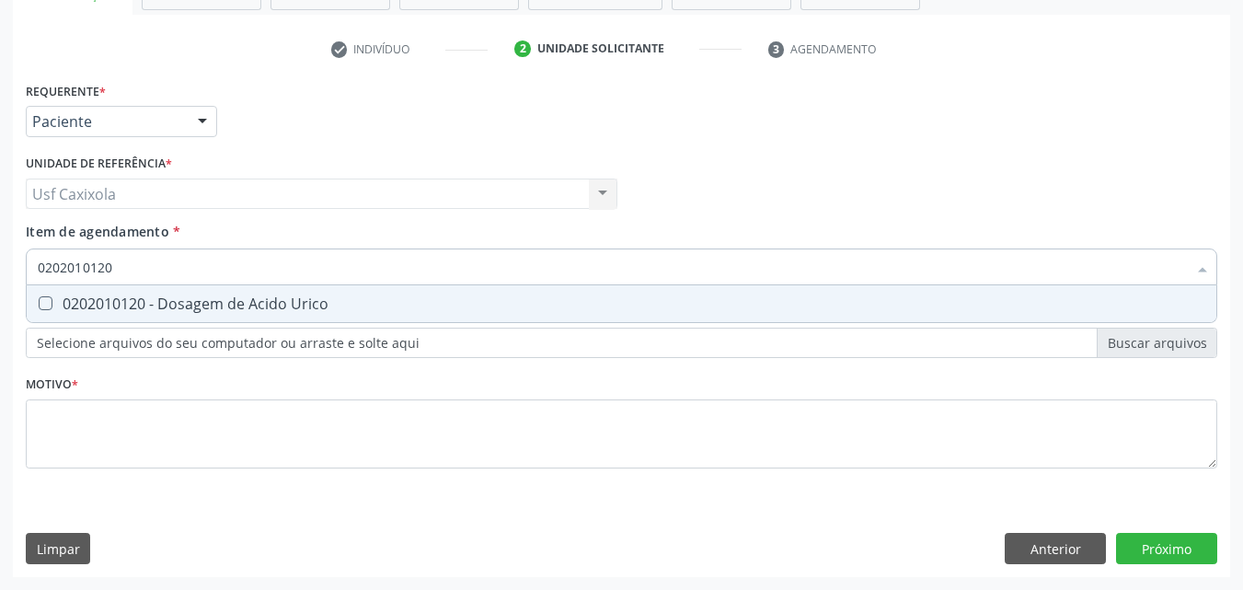
click at [46, 301] on Urico at bounding box center [46, 303] width 14 height 14
click at [39, 301] on Urico "checkbox" at bounding box center [33, 303] width 12 height 12
drag, startPoint x: 102, startPoint y: 278, endPoint x: 22, endPoint y: 287, distance: 80.6
click at [22, 287] on div "Item de agendamento * 0202010120 Desfazer seleção 0202010120 - Dosagem de Acido…" at bounding box center [621, 257] width 1201 height 71
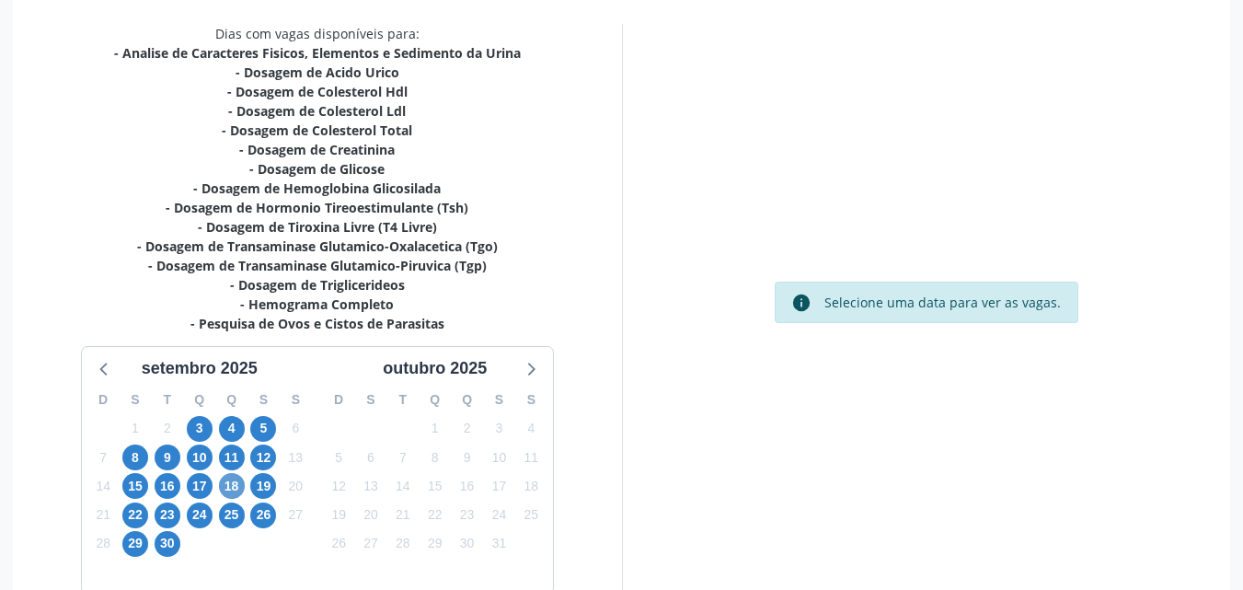
scroll to position [414, 0]
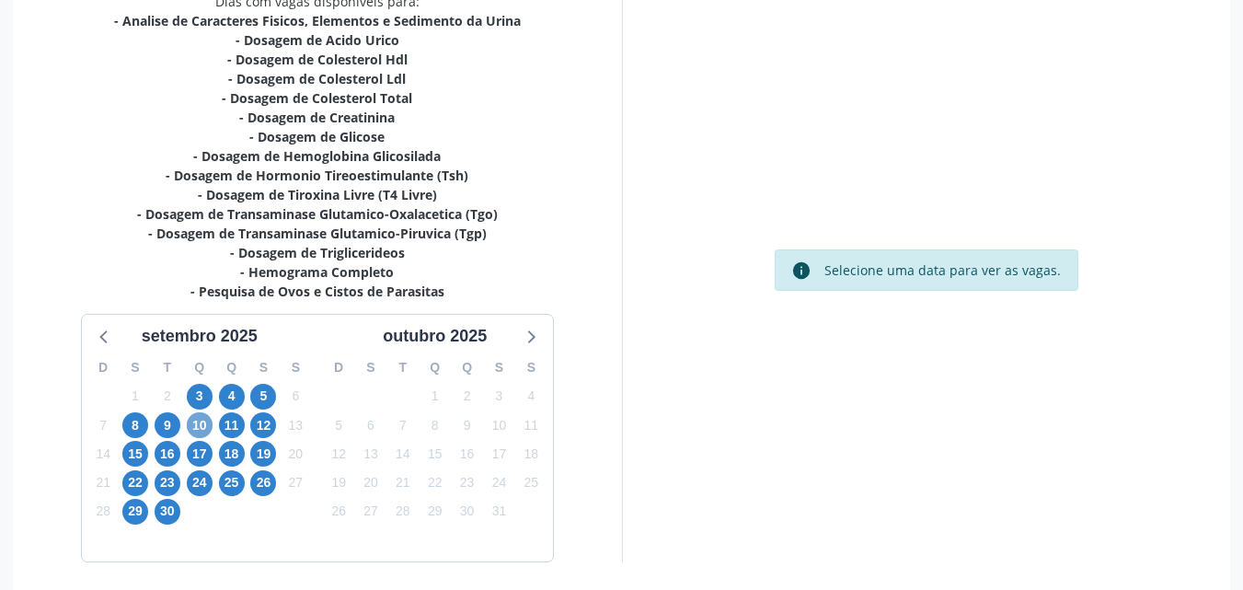
click at [204, 429] on span "10" at bounding box center [200, 425] width 26 height 26
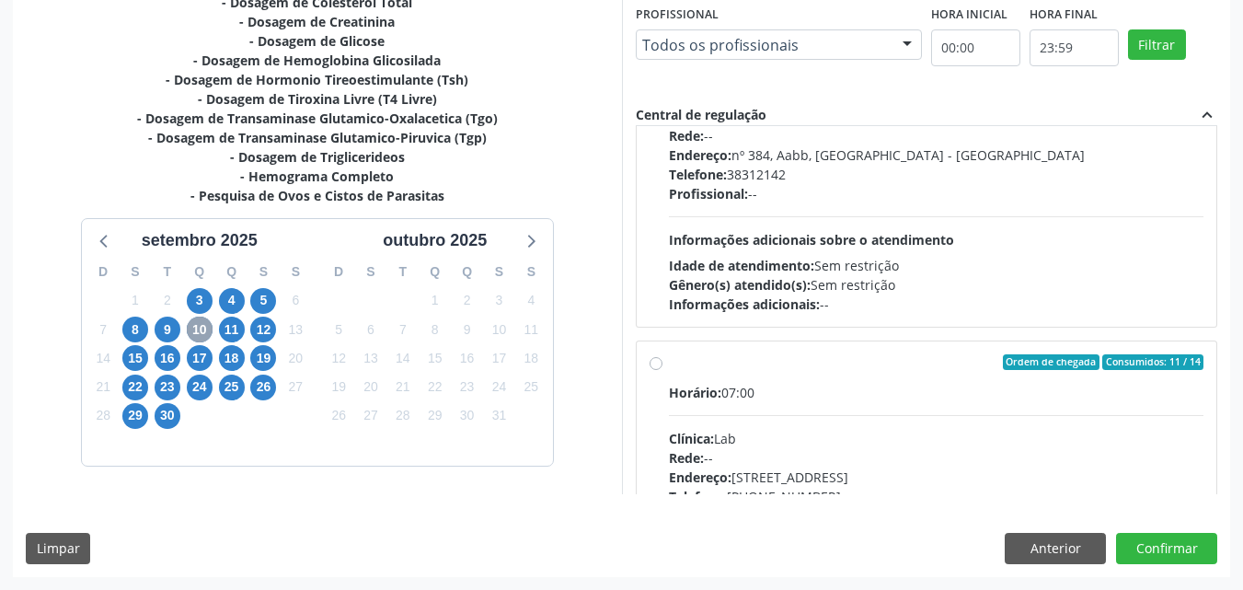
scroll to position [935, 0]
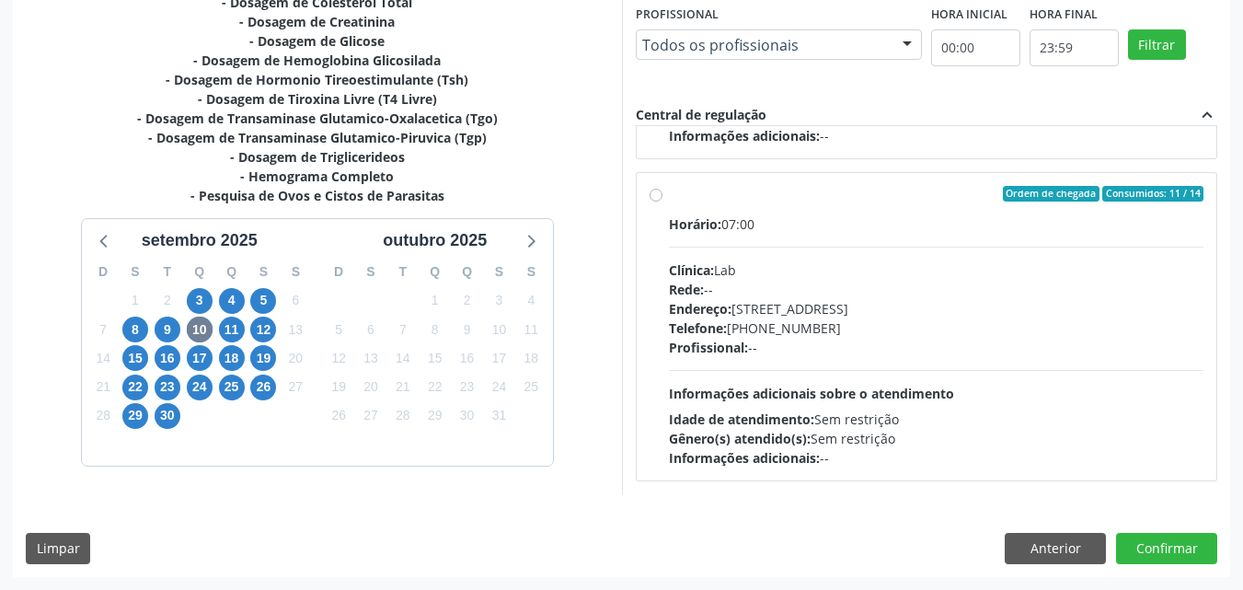
click at [669, 202] on label "Ordem de chegada Consumidos: 11 / 14 Horário: 07:00 Clínica: Lab Rede: -- Ender…" at bounding box center [937, 327] width 536 height 283
click at [659, 202] on input "Ordem de chegada Consumidos: 11 / 14 Horário: 07:00 Clínica: Lab Rede: -- Ender…" at bounding box center [656, 194] width 13 height 17
radio input "true"
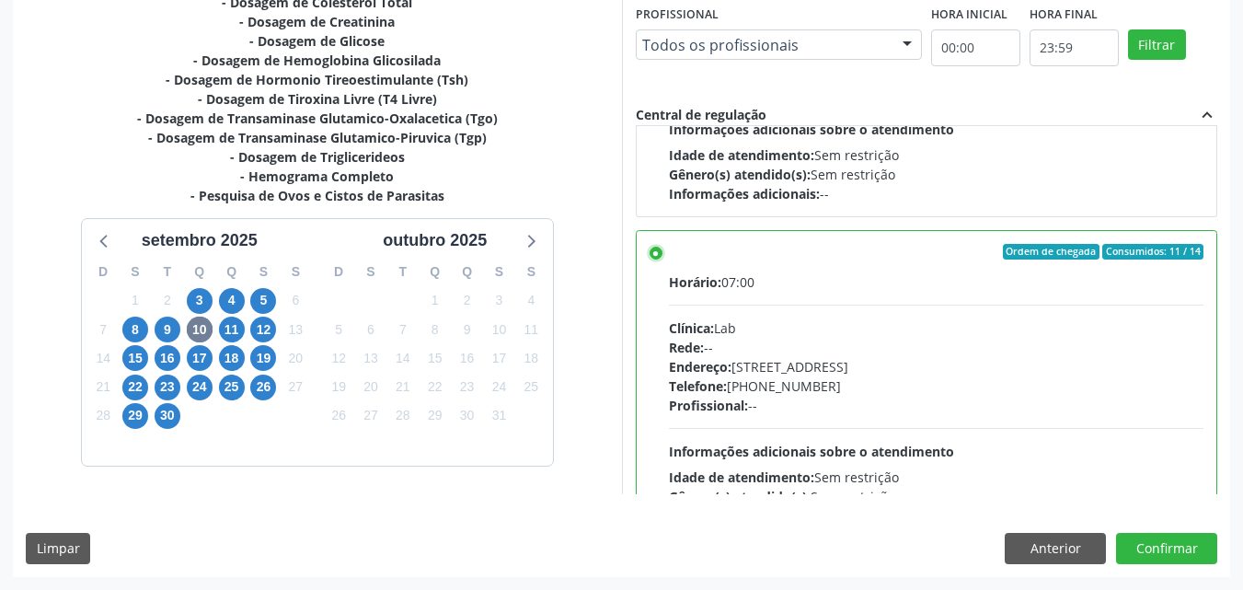
scroll to position [875, 0]
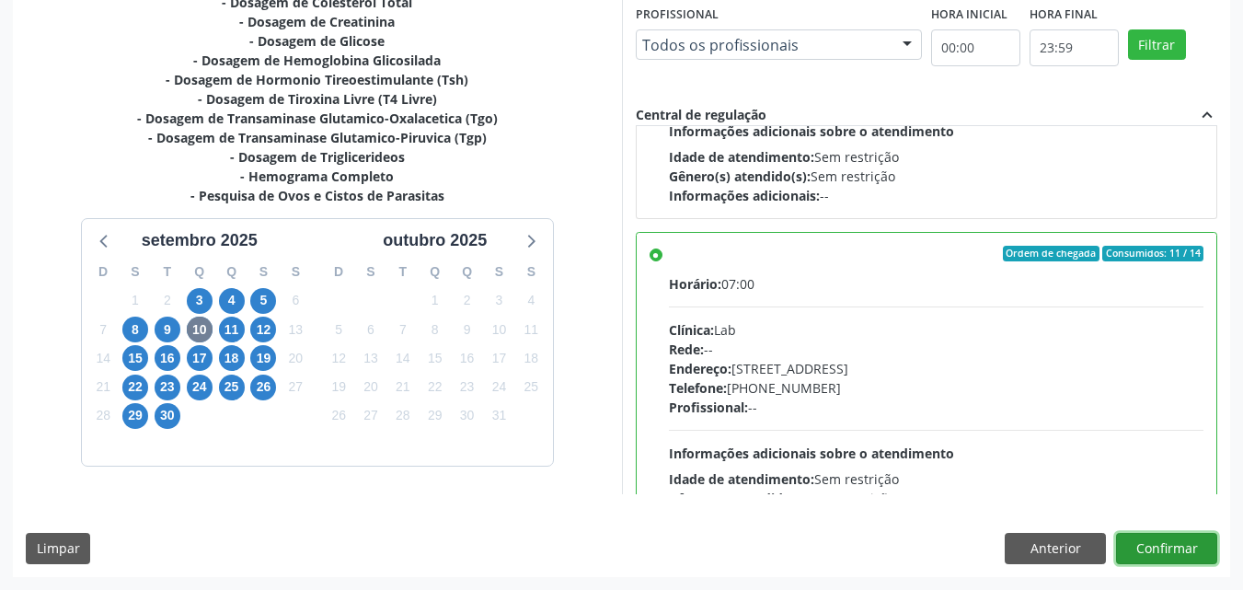
click at [1189, 549] on button "Confirmar" at bounding box center [1166, 548] width 101 height 31
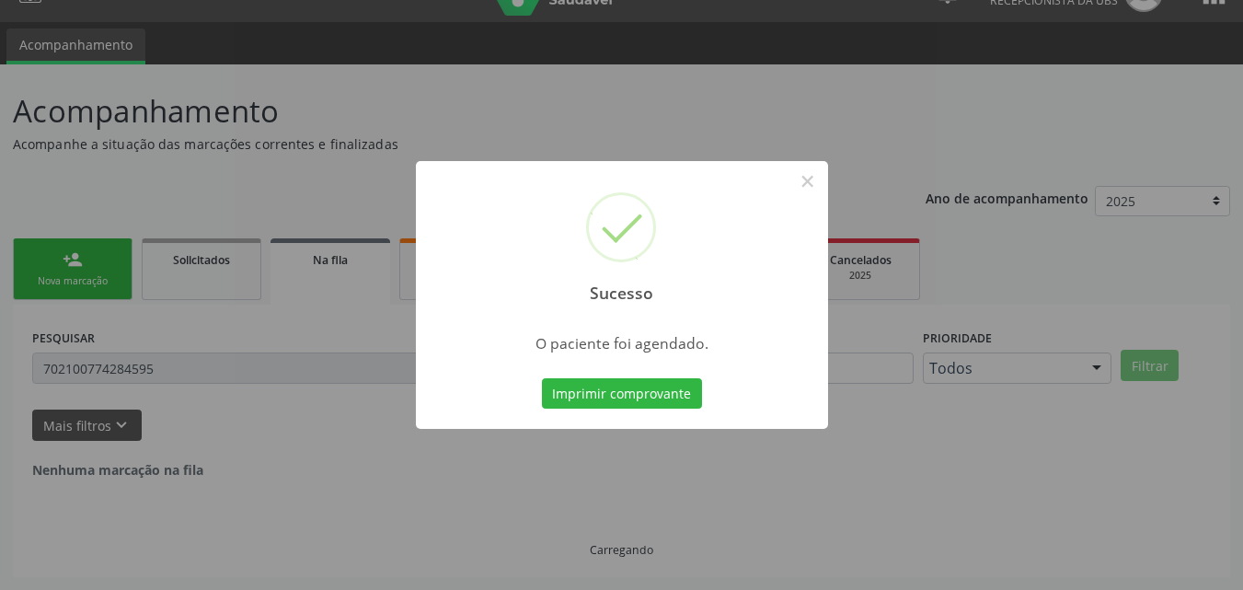
scroll to position [17, 0]
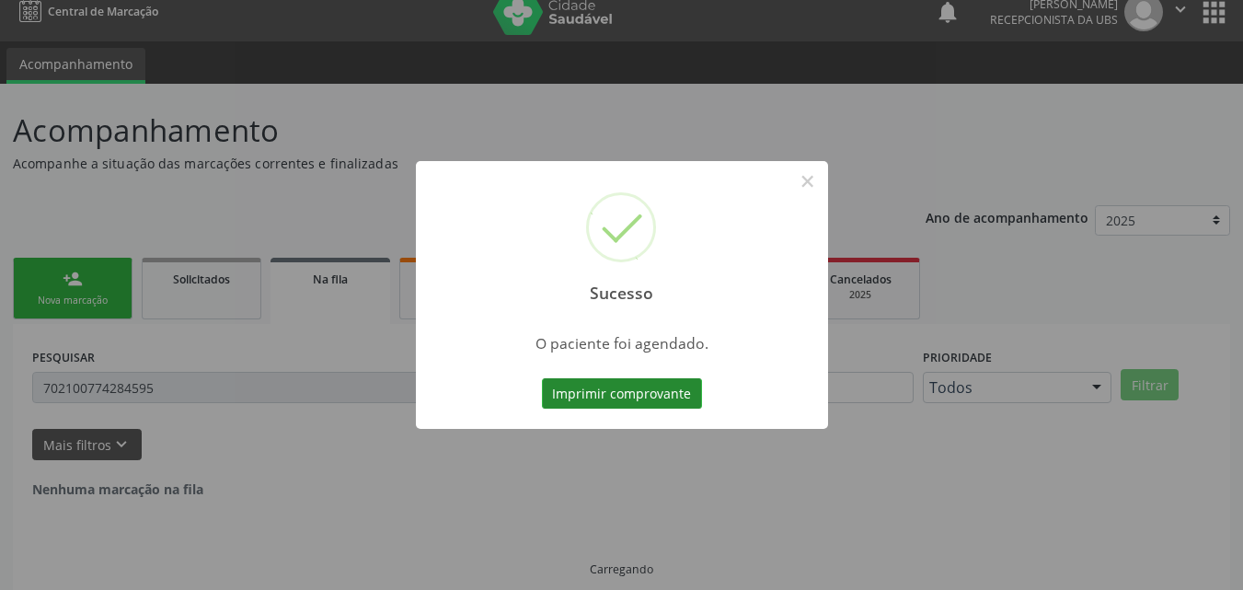
click at [592, 390] on button "Imprimir comprovante" at bounding box center [622, 393] width 160 height 31
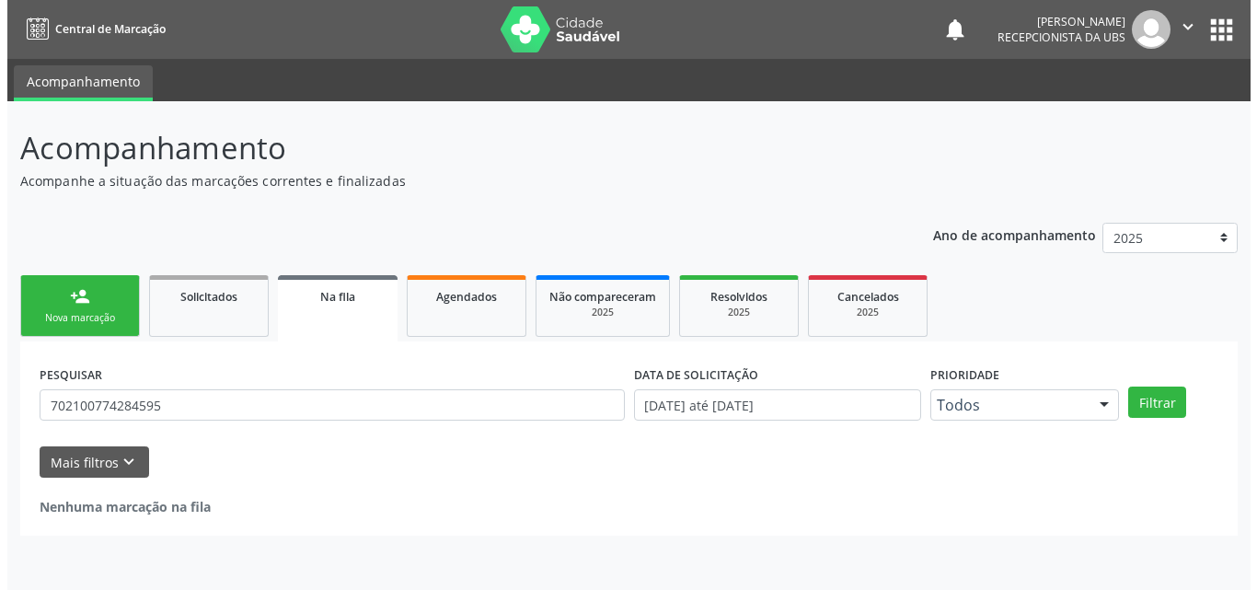
scroll to position [0, 0]
